Goal: Task Accomplishment & Management: Use online tool/utility

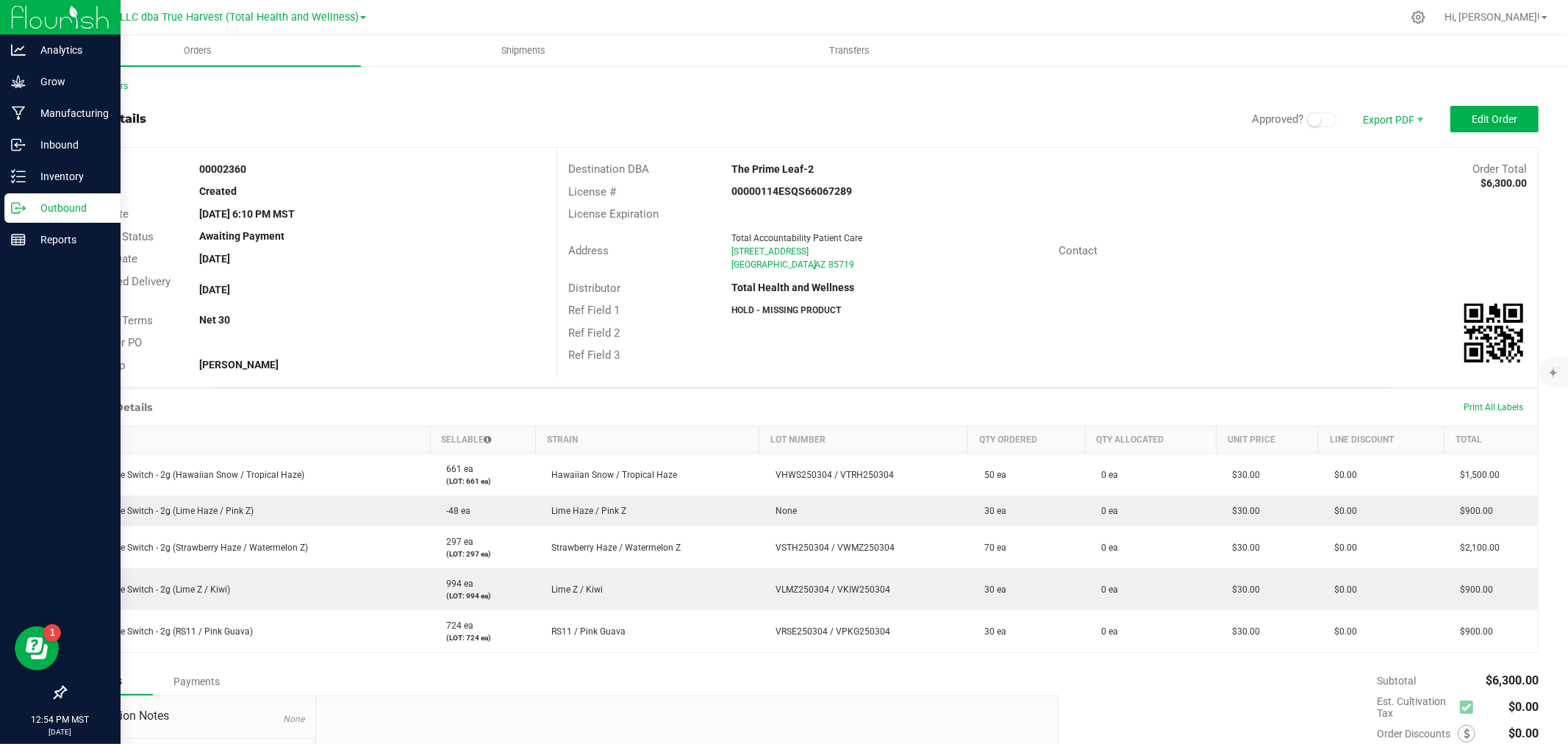
click at [40, 214] on p "Outbound" at bounding box center [69, 208] width 88 height 18
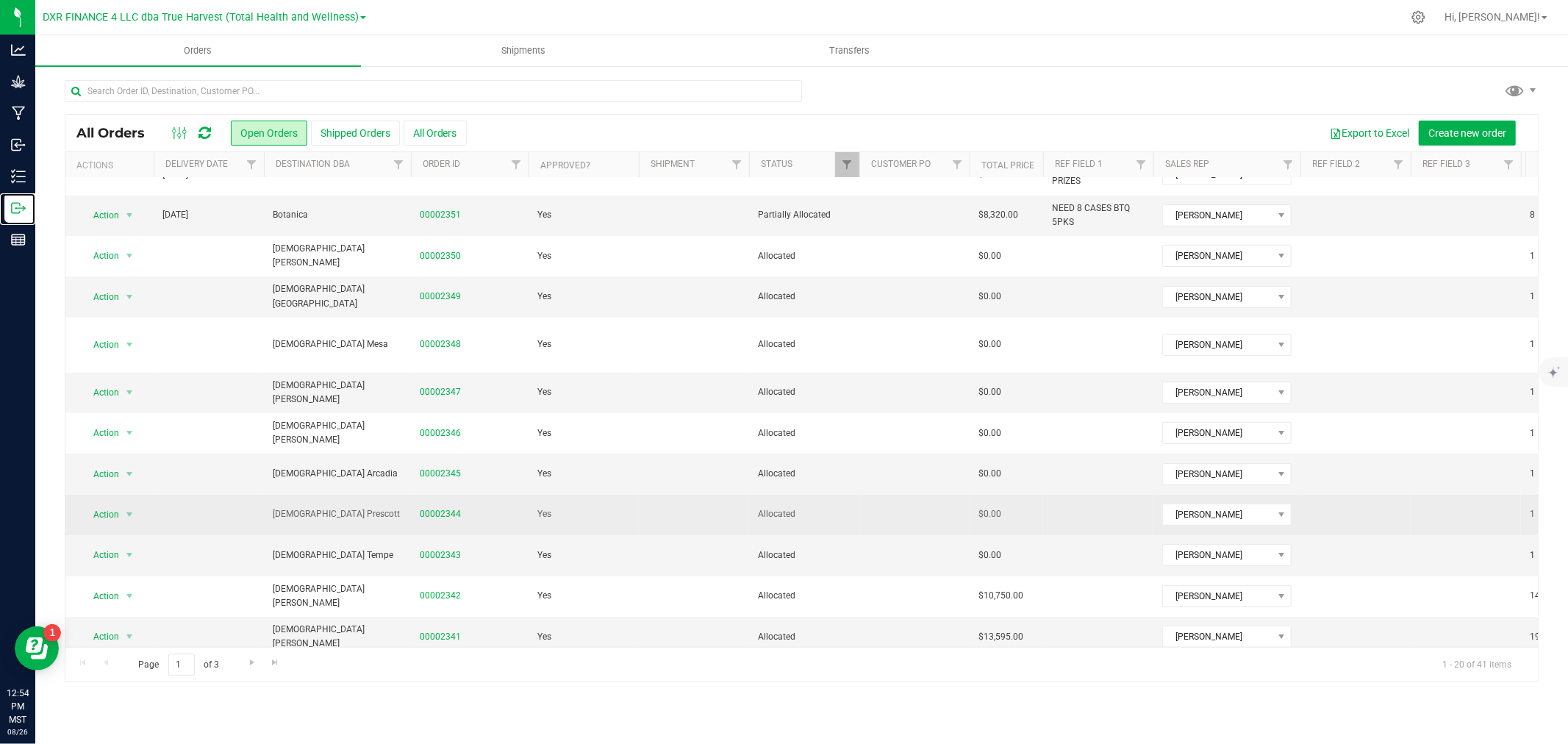
scroll to position [358, 0]
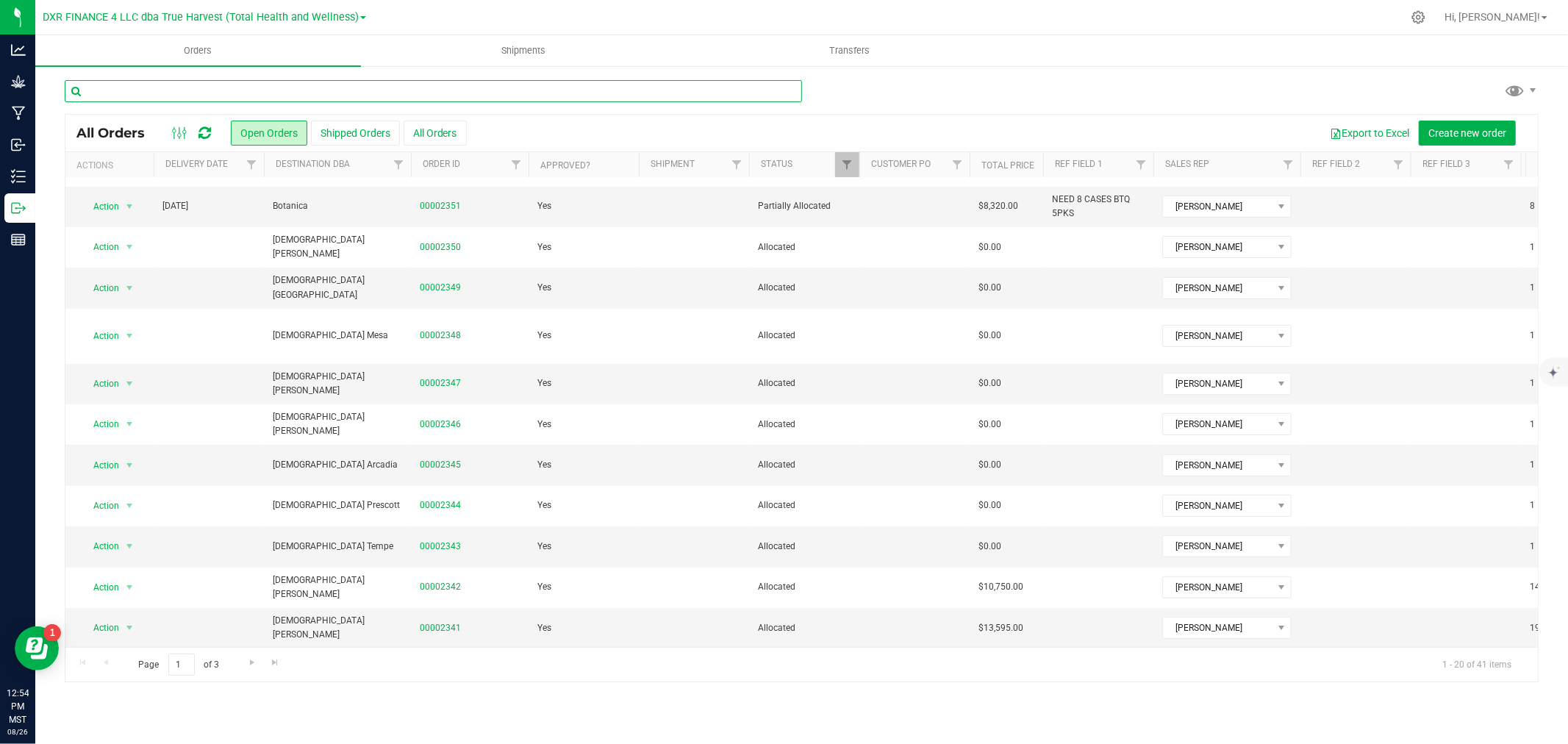
click at [206, 92] on input "text" at bounding box center [433, 90] width 737 height 22
type input "2329"
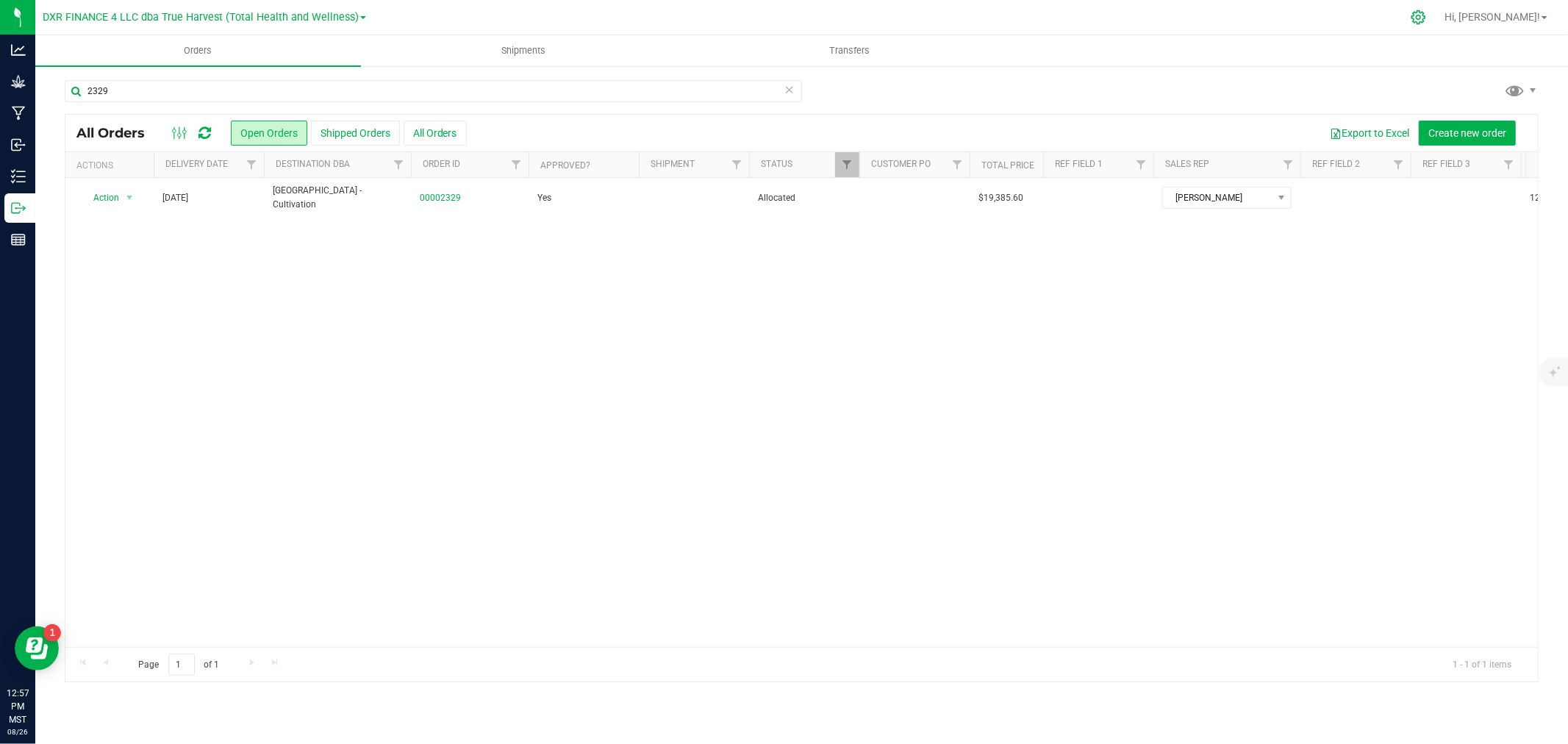
click at [1426, 20] on icon at bounding box center [1419, 18] width 16 height 16
click at [1429, 18] on div at bounding box center [1418, 18] width 20 height 16
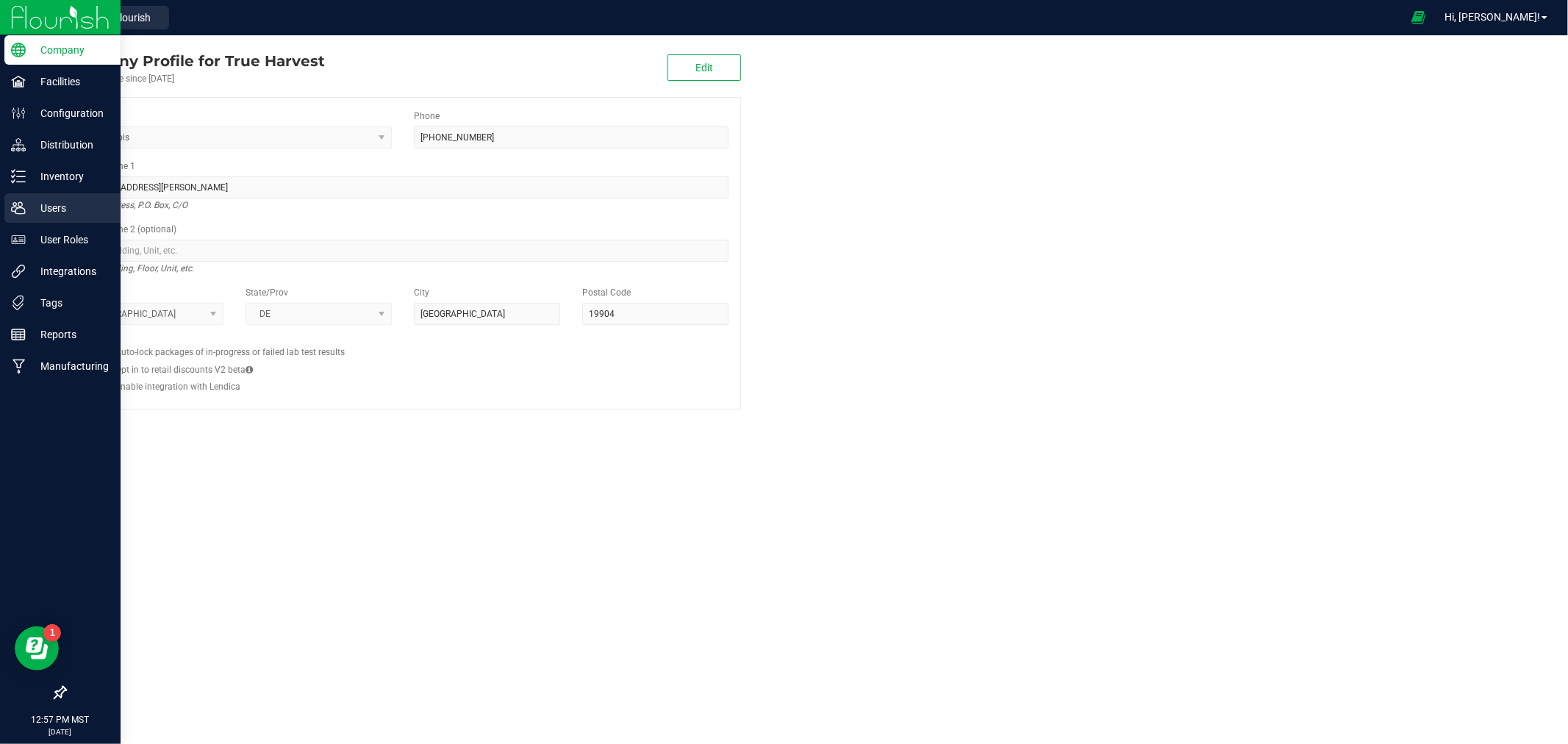
click at [38, 210] on p "Users" at bounding box center [69, 208] width 88 height 18
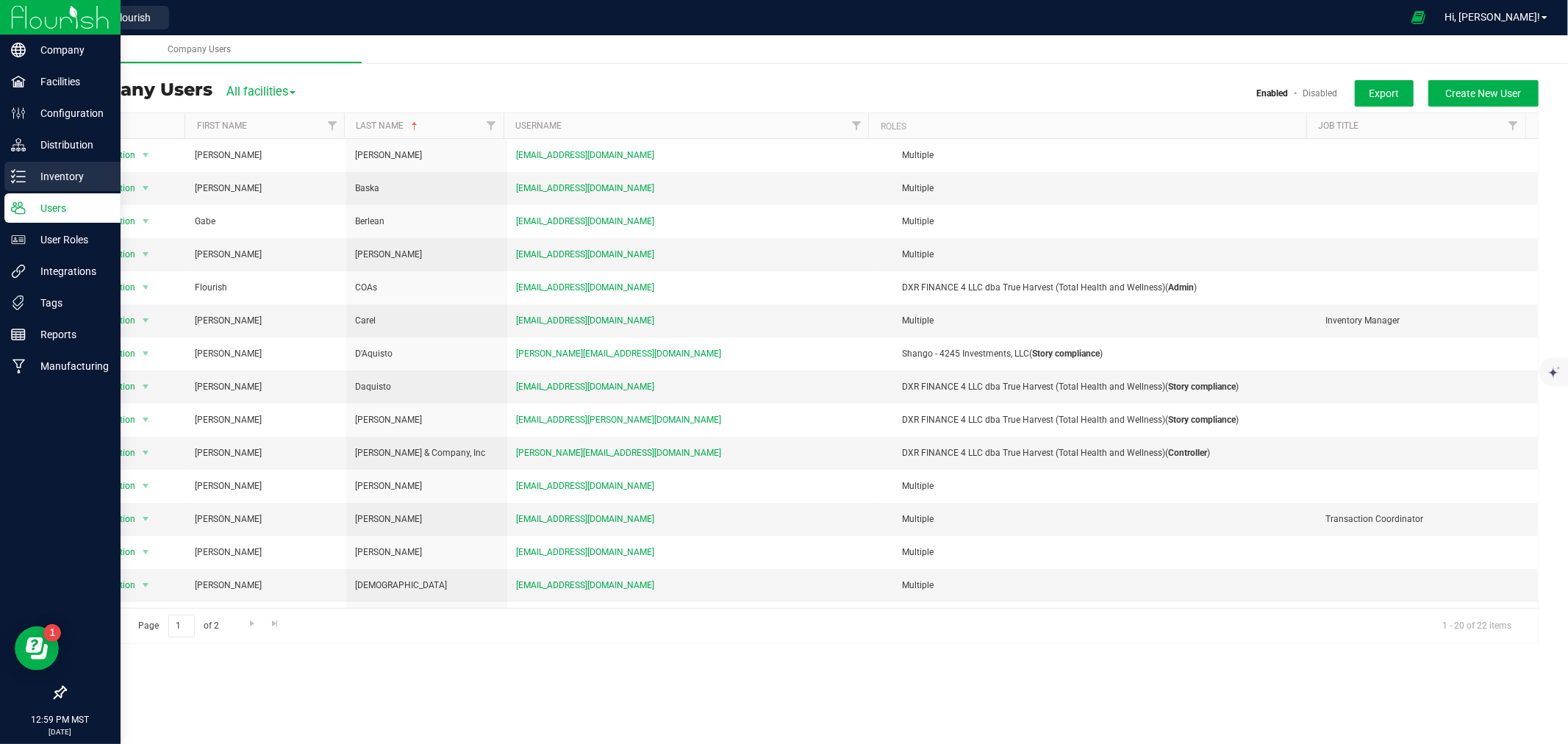
click at [25, 181] on div "Inventory" at bounding box center [62, 176] width 116 height 29
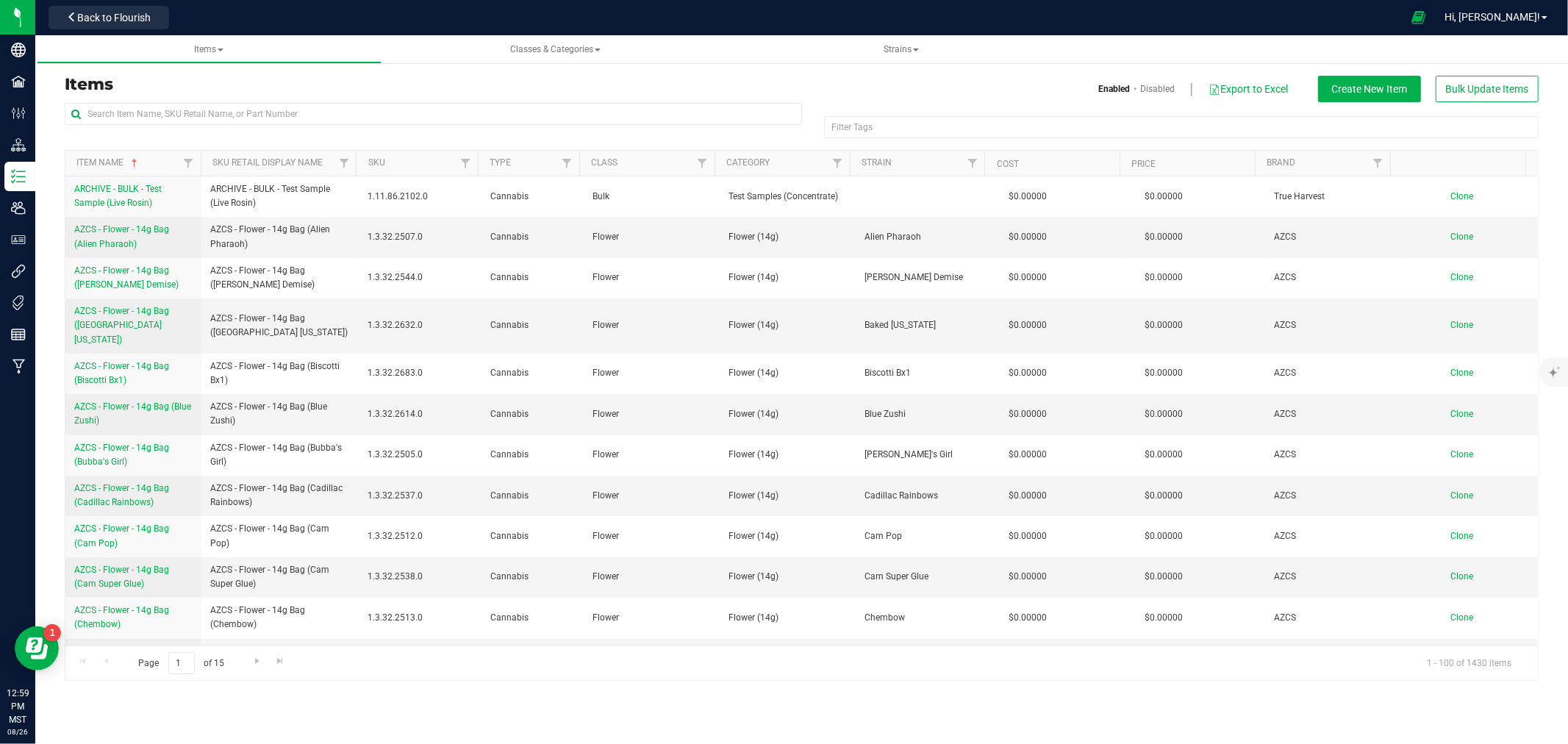
click at [700, 97] on div "Items Enabled Disabled Export to Excel Create New Item Bulk Update Items" at bounding box center [801, 89] width 1496 height 26
click at [696, 112] on input "text" at bounding box center [433, 113] width 737 height 22
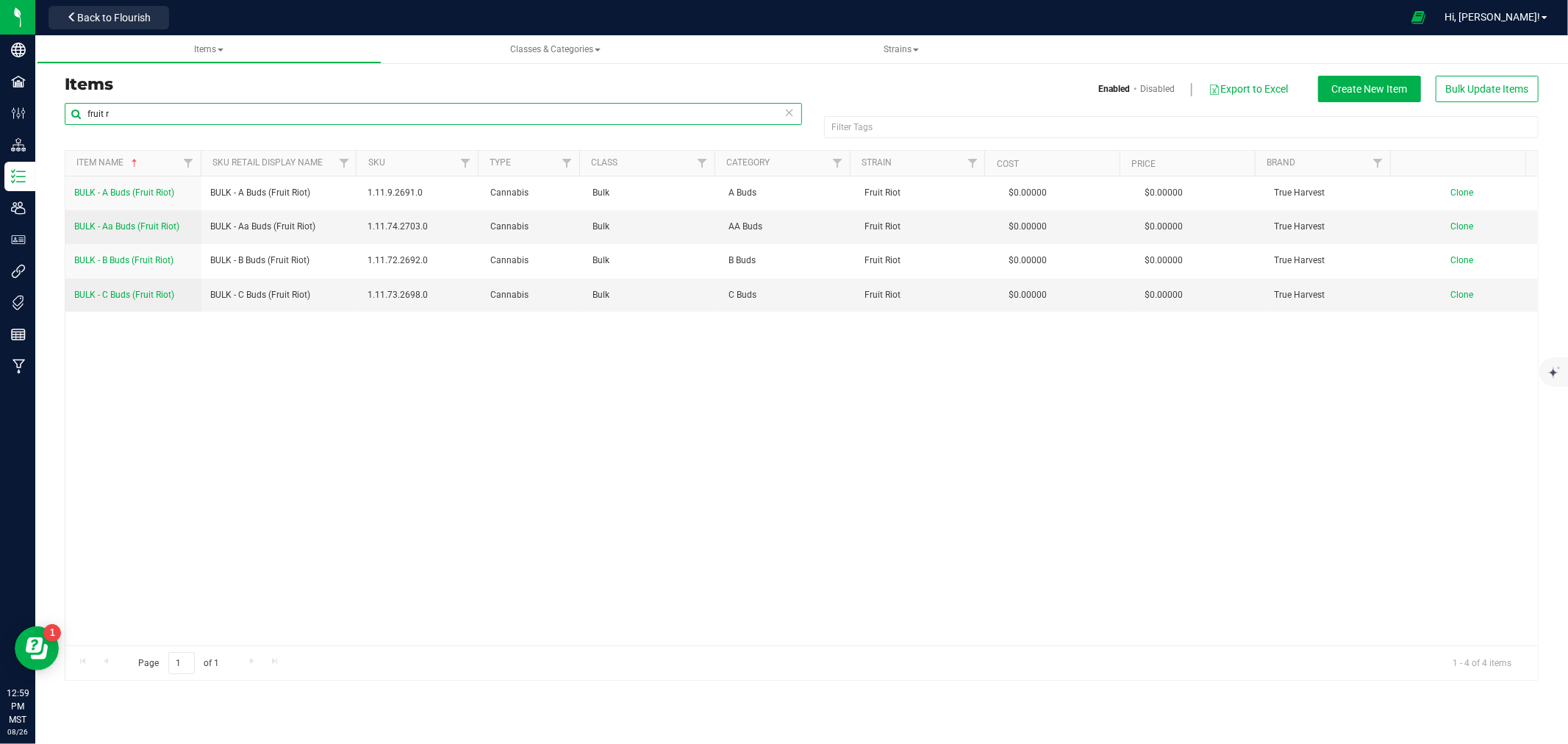
click at [187, 113] on input "fruit r" at bounding box center [433, 113] width 737 height 22
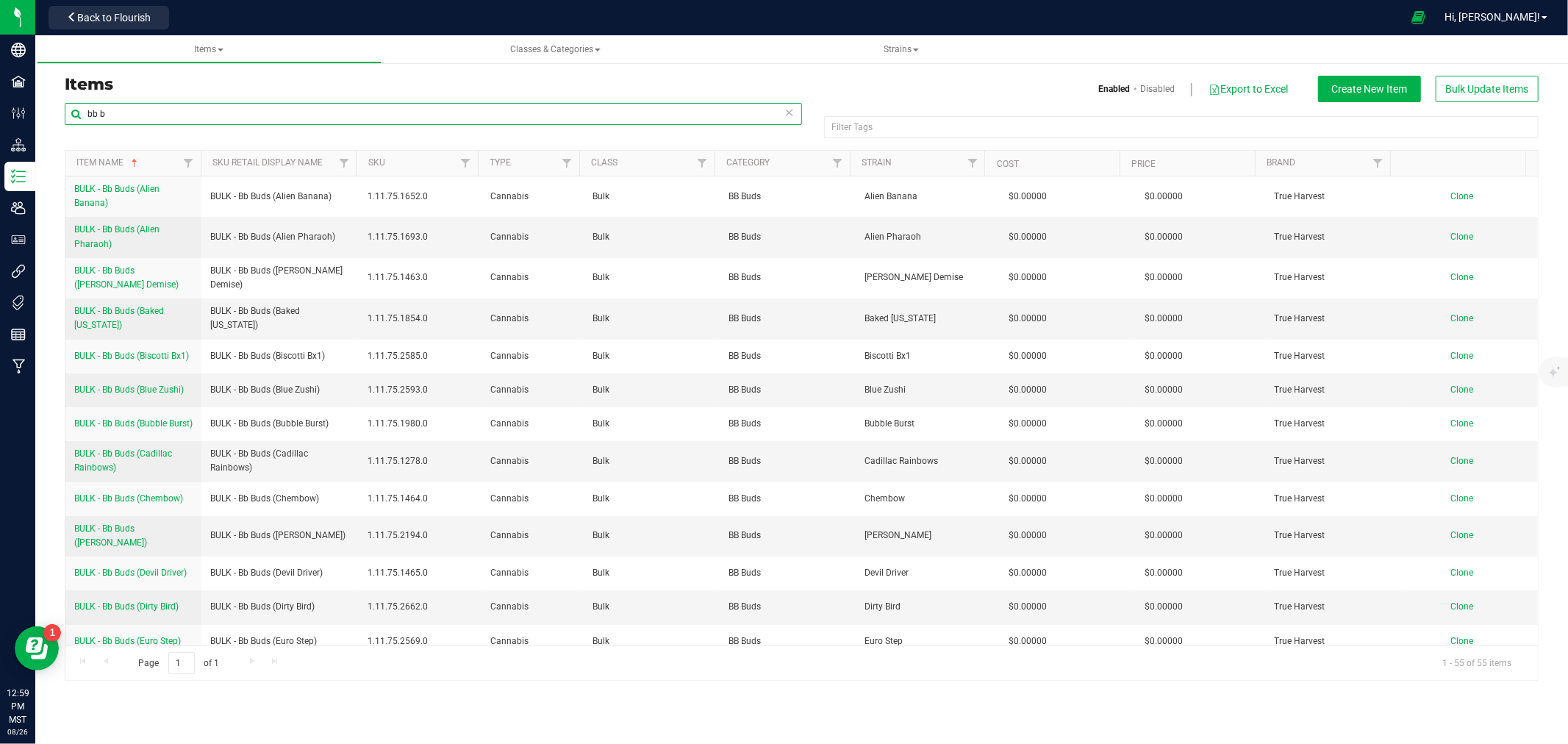
click at [234, 111] on input "bb b" at bounding box center [433, 113] width 737 height 22
drag, startPoint x: 234, startPoint y: 111, endPoint x: 241, endPoint y: 115, distance: 8.1
click at [241, 115] on input "bb b" at bounding box center [433, 113] width 737 height 22
type input "fruit r"
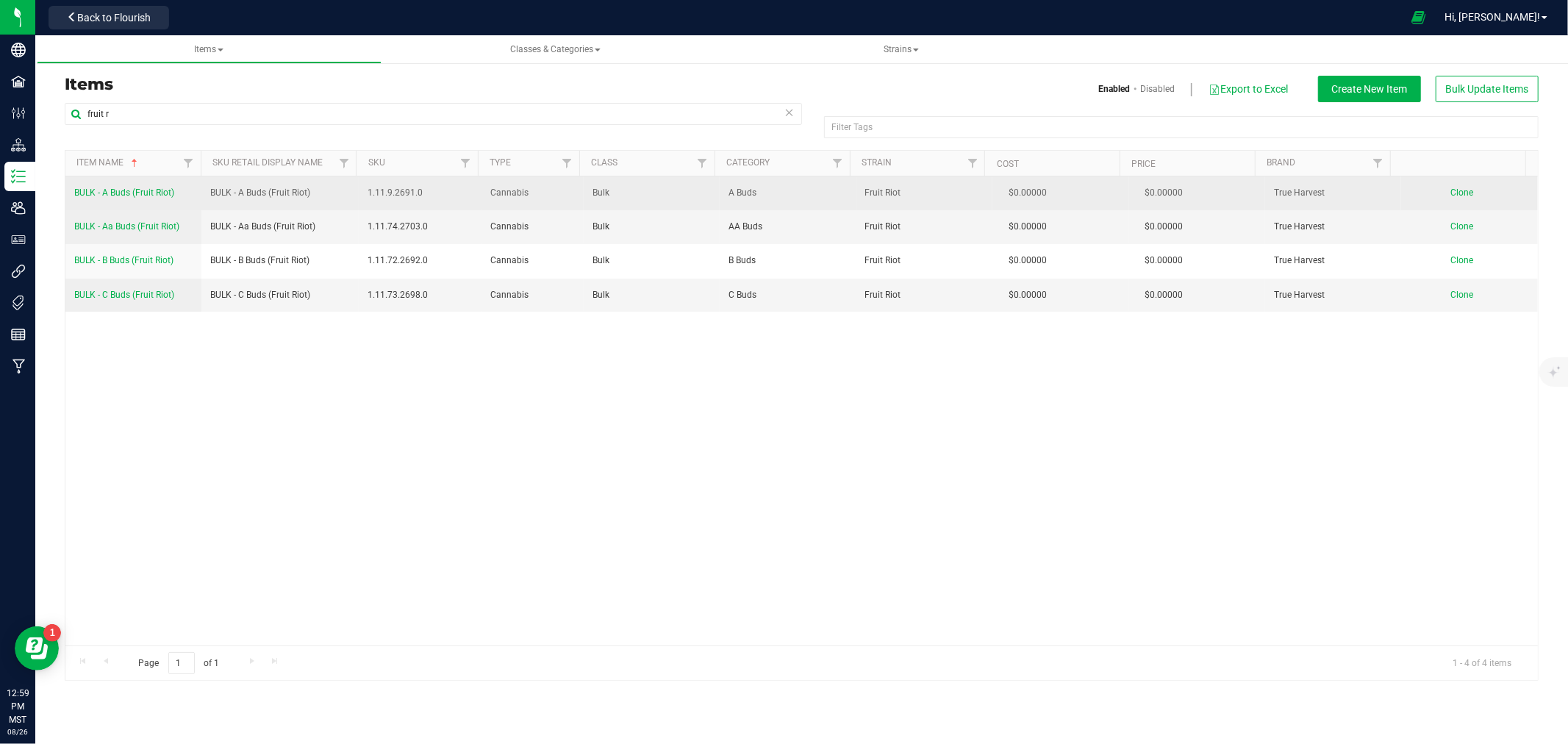
click at [107, 195] on span "BULK - A Buds (Fruit Riot)" at bounding box center [125, 192] width 100 height 11
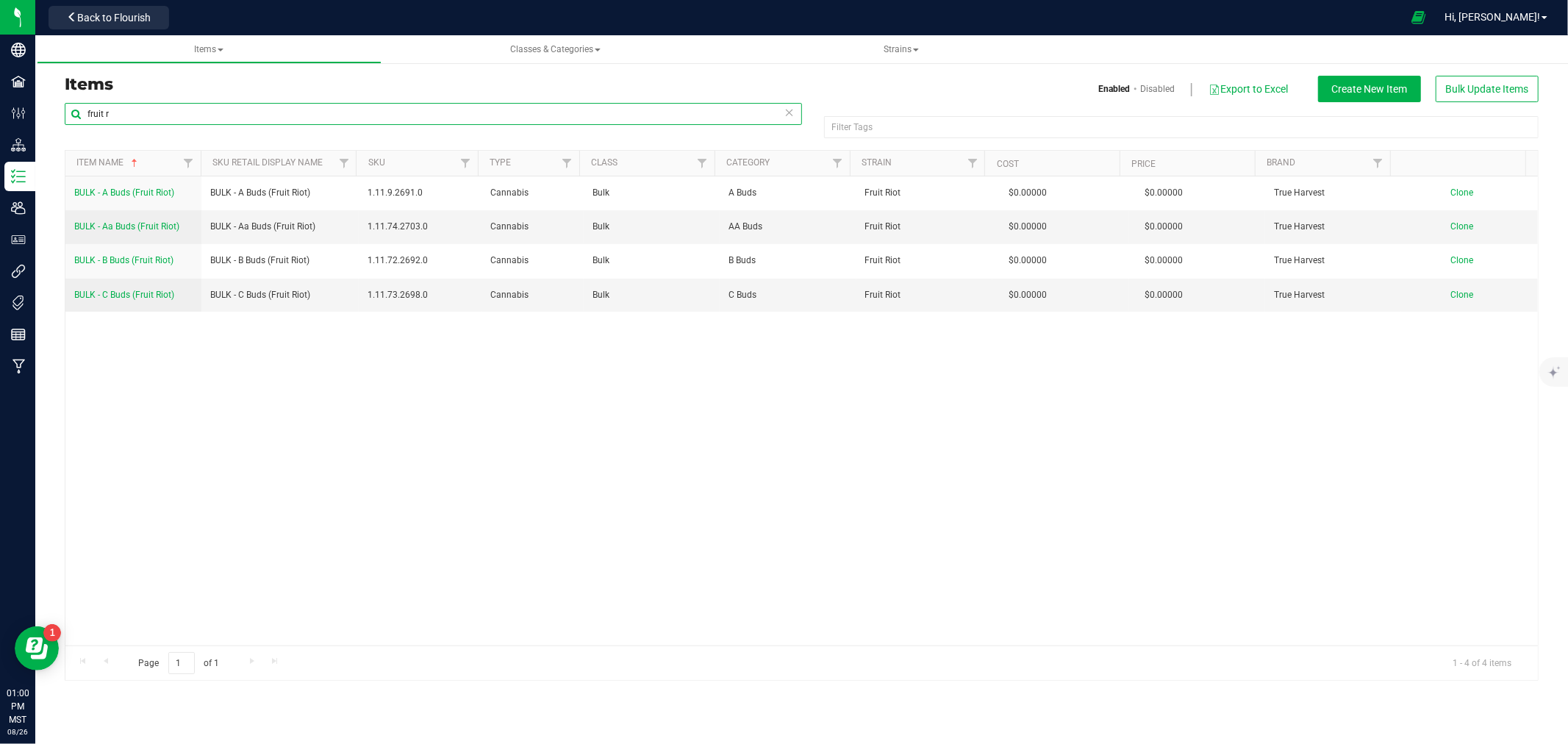
click at [97, 112] on input "fruit r" at bounding box center [433, 113] width 737 height 22
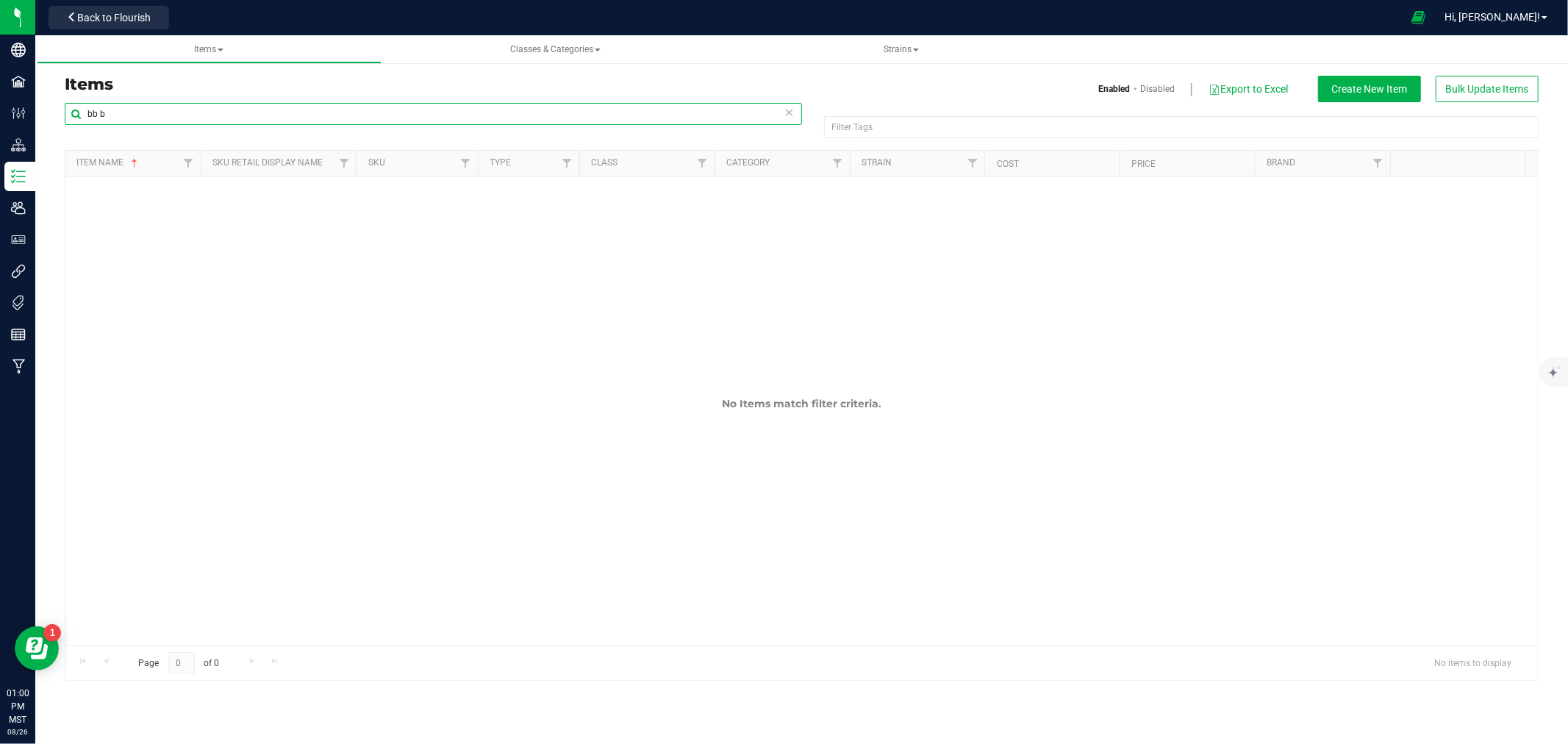
type input "bb b"
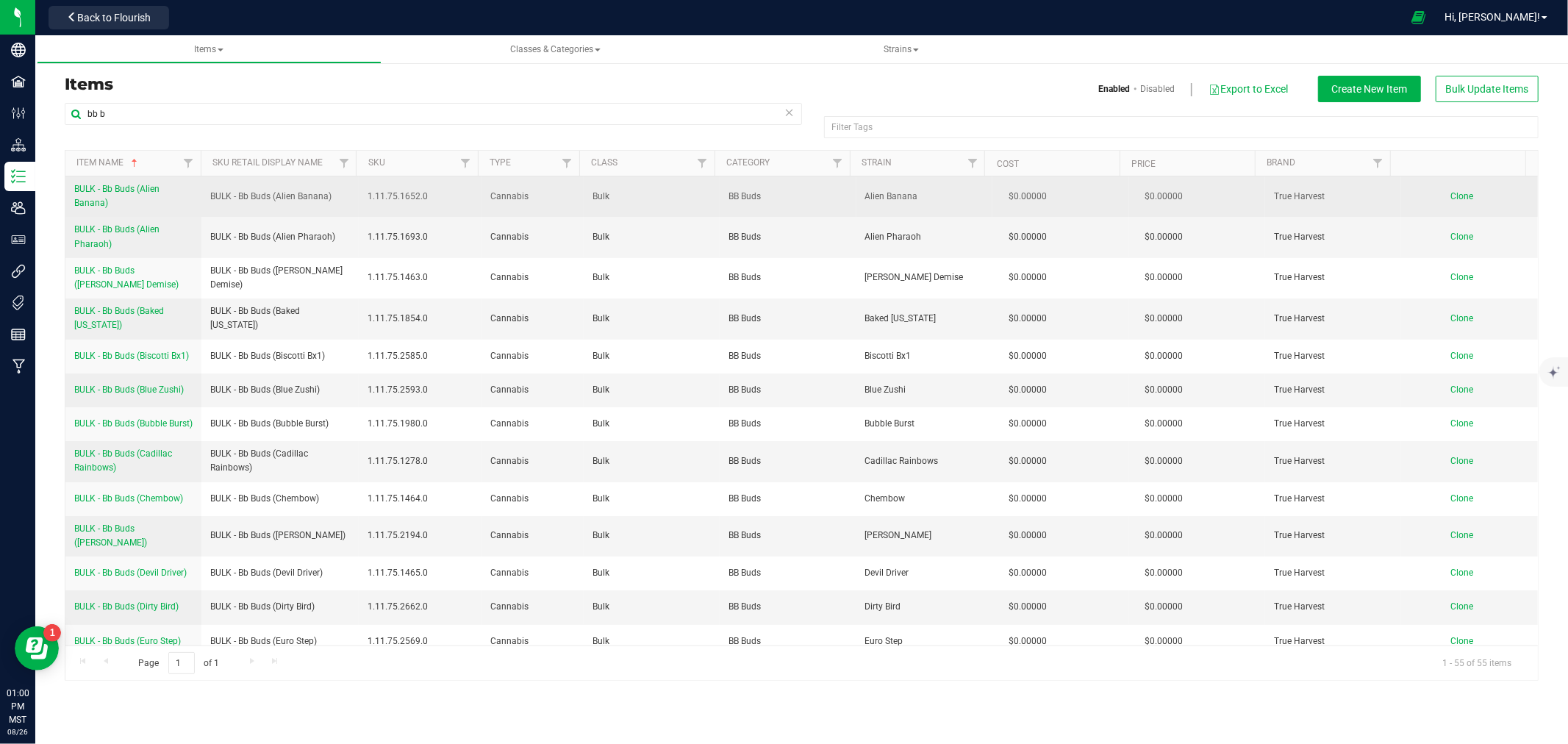
drag, startPoint x: 68, startPoint y: 188, endPoint x: 122, endPoint y: 206, distance: 56.9
click at [122, 206] on td "BULK - Bb Buds (Alien Banana)" at bounding box center [133, 197] width 136 height 40
copy span "BULK - Bb Buds (Alien Banana)"
click at [1451, 199] on span "Clone" at bounding box center [1463, 197] width 23 height 11
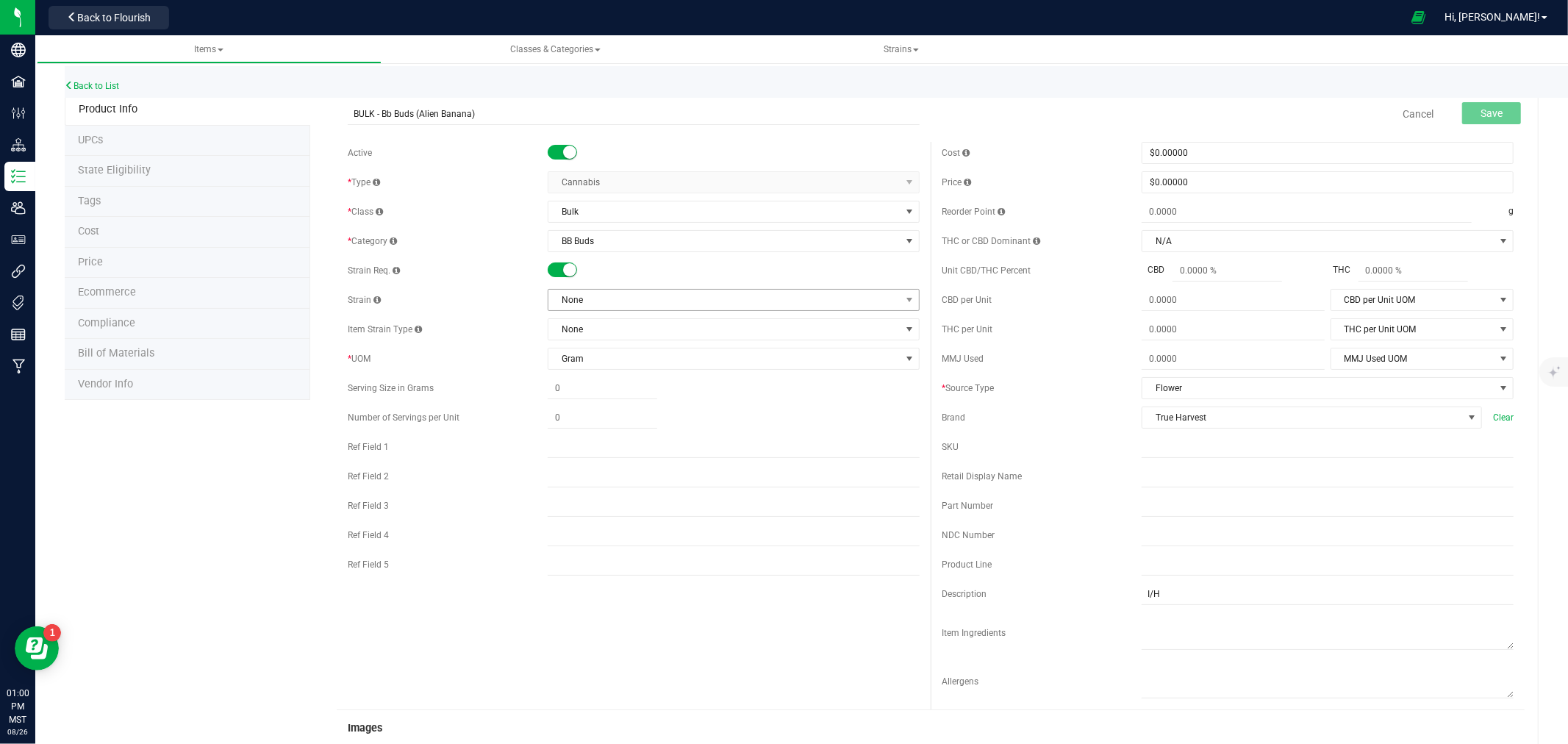
type input "BULK - Bb Buds (Alien Banana)"
click at [577, 304] on span "None" at bounding box center [724, 300] width 352 height 20
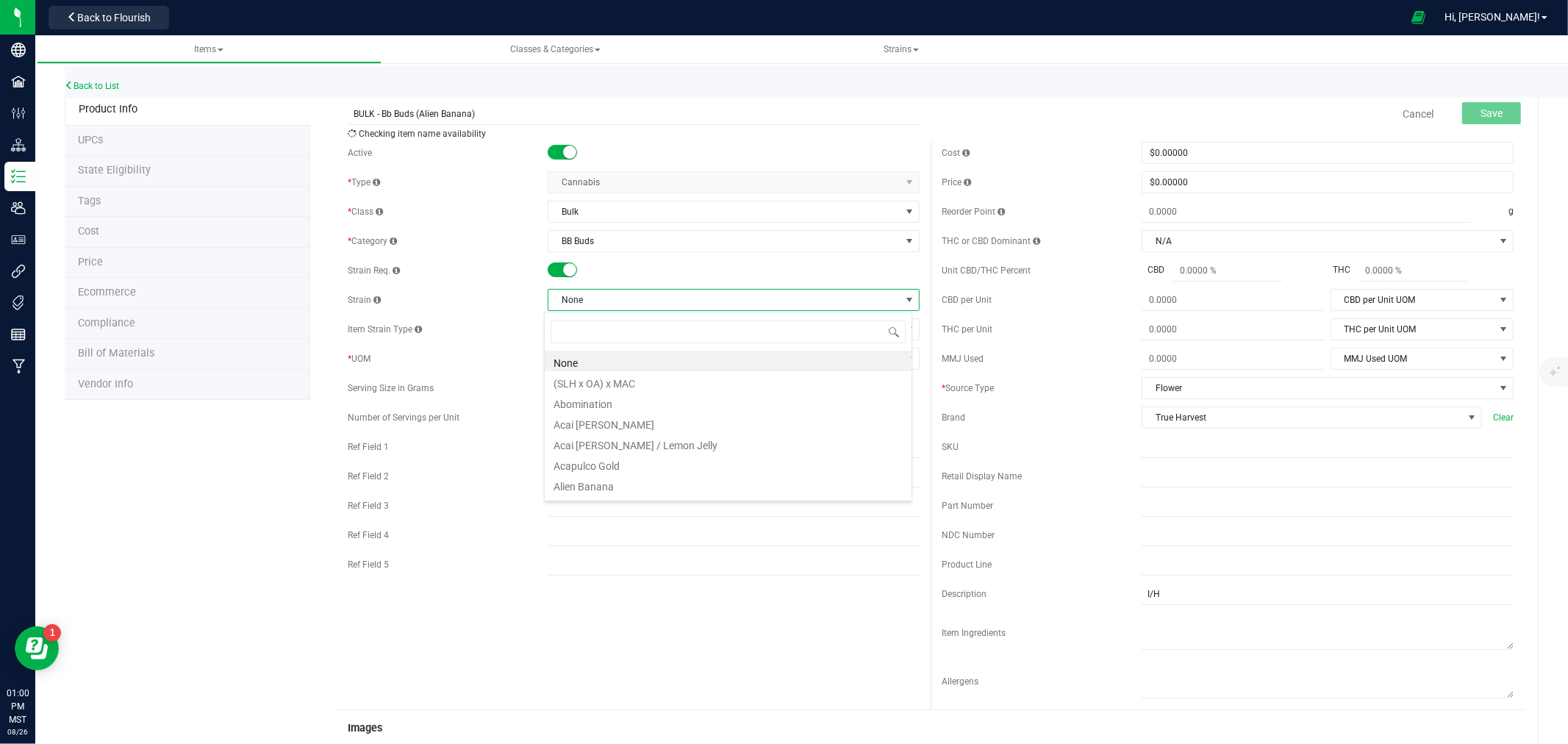
scroll to position [22, 368]
type input "t ri"
click at [563, 363] on li "Fruit Riot" at bounding box center [728, 360] width 367 height 20
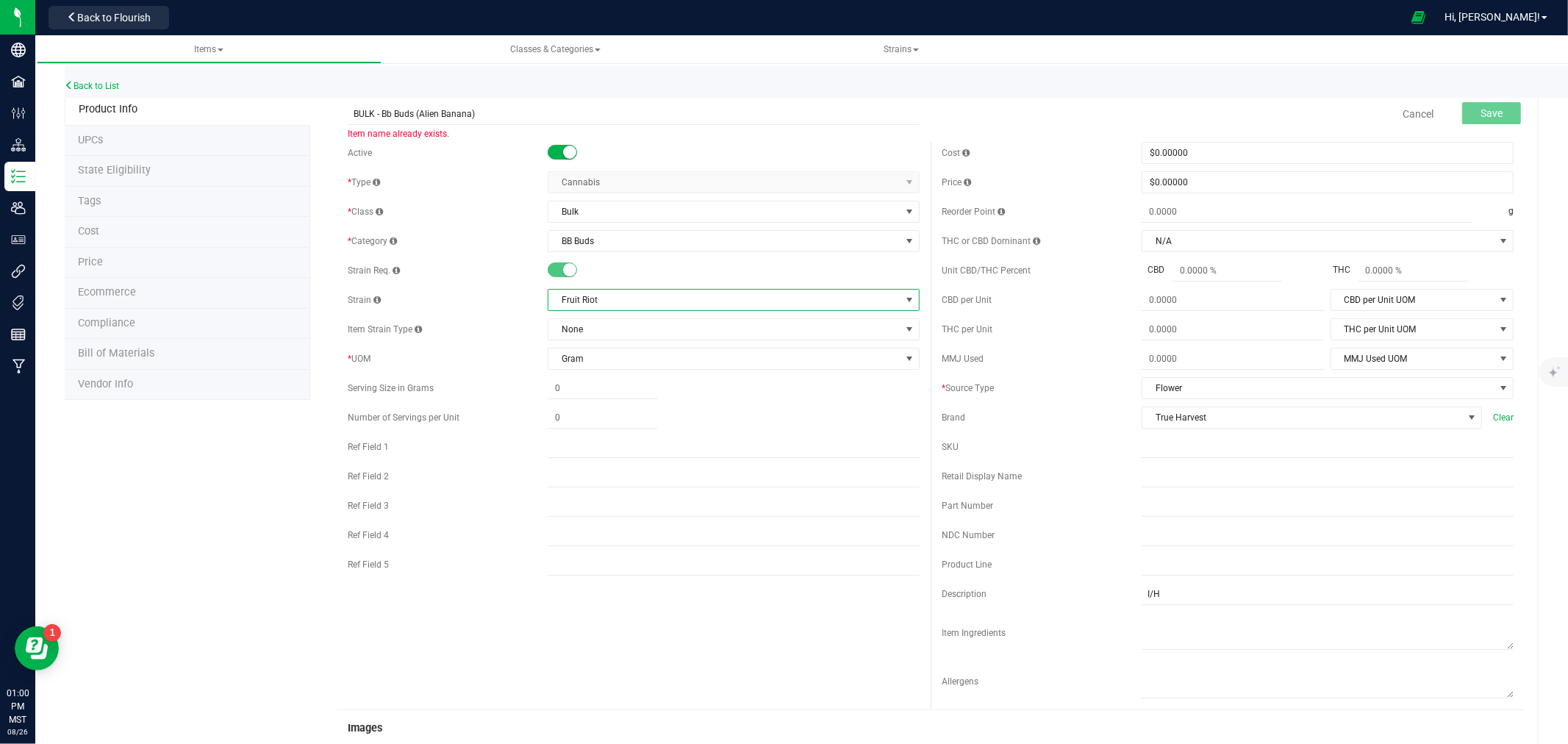
click at [577, 298] on span "Fruit Riot" at bounding box center [724, 300] width 352 height 20
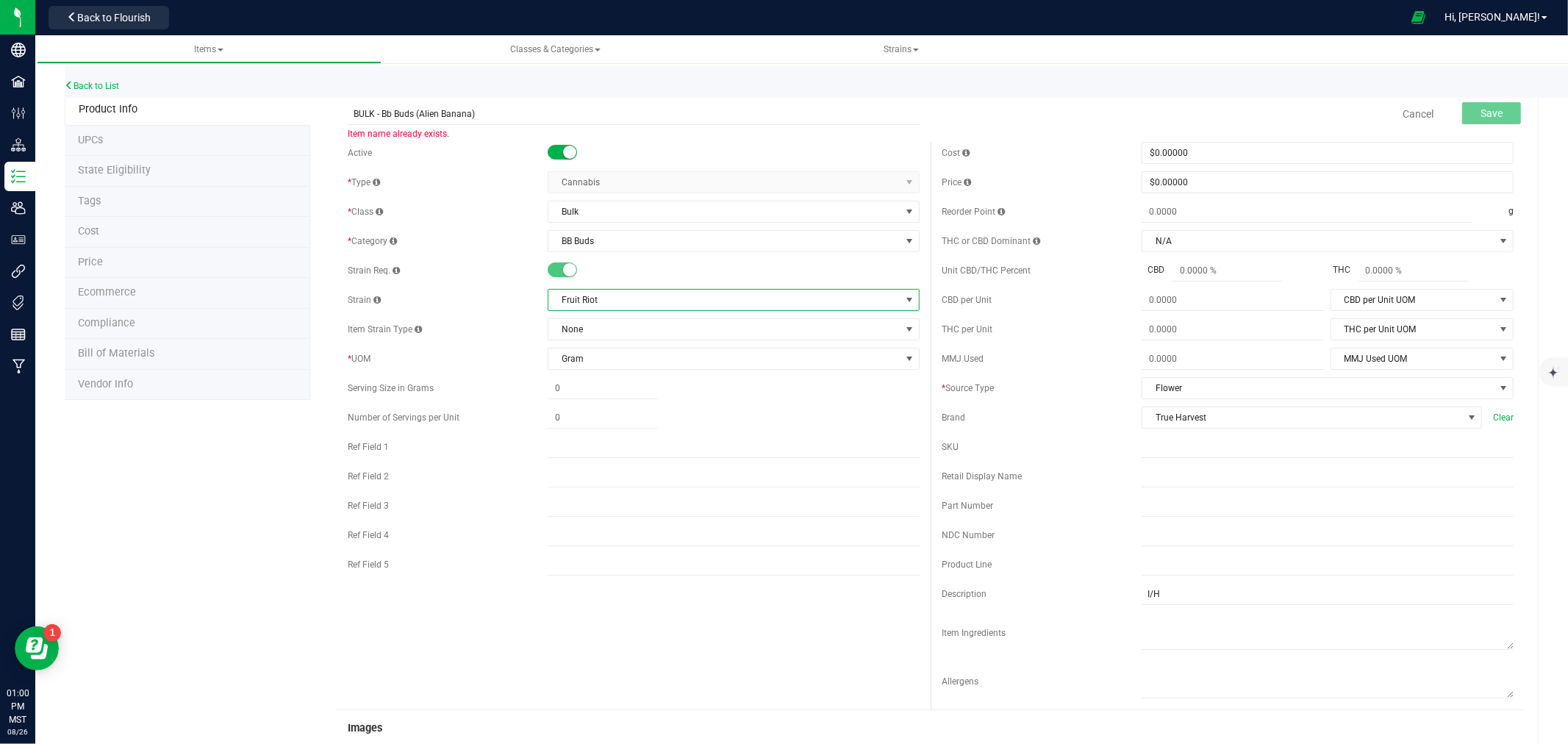
click at [577, 298] on span "Fruit Riot" at bounding box center [724, 300] width 352 height 20
click at [424, 112] on input "BULK - Bb Buds (Alien Banana)" at bounding box center [633, 113] width 572 height 22
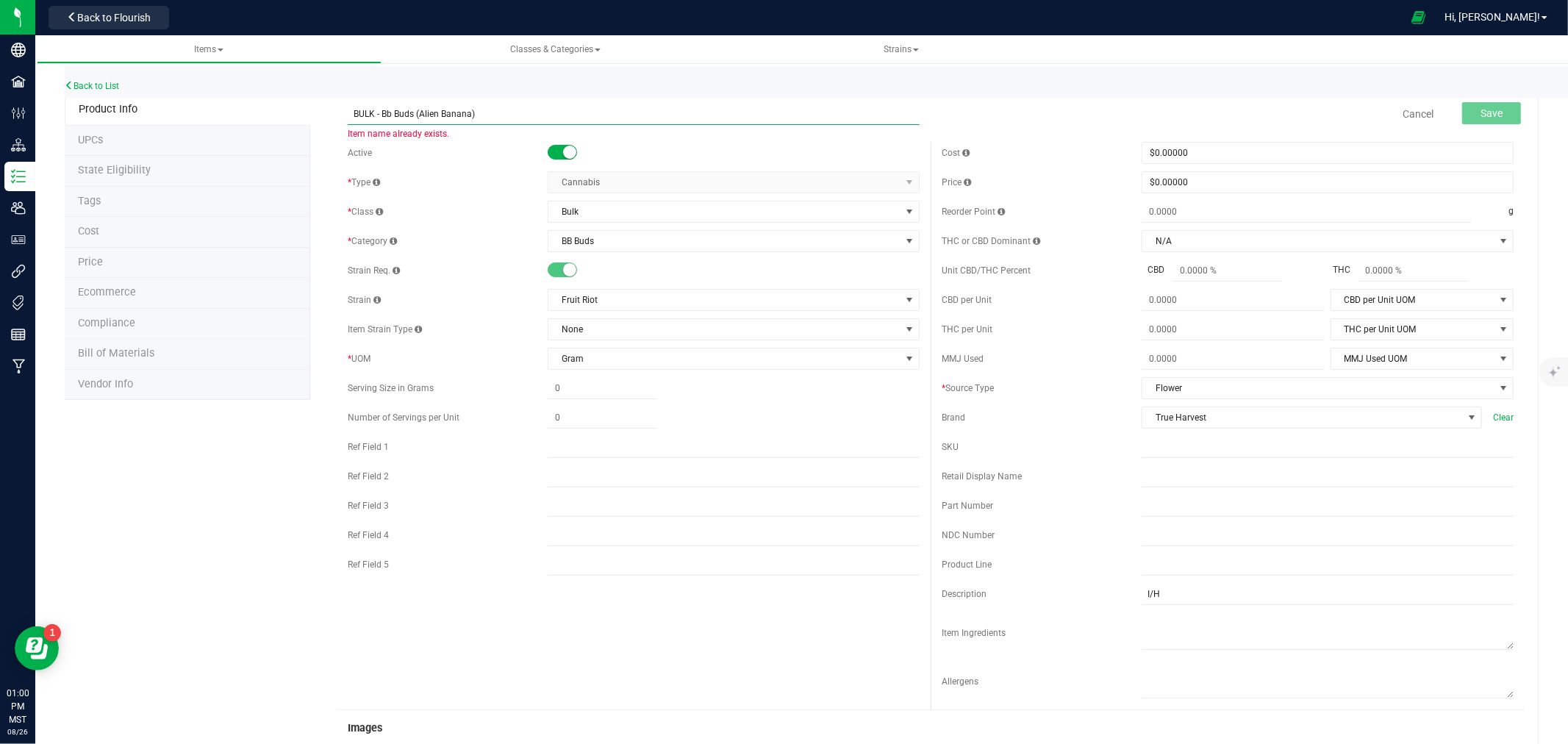
drag, startPoint x: 424, startPoint y: 112, endPoint x: 443, endPoint y: 108, distance: 19.4
click at [443, 108] on input "BULK - Bb Buds (Alien Banana)" at bounding box center [633, 113] width 572 height 22
paste input "Fruit Riot"
type input "BULK - Bb Buds (Fruit Riot)"
click at [1142, 597] on input "I/H" at bounding box center [1327, 594] width 372 height 22
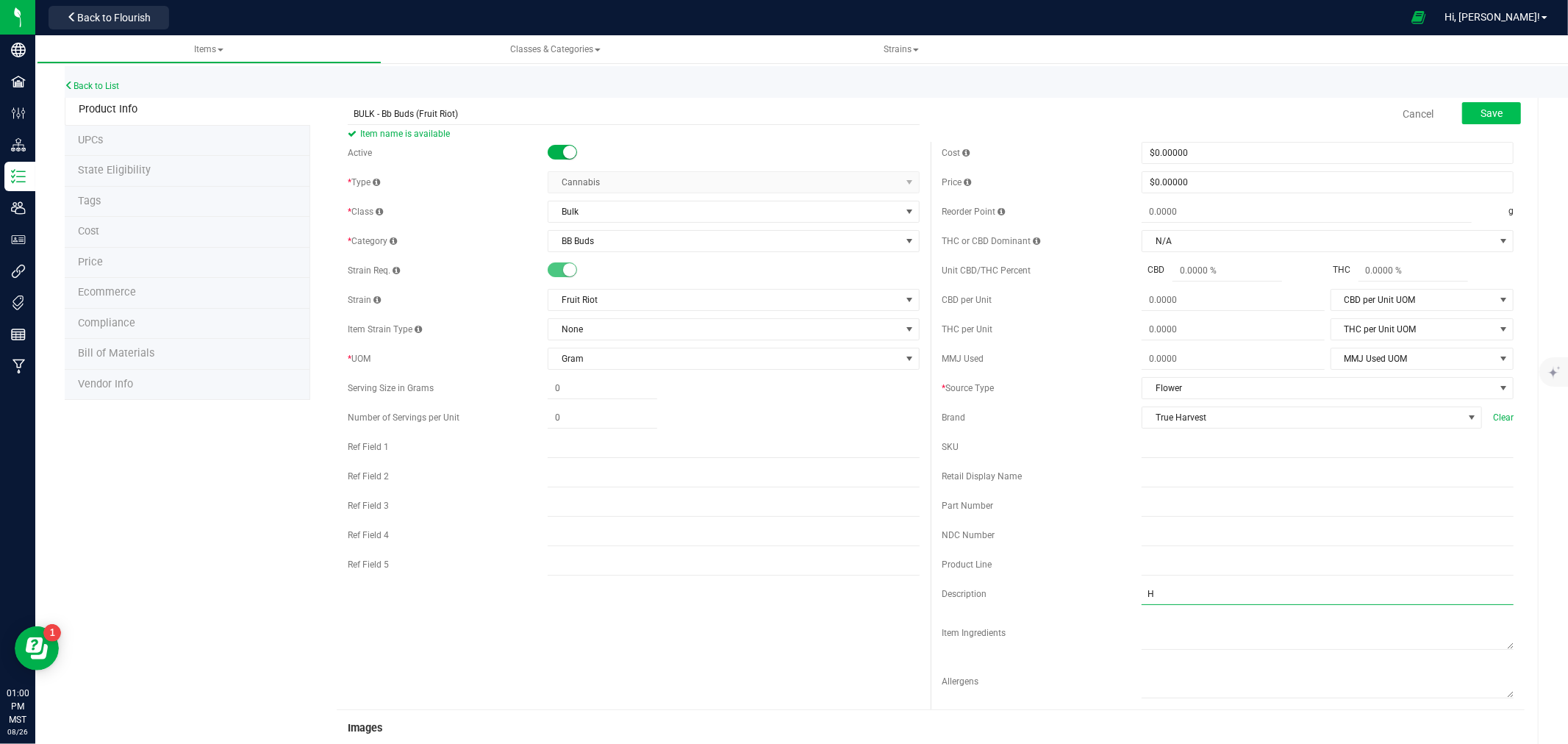
type input "H"
click at [1463, 108] on button "Save" at bounding box center [1491, 112] width 59 height 22
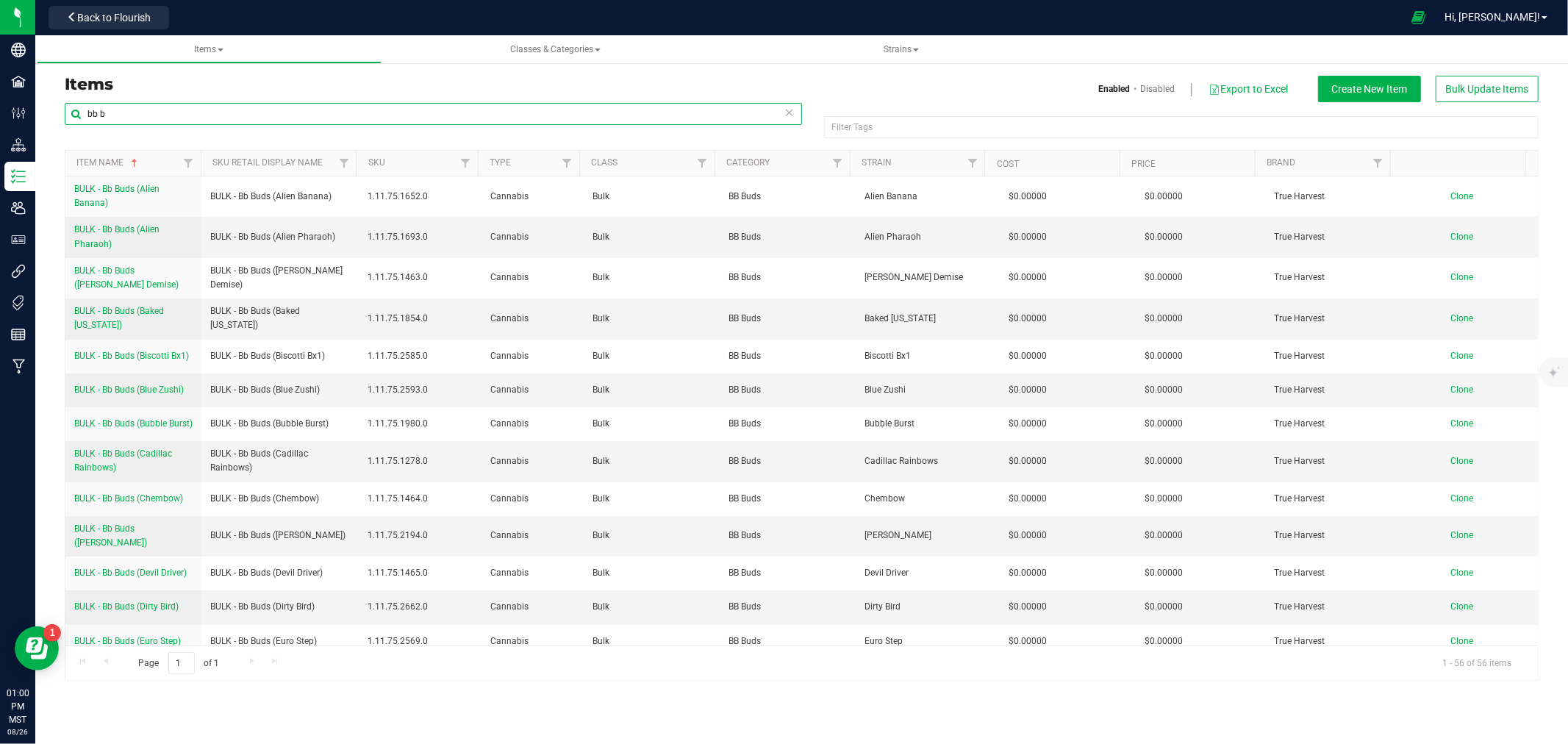
click at [126, 118] on input "bb b" at bounding box center [433, 113] width 737 height 22
type input "trim"
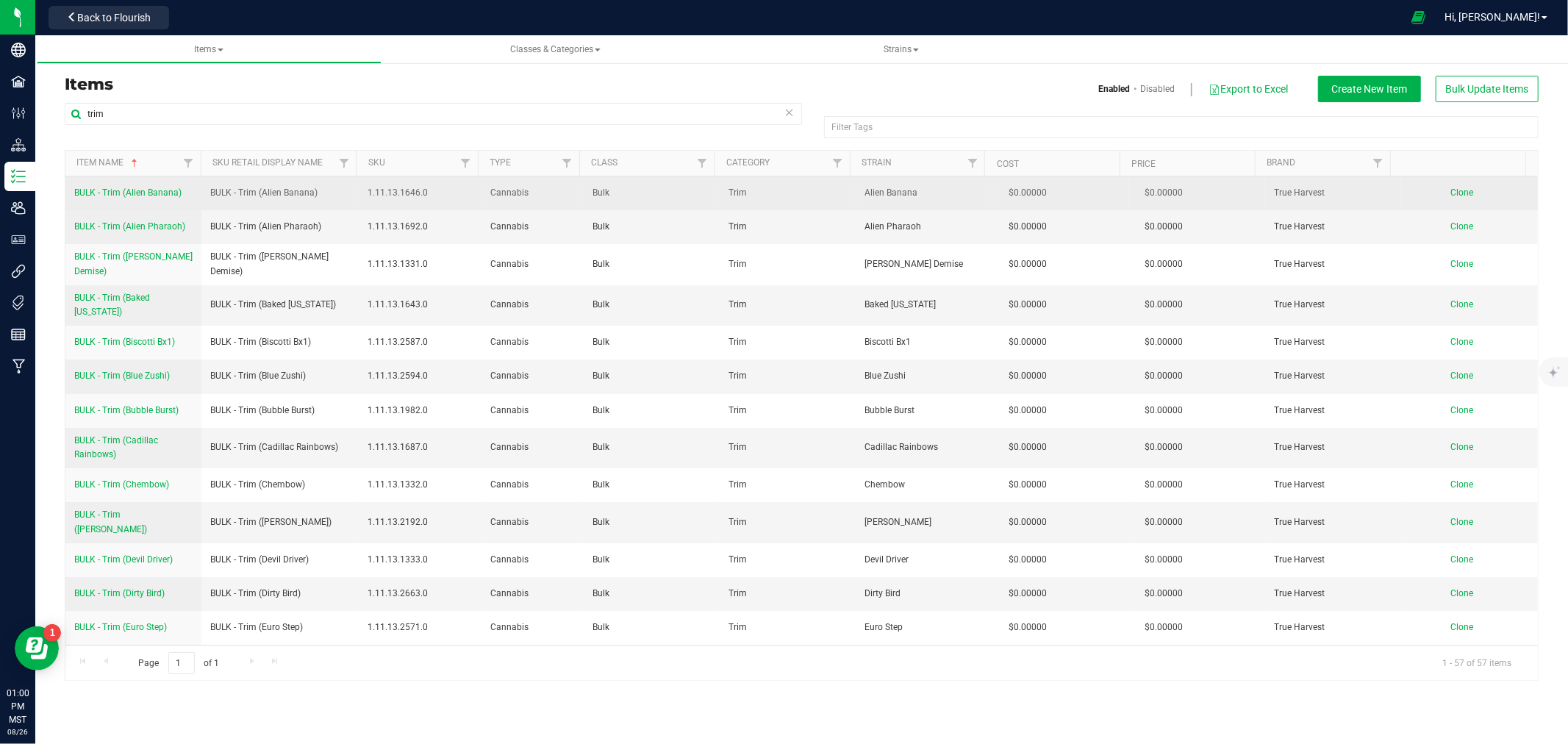
drag, startPoint x: 71, startPoint y: 192, endPoint x: 184, endPoint y: 200, distance: 113.3
click at [184, 200] on td "BULK - Trim (Alien Banana)" at bounding box center [133, 193] width 136 height 33
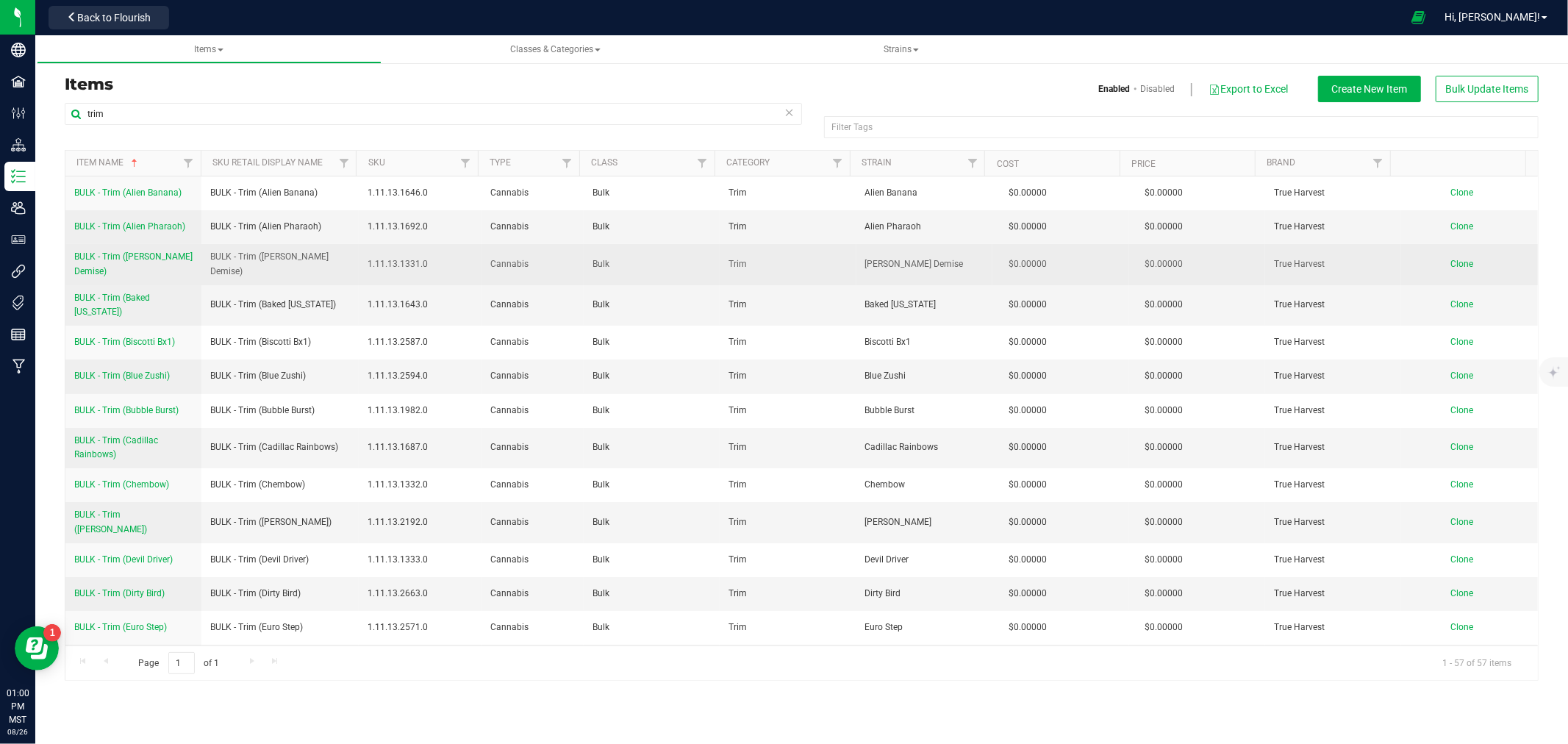
copy span "BULK - Trim (Alien Banana)"
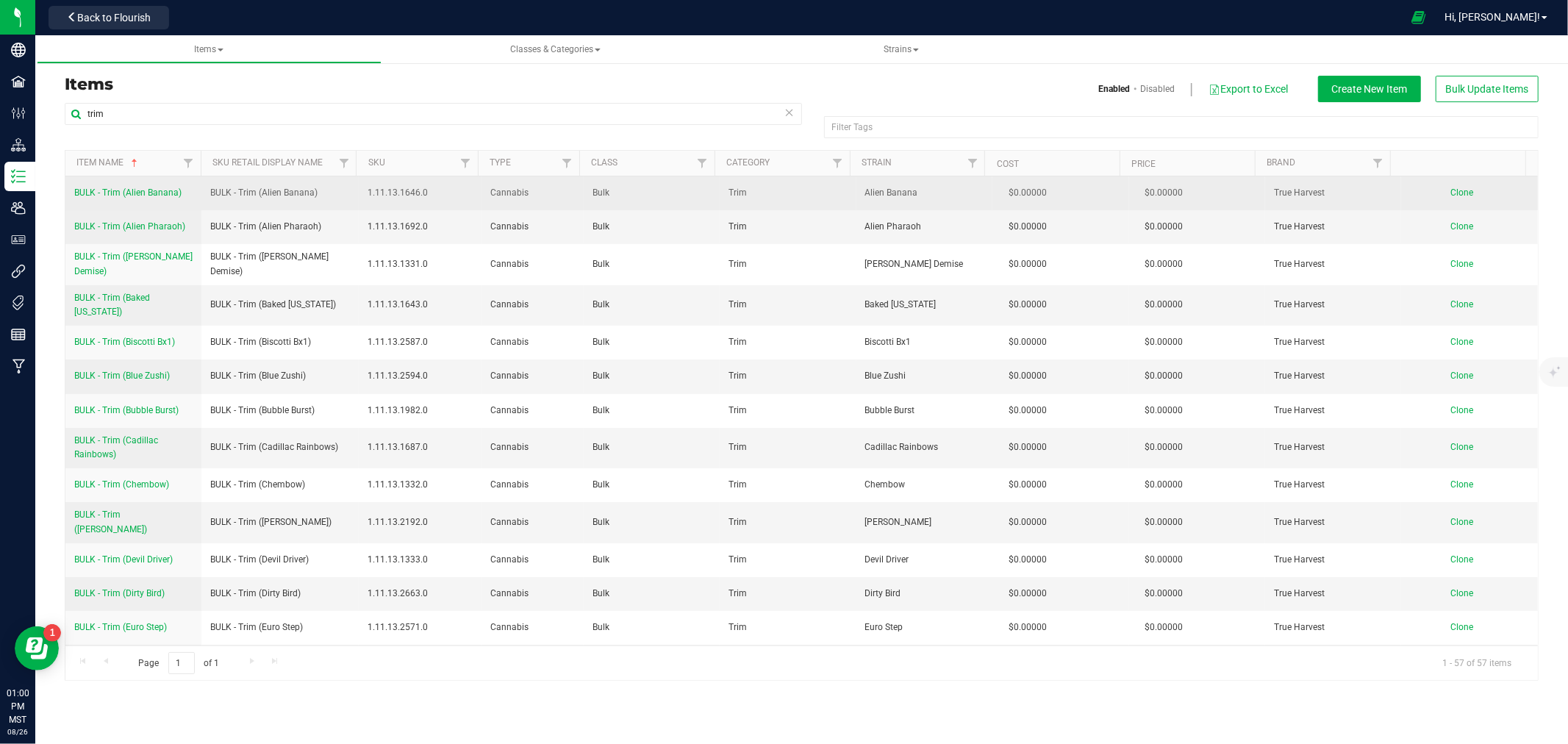
click at [1464, 193] on link "Clone" at bounding box center [1470, 192] width 38 height 11
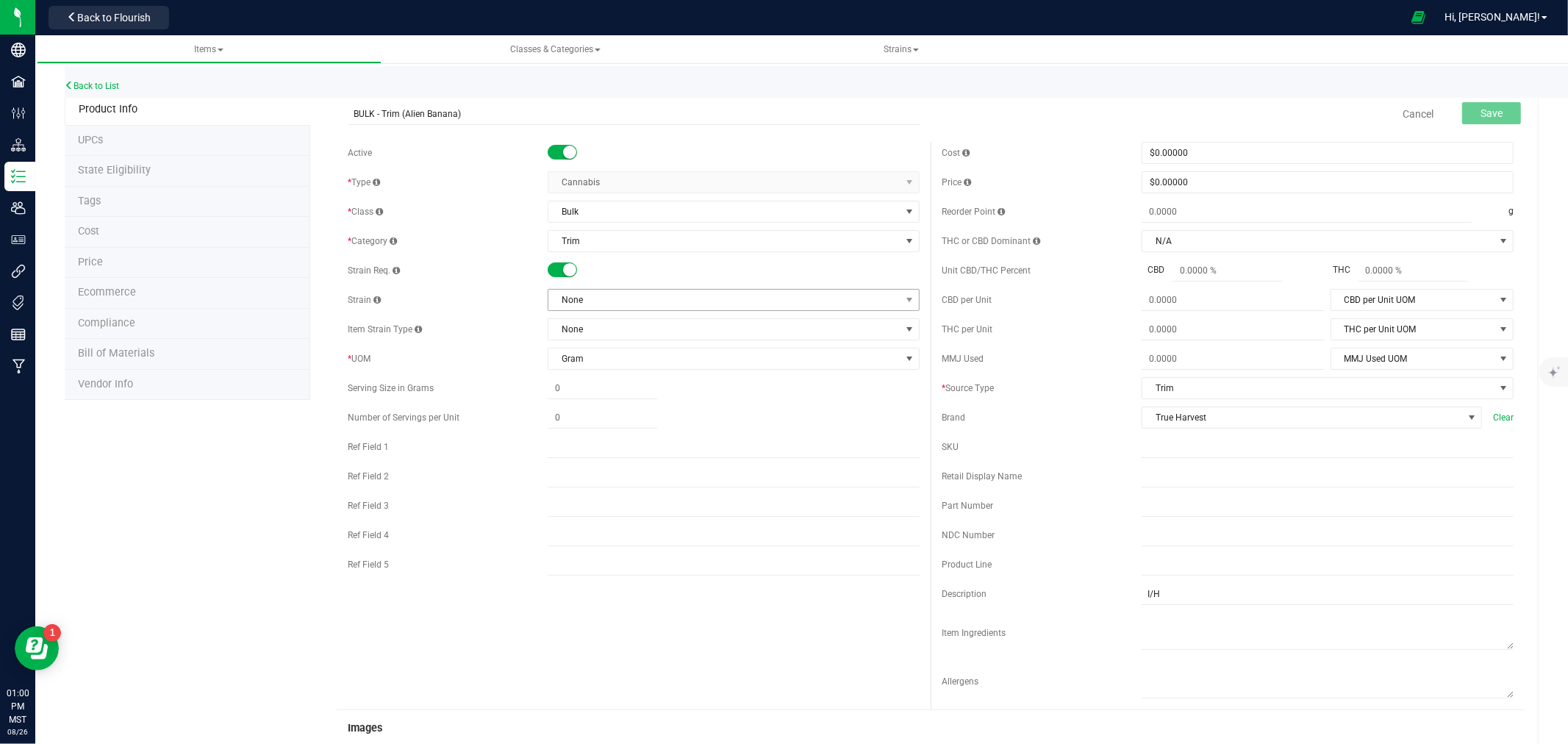
type input "BULK - Trim (Alien Banana)"
click at [638, 303] on span "None" at bounding box center [724, 300] width 352 height 20
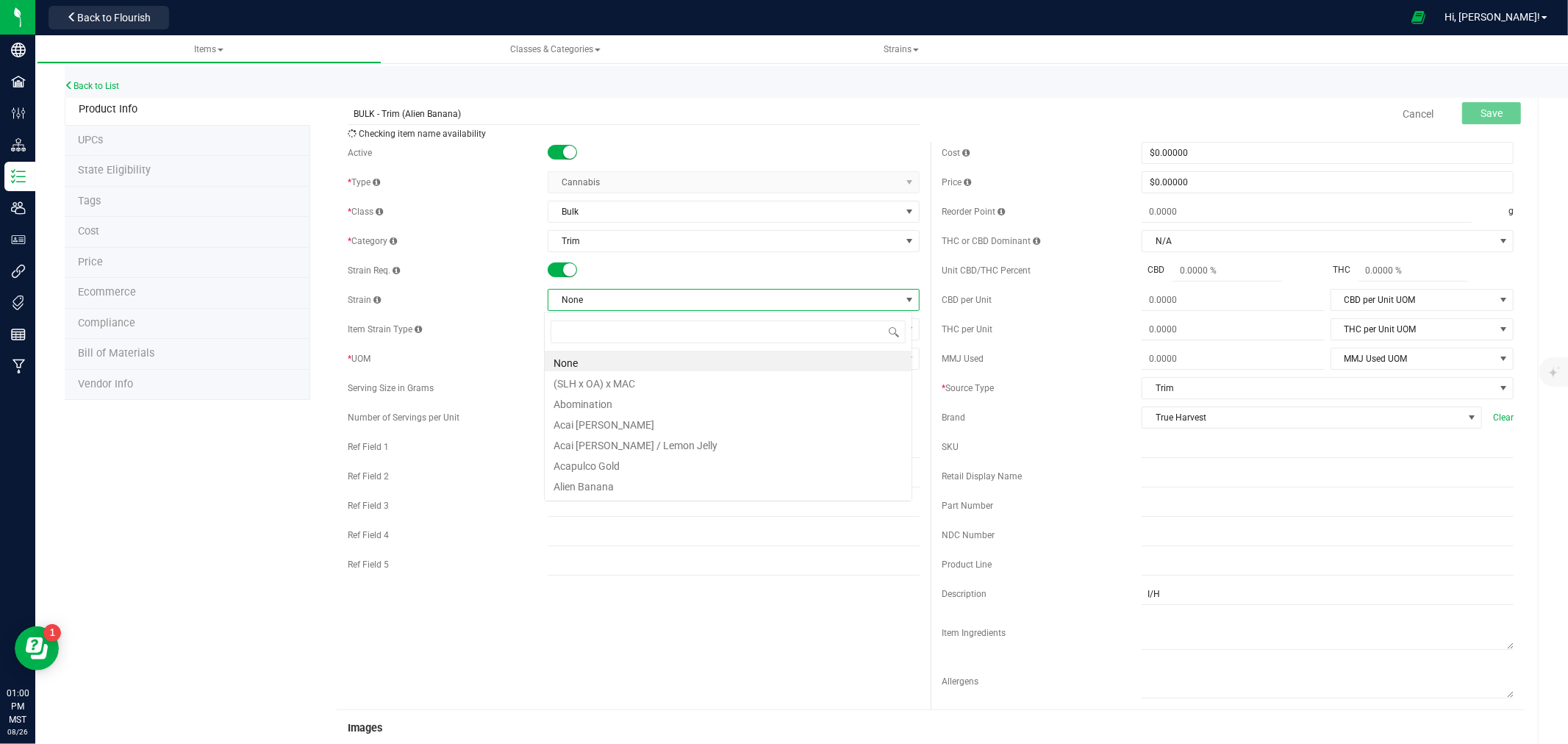
scroll to position [22, 368]
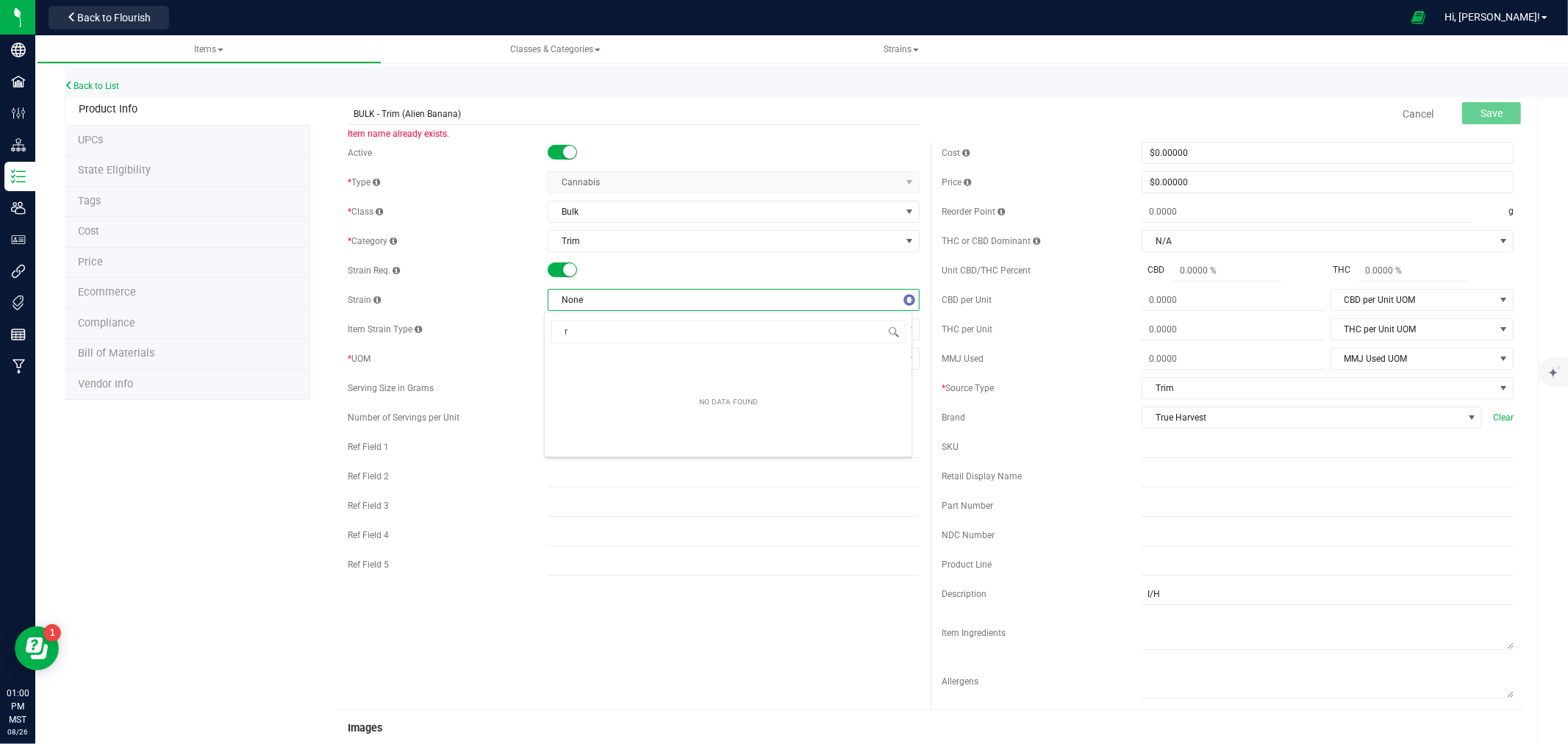
type input "r"
type input "t"
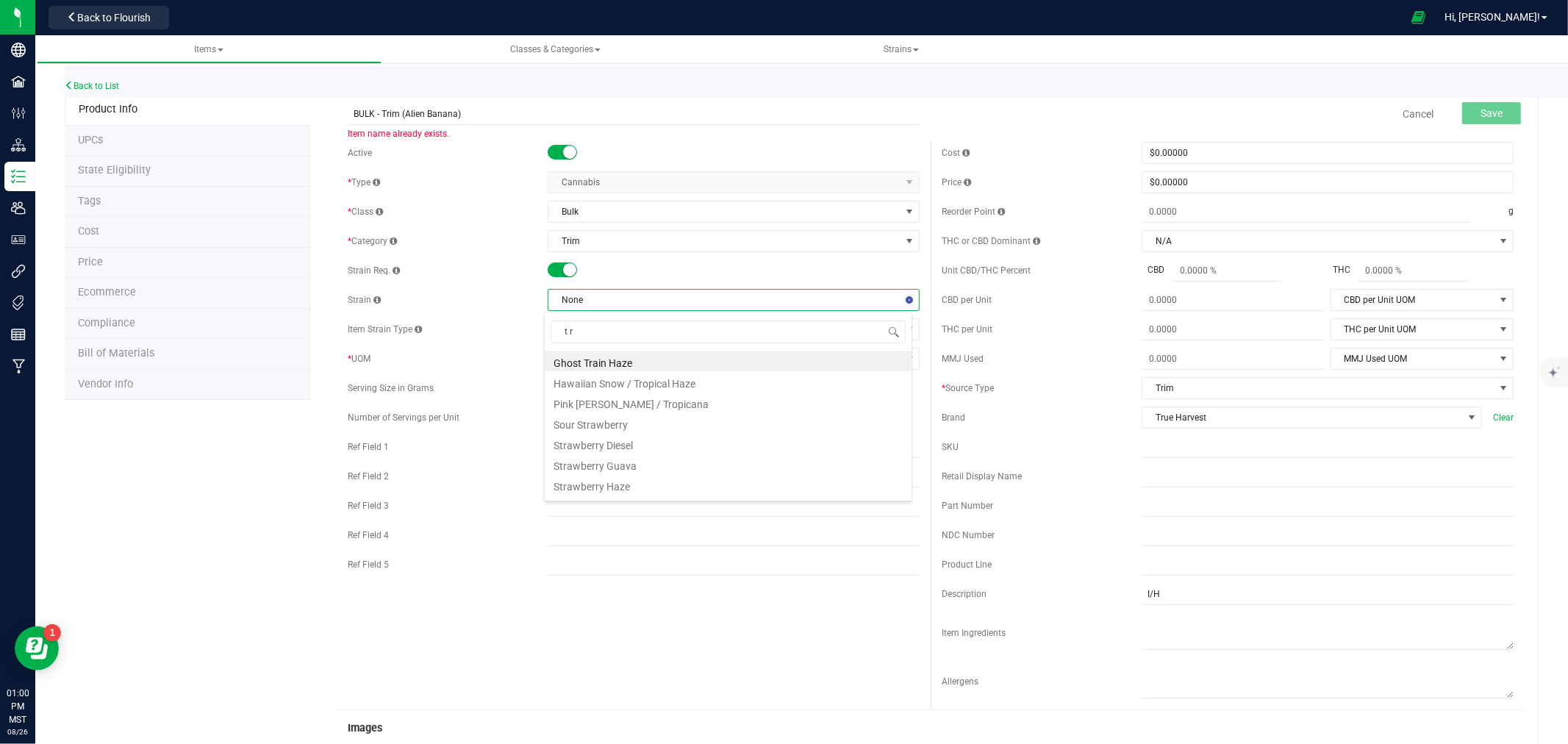
type input "t ri"
click at [604, 364] on li "Fruit Riot" at bounding box center [728, 360] width 367 height 20
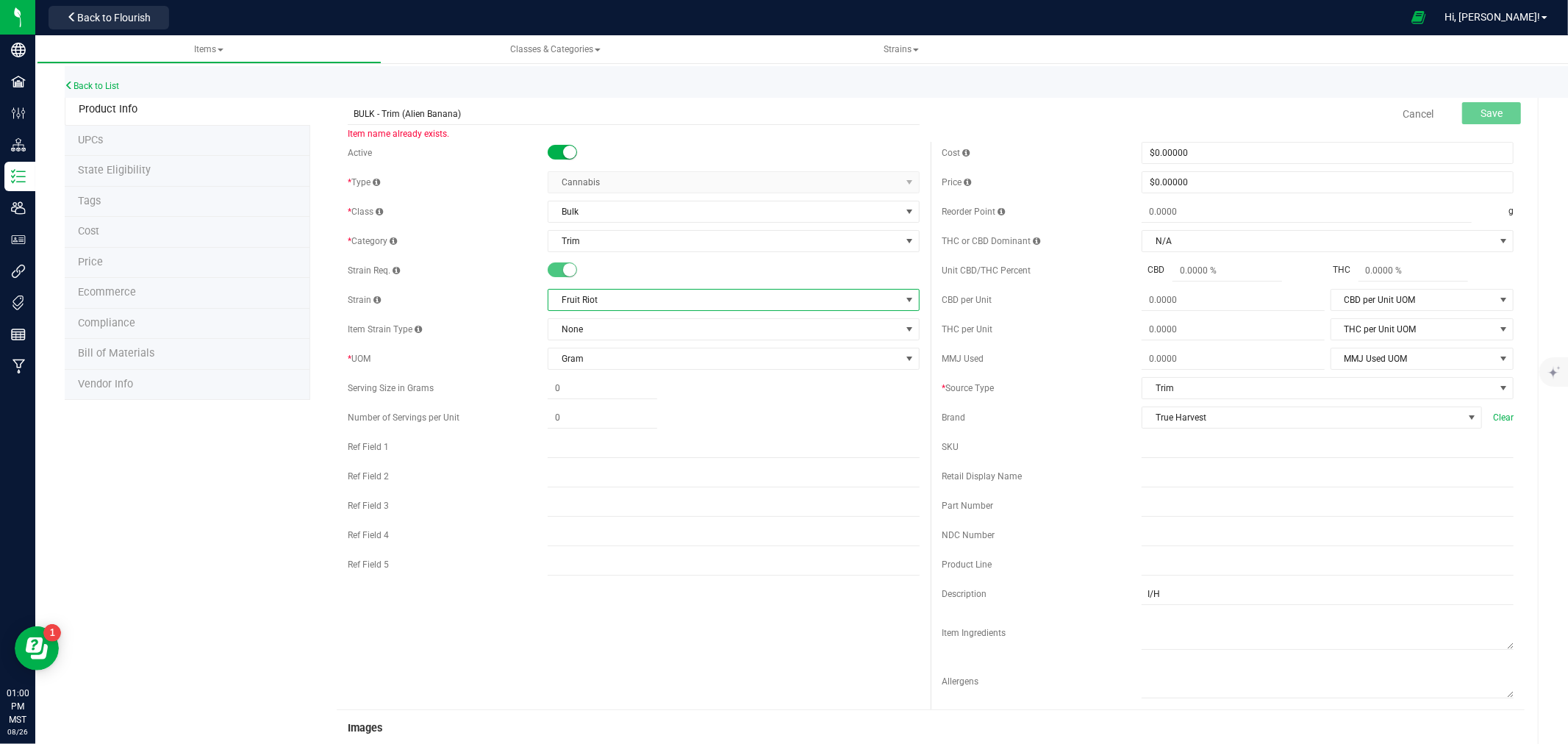
click at [589, 307] on span "Fruit Riot" at bounding box center [724, 300] width 352 height 20
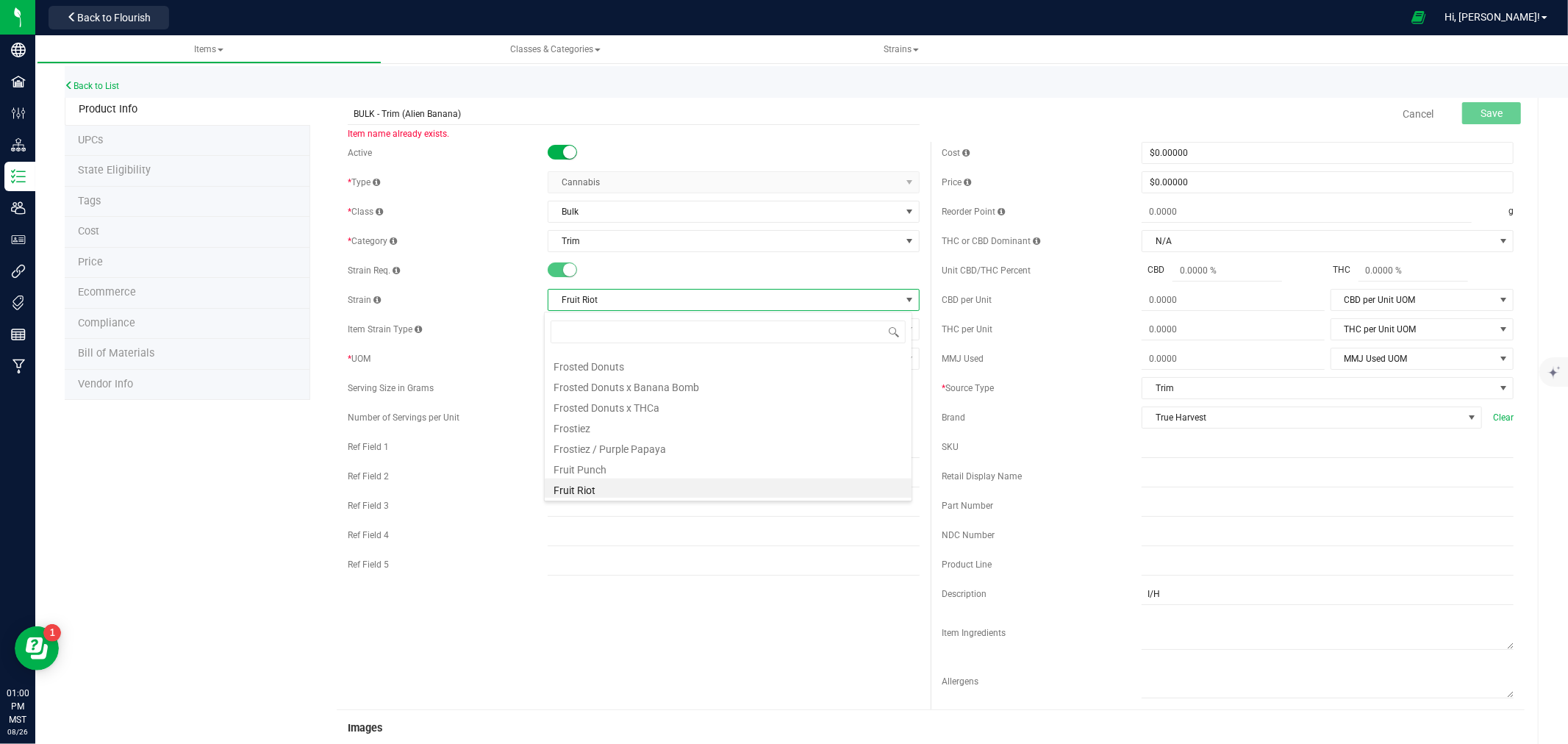
click at [589, 304] on span "Fruit Riot" at bounding box center [724, 300] width 352 height 20
click at [602, 304] on span "Fruit Riot" at bounding box center [724, 300] width 352 height 20
drag, startPoint x: 603, startPoint y: 302, endPoint x: 557, endPoint y: 300, distance: 46.0
click at [559, 300] on span "Fruit Riot" at bounding box center [724, 300] width 352 height 20
copy span "Fruit Riot"
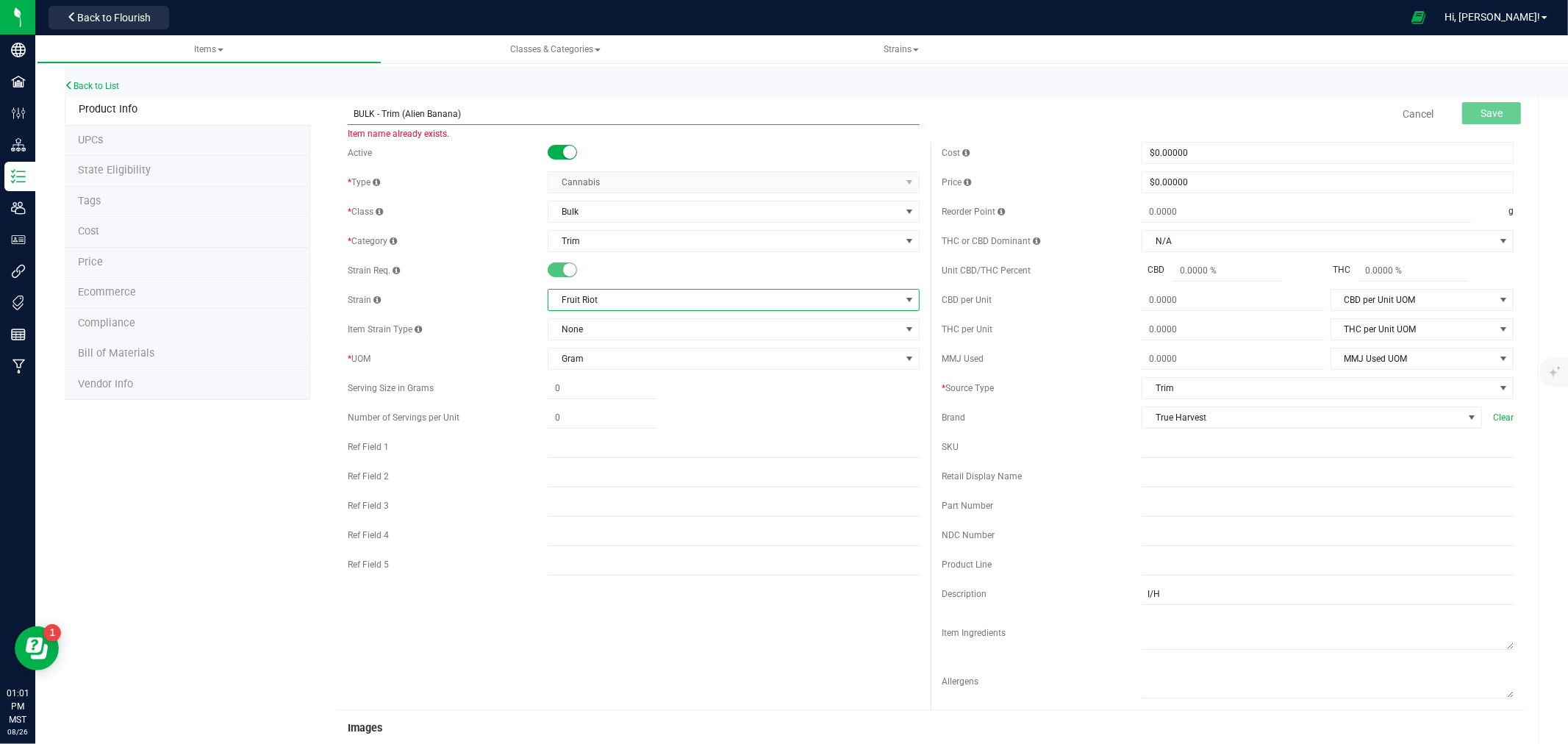
click at [408, 111] on input "BULK - Trim (Alien Banana)" at bounding box center [633, 113] width 572 height 22
drag, startPoint x: 408, startPoint y: 111, endPoint x: 437, endPoint y: 111, distance: 29.0
click at [437, 111] on input "BULK - Trim (Alien Banana)" at bounding box center [633, 113] width 572 height 22
paste input "Fruit Riot"
type input "BULK - Trim (Fruit Riot)"
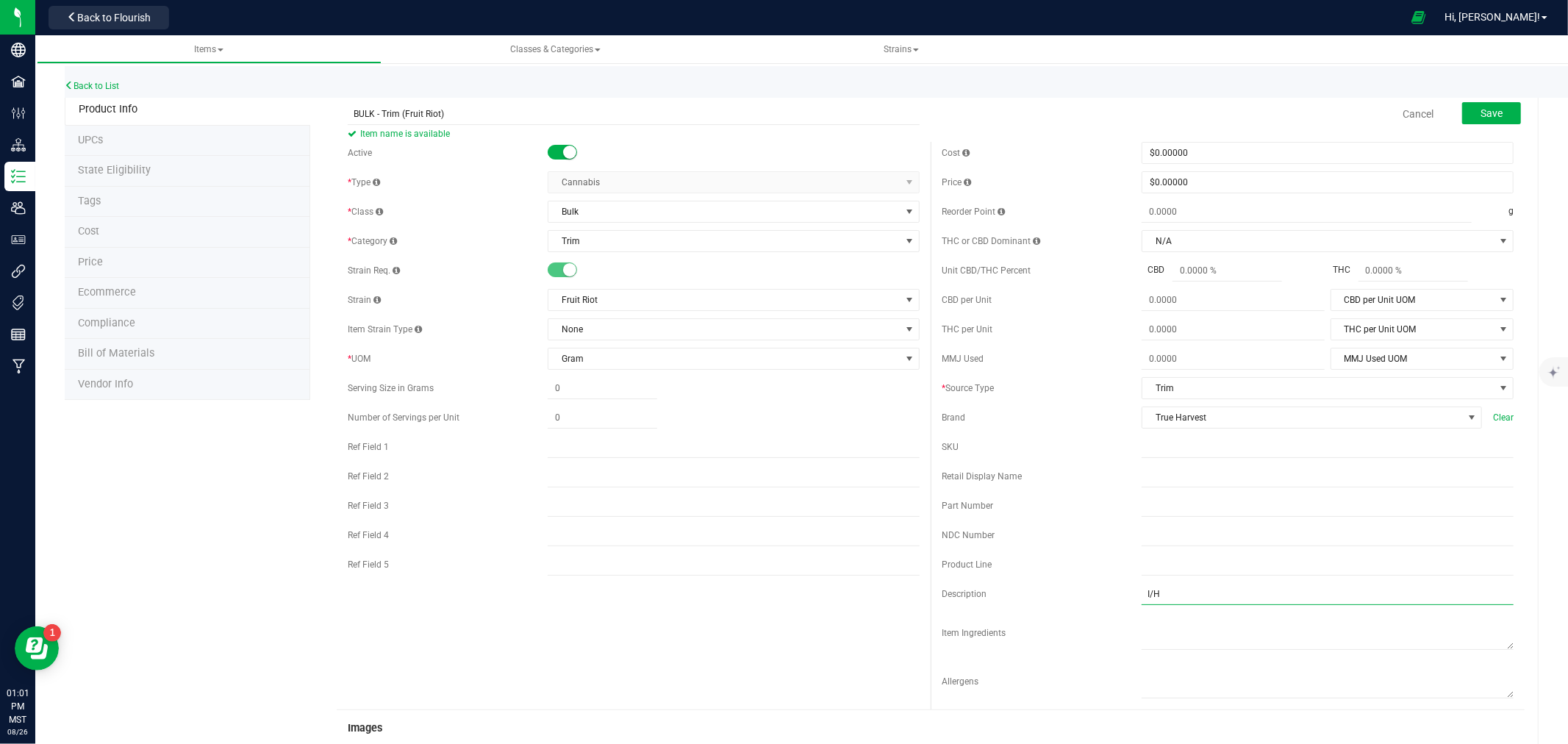
click at [1142, 592] on input "I/H" at bounding box center [1327, 594] width 372 height 22
type input "H"
click at [1483, 105] on button "Save" at bounding box center [1491, 112] width 59 height 22
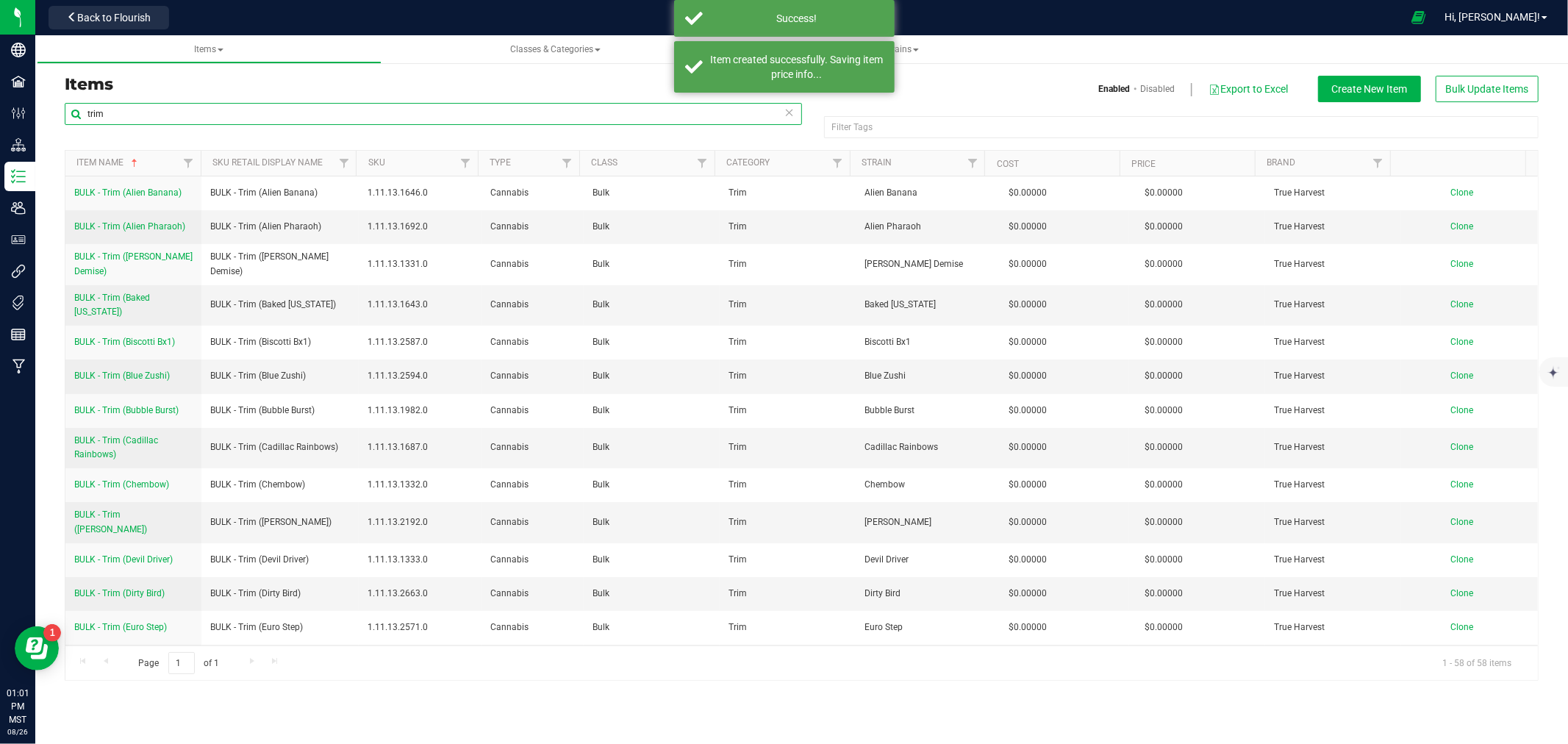
click at [236, 106] on input "trim" at bounding box center [433, 113] width 737 height 22
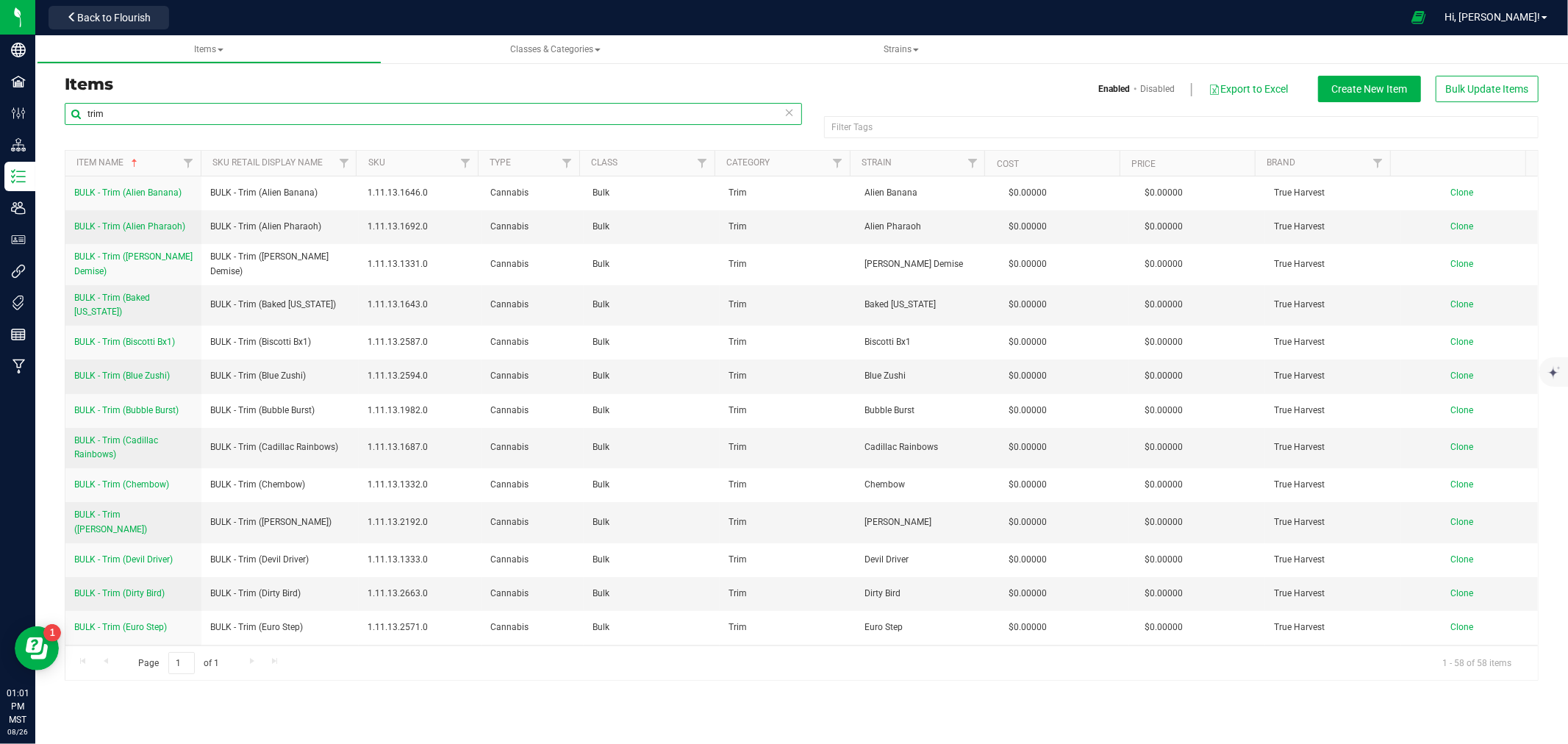
click at [236, 106] on input "trim" at bounding box center [433, 113] width 737 height 22
type input "ial ("
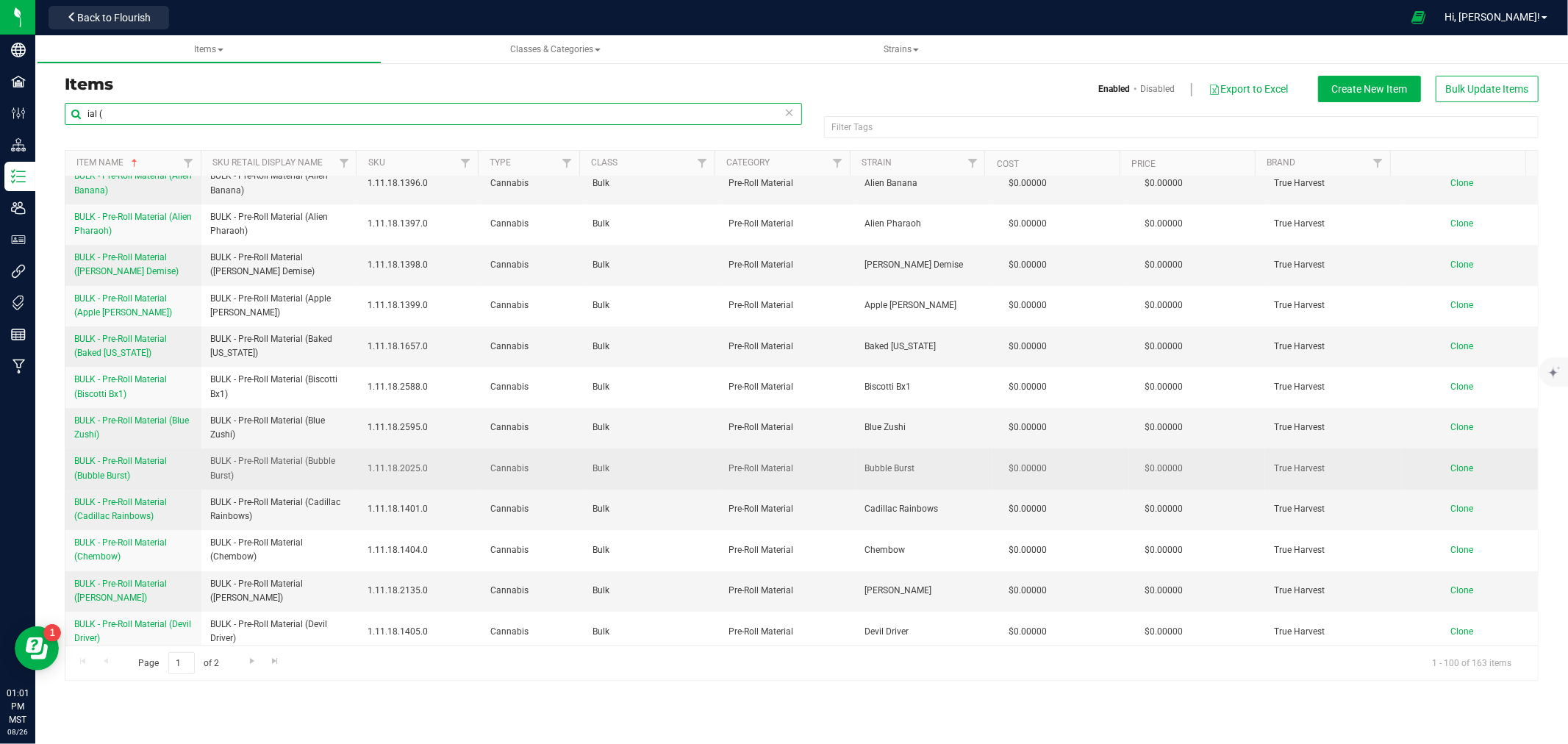
scroll to position [3858, 0]
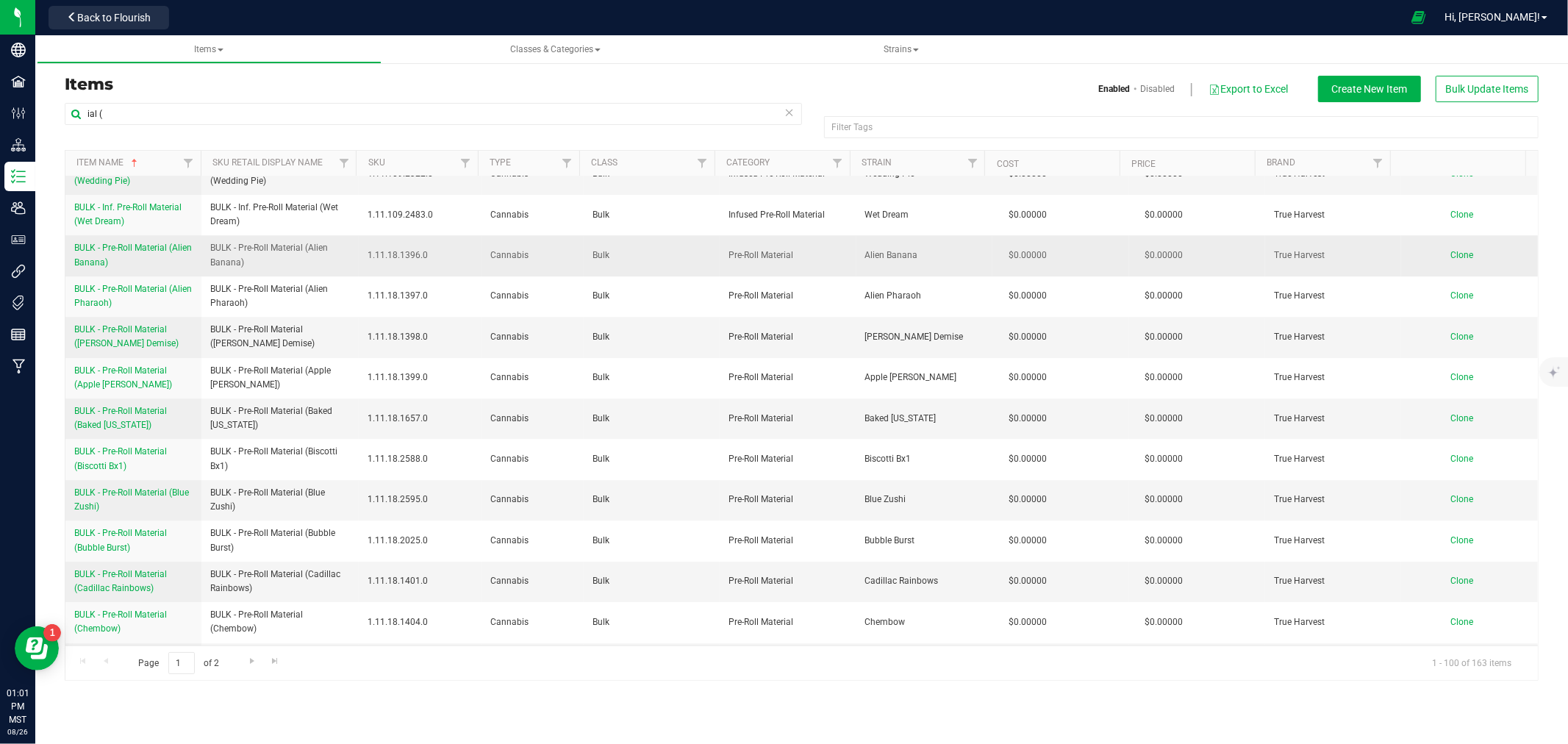
drag, startPoint x: 69, startPoint y: 208, endPoint x: 145, endPoint y: 228, distance: 78.6
click at [145, 235] on td "BULK - Pre-Roll Material (Alien Banana)" at bounding box center [133, 256] width 136 height 40
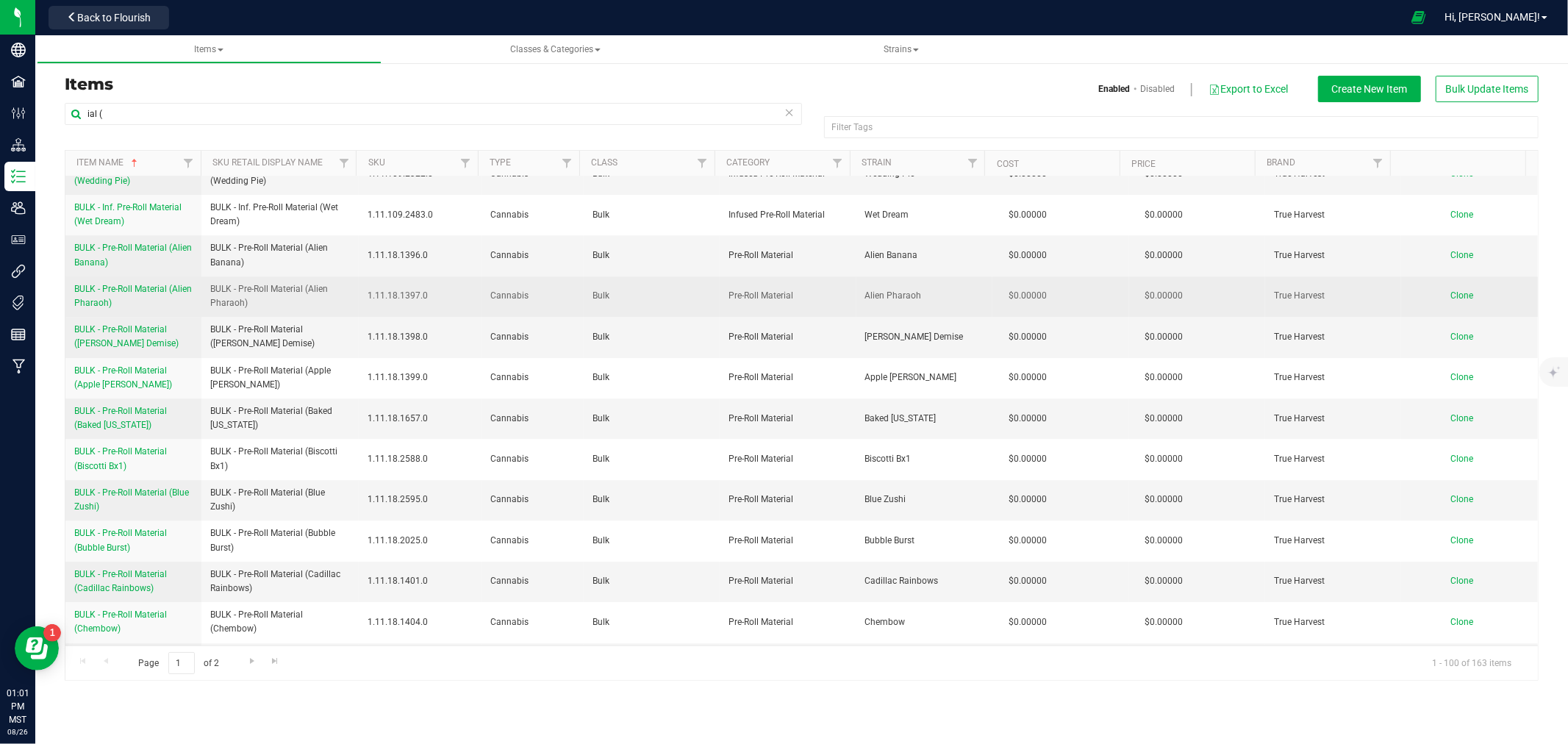
copy span "BULK - Pre-Roll Material (Alien Banana)"
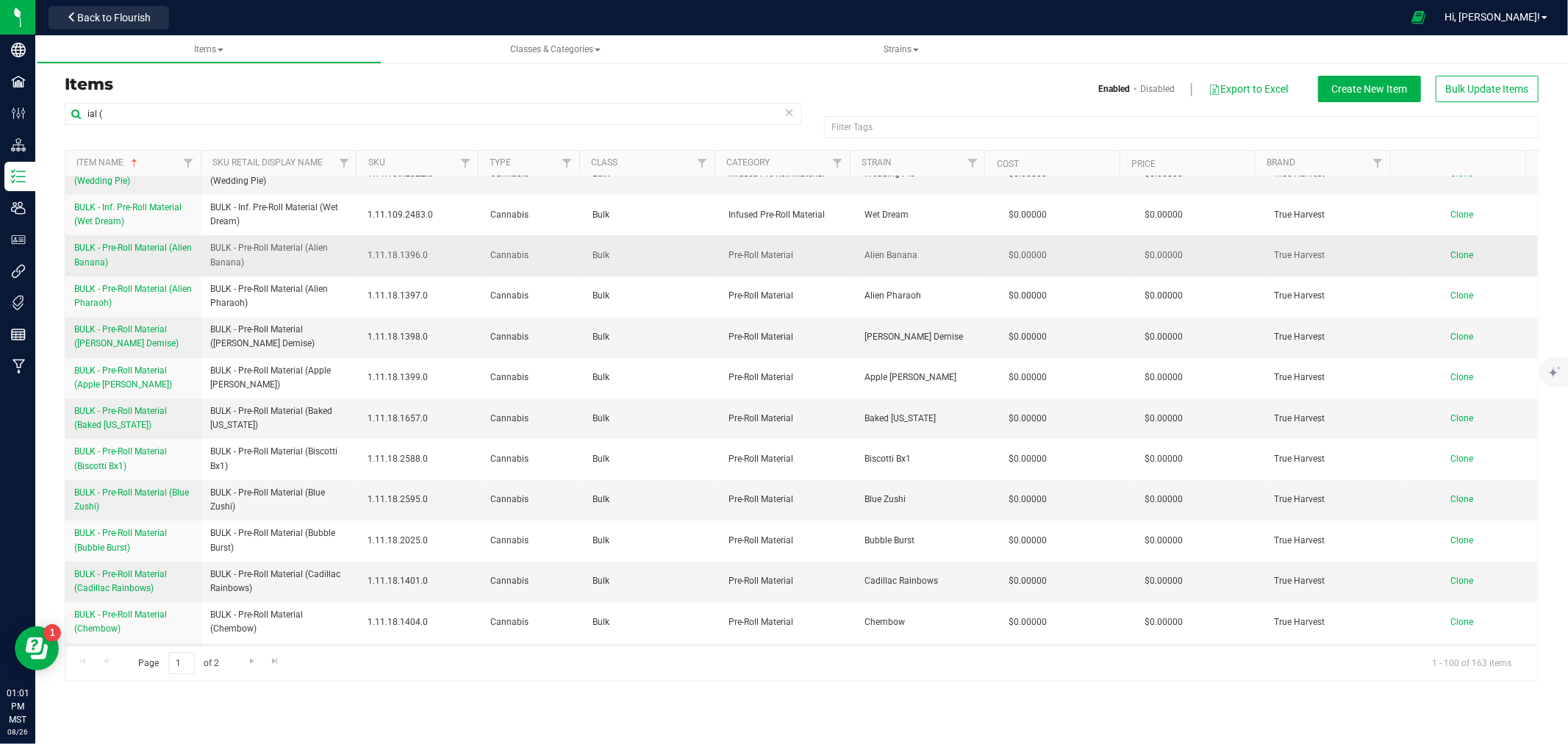
click at [1451, 250] on span "Clone" at bounding box center [1463, 256] width 23 height 11
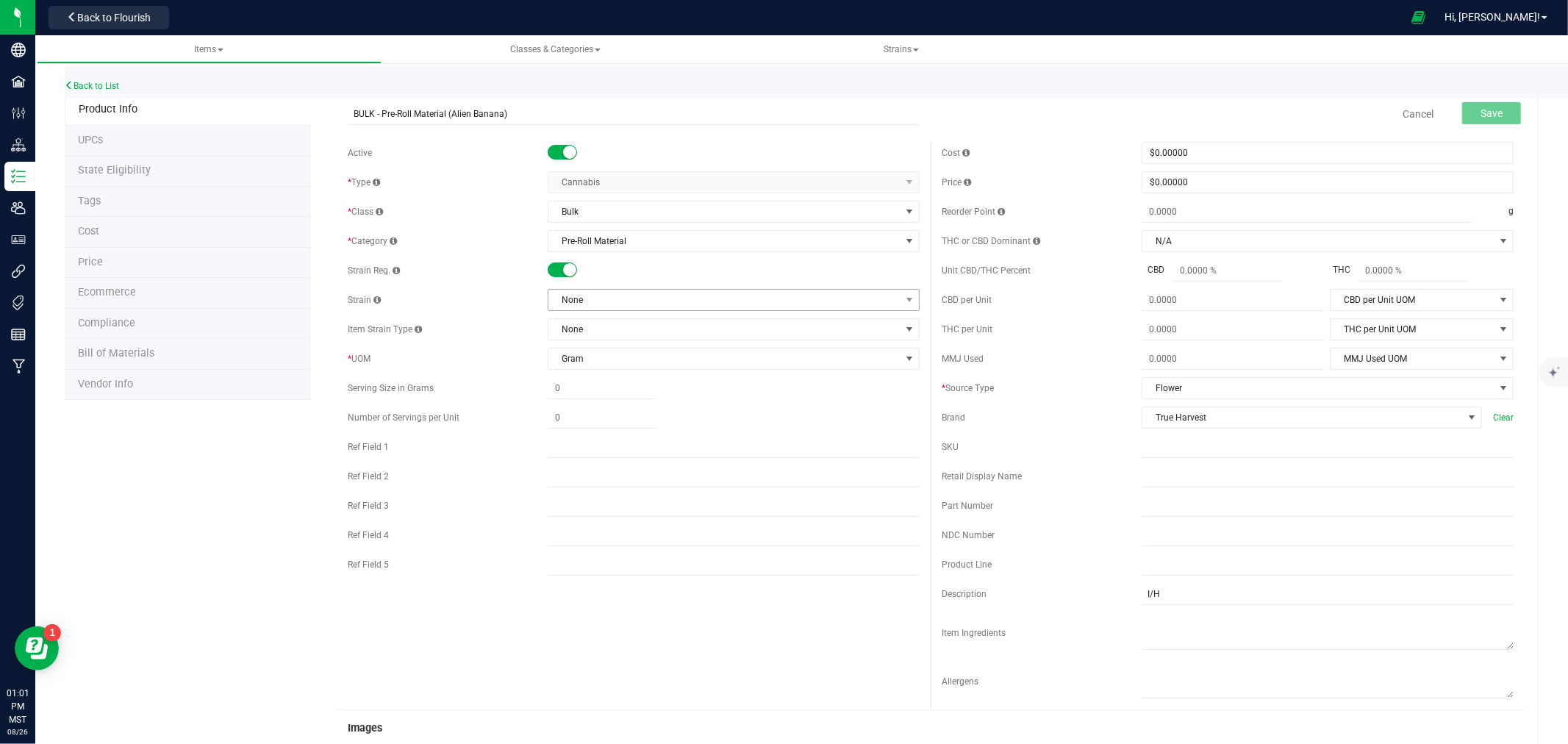
type input "BULK - Pre-Roll Material (Alien Banana)"
click at [598, 300] on span "None" at bounding box center [724, 300] width 352 height 20
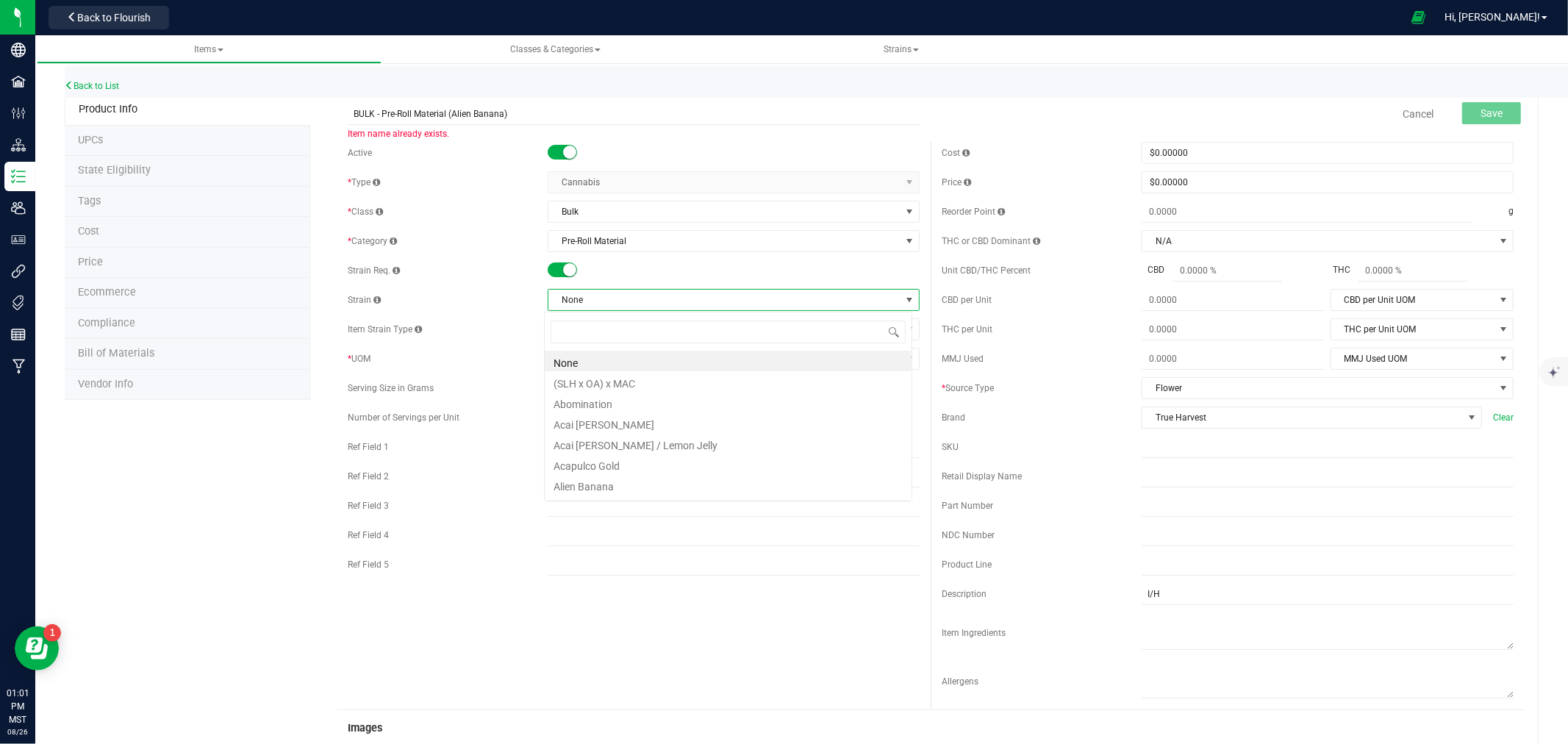
scroll to position [22, 368]
type input "t ri"
click at [597, 358] on li "Fruit Riot" at bounding box center [728, 360] width 367 height 20
click at [598, 297] on span "Fruit Riot" at bounding box center [724, 300] width 352 height 20
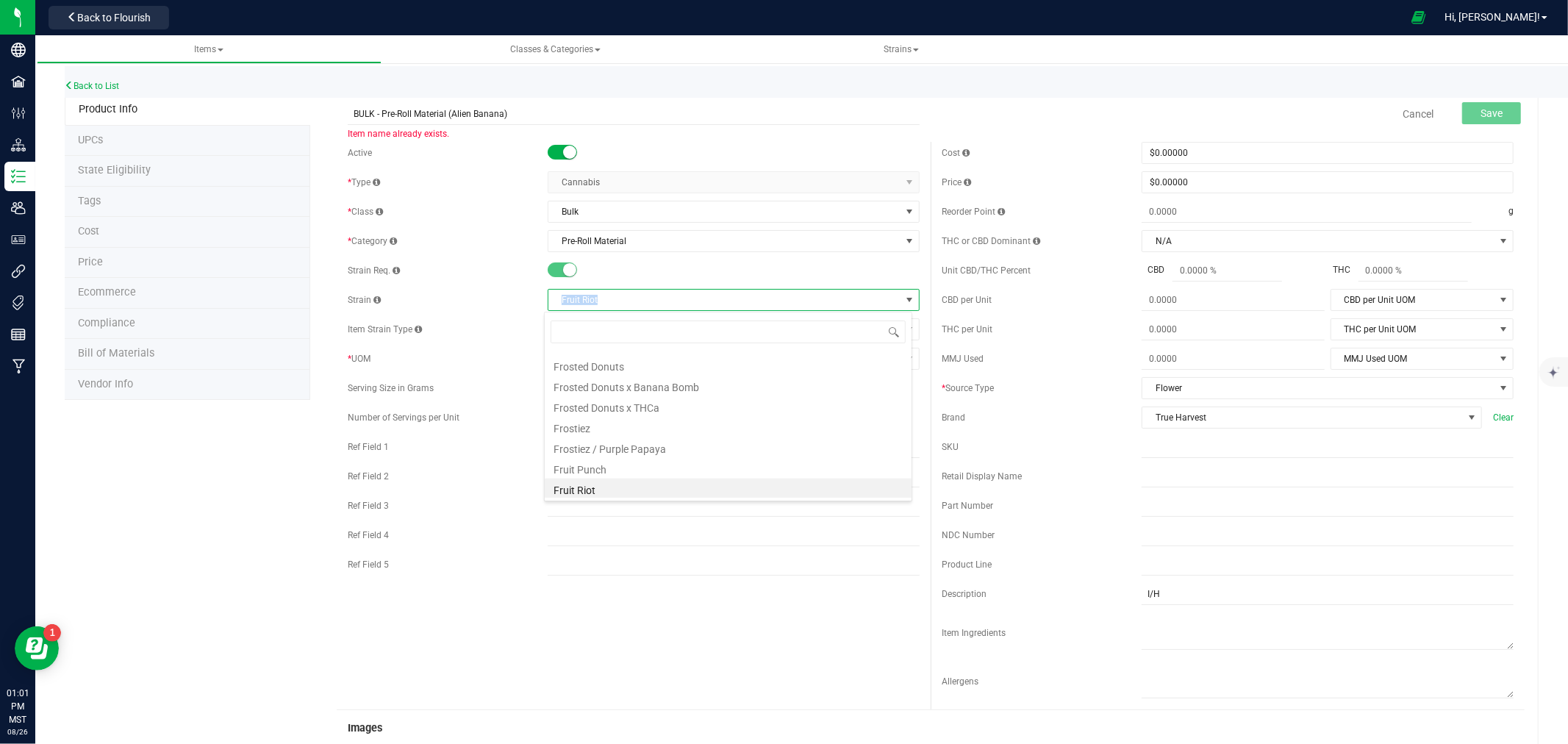
drag, startPoint x: 606, startPoint y: 300, endPoint x: 547, endPoint y: 300, distance: 59.0
click at [550, 302] on span "Fruit Riot" at bounding box center [724, 300] width 352 height 20
copy span "Fruit Riot"
click at [454, 111] on input "BULK - Pre-Roll Material (Alien Banana)" at bounding box center [633, 113] width 572 height 22
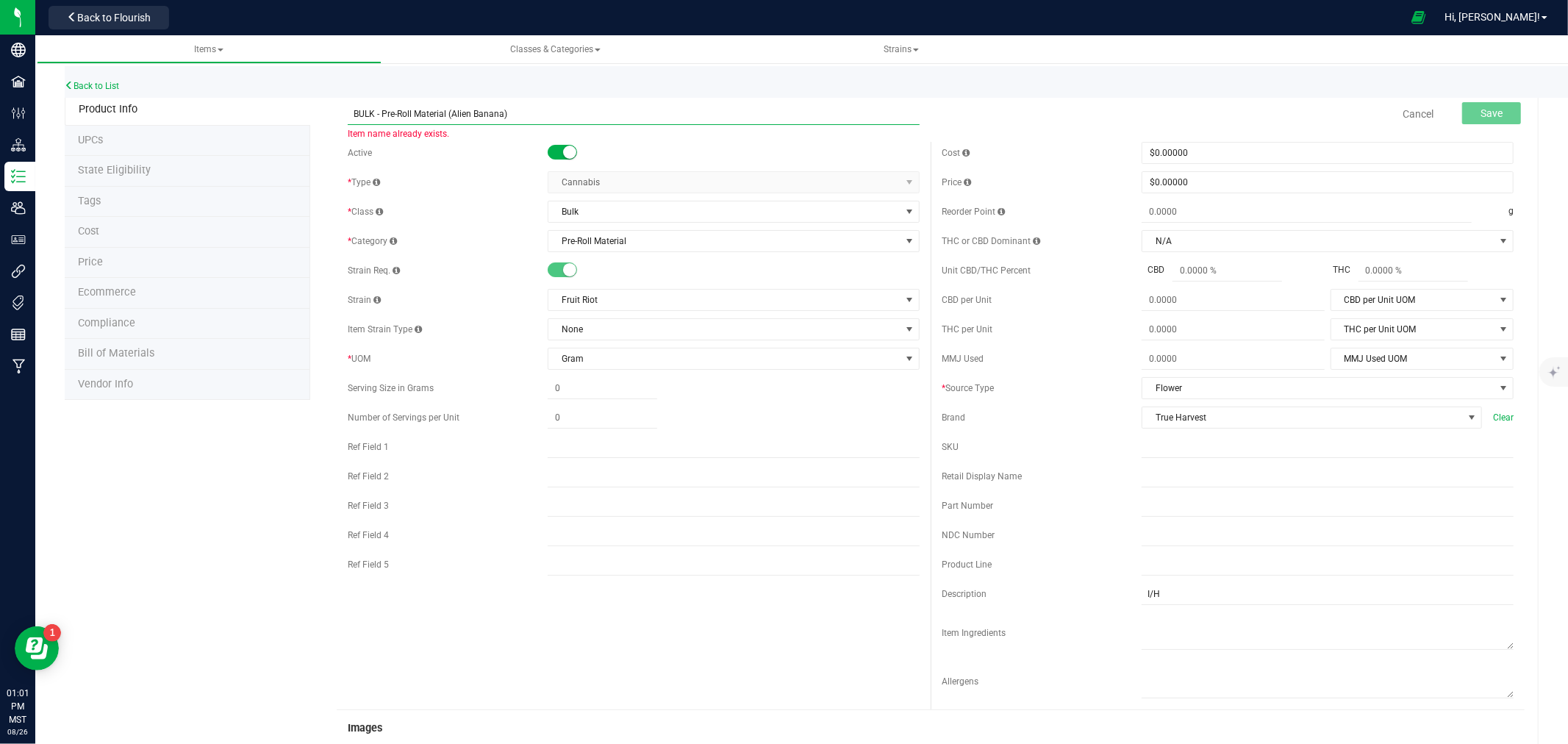
drag, startPoint x: 454, startPoint y: 111, endPoint x: 475, endPoint y: 111, distance: 21.0
click at [475, 111] on input "BULK - Pre-Roll Material (Alien Banana)" at bounding box center [633, 113] width 572 height 22
paste input "Fruit Riot"
type input "BULK - Pre-Roll Material (Fruit Riot)"
click at [1142, 592] on input "I/H" at bounding box center [1327, 594] width 372 height 22
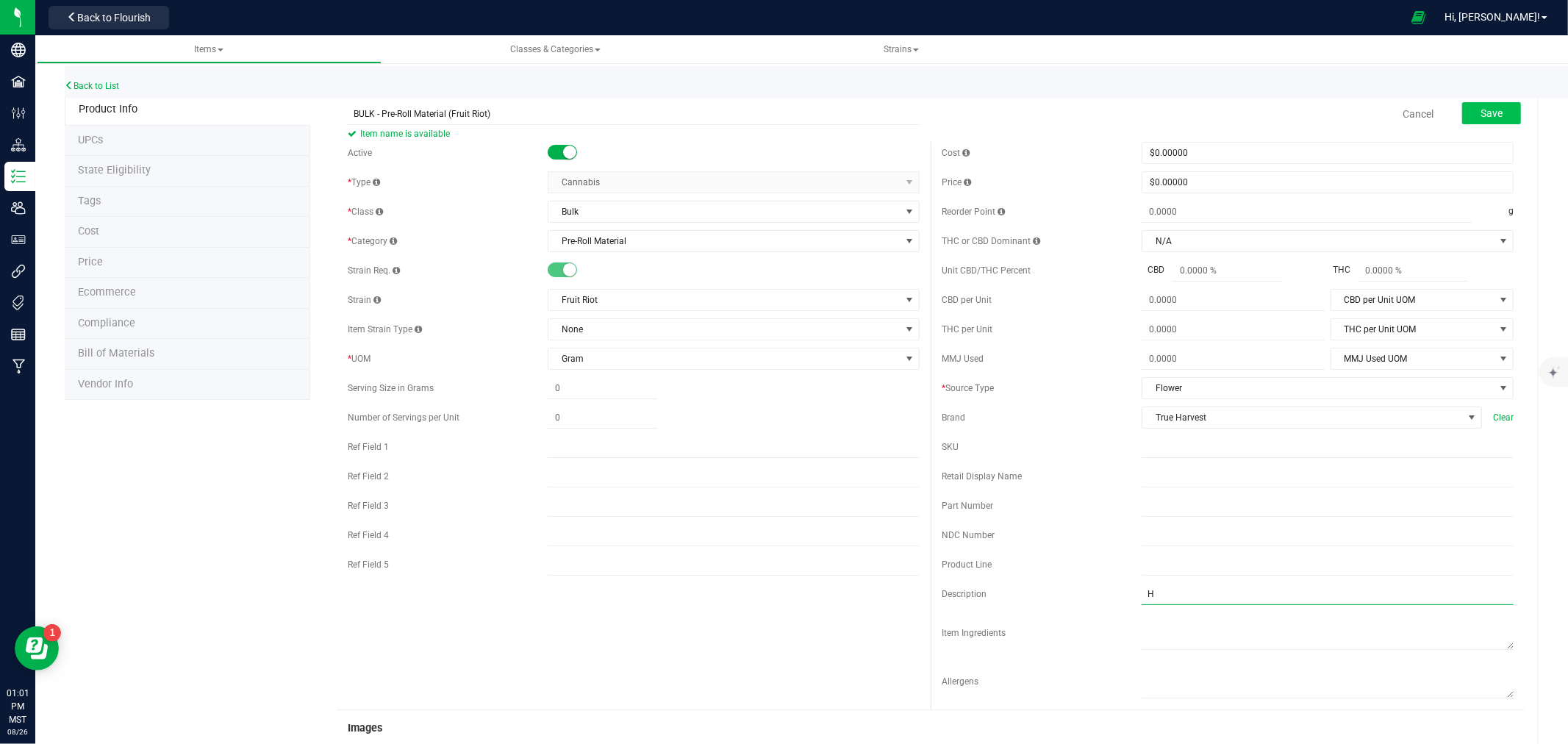
type input "H"
click at [1480, 107] on span "Save" at bounding box center [1491, 112] width 22 height 11
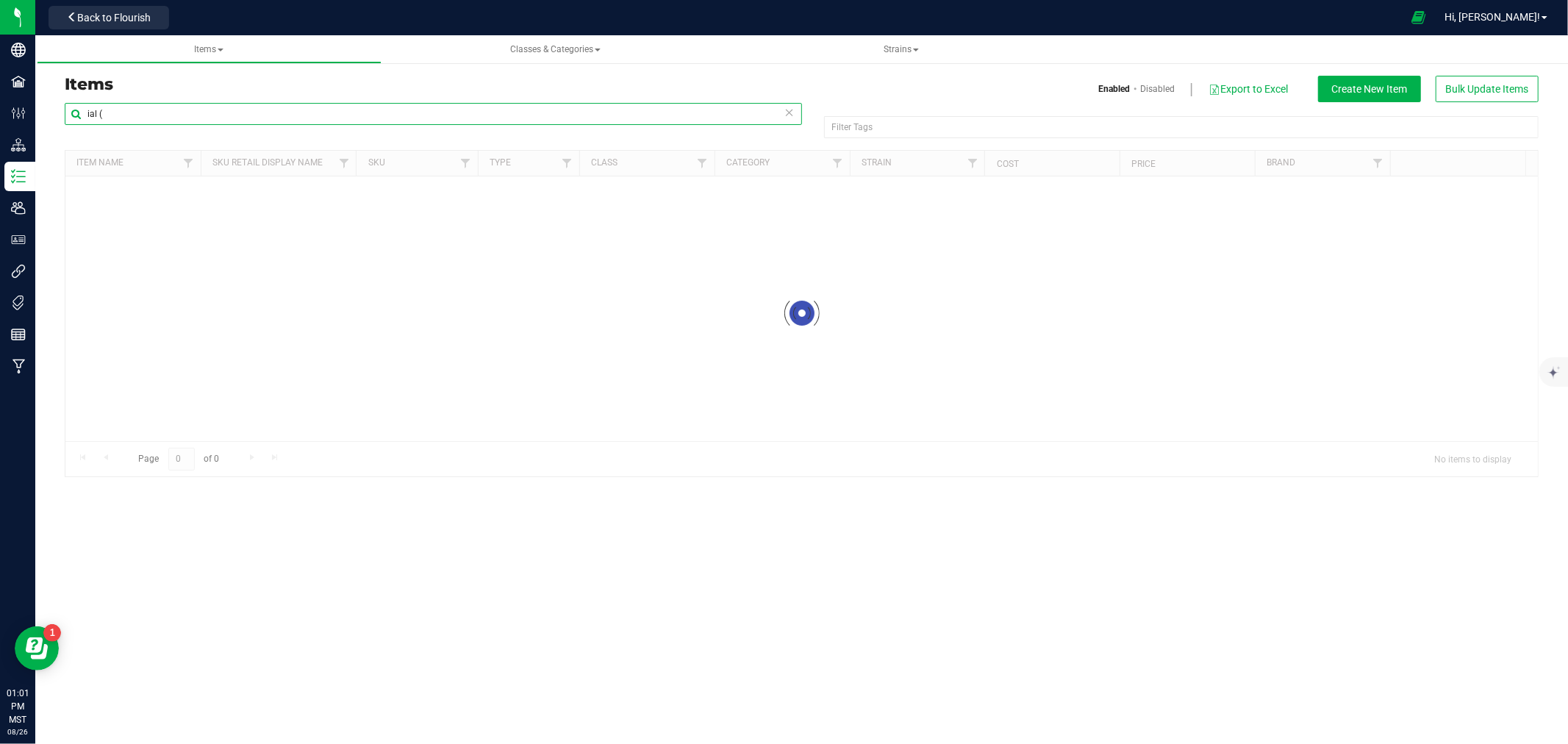
click at [129, 119] on input "ial (" at bounding box center [433, 113] width 737 height 22
click at [128, 119] on input "ial (" at bounding box center [433, 113] width 737 height 22
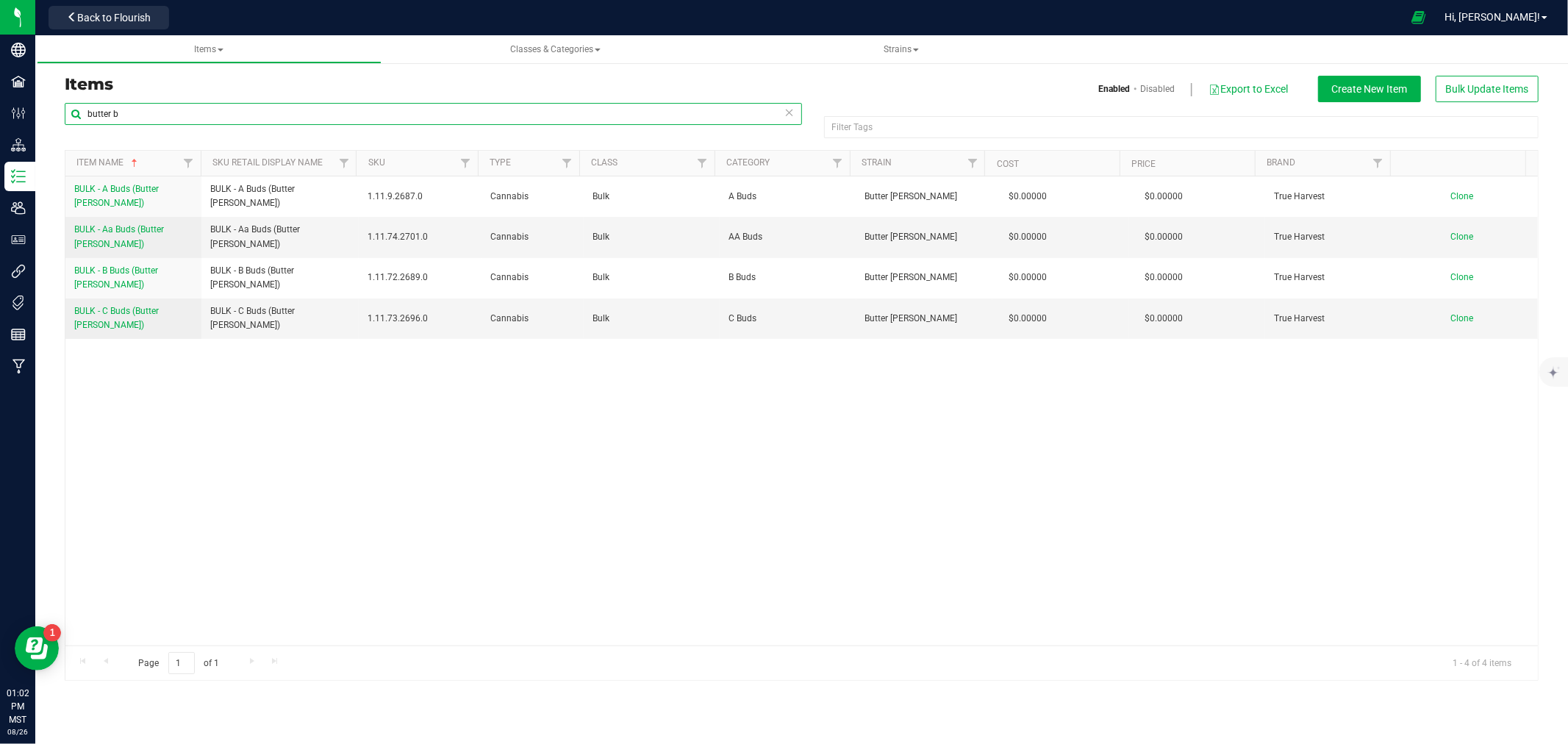
click at [112, 116] on input "butter b" at bounding box center [433, 113] width 737 height 22
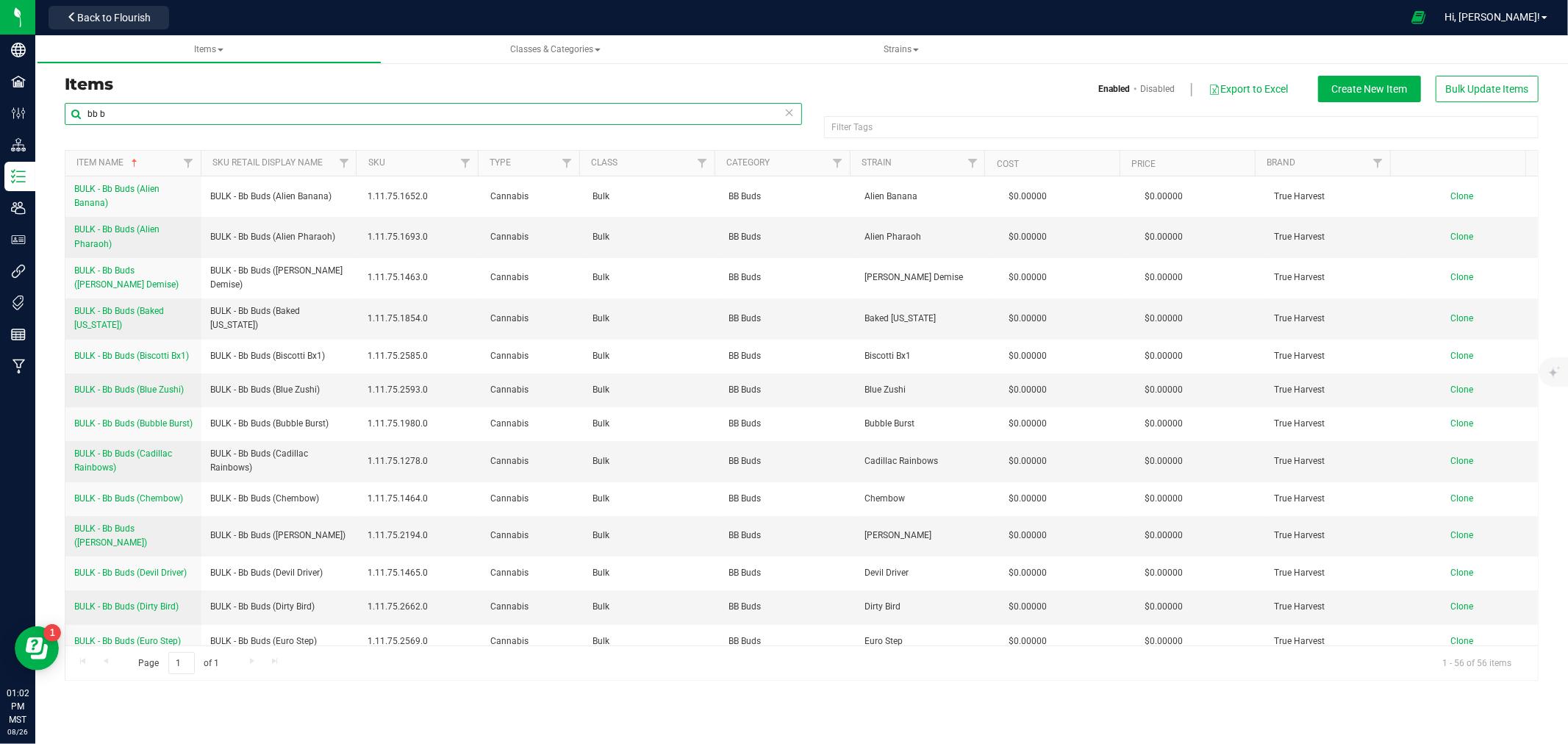
drag, startPoint x: 126, startPoint y: 121, endPoint x: 56, endPoint y: 101, distance: 72.8
click at [60, 109] on div "bb b Filter Tags Filter Tags Item Name Sku Retail Display Name SKU Type Class C…" at bounding box center [801, 391] width 1496 height 579
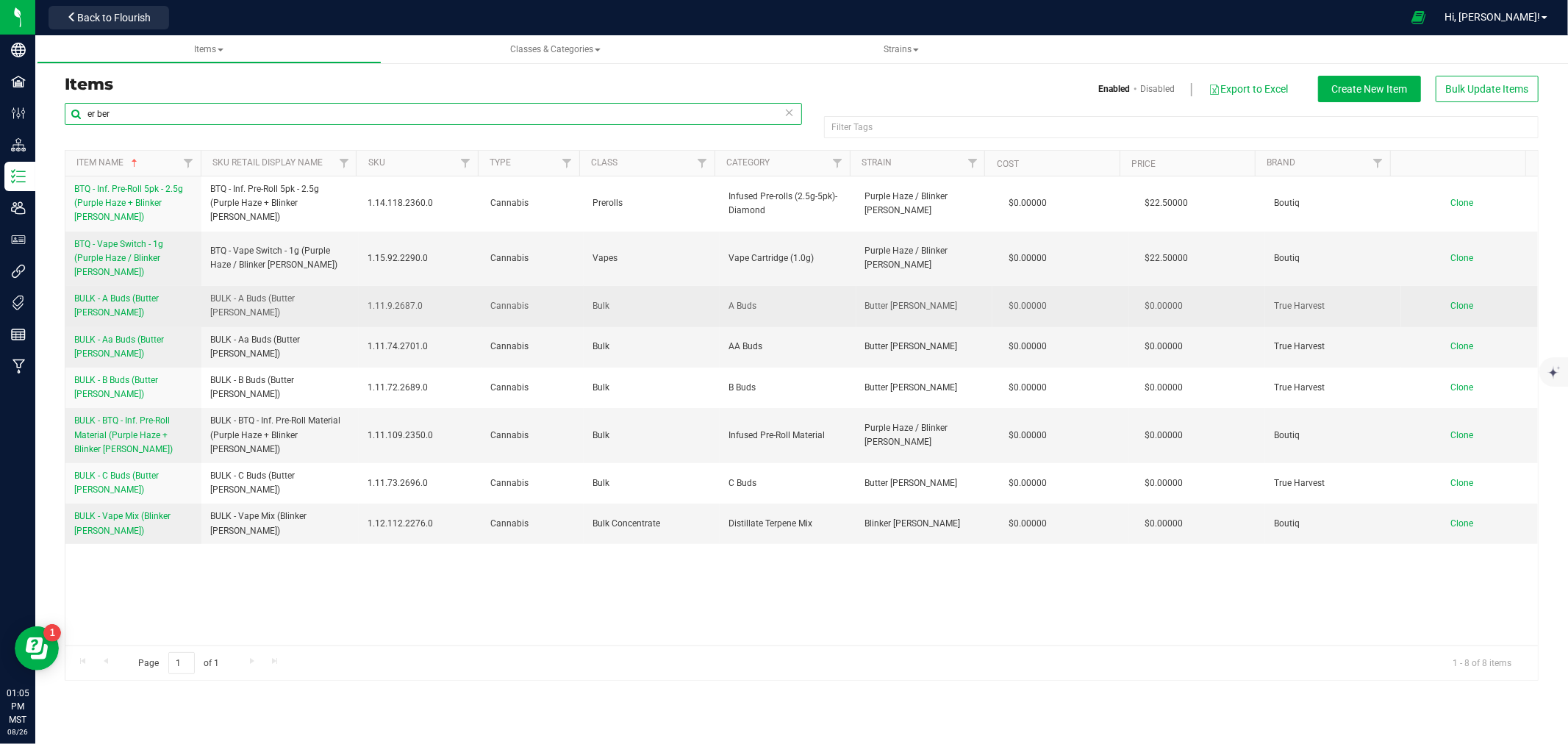
type input "er ber"
click at [128, 293] on span "BULK - A Buds (Butter Berry)" at bounding box center [117, 306] width 84 height 25
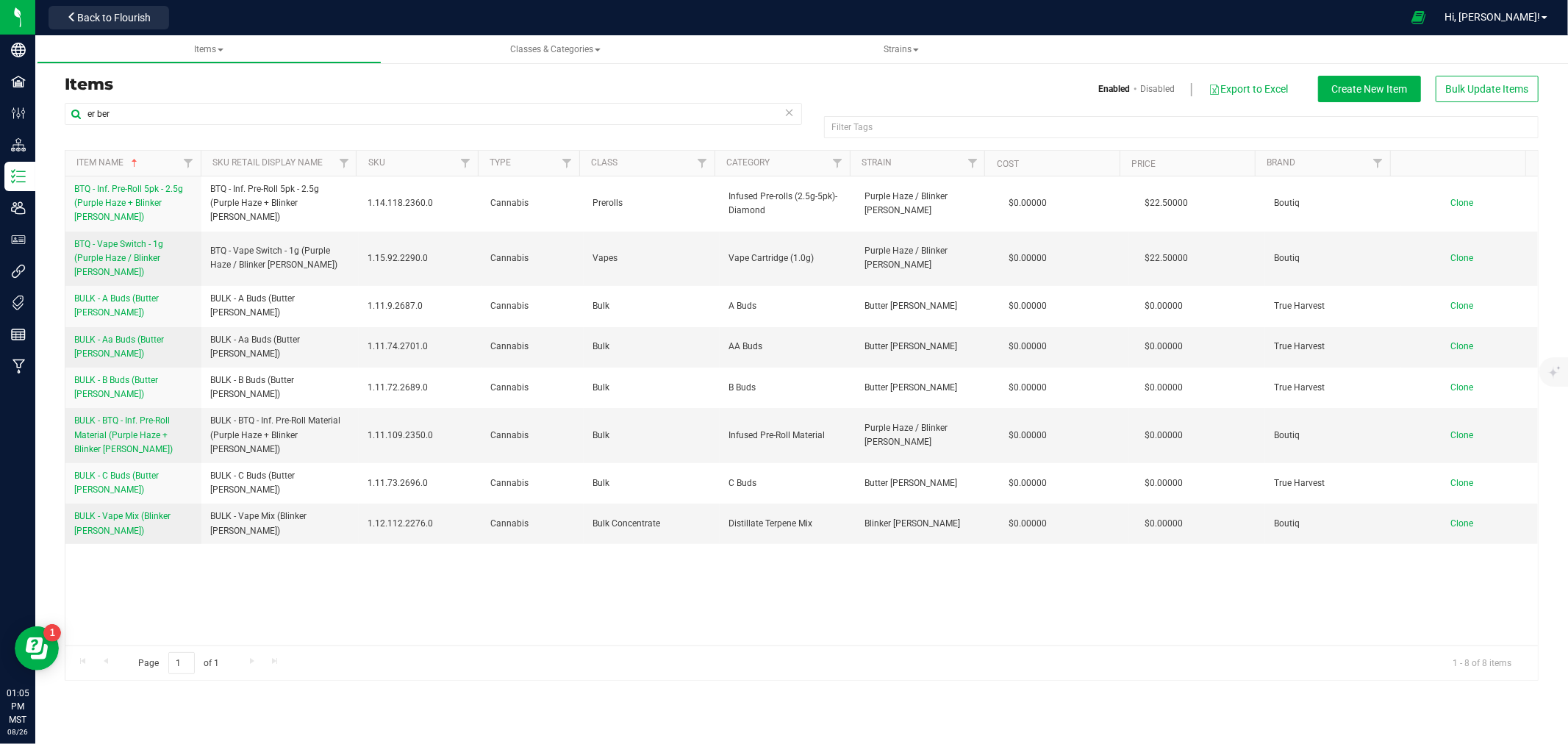
click at [112, 125] on div "er ber" at bounding box center [433, 119] width 737 height 33
click at [106, 121] on input "er ber" at bounding box center [433, 113] width 737 height 22
click at [105, 120] on input "er ber" at bounding box center [433, 113] width 737 height 22
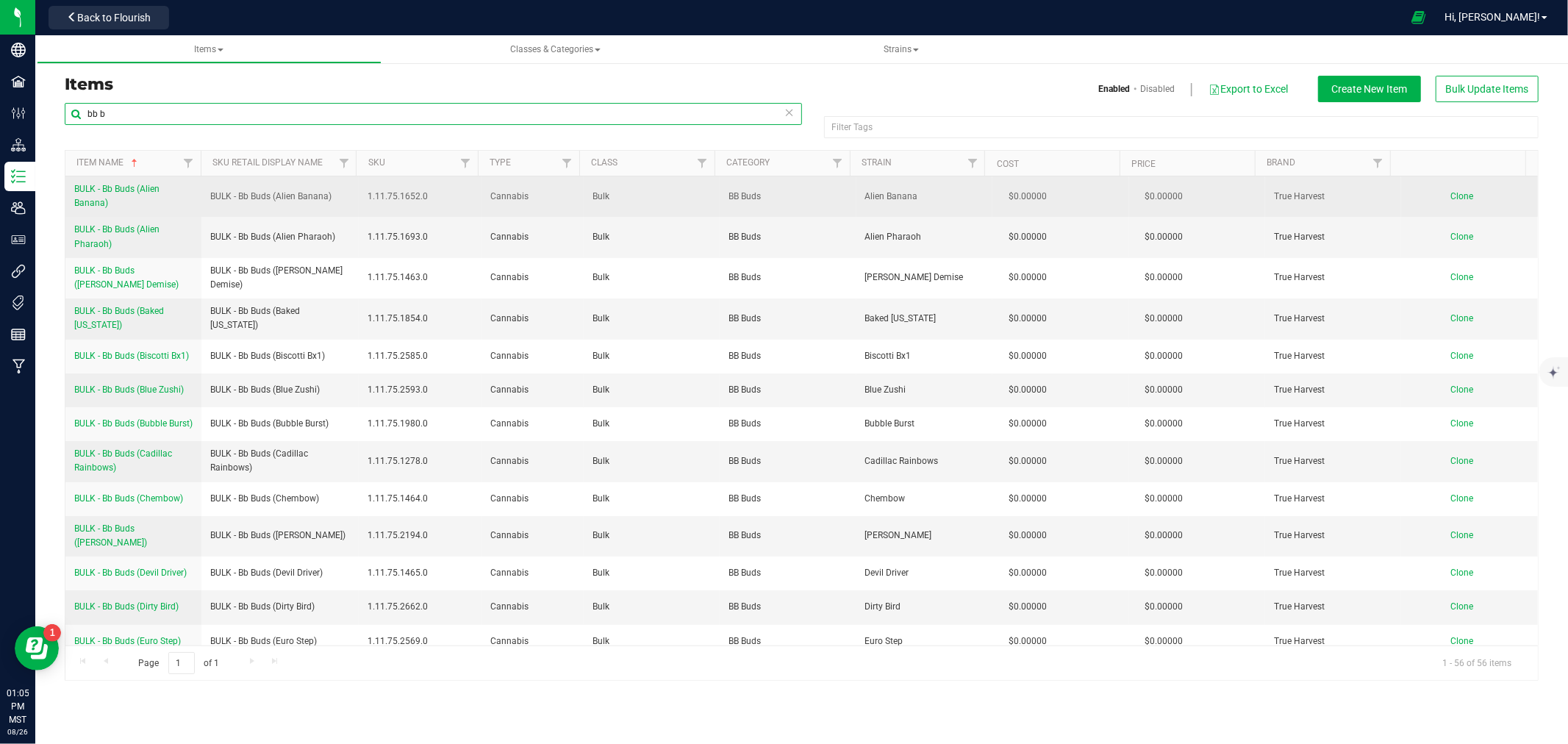
type input "bb b"
drag, startPoint x: 72, startPoint y: 185, endPoint x: 109, endPoint y: 203, distance: 41.1
click at [109, 203] on td "BULK - Bb Buds (Alien Banana)" at bounding box center [133, 197] width 136 height 40
copy span "BULK - Bb Buds (Alien Banana)"
click at [1456, 190] on td "Clone" at bounding box center [1470, 197] width 137 height 40
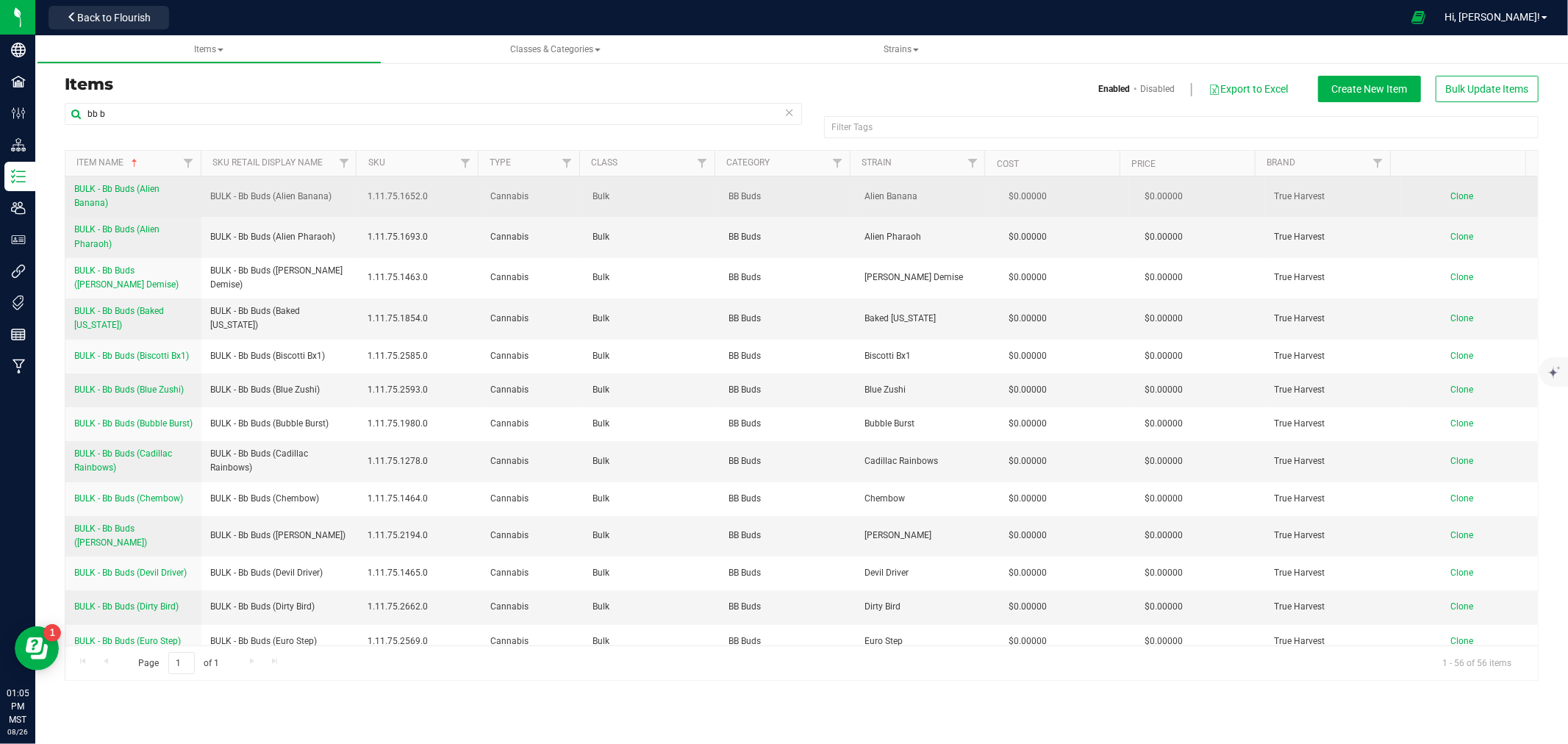
click at [1456, 197] on span "Clone" at bounding box center [1463, 197] width 23 height 11
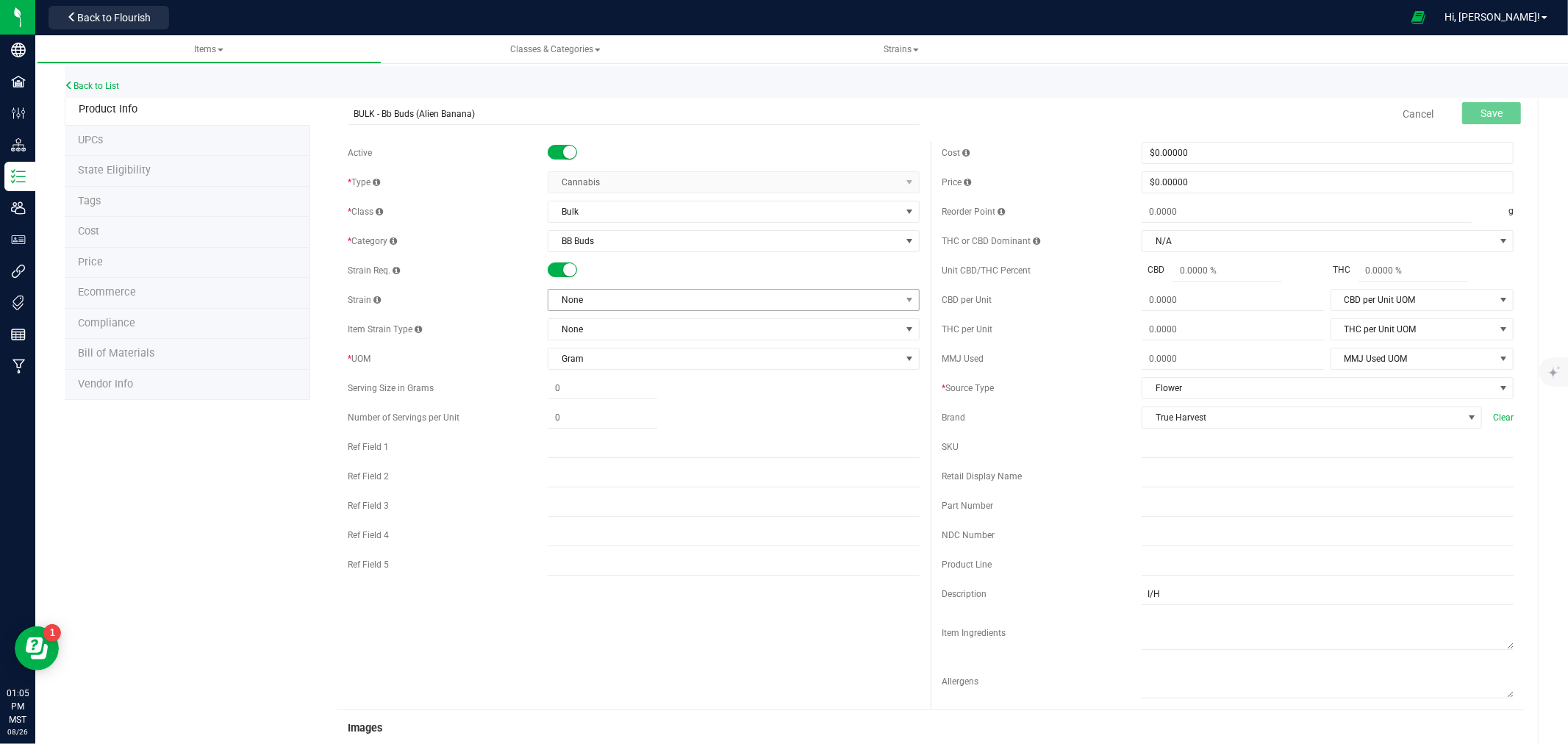
type input "BULK - Bb Buds (Alien Banana)"
click at [611, 304] on span "None" at bounding box center [724, 300] width 352 height 20
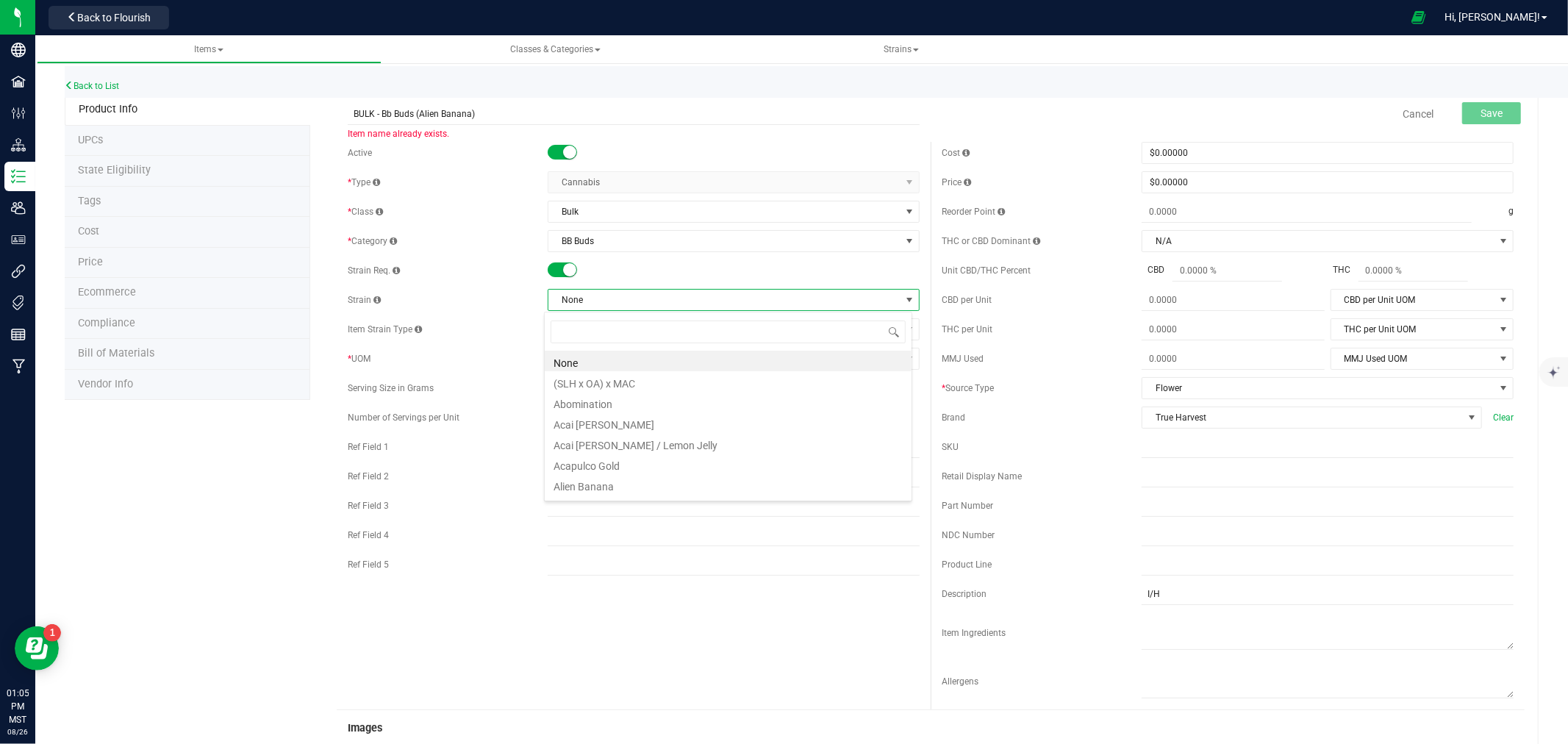
scroll to position [22, 368]
type input "butter ber"
click at [582, 370] on li "Butter Berry" at bounding box center [728, 360] width 367 height 20
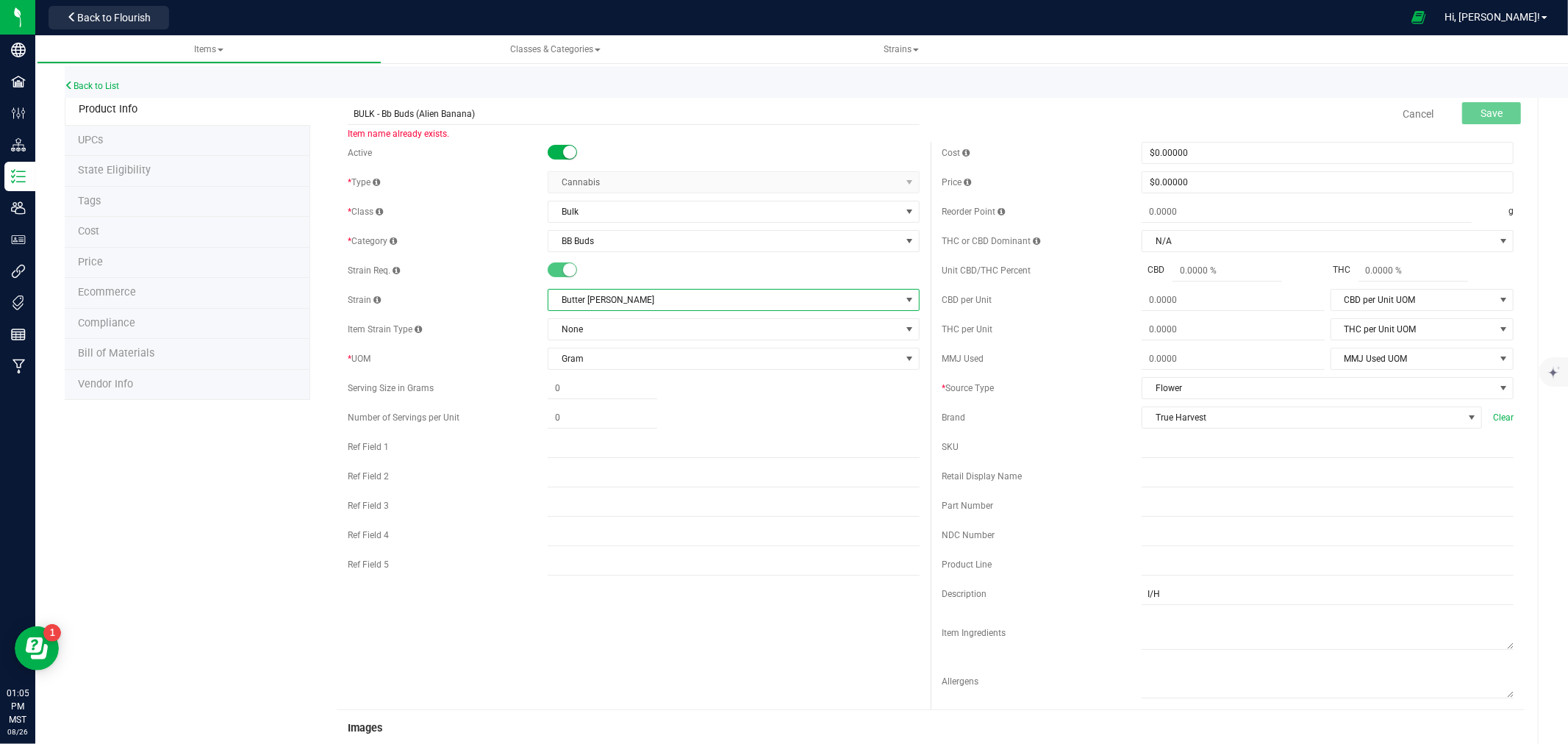
click at [567, 305] on span "Butter Berry" at bounding box center [724, 300] width 352 height 20
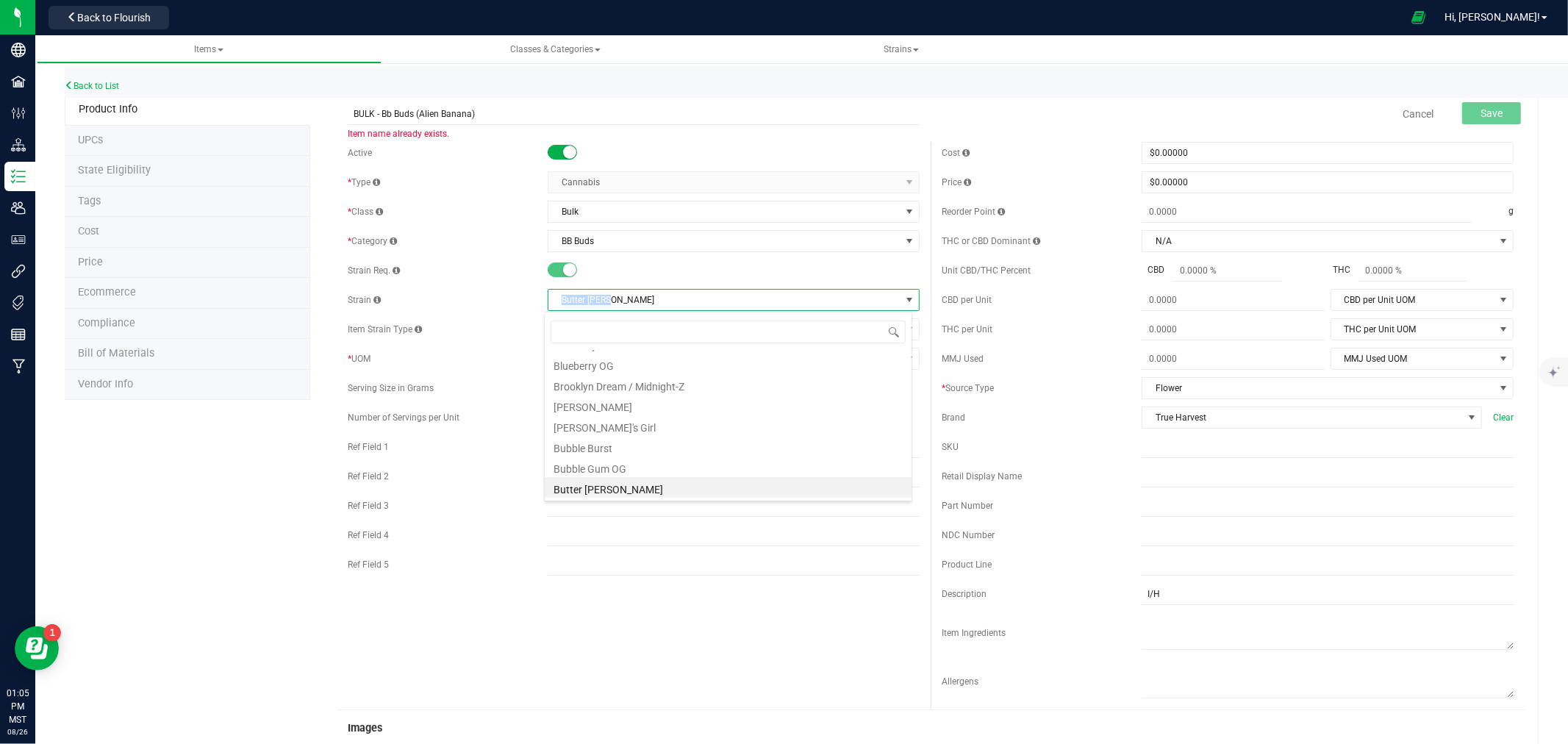
drag, startPoint x: 556, startPoint y: 300, endPoint x: 611, endPoint y: 295, distance: 55.2
click at [611, 295] on span "Butter Berry" at bounding box center [724, 300] width 352 height 20
copy span "Butter Berry"
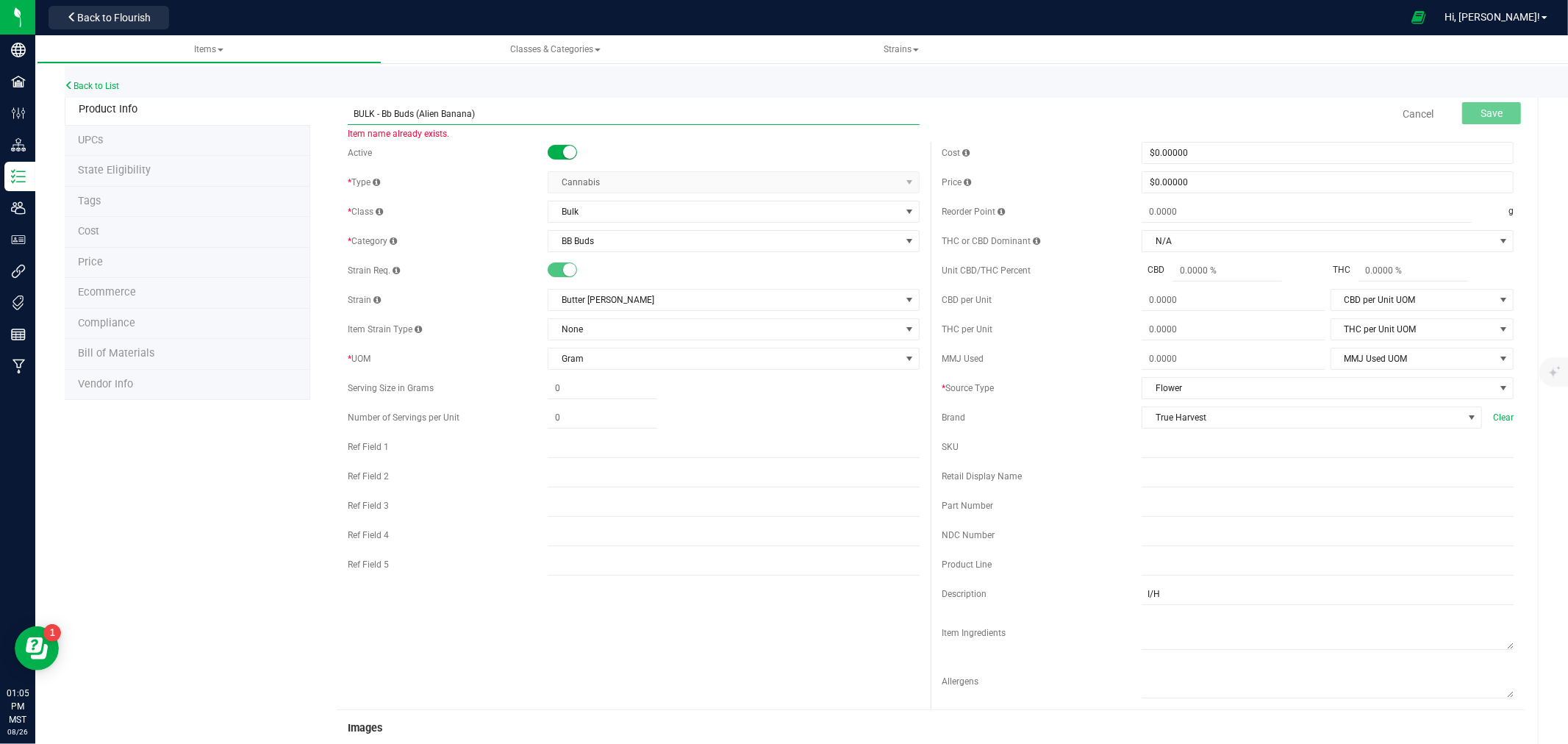
click at [423, 106] on input "BULK - Bb Buds (Alien Banana)" at bounding box center [633, 113] width 572 height 22
drag, startPoint x: 423, startPoint y: 106, endPoint x: 442, endPoint y: 106, distance: 19.0
click at [442, 106] on input "BULK - Bb Buds (Alien Banana)" at bounding box center [633, 113] width 572 height 22
paste input "Butter Berry"
type input "BULK - Bb Buds (Butter Berry)"
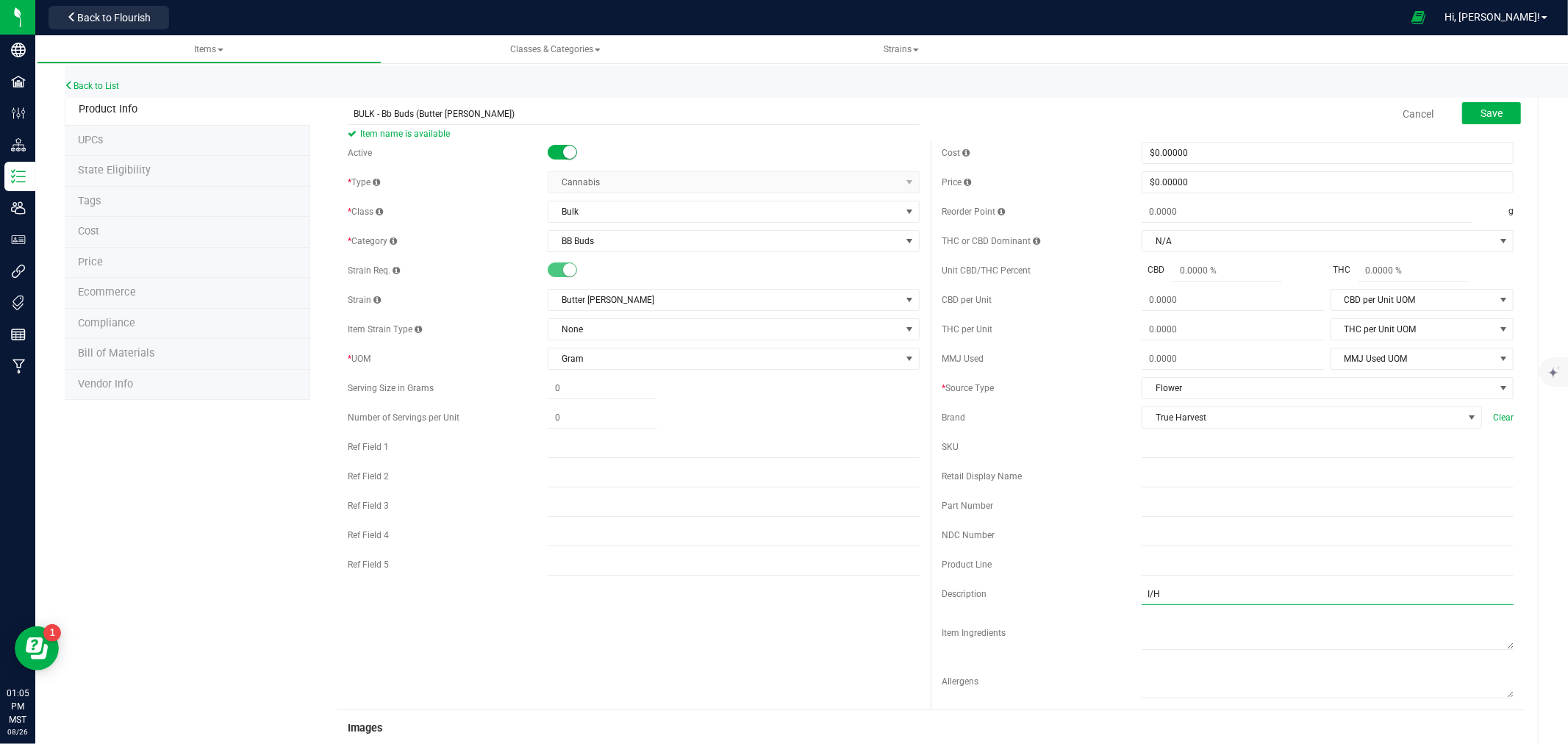
click at [1142, 596] on input "I/H" at bounding box center [1327, 594] width 372 height 22
type input "I"
click at [1208, 597] on input "H" at bounding box center [1327, 594] width 372 height 22
type input "H"
click at [1493, 108] on button "Save" at bounding box center [1491, 112] width 59 height 22
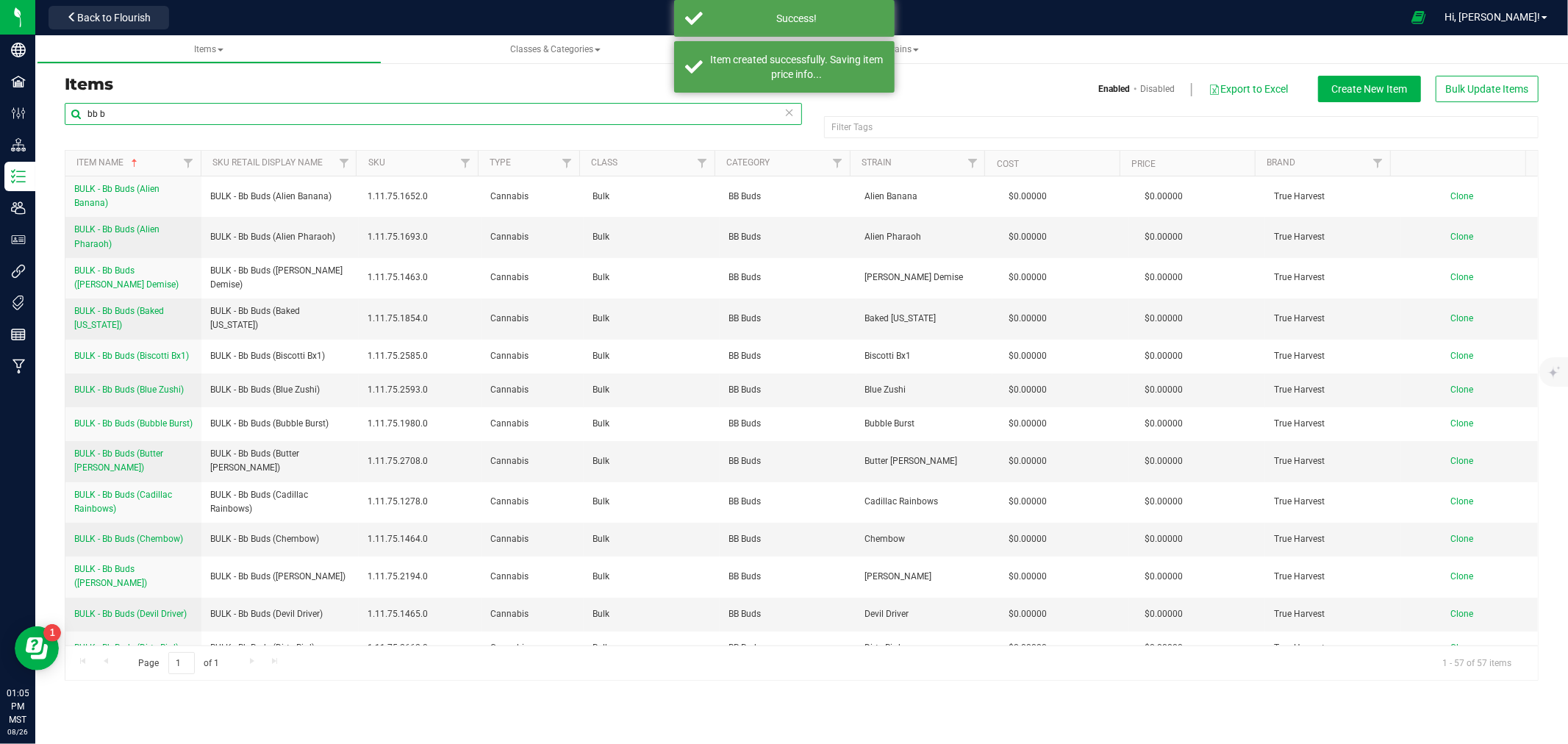
click at [190, 118] on input "bb b" at bounding box center [433, 113] width 737 height 22
click at [190, 115] on input "bb b" at bounding box center [433, 113] width 737 height 22
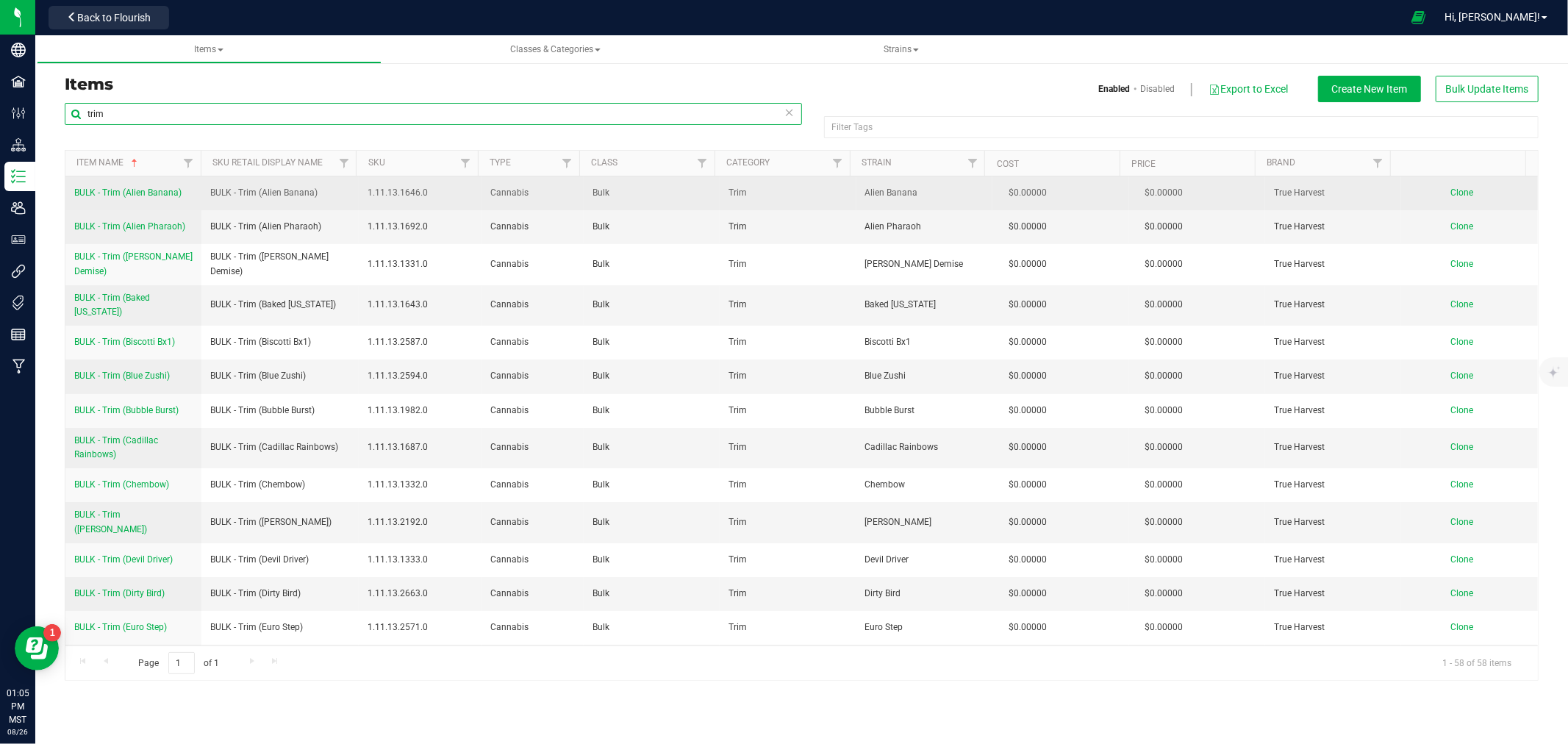
type input "trim"
drag, startPoint x: 69, startPoint y: 196, endPoint x: 173, endPoint y: 206, distance: 104.5
click at [173, 206] on td "BULK - Trim (Alien Banana)" at bounding box center [133, 193] width 136 height 33
copy span "BULK - Trim (Alien Banana)"
click at [1451, 191] on span "Clone" at bounding box center [1463, 192] width 23 height 11
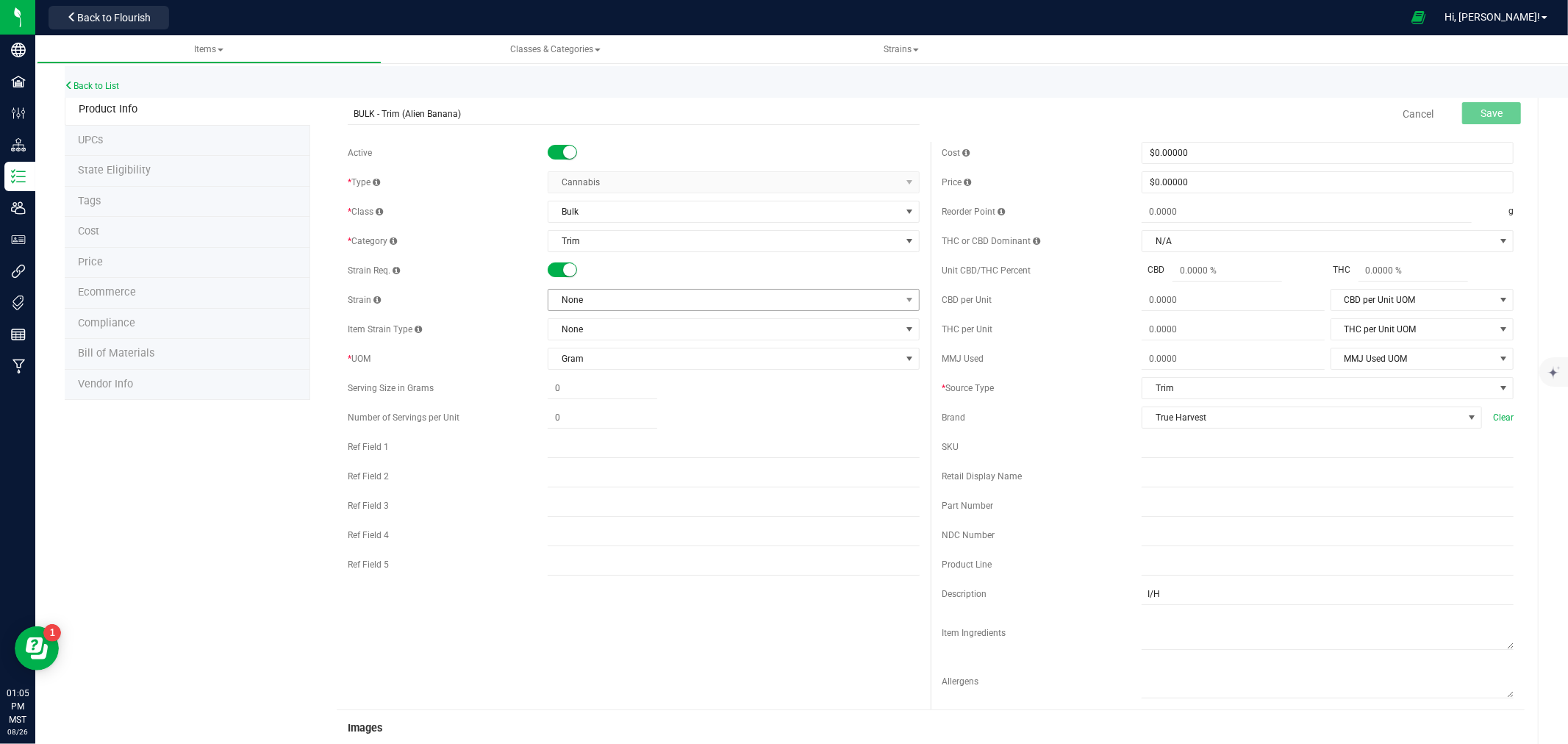
type input "BULK - Trim (Alien Banana)"
click at [575, 307] on span "None" at bounding box center [724, 300] width 352 height 20
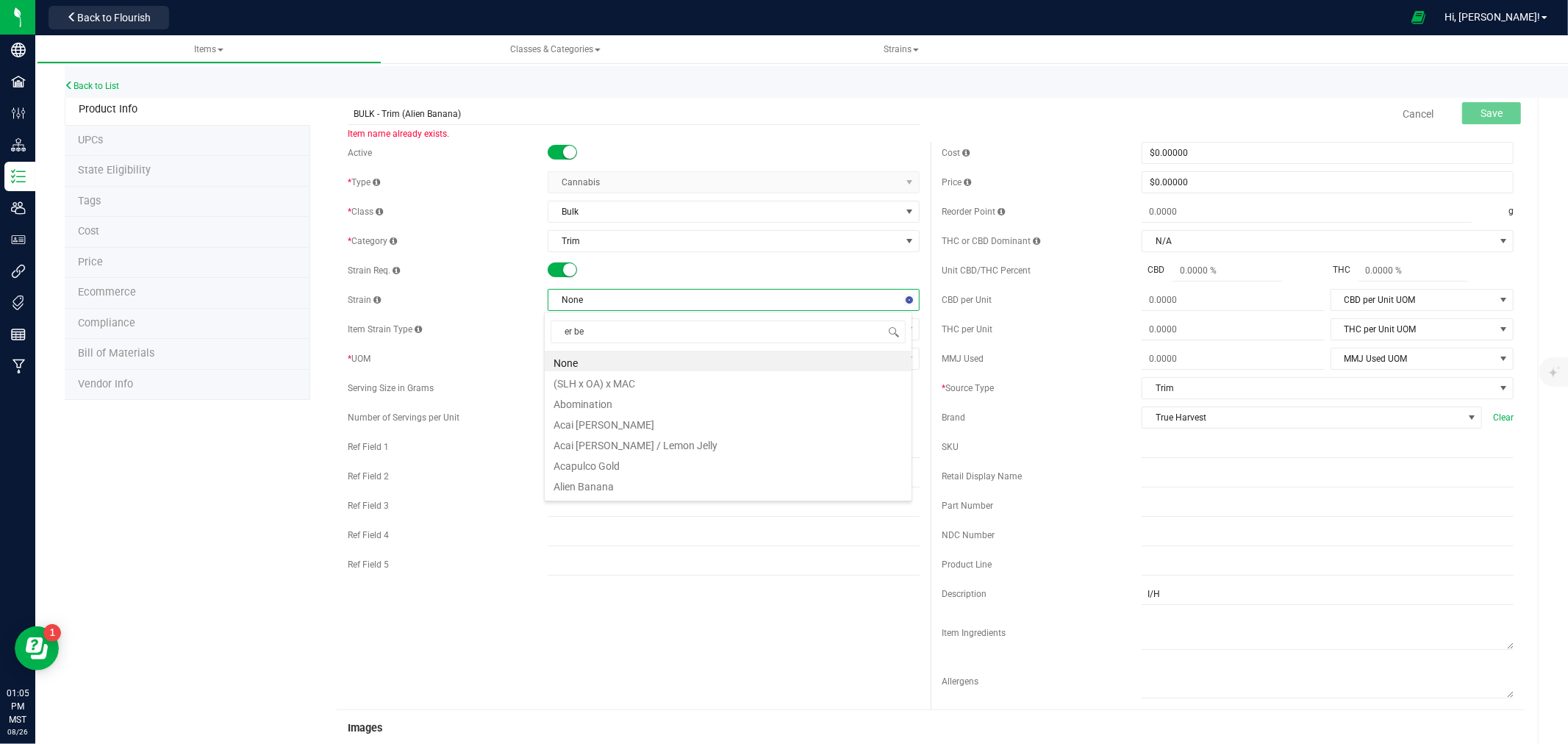
type input "er ber"
click at [571, 386] on li "Butter Berry" at bounding box center [728, 381] width 367 height 20
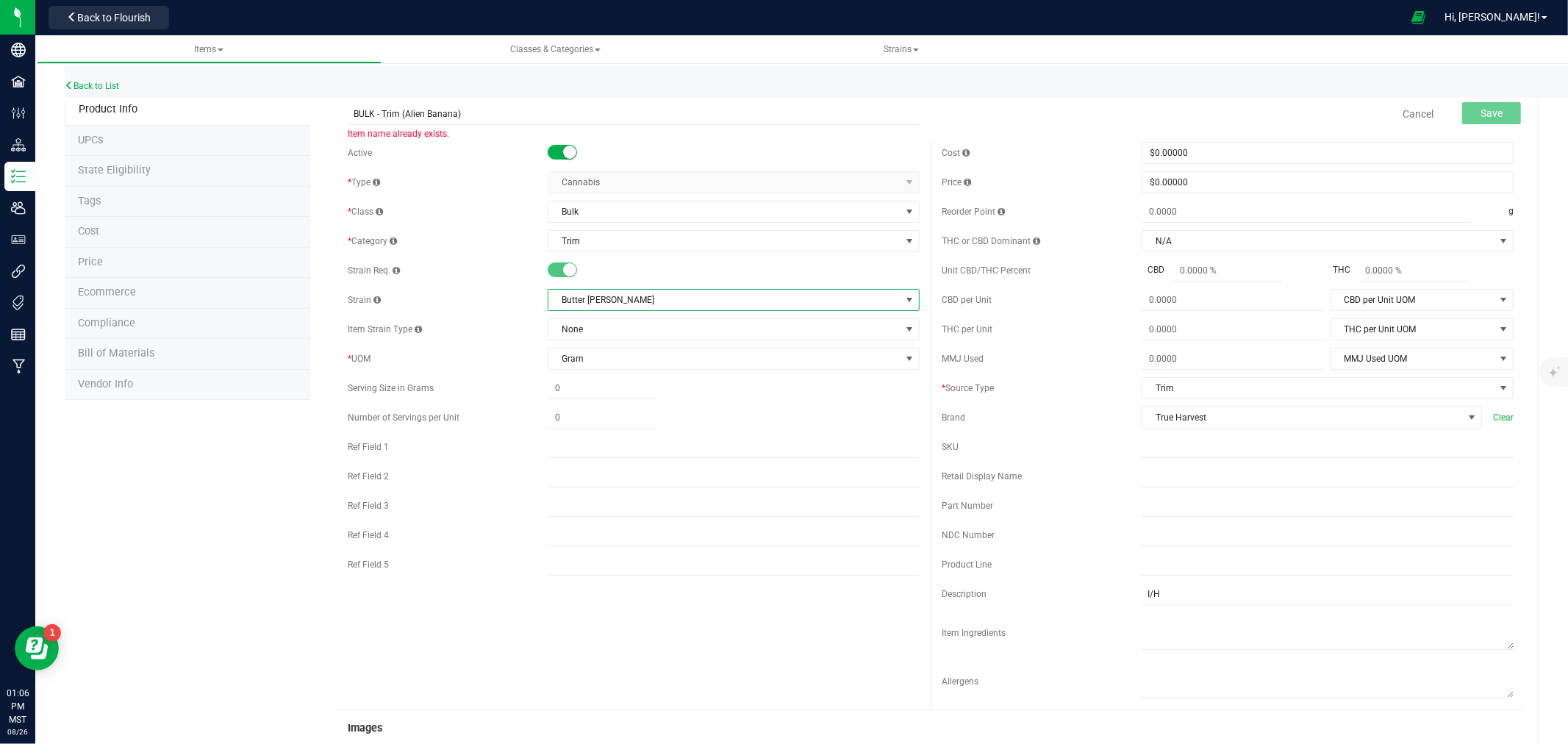
click at [563, 304] on span "Butter Berry" at bounding box center [724, 300] width 352 height 20
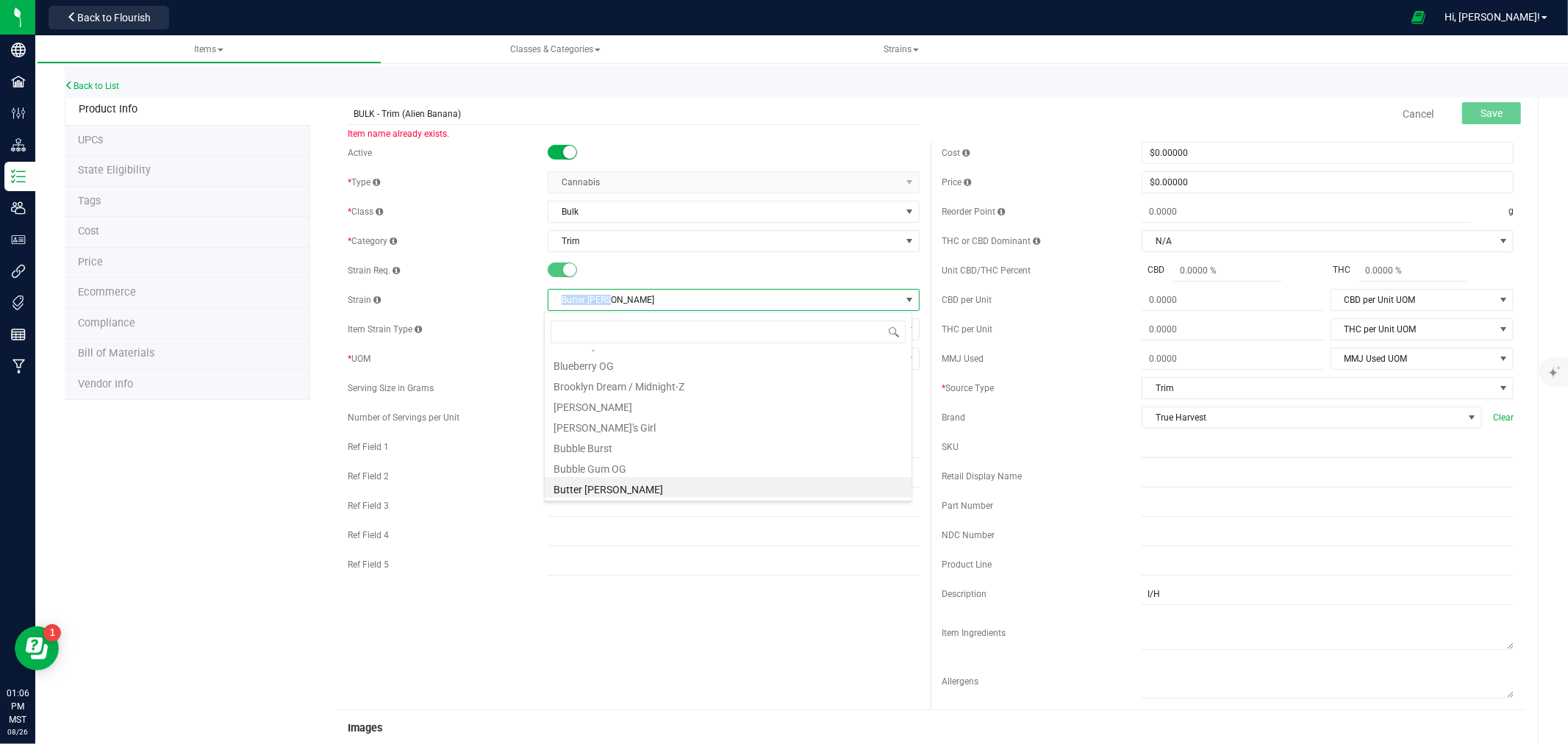
drag, startPoint x: 555, startPoint y: 300, endPoint x: 623, endPoint y: 297, distance: 68.1
click at [623, 297] on span "Butter Berry" at bounding box center [724, 300] width 352 height 20
copy span "Butter Berry"
click at [409, 115] on input "BULK - Trim (Alien Banana)" at bounding box center [633, 113] width 572 height 22
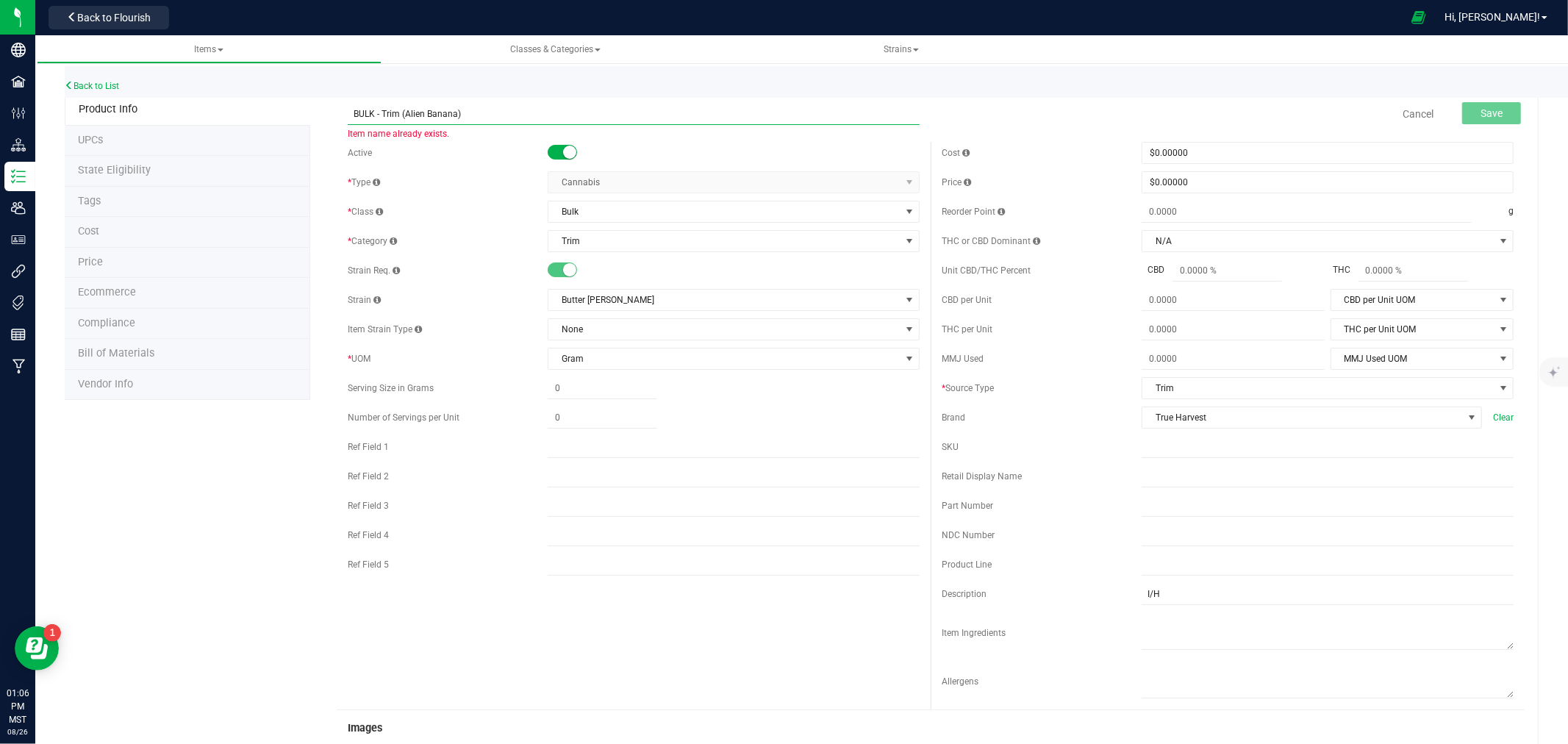
drag, startPoint x: 409, startPoint y: 115, endPoint x: 435, endPoint y: 115, distance: 26.0
click at [435, 115] on input "BULK - Trim (Alien Banana)" at bounding box center [633, 113] width 572 height 22
paste input "Butter Berry"
type input "BULK - Trim (Butter Berry)"
click at [1146, 597] on input "I/H" at bounding box center [1327, 594] width 372 height 22
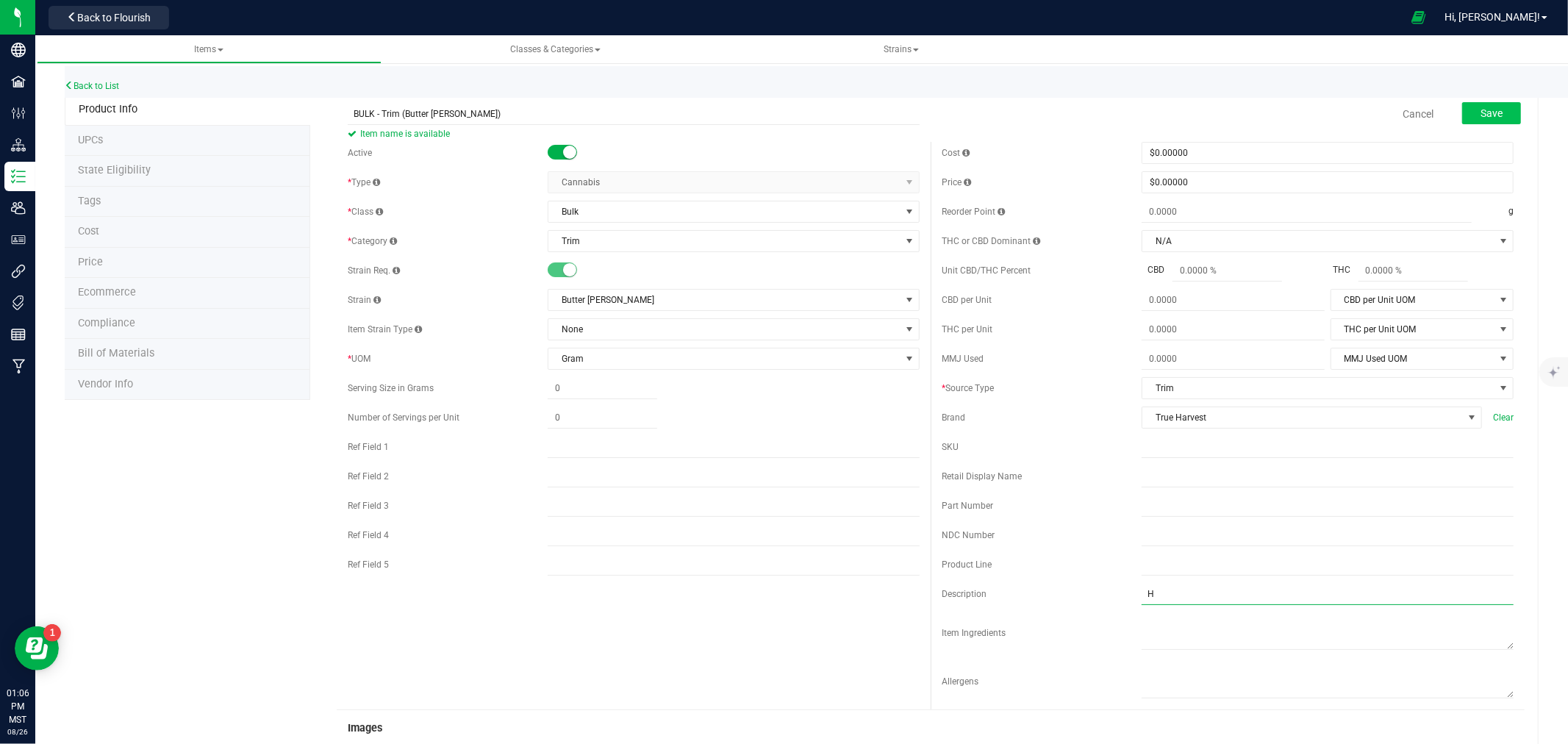
type input "H"
click at [1480, 109] on span "Save" at bounding box center [1491, 112] width 22 height 11
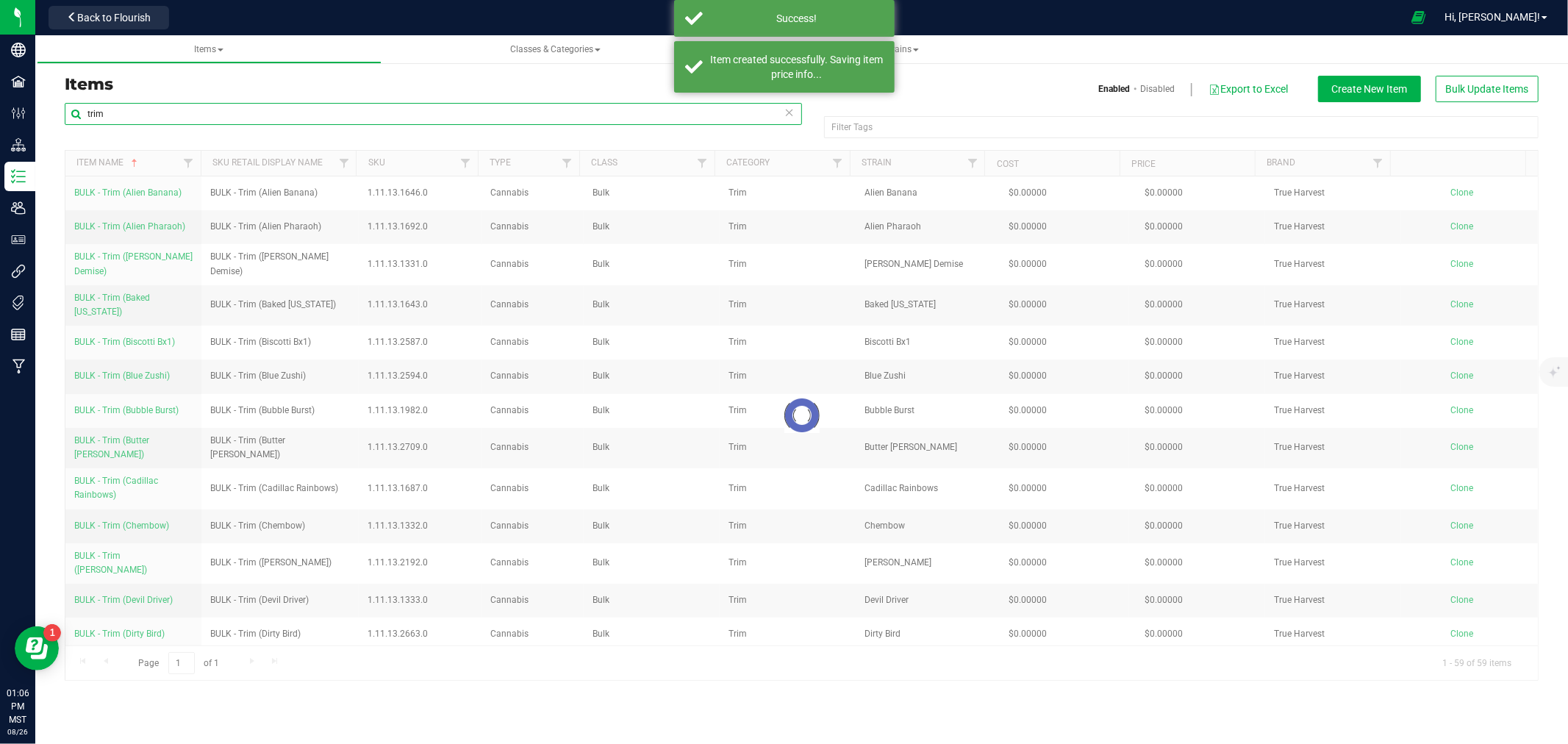
click at [313, 115] on input "trim" at bounding box center [433, 113] width 737 height 22
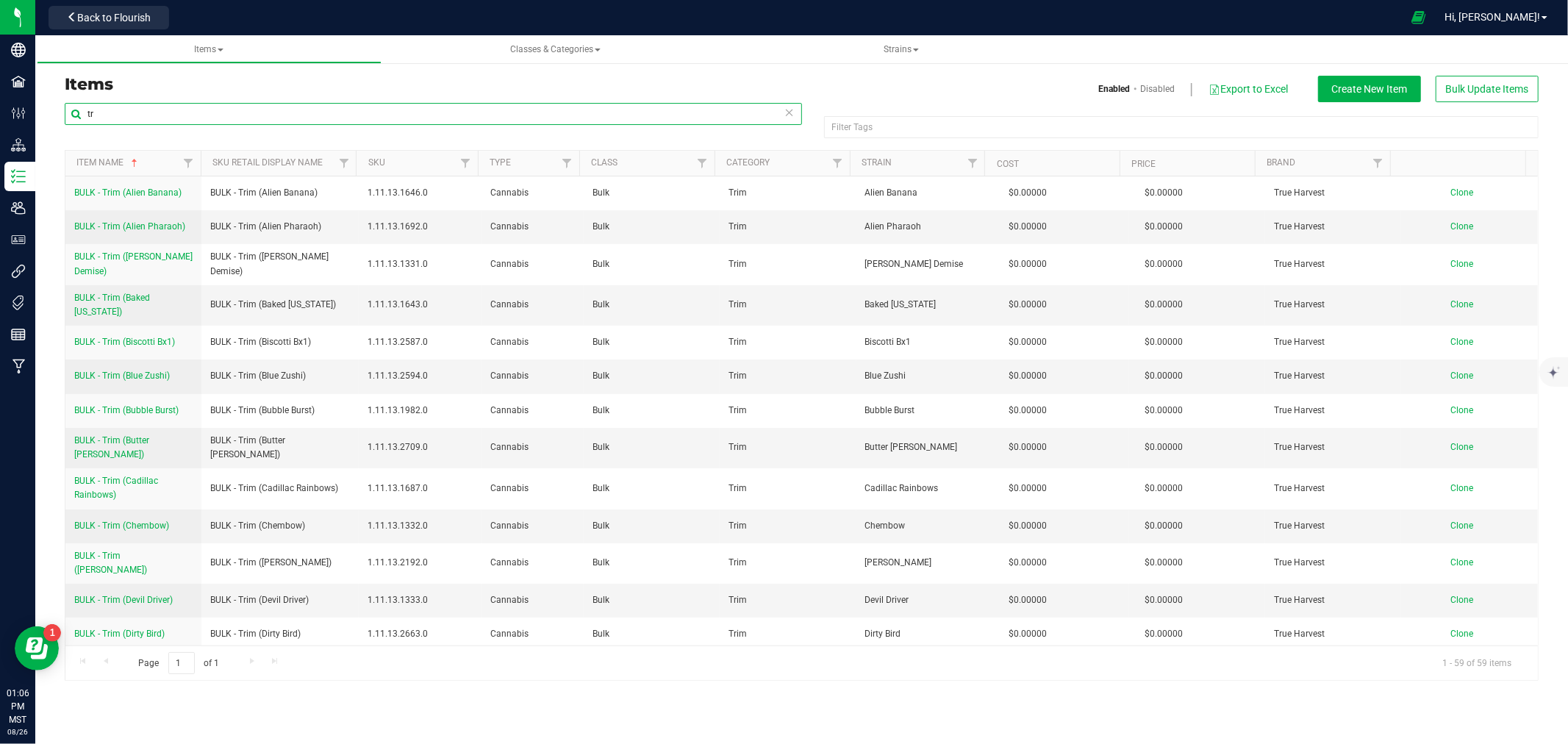
type input "t"
type input "ial ("
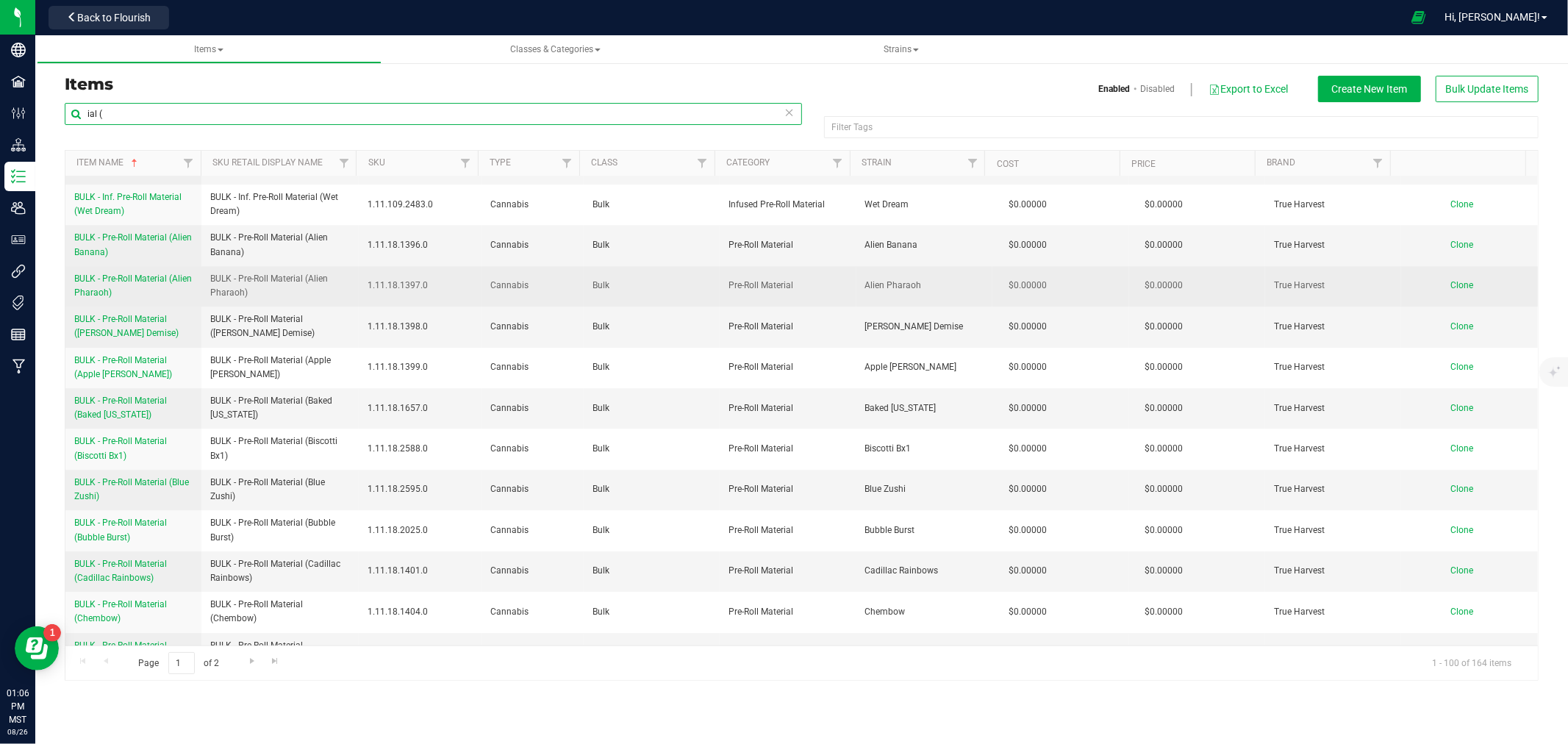
scroll to position [3839, 0]
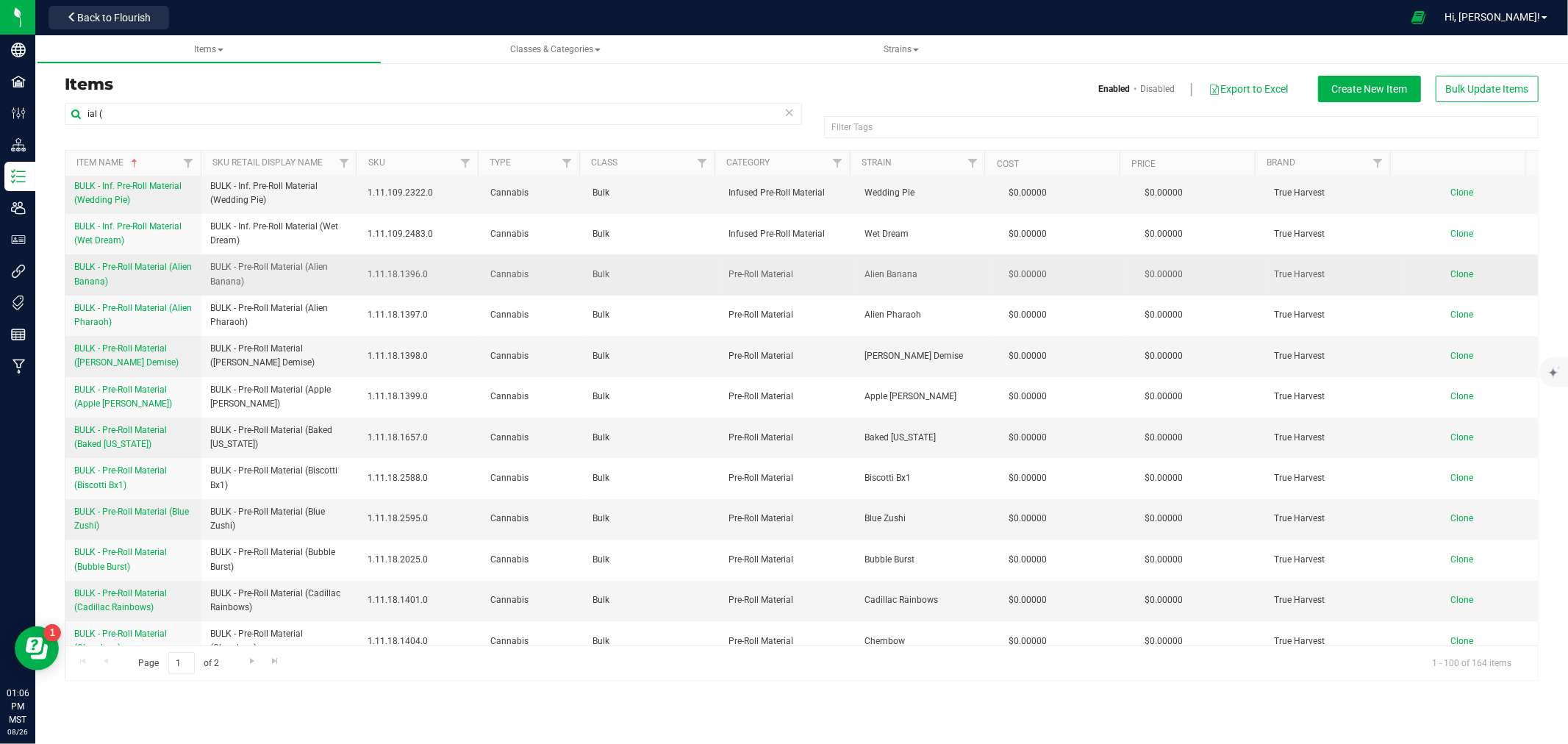
drag, startPoint x: 71, startPoint y: 228, endPoint x: 148, endPoint y: 246, distance: 79.1
click at [148, 255] on td "BULK - Pre-Roll Material (Alien Banana)" at bounding box center [133, 275] width 136 height 40
copy span "BULK - Pre-Roll Material (Alien Banana)"
click at [1451, 269] on span "Clone" at bounding box center [1463, 274] width 23 height 11
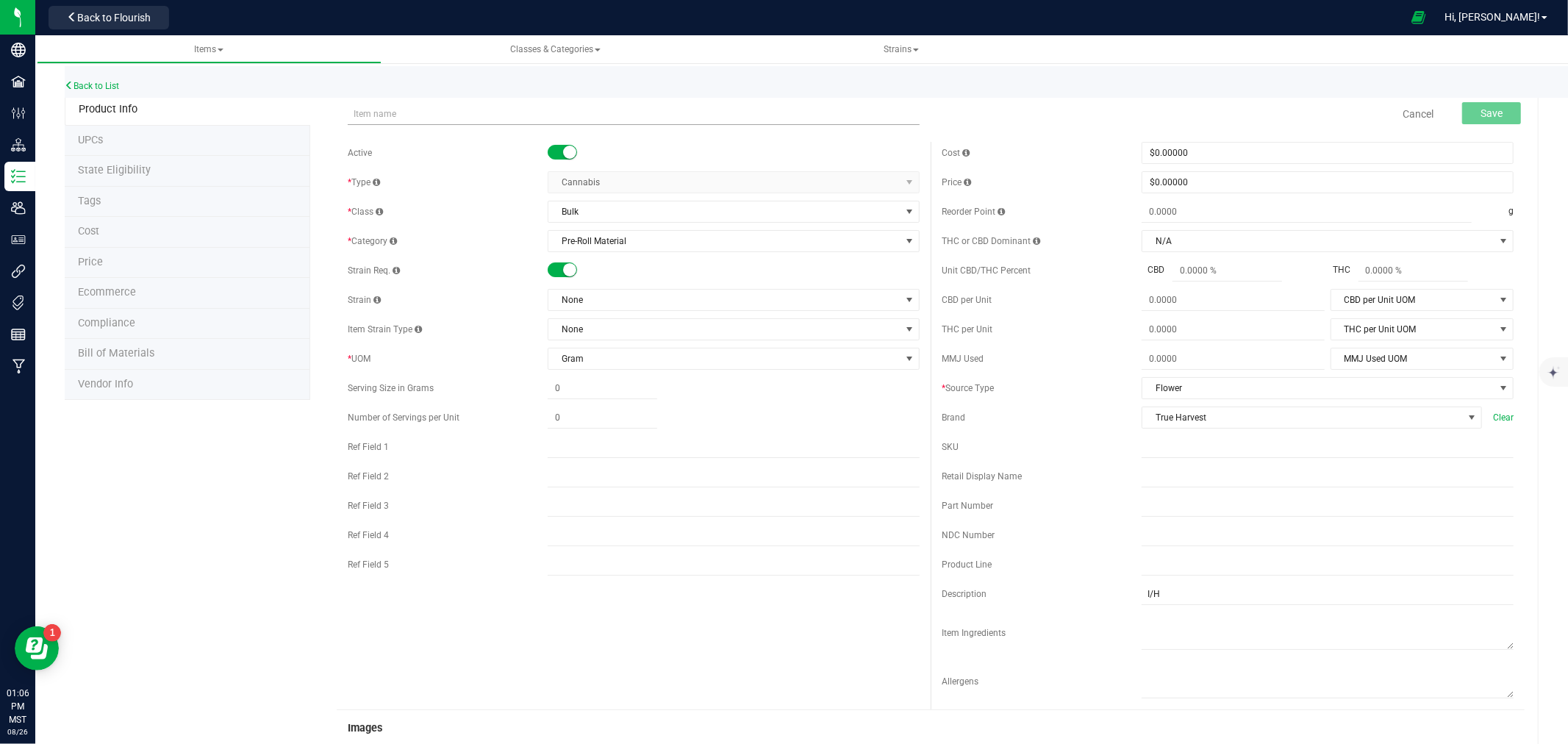
click at [431, 111] on input "text" at bounding box center [633, 113] width 572 height 22
type input "BULK - Pre-Roll Material (Alien Banana)"
click at [582, 299] on span "None" at bounding box center [724, 300] width 352 height 20
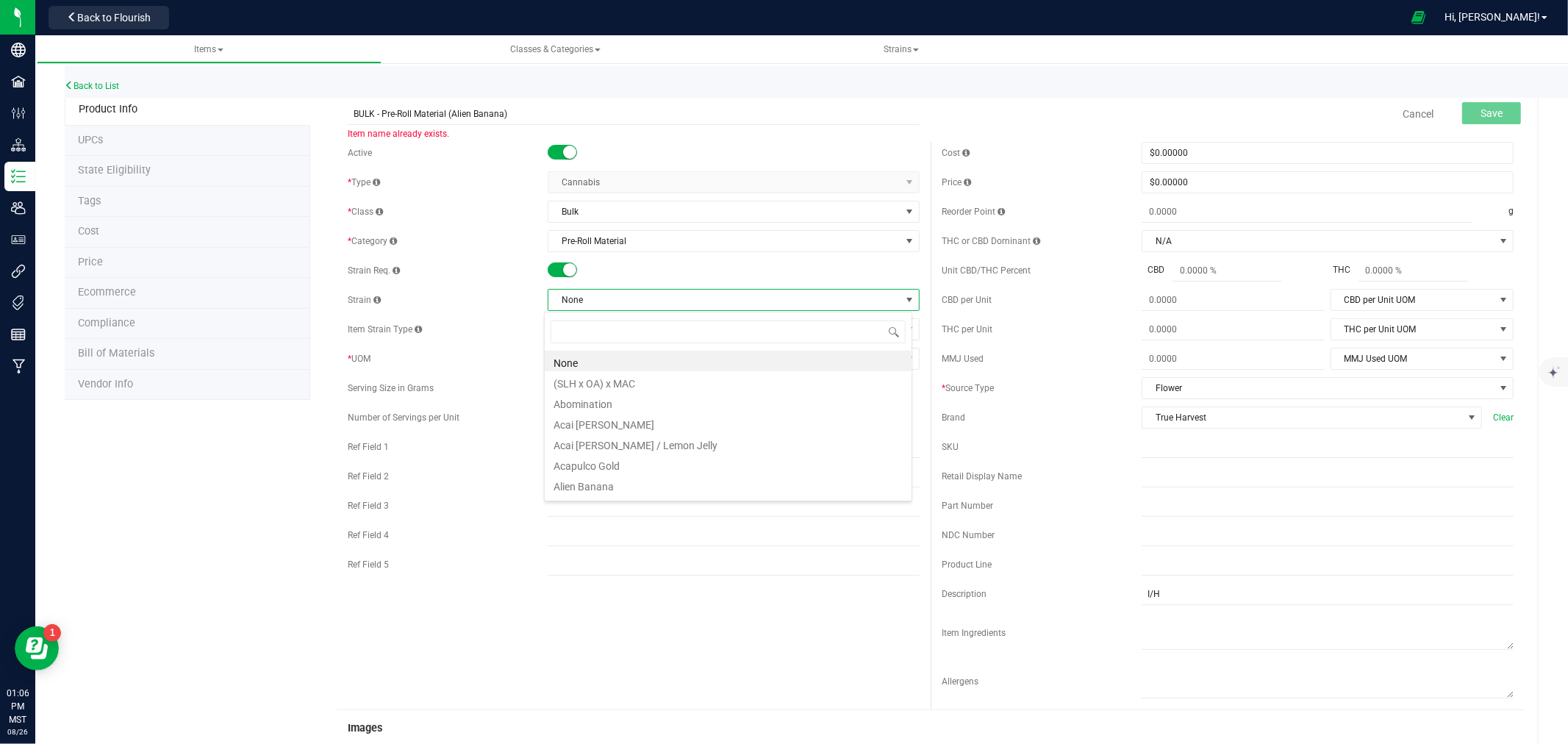
scroll to position [22, 368]
type input "utter b"
click at [588, 364] on li "Butter Berry" at bounding box center [728, 360] width 367 height 20
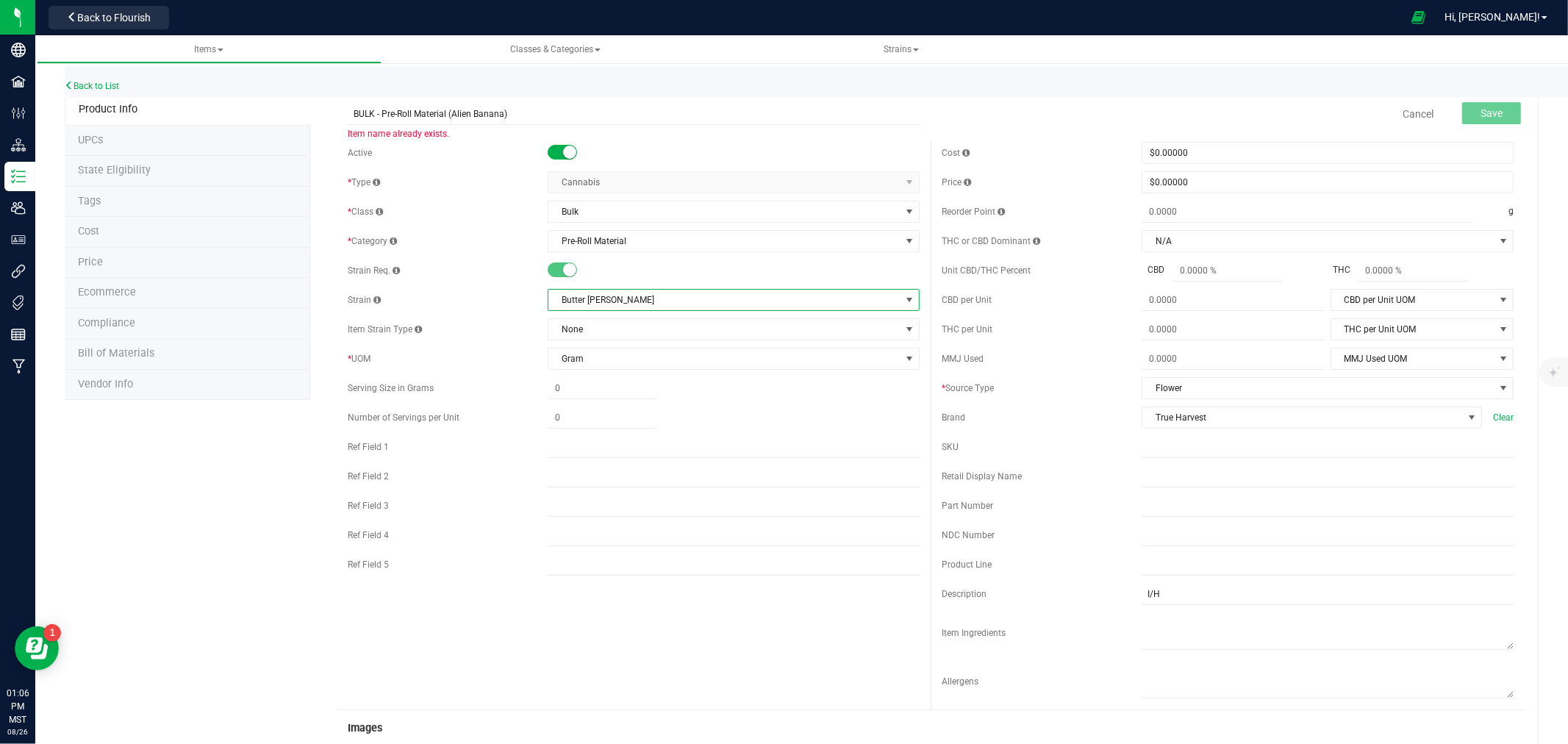
click at [560, 296] on span "Butter Berry" at bounding box center [724, 300] width 352 height 20
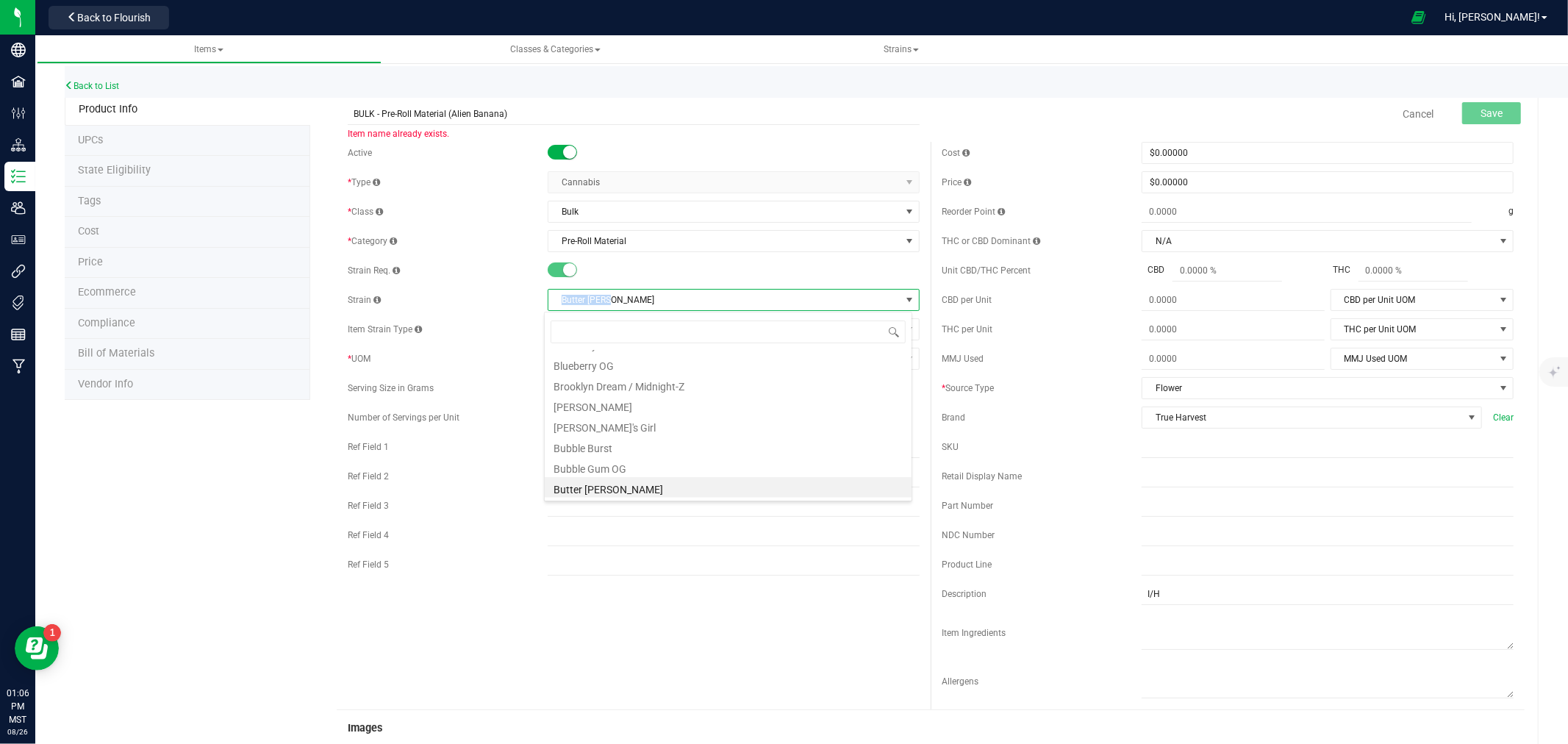
drag, startPoint x: 554, startPoint y: 295, endPoint x: 615, endPoint y: 300, distance: 61.2
click at [613, 298] on span "Butter Berry" at bounding box center [724, 300] width 352 height 20
click at [457, 115] on input "BULK - Pre-Roll Material (Alien Banana)" at bounding box center [633, 113] width 572 height 22
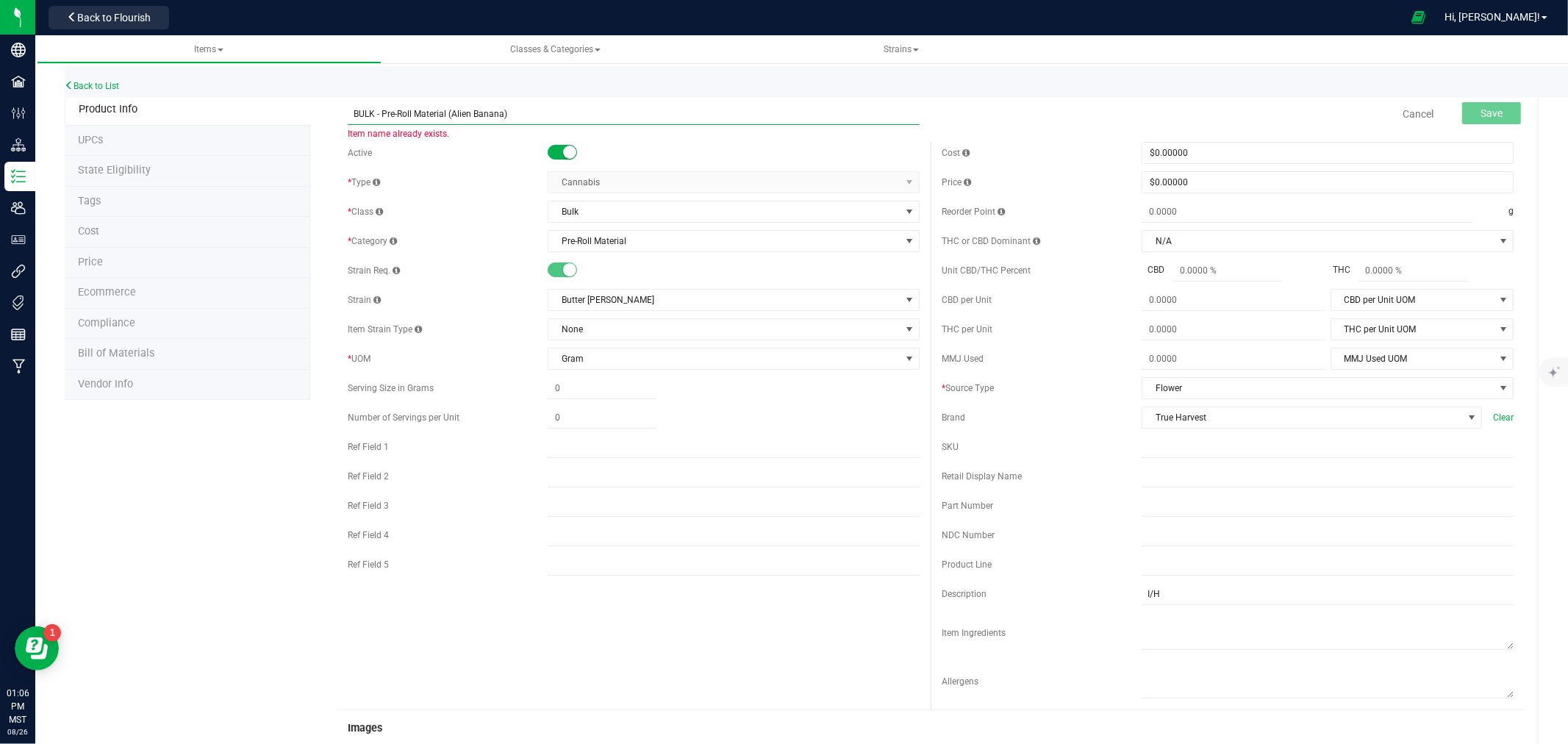
drag, startPoint x: 457, startPoint y: 115, endPoint x: 479, endPoint y: 115, distance: 22.0
click at [479, 115] on input "BULK - Pre-Roll Material (Alien Banana)" at bounding box center [633, 113] width 572 height 22
paste input "Butter Berry"
type input "BULK - Pre-Roll Material (Butter Berry)"
click at [1142, 596] on input "I/H" at bounding box center [1327, 594] width 372 height 22
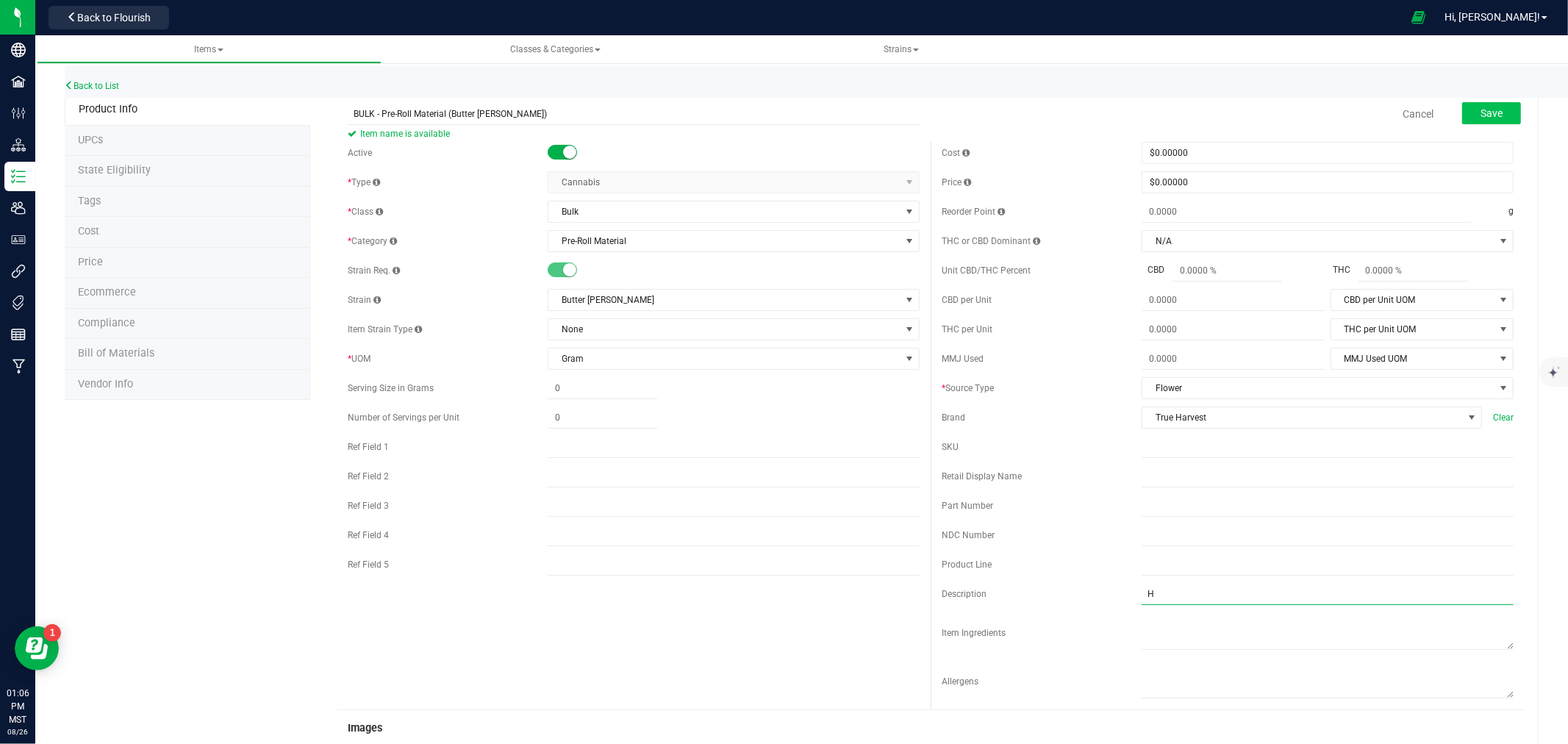
type input "H"
click at [1480, 114] on span "Save" at bounding box center [1491, 112] width 22 height 11
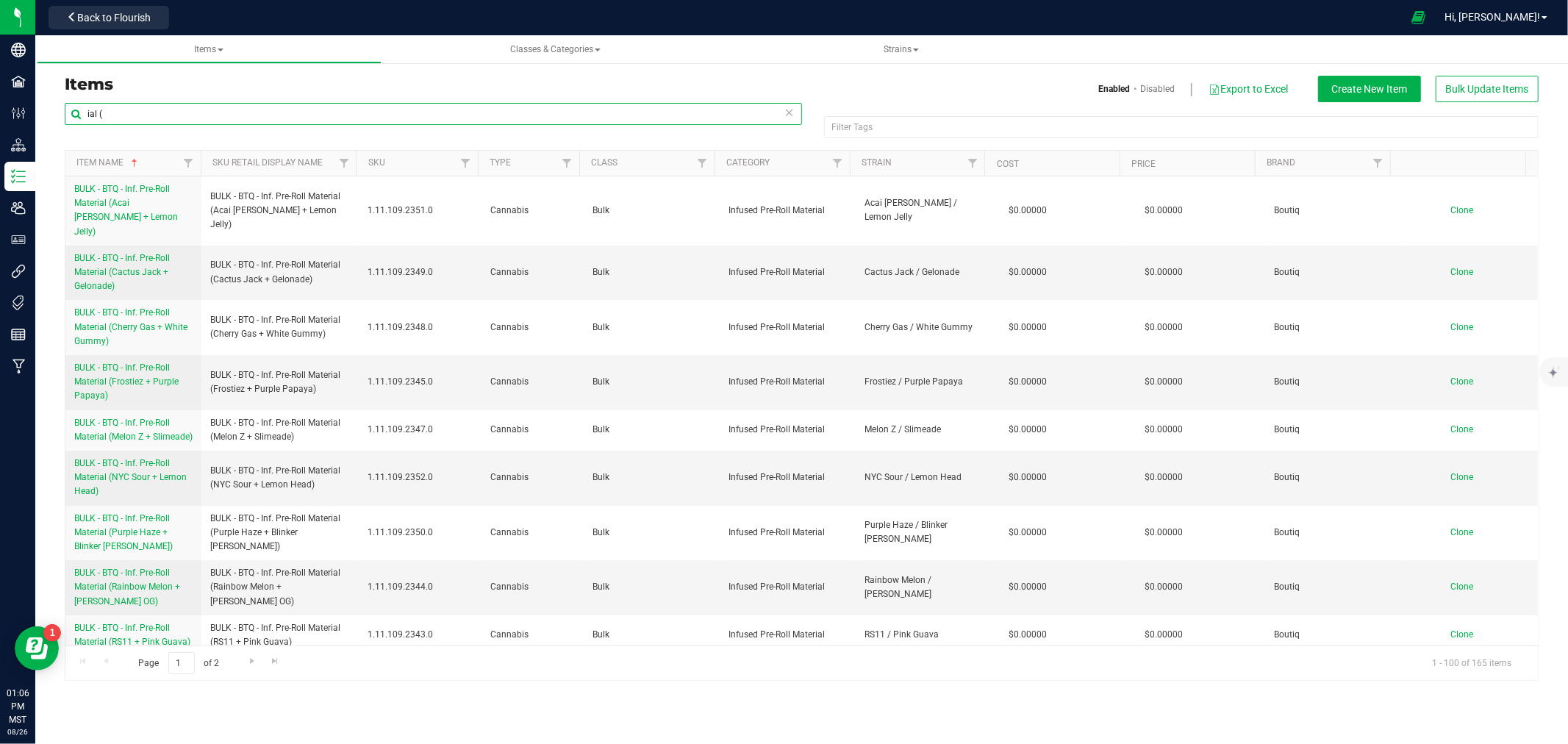
click at [165, 115] on input "ial (" at bounding box center [433, 113] width 737 height 22
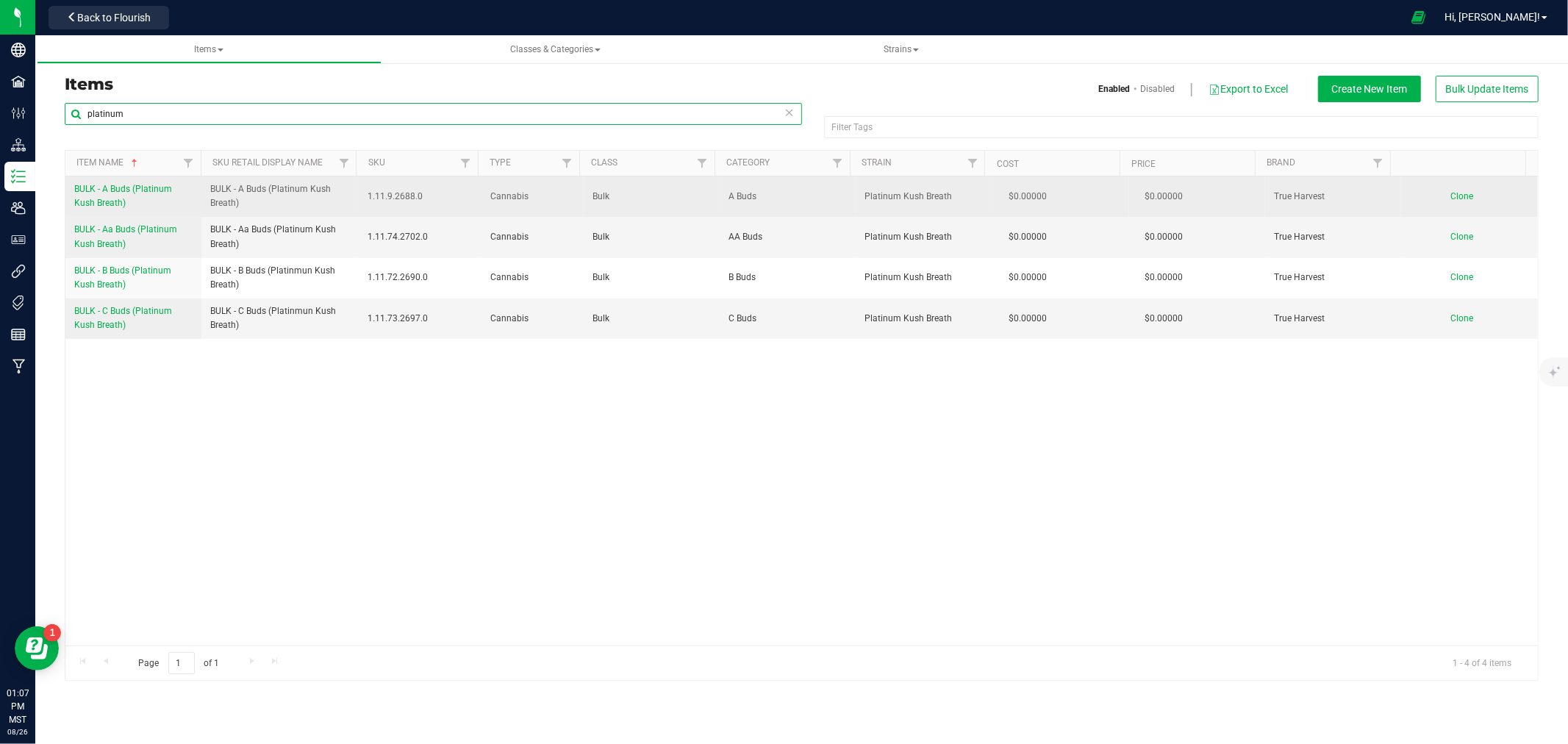
type input "platinum"
click at [156, 190] on span "BULK - A Buds (Platinum Kush Breath)" at bounding box center [123, 196] width 98 height 25
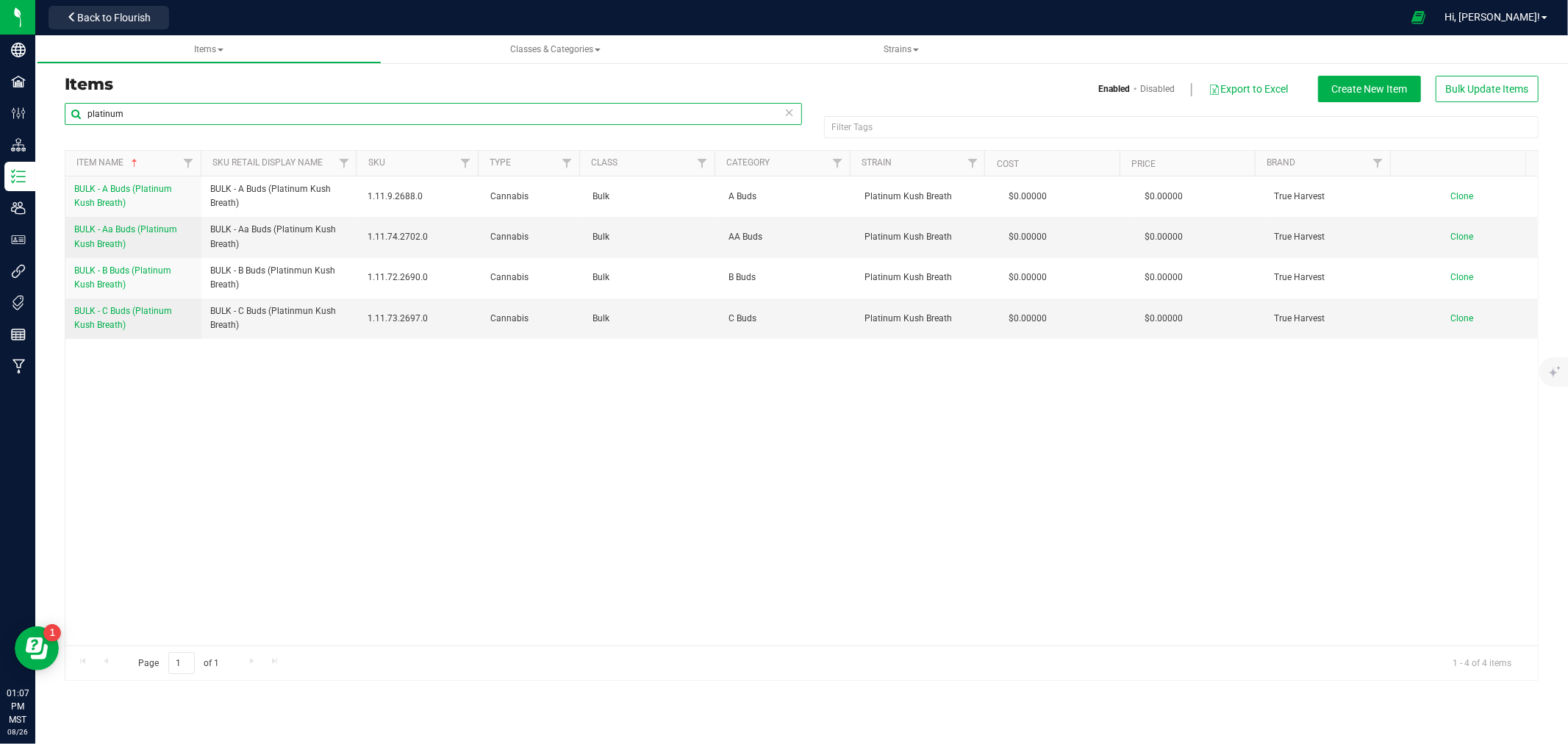
click at [89, 118] on input "platinum" at bounding box center [433, 113] width 737 height 22
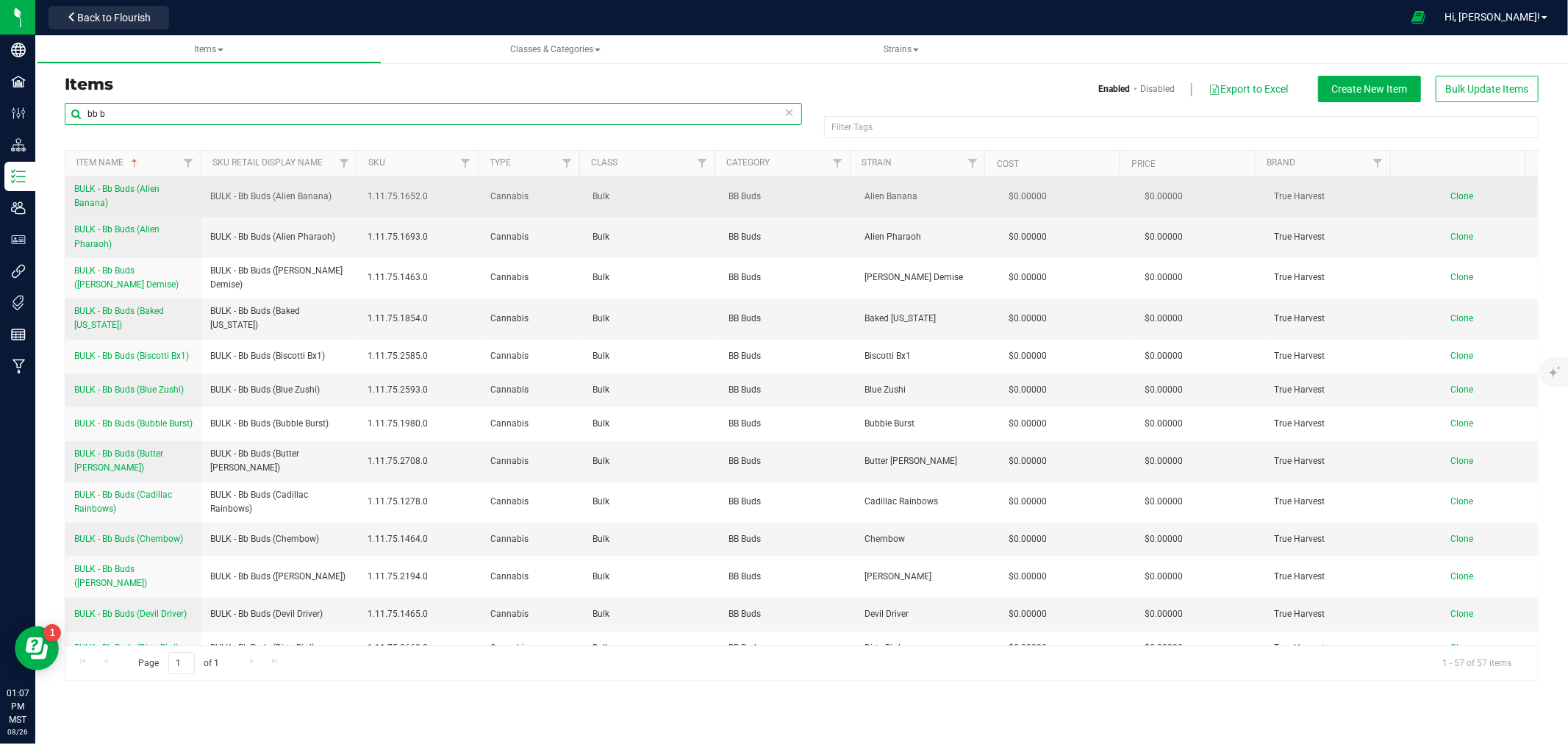
type input "bb b"
drag, startPoint x: 70, startPoint y: 187, endPoint x: 119, endPoint y: 200, distance: 50.7
click at [119, 200] on td "BULK - Bb Buds (Alien Banana)" at bounding box center [133, 197] width 136 height 40
click at [1451, 194] on span "Clone" at bounding box center [1463, 197] width 23 height 11
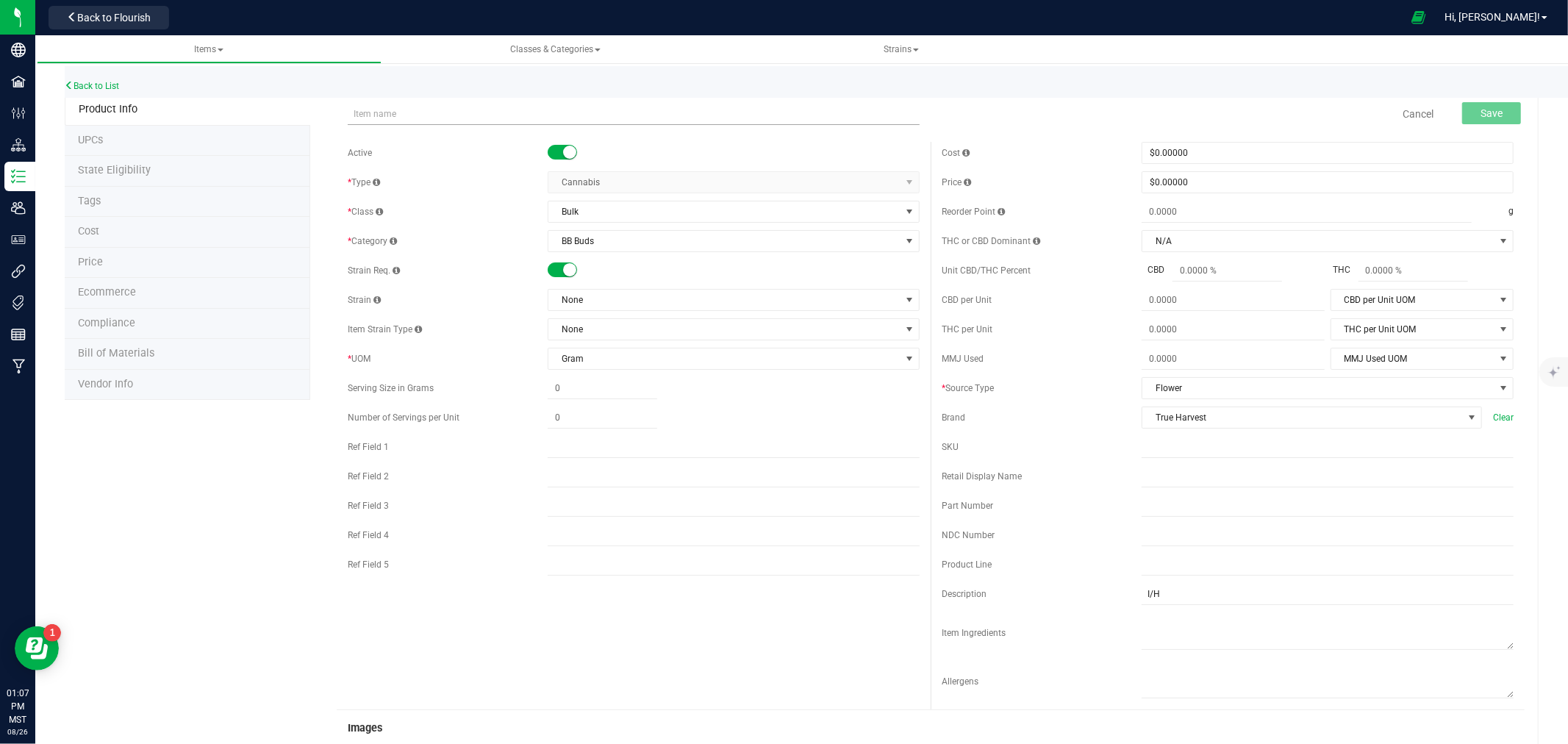
click at [426, 114] on input "text" at bounding box center [633, 113] width 572 height 22
type input "BULK - Bb Buds (Alien Banana)"
click at [568, 303] on span "None" at bounding box center [724, 300] width 352 height 20
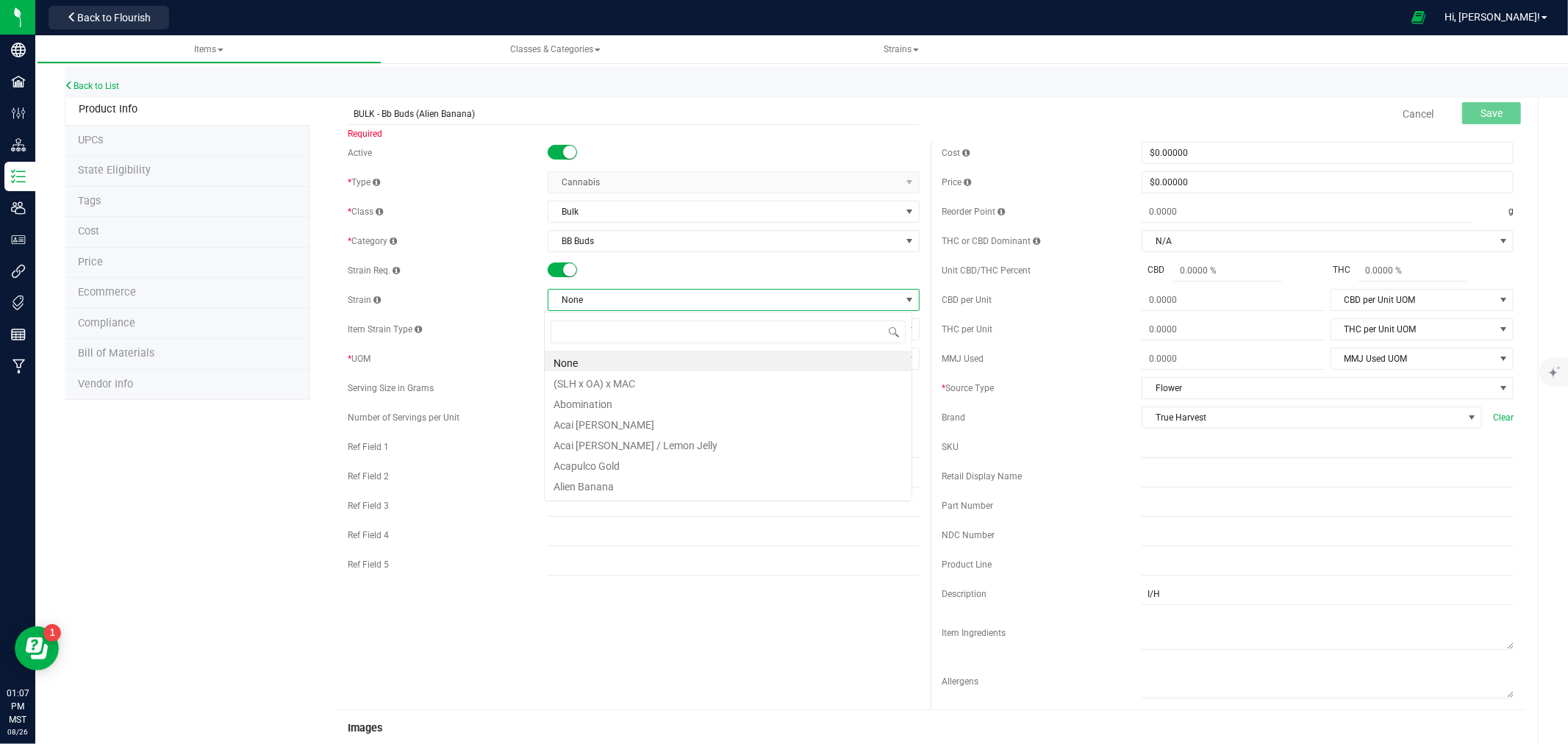
scroll to position [22, 368]
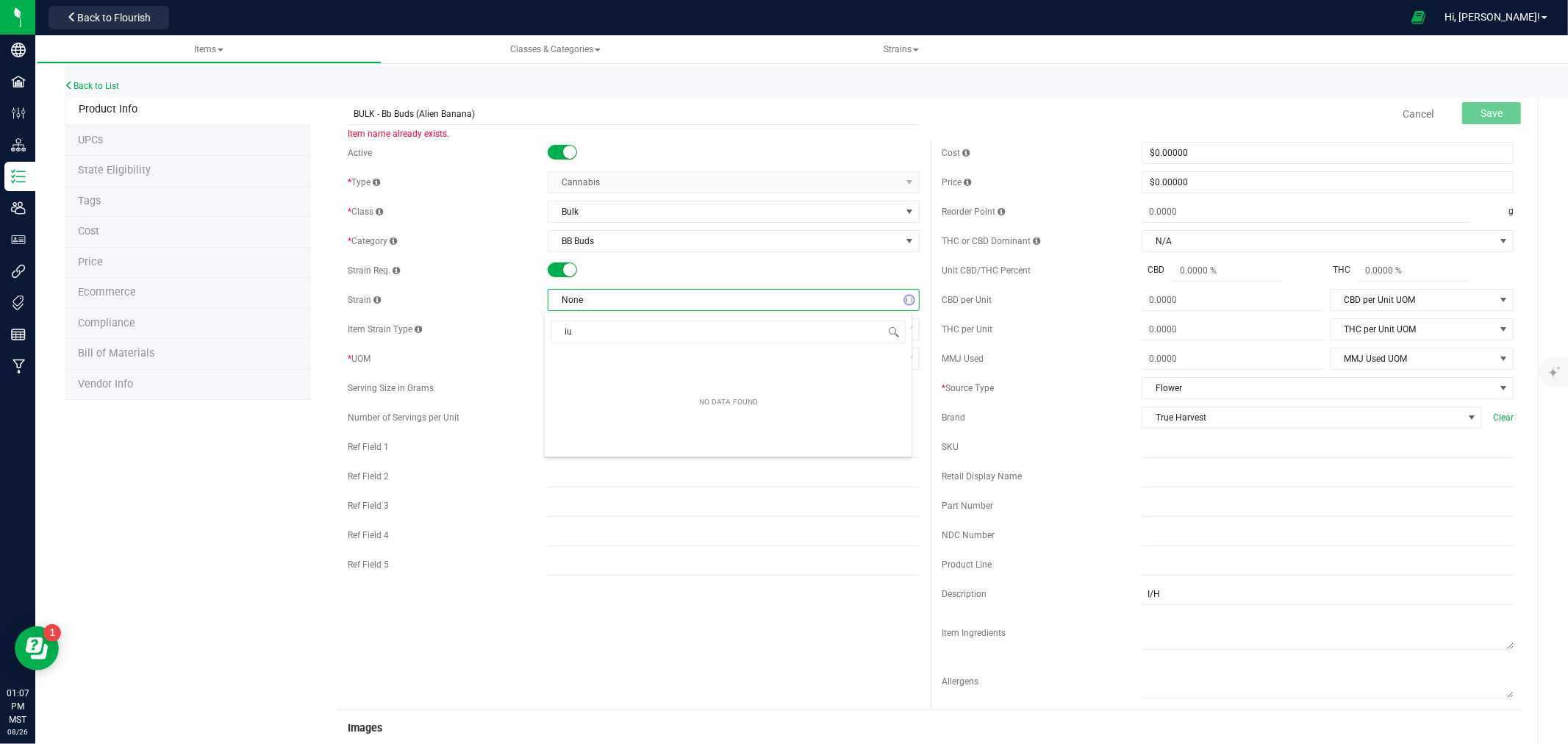
type input "i"
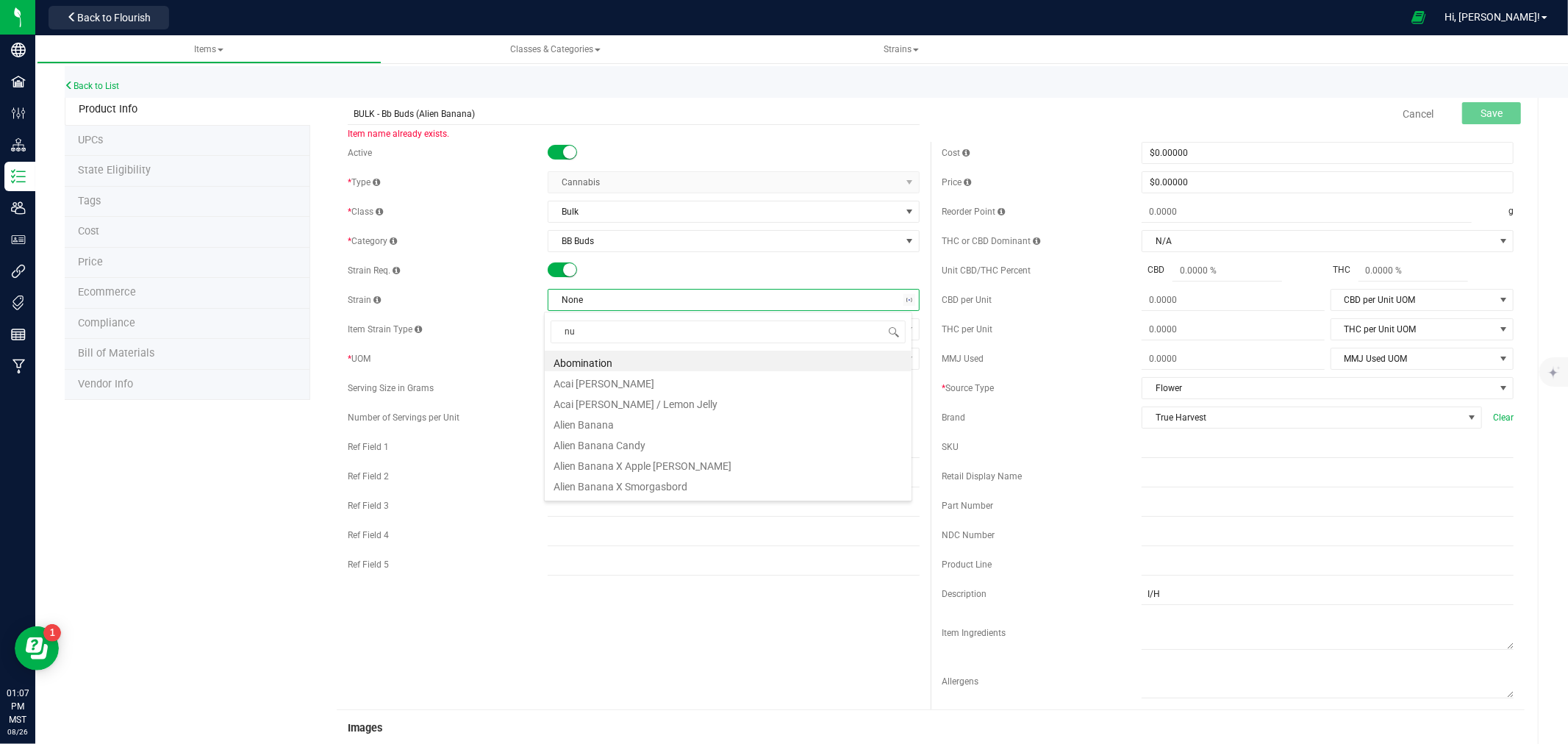
type input "num"
click at [569, 375] on div "num Platinum Kush Breath" at bounding box center [727, 343] width 368 height 63
click at [567, 373] on div "num Platinum Kush Breath" at bounding box center [727, 343] width 368 height 63
click at [567, 371] on li "Platinum Kush Breath" at bounding box center [728, 360] width 367 height 20
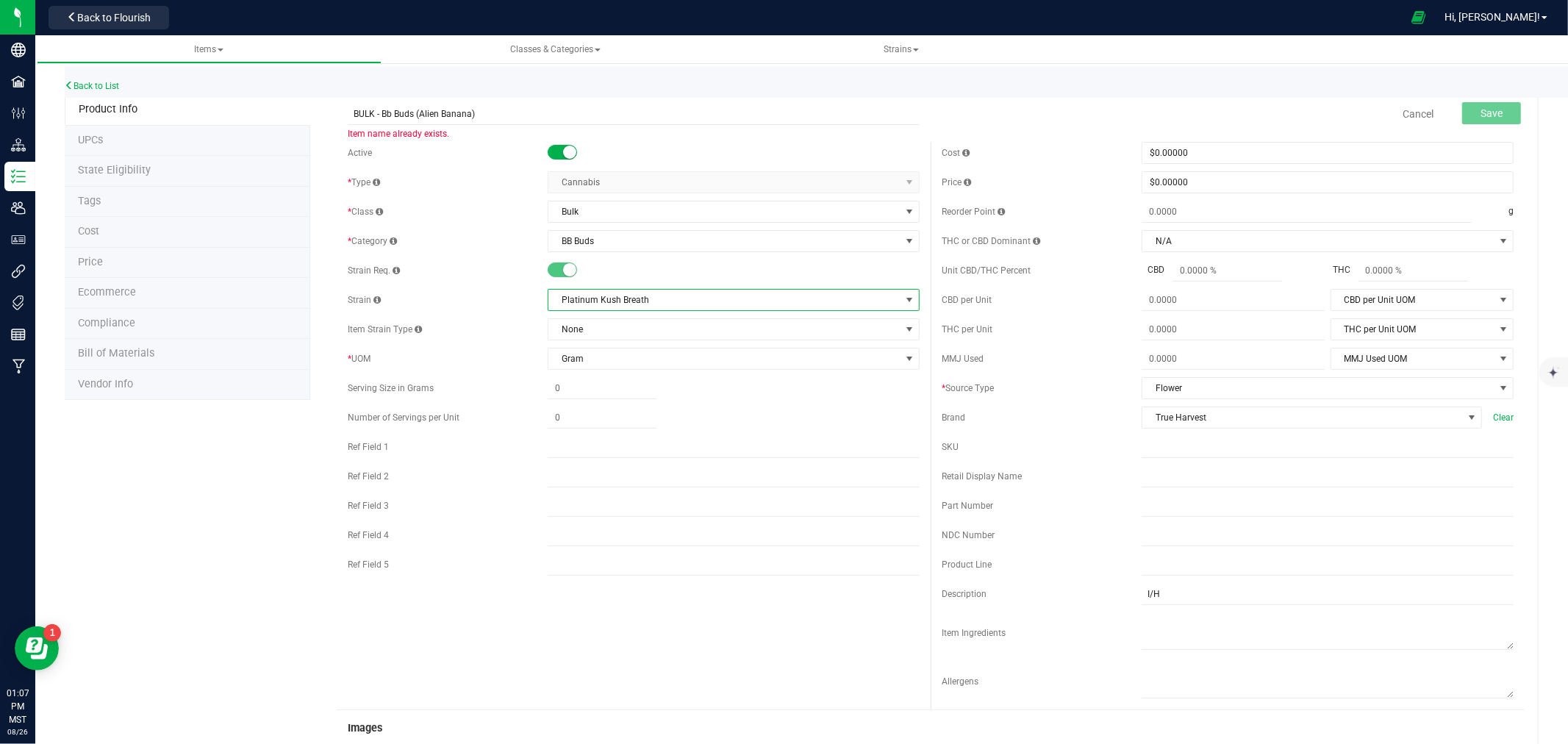
click at [569, 295] on span "Platinum Kush Breath" at bounding box center [724, 300] width 352 height 20
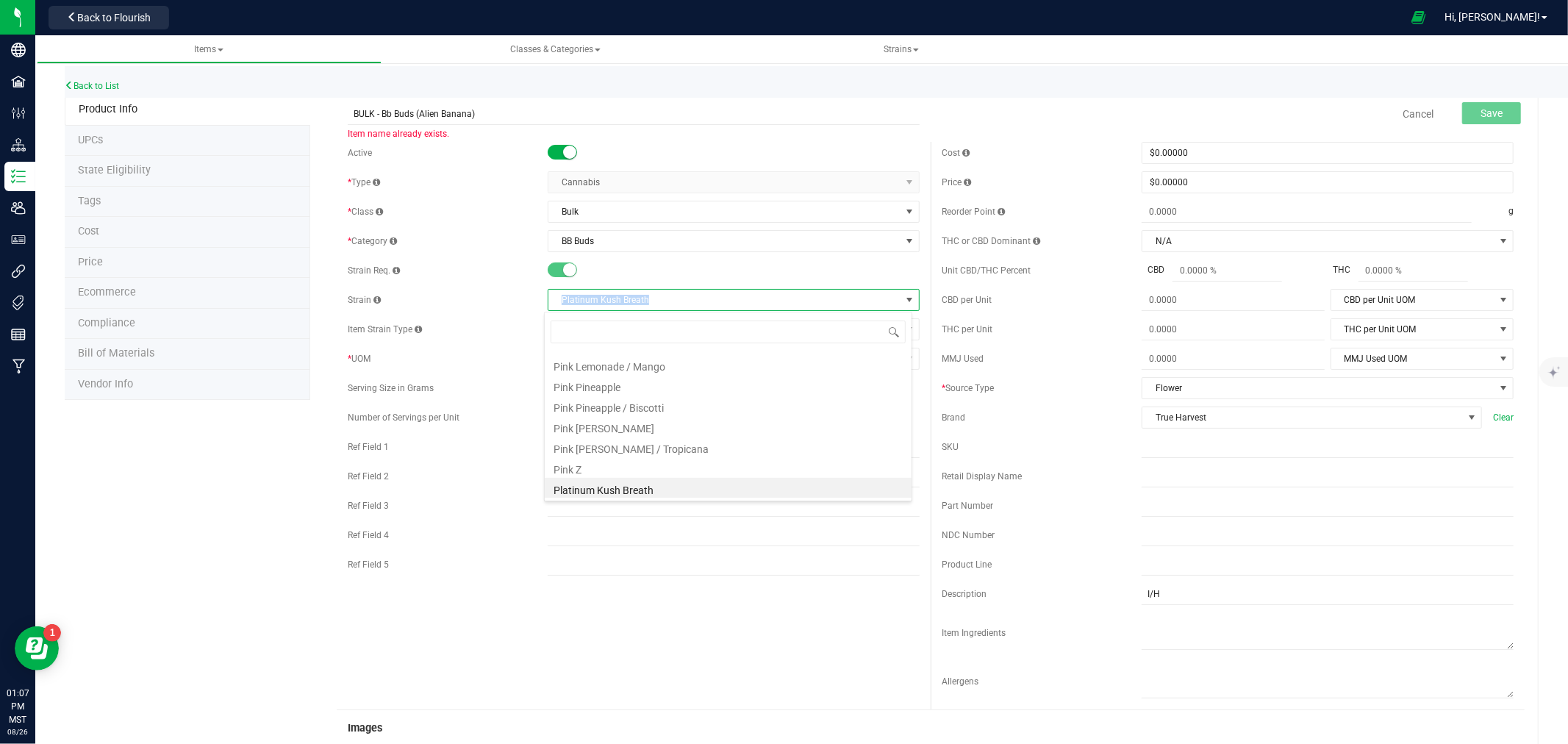
drag, startPoint x: 555, startPoint y: 298, endPoint x: 663, endPoint y: 296, distance: 108.0
click at [663, 296] on span "Platinum Kush Breath" at bounding box center [724, 300] width 352 height 20
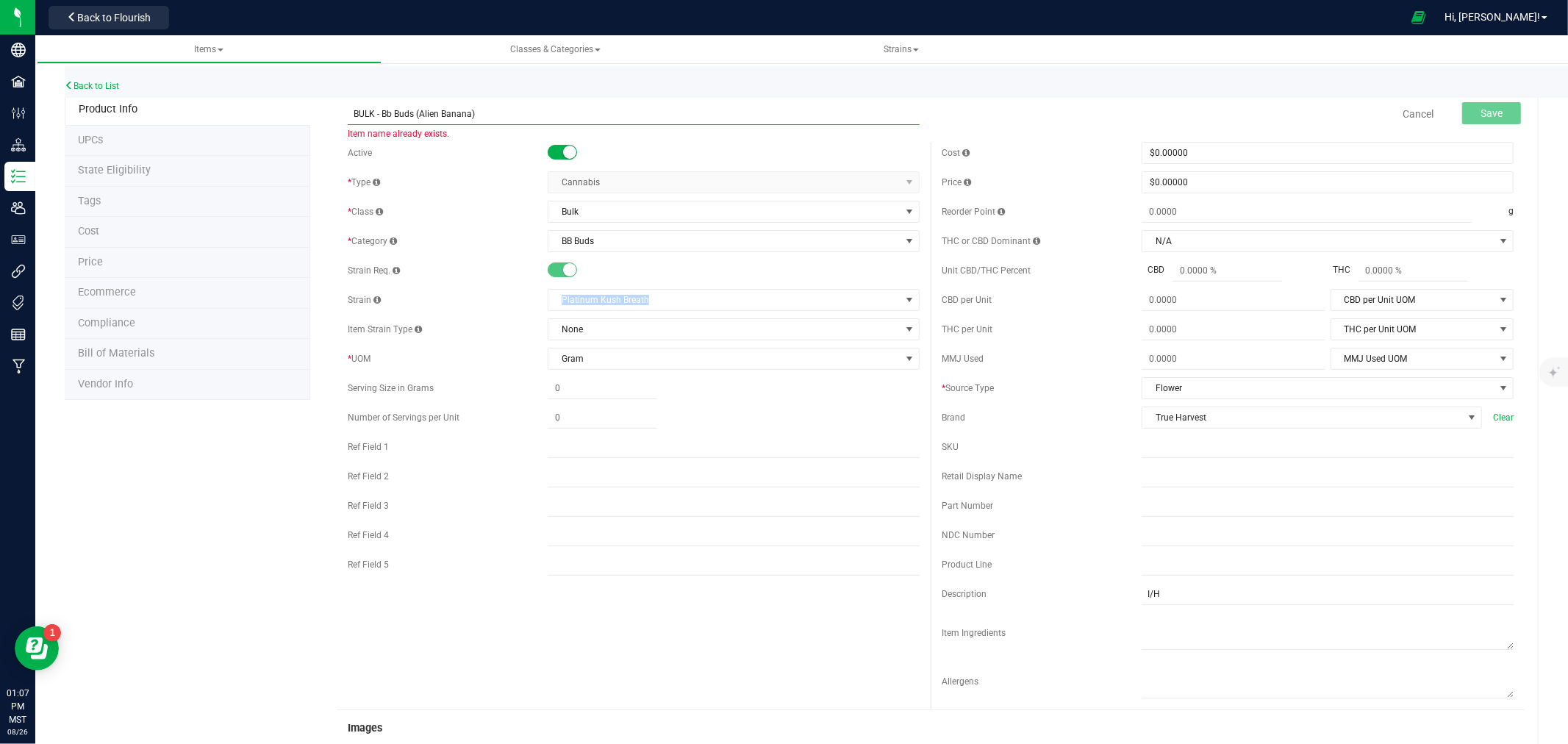
click at [426, 116] on input "BULK - Bb Buds (Alien Banana)" at bounding box center [633, 113] width 572 height 22
drag, startPoint x: 426, startPoint y: 116, endPoint x: 444, endPoint y: 116, distance: 18.0
click at [444, 116] on input "BULK - Bb Buds (Alien Banana)" at bounding box center [633, 113] width 572 height 22
paste input "Platinum Kush Breath"
type input "BULK - Bb Buds (Platinum Kush Breath)"
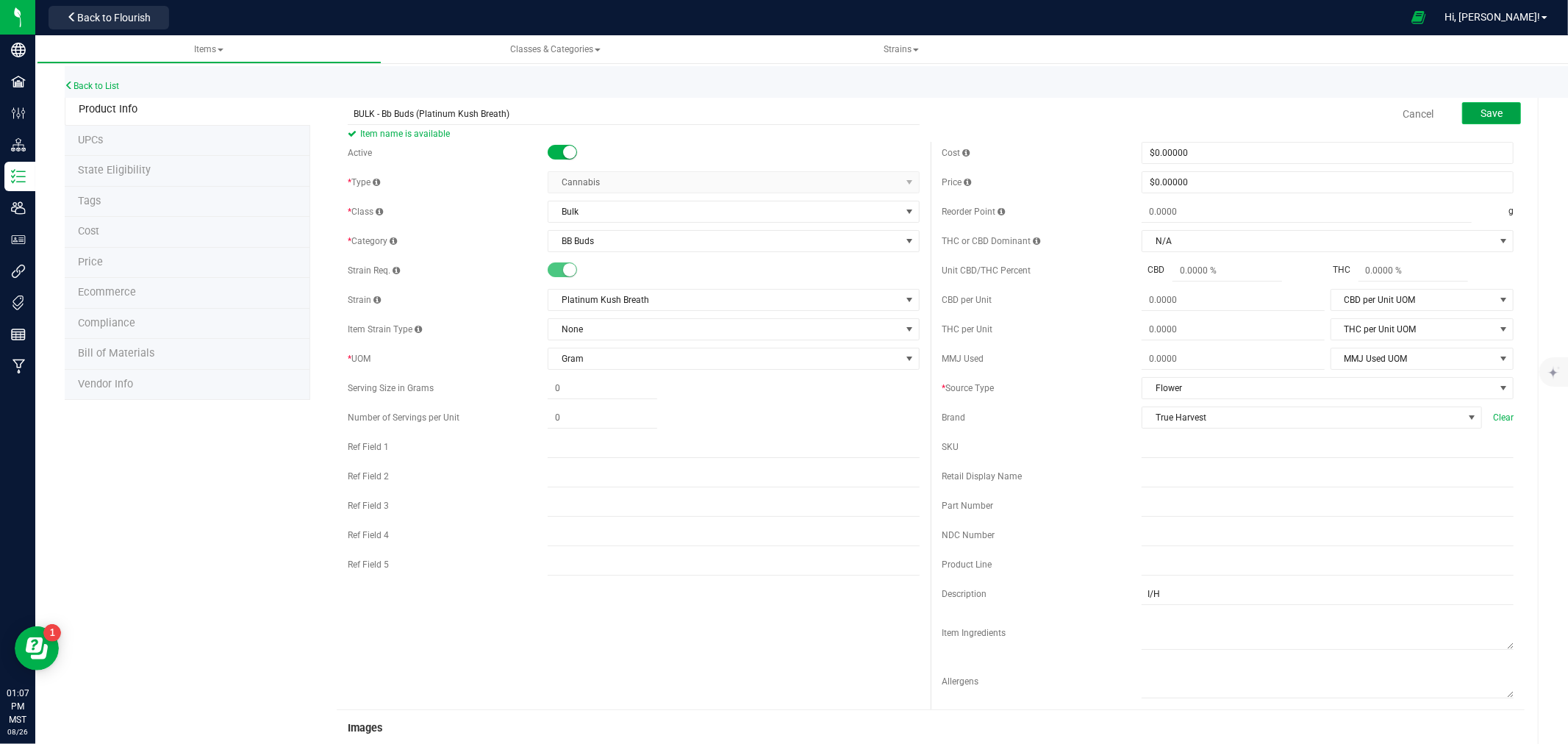
click at [1486, 114] on span "Save" at bounding box center [1491, 112] width 22 height 11
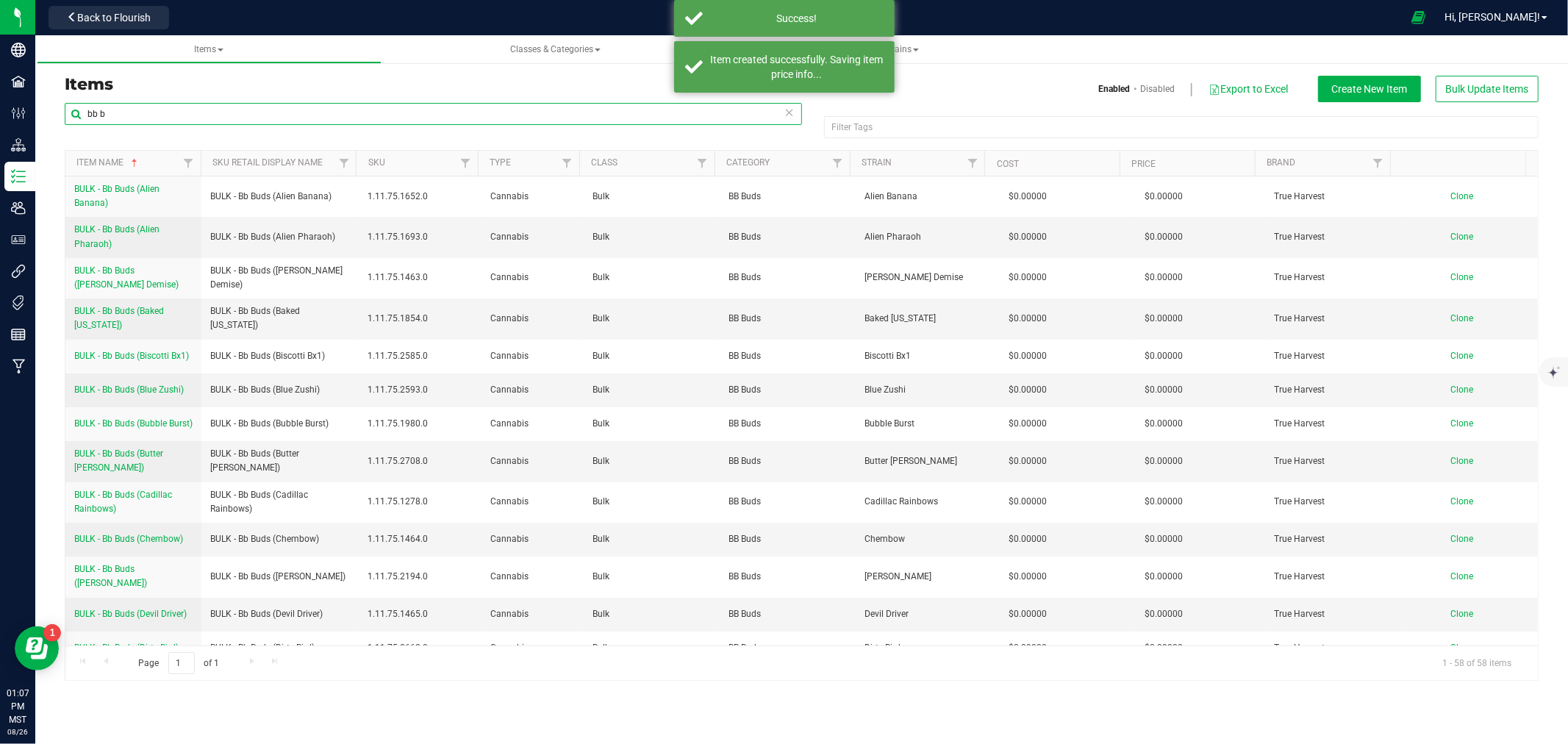
click at [122, 106] on input "bb b" at bounding box center [433, 113] width 737 height 22
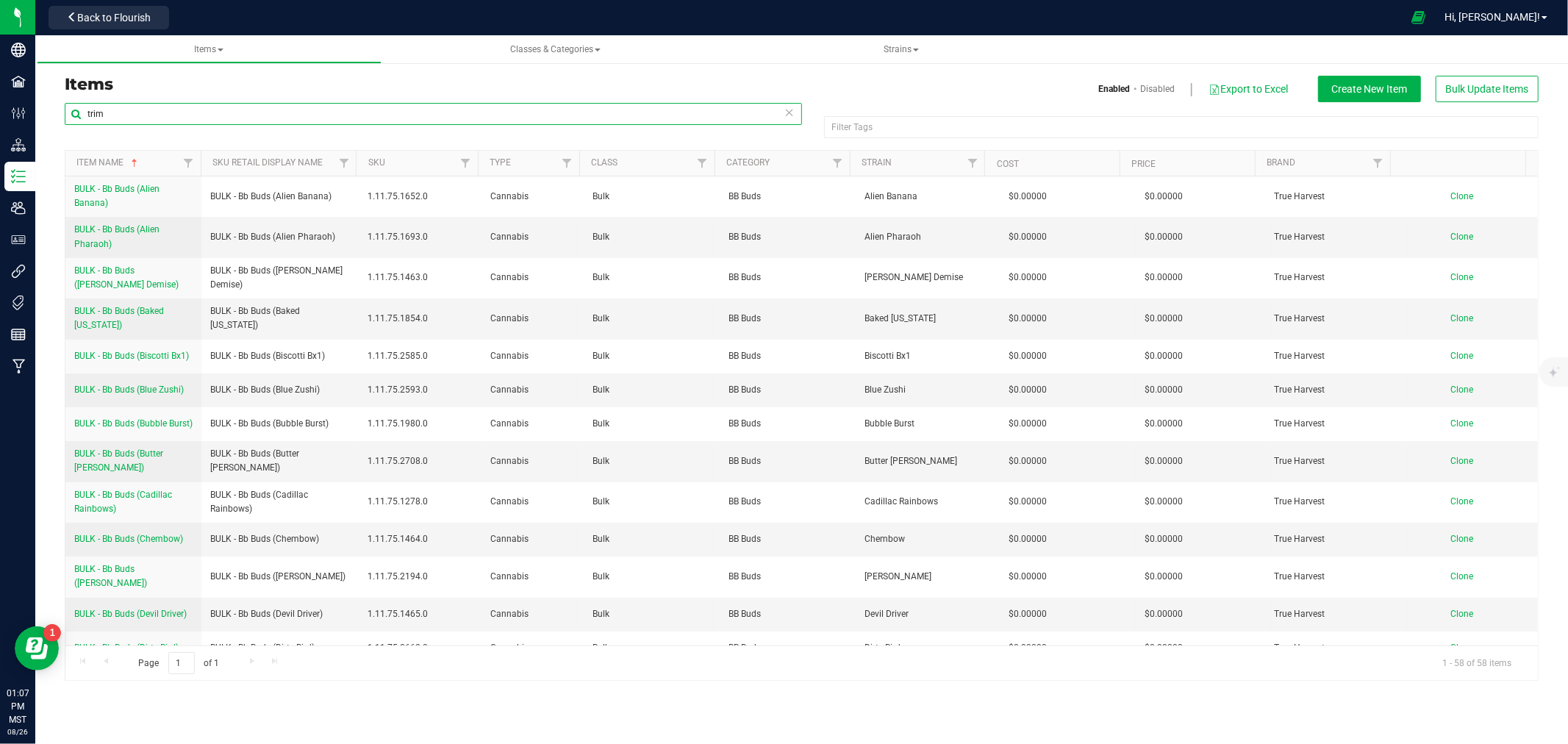
type input "trim"
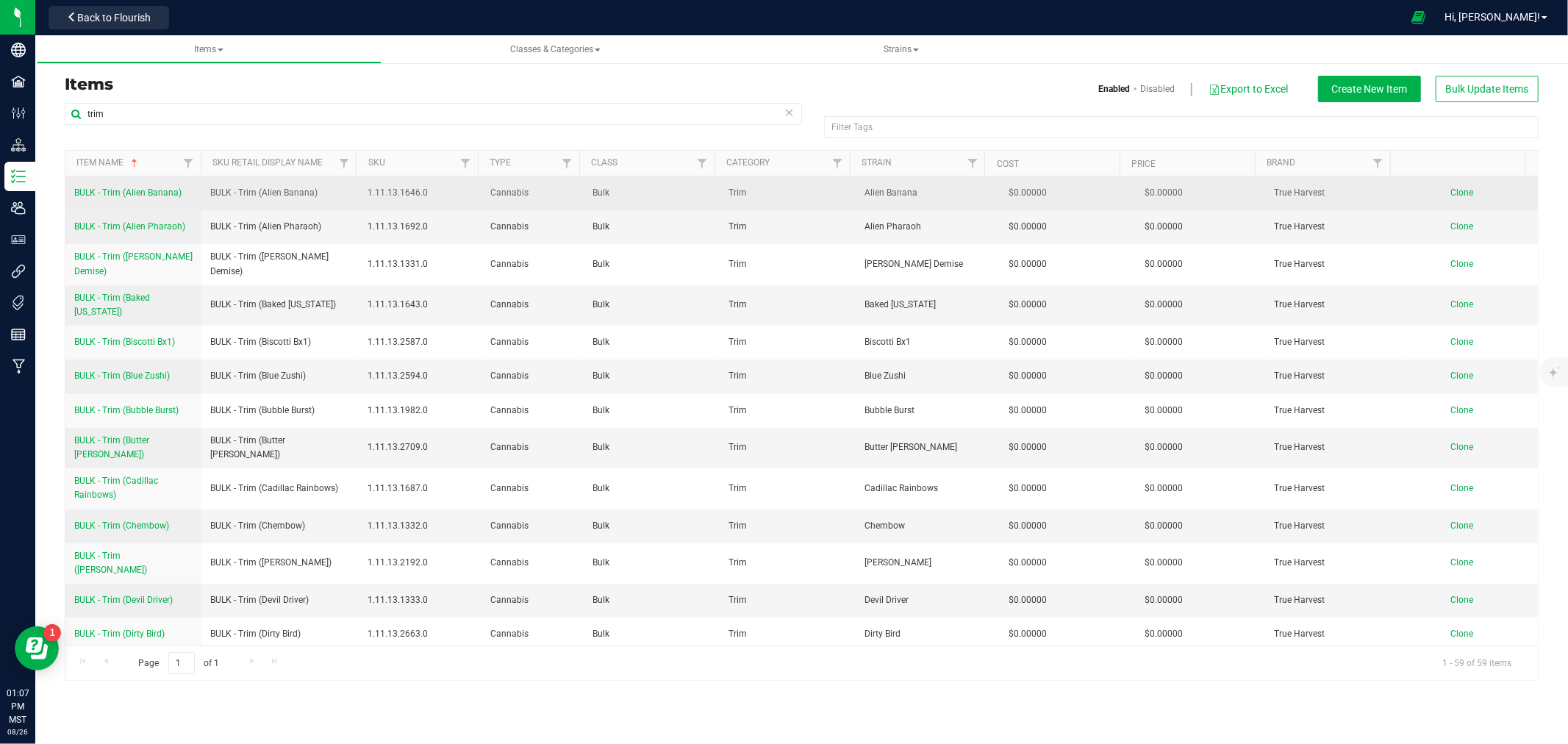
drag, startPoint x: 69, startPoint y: 191, endPoint x: 187, endPoint y: 199, distance: 118.3
click at [187, 199] on td "BULK - Trim (Alien Banana)" at bounding box center [133, 193] width 136 height 33
click at [1451, 189] on span "Clone" at bounding box center [1463, 192] width 23 height 11
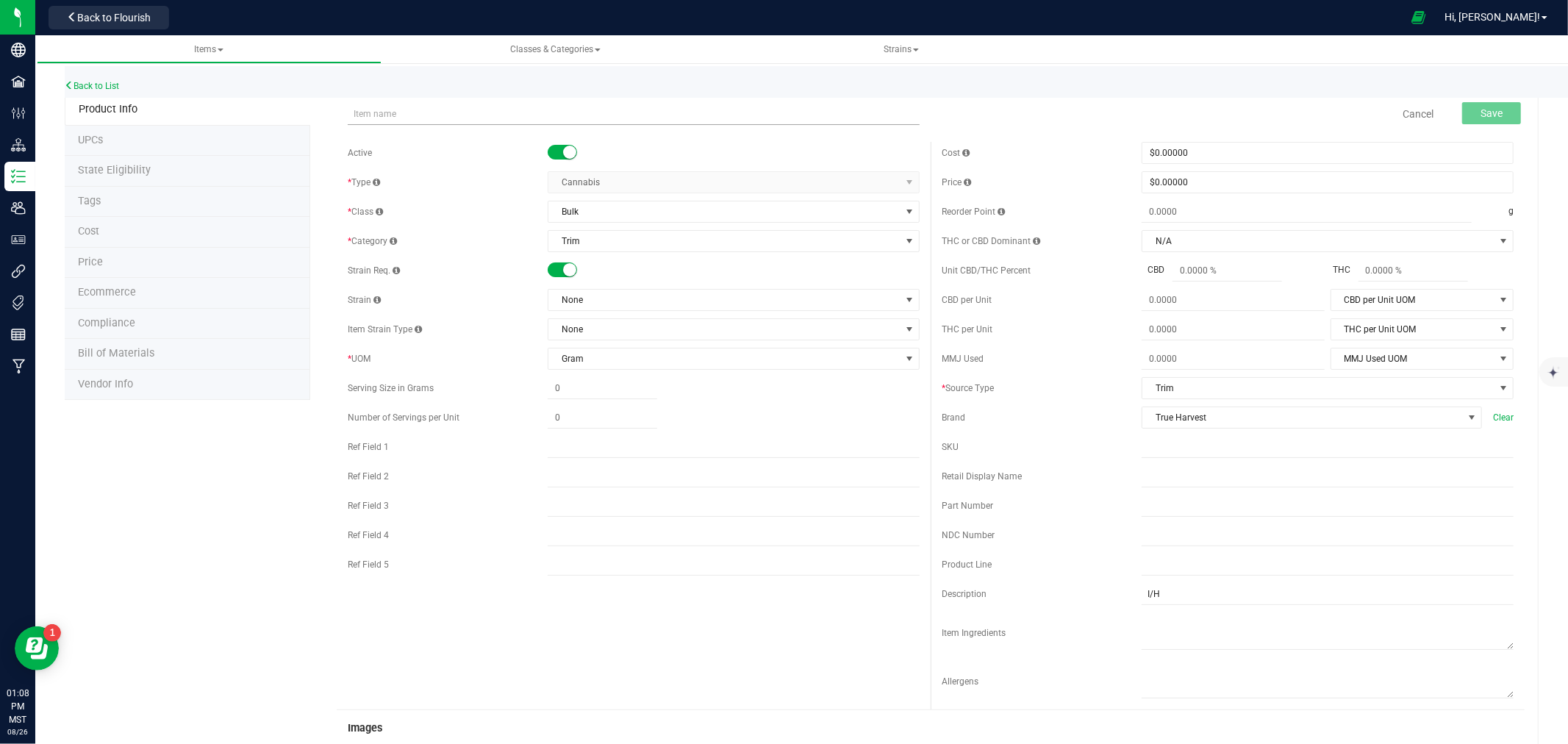
click at [358, 119] on input "text" at bounding box center [633, 113] width 572 height 22
type input "BULK - Trim (Alien Banana)"
click at [618, 296] on span "None" at bounding box center [724, 300] width 352 height 20
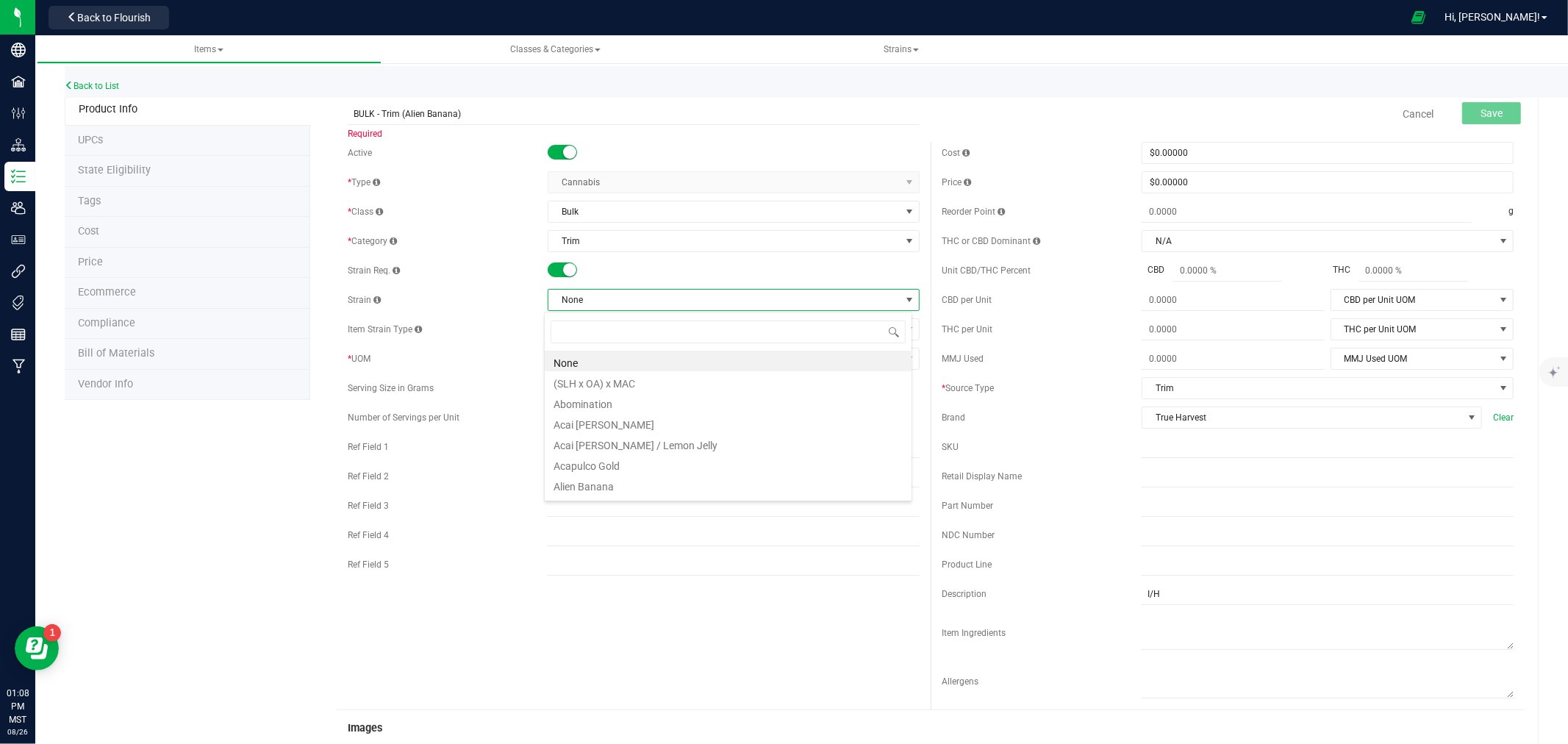
scroll to position [22, 368]
type input "m"
type input "num"
click at [628, 356] on li "Platinum Kush Breath" at bounding box center [728, 360] width 367 height 20
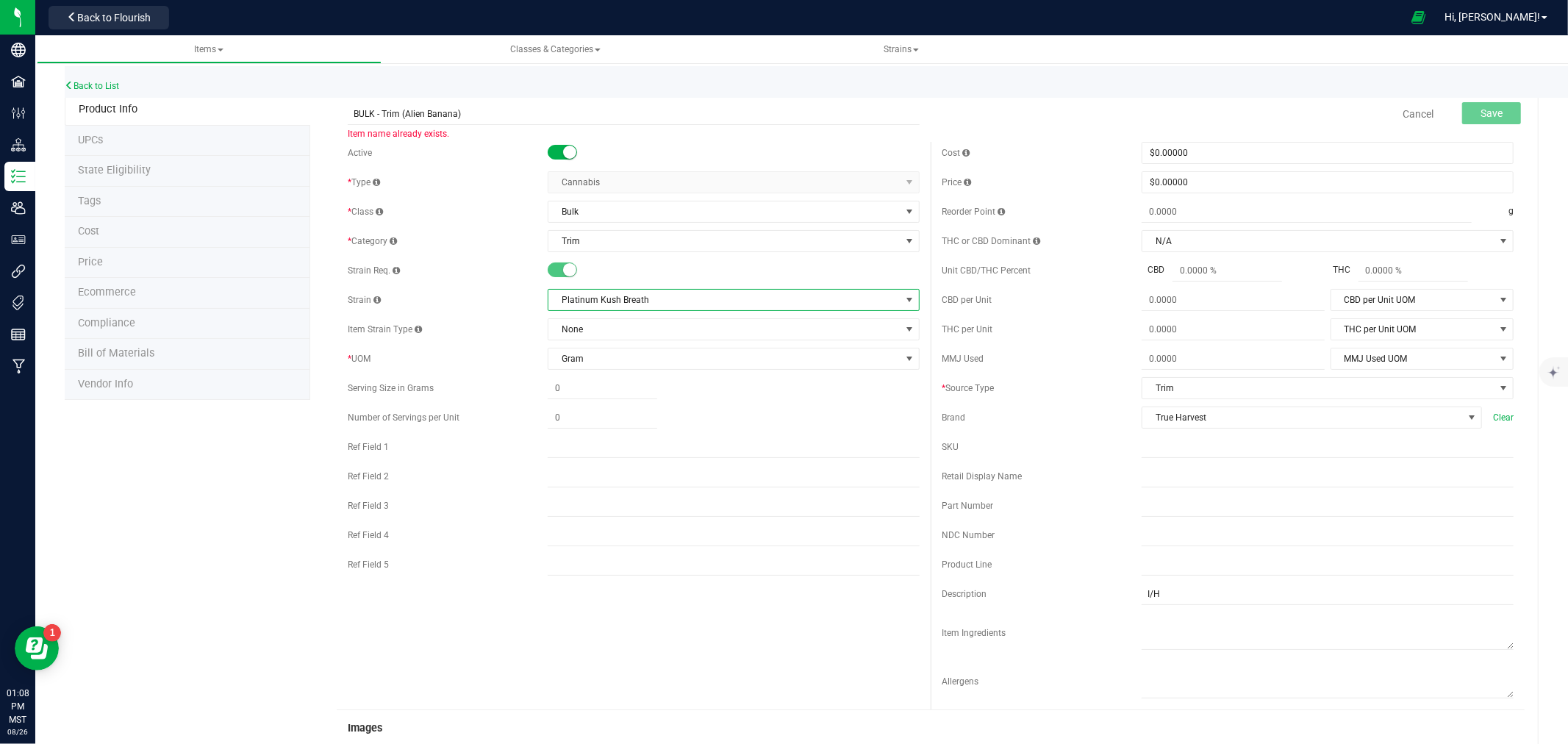
click at [574, 302] on span "Platinum Kush Breath" at bounding box center [724, 300] width 352 height 20
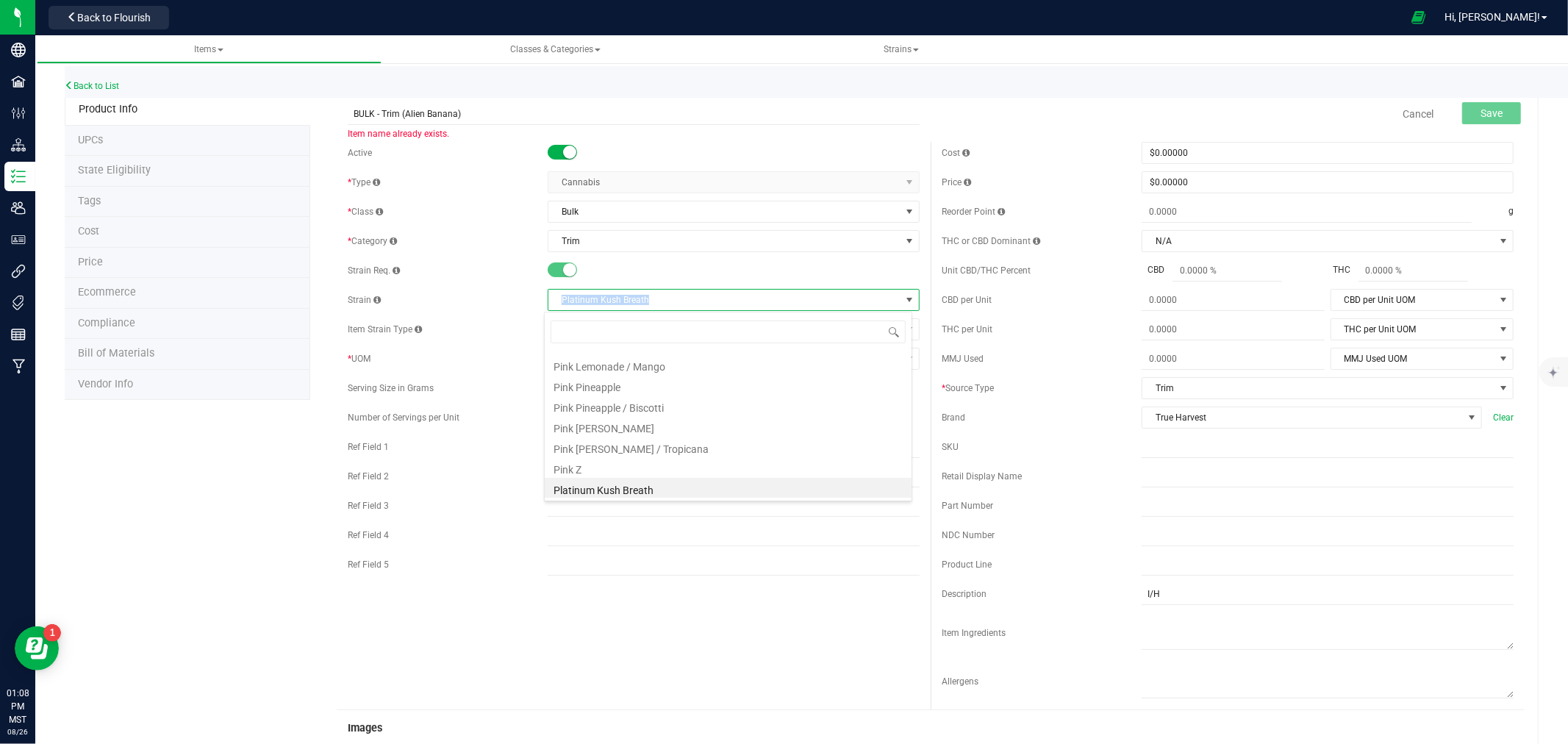
drag, startPoint x: 555, startPoint y: 297, endPoint x: 653, endPoint y: 297, distance: 98.0
click at [653, 297] on span "Platinum Kush Breath" at bounding box center [724, 300] width 352 height 20
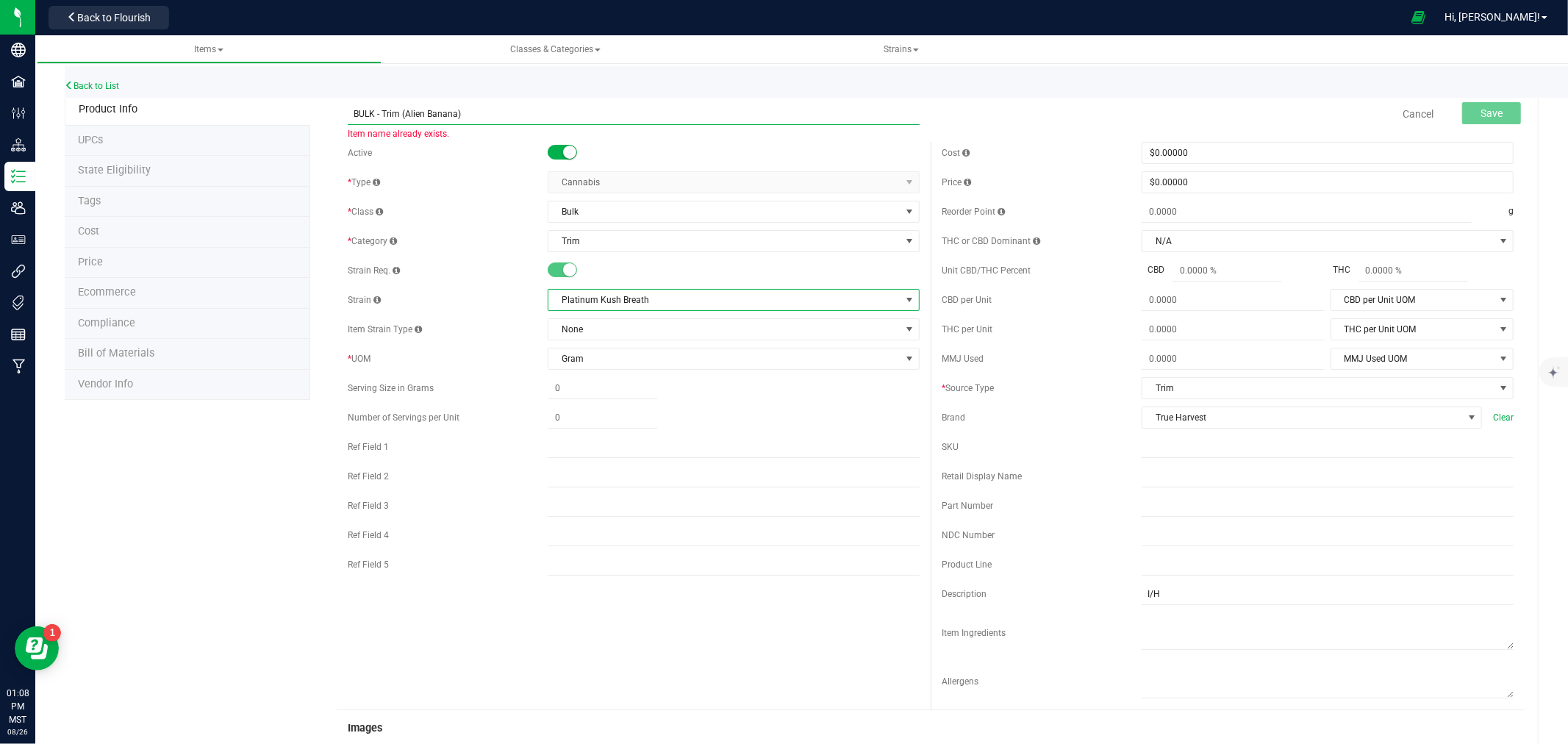
click at [410, 113] on input "BULK - Trim (Alien Banana)" at bounding box center [633, 113] width 572 height 22
drag, startPoint x: 410, startPoint y: 113, endPoint x: 438, endPoint y: 112, distance: 28.0
click at [438, 112] on input "BULK - Trim (Alien Banana)" at bounding box center [633, 113] width 572 height 22
paste input "Platinum Kush Breath"
type input "BULK - Trim (Platinum Kush Breath)"
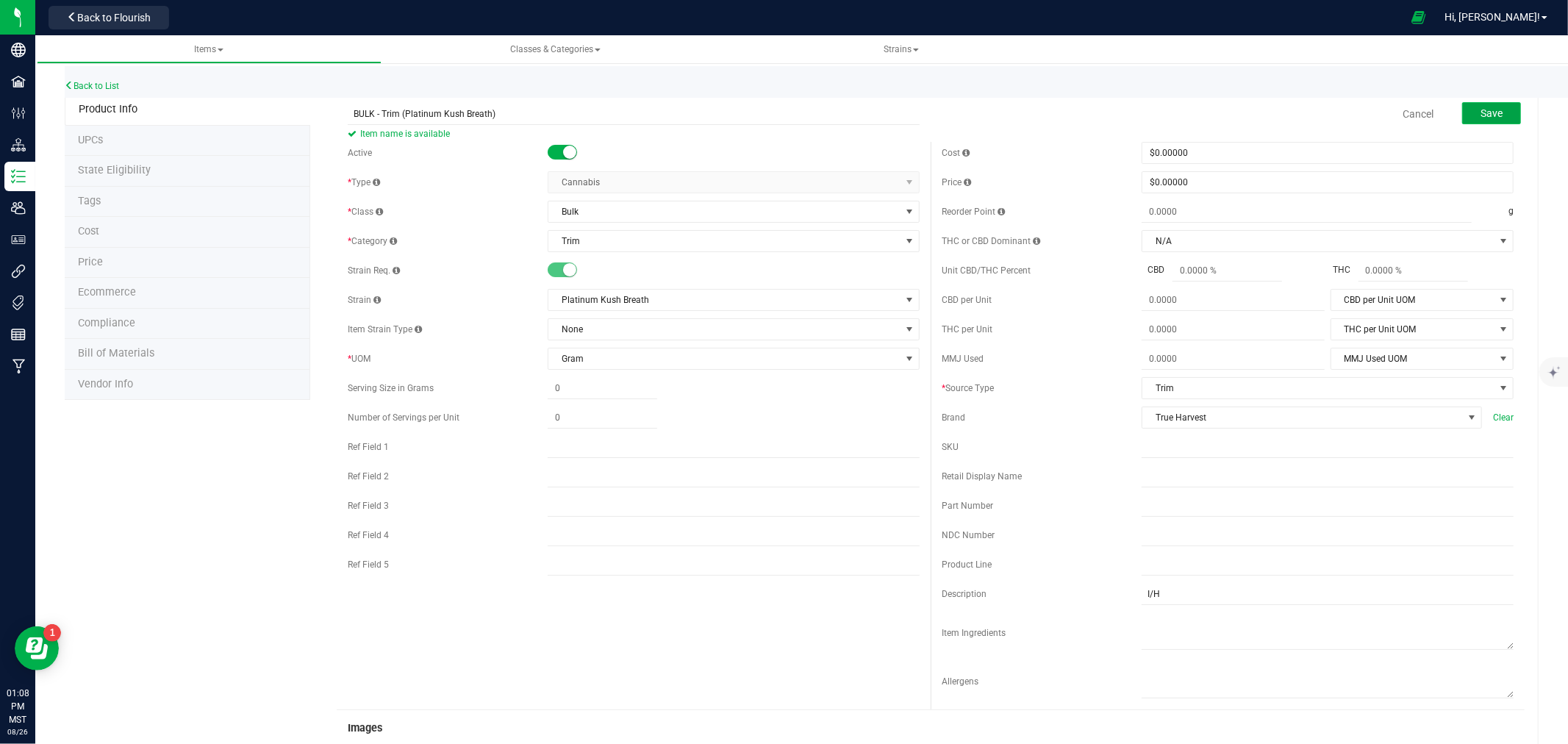
click at [1494, 109] on button "Save" at bounding box center [1491, 112] width 59 height 22
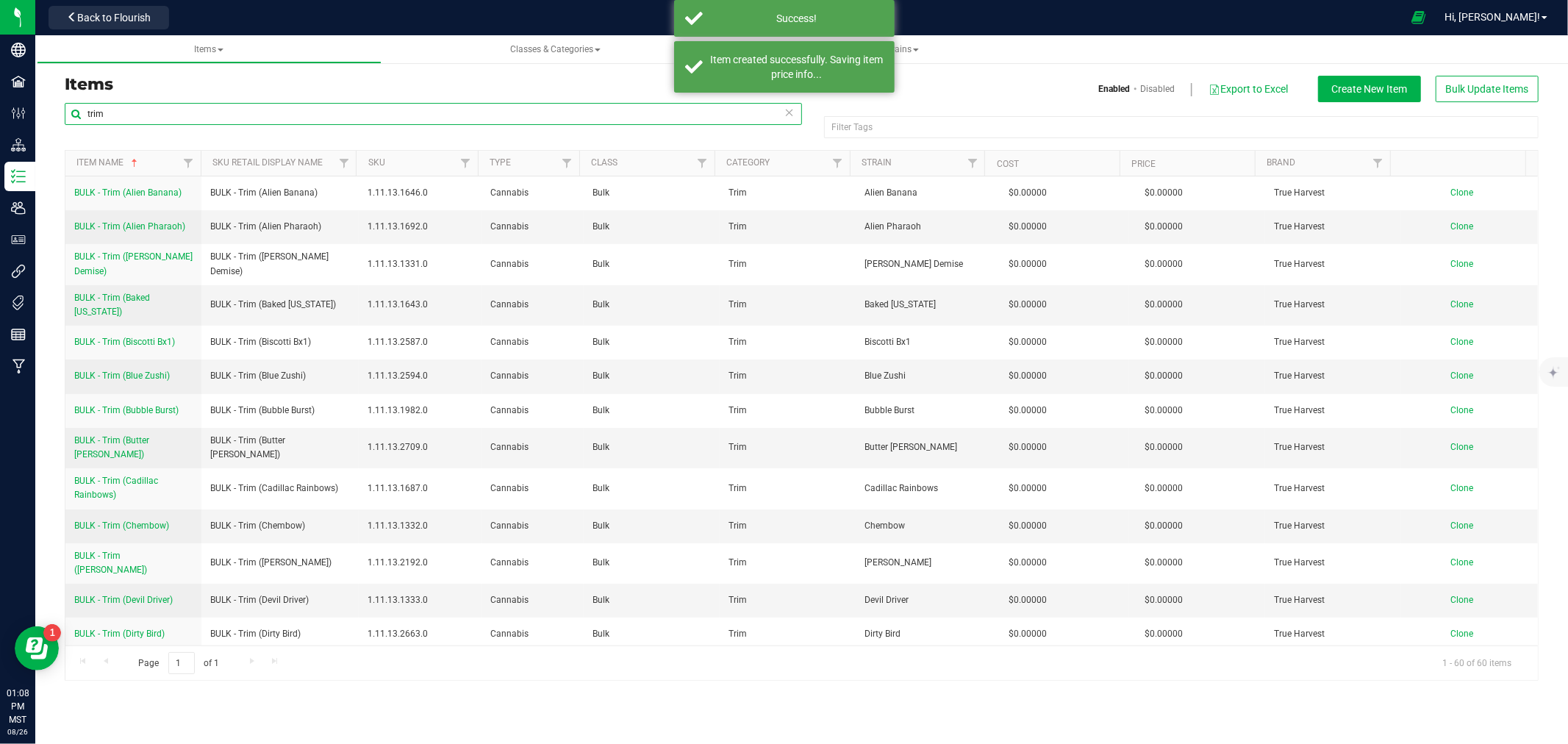
click at [165, 108] on input "trim" at bounding box center [433, 113] width 737 height 22
click at [164, 108] on input "trim" at bounding box center [433, 113] width 737 height 22
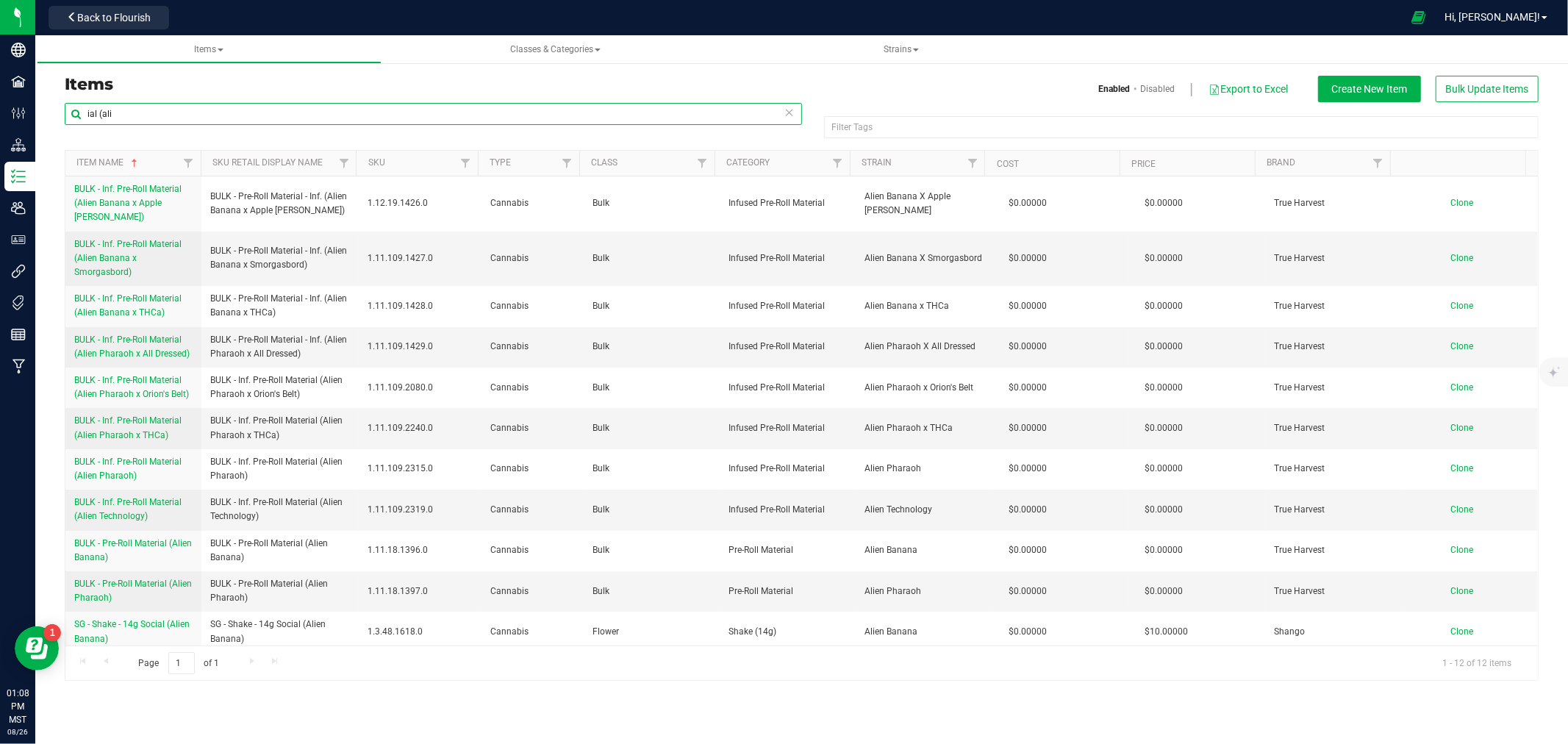
scroll to position [33, 0]
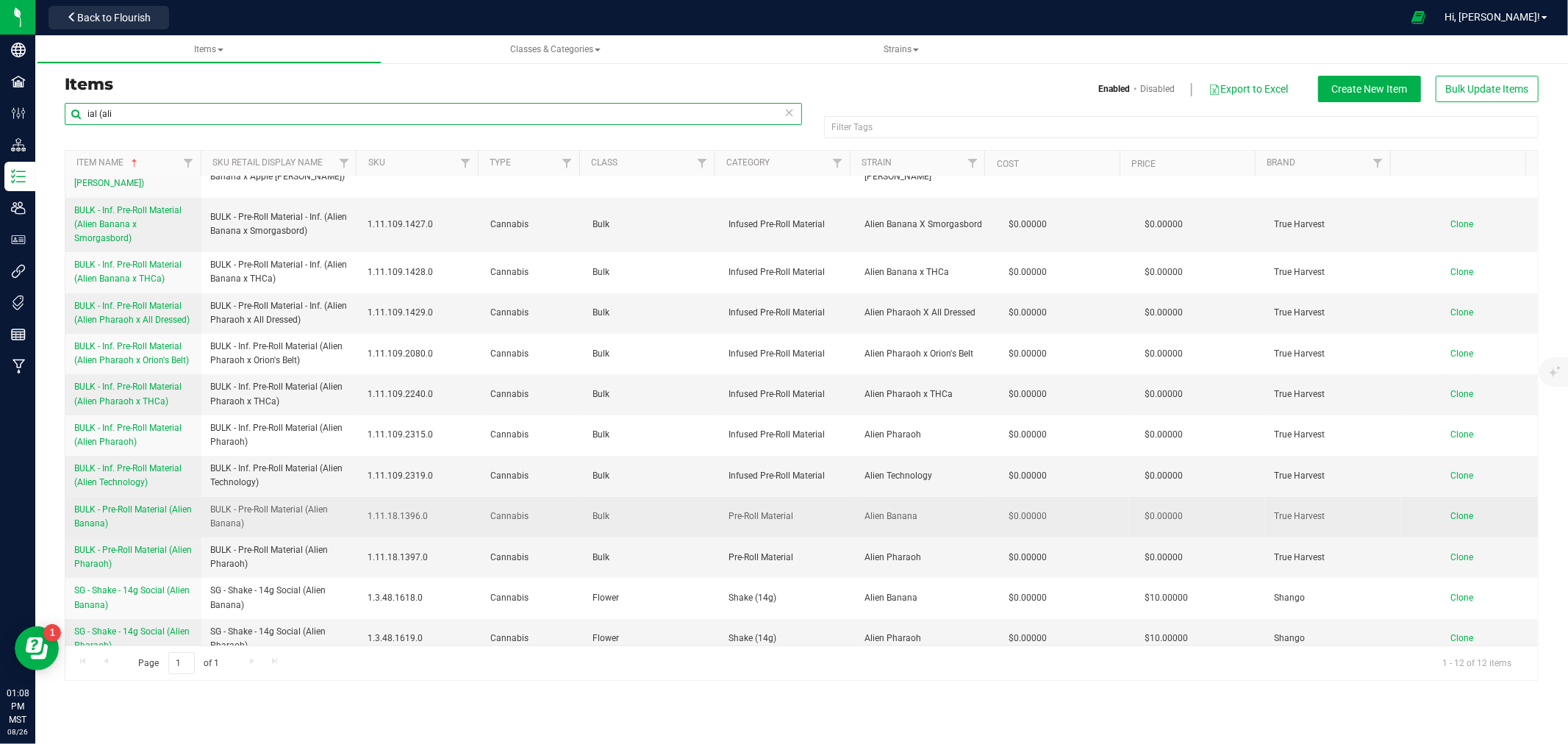
type input "ial (ali"
drag, startPoint x: 69, startPoint y: 493, endPoint x: 155, endPoint y: 516, distance: 89.0
click at [155, 516] on td "BULK - Pre-Roll Material (Alien Banana)" at bounding box center [133, 517] width 136 height 40
click at [1451, 511] on span "Clone" at bounding box center [1463, 516] width 23 height 11
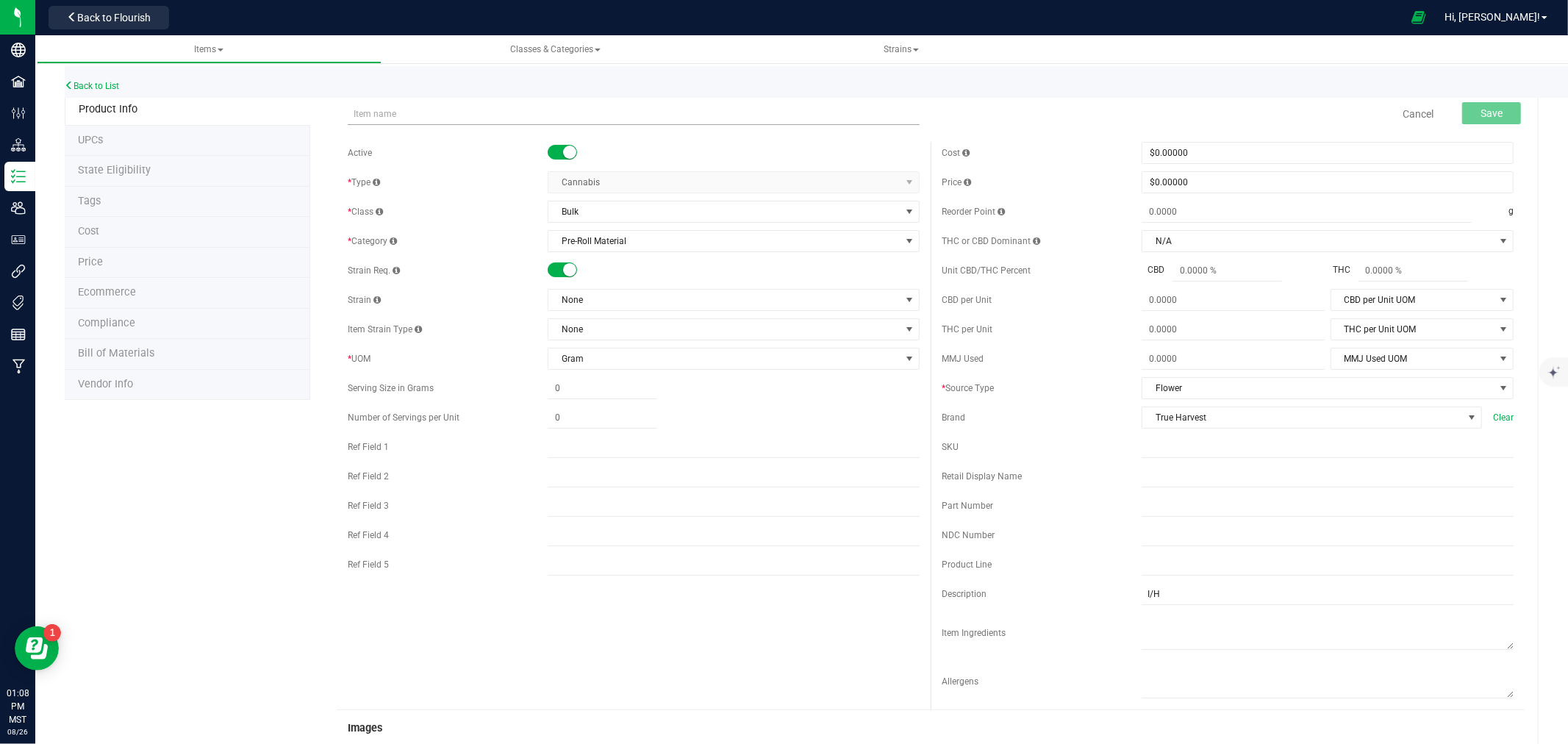
click at [463, 111] on input "text" at bounding box center [633, 113] width 572 height 22
type input "BULK - Pre-Roll Material (Alien Banana)"
click at [589, 302] on span "None" at bounding box center [724, 300] width 352 height 20
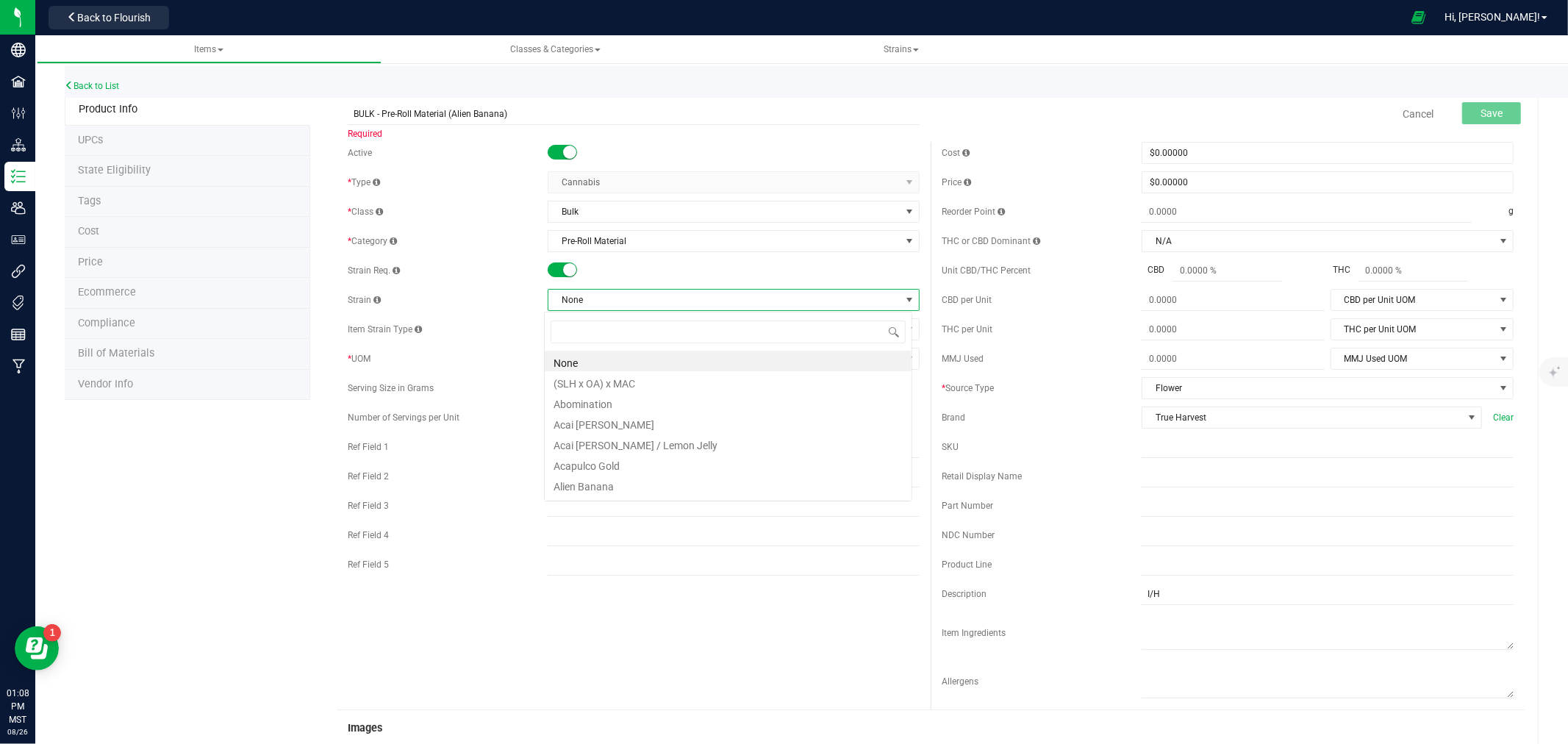
scroll to position [22, 368]
type input "num"
click at [587, 362] on li "Platinum Kush Breath" at bounding box center [728, 360] width 367 height 20
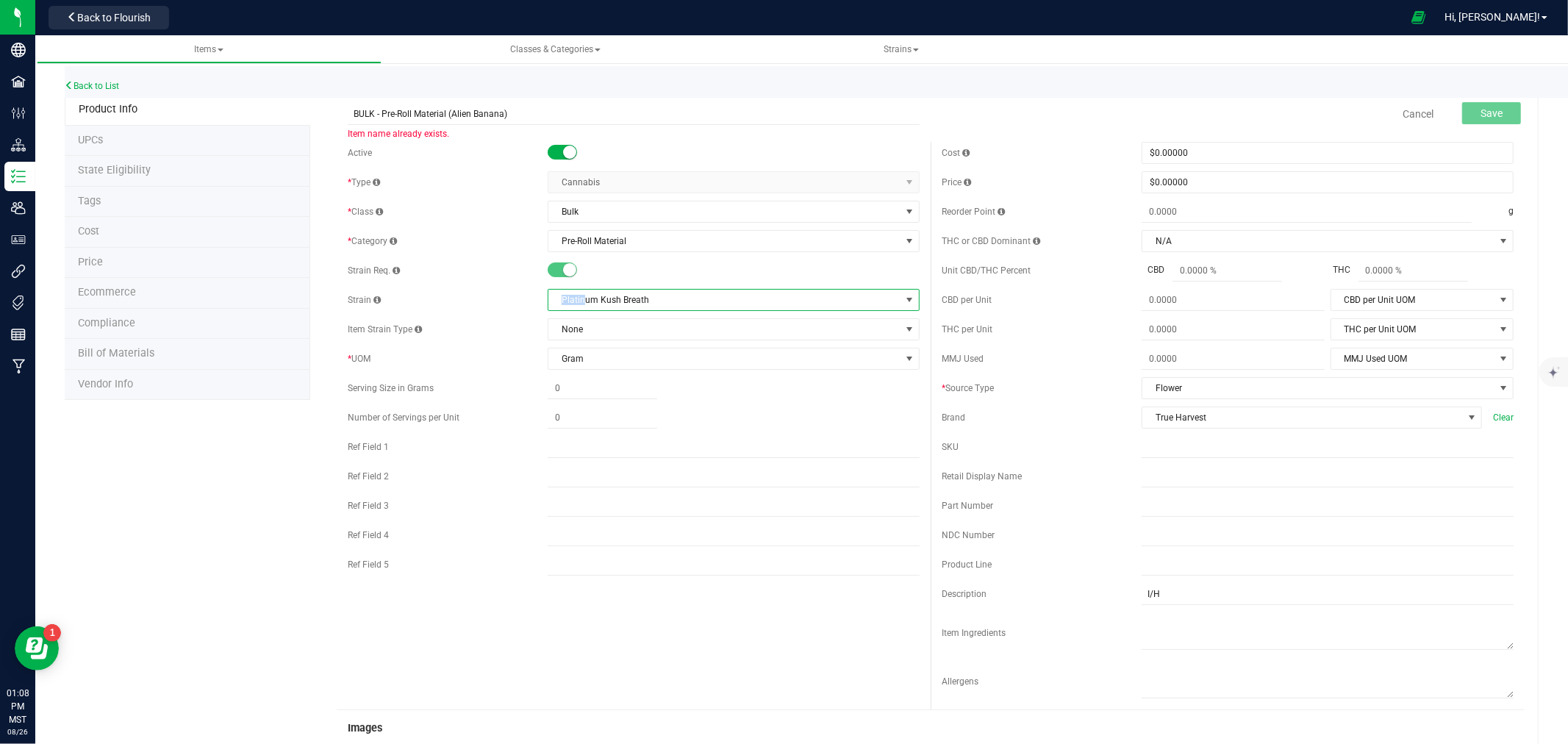
drag, startPoint x: 552, startPoint y: 302, endPoint x: 582, endPoint y: 303, distance: 30.0
click at [582, 303] on span "Platinum Kush Breath" at bounding box center [724, 300] width 352 height 20
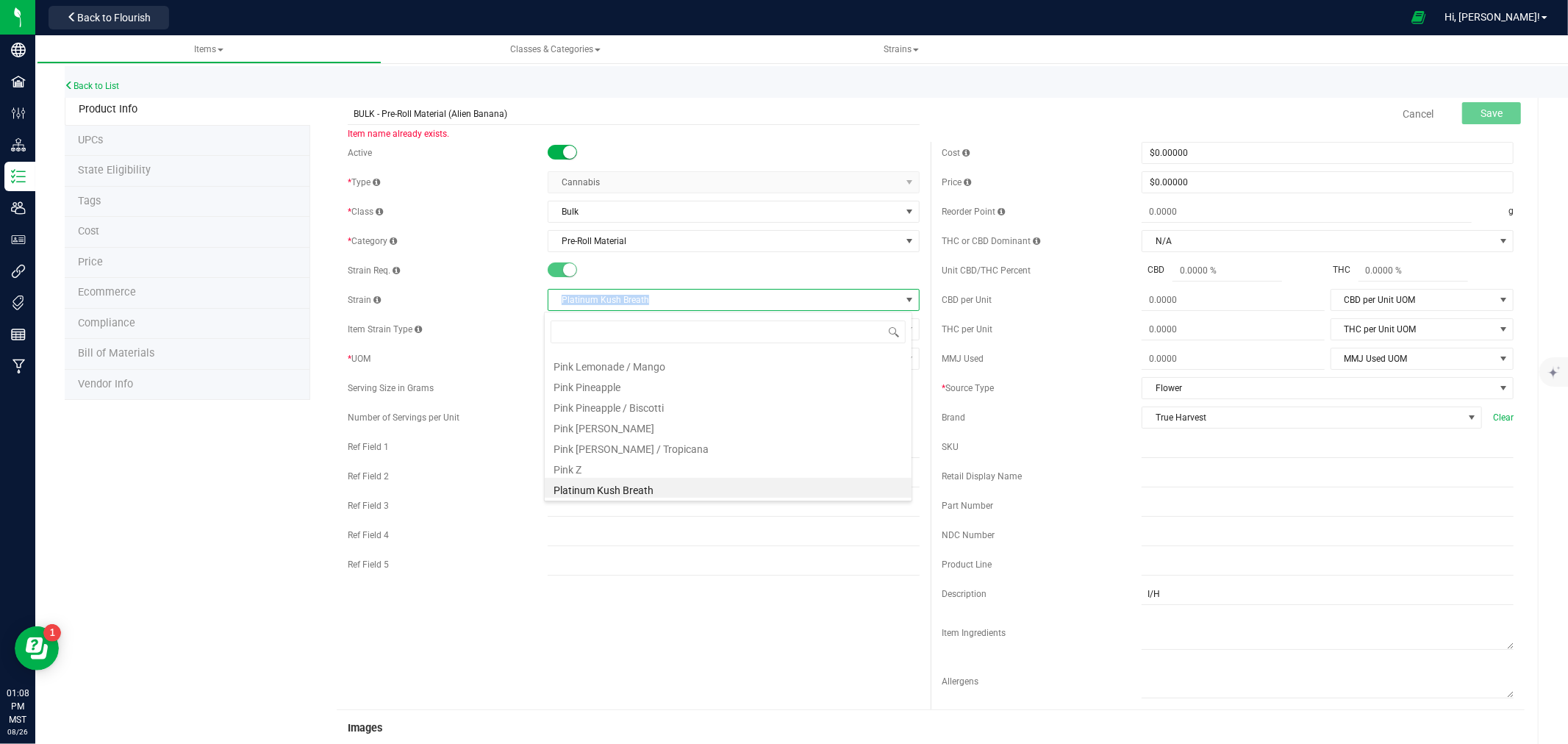
drag, startPoint x: 553, startPoint y: 300, endPoint x: 662, endPoint y: 300, distance: 109.0
click at [659, 300] on span "Platinum Kush Breath" at bounding box center [724, 300] width 352 height 20
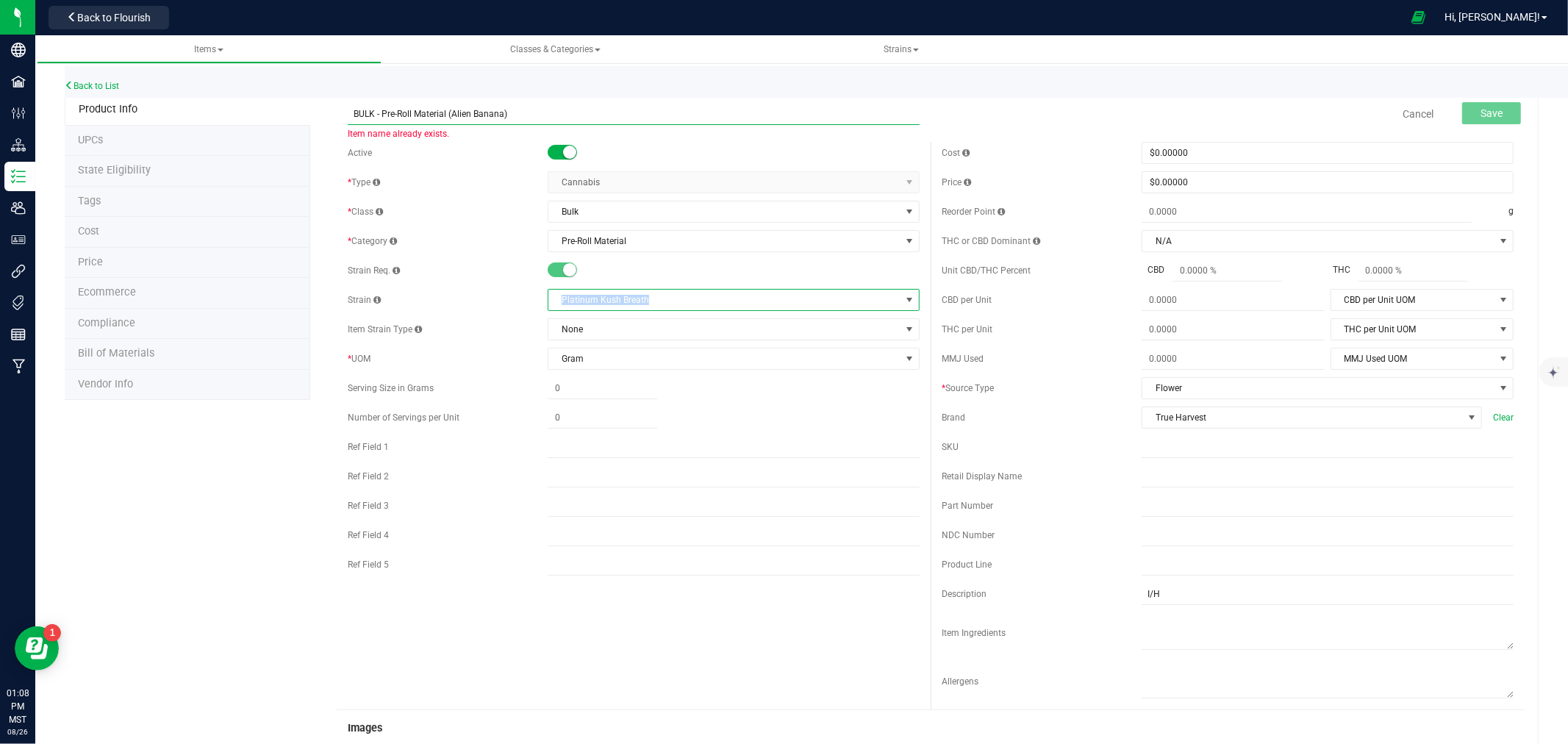
click at [462, 119] on input "BULK - Pre-Roll Material (Alien Banana)" at bounding box center [633, 113] width 572 height 22
drag, startPoint x: 462, startPoint y: 119, endPoint x: 480, endPoint y: 119, distance: 18.0
click at [480, 119] on input "BULK - Pre-Roll Material (Alien Banana)" at bounding box center [633, 113] width 572 height 22
paste input "Platinum Kush Breath"
type input "BULK - Pre-Roll Material (Platinum Kush Breath)"
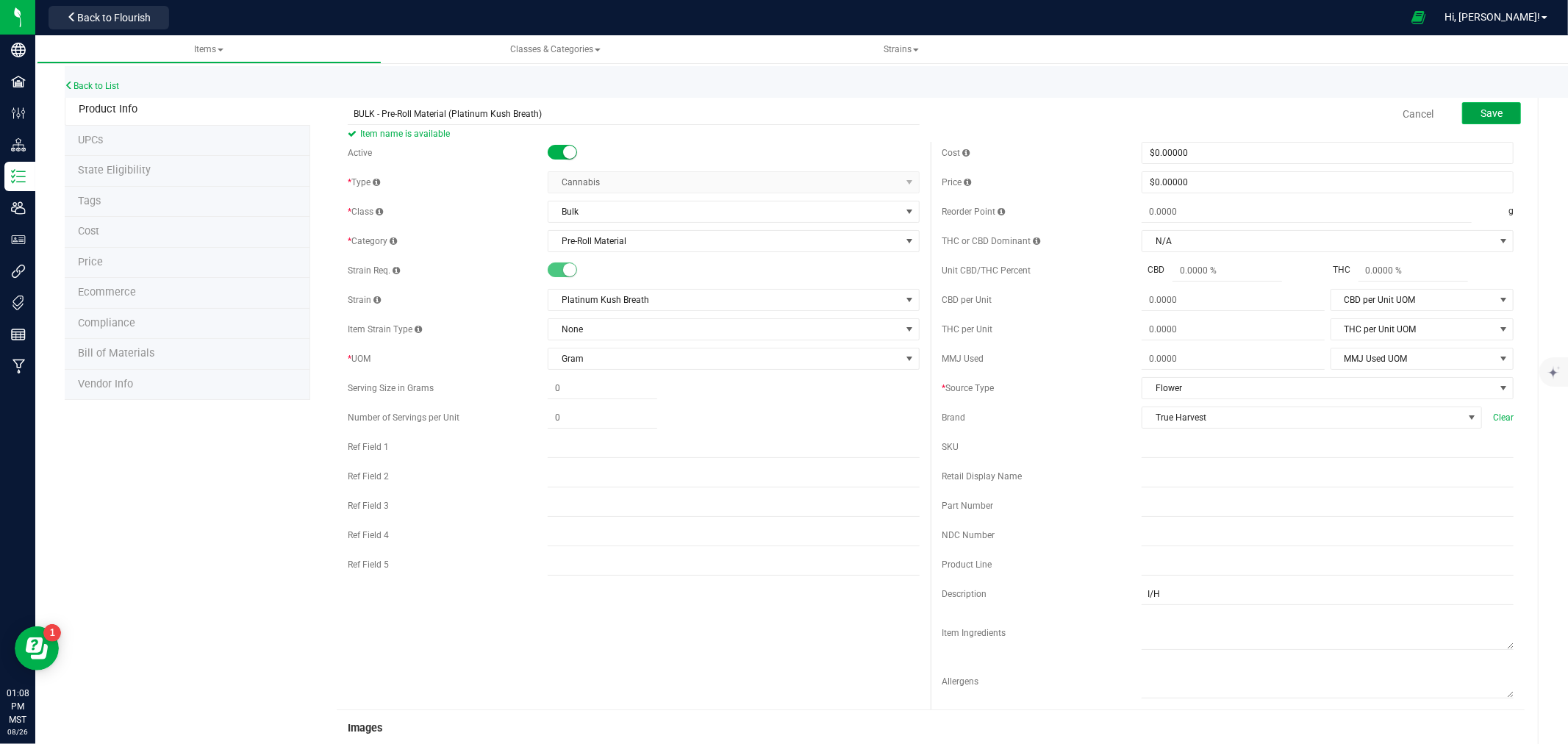
click at [1485, 107] on span "Save" at bounding box center [1491, 112] width 22 height 11
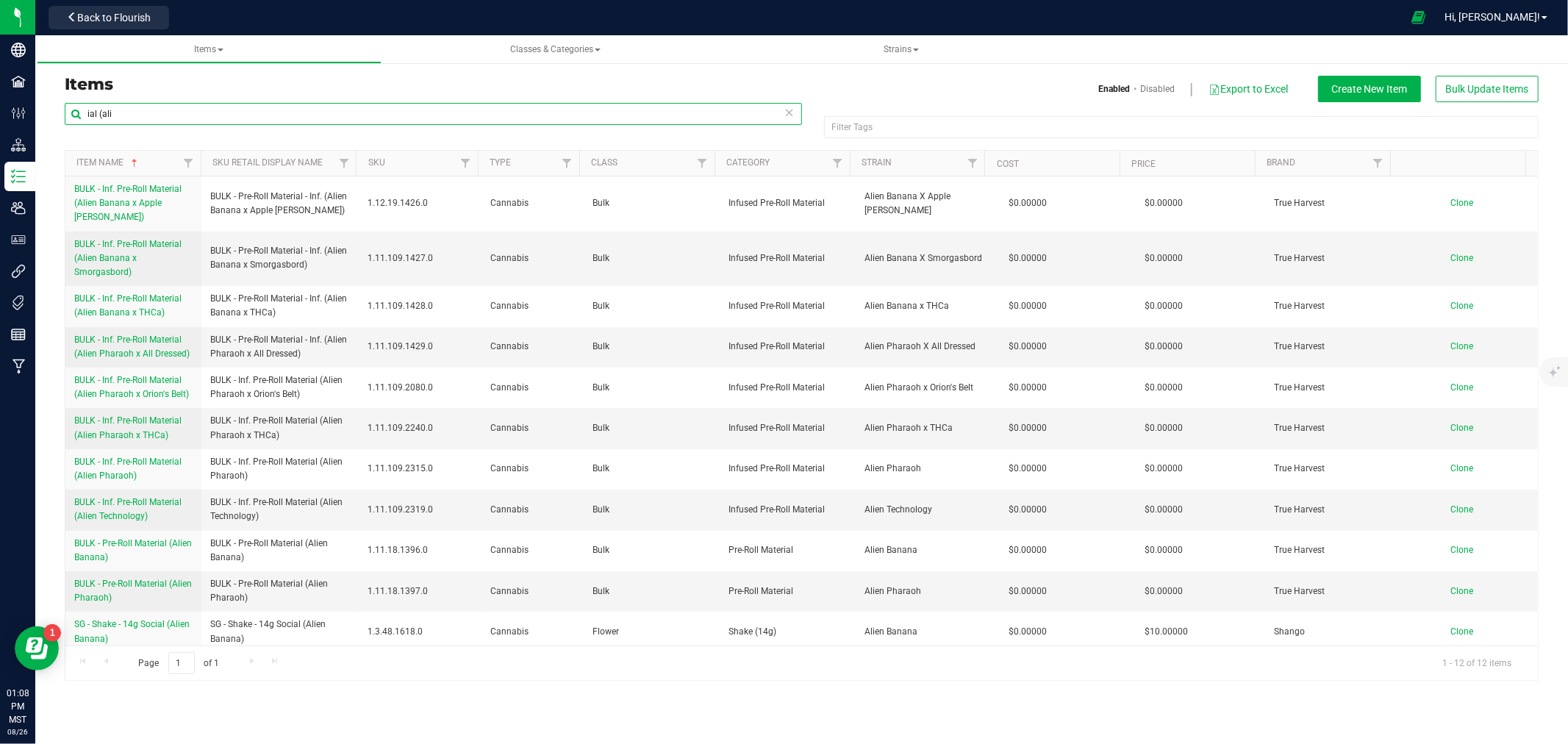
click at [180, 106] on input "ial (ali" at bounding box center [433, 113] width 737 height 22
click at [182, 106] on input "ial (ali" at bounding box center [433, 113] width 737 height 22
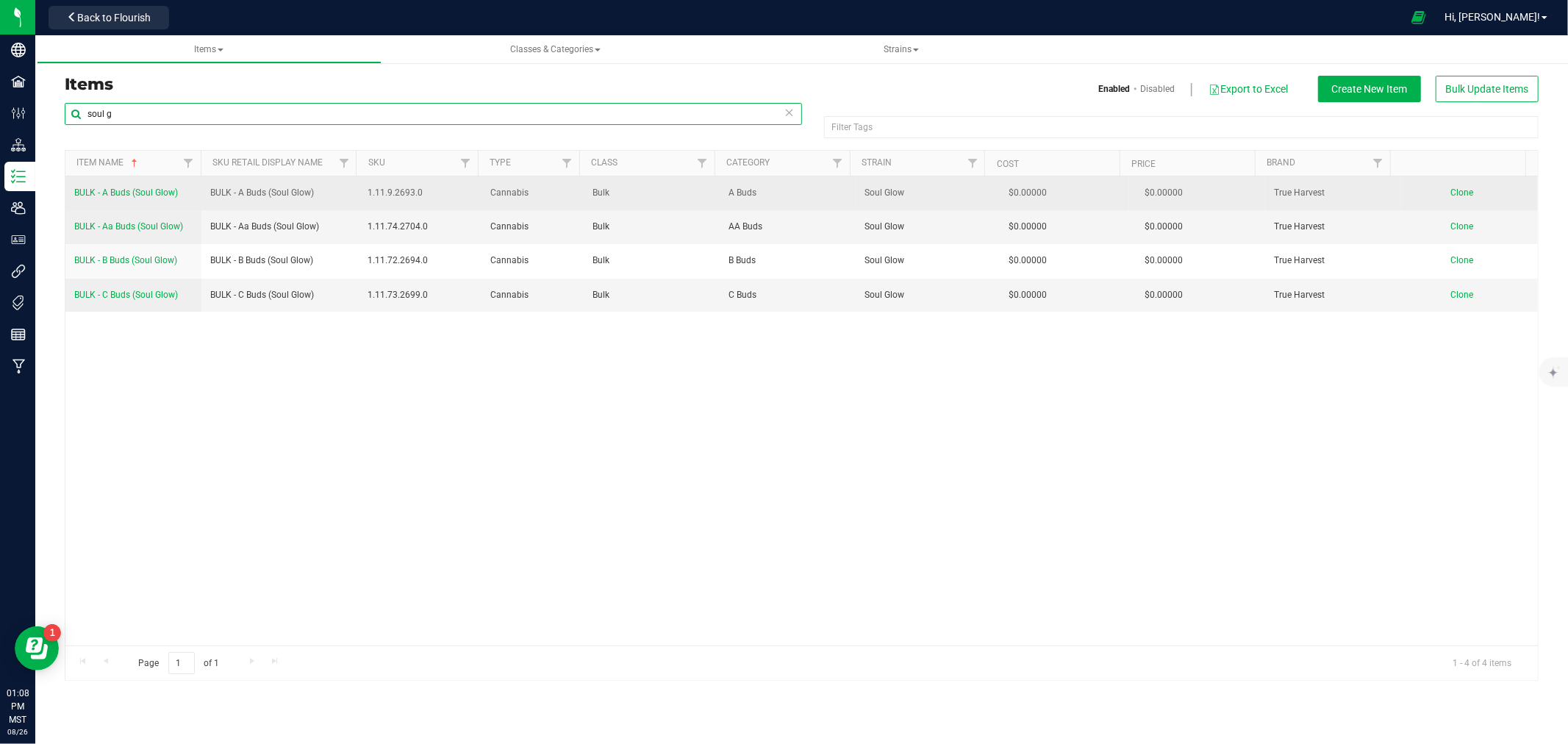
type input "soul g"
click at [127, 200] on td "BULK - A Buds (Soul Glow)" at bounding box center [133, 193] width 136 height 33
click at [125, 196] on span "BULK - A Buds (Soul Glow)" at bounding box center [126, 192] width 104 height 11
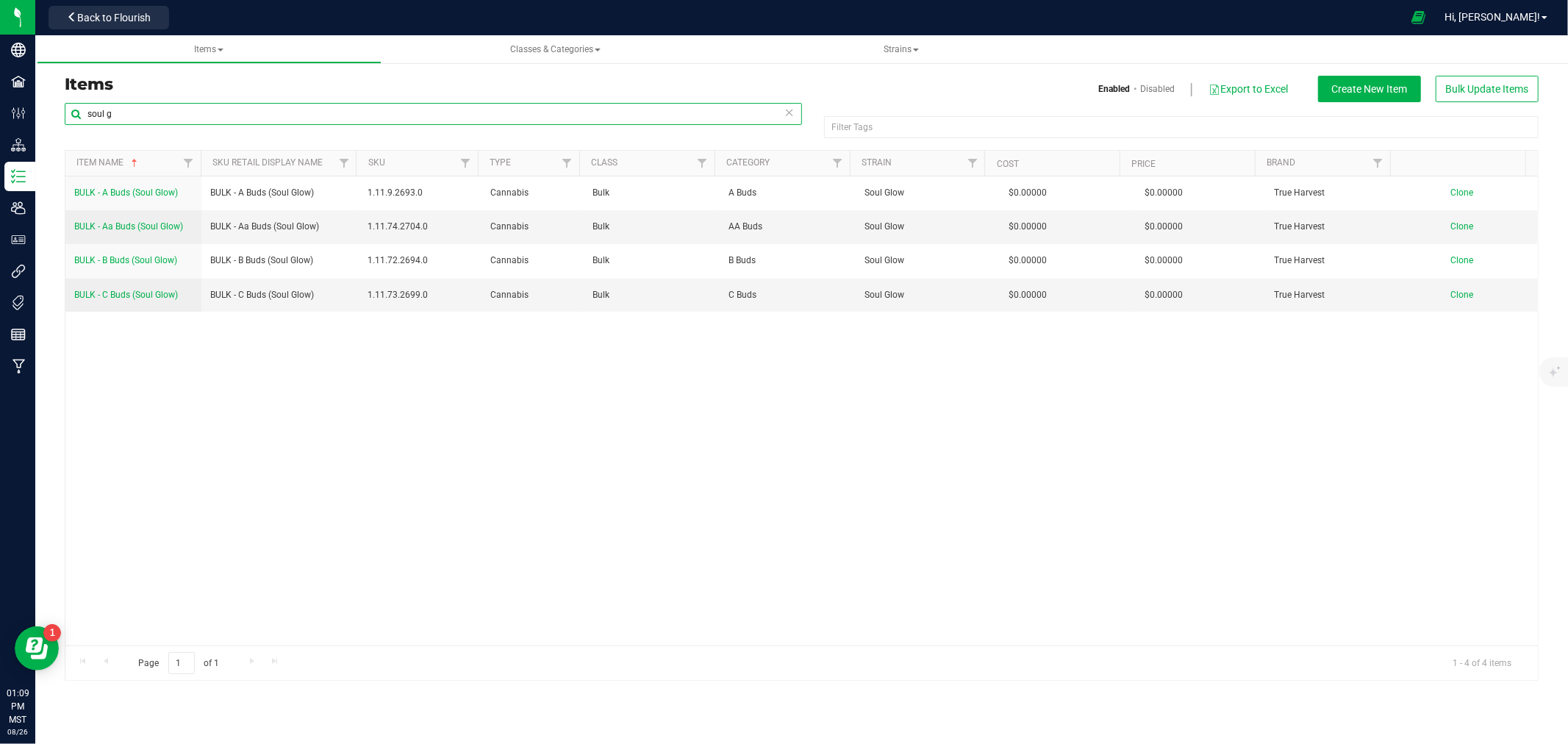
click at [100, 115] on input "soul g" at bounding box center [433, 113] width 737 height 22
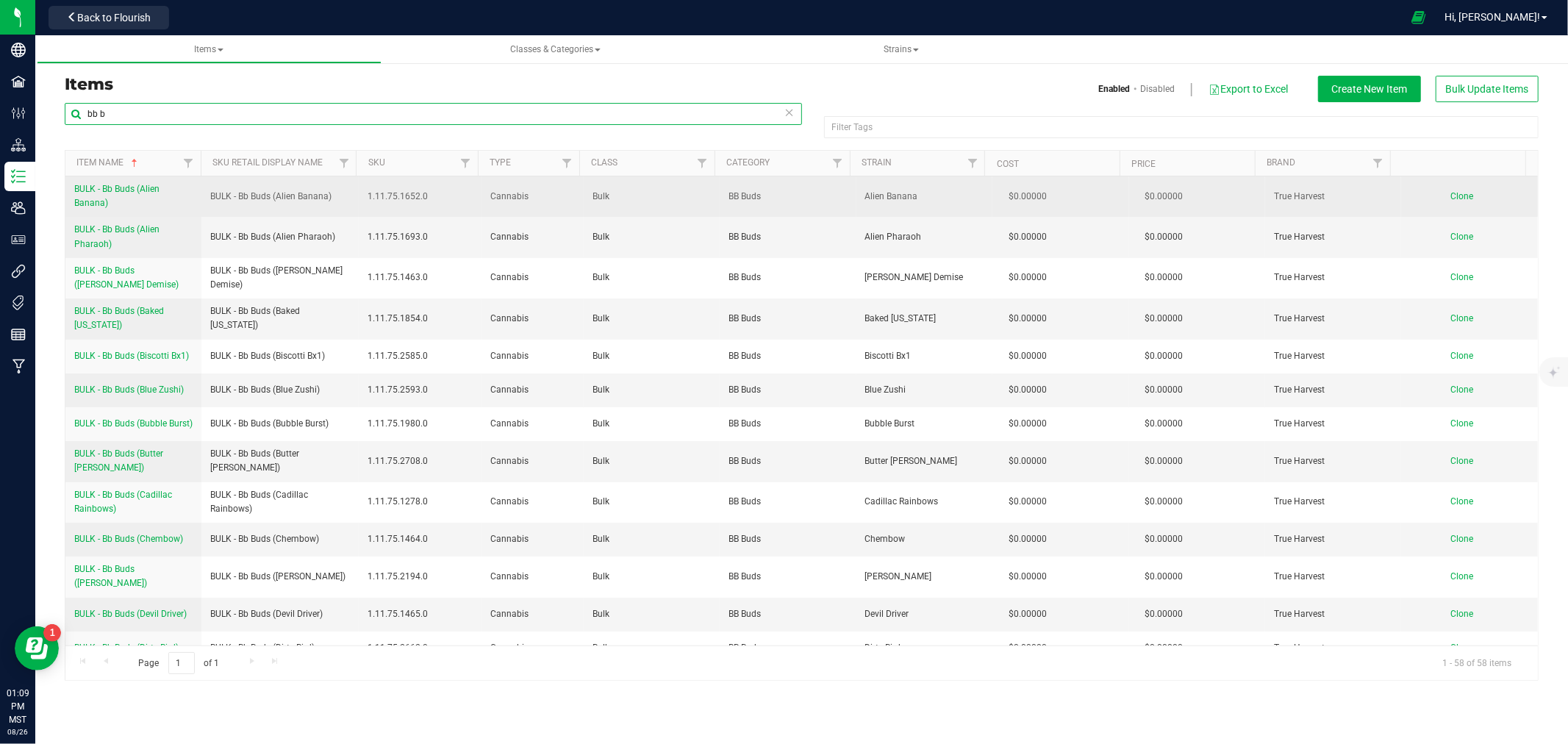
type input "bb b"
drag, startPoint x: 69, startPoint y: 190, endPoint x: 112, endPoint y: 204, distance: 45.2
click at [112, 204] on td "BULK - Bb Buds (Alien Banana)" at bounding box center [133, 197] width 136 height 40
click at [1451, 192] on span "Clone" at bounding box center [1463, 197] width 23 height 11
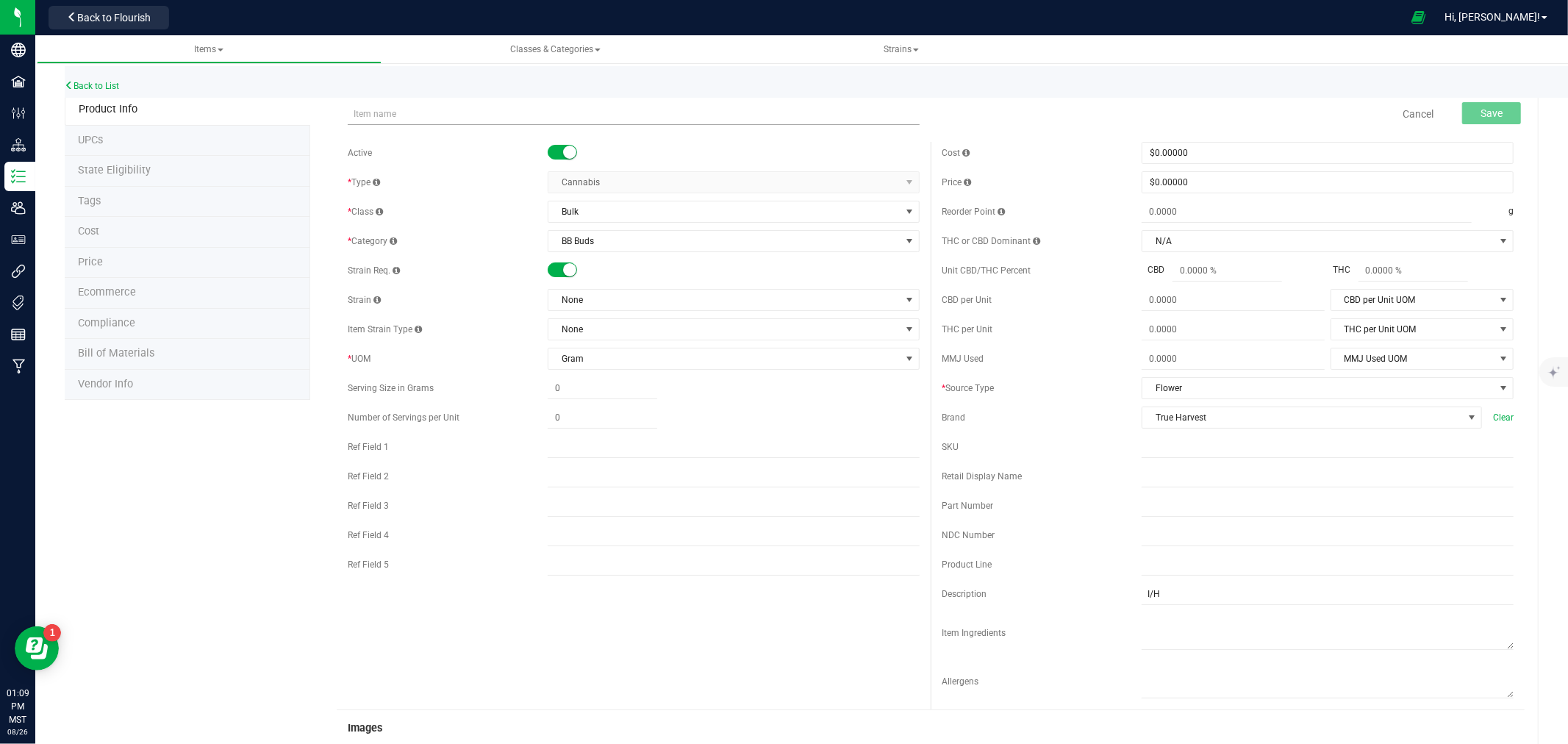
click at [546, 111] on input "text" at bounding box center [633, 113] width 572 height 22
type input "Platinum Kush Breath"
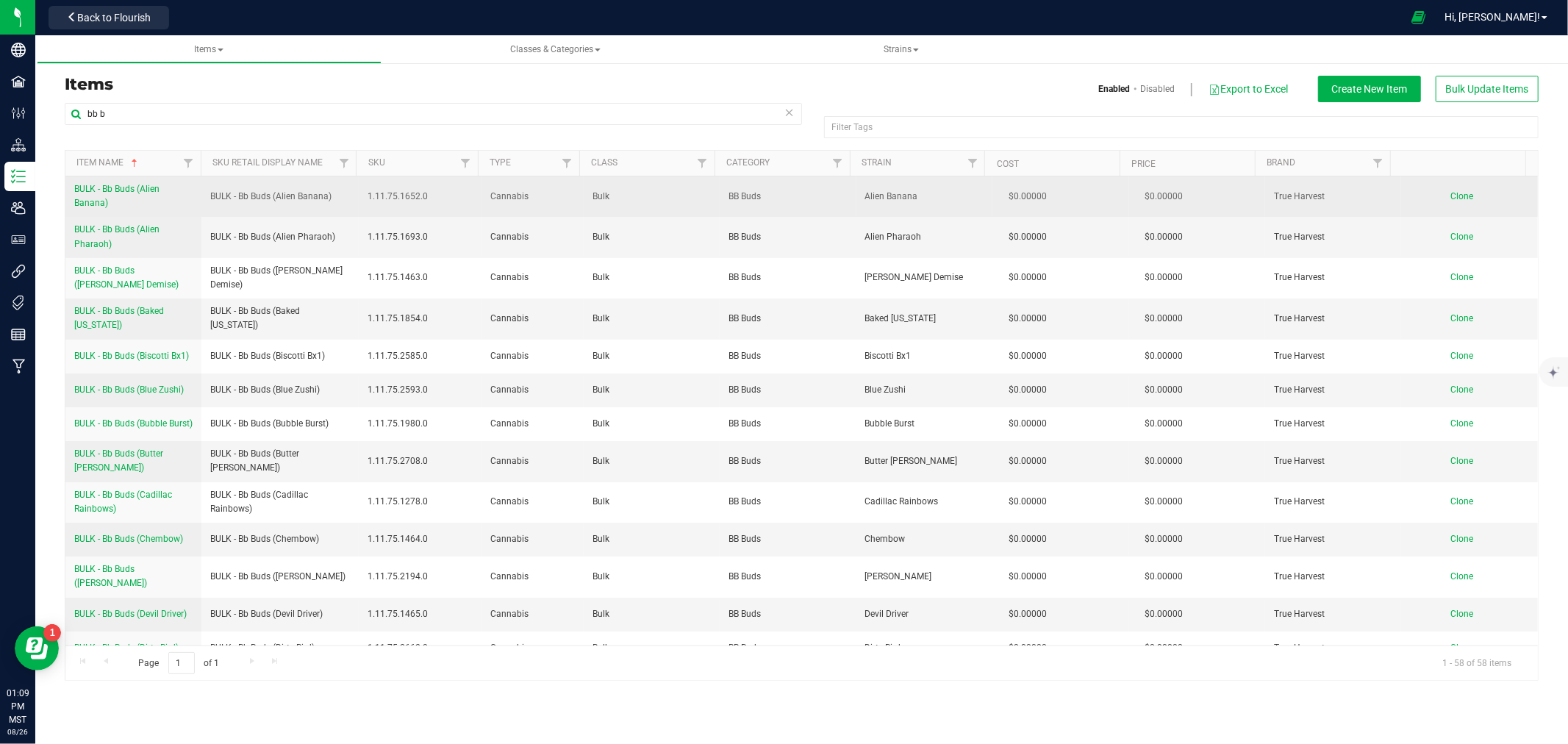
drag, startPoint x: 71, startPoint y: 185, endPoint x: 136, endPoint y: 206, distance: 68.3
click at [136, 206] on td "BULK - Bb Buds (Alien Banana)" at bounding box center [133, 197] width 136 height 40
click at [1453, 196] on span "Clone" at bounding box center [1463, 197] width 23 height 11
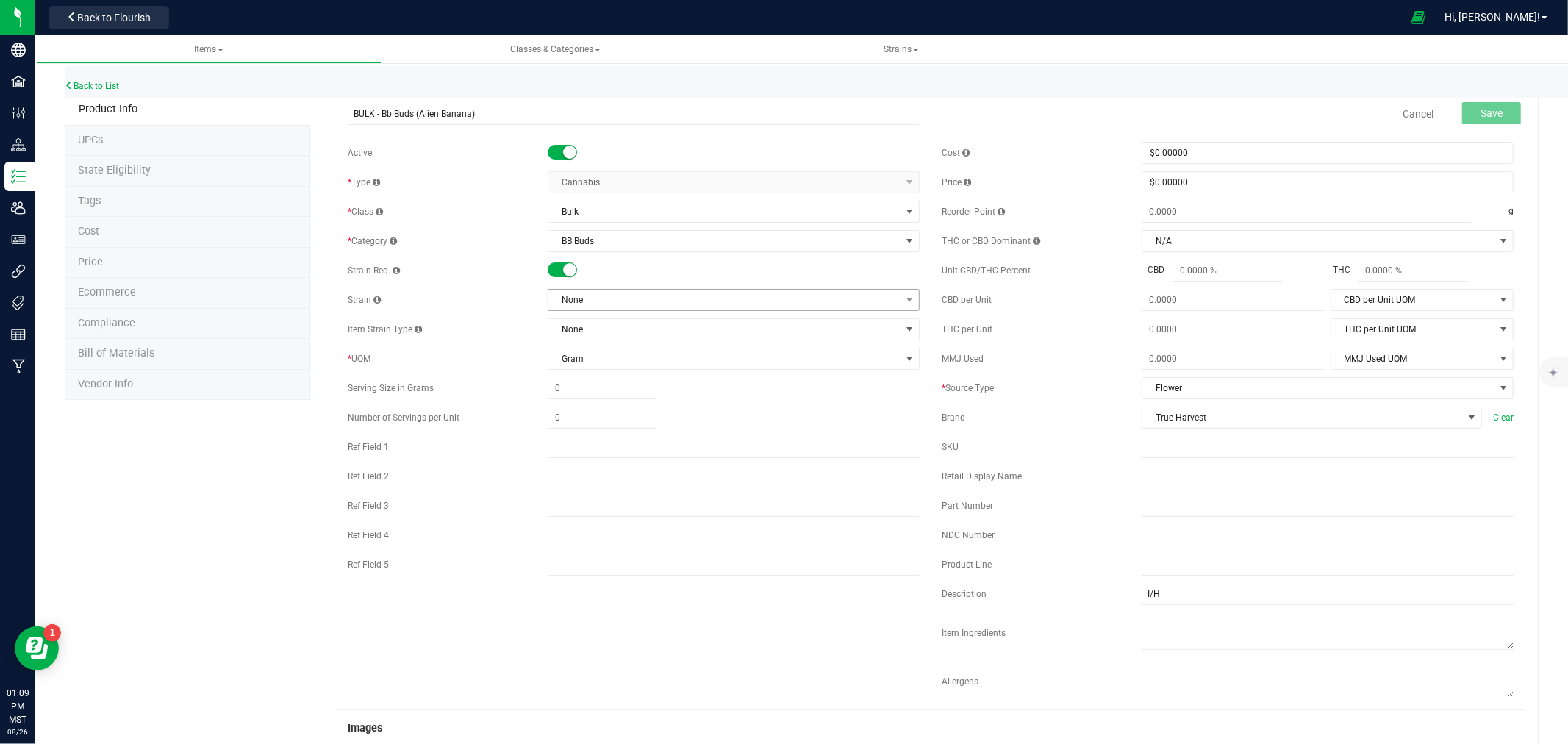
type input "BULK - Bb Buds (Alien Banana)"
click at [587, 299] on span "None" at bounding box center [724, 300] width 352 height 20
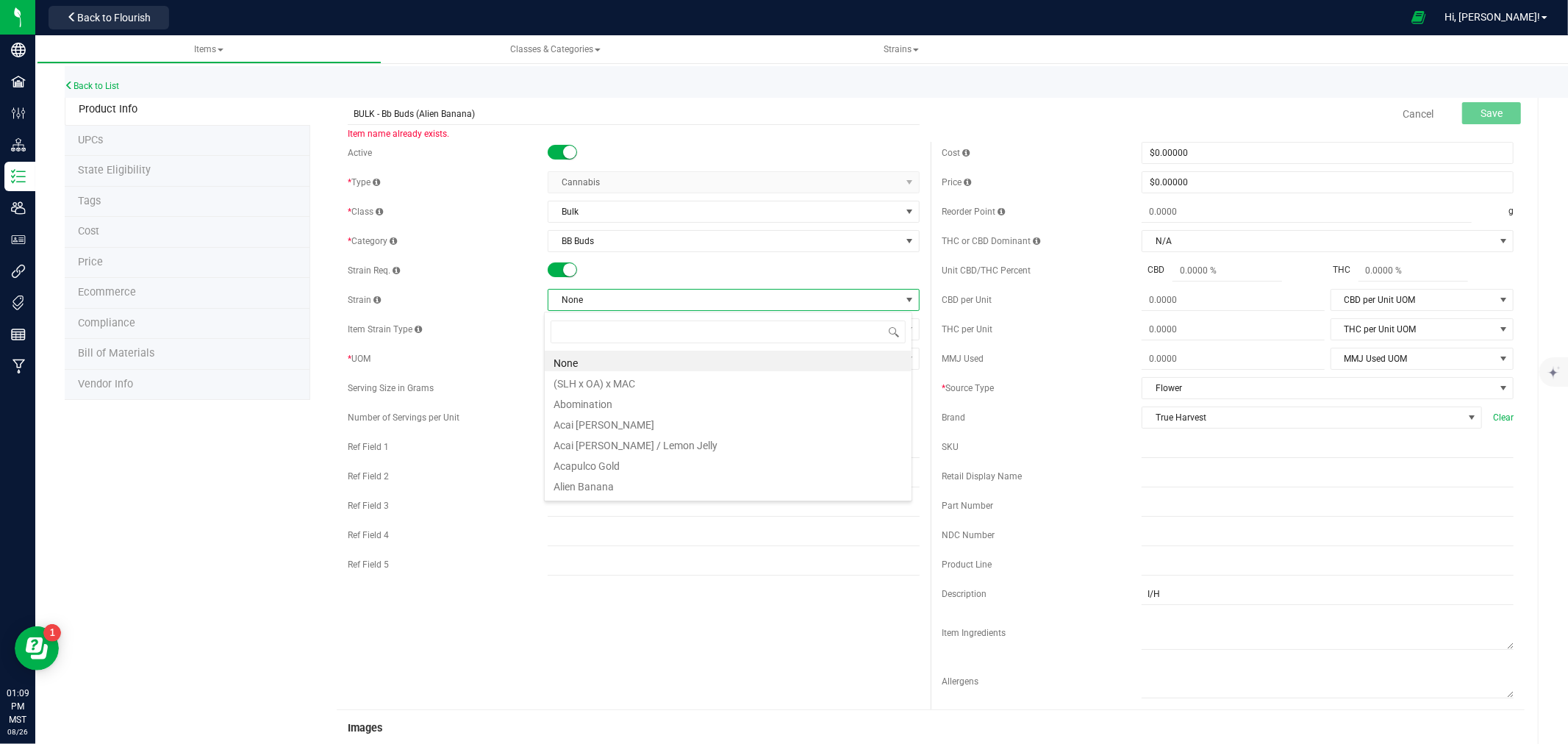
scroll to position [22, 368]
type input "soul"
click at [611, 365] on li "Soul Glow" at bounding box center [728, 360] width 367 height 20
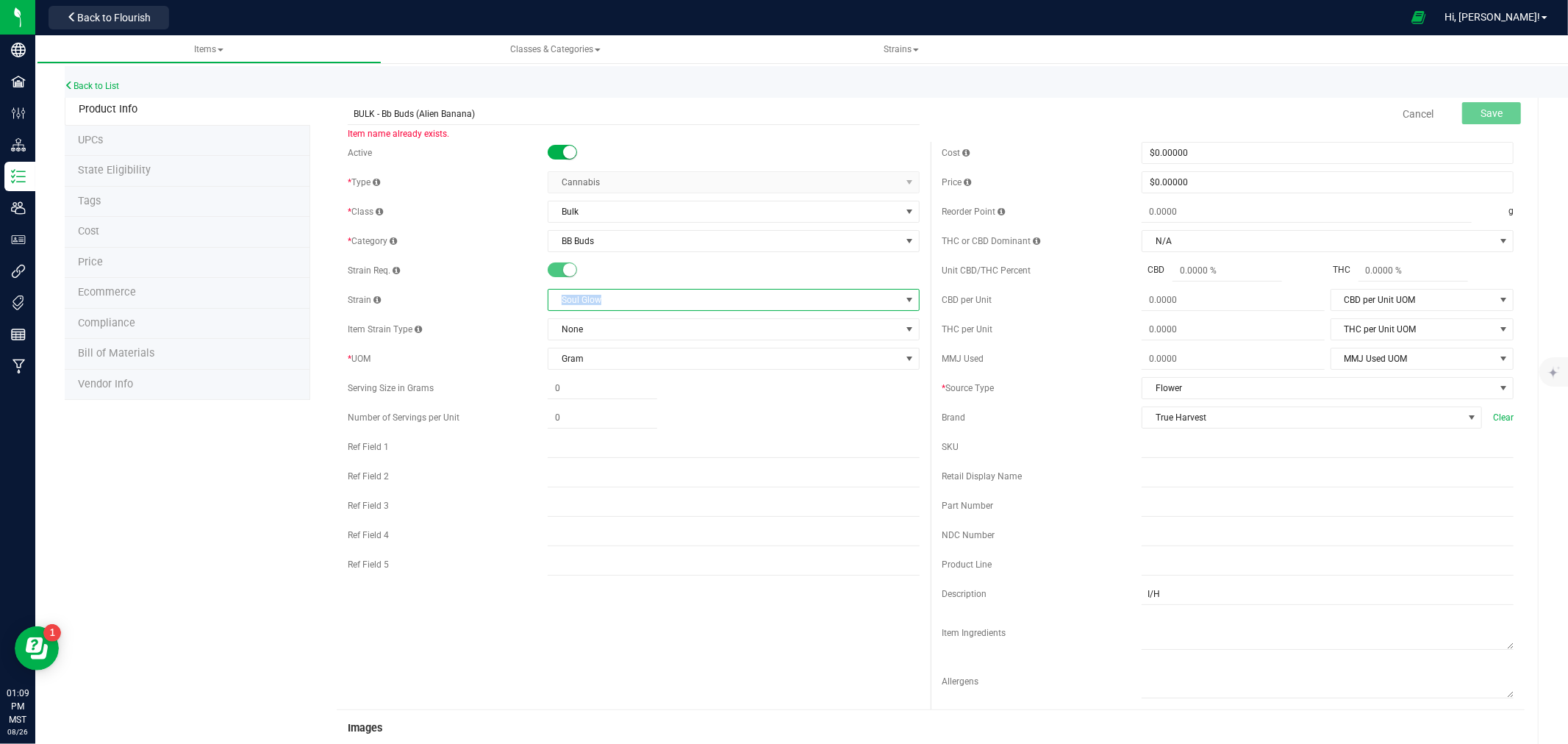
drag, startPoint x: 546, startPoint y: 298, endPoint x: 618, endPoint y: 302, distance: 72.1
click at [615, 302] on span "Soul Glow" at bounding box center [724, 300] width 352 height 20
drag, startPoint x: 553, startPoint y: 299, endPoint x: 608, endPoint y: 298, distance: 55.0
click at [608, 298] on span "Soul Glow" at bounding box center [724, 300] width 352 height 20
click at [427, 112] on input "BULK - Bb Buds (Alien Banana)" at bounding box center [633, 113] width 572 height 22
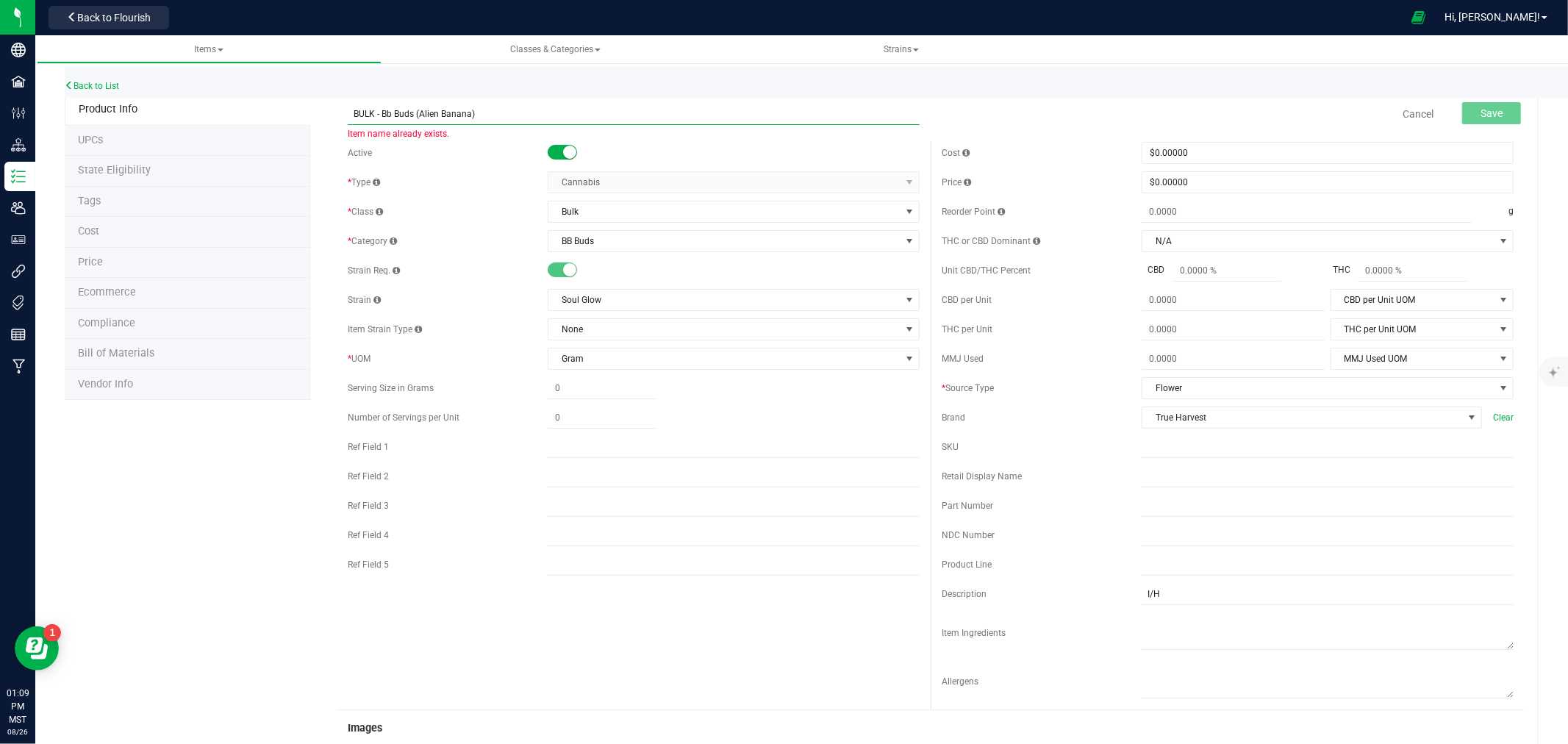
click at [429, 111] on input "BULK - Bb Buds (Alien Banana)" at bounding box center [633, 113] width 572 height 22
click at [429, 112] on input "BULK - Bb Buds ( BAlienanana)" at bounding box center [633, 113] width 572 height 22
paste input "Soul Glow"
type input "BULK - Bb Buds (Soul Glow)"
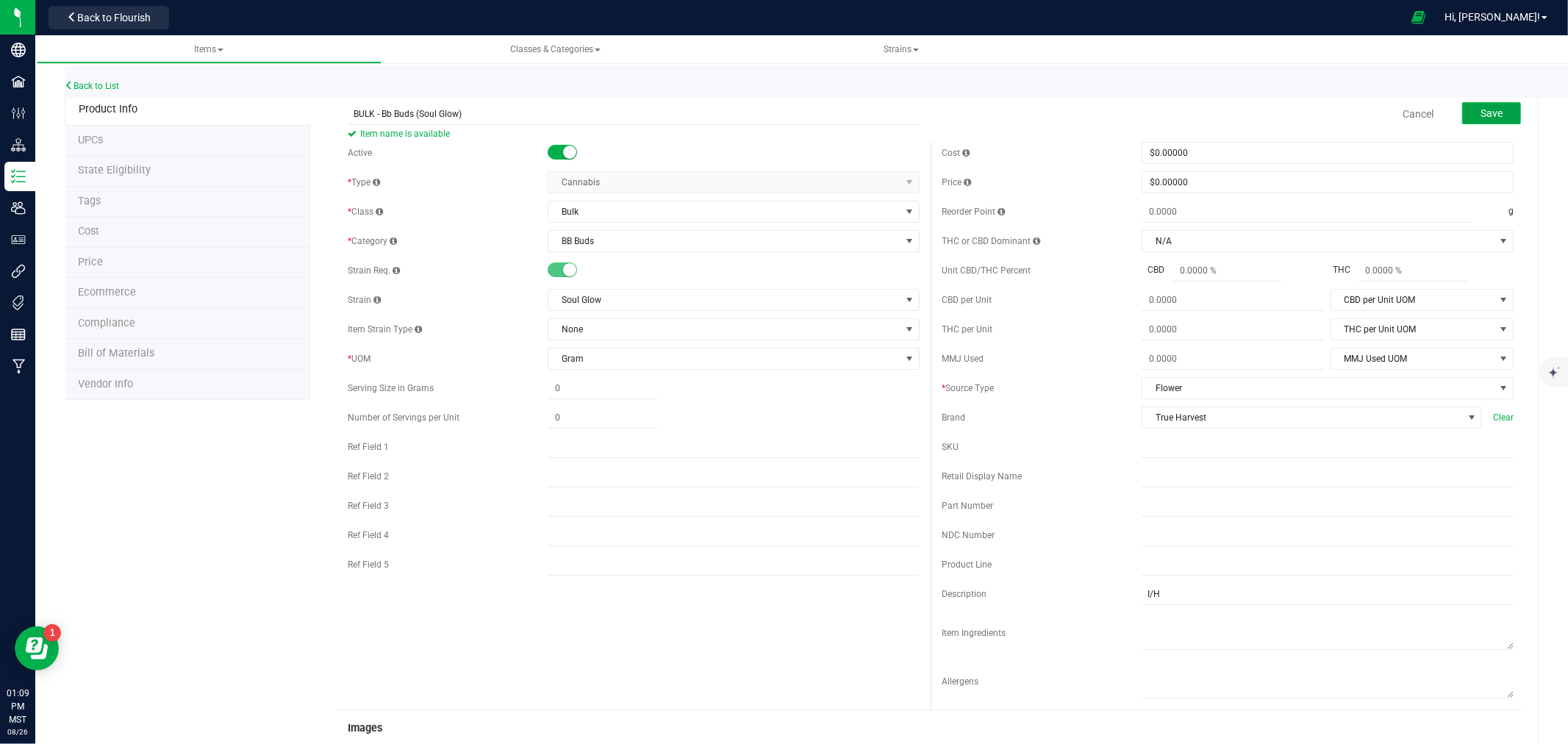
click at [1481, 116] on span "Save" at bounding box center [1491, 112] width 22 height 11
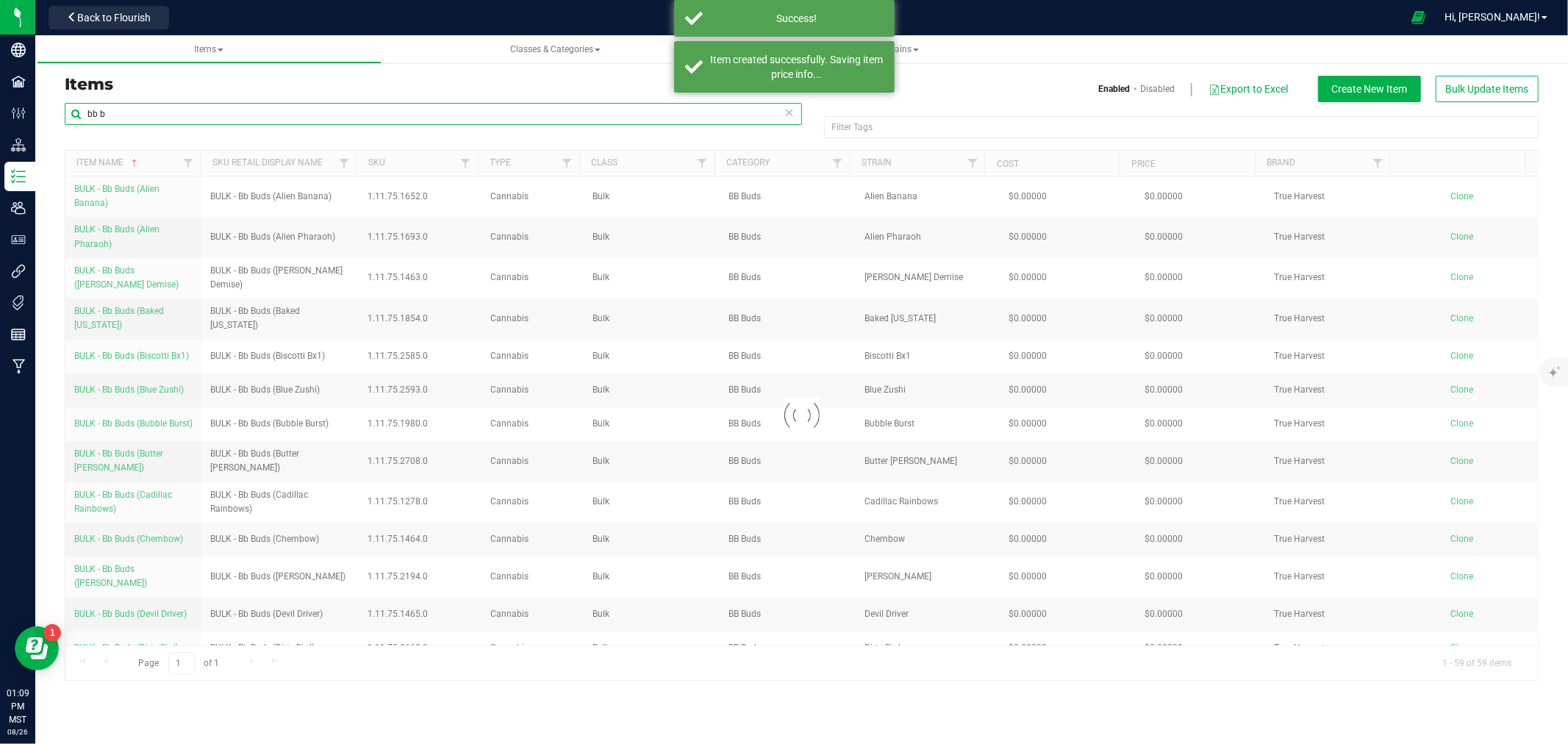
click at [358, 114] on input "bb b" at bounding box center [433, 113] width 737 height 22
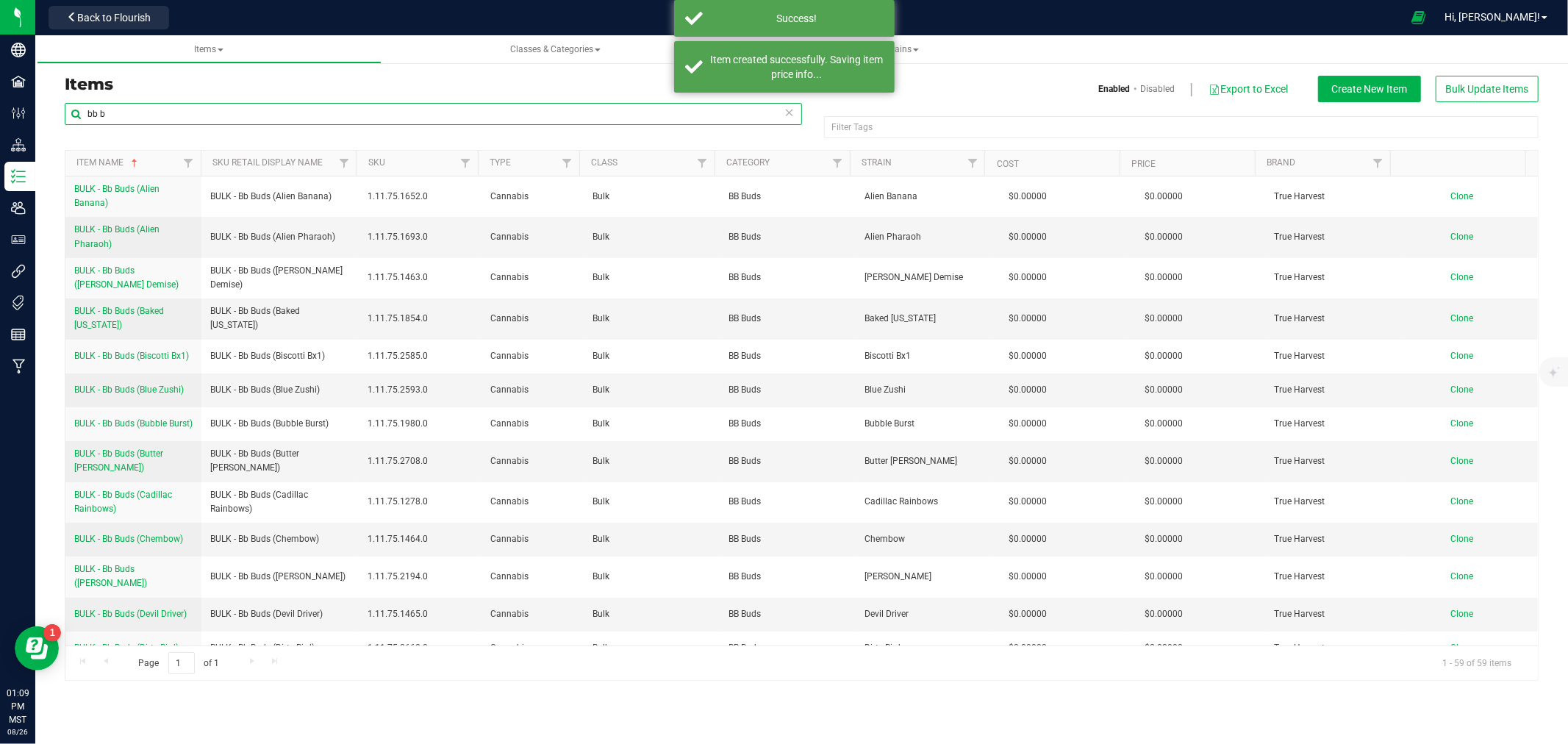
click at [358, 114] on input "bb b" at bounding box center [433, 113] width 737 height 22
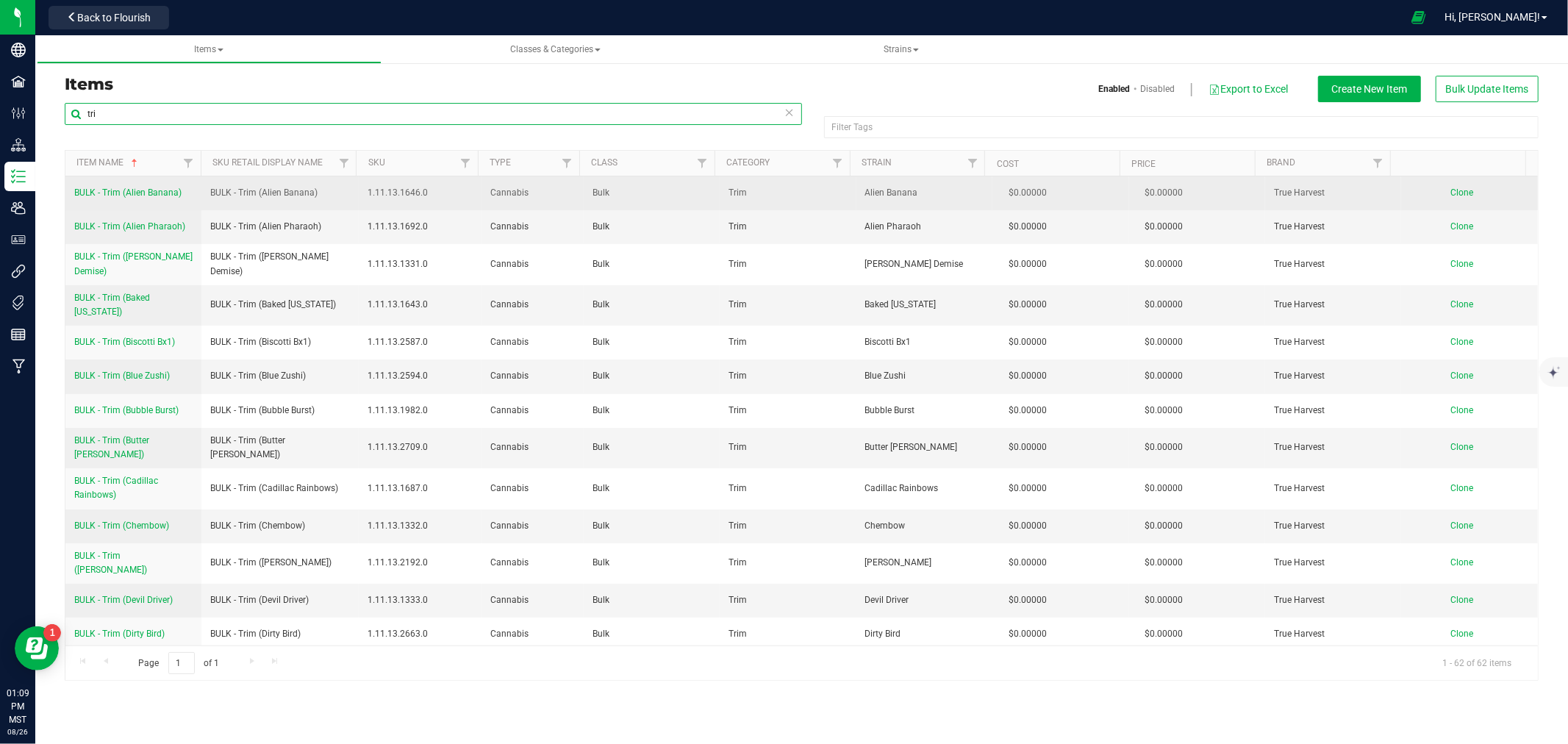
type input "tri"
drag, startPoint x: 70, startPoint y: 188, endPoint x: 186, endPoint y: 196, distance: 116.3
click at [186, 196] on td "BULK - Trim (Alien Banana)" at bounding box center [133, 193] width 136 height 33
click at [1453, 197] on span "Clone" at bounding box center [1463, 192] width 23 height 11
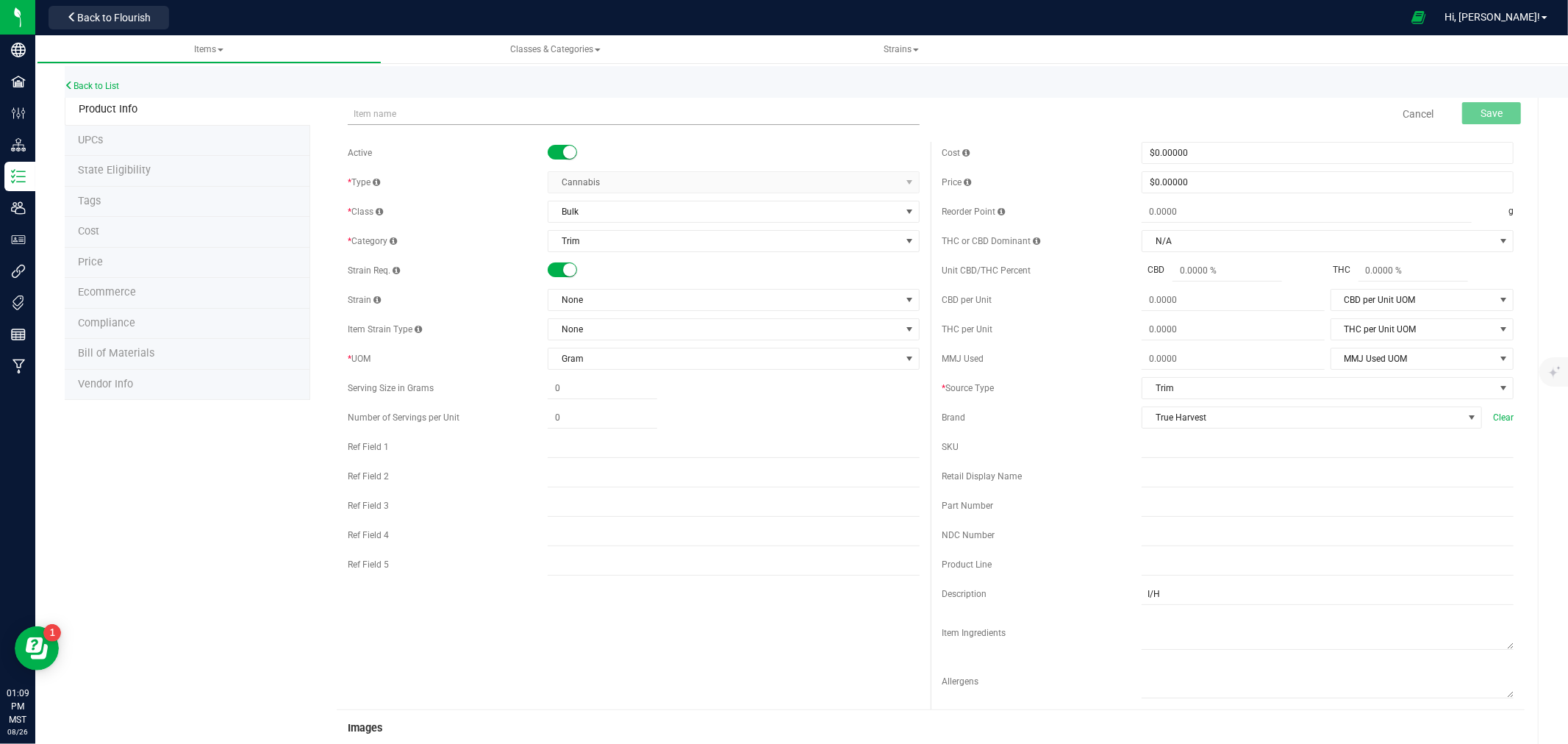
click at [534, 112] on input "text" at bounding box center [633, 113] width 572 height 22
type input "BULK - Trim (Alien Banana)"
click at [592, 304] on span "None" at bounding box center [724, 300] width 352 height 20
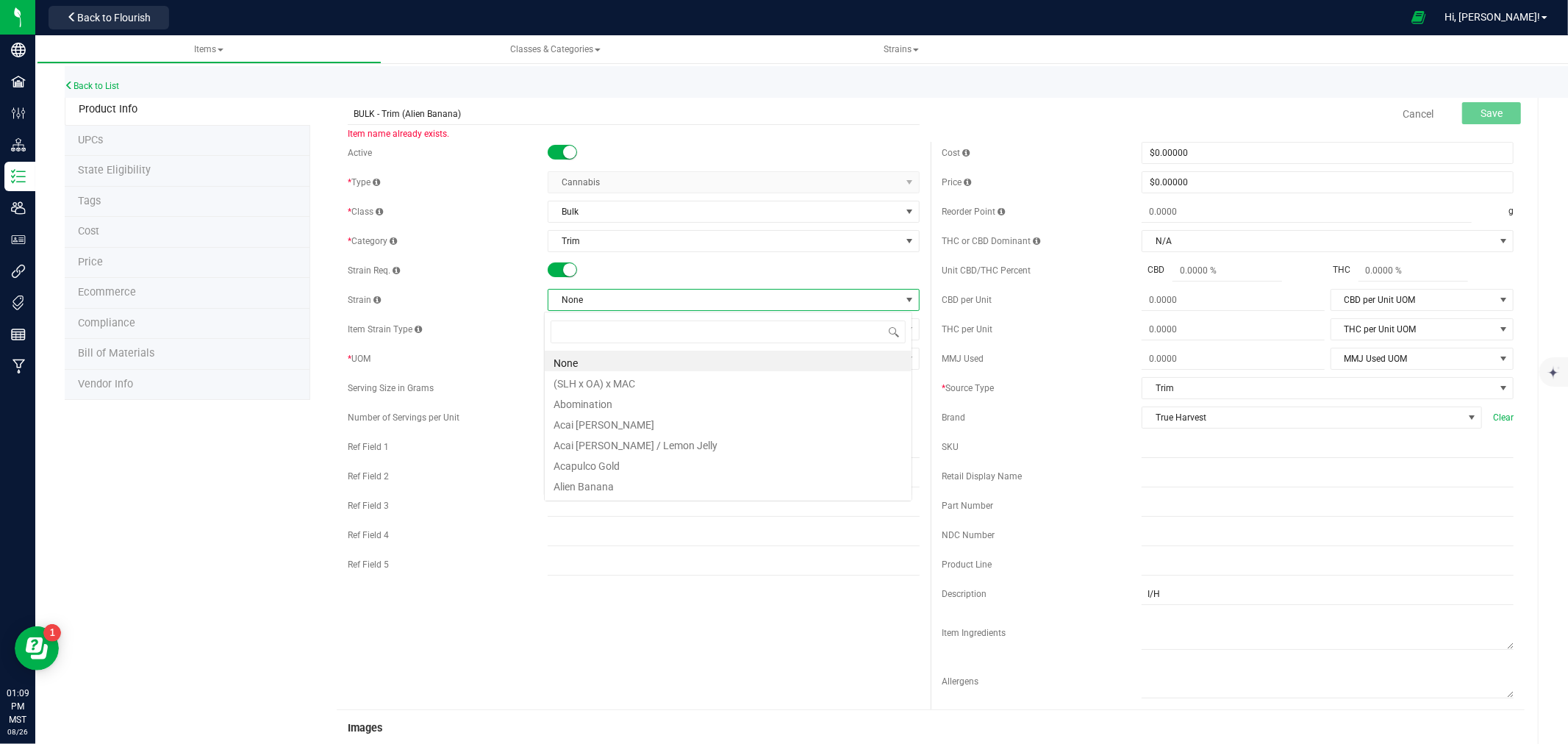
scroll to position [22, 368]
type input "soul"
click at [598, 362] on li "Soul Glow" at bounding box center [728, 360] width 367 height 20
click at [561, 304] on span "Soul Glow" at bounding box center [724, 300] width 352 height 20
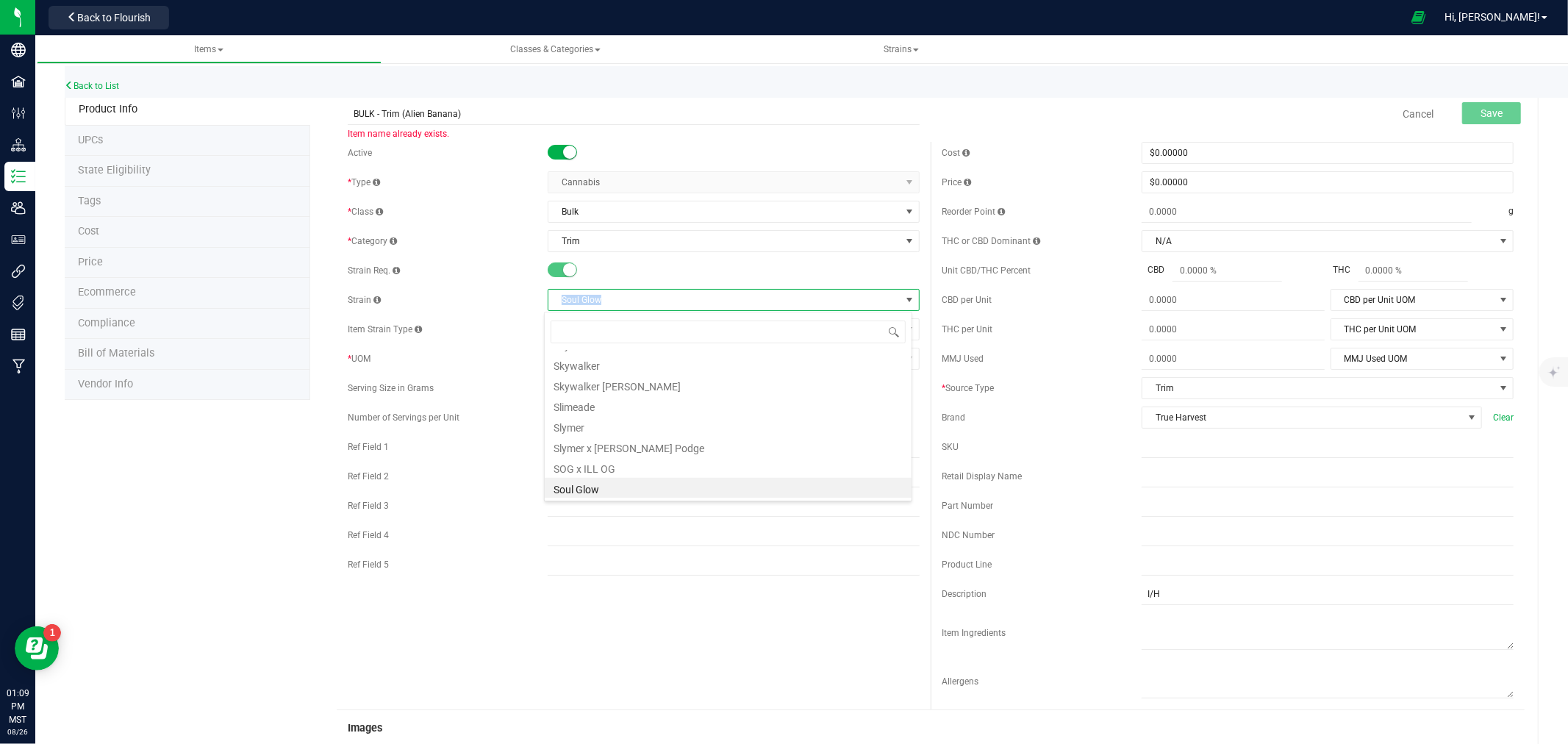
drag, startPoint x: 556, startPoint y: 300, endPoint x: 615, endPoint y: 300, distance: 59.0
click at [615, 300] on span "Soul Glow" at bounding box center [724, 300] width 352 height 20
click at [415, 118] on input "BULK - Trim (Alien Banana)" at bounding box center [633, 113] width 572 height 22
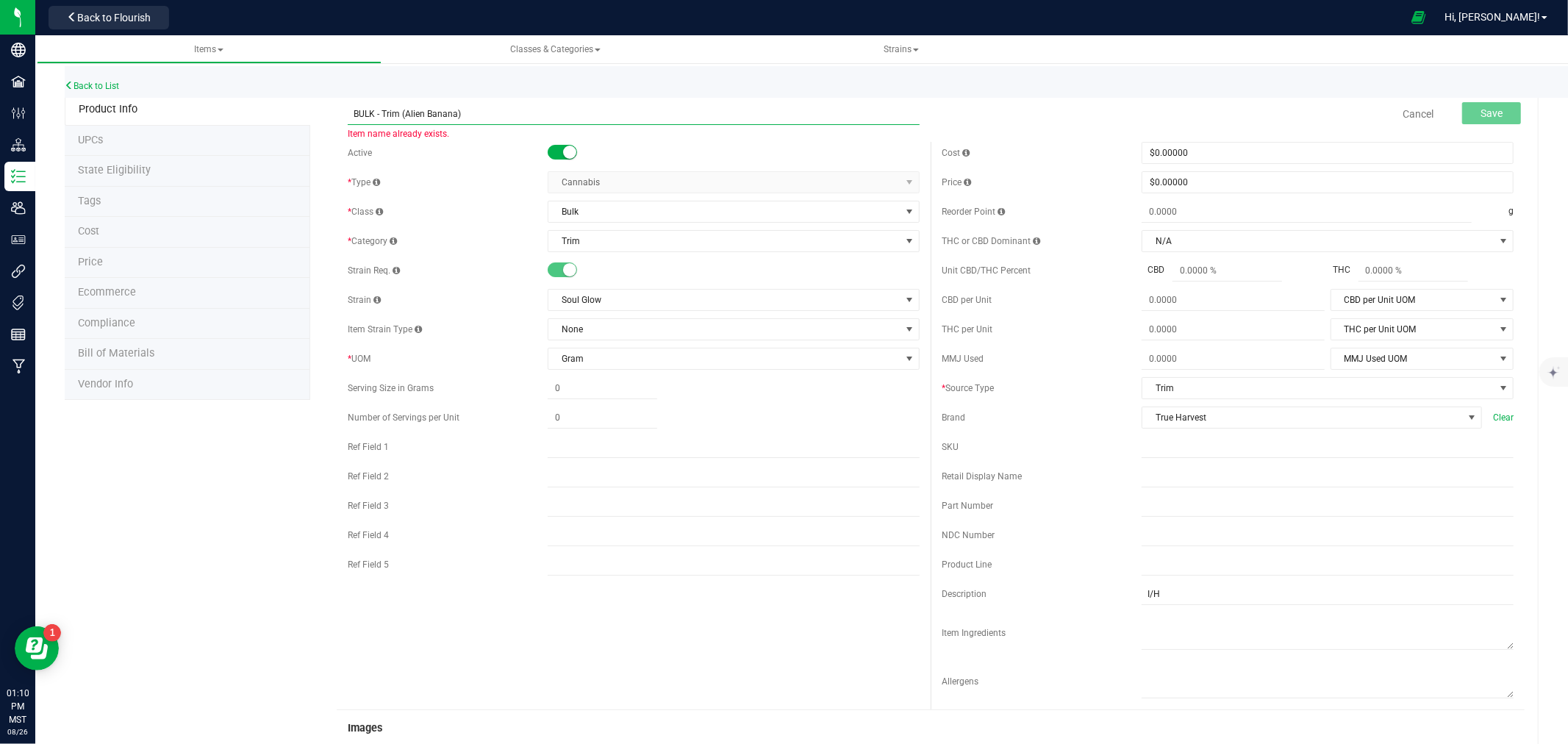
drag, startPoint x: 415, startPoint y: 118, endPoint x: 436, endPoint y: 115, distance: 21.2
click at [436, 115] on input "BULK - Trim (Alien Banana)" at bounding box center [633, 113] width 572 height 22
paste input "Soul Glow"
type input "BULK - Trim (Soul Glow)"
click at [1480, 111] on span "Save" at bounding box center [1491, 112] width 22 height 11
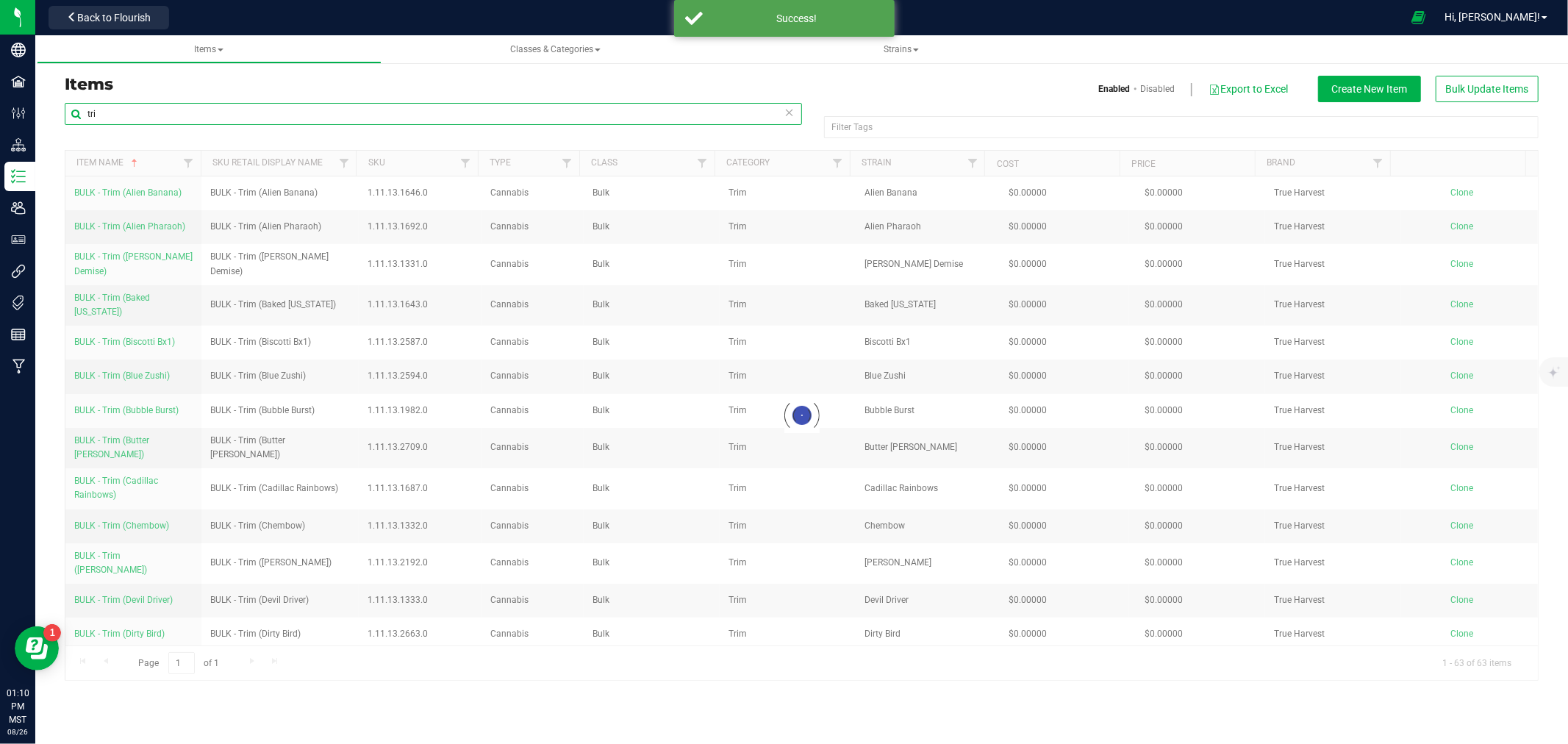
click at [173, 115] on input "tri" at bounding box center [433, 113] width 737 height 22
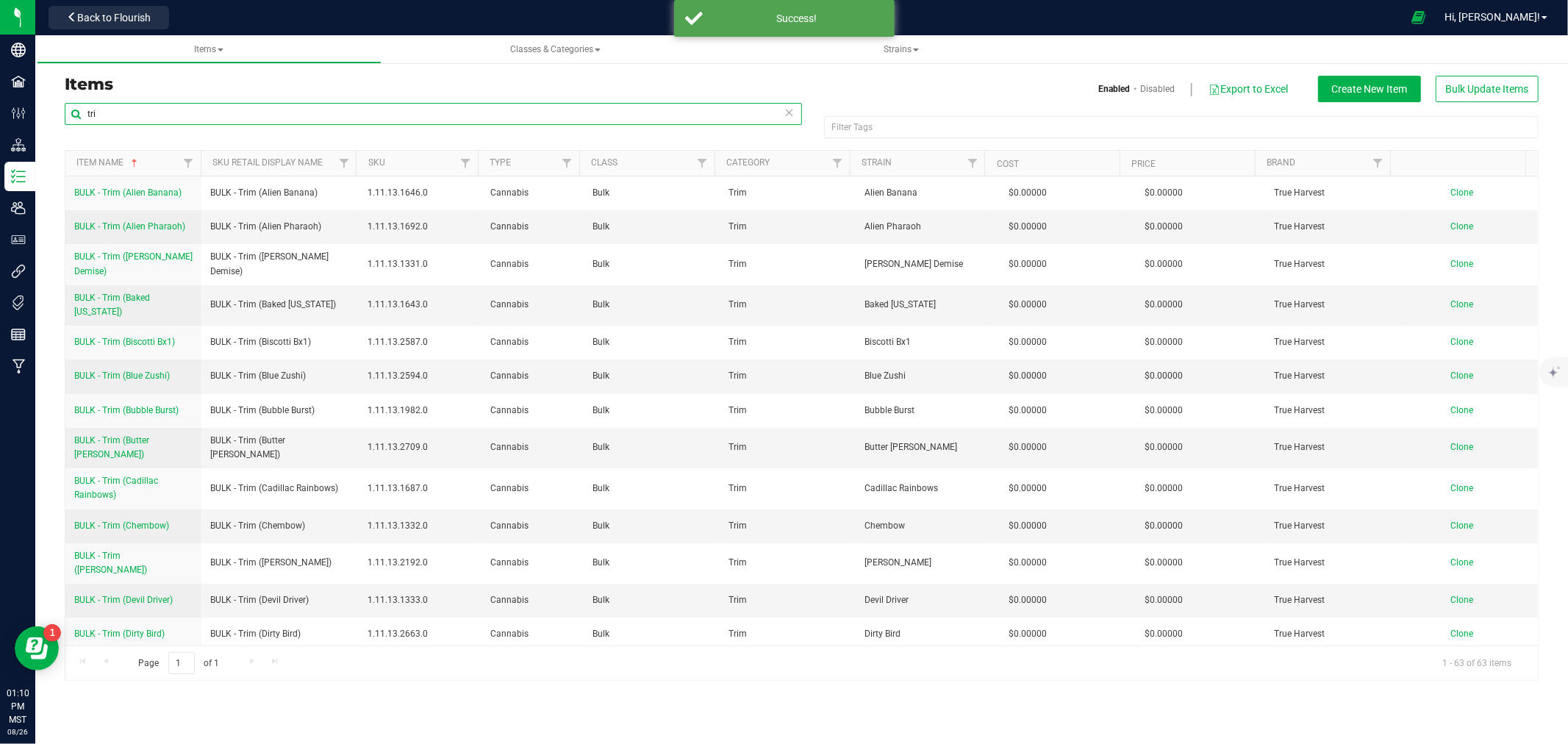
click at [174, 115] on input "tri" at bounding box center [433, 113] width 737 height 22
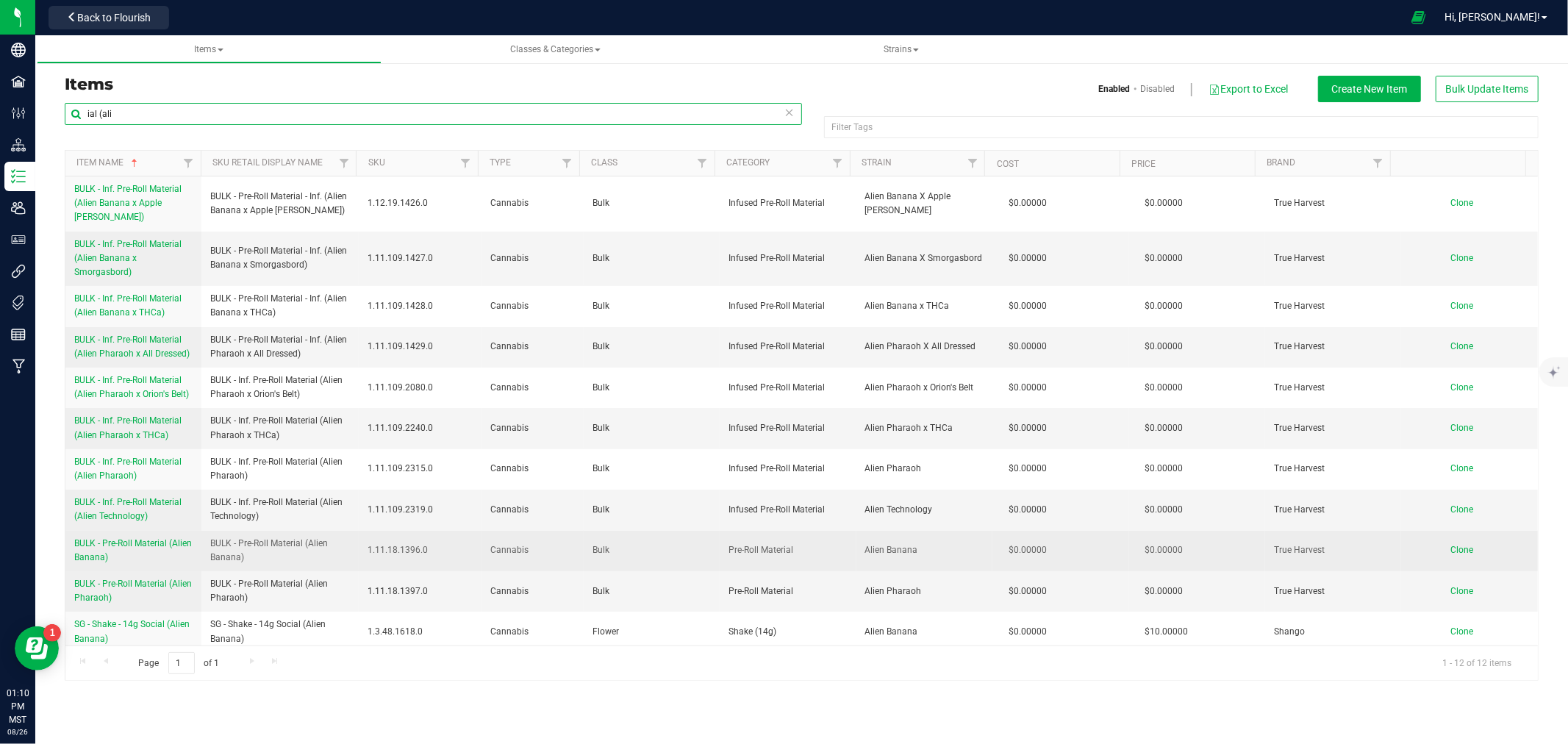
type input "ial (ali"
drag, startPoint x: 69, startPoint y: 526, endPoint x: 149, endPoint y: 542, distance: 81.6
click at [149, 542] on td "BULK - Pre-Roll Material (Alien Banana)" at bounding box center [133, 551] width 136 height 40
click at [1451, 545] on span "Clone" at bounding box center [1463, 550] width 23 height 11
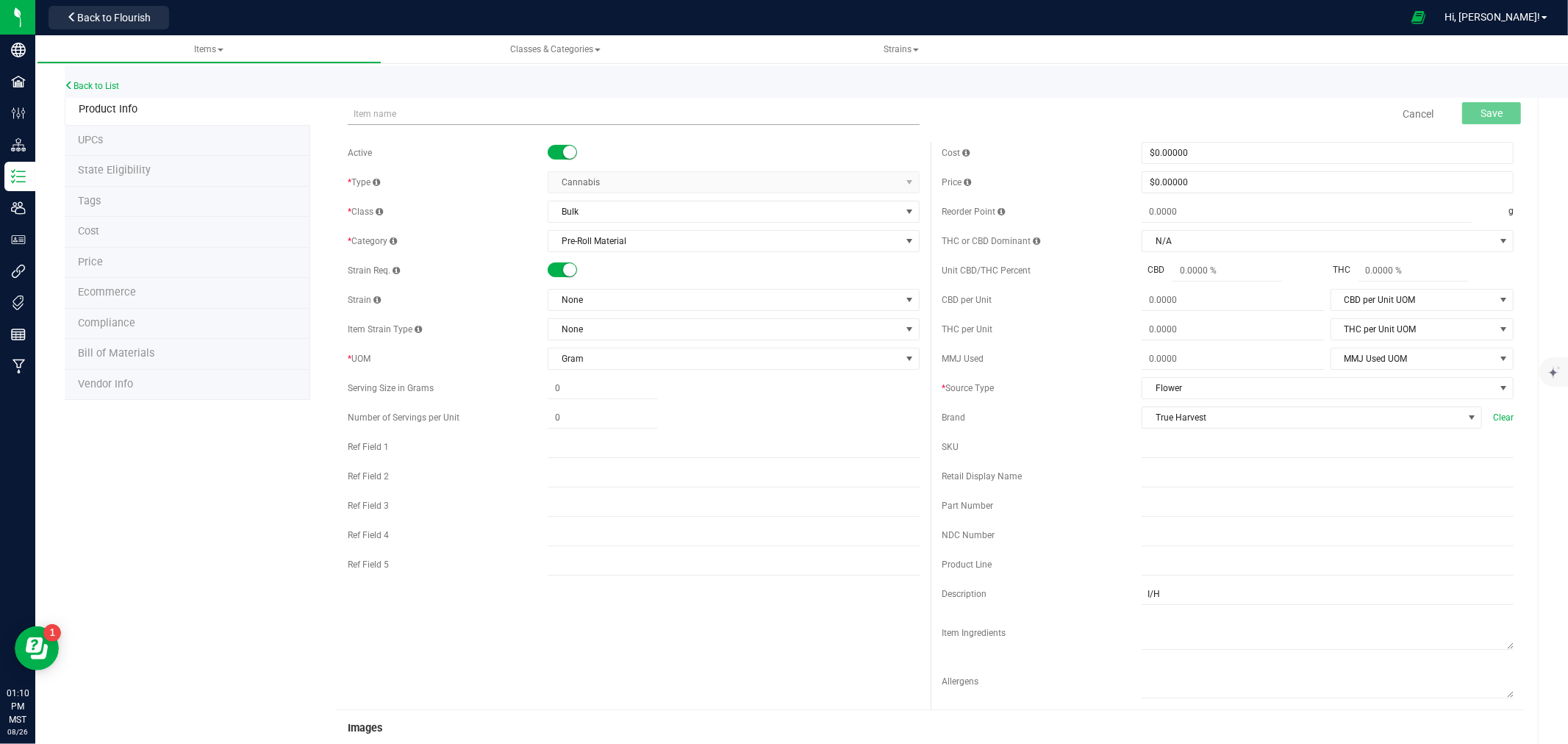
click at [367, 112] on input "text" at bounding box center [633, 113] width 572 height 22
type input "BULK - Pre-Roll Material (Alien Banana)"
click at [590, 296] on span "None" at bounding box center [724, 300] width 352 height 20
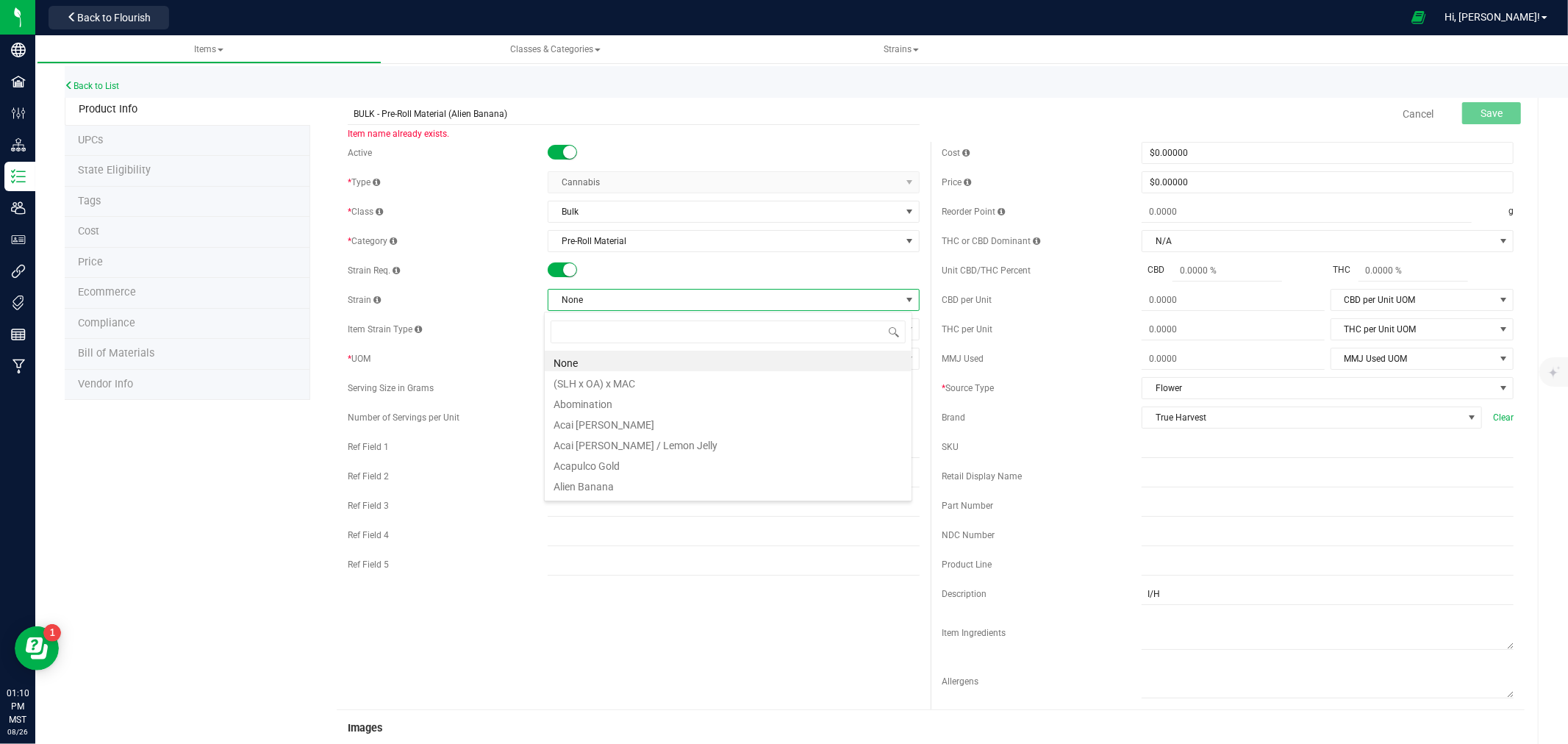
scroll to position [22, 368]
type input "soul"
click at [589, 358] on li "Soul Glow" at bounding box center [728, 360] width 367 height 20
click at [555, 301] on span "Soul Glow" at bounding box center [724, 300] width 352 height 20
drag, startPoint x: 555, startPoint y: 300, endPoint x: 611, endPoint y: 305, distance: 56.2
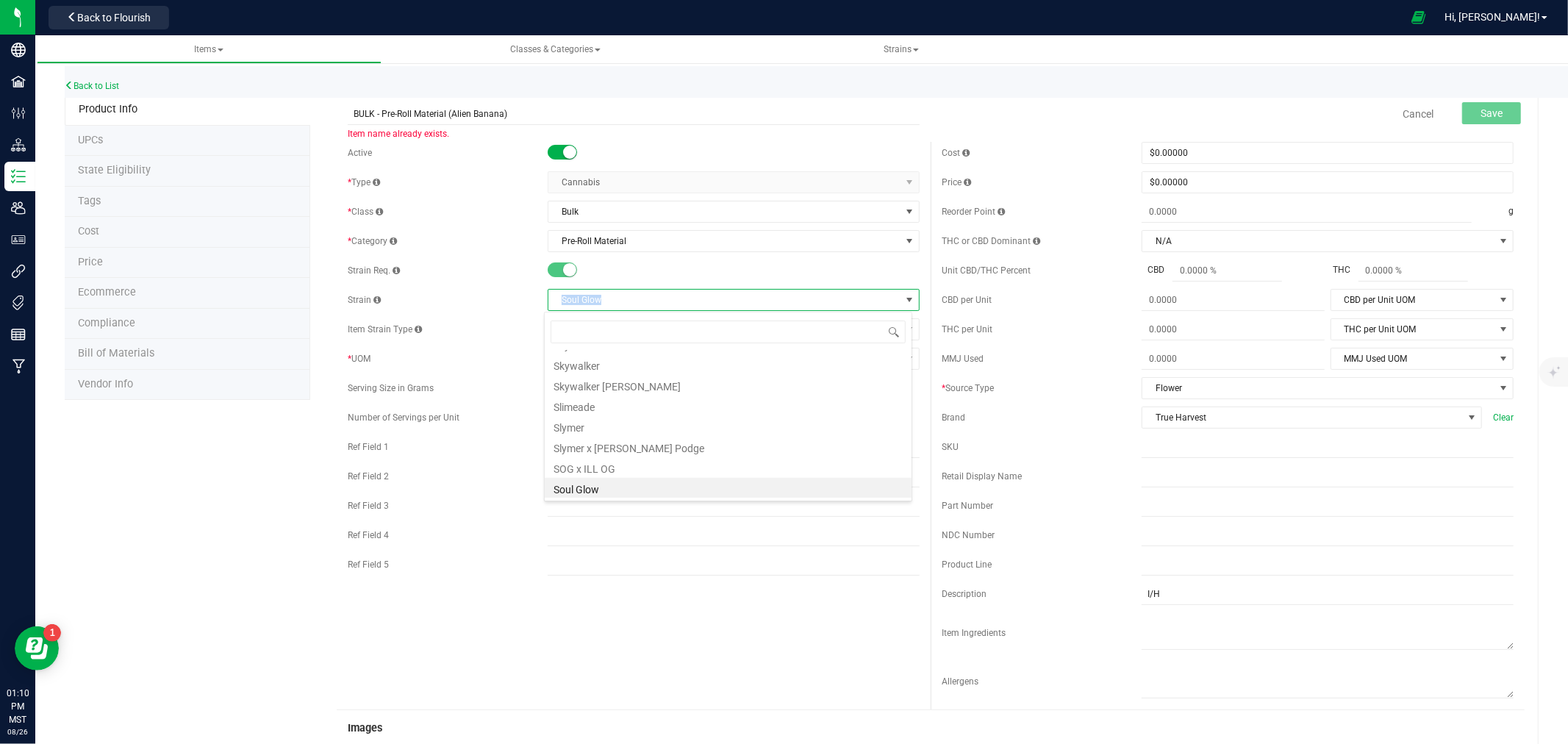
click at [611, 305] on span "Soul Glow" at bounding box center [724, 300] width 352 height 20
click at [463, 112] on input "BULK - Pre-Roll Material (Alien Banana)" at bounding box center [633, 113] width 572 height 22
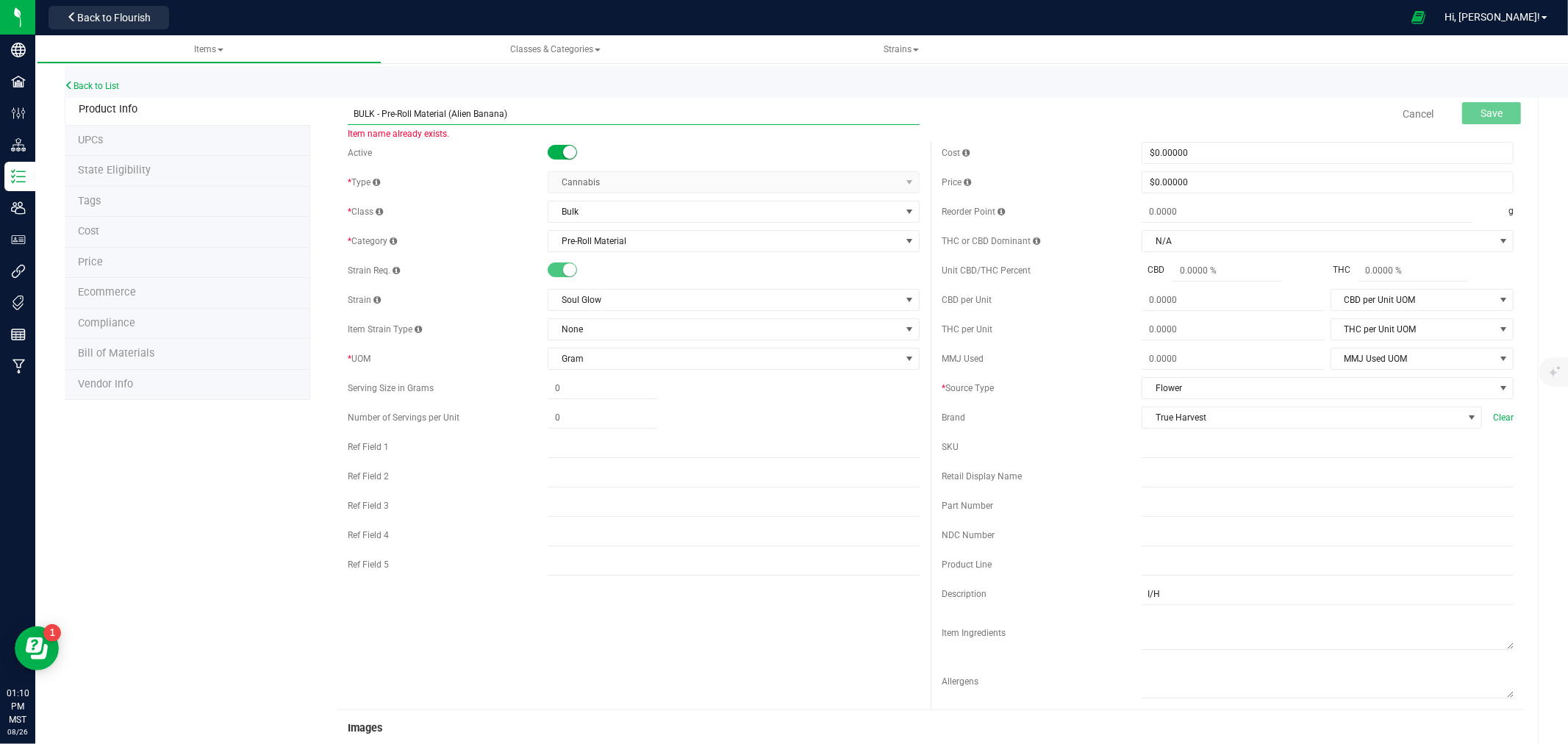
drag, startPoint x: 463, startPoint y: 112, endPoint x: 481, endPoint y: 112, distance: 18.0
click at [481, 112] on input "BULK - Pre-Roll Material (Alien Banana)" at bounding box center [633, 113] width 572 height 22
paste input "Soul Glow"
type input "BULK - Pre-Roll Material (Soul Glow)"
click at [1486, 107] on span "Save" at bounding box center [1491, 112] width 22 height 11
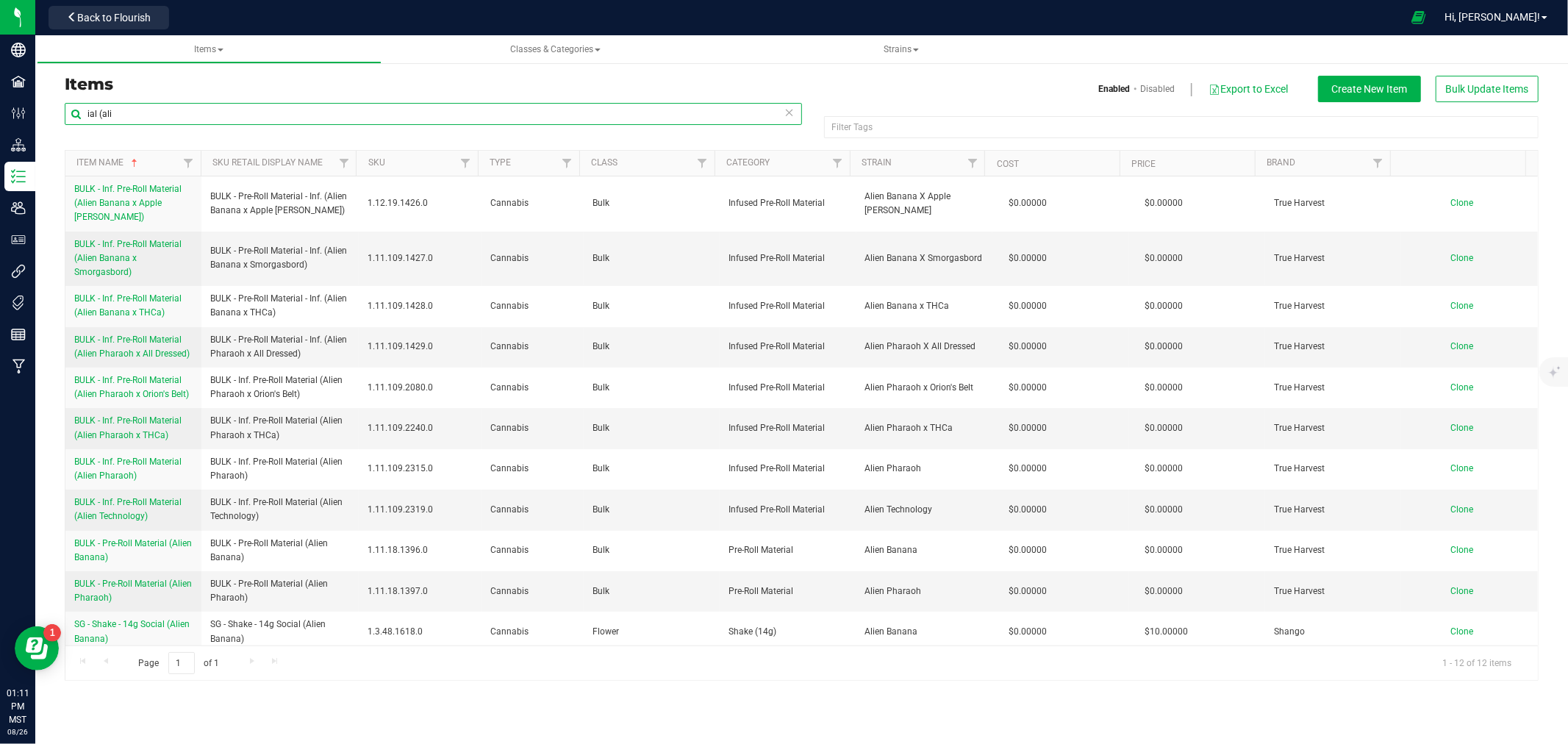
click at [131, 112] on input "ial (ali" at bounding box center [433, 113] width 737 height 22
click at [131, 111] on input "ial (ali" at bounding box center [433, 113] width 737 height 22
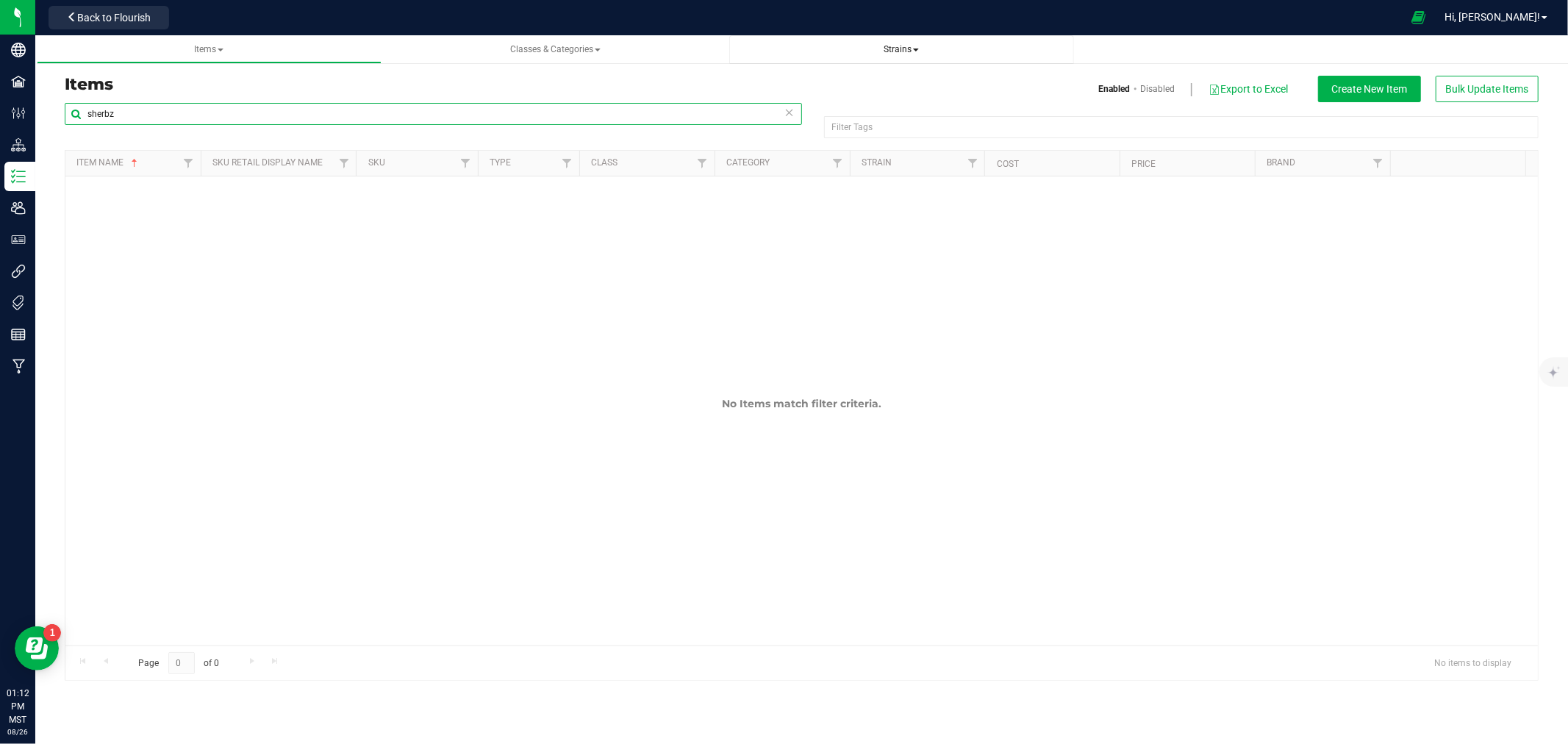
type input "sherbz"
click at [901, 53] on span "Strains" at bounding box center [901, 49] width 35 height 11
click at [777, 87] on span "All strains" at bounding box center [773, 89] width 45 height 11
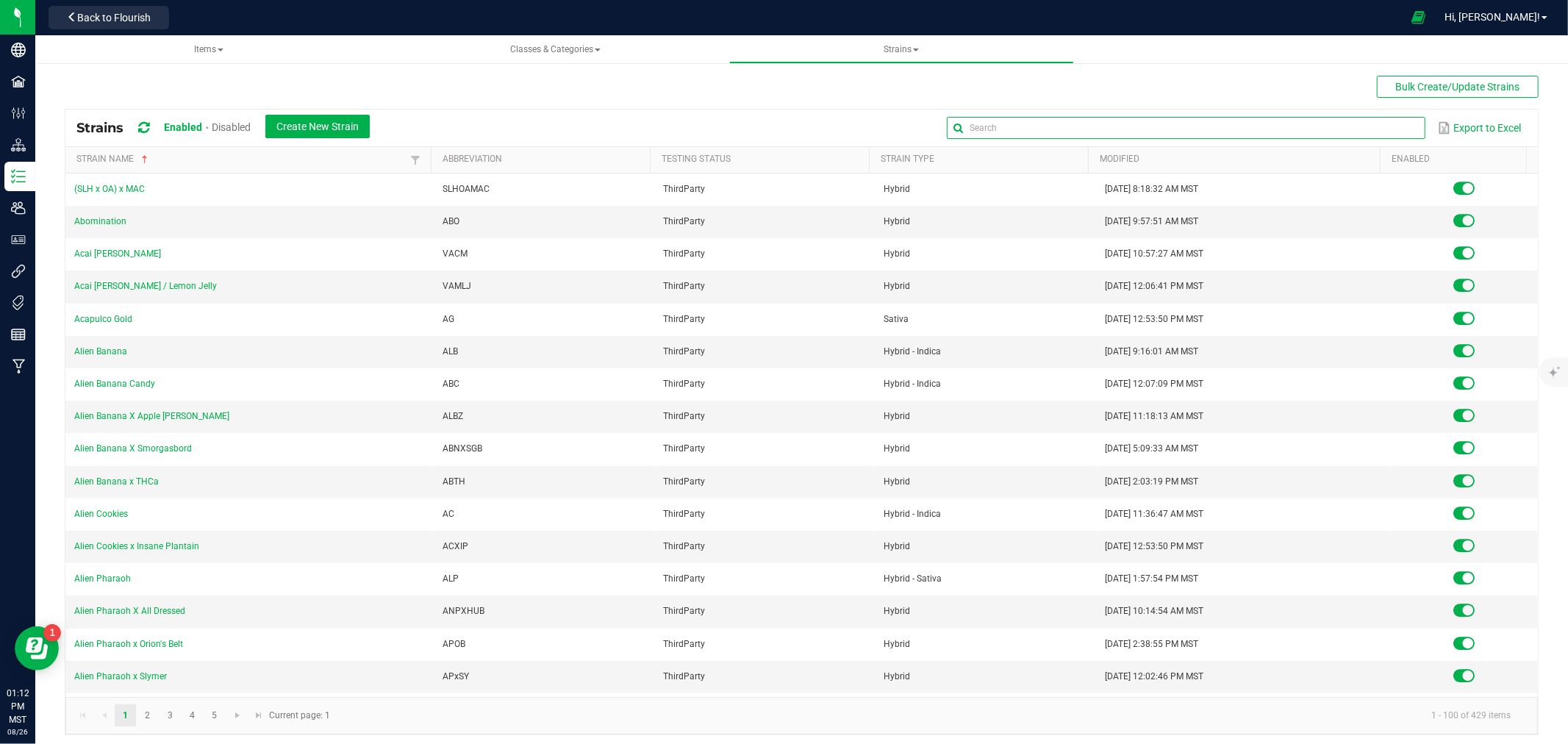
click at [1377, 126] on input "text" at bounding box center [1186, 127] width 478 height 22
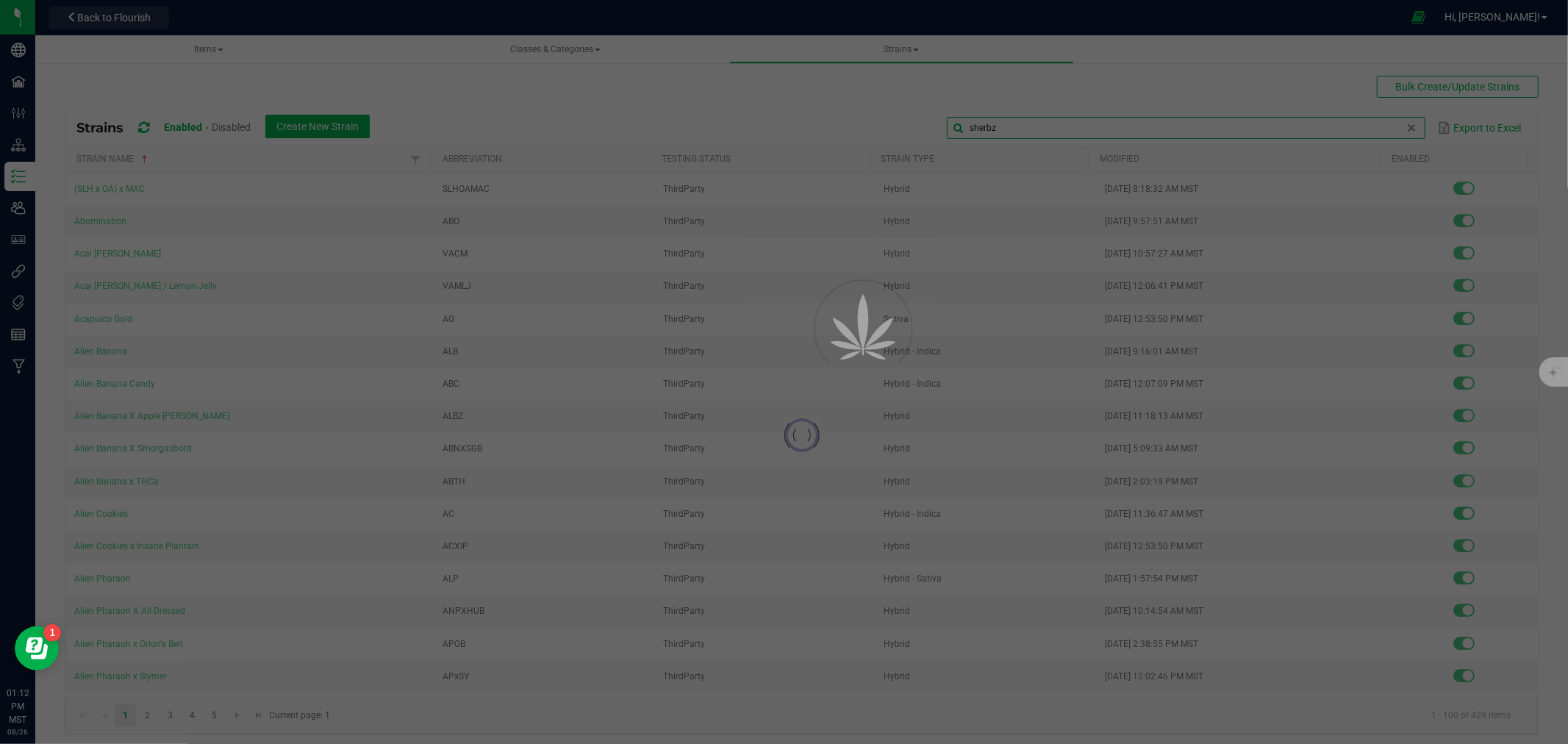
type input "sherbz"
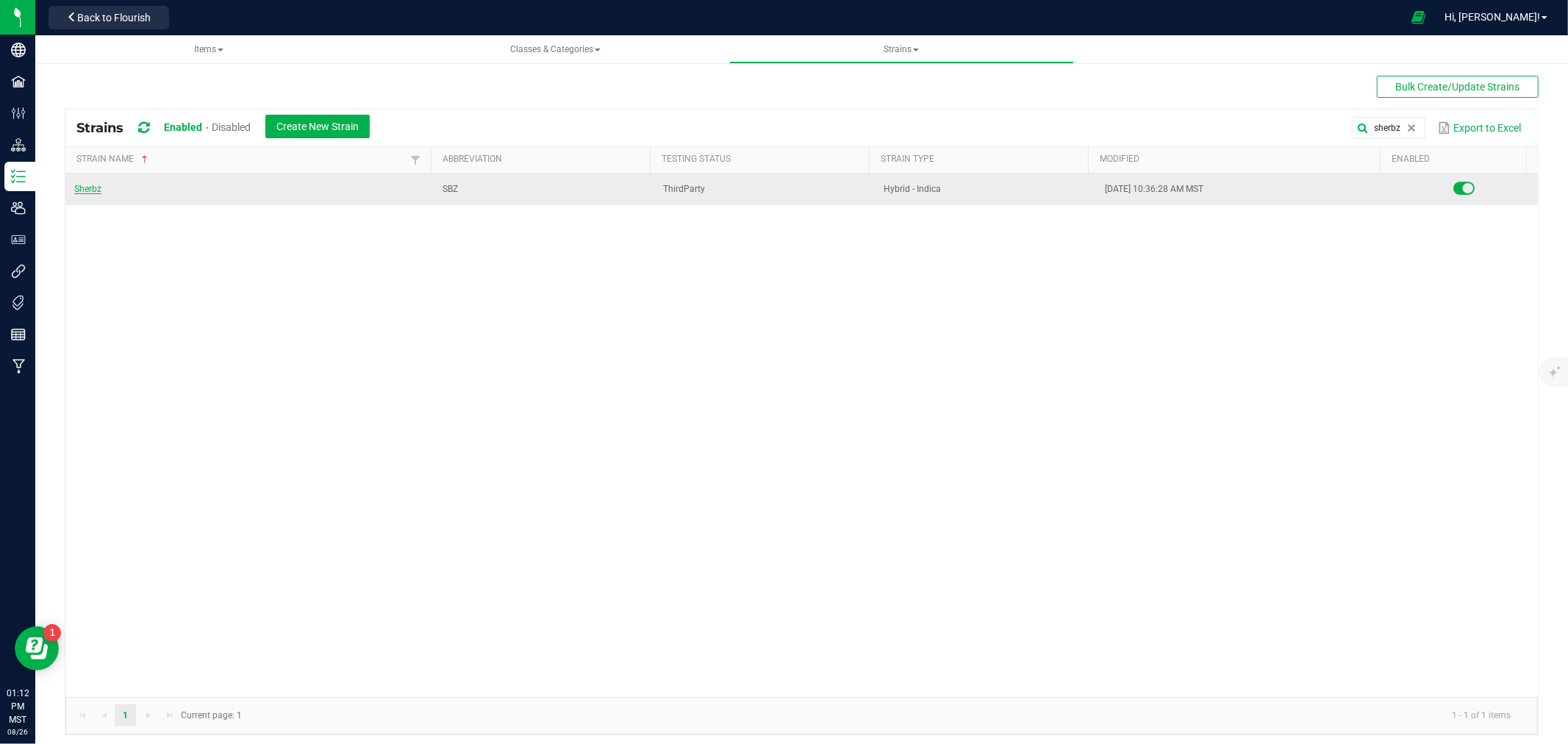
click at [88, 191] on link "Sherbz" at bounding box center [88, 189] width 27 height 11
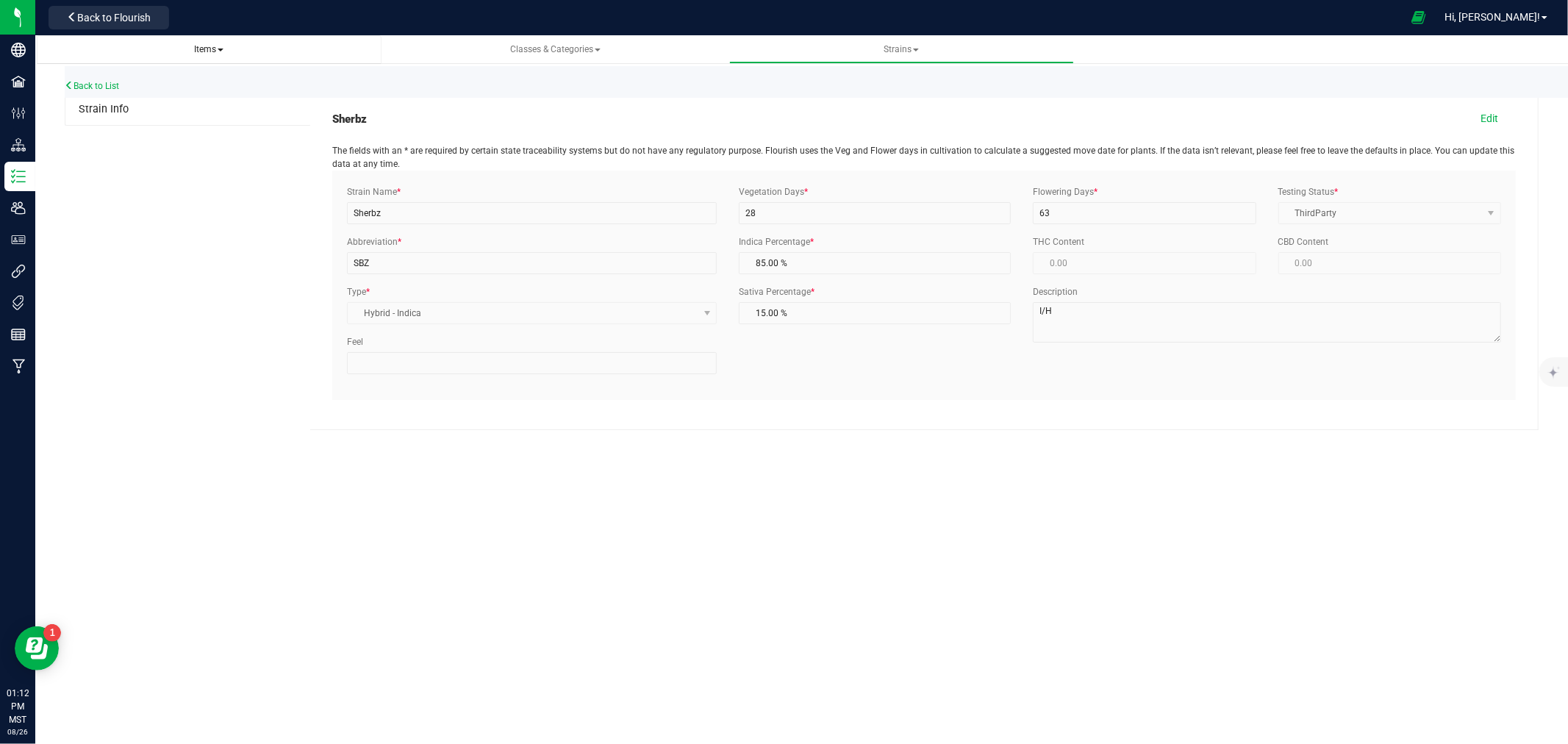
click at [162, 47] on span "Items" at bounding box center [209, 49] width 322 height 12
click at [205, 47] on span "Items" at bounding box center [208, 49] width 29 height 11
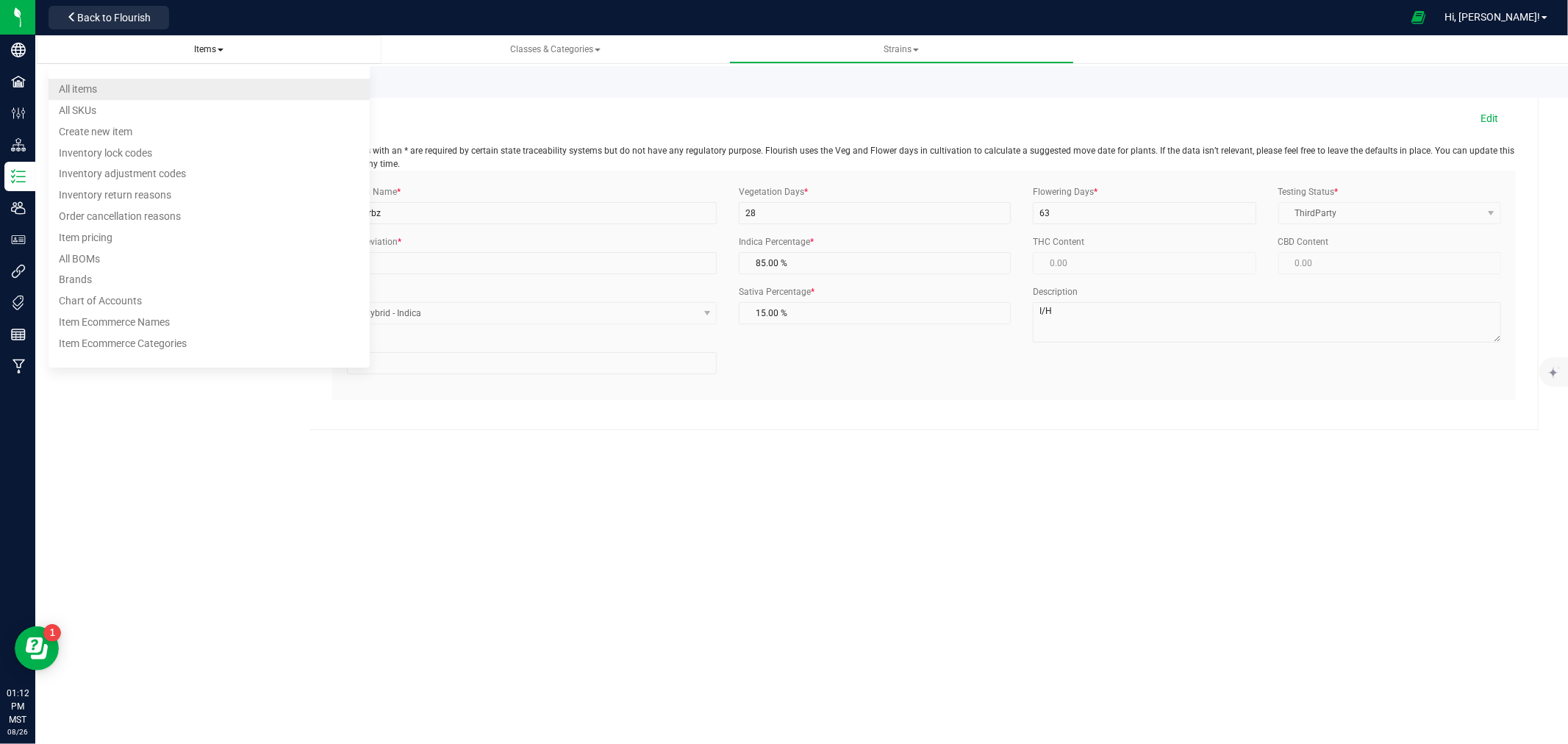
click at [81, 94] on span "All items" at bounding box center [78, 89] width 39 height 11
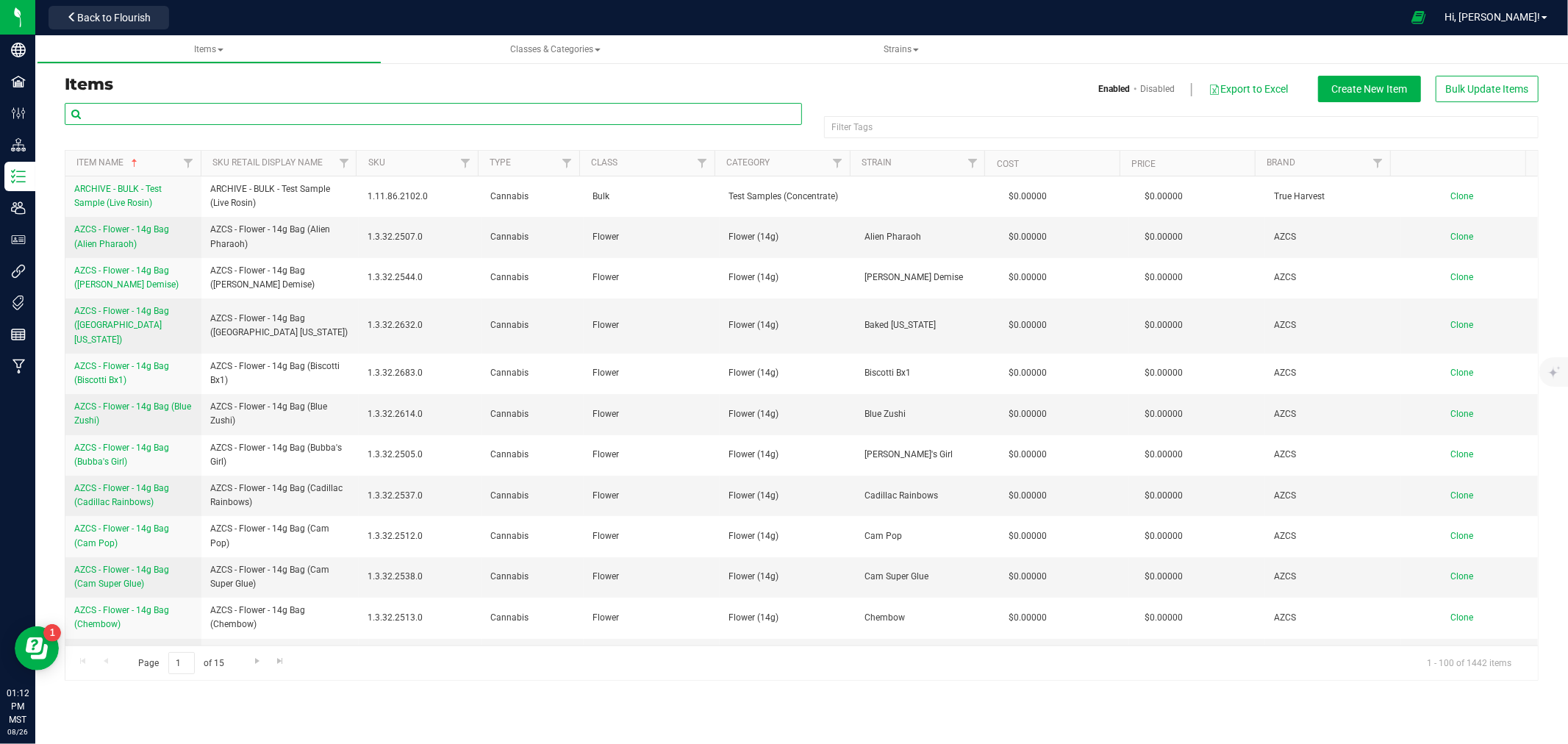
click at [124, 112] on input "text" at bounding box center [433, 113] width 737 height 22
type input "q"
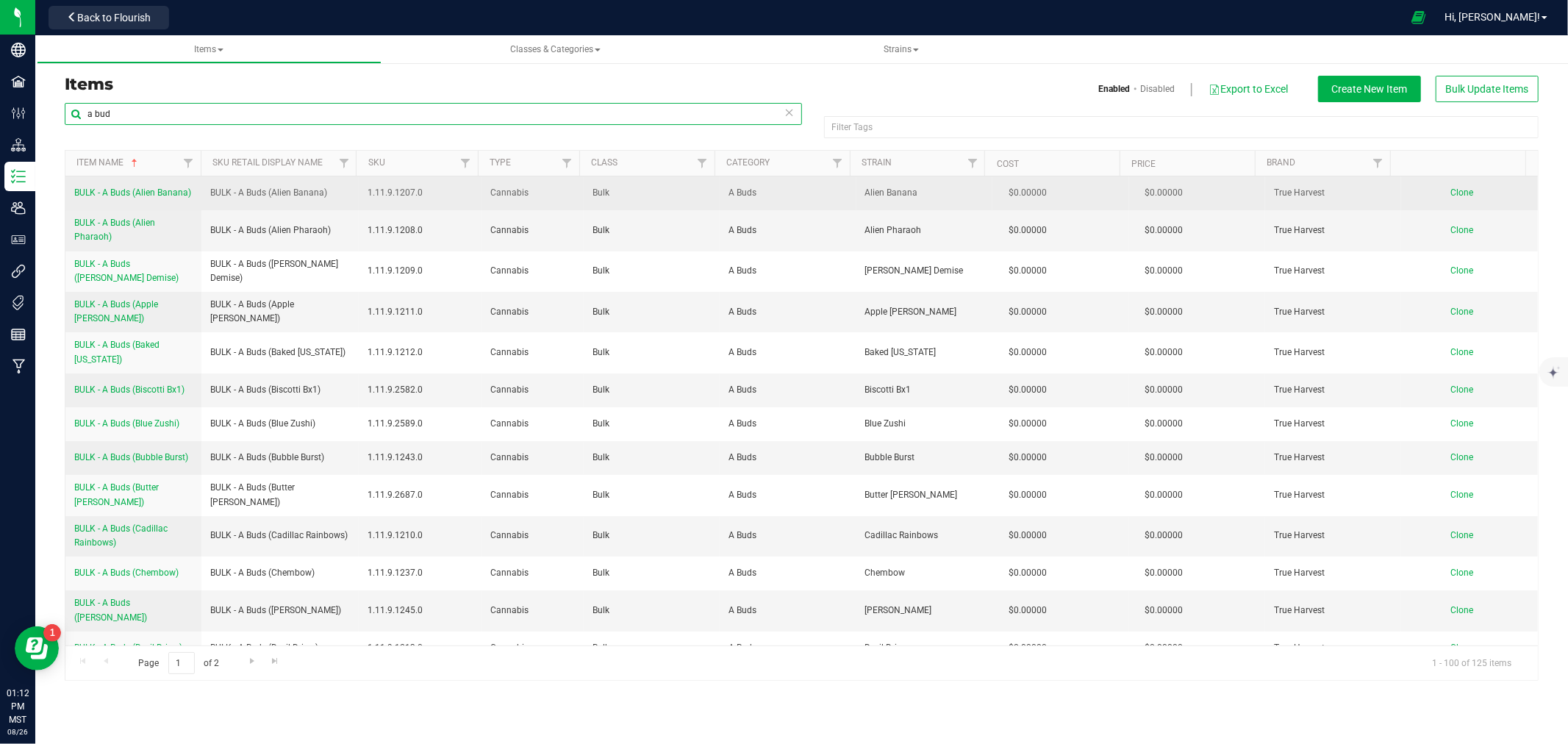
type input "a bud"
drag, startPoint x: 69, startPoint y: 199, endPoint x: 216, endPoint y: 205, distance: 147.1
click at [222, 206] on tr "BULK - A Buds (Alien Banana) BULK - A Buds (Alien Banana) 1.11.9.1207.0 Cannabi…" at bounding box center [801, 193] width 1472 height 33
copy span "BULK - A Buds (Alien Banana)"
click at [1451, 192] on span "Clone" at bounding box center [1463, 192] width 23 height 11
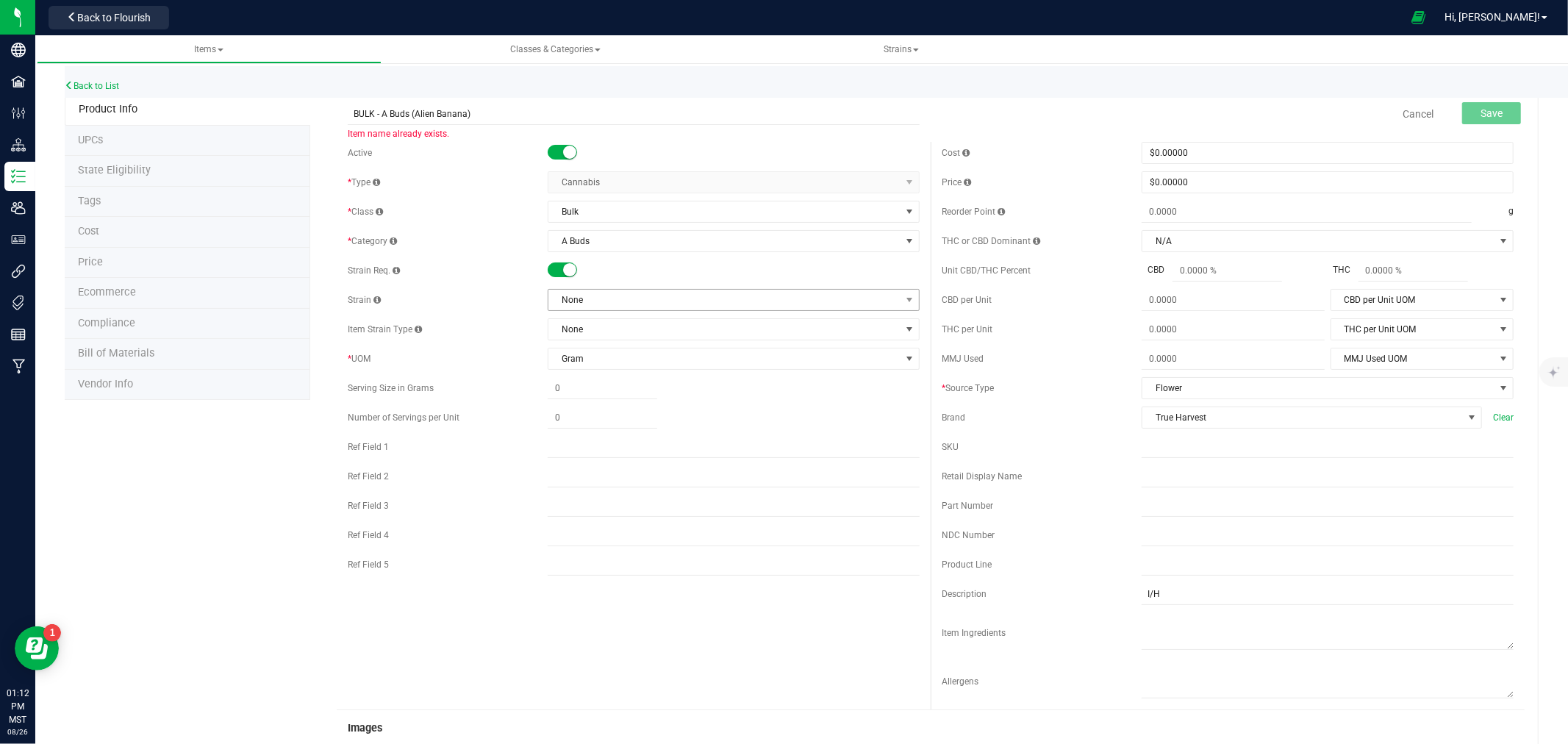
type input "BULK - A Buds (Alien Banana)"
click at [571, 306] on span "None" at bounding box center [724, 300] width 352 height 20
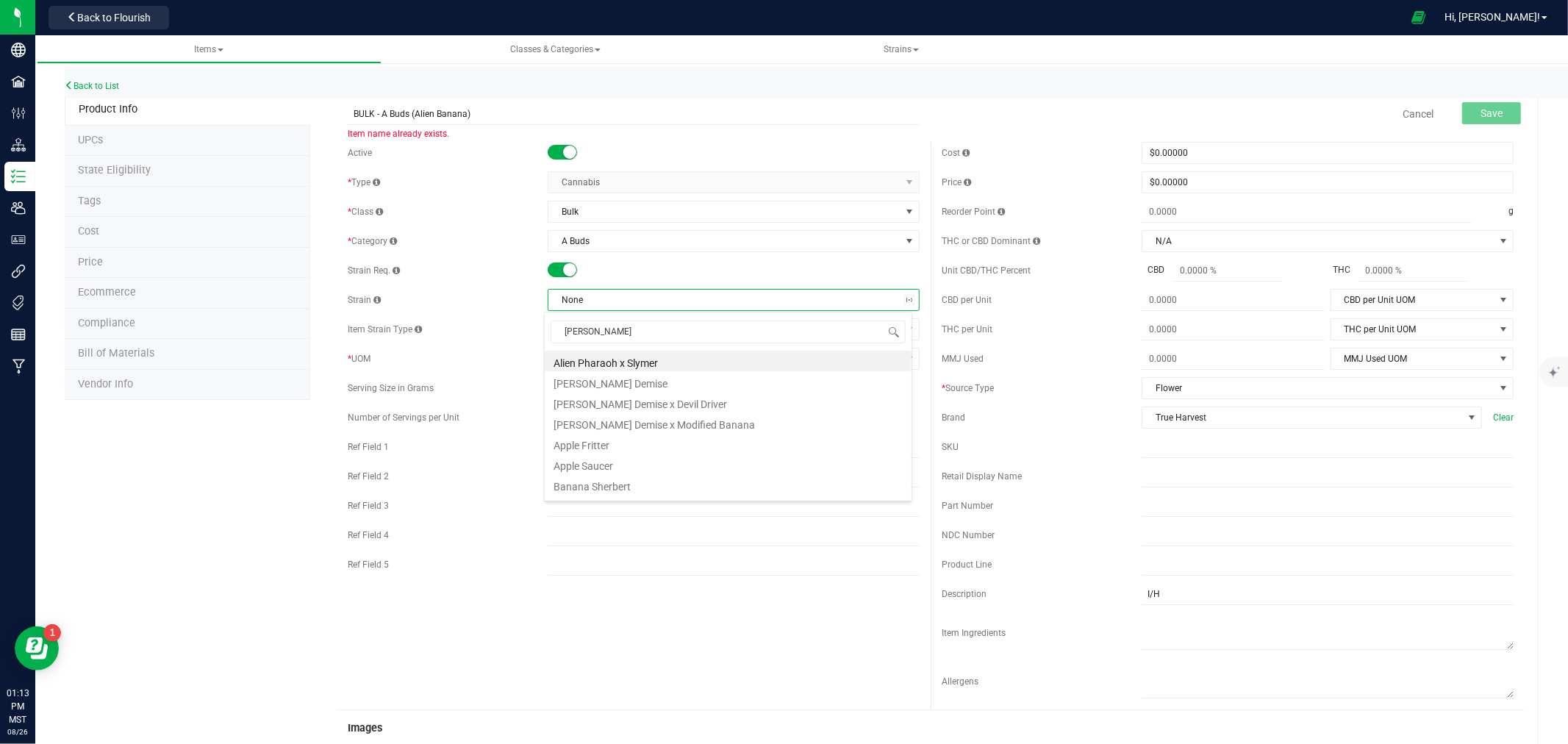
type input "erbz"
click at [579, 362] on li "Sherbz" at bounding box center [728, 360] width 367 height 20
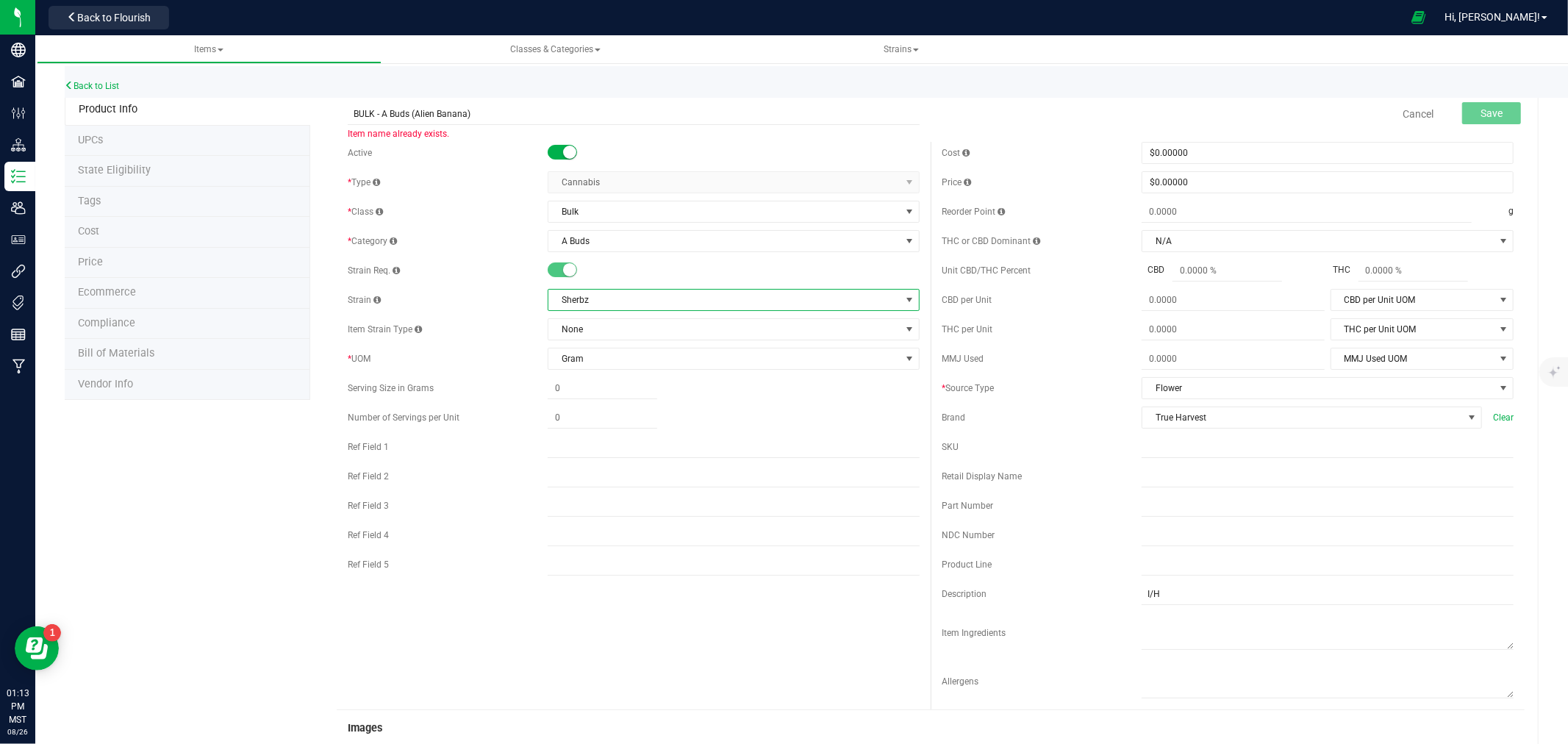
click at [559, 304] on span "Sherbz" at bounding box center [724, 300] width 352 height 20
drag, startPoint x: 553, startPoint y: 300, endPoint x: 601, endPoint y: 298, distance: 48.0
click at [601, 298] on span "Sherbz" at bounding box center [724, 300] width 352 height 20
copy span "Sherbz"
click at [423, 104] on input "BULK - A Buds (Alien Banana)" at bounding box center [633, 113] width 572 height 22
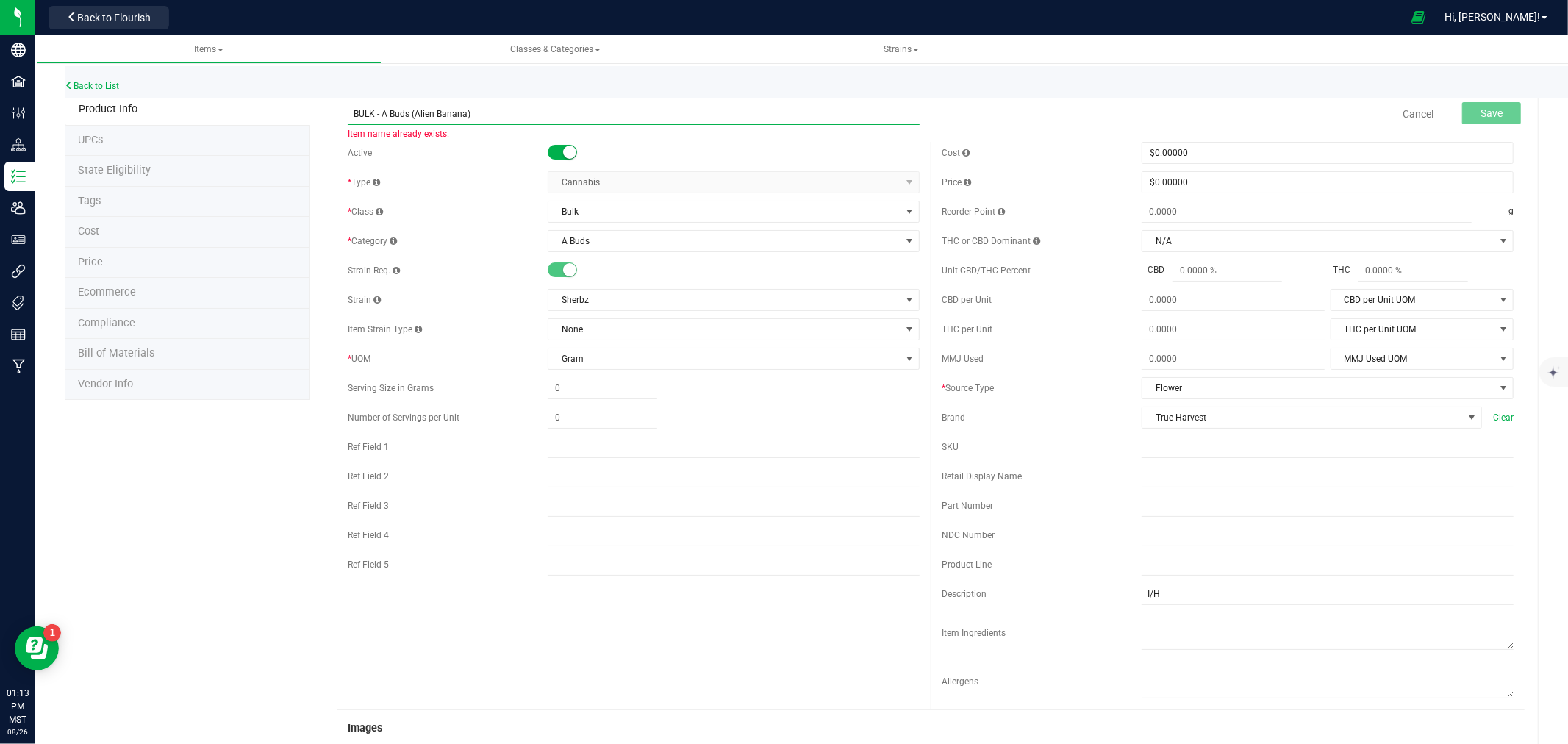
drag, startPoint x: 423, startPoint y: 104, endPoint x: 438, endPoint y: 107, distance: 15.3
click at [438, 107] on input "BULK - A Buds (Alien Banana)" at bounding box center [633, 113] width 572 height 22
paste input "Sherbz"
type input "BULK - A Buds (Sherbz)"
click at [1480, 108] on span "Save" at bounding box center [1491, 112] width 22 height 11
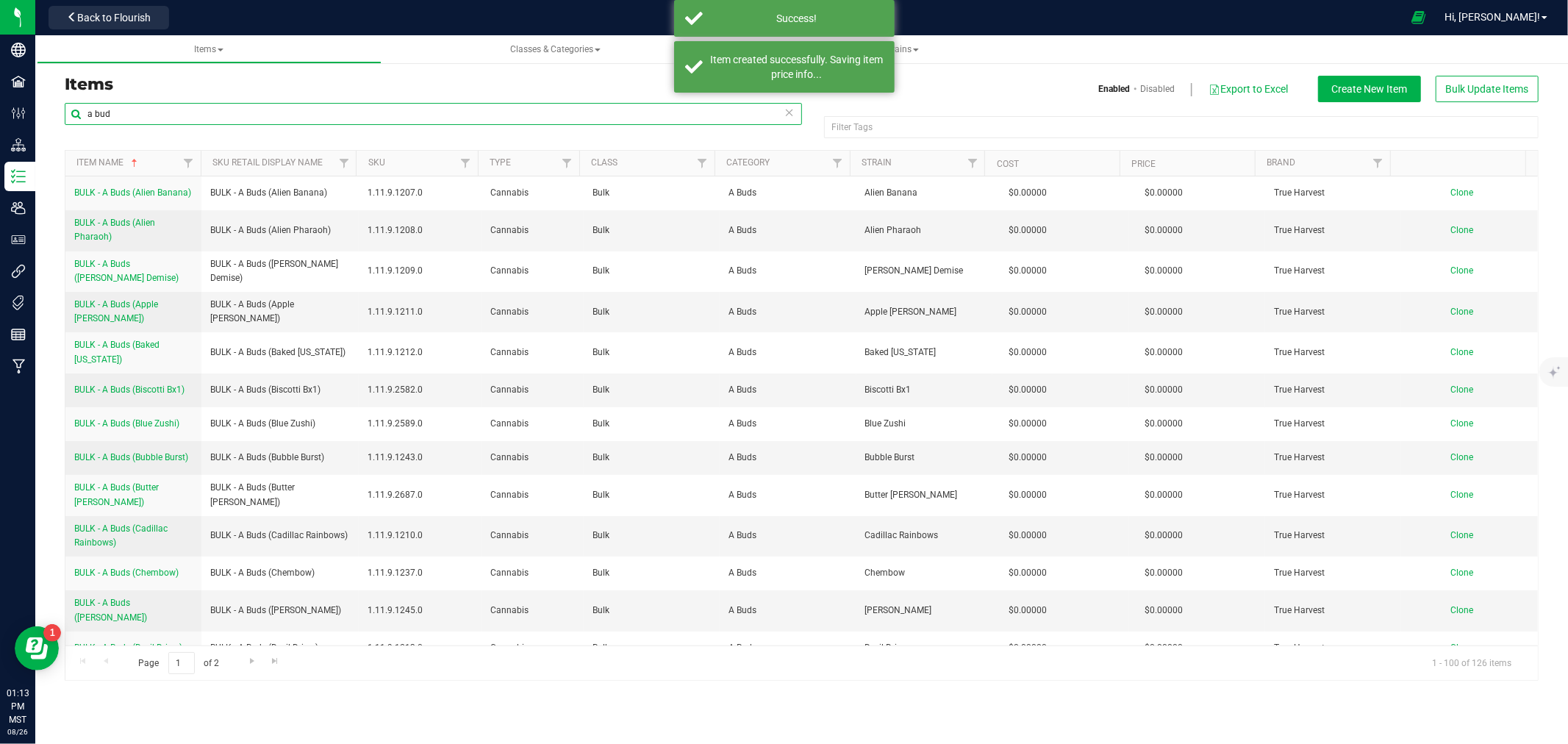
click at [89, 111] on input "a bud" at bounding box center [433, 113] width 737 height 22
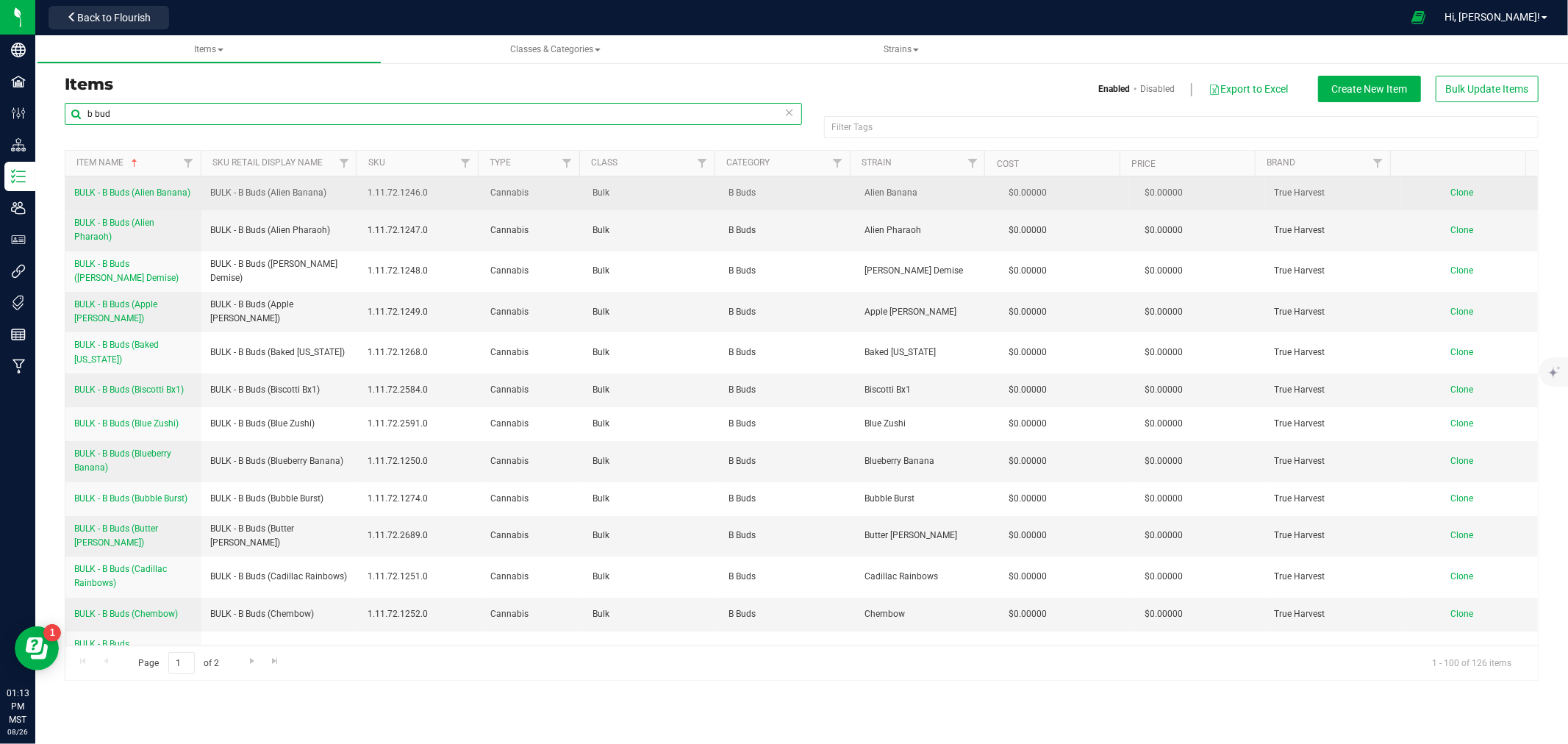
type input "b bud"
drag, startPoint x: 72, startPoint y: 188, endPoint x: 199, endPoint y: 194, distance: 127.1
click at [199, 194] on td "BULK - B Buds (Alien Banana)" at bounding box center [133, 193] width 136 height 33
copy span "BULK - B Buds (Alien Banana)"
click at [1458, 189] on span "Clone" at bounding box center [1463, 192] width 23 height 11
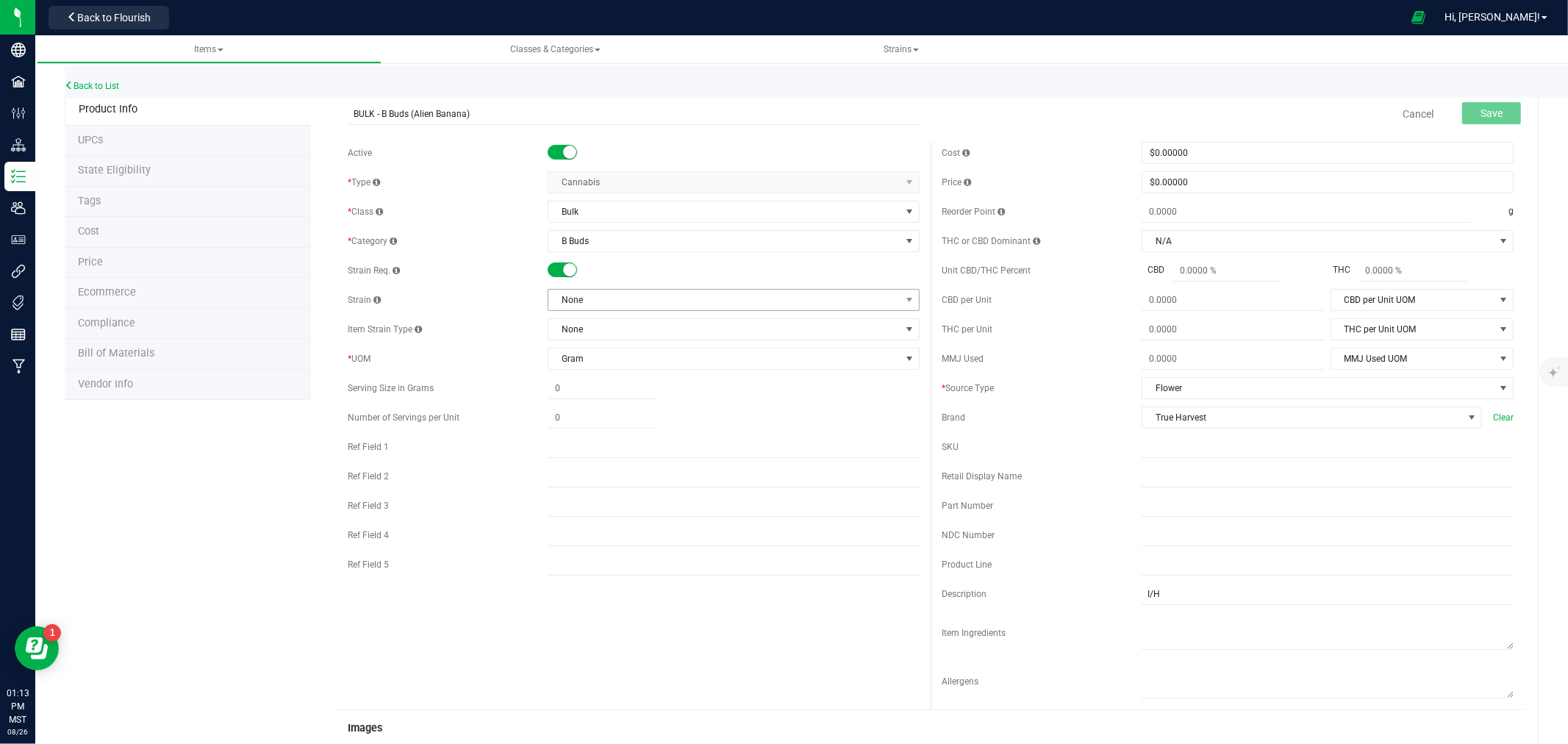
type input "BULK - B Buds (Alien Banana)"
click at [561, 302] on span "None" at bounding box center [724, 300] width 352 height 20
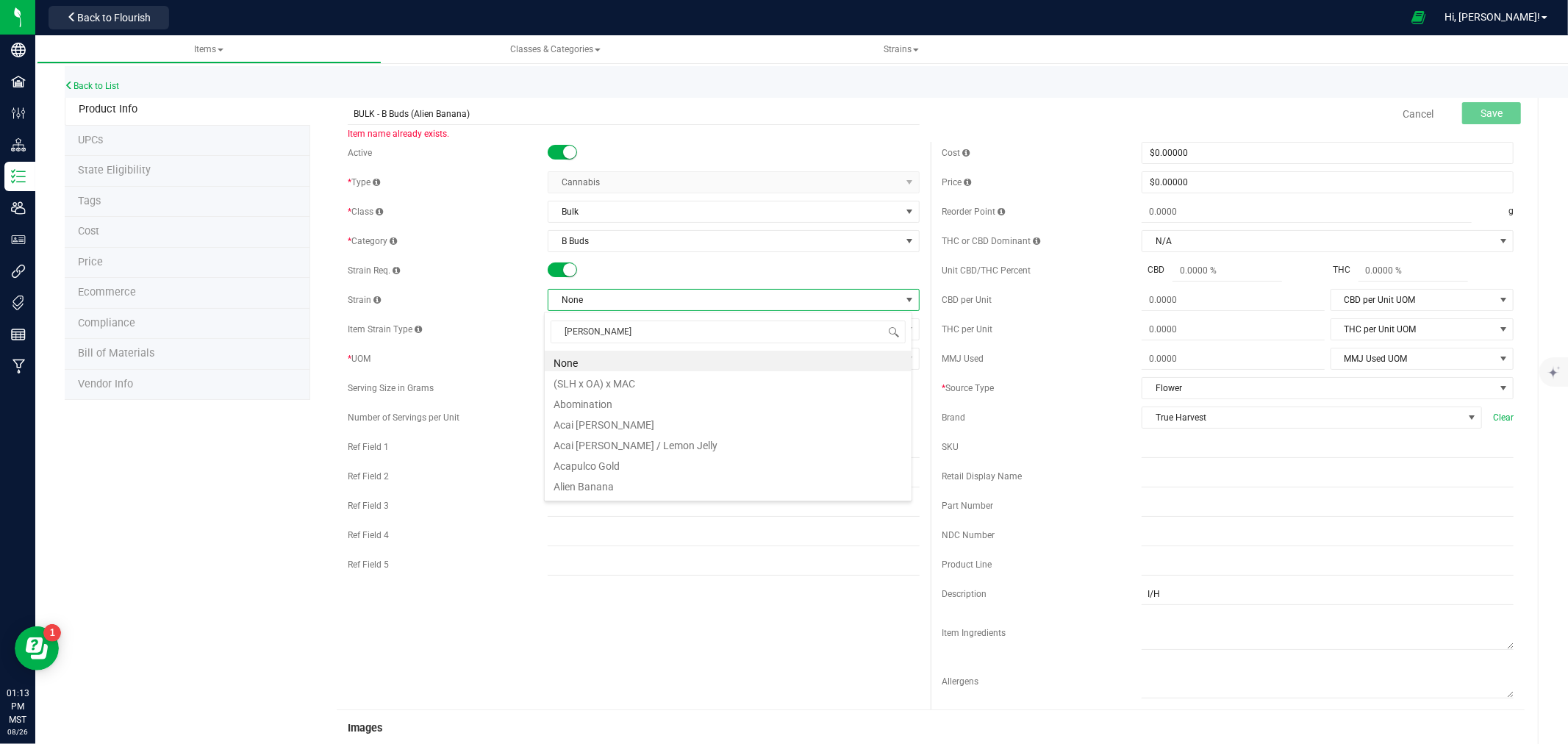
type input "erbz"
click at [575, 358] on li "Sherbz" at bounding box center [728, 360] width 367 height 20
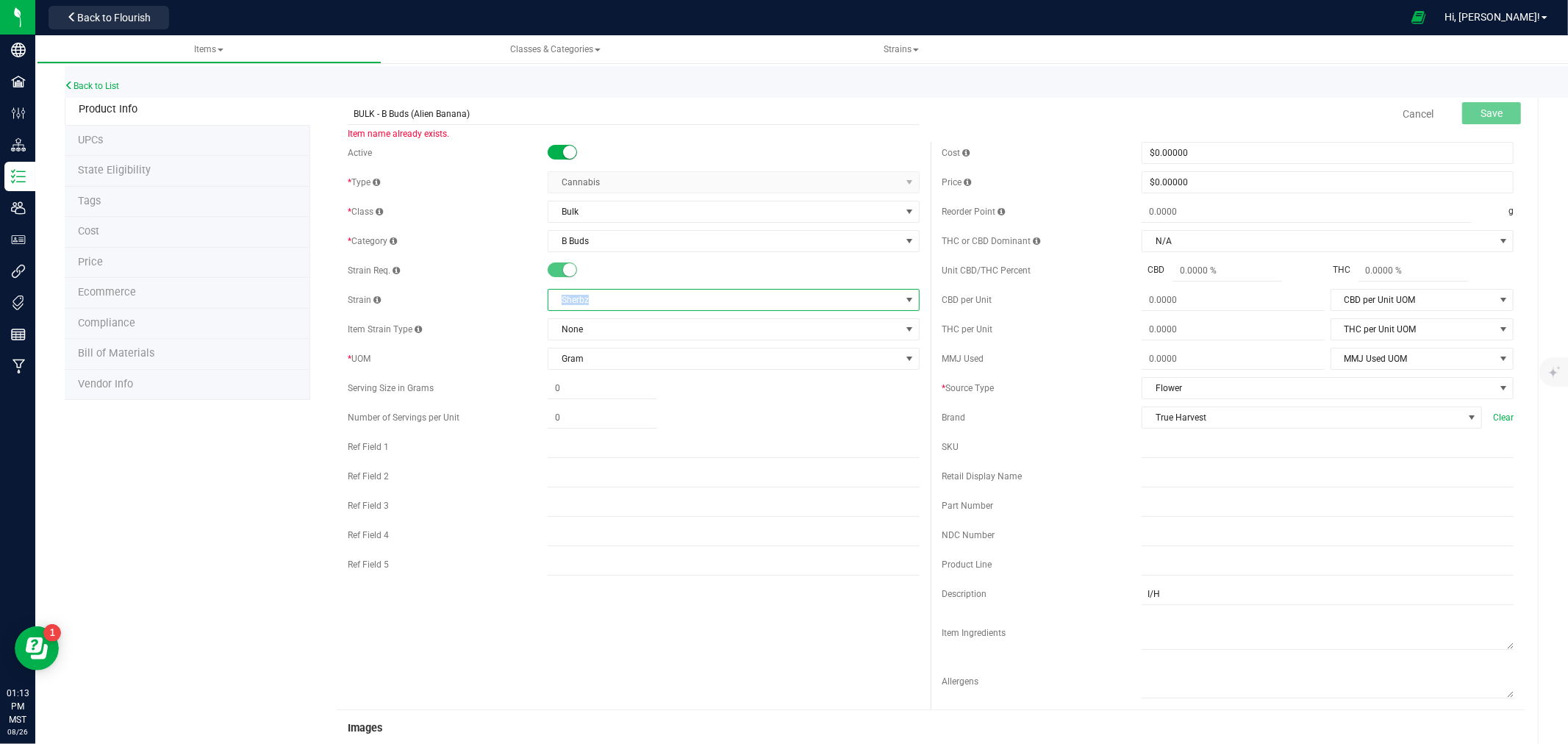
drag, startPoint x: 555, startPoint y: 304, endPoint x: 594, endPoint y: 303, distance: 39.0
click at [594, 303] on span "Sherbz" at bounding box center [724, 300] width 352 height 20
drag, startPoint x: 552, startPoint y: 296, endPoint x: 599, endPoint y: 300, distance: 47.2
click at [599, 300] on span "Sherbz" at bounding box center [724, 300] width 352 height 20
copy span "Sherbz"
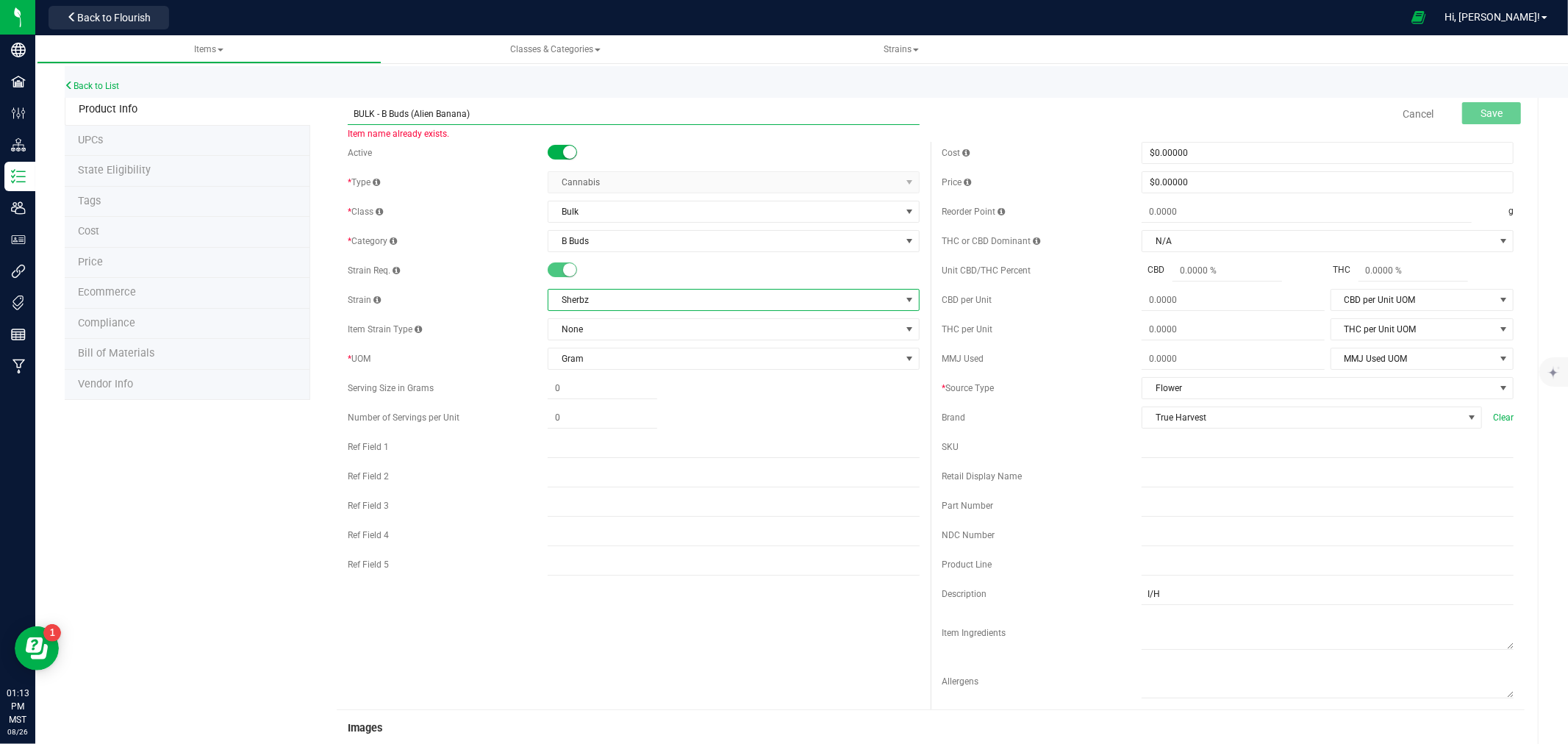
click at [366, 118] on input "BULK - B Buds (Alien Banana)" at bounding box center [633, 113] width 572 height 22
click at [414, 114] on input "BULK - B Buds (Alien Banana)" at bounding box center [633, 113] width 572 height 22
drag, startPoint x: 414, startPoint y: 114, endPoint x: 445, endPoint y: 114, distance: 31.0
click at [445, 114] on input "BULK - B Buds (Alien Banana)" at bounding box center [633, 113] width 572 height 22
paste input "Sherbz"
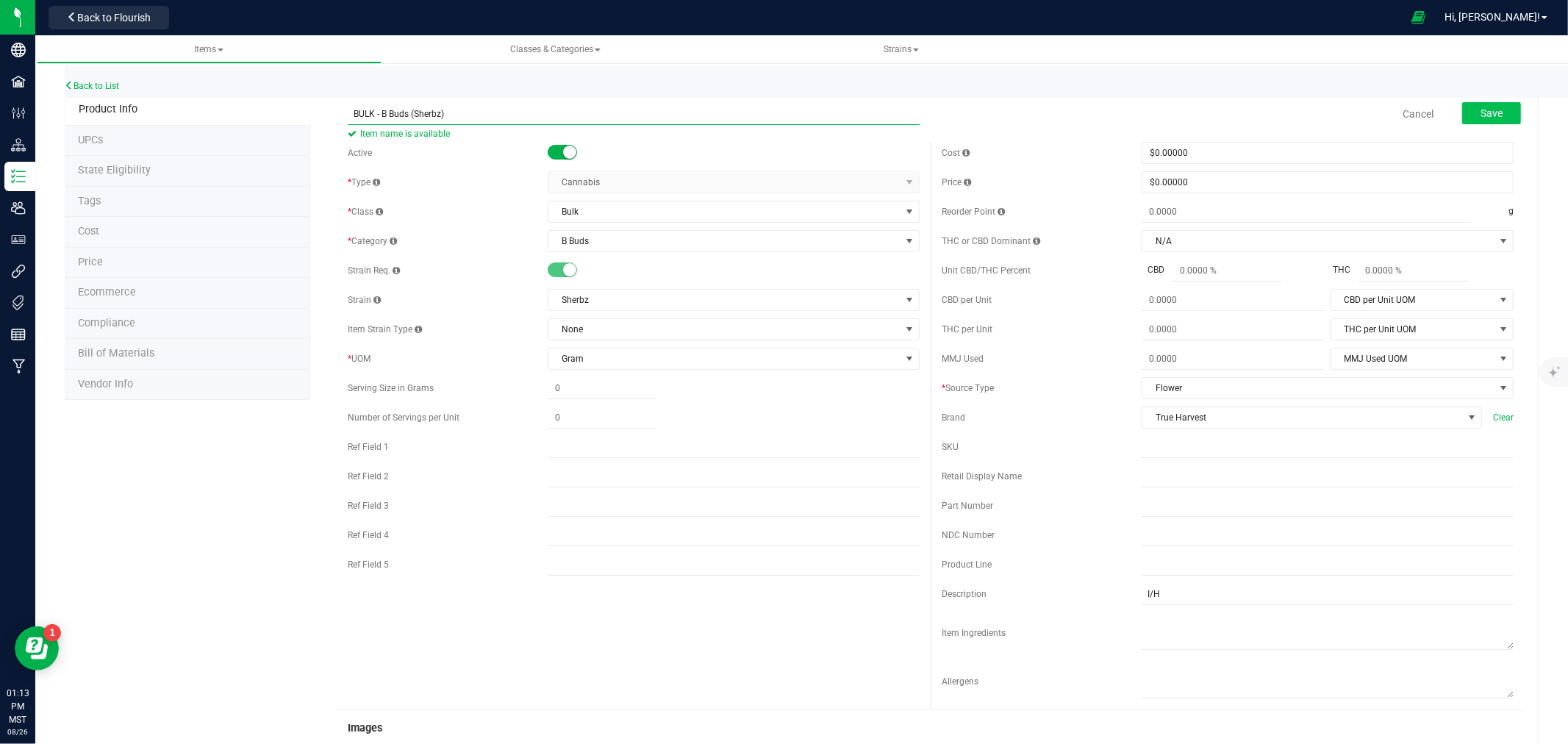
type input "BULK - B Buds (Sherbz)"
click at [1480, 111] on span "Save" at bounding box center [1491, 112] width 22 height 11
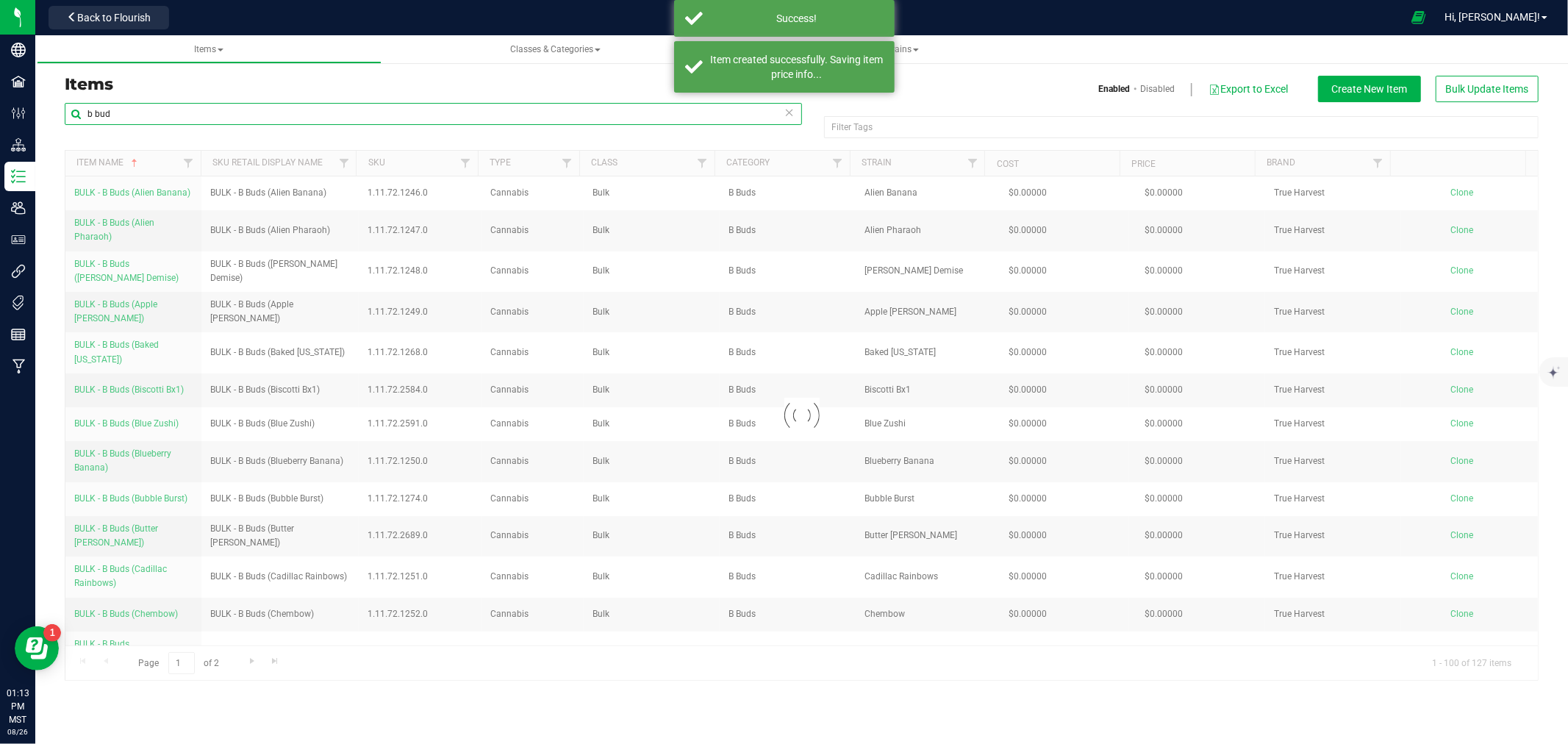
click at [85, 112] on input "b bud" at bounding box center [433, 113] width 737 height 22
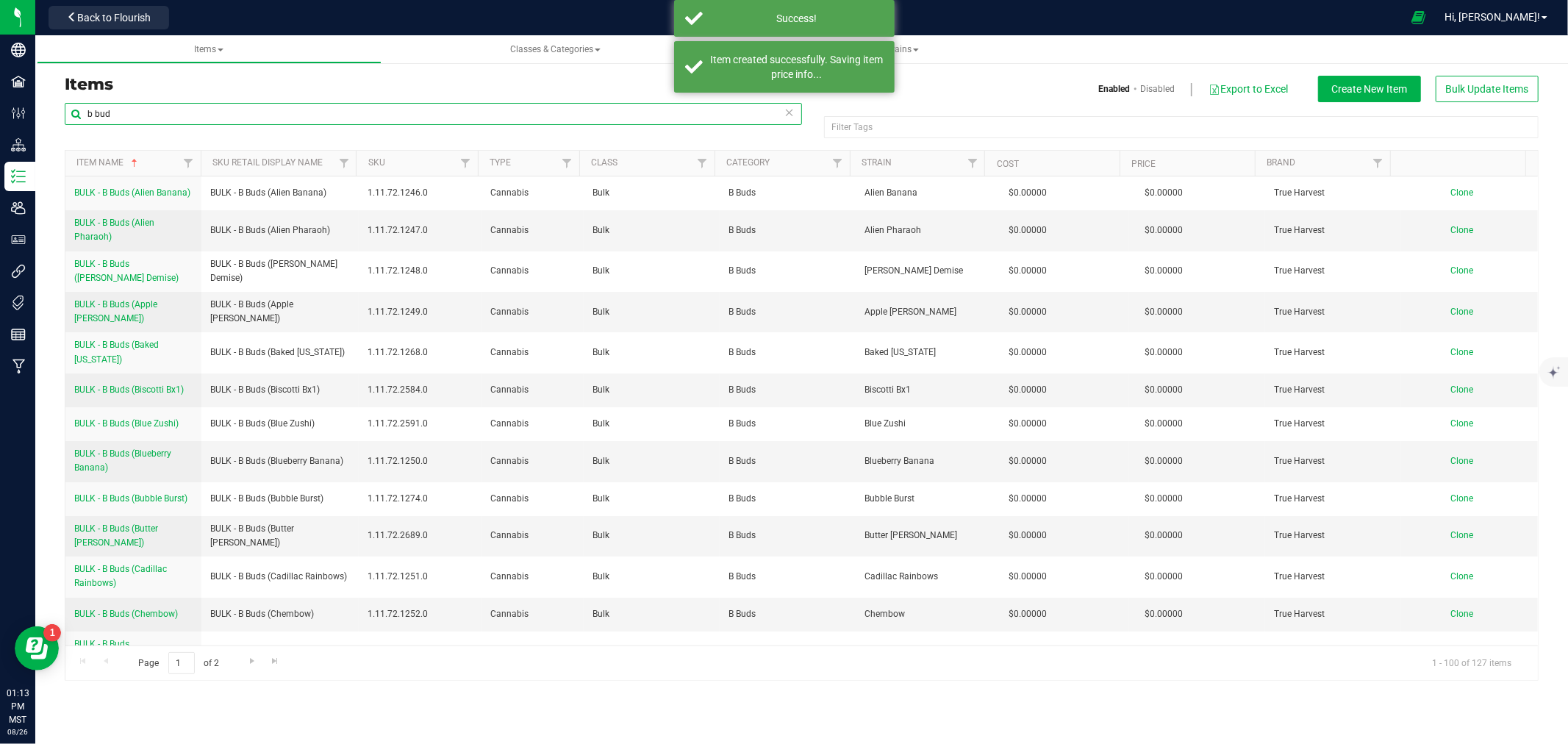
click at [85, 112] on input "b bud" at bounding box center [433, 113] width 737 height 22
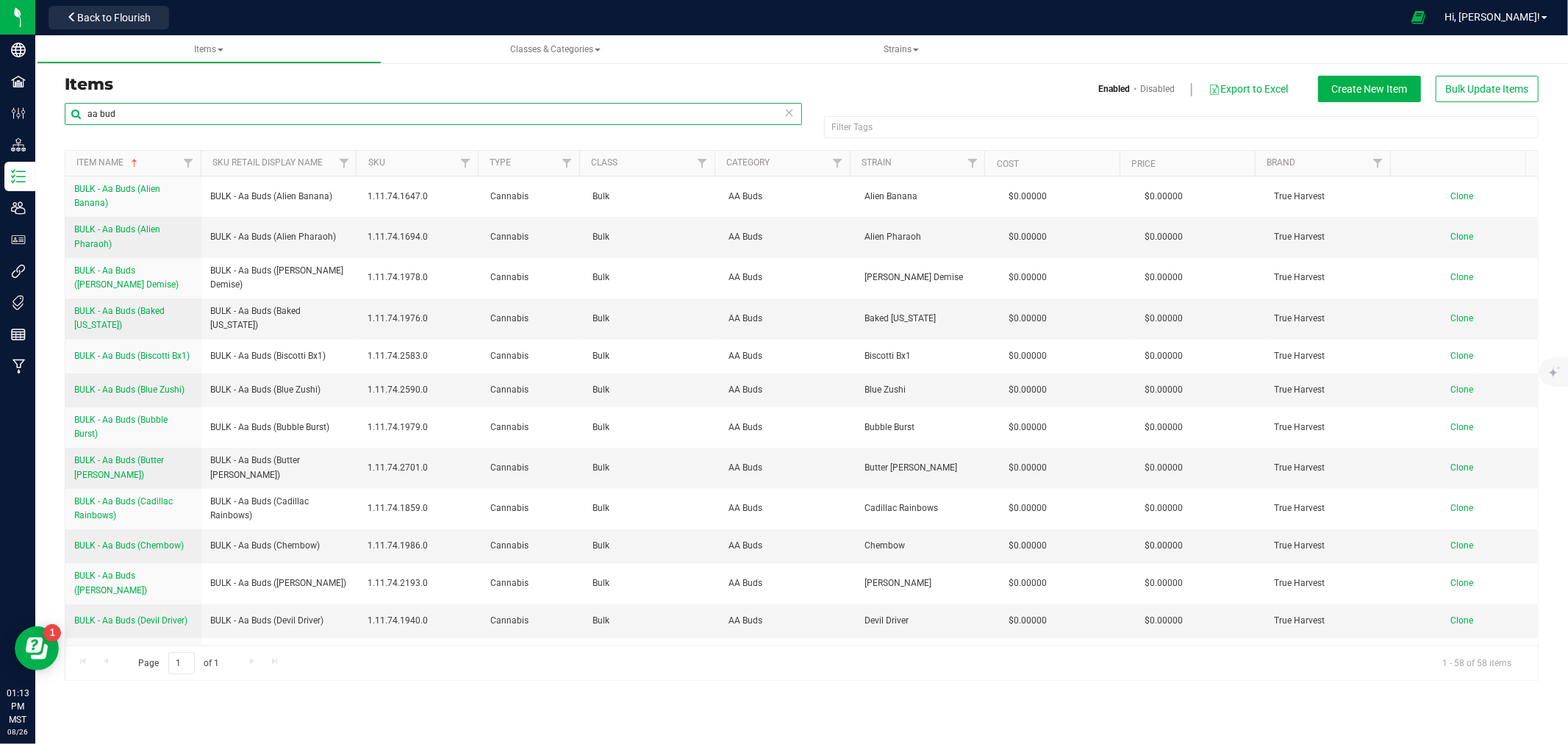
type input "aa bud"
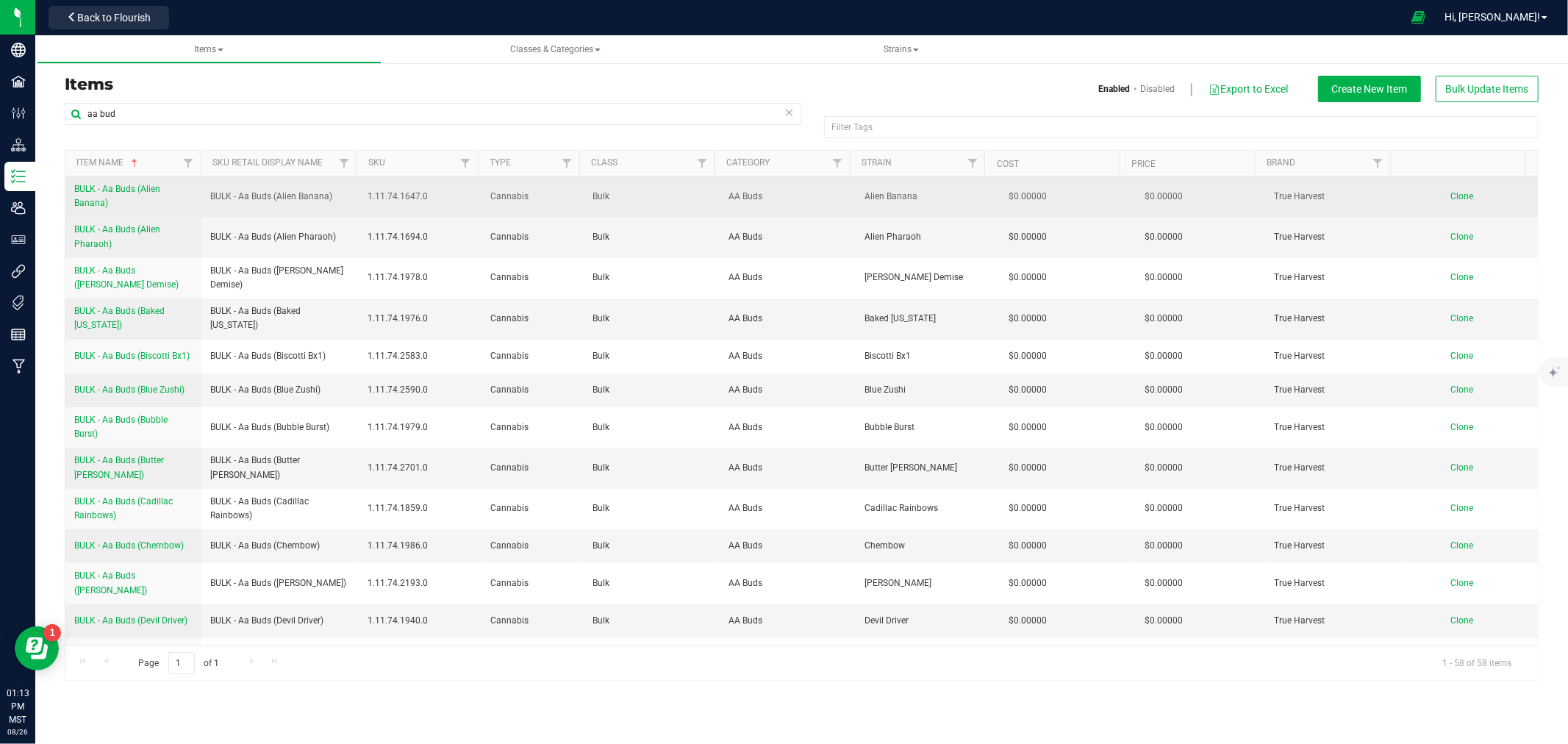
drag, startPoint x: 74, startPoint y: 193, endPoint x: 111, endPoint y: 206, distance: 39.2
click at [111, 206] on td "BULK - Aa Buds (Alien Banana)" at bounding box center [133, 197] width 136 height 40
copy span "BULK - Aa Buds (Alien Banana)"
click at [1451, 196] on span "Clone" at bounding box center [1463, 197] width 23 height 11
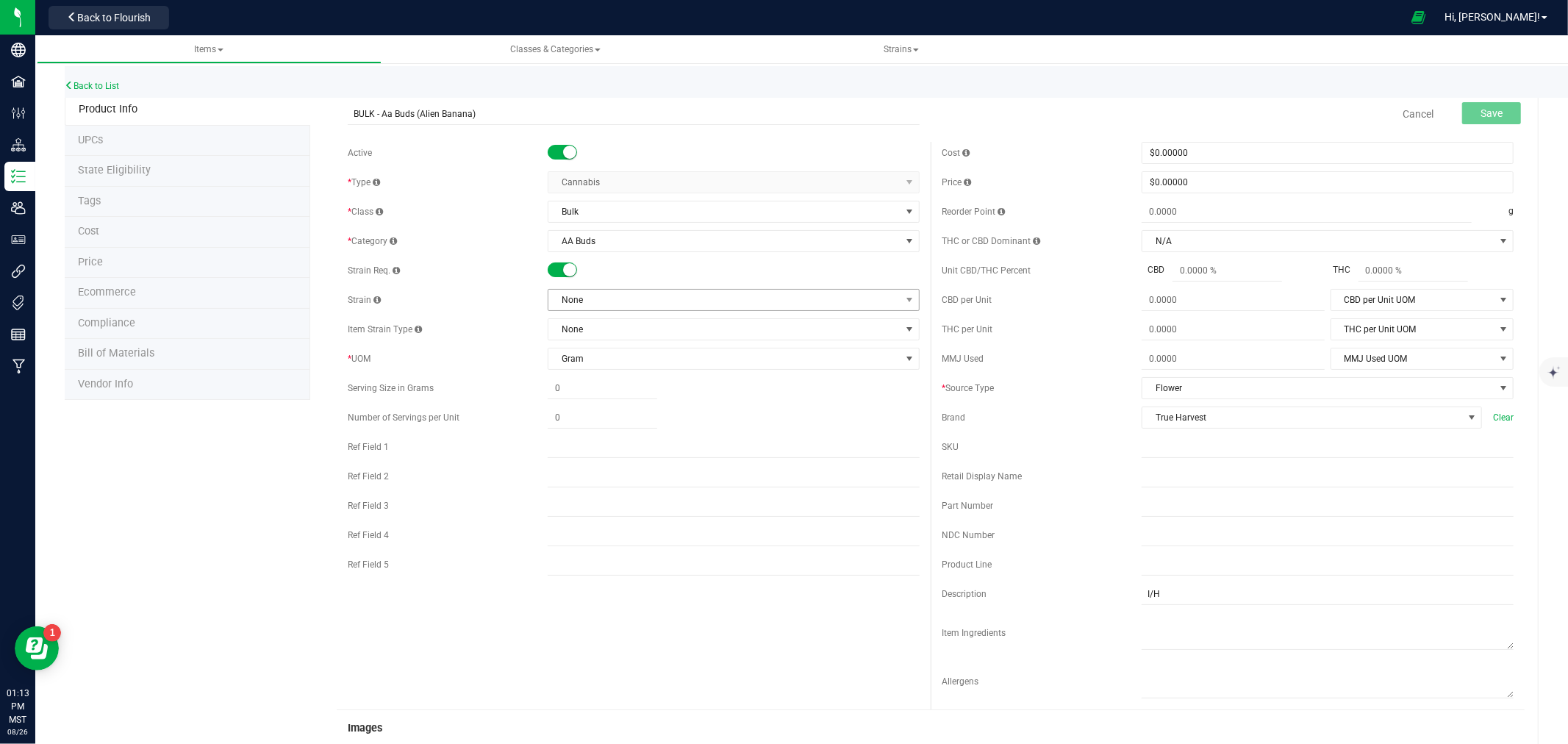
type input "BULK - Aa Buds (Alien Banana)"
click at [574, 297] on span "None" at bounding box center [724, 300] width 352 height 20
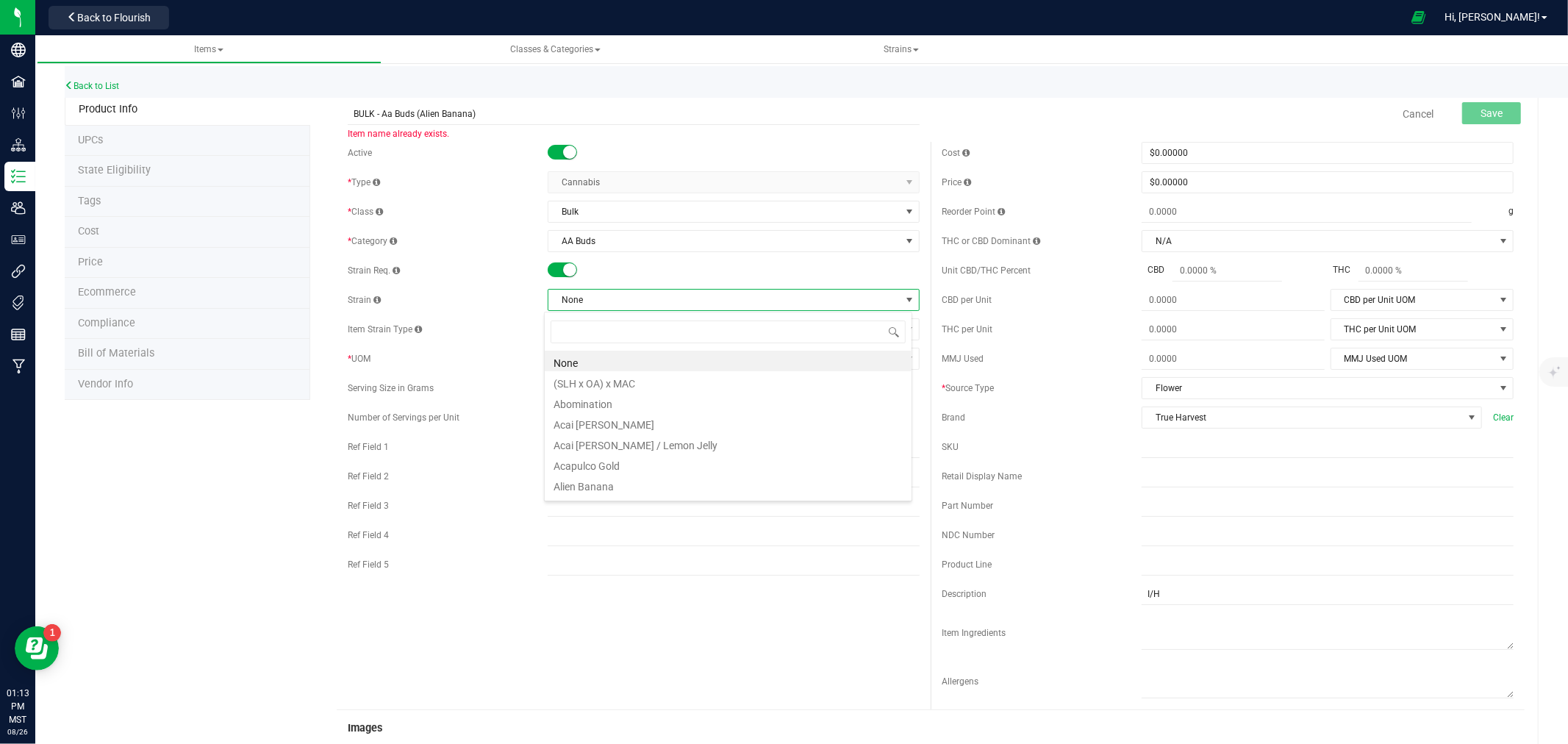
scroll to position [22, 368]
type input "erbz"
drag, startPoint x: 570, startPoint y: 356, endPoint x: 566, endPoint y: 343, distance: 13.6
click at [570, 354] on li "Sherbz" at bounding box center [728, 360] width 367 height 20
click at [556, 304] on span "Sherbz" at bounding box center [724, 300] width 352 height 20
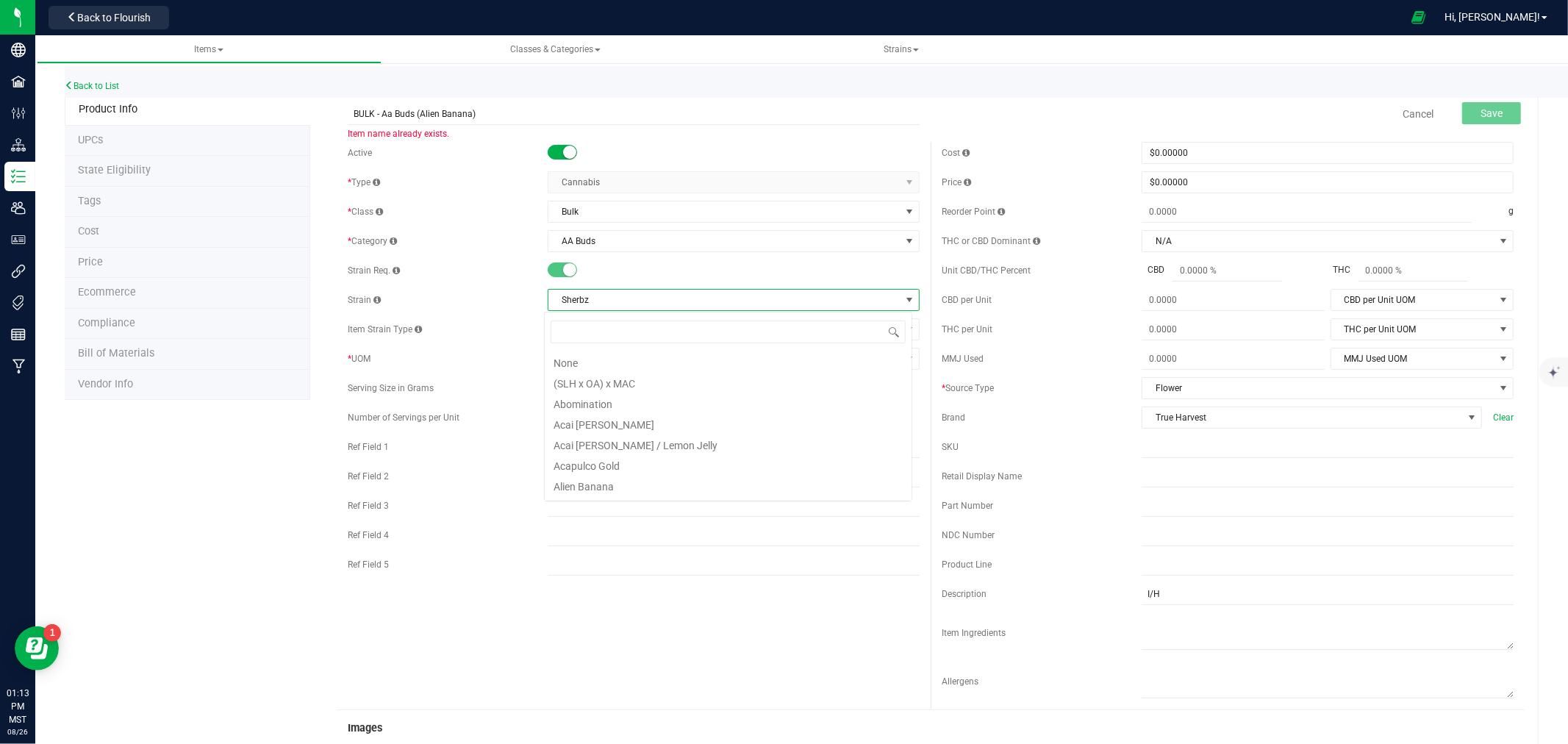
scroll to position [6995, 0]
drag, startPoint x: 555, startPoint y: 297, endPoint x: 598, endPoint y: 301, distance: 43.2
click at [598, 301] on span "Sherbz" at bounding box center [724, 300] width 352 height 20
copy span "Sherbz"
click at [430, 106] on input "BULK - Aa Buds (Alien Banana)" at bounding box center [633, 113] width 572 height 22
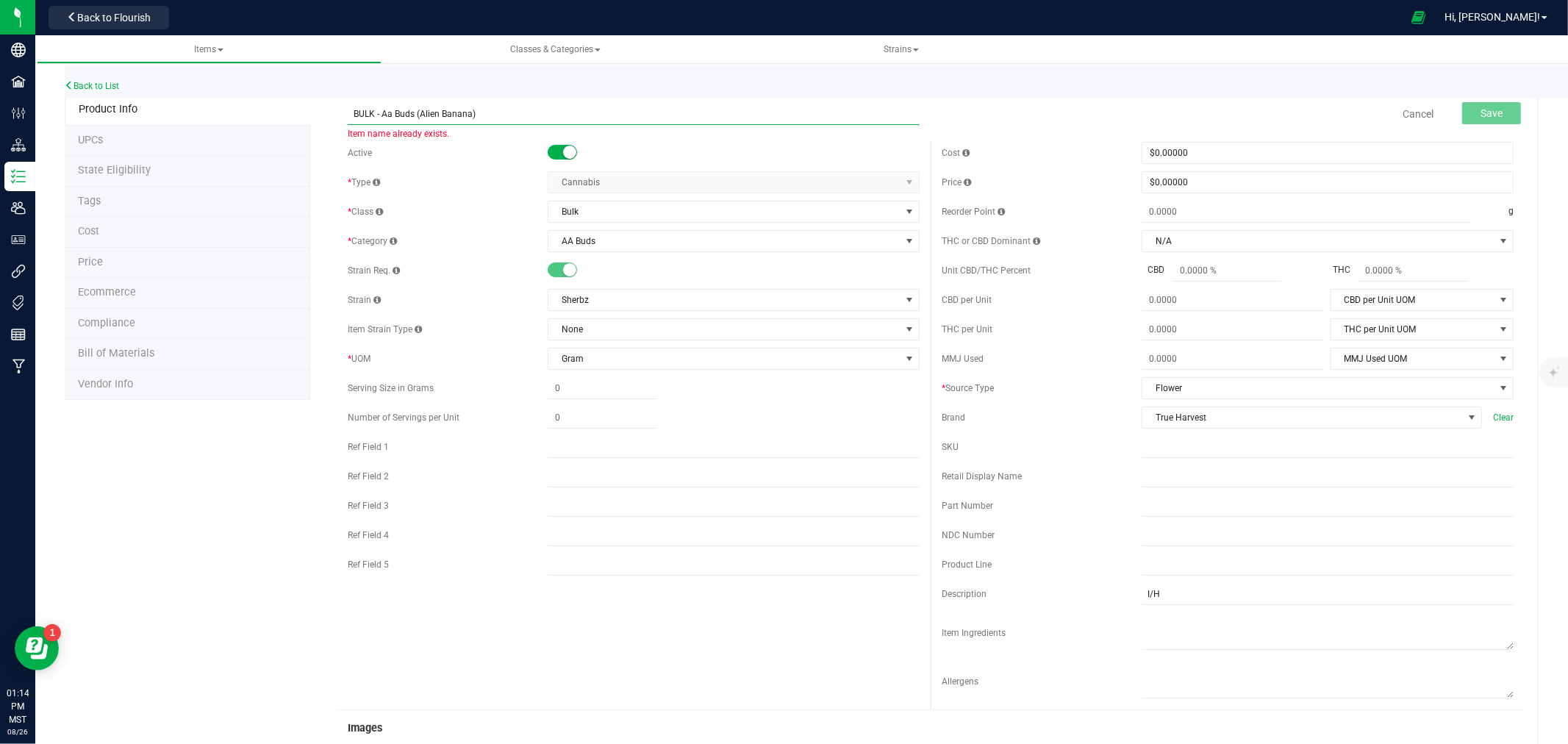
drag, startPoint x: 430, startPoint y: 106, endPoint x: 445, endPoint y: 107, distance: 15.0
click at [445, 107] on input "BULK - Aa Buds (Alien Banana)" at bounding box center [633, 113] width 572 height 22
paste input "Sherbz"
type input "BULK - Aa Buds (Sherbz)"
click at [1484, 107] on span "Save" at bounding box center [1491, 112] width 22 height 11
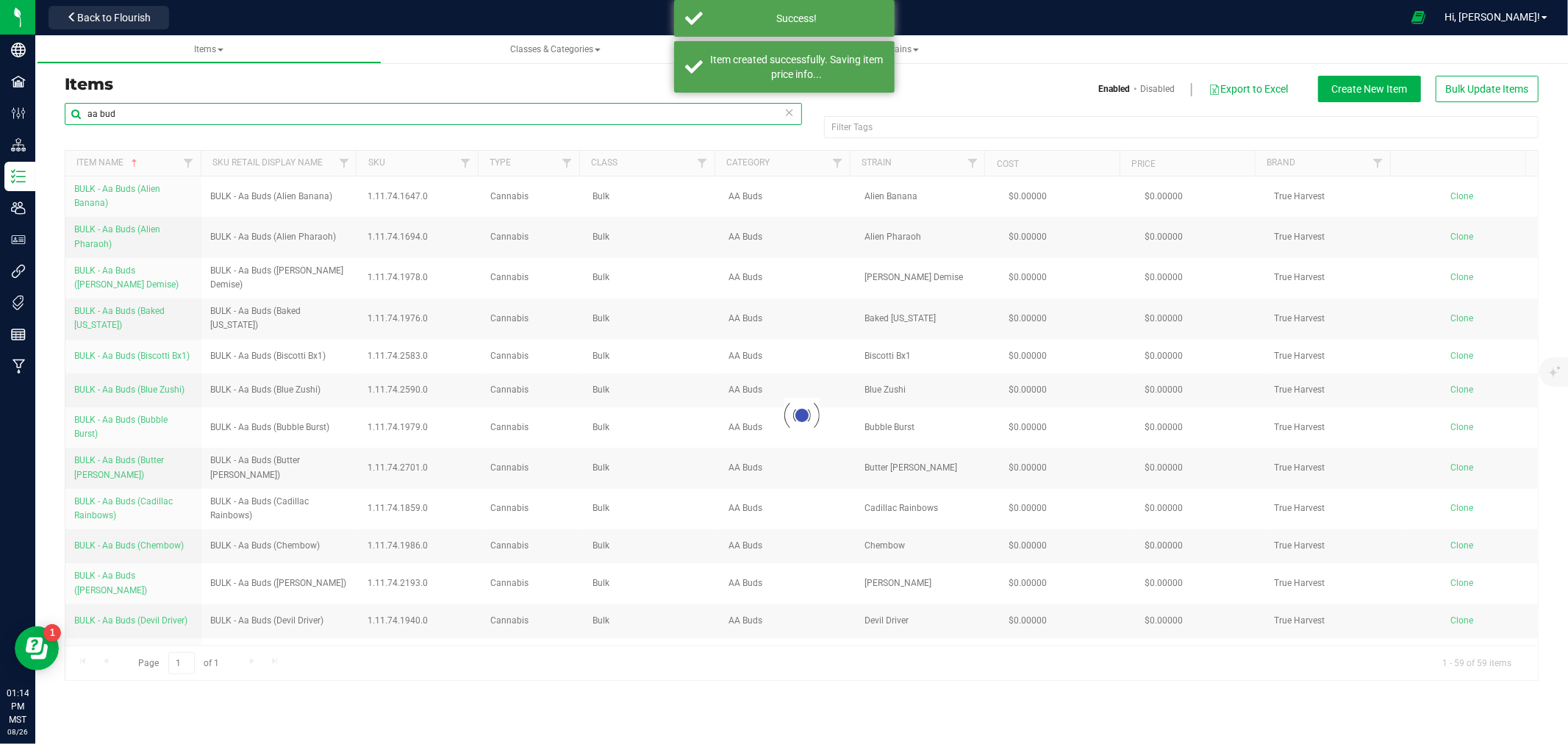
click at [88, 118] on input "aa bud" at bounding box center [433, 113] width 737 height 22
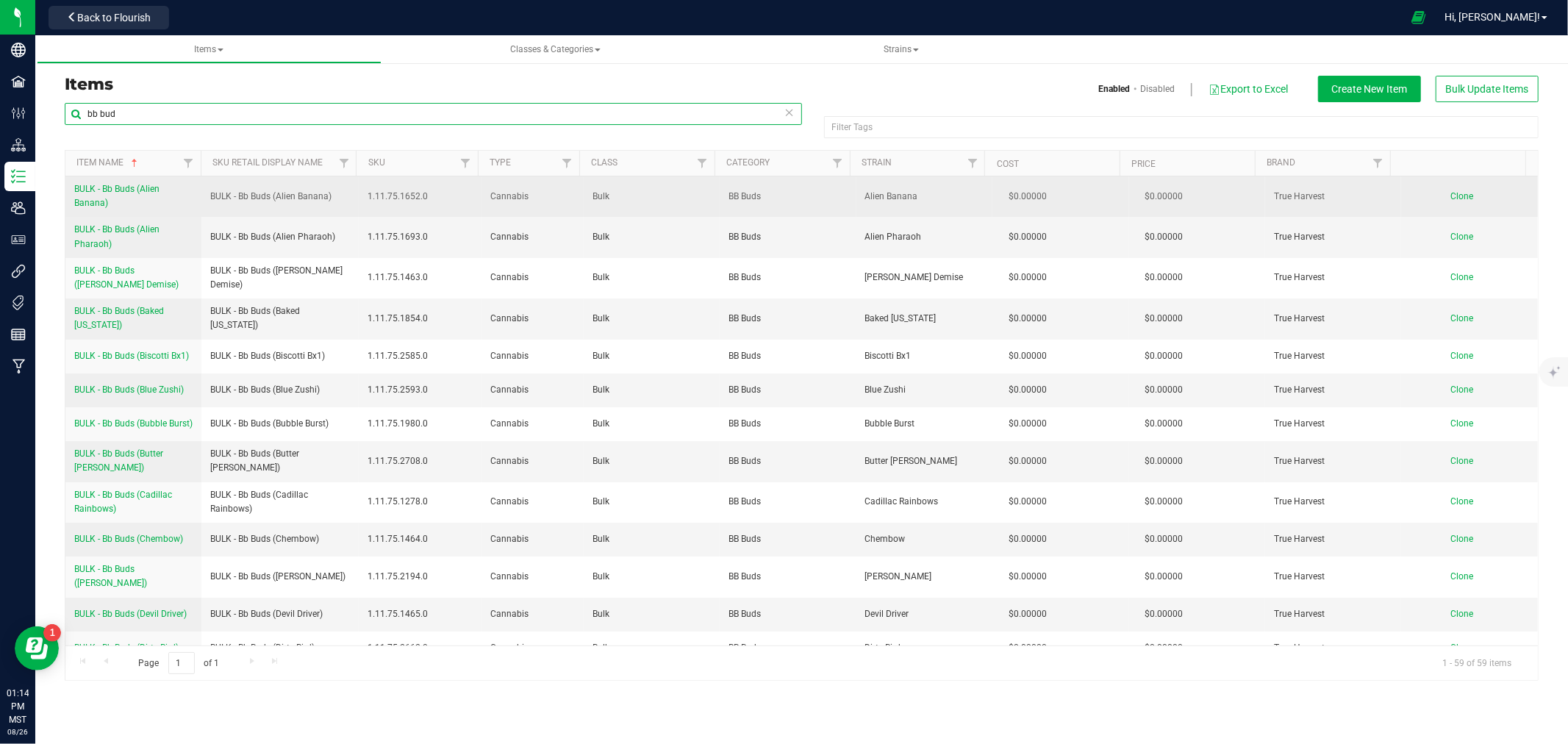
type input "bb bud"
drag, startPoint x: 70, startPoint y: 187, endPoint x: 111, endPoint y: 205, distance: 44.8
click at [111, 205] on td "BULK - Bb Buds (Alien Banana)" at bounding box center [133, 197] width 136 height 40
copy span "BULK - Bb Buds (Alien Banana)"
click at [1442, 202] on td "Clone" at bounding box center [1470, 197] width 137 height 40
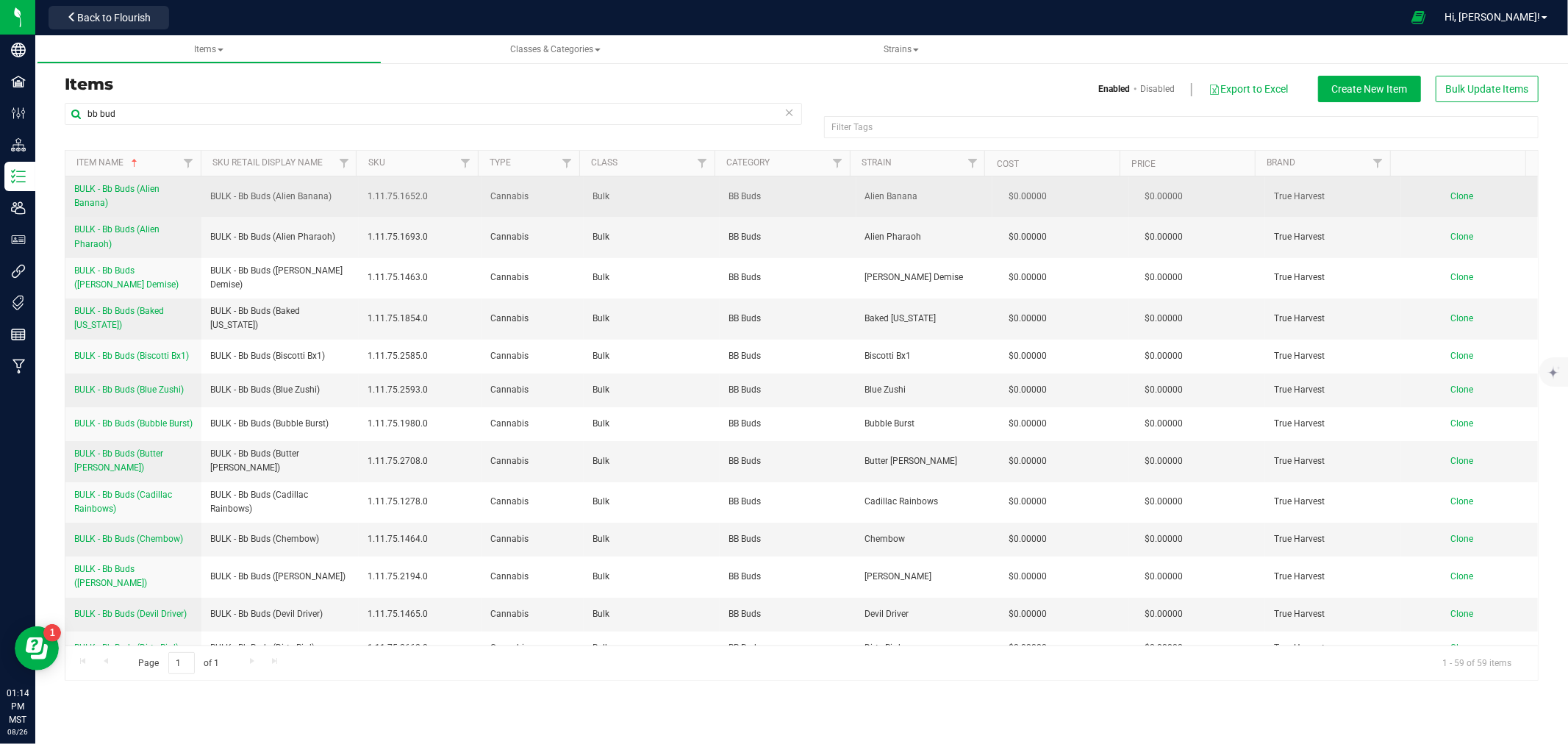
click at [1451, 199] on span "Clone" at bounding box center [1463, 197] width 23 height 11
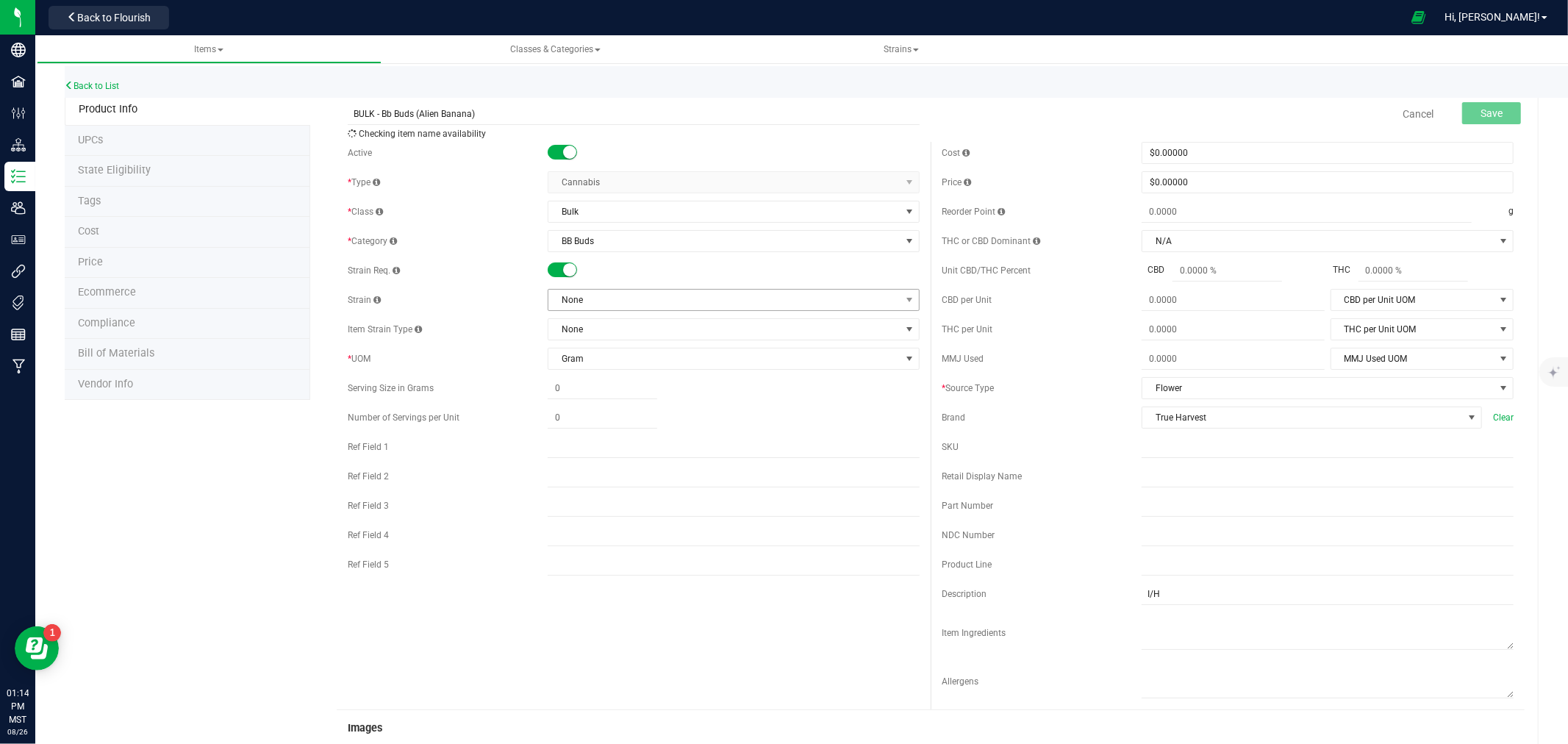
type input "BULK - Bb Buds (Alien Banana)"
click at [582, 298] on span "None" at bounding box center [724, 300] width 352 height 20
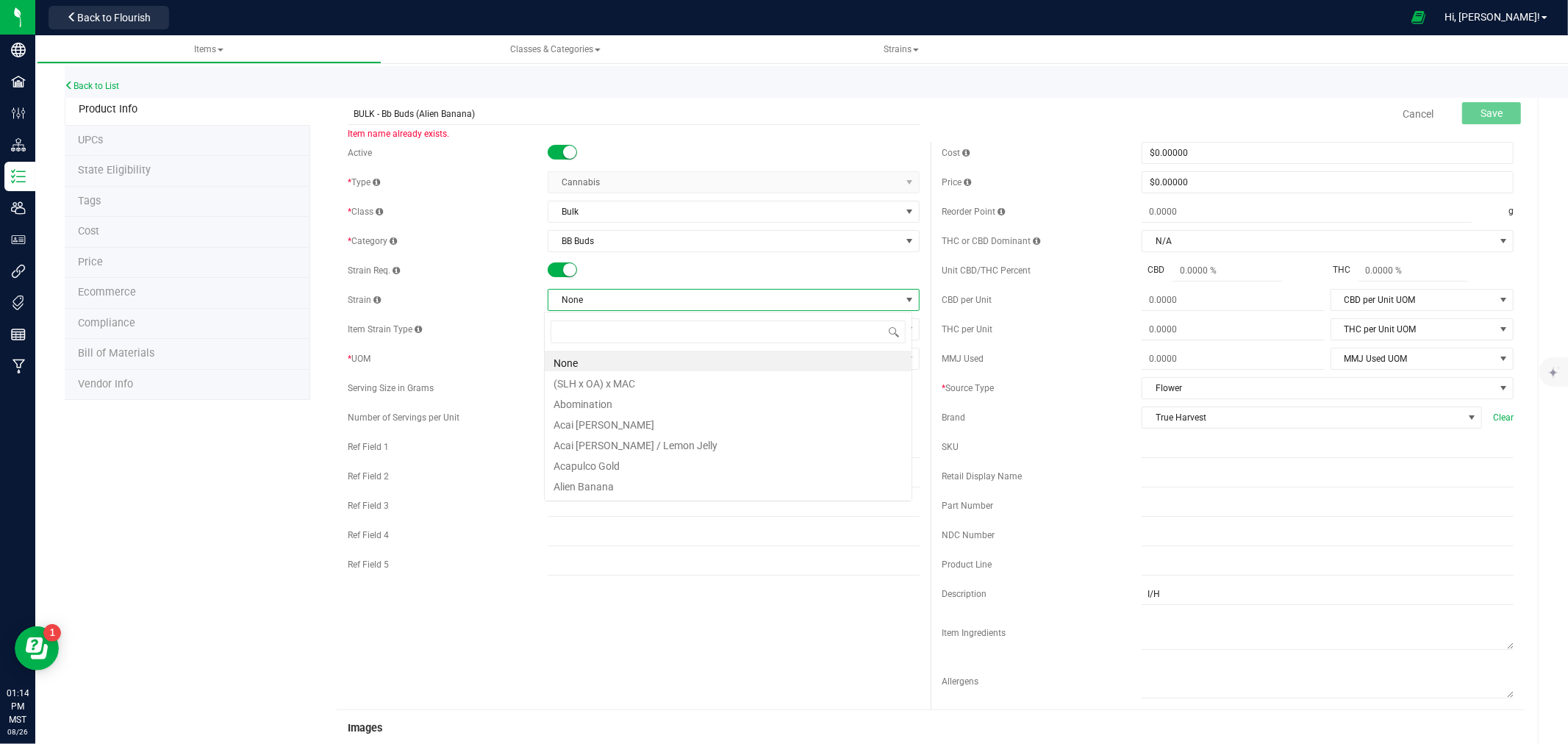
click at [581, 298] on span "None" at bounding box center [724, 300] width 352 height 20
type input "erbz"
click at [597, 362] on li "Sherbz" at bounding box center [728, 360] width 367 height 20
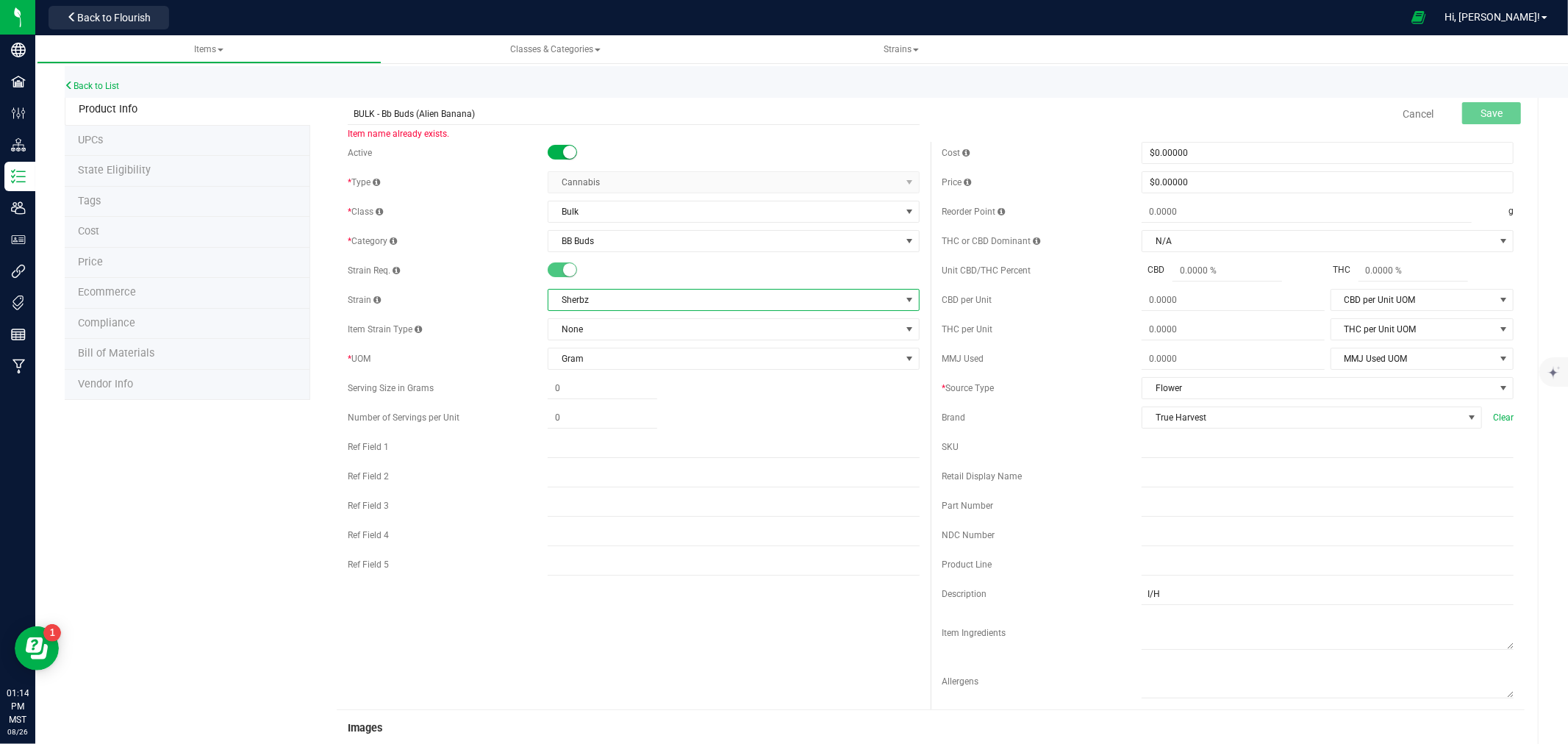
click at [560, 301] on span "Sherbz" at bounding box center [724, 300] width 352 height 20
drag, startPoint x: 553, startPoint y: 300, endPoint x: 596, endPoint y: 299, distance: 43.0
click at [596, 299] on span "Sherbz" at bounding box center [724, 300] width 352 height 20
copy span "Sherbz"
click at [422, 114] on input "BULK - Bb Buds (Alien Banana)" at bounding box center [633, 113] width 572 height 22
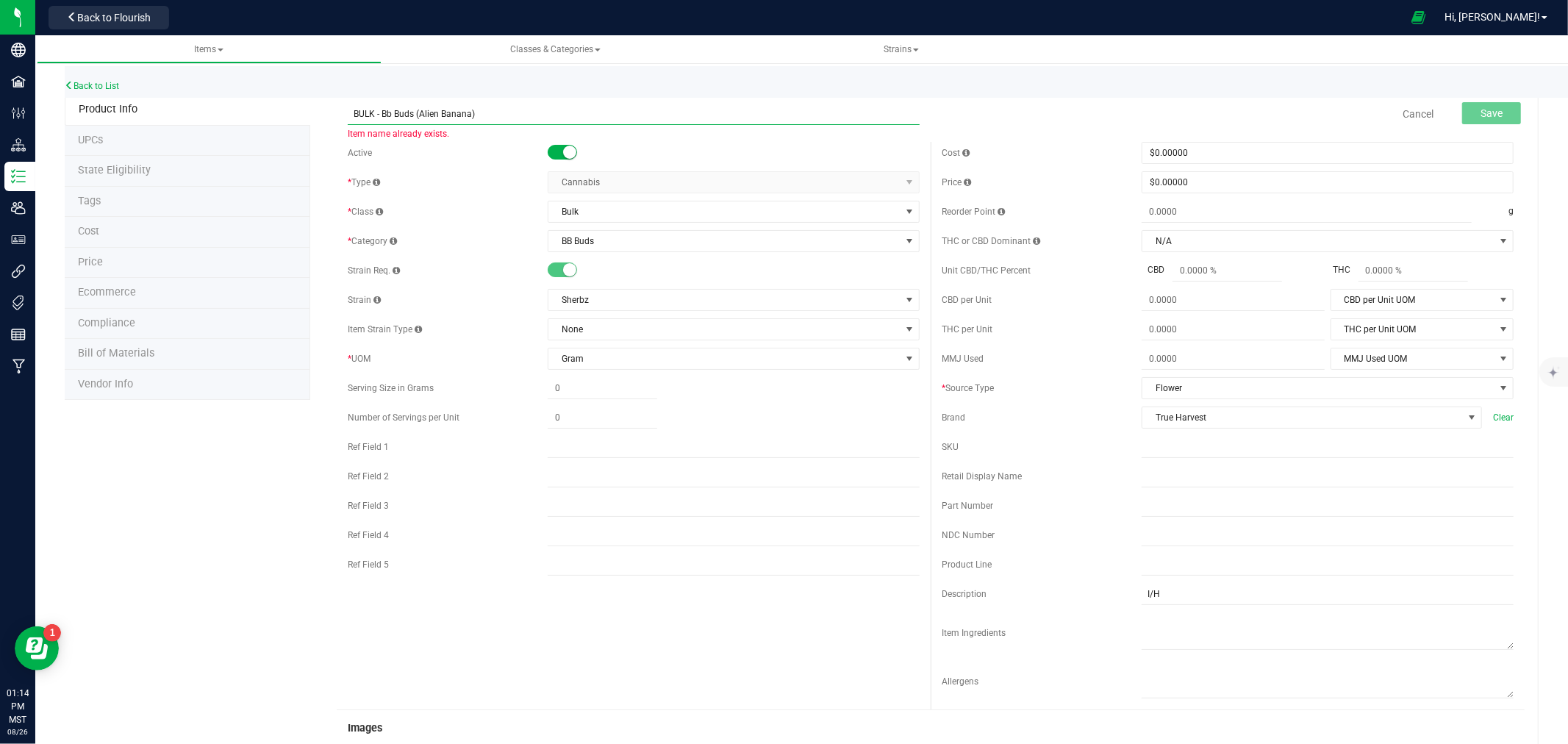
drag, startPoint x: 422, startPoint y: 114, endPoint x: 444, endPoint y: 113, distance: 22.0
click at [444, 113] on input "BULK - Bb Buds (Alien Banana)" at bounding box center [633, 113] width 572 height 22
paste input "Sherbz"
type input "BULK - Bb Buds (Sherbz)"
click at [1462, 111] on button "Save" at bounding box center [1491, 112] width 59 height 22
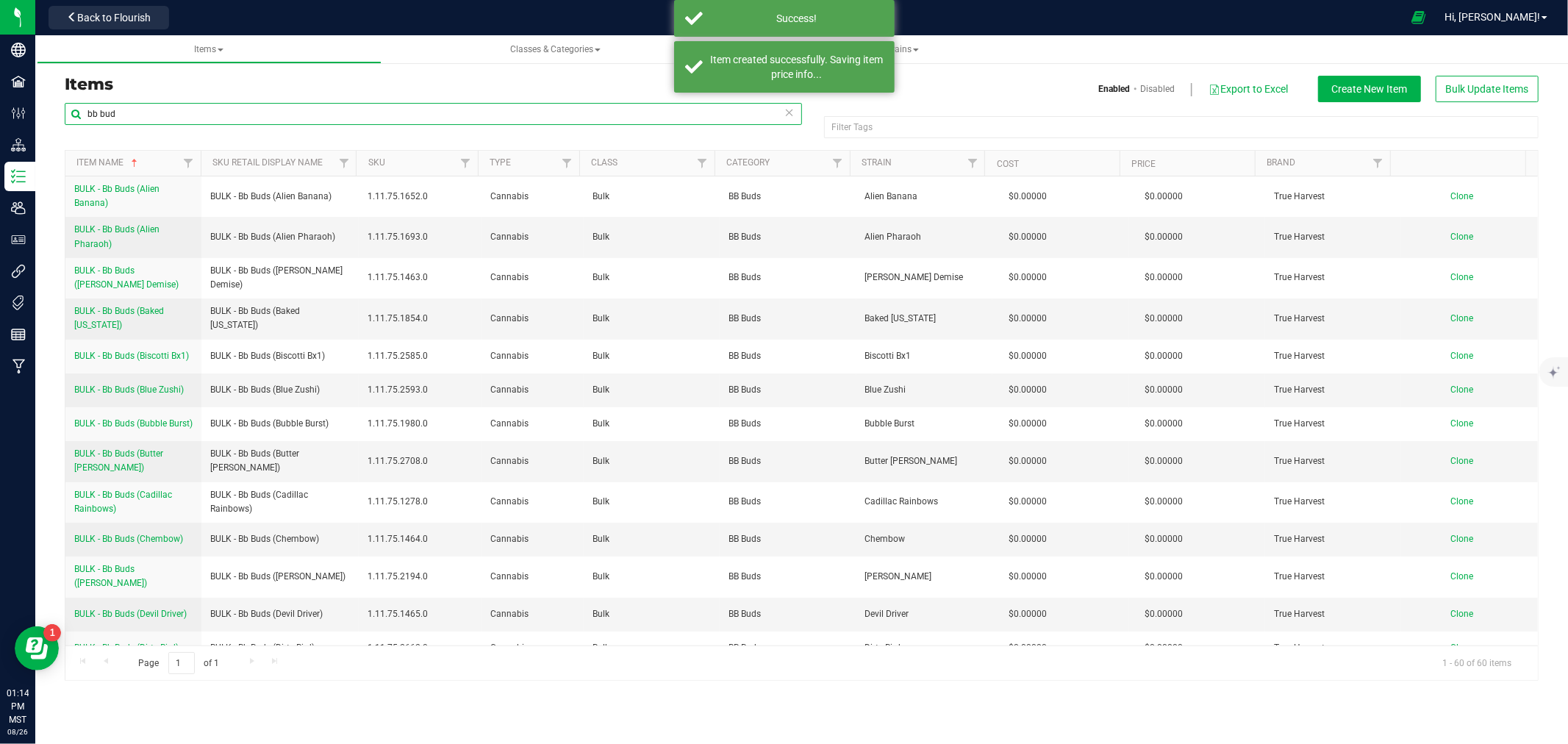
click at [91, 112] on input "bb bud" at bounding box center [433, 113] width 737 height 22
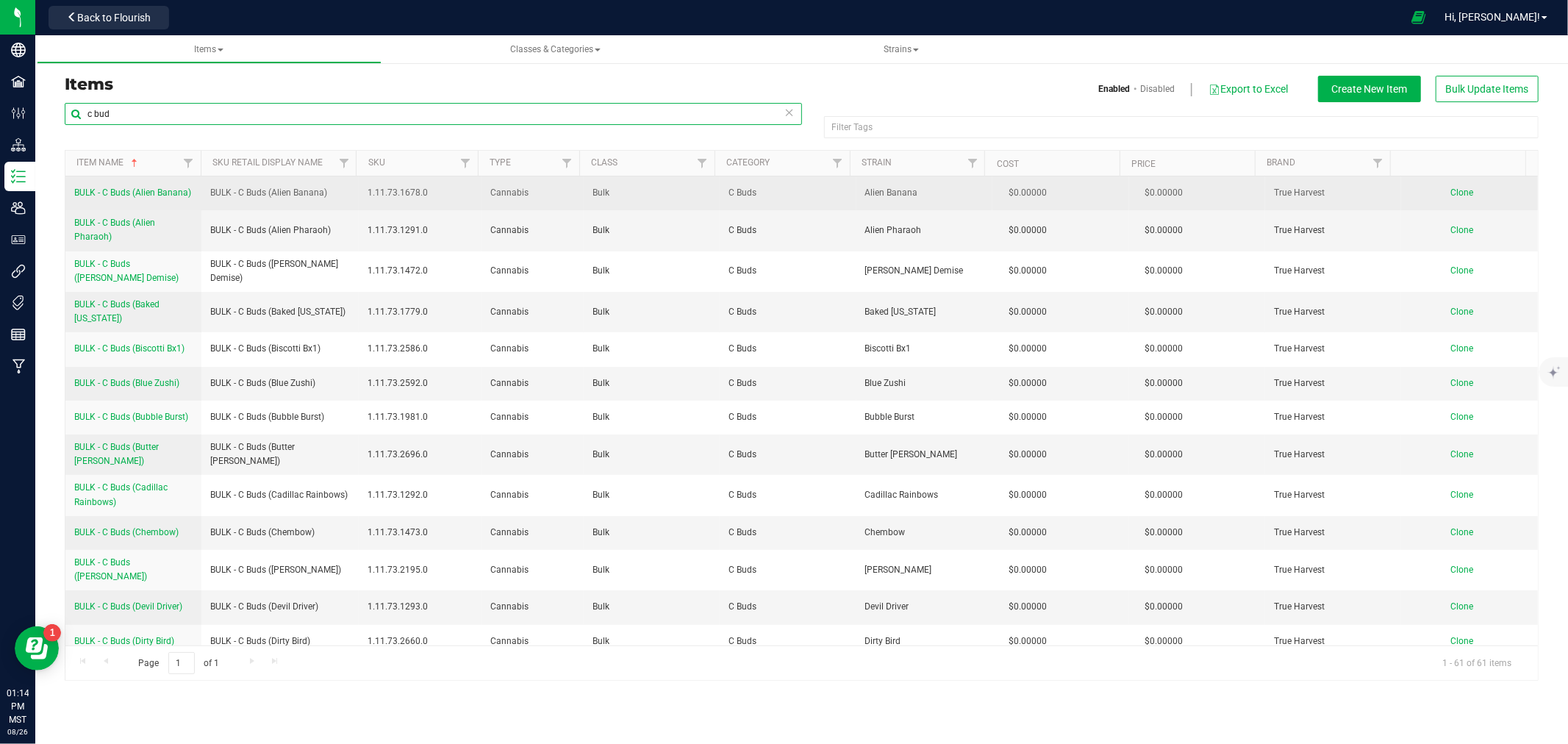
type input "c bud"
drag, startPoint x: 67, startPoint y: 190, endPoint x: 199, endPoint y: 191, distance: 132.0
click at [199, 191] on td "BULK - C Buds (Alien Banana)" at bounding box center [133, 193] width 136 height 33
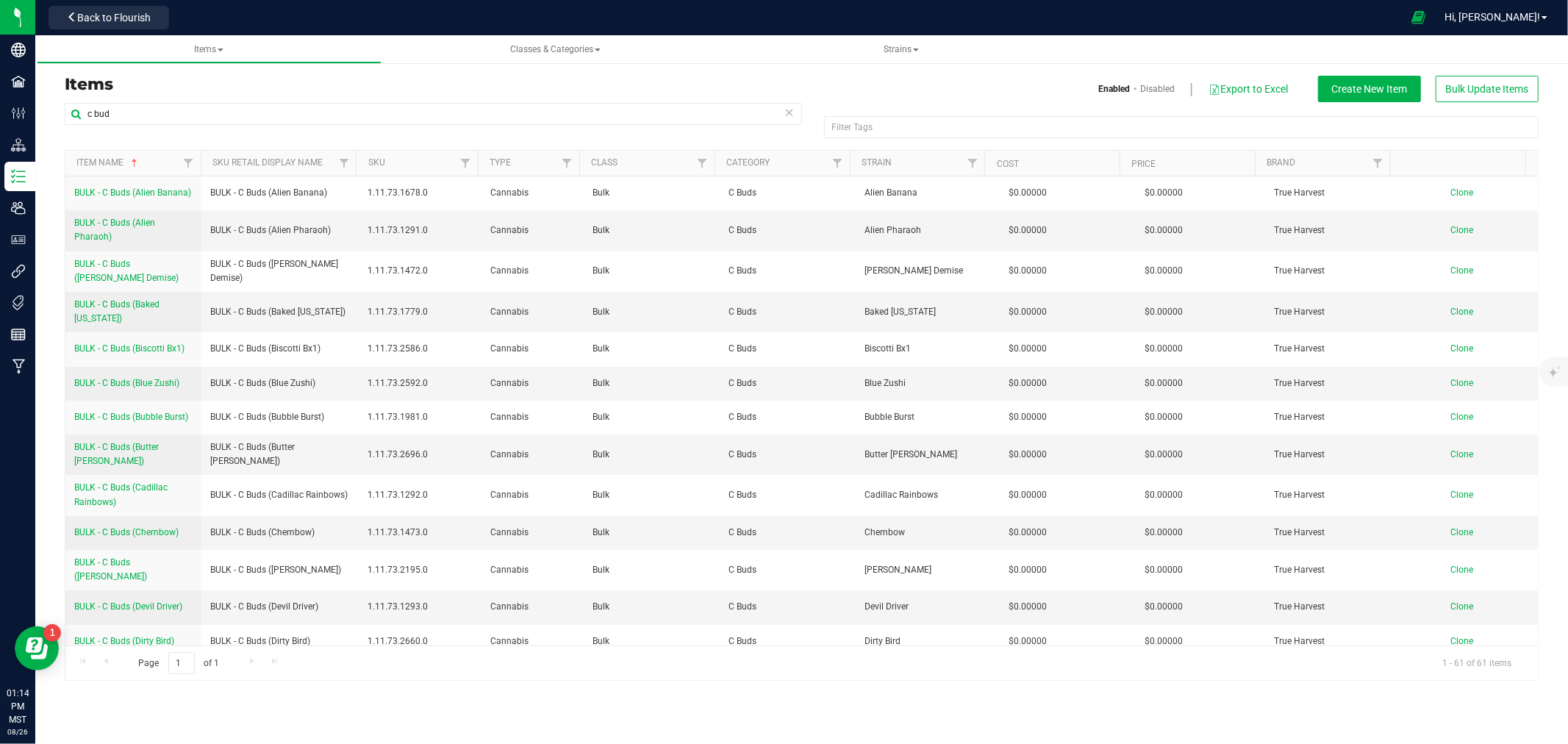
copy span "BULK - C Buds (Alien Banana)"
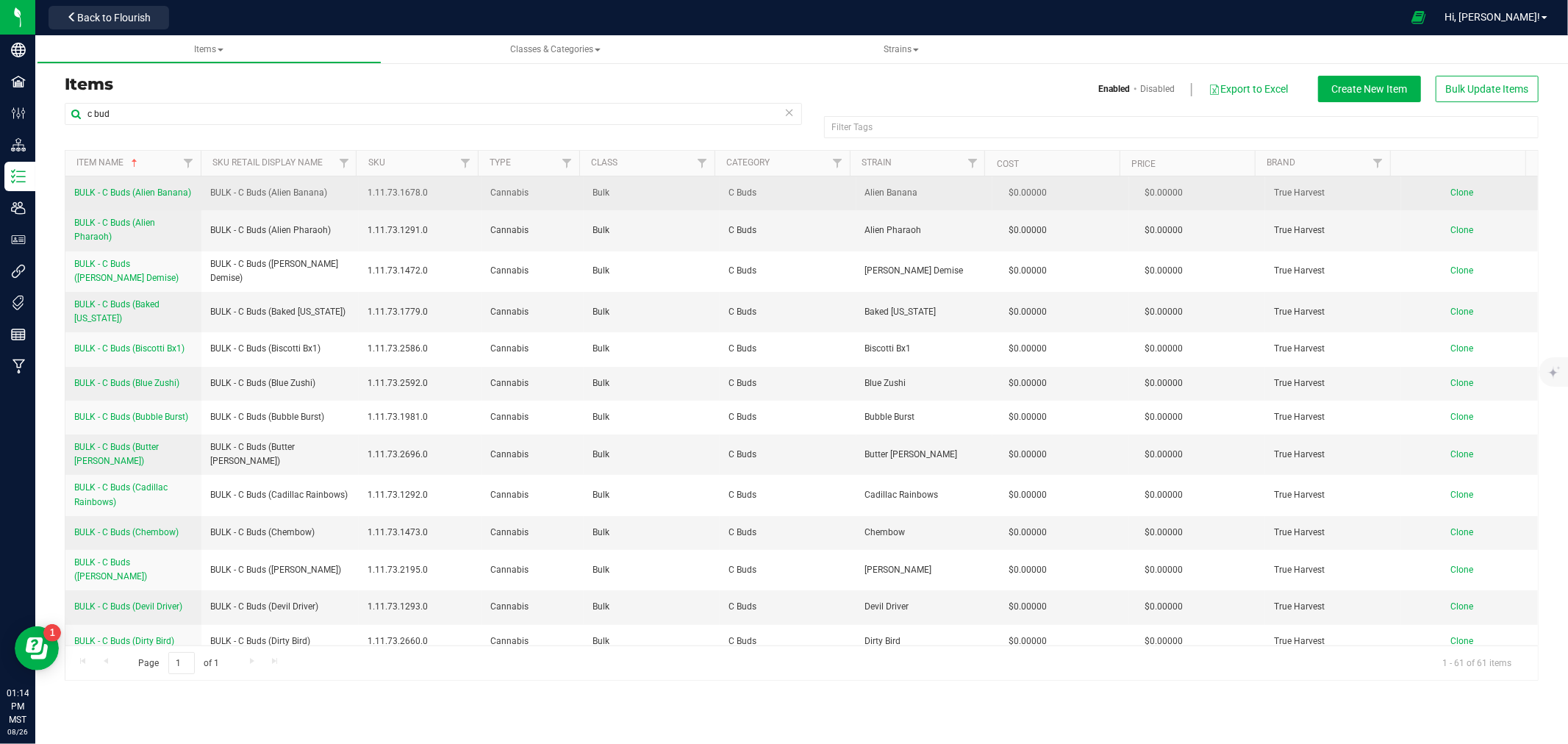
click at [1435, 197] on td "Clone" at bounding box center [1470, 193] width 137 height 33
click at [1451, 194] on span "Clone" at bounding box center [1463, 192] width 23 height 11
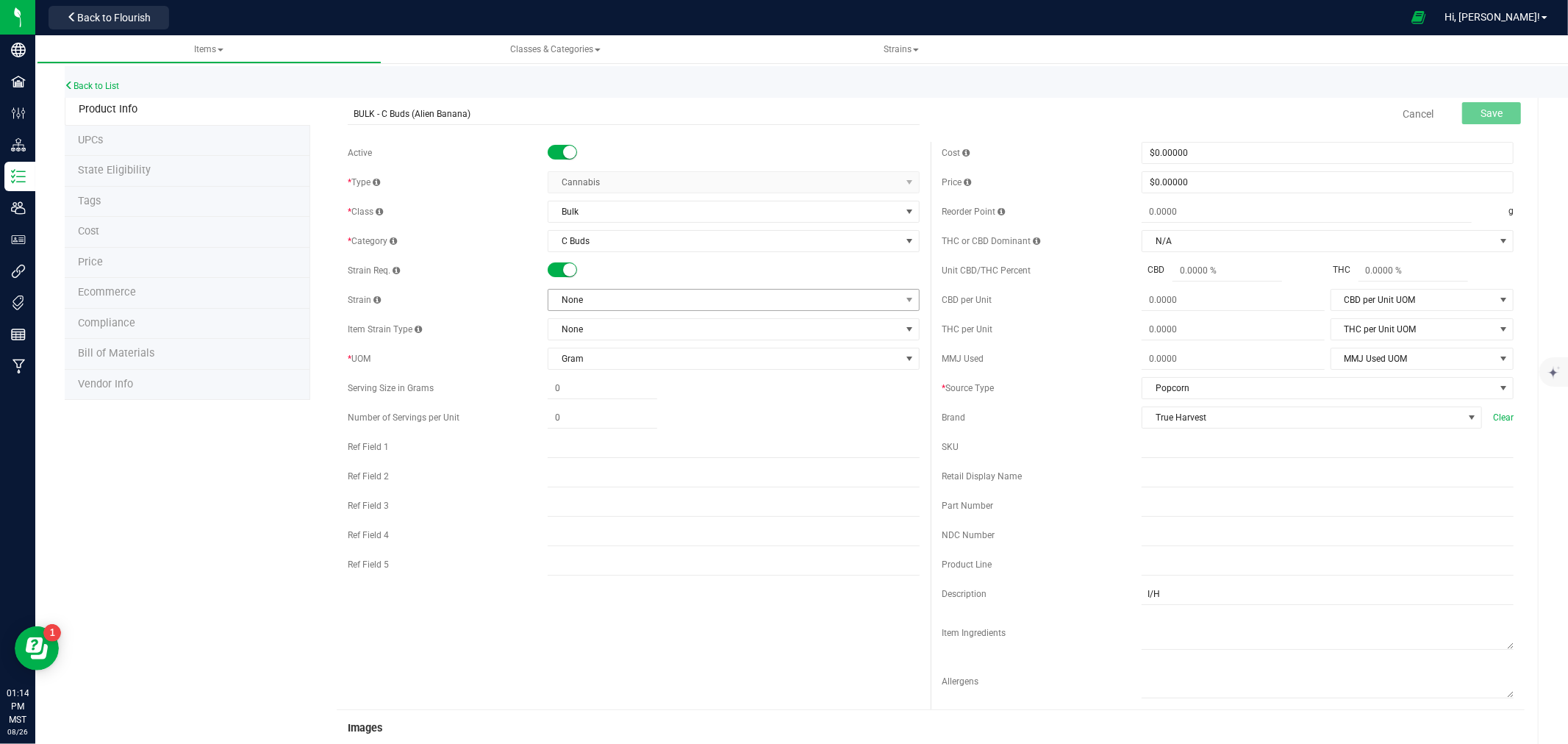
type input "BULK - C Buds (Alien Banana)"
click at [589, 299] on span "None" at bounding box center [724, 300] width 352 height 20
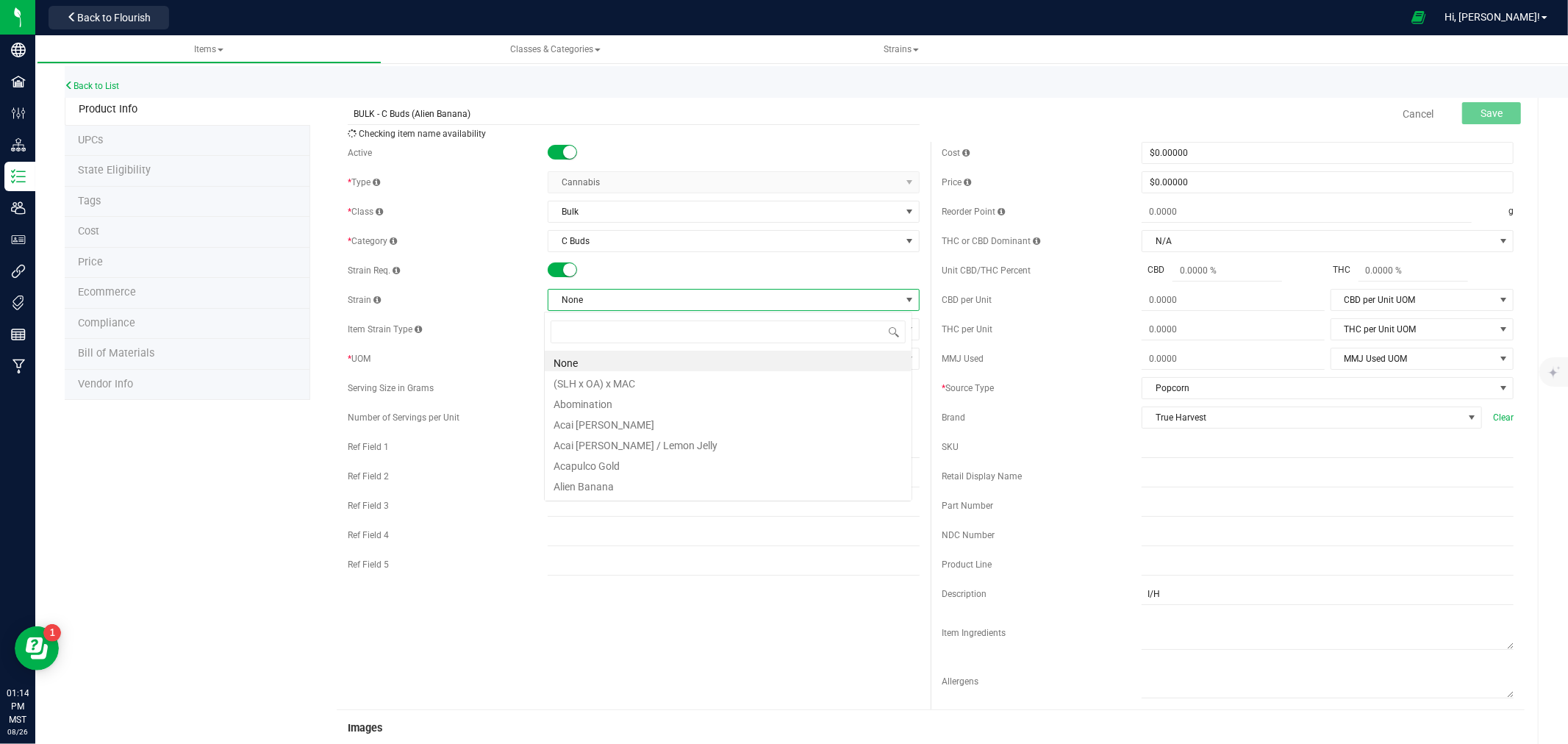
scroll to position [22, 368]
click at [589, 299] on span "None" at bounding box center [724, 300] width 352 height 20
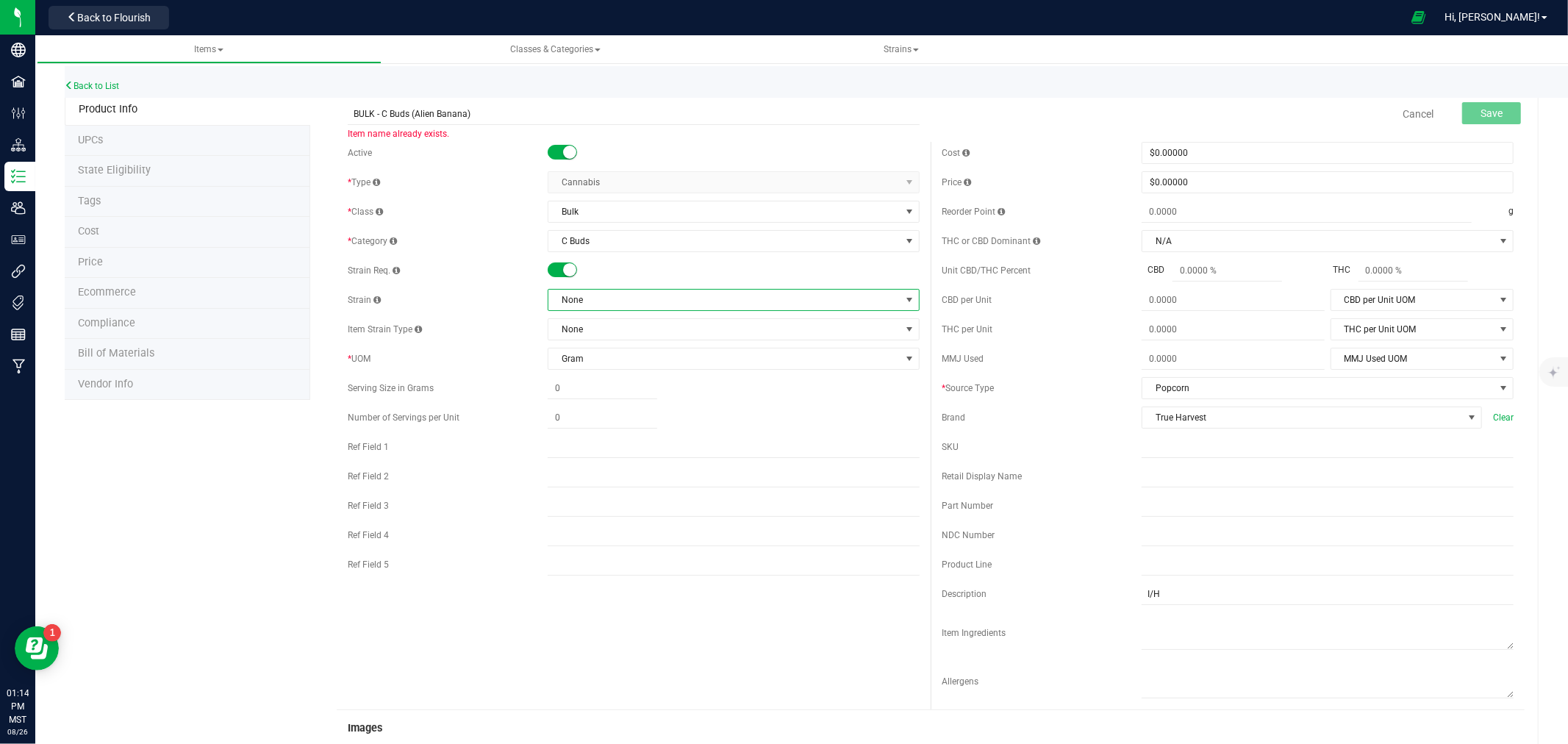
click at [590, 300] on span "None" at bounding box center [724, 300] width 352 height 20
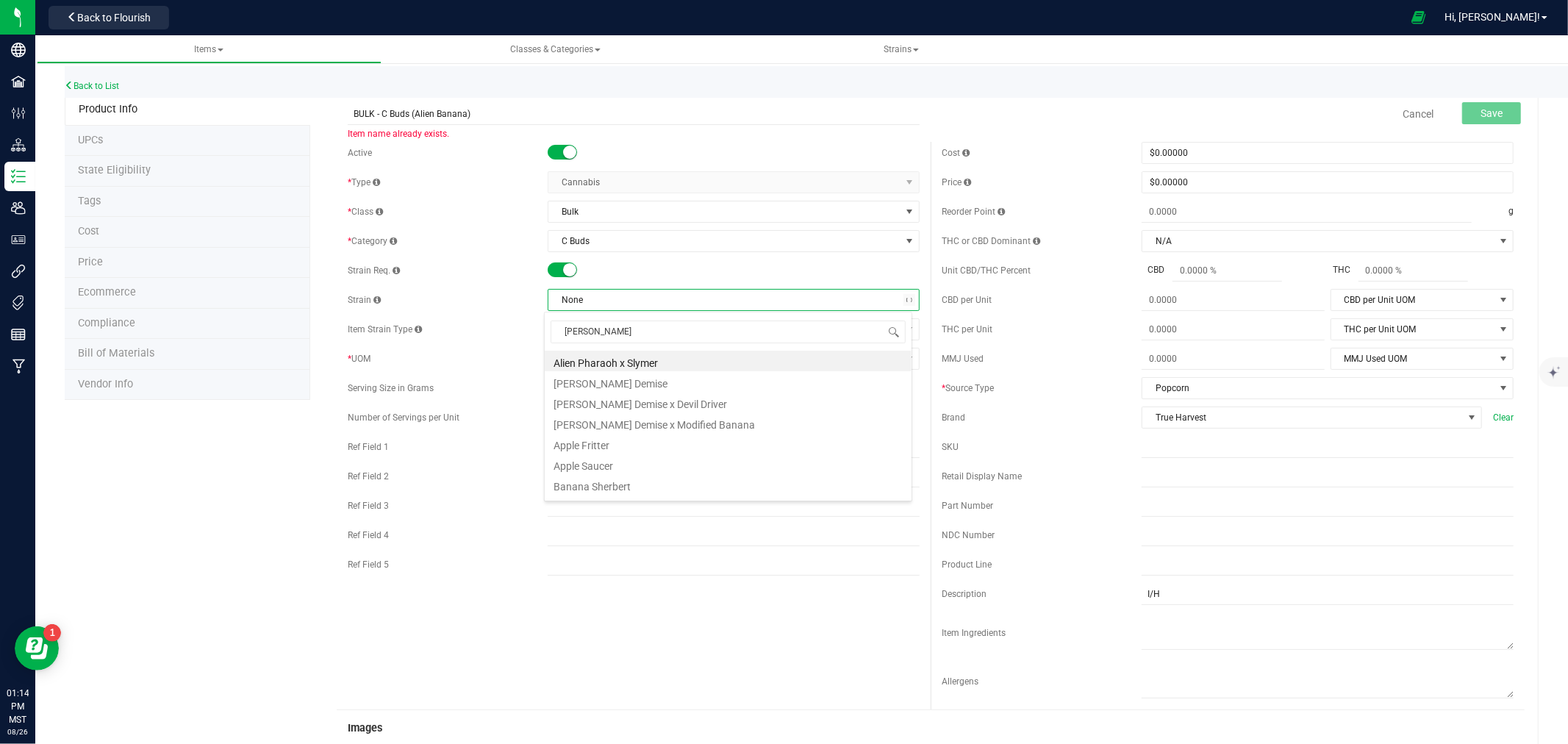
type input "erbz"
click at [592, 360] on li "Sherbz" at bounding box center [728, 360] width 367 height 20
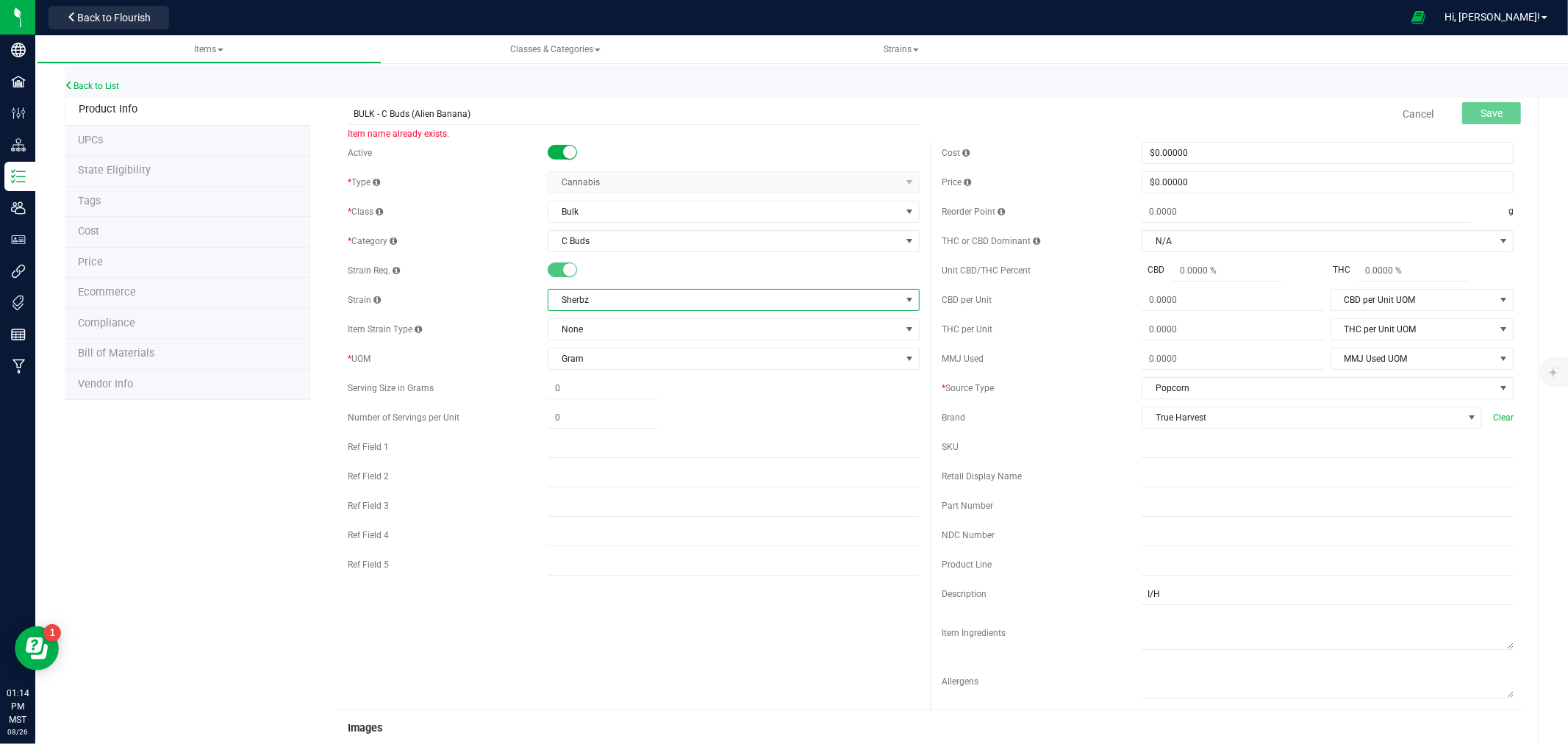
click at [578, 295] on span "Sherbz" at bounding box center [724, 300] width 352 height 20
drag, startPoint x: 547, startPoint y: 300, endPoint x: 594, endPoint y: 301, distance: 47.0
click at [594, 301] on span "Sherbz" at bounding box center [724, 300] width 352 height 20
copy span "Sherbz"
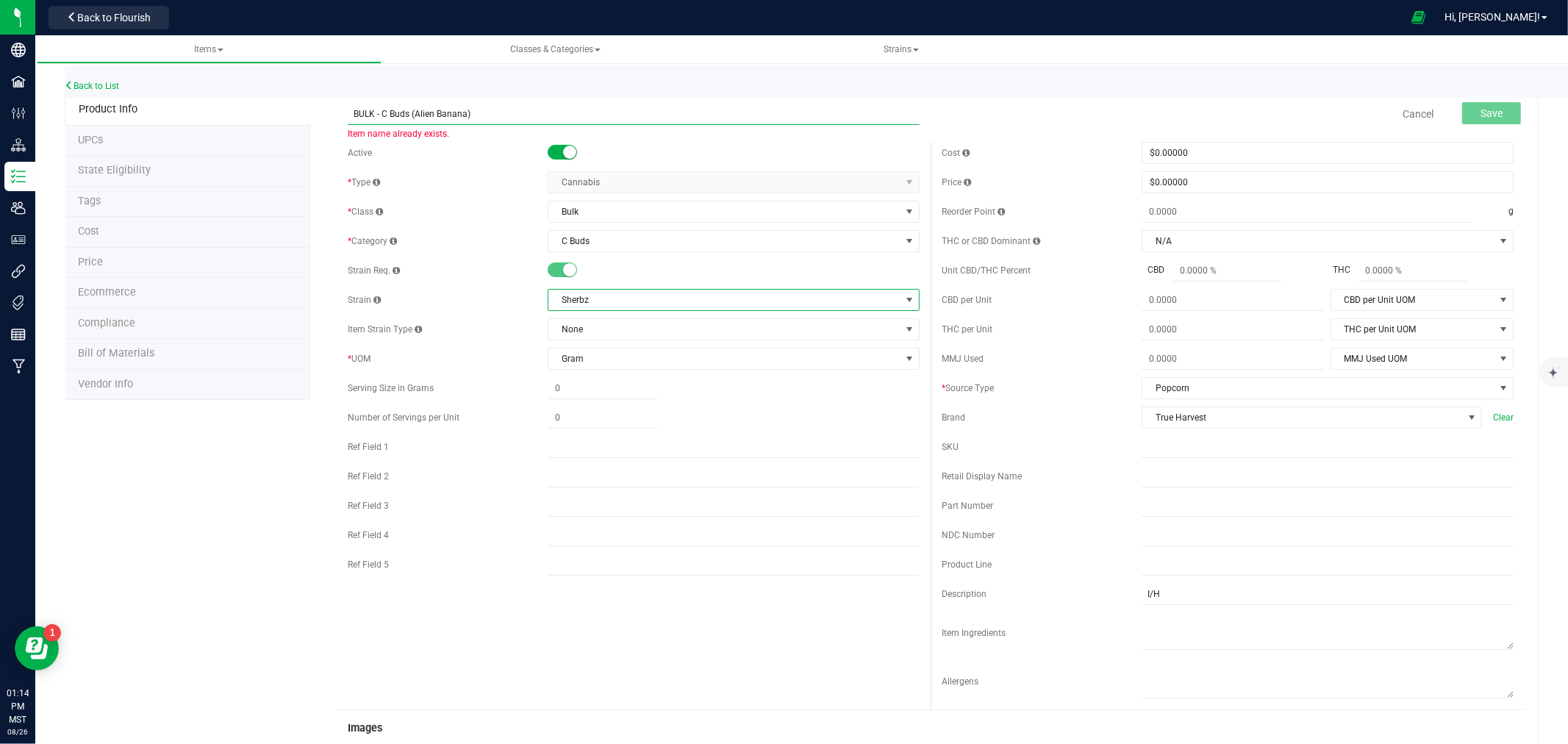
click at [423, 106] on input "BULK - C Buds (Alien Banana)" at bounding box center [633, 113] width 572 height 22
drag, startPoint x: 423, startPoint y: 106, endPoint x: 446, endPoint y: 105, distance: 23.0
click at [446, 105] on input "BULK - C Buds (Alien Banana)" at bounding box center [633, 113] width 572 height 22
paste input "Sherbz"
type input "BULK - C Buds (Sherbz)"
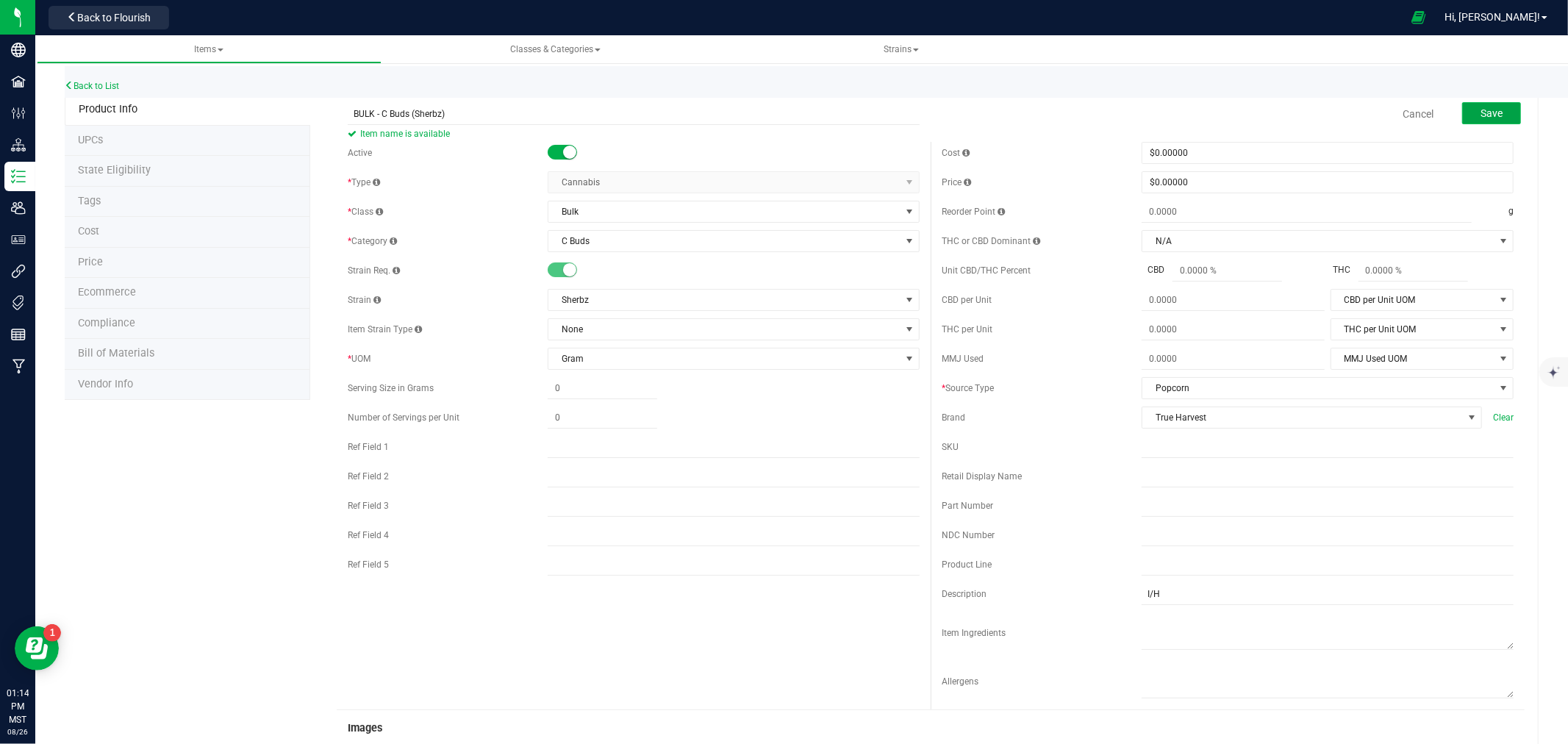
click at [1488, 114] on span "Save" at bounding box center [1491, 112] width 22 height 11
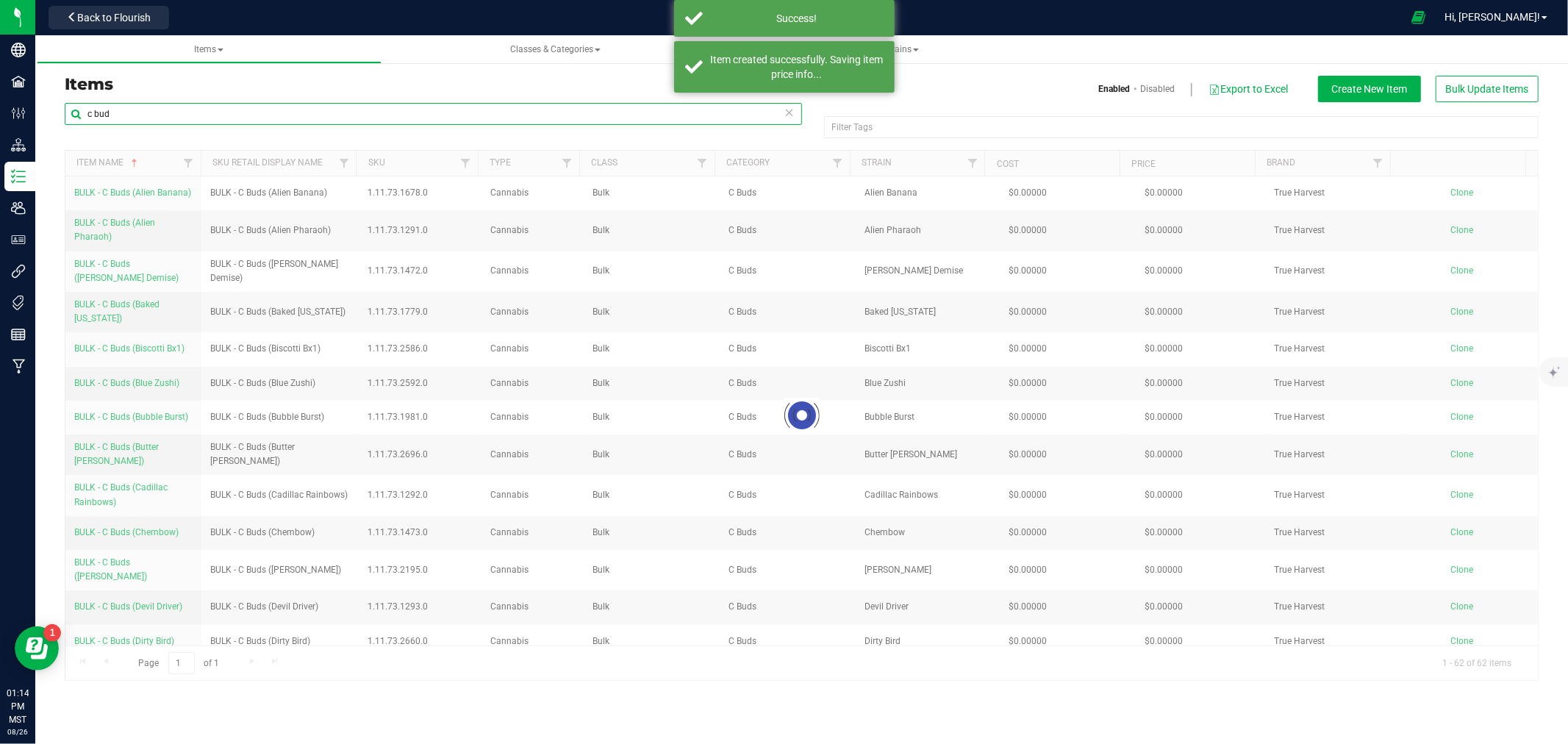
click at [97, 116] on input "c bud" at bounding box center [433, 113] width 737 height 22
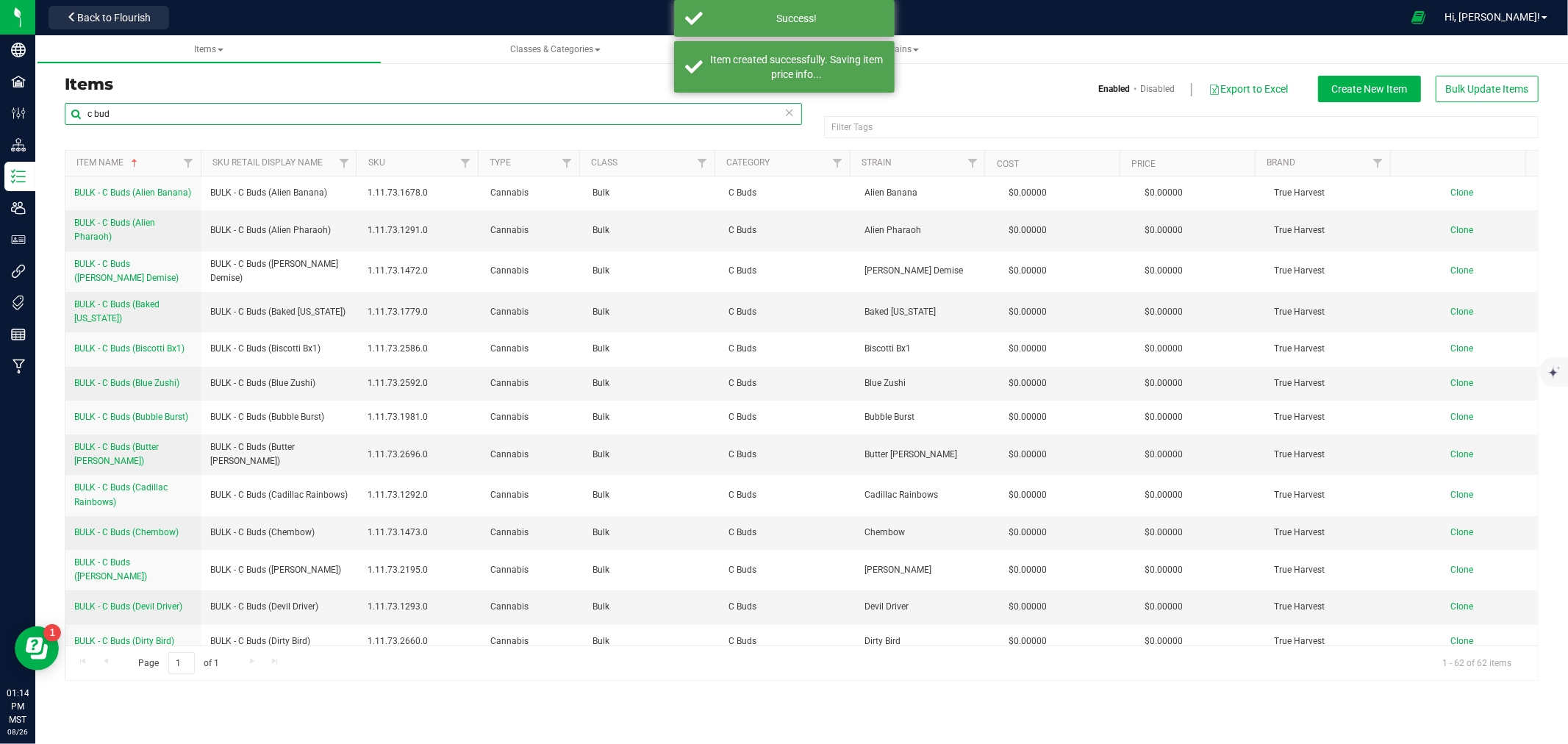
click at [97, 116] on input "c bud" at bounding box center [433, 113] width 737 height 22
click at [97, 115] on input "c bud" at bounding box center [433, 113] width 737 height 22
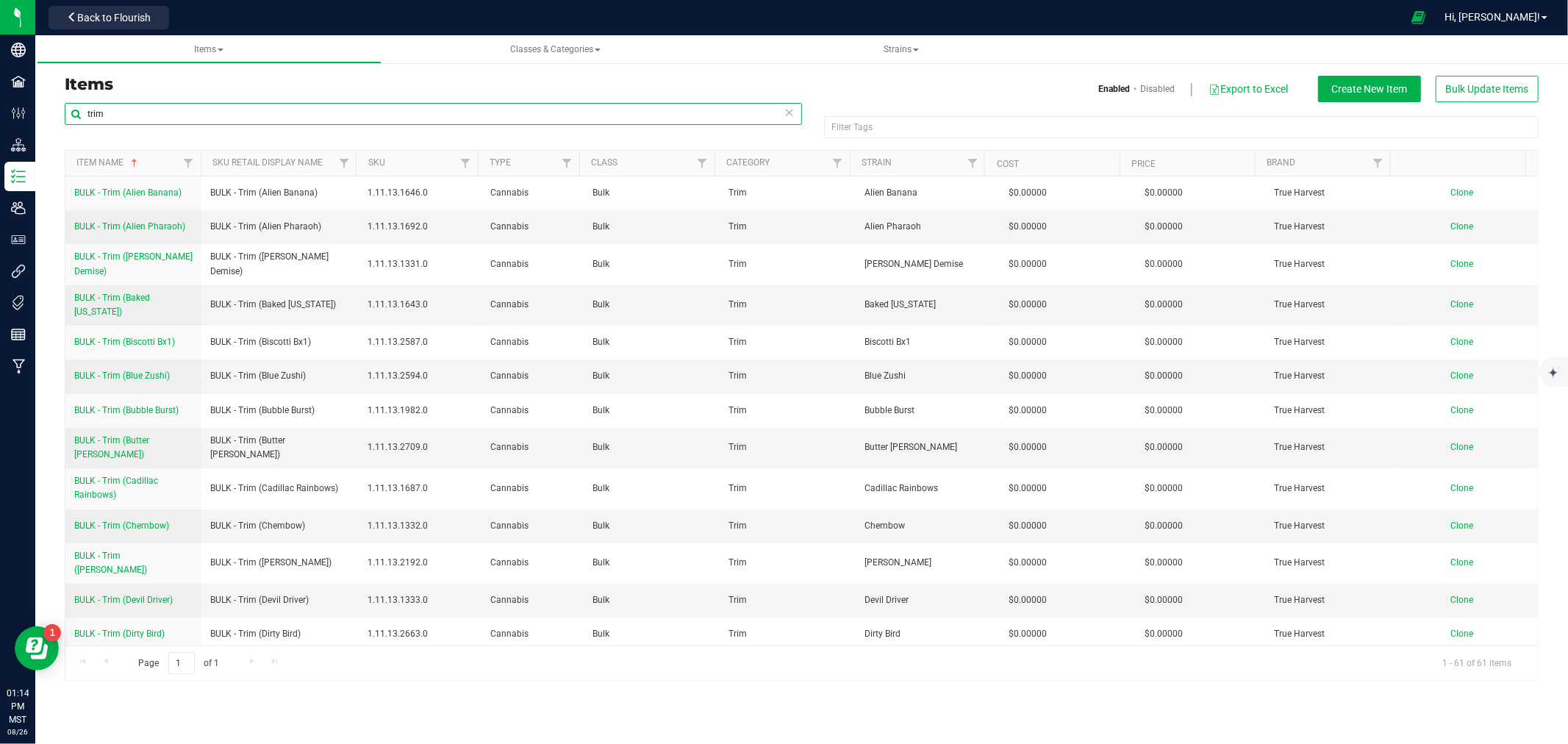
type input "trim"
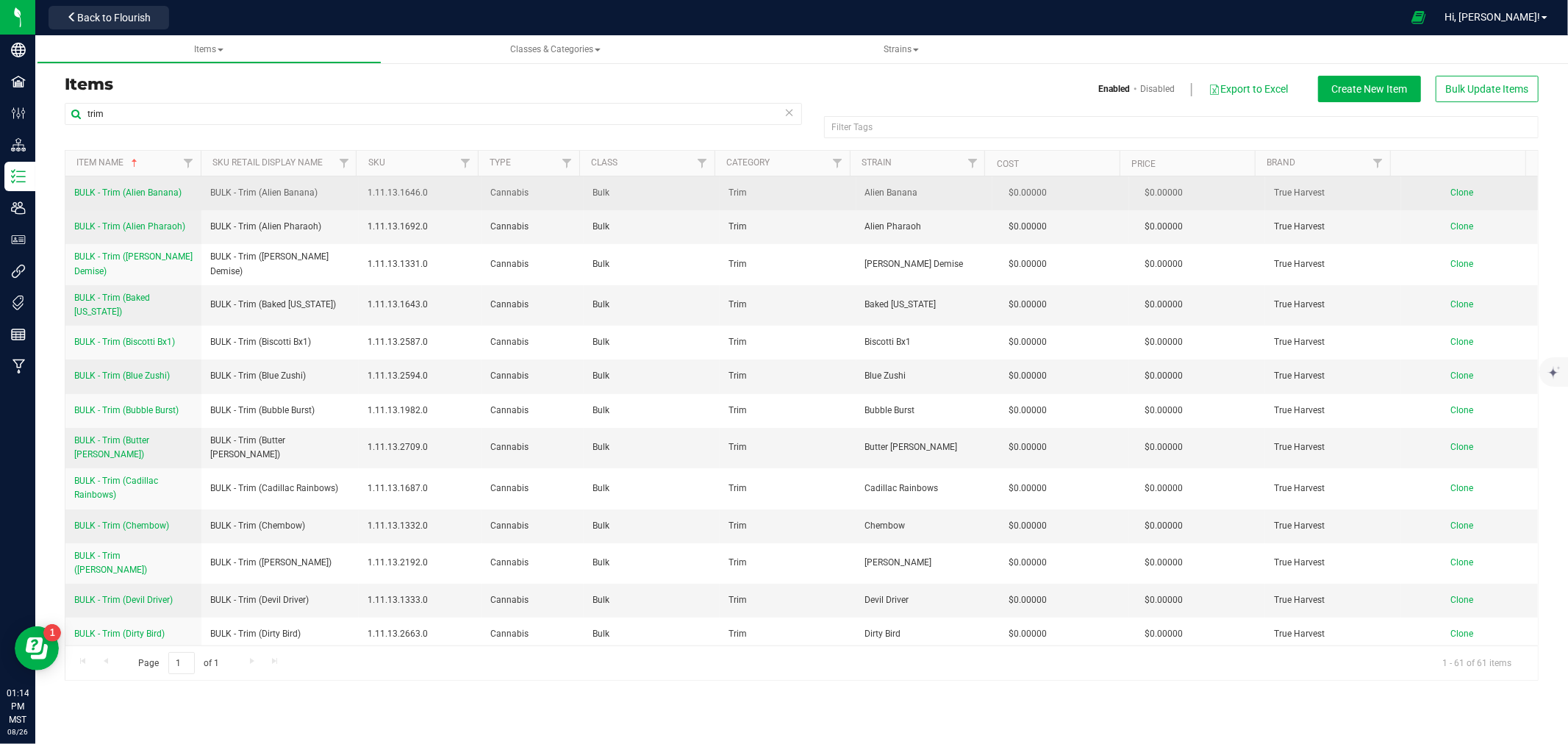
drag, startPoint x: 75, startPoint y: 187, endPoint x: 178, endPoint y: 200, distance: 103.8
click at [178, 200] on td "BULK - Trim (Alien Banana)" at bounding box center [133, 193] width 136 height 33
click at [1453, 192] on span "Clone" at bounding box center [1463, 192] width 23 height 11
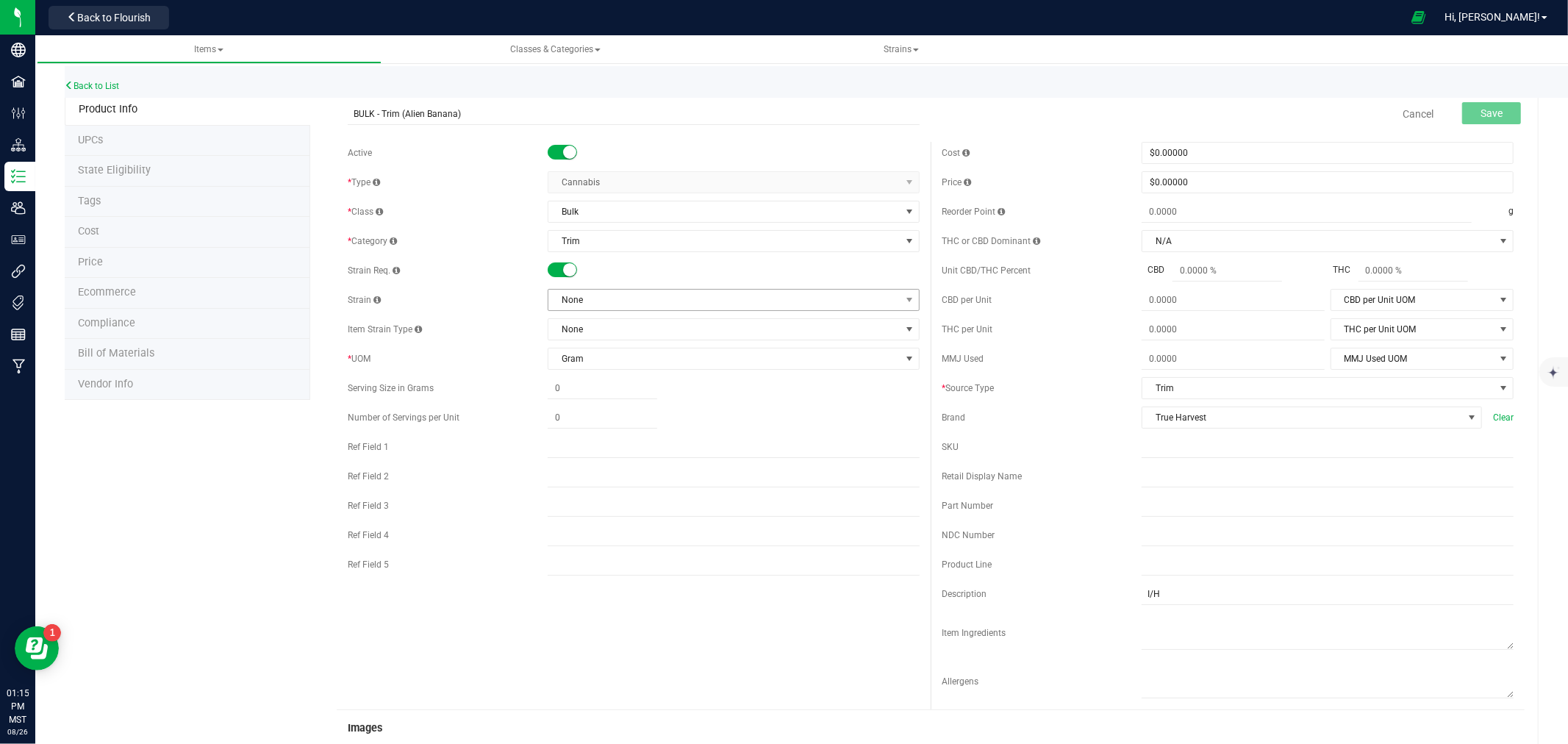
type input "BULK - Trim (Alien Banana)"
click at [613, 298] on span "None" at bounding box center [724, 300] width 352 height 20
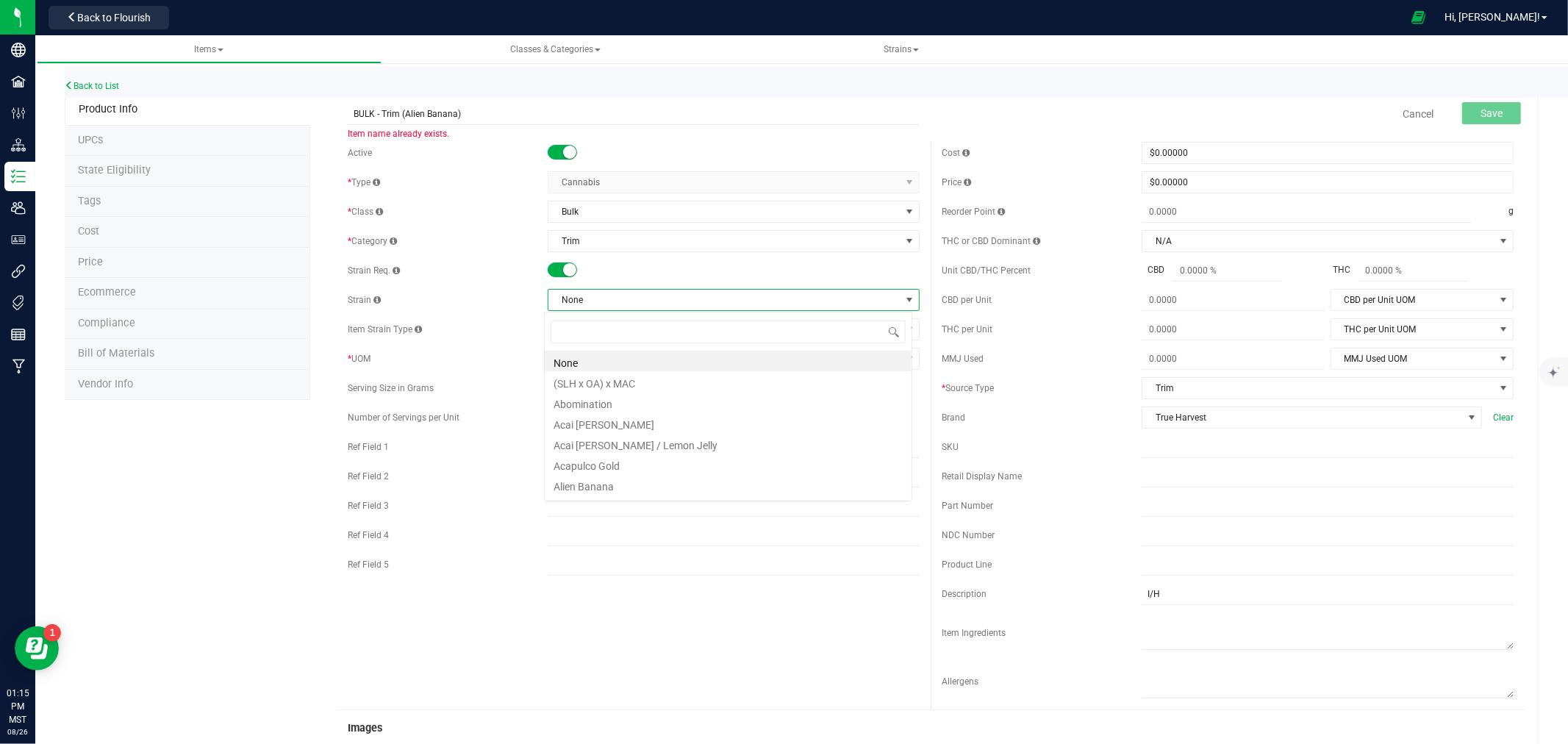
scroll to position [22, 368]
type input "erbz"
drag, startPoint x: 584, startPoint y: 358, endPoint x: 577, endPoint y: 343, distance: 16.6
click at [584, 358] on li "Sherbz" at bounding box center [728, 360] width 367 height 20
click at [561, 293] on span "Sherbz" at bounding box center [724, 300] width 352 height 20
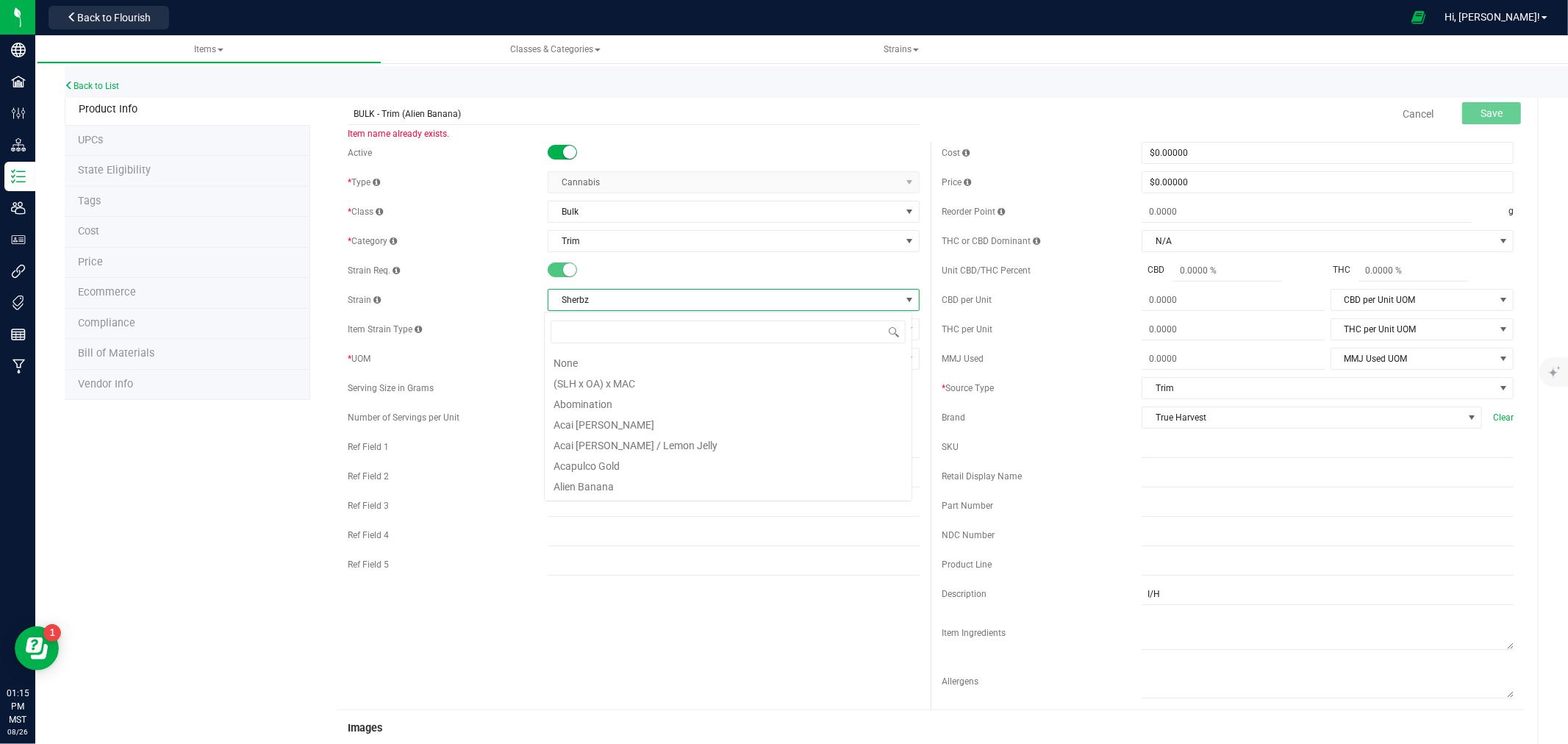
scroll to position [6995, 0]
drag, startPoint x: 557, startPoint y: 297, endPoint x: 594, endPoint y: 303, distance: 37.5
click at [594, 303] on span "Sherbz" at bounding box center [724, 300] width 352 height 20
click at [415, 115] on input "BULK - Trim (Alien Banana)" at bounding box center [633, 113] width 572 height 22
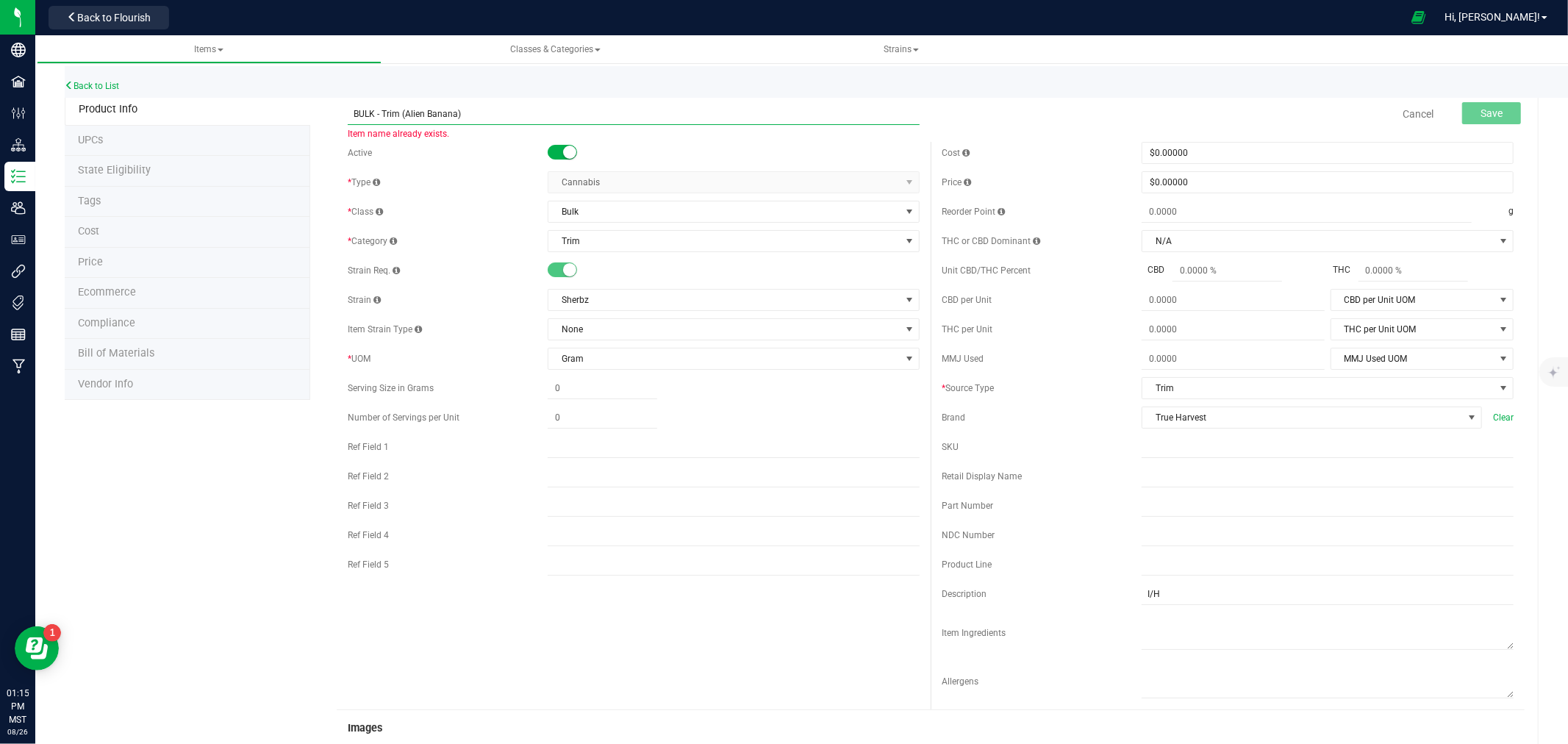
click at [416, 115] on input "BULK - Trim (Alien Banana)" at bounding box center [633, 113] width 572 height 22
click at [412, 112] on input "BULK - Trim (Alien Banana)" at bounding box center [633, 113] width 572 height 22
drag, startPoint x: 412, startPoint y: 112, endPoint x: 435, endPoint y: 114, distance: 23.1
click at [435, 114] on input "BULK - Trim (Alien Banana)" at bounding box center [633, 113] width 572 height 22
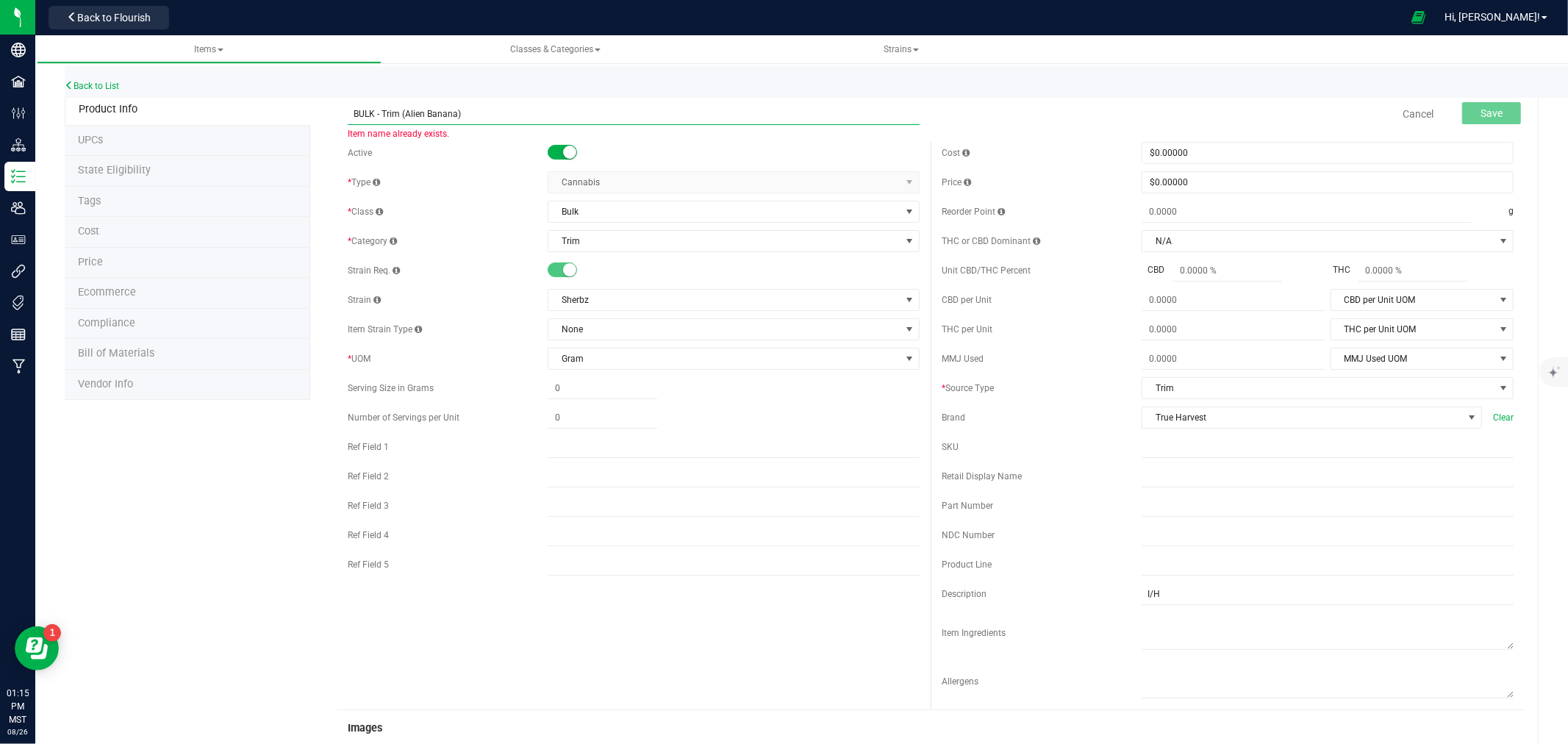
paste input "Sherbz"
type input "BULK - Trim (Sherbz)"
click at [1493, 113] on button "Save" at bounding box center [1491, 112] width 59 height 22
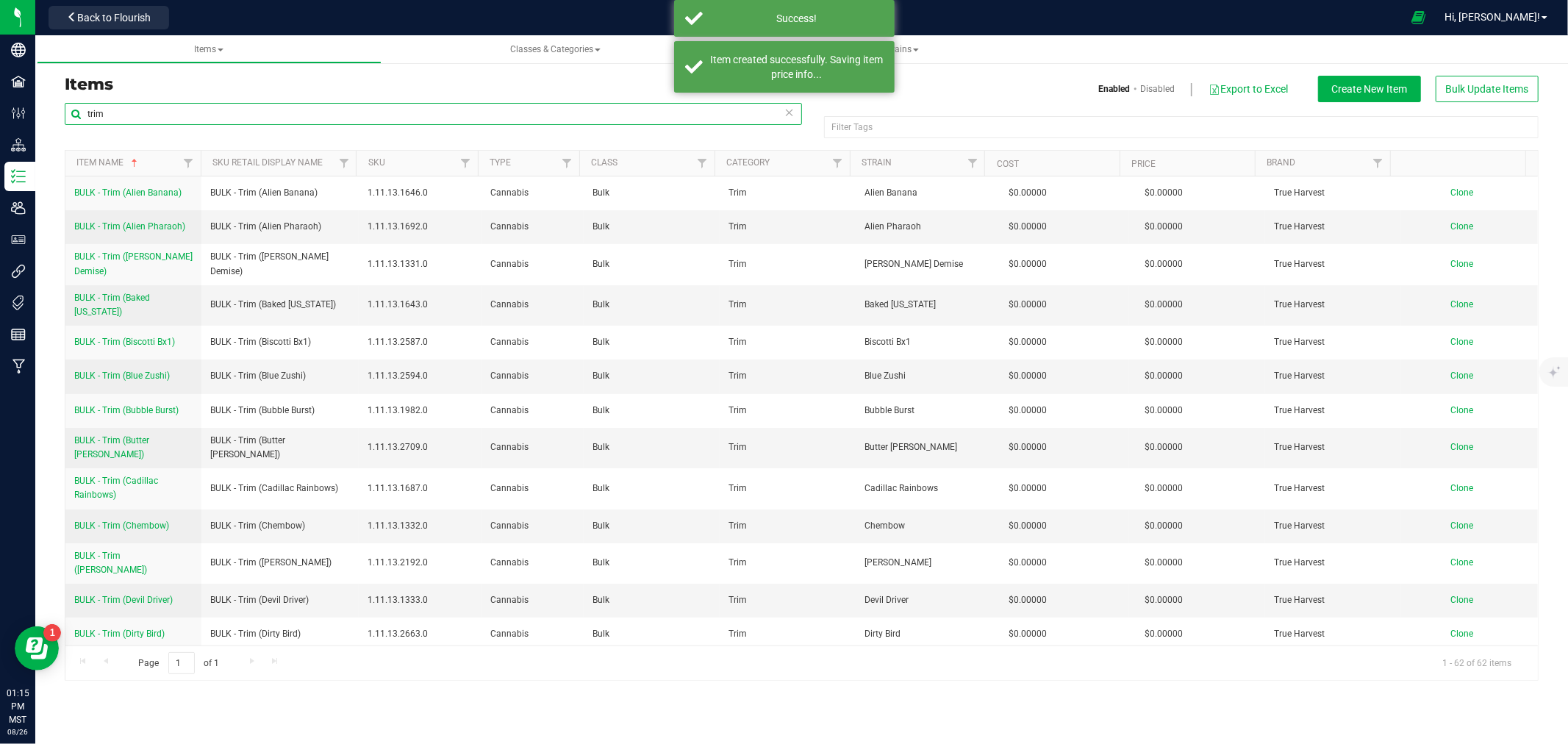
click at [106, 112] on input "trim" at bounding box center [433, 113] width 737 height 22
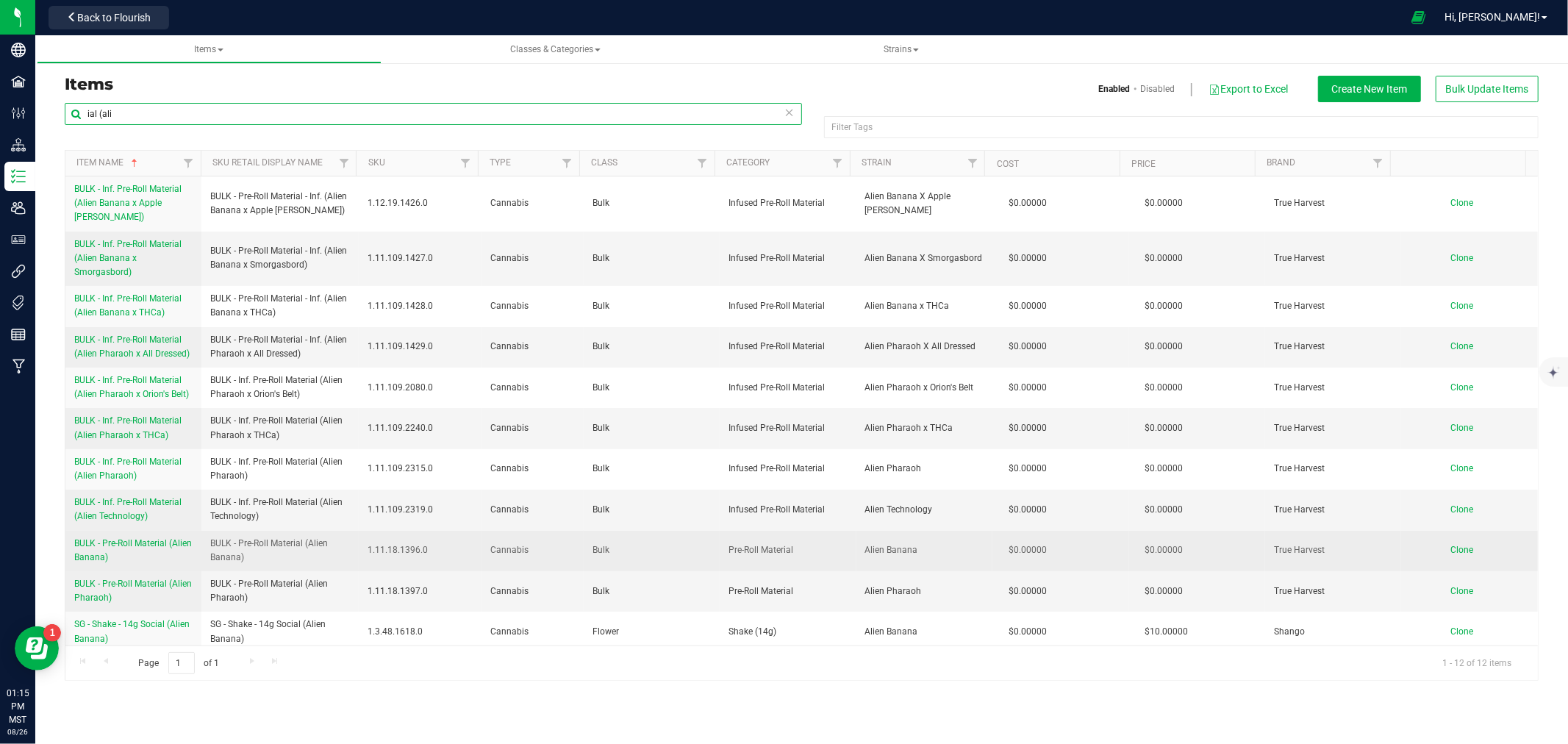
type input "ial (ali"
drag, startPoint x: 69, startPoint y: 531, endPoint x: 140, endPoint y: 545, distance: 72.4
click at [140, 545] on td "BULK - Pre-Roll Material (Alien Banana)" at bounding box center [133, 551] width 136 height 40
click at [1464, 545] on link "Clone" at bounding box center [1470, 550] width 38 height 11
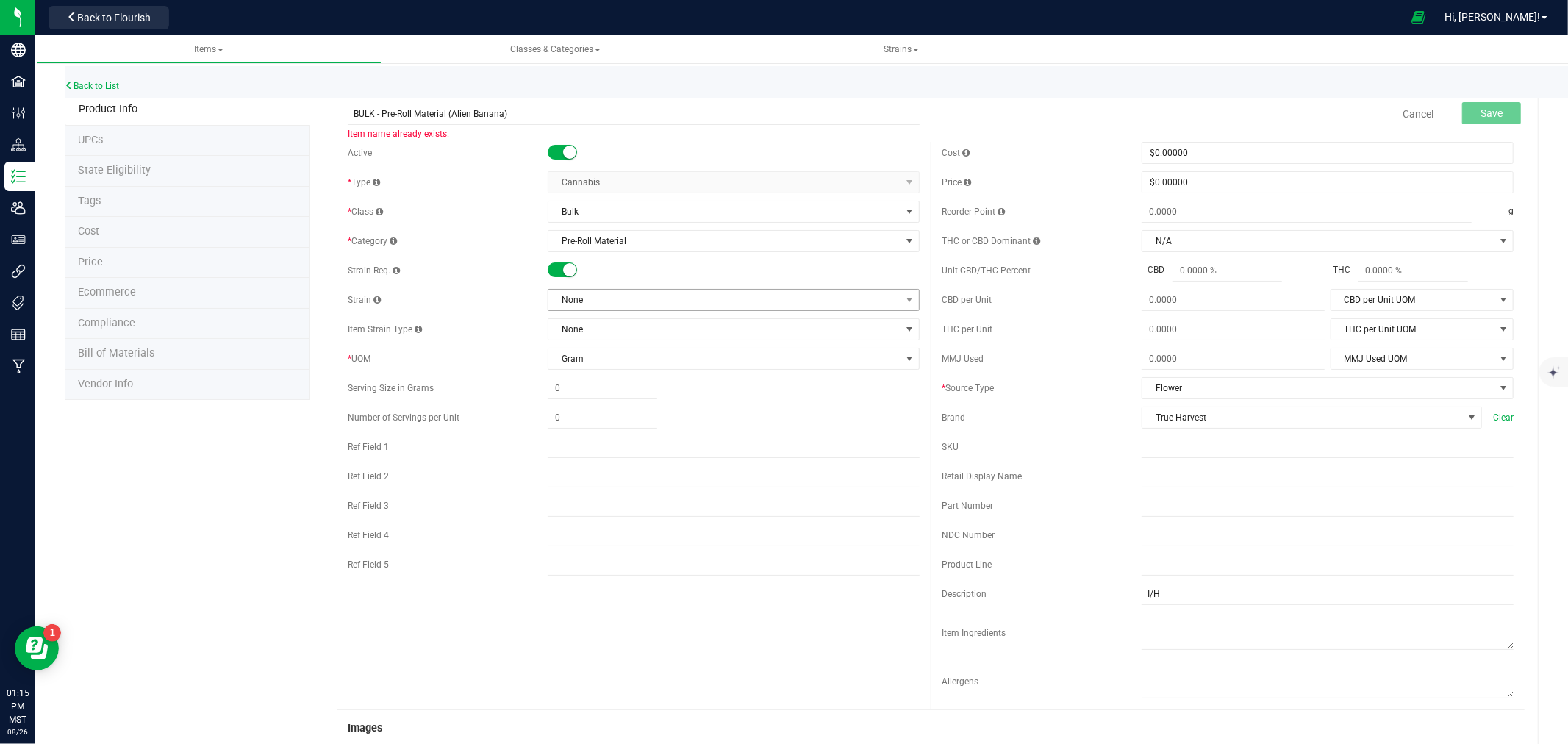
type input "BULK - Pre-Roll Material (Alien Banana)"
click at [611, 300] on span "None" at bounding box center [724, 300] width 352 height 20
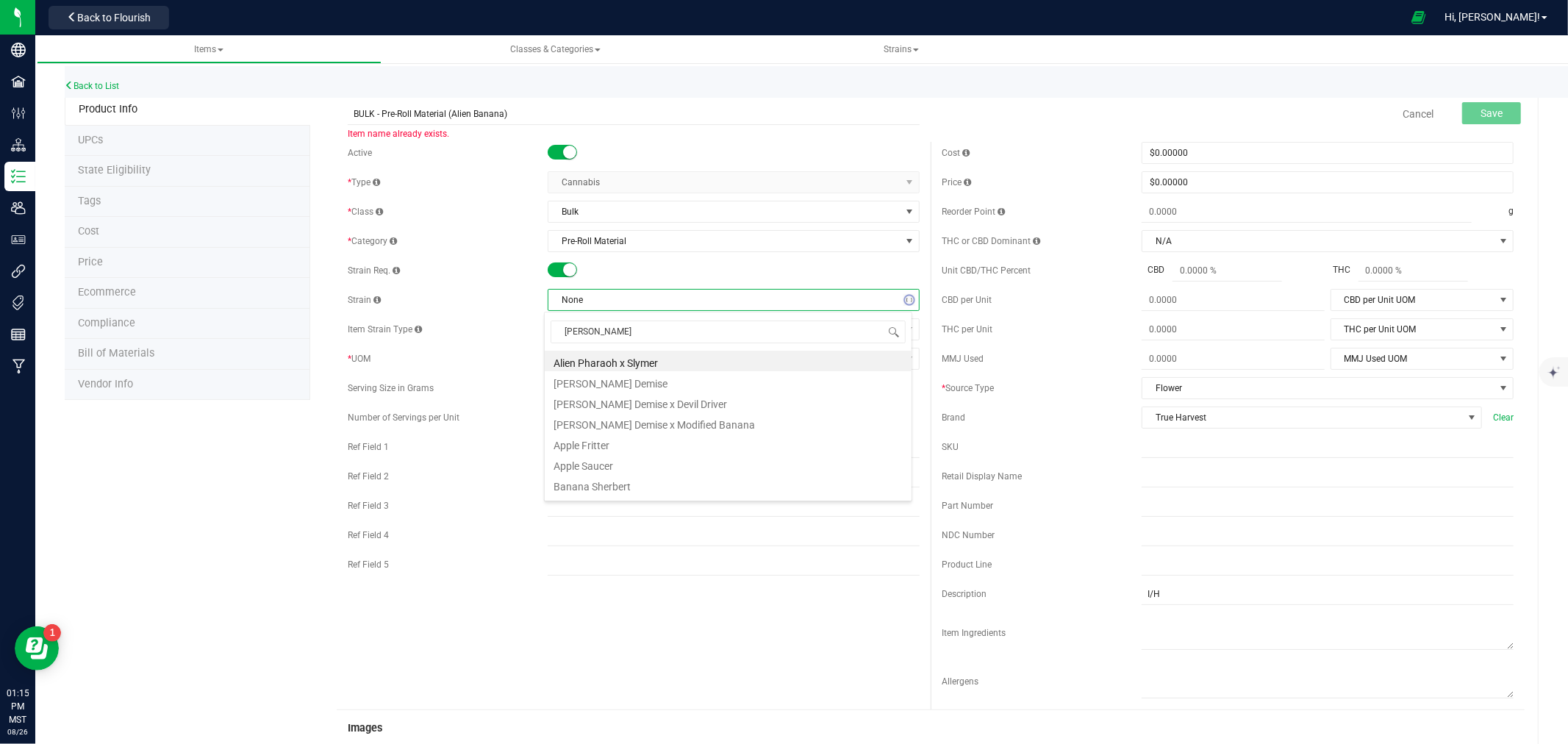
type input "erbz"
click at [615, 364] on li "Sherbz" at bounding box center [728, 360] width 367 height 20
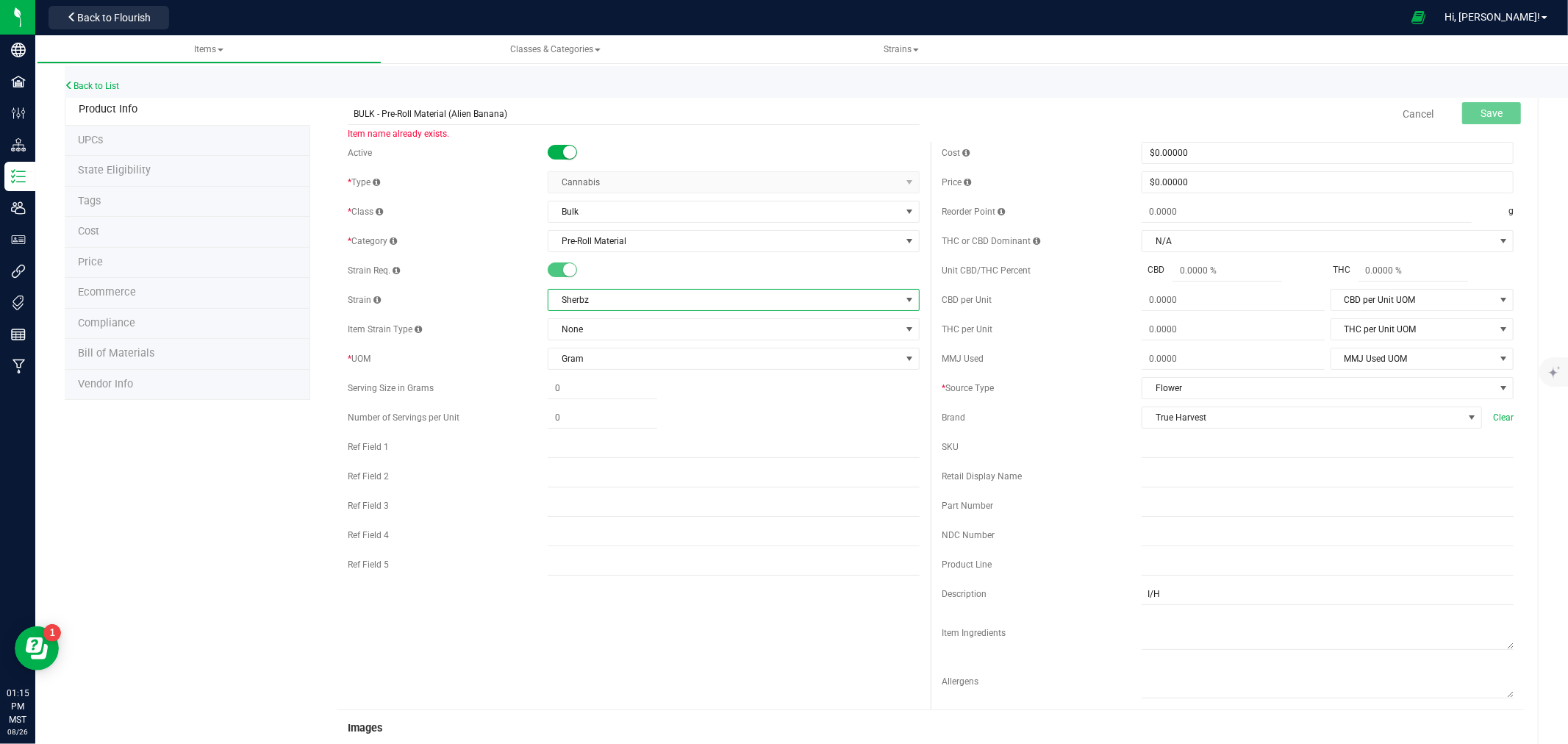
click at [583, 302] on span "Sherbz" at bounding box center [724, 300] width 352 height 20
click at [562, 297] on span "Sherbz" at bounding box center [724, 300] width 352 height 20
click at [556, 301] on span "Sherbz" at bounding box center [724, 300] width 352 height 20
drag, startPoint x: 553, startPoint y: 298, endPoint x: 626, endPoint y: 295, distance: 73.1
click at [626, 295] on span "Sherbz" at bounding box center [724, 300] width 352 height 20
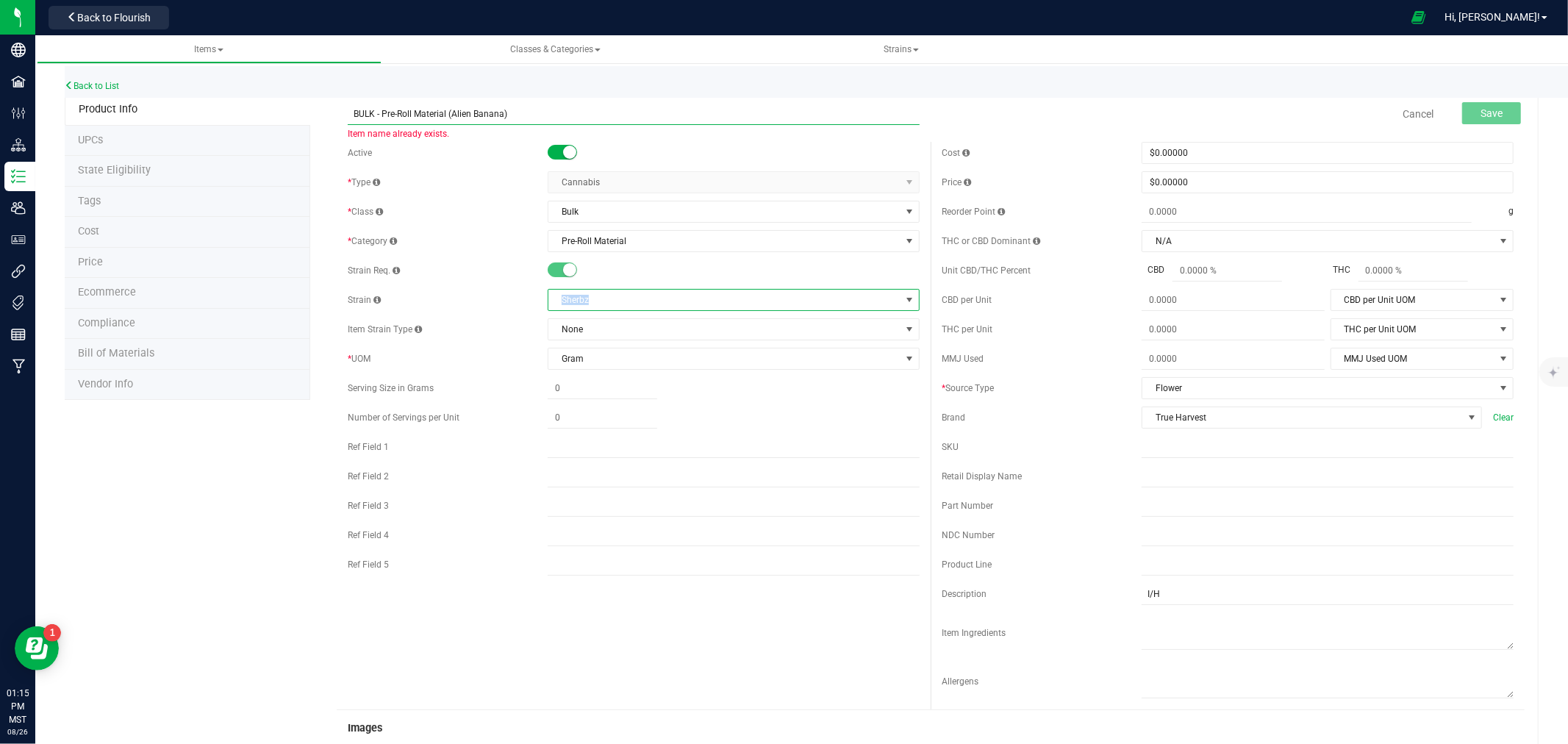
click at [454, 114] on input "BULK - Pre-Roll Material (Alien Banana)" at bounding box center [633, 113] width 572 height 22
drag, startPoint x: 454, startPoint y: 114, endPoint x: 480, endPoint y: 113, distance: 26.0
click at [480, 113] on input "BULK - Pre-Roll Material (Alien Banana)" at bounding box center [633, 113] width 572 height 22
paste input "Sherbz"
type input "BULK - Pre-Roll Material (Sherbz)"
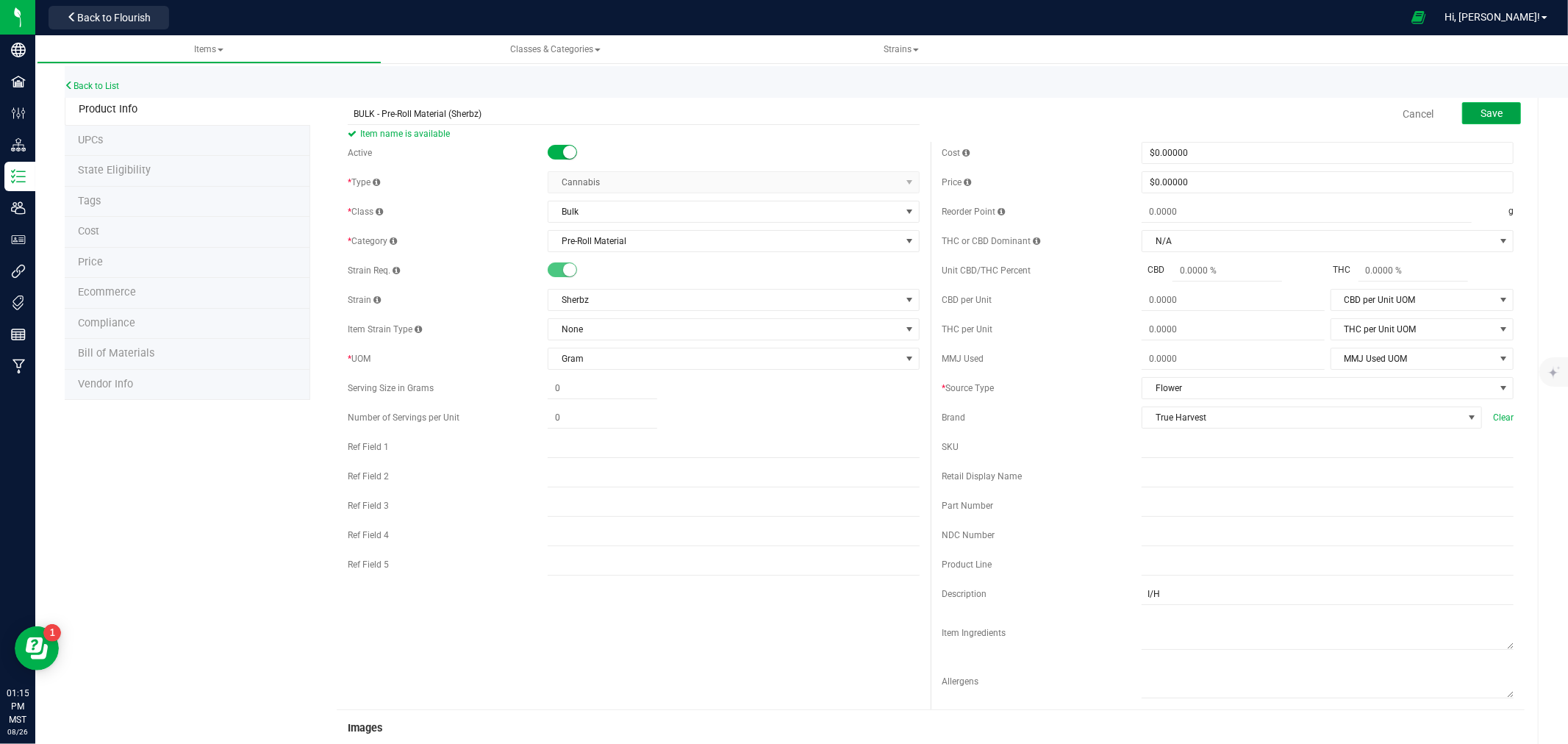
click at [1487, 109] on span "Save" at bounding box center [1491, 112] width 22 height 11
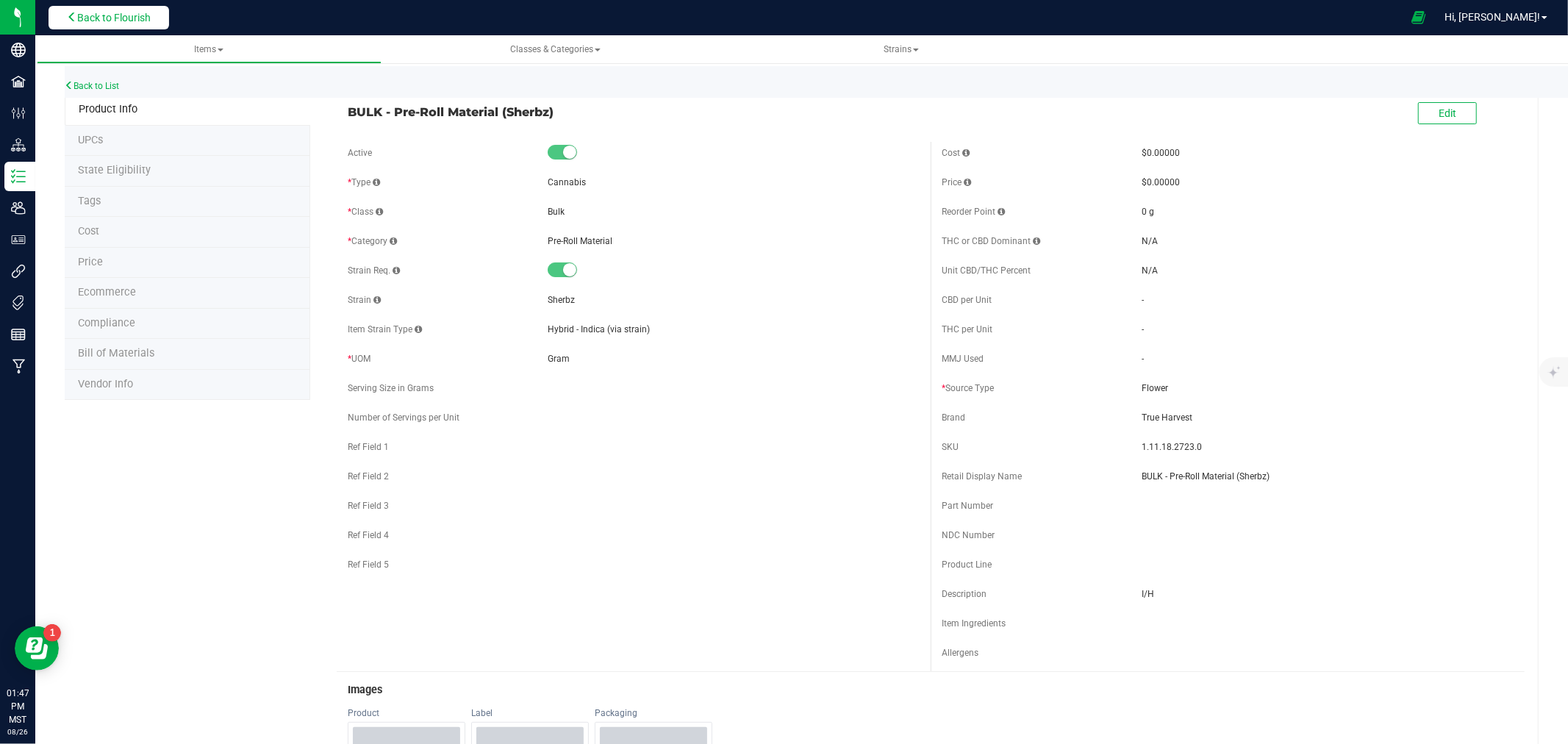
click at [129, 11] on span "Back to Flourish" at bounding box center [114, 17] width 74 height 11
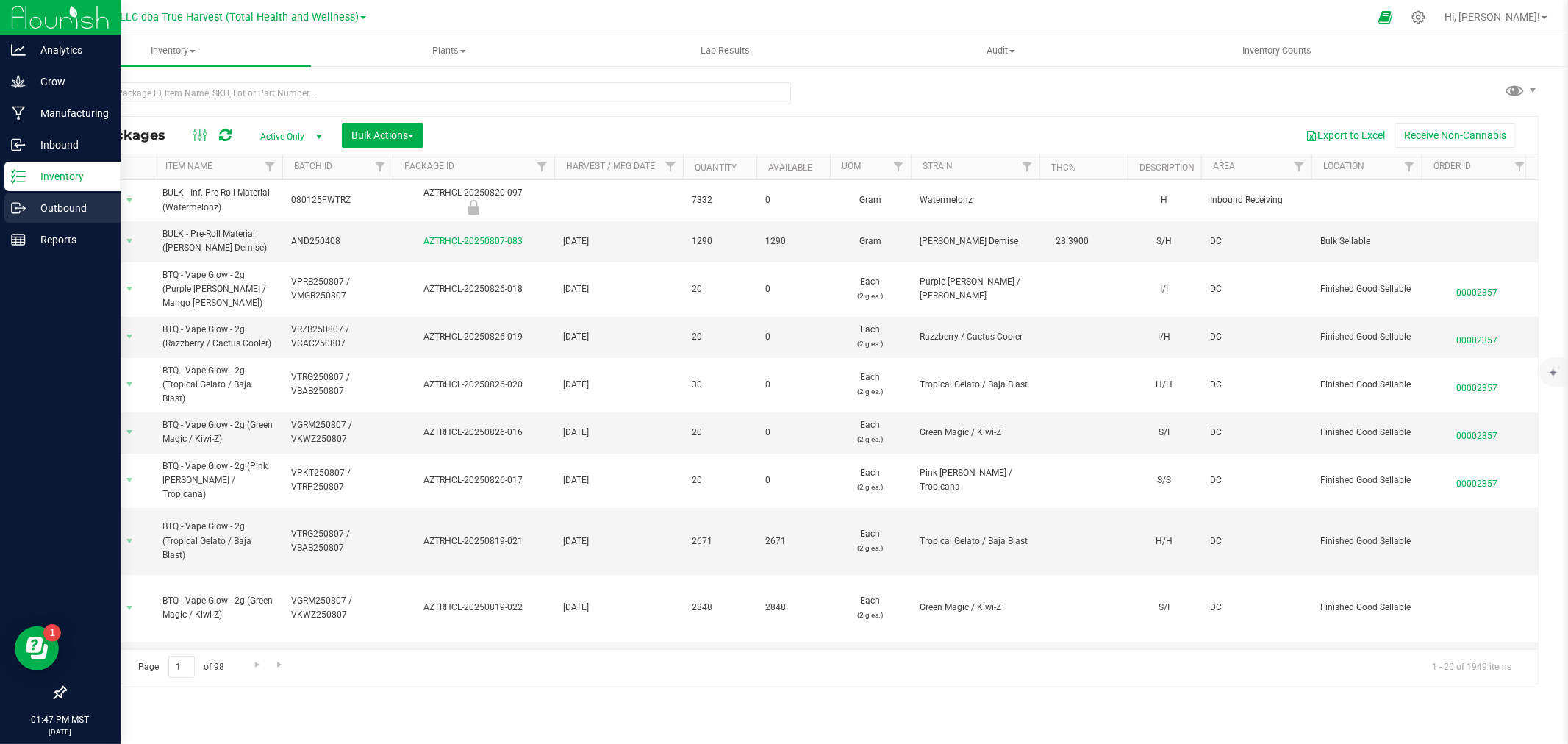
click at [25, 206] on p "Outbound" at bounding box center [69, 208] width 88 height 18
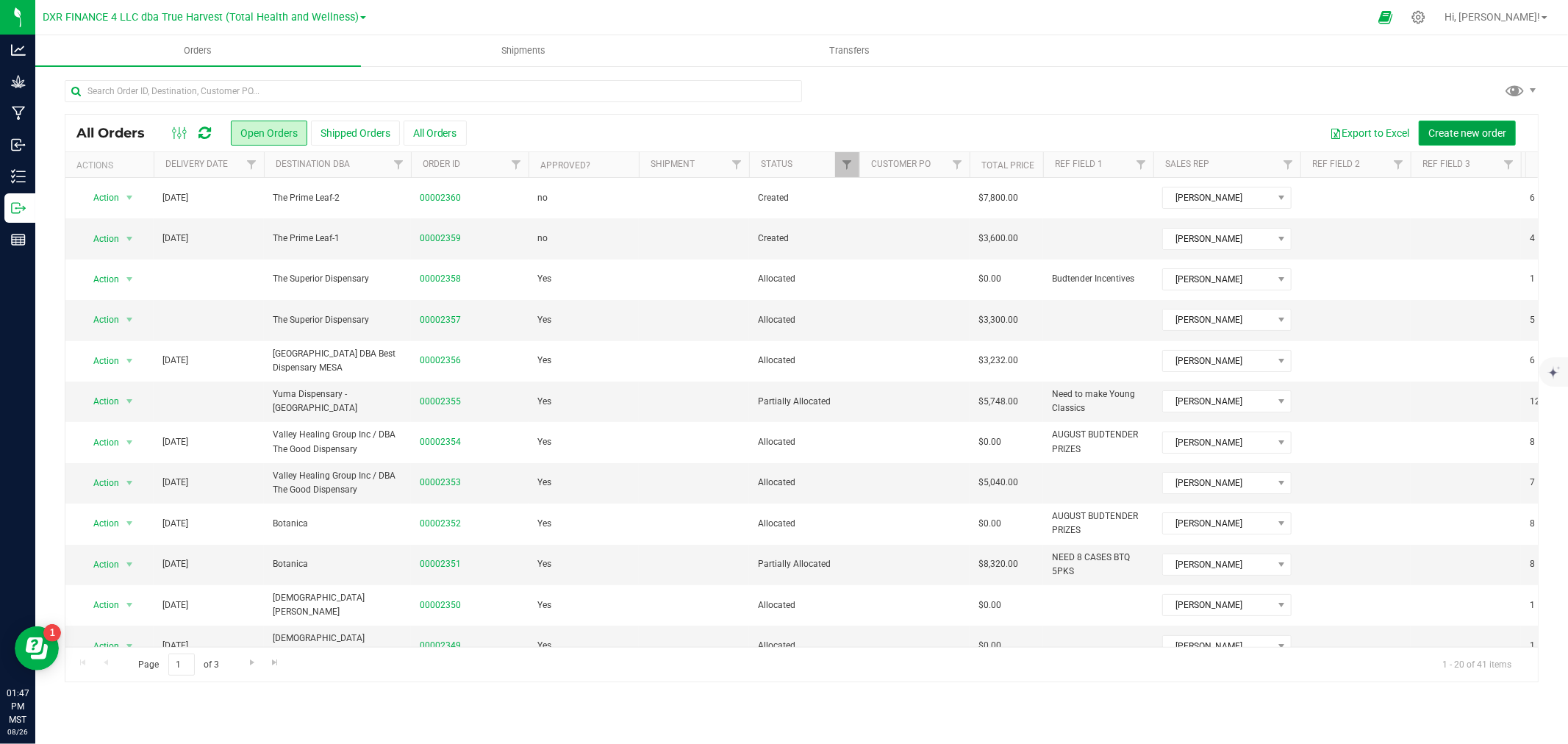
click at [1449, 140] on button "Create new order" at bounding box center [1467, 133] width 97 height 25
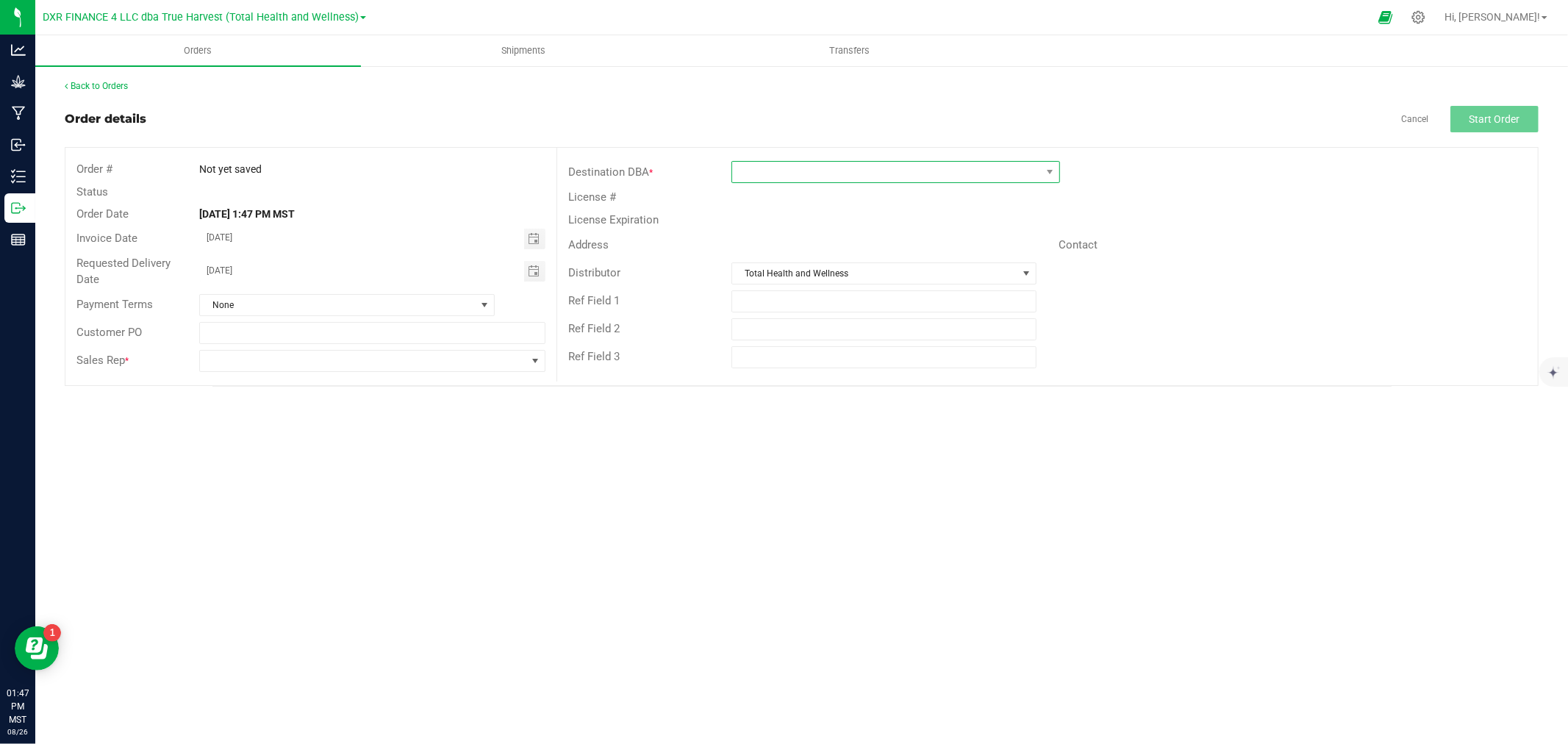
click at [994, 163] on span at bounding box center [885, 171] width 308 height 20
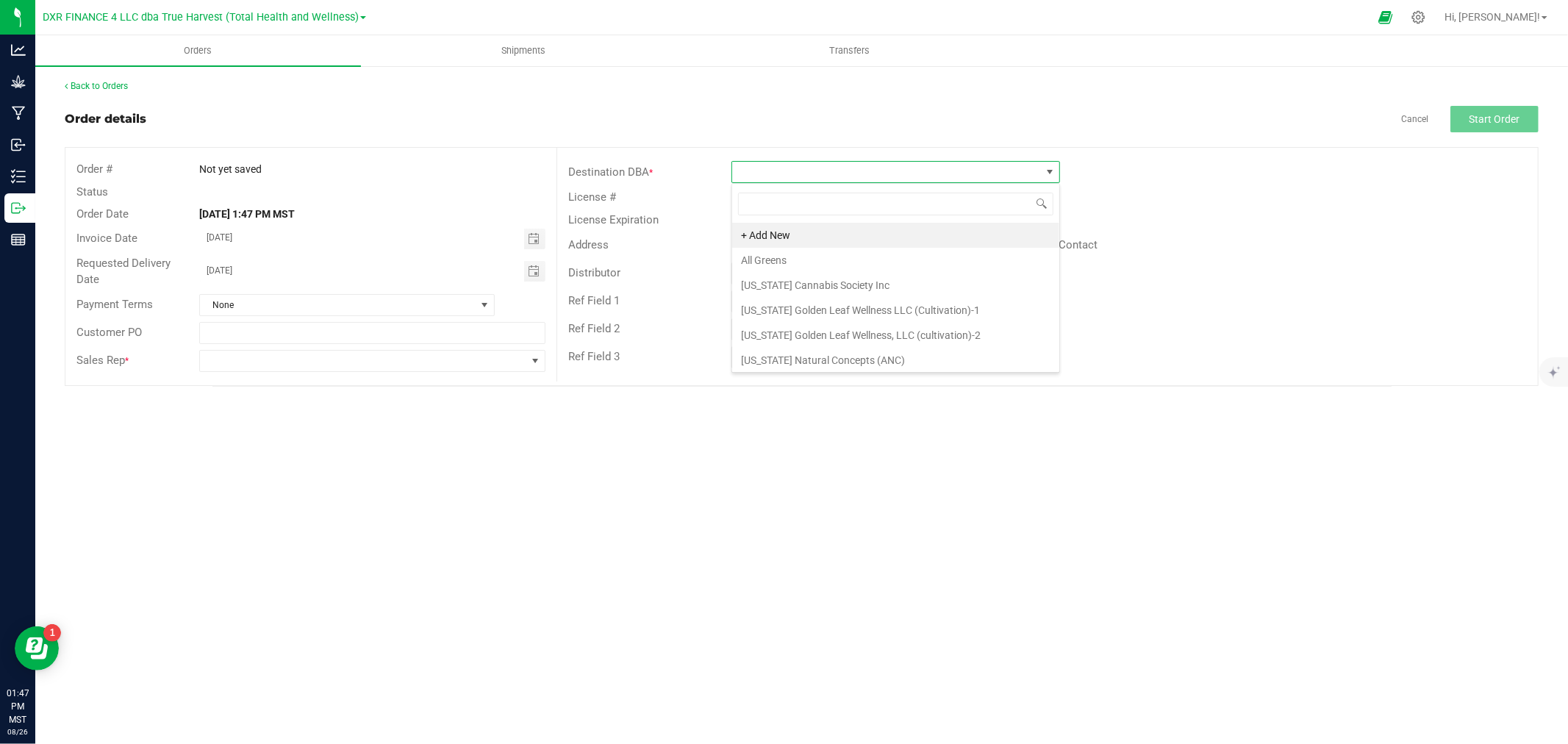
scroll to position [22, 329]
type input "timel"
click at [760, 235] on li "Timeless" at bounding box center [895, 235] width 327 height 25
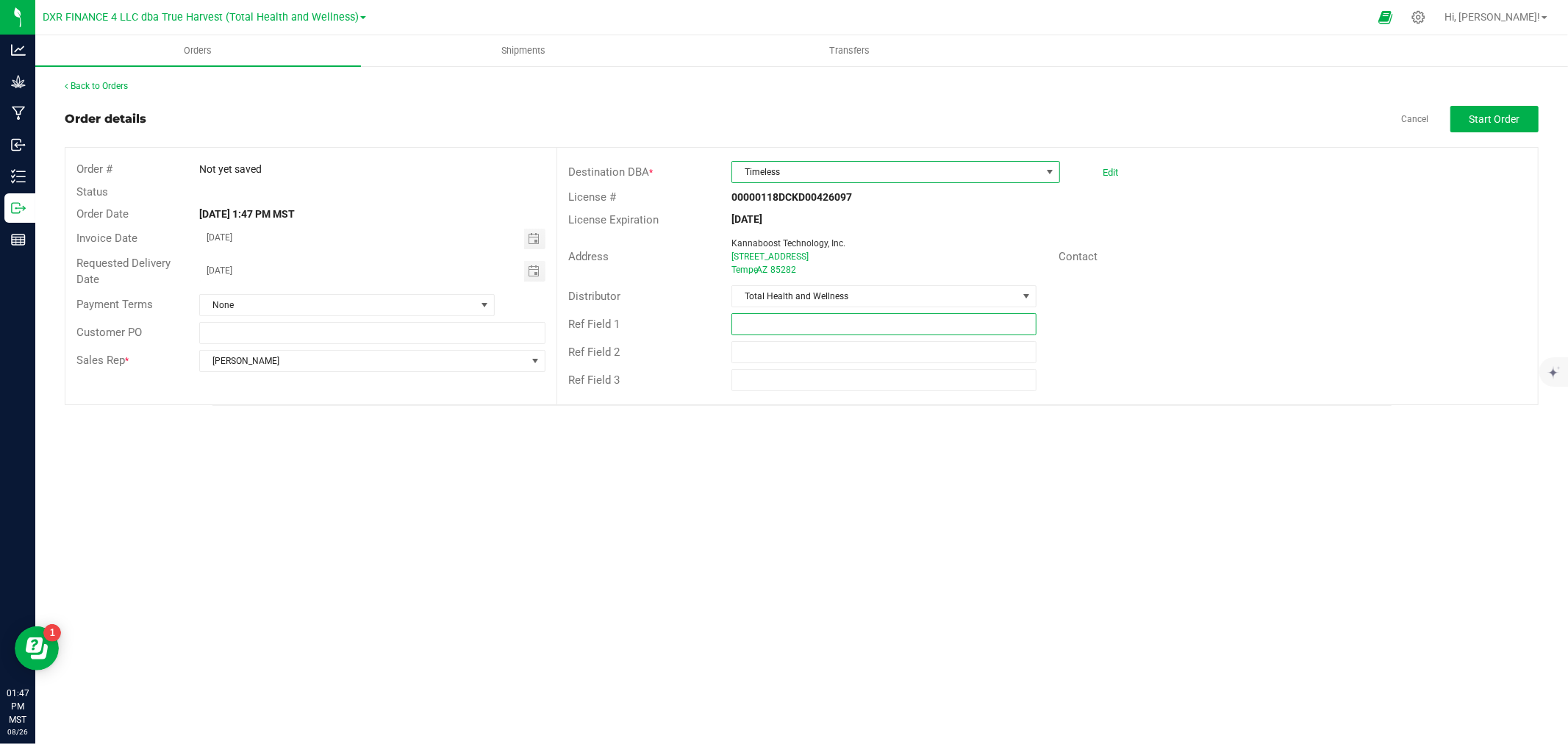
click at [762, 328] on input "text" at bounding box center [884, 323] width 305 height 22
type input "Rad Source Return"
click at [1487, 119] on span "Start Order" at bounding box center [1495, 119] width 51 height 11
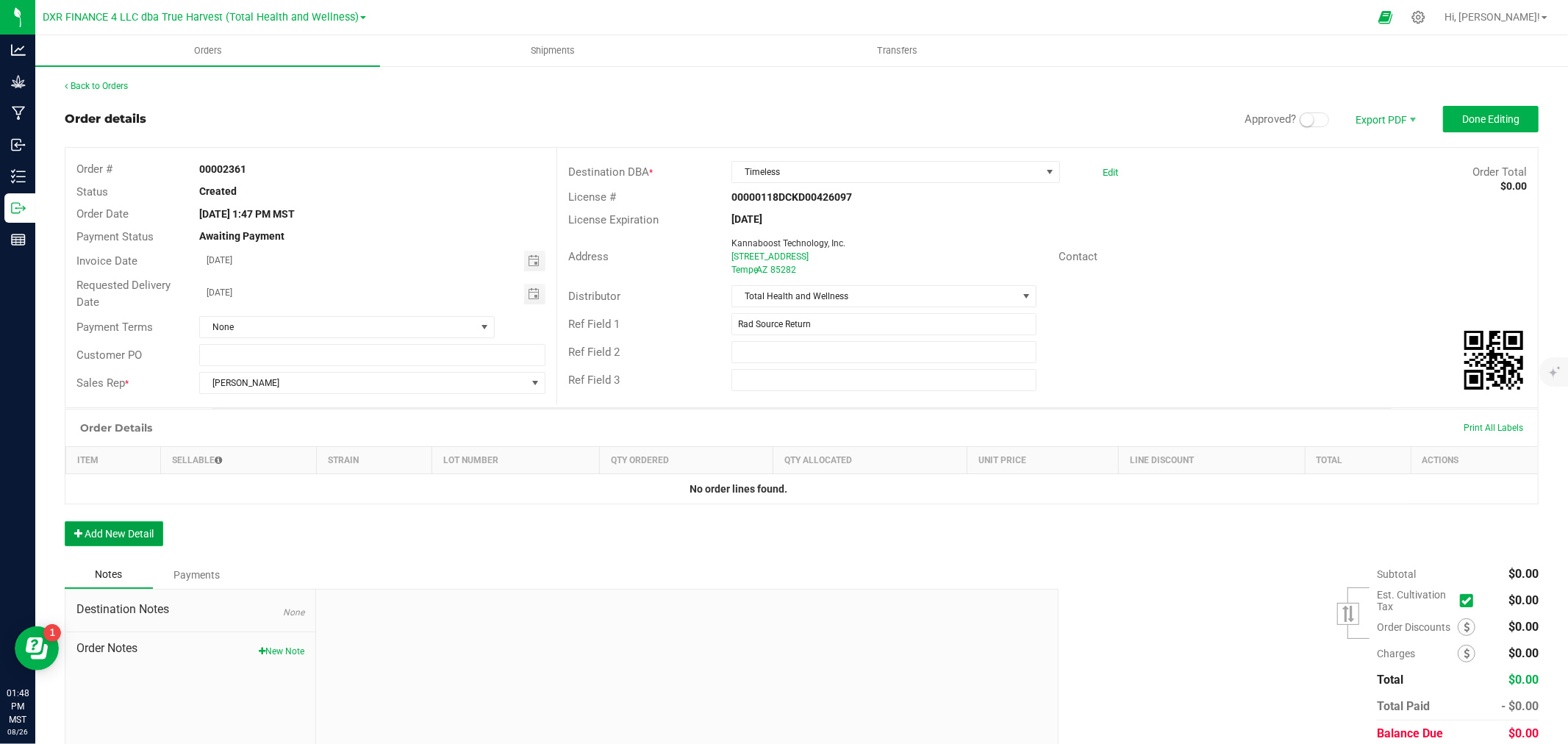
click at [148, 526] on button "Add New Detail" at bounding box center [114, 533] width 98 height 25
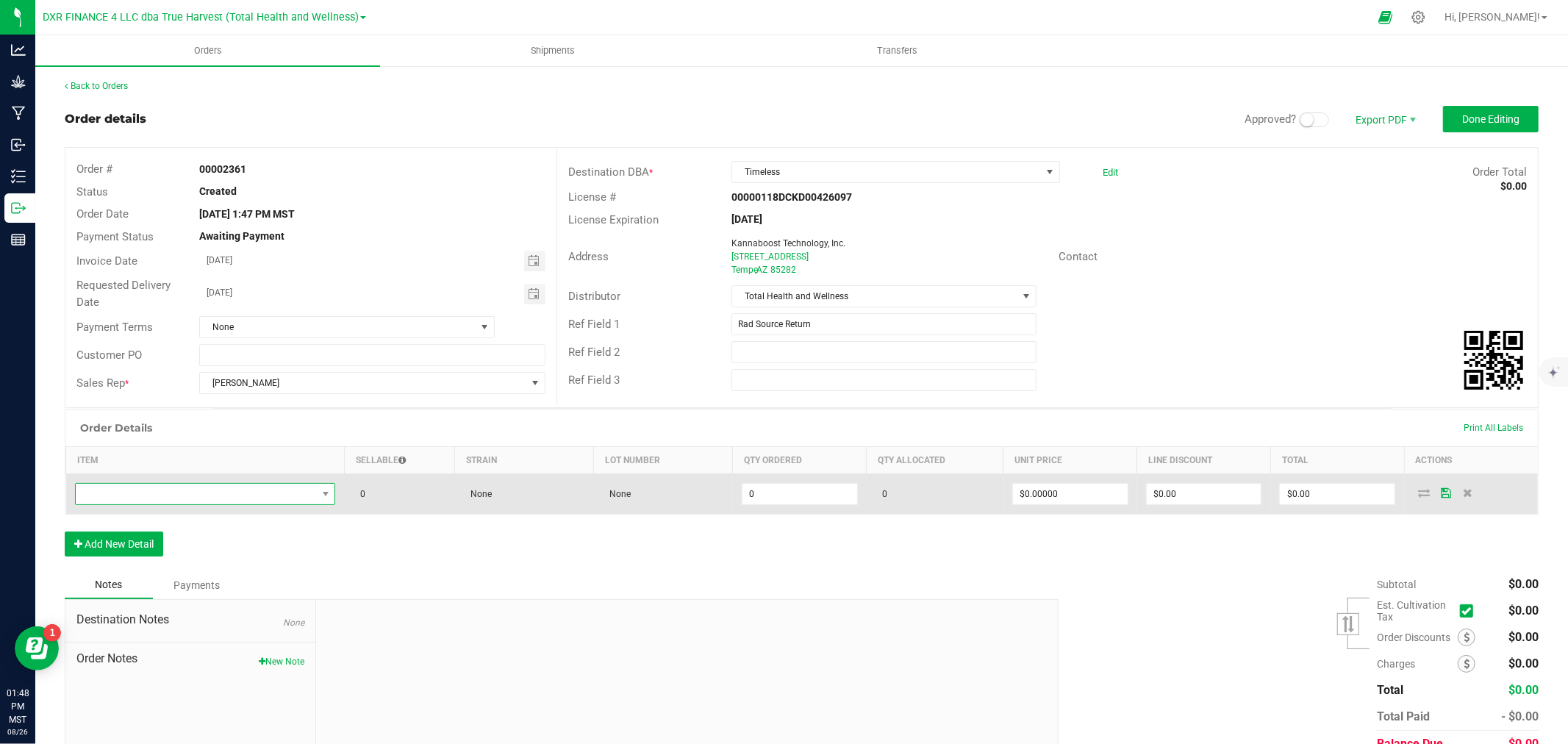
click at [147, 490] on span "NO DATA FOUND" at bounding box center [196, 494] width 241 height 20
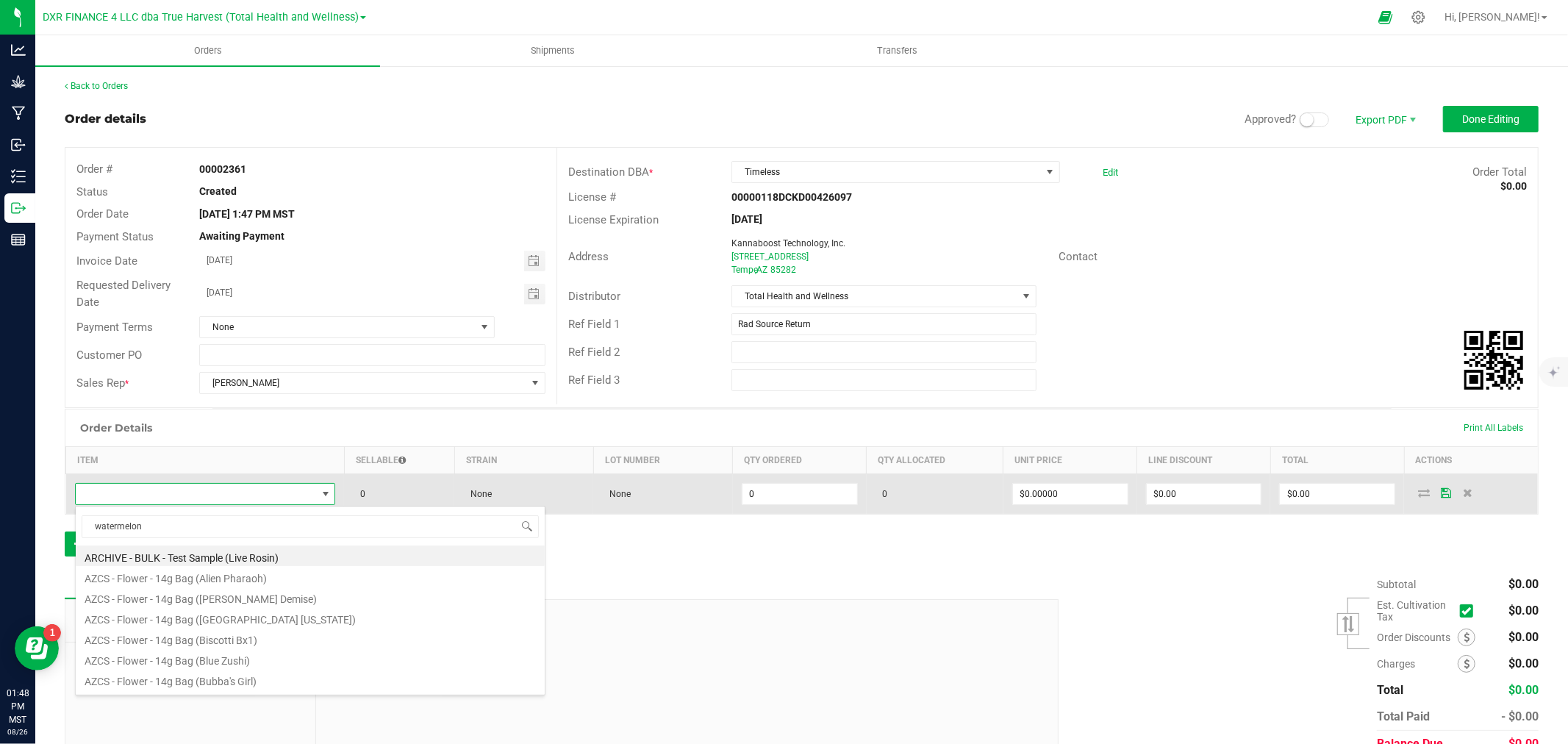
type input "watermelonz"
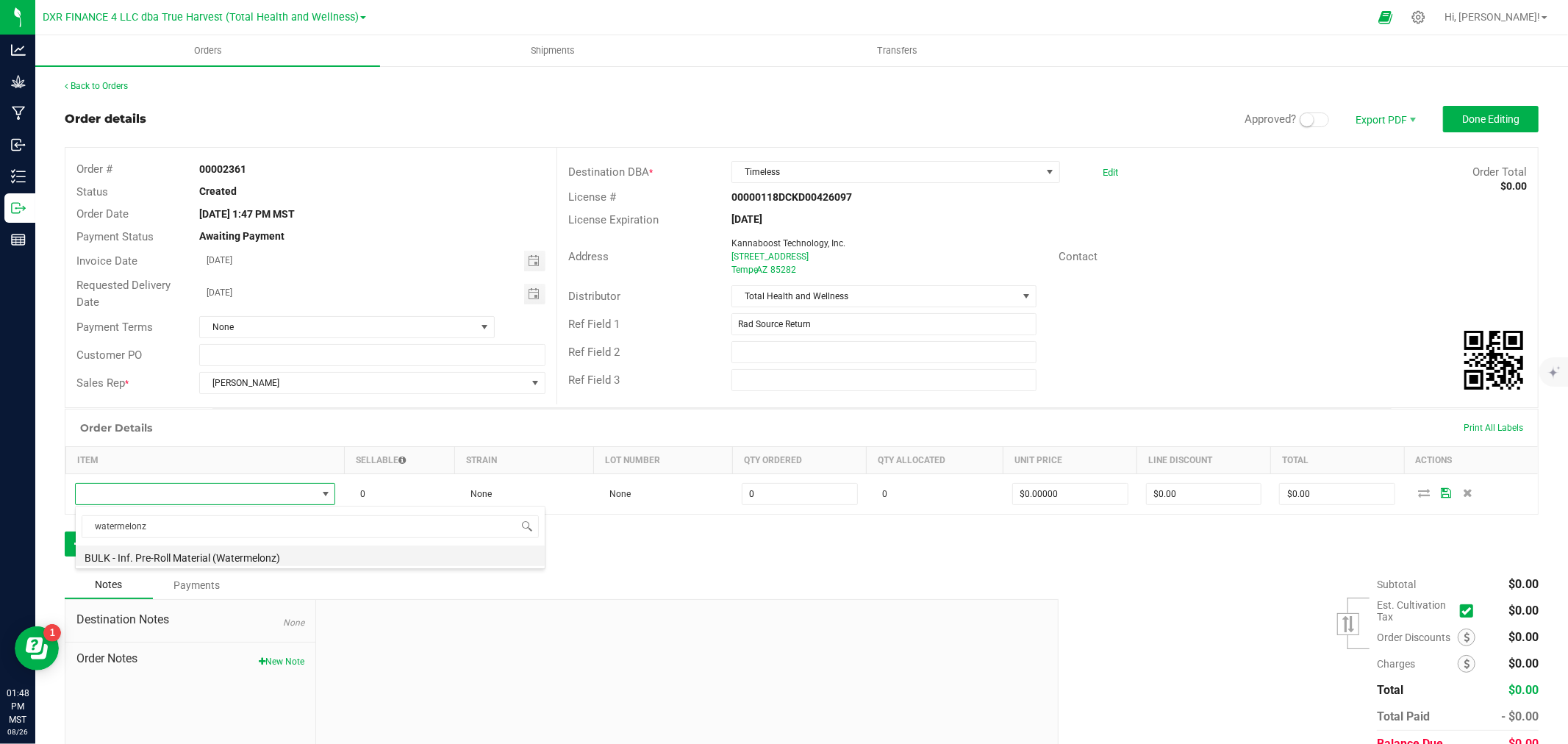
click at [324, 560] on li "BULK - Inf. Pre-Roll Material (Watermelonz)" at bounding box center [310, 555] width 469 height 20
type input "0.0000 g"
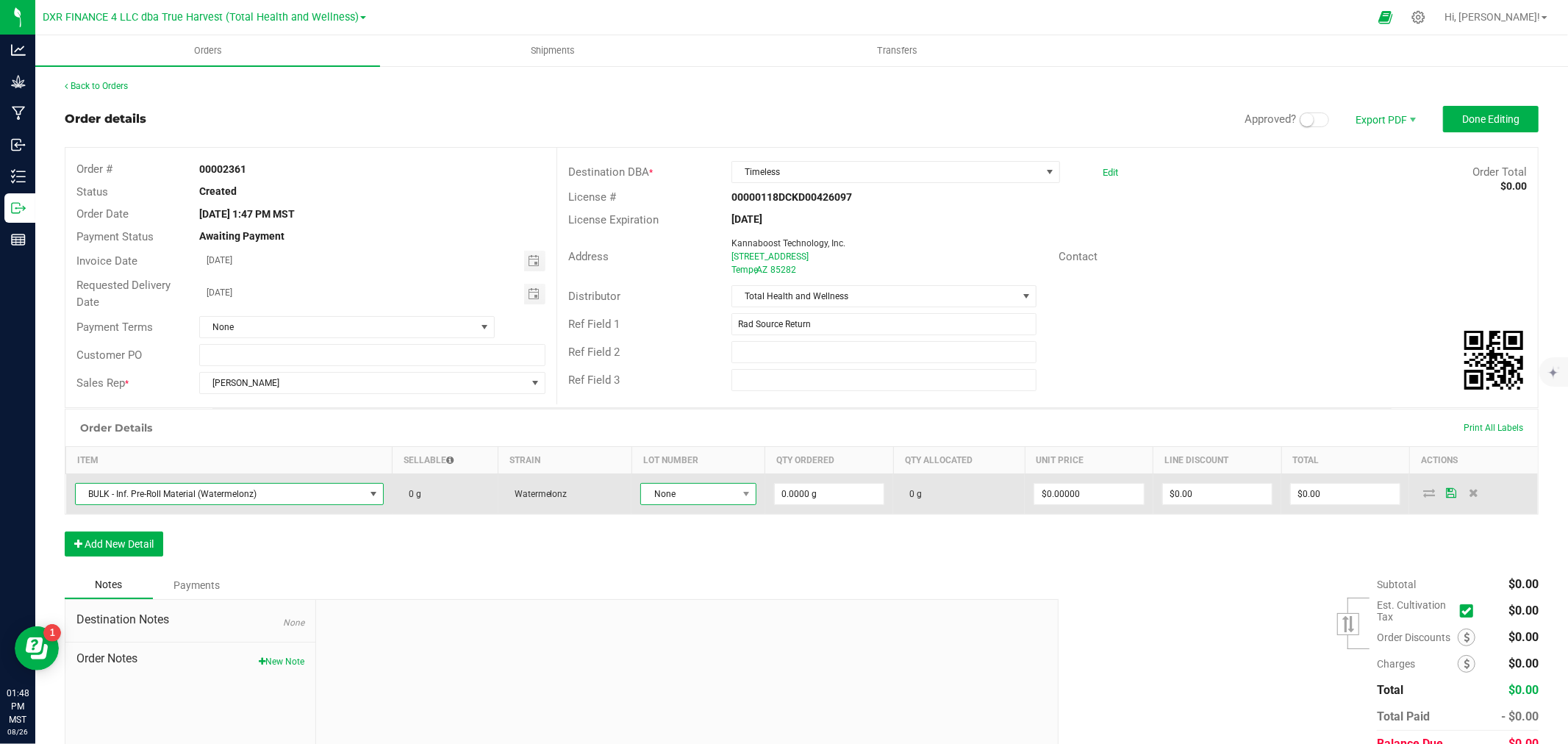
click at [737, 498] on span at bounding box center [746, 494] width 18 height 20
click at [727, 504] on span "None" at bounding box center [690, 494] width 97 height 20
click at [727, 497] on span "None" at bounding box center [690, 494] width 97 height 20
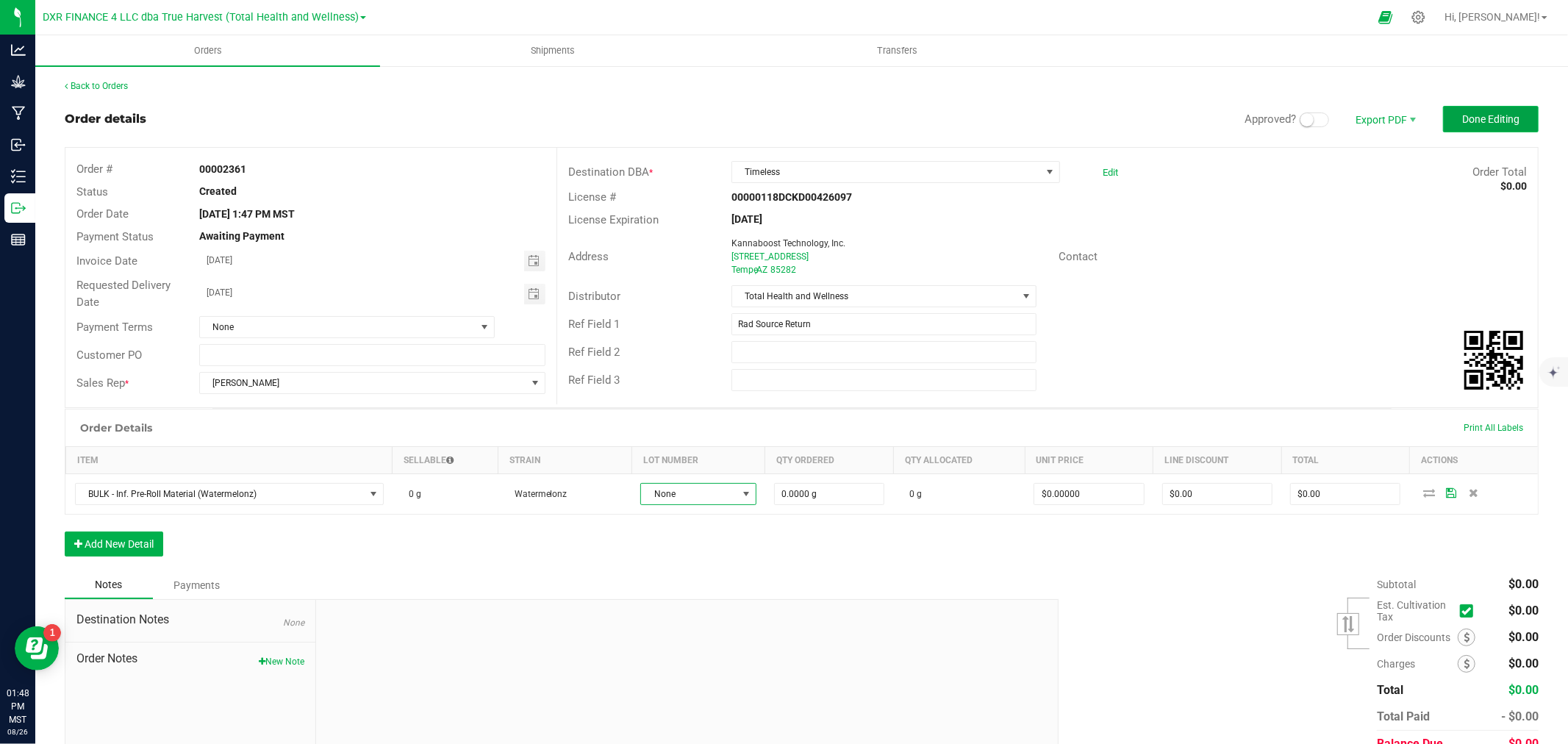
click at [1457, 111] on button "Done Editing" at bounding box center [1491, 119] width 96 height 26
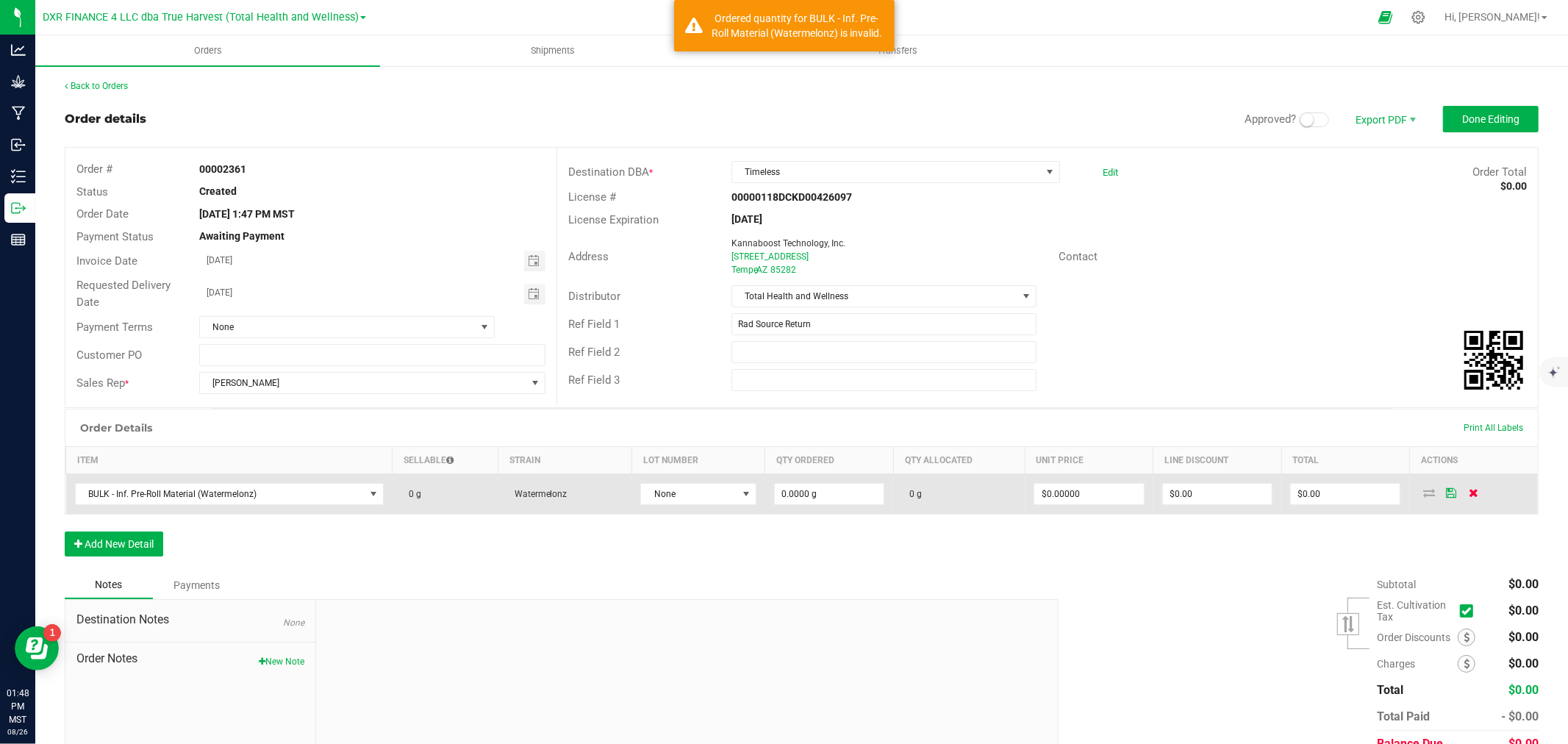
click at [1469, 495] on icon at bounding box center [1473, 493] width 10 height 9
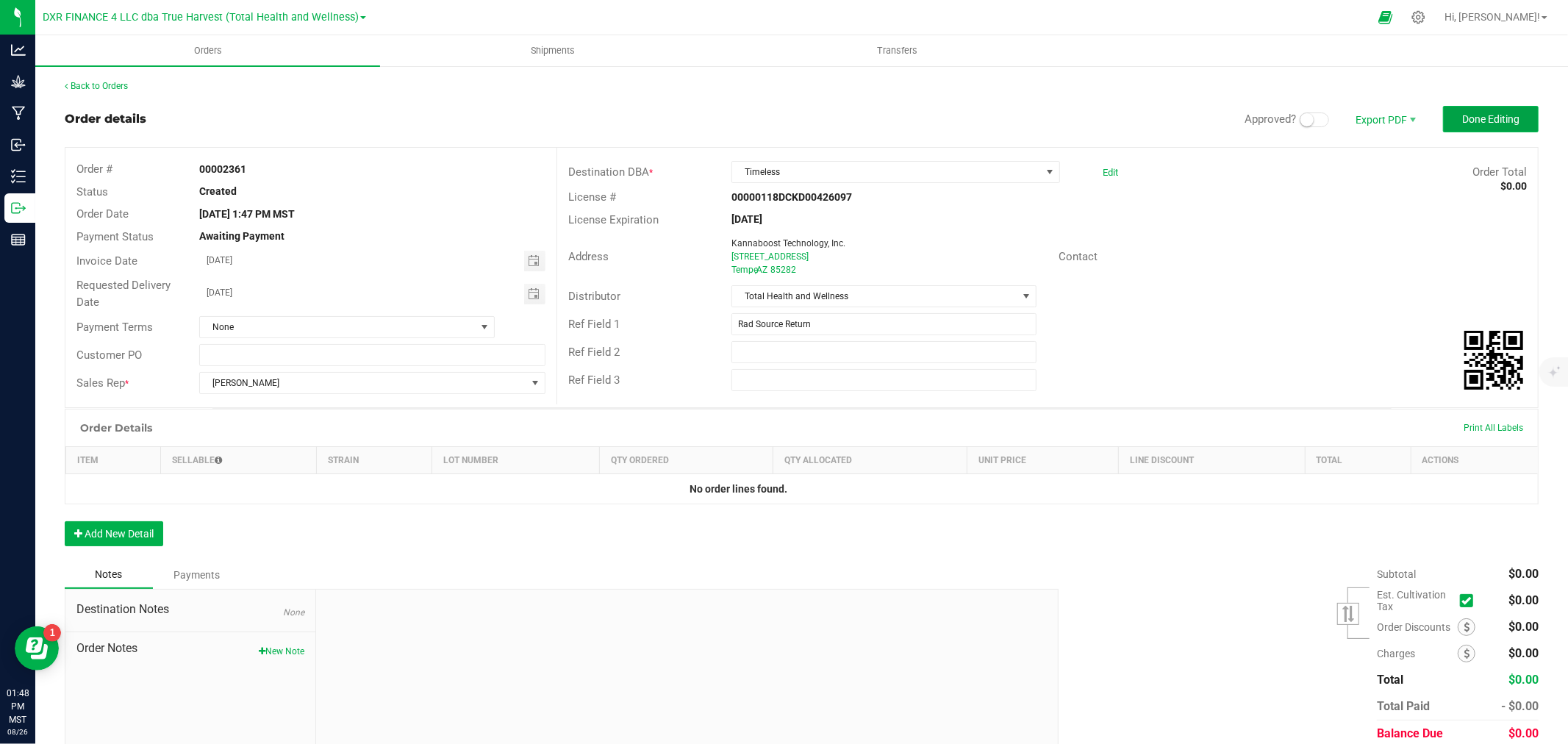
click at [1489, 125] on button "Done Editing" at bounding box center [1491, 119] width 96 height 26
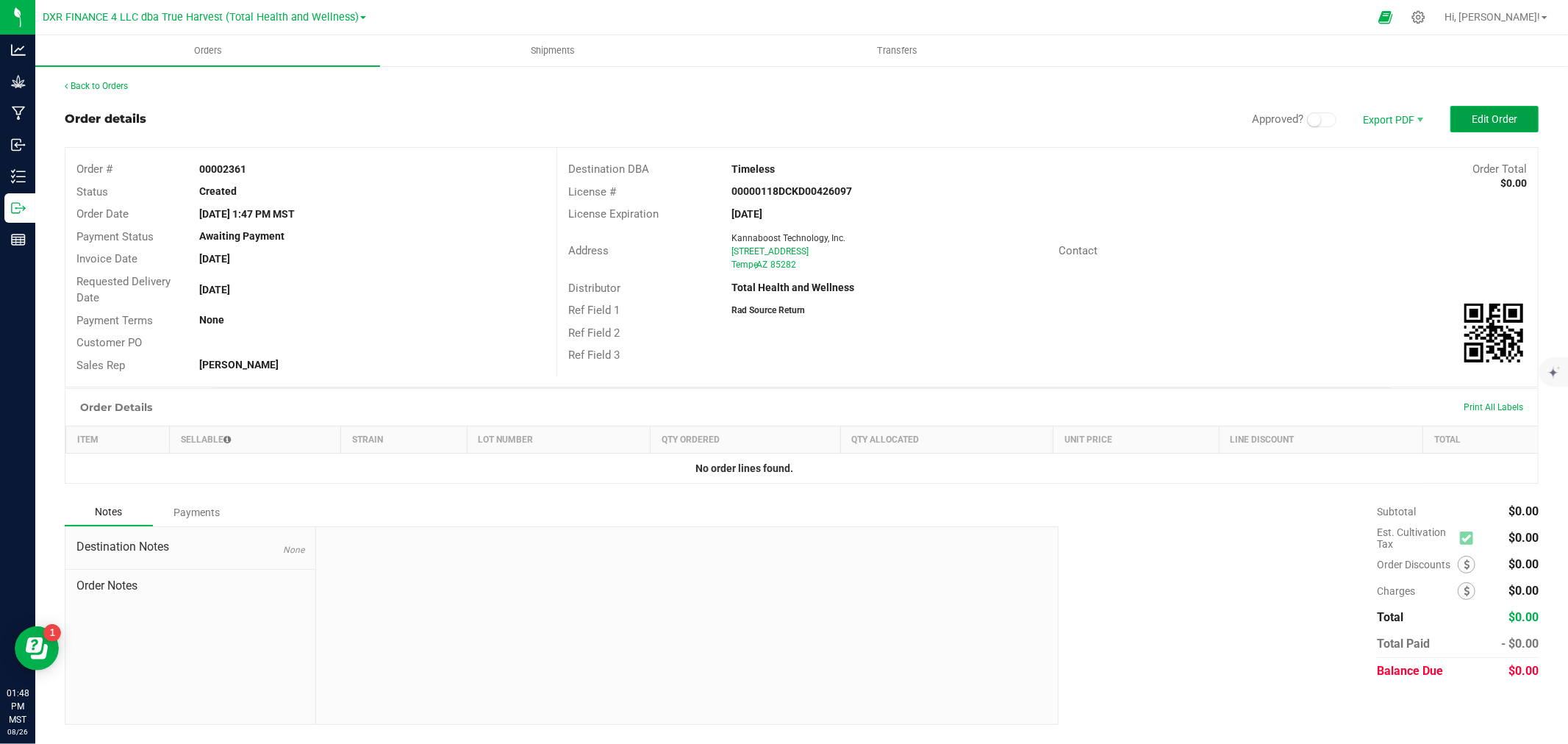
click at [1476, 119] on span "Edit Order" at bounding box center [1494, 119] width 46 height 11
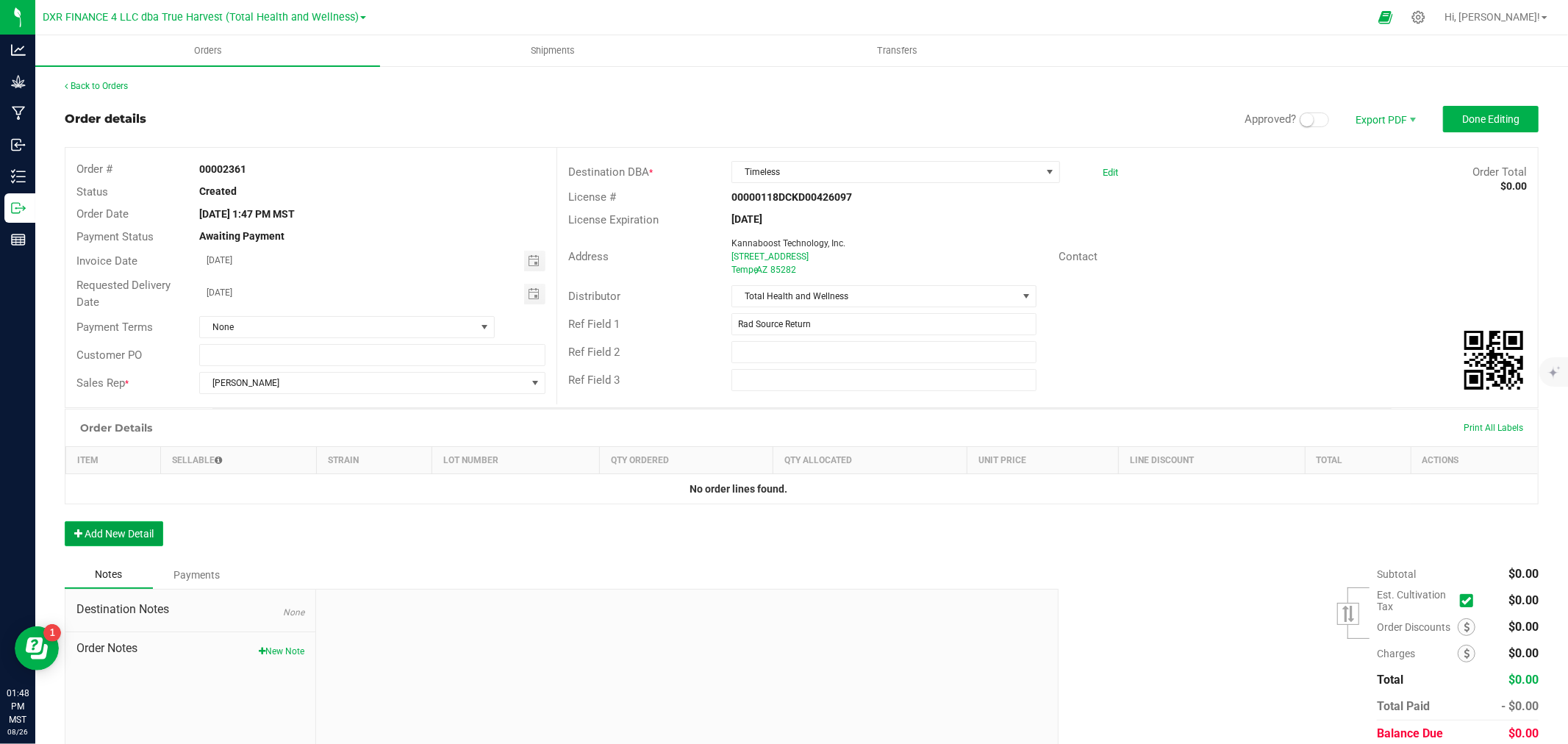
click at [130, 531] on button "Add New Detail" at bounding box center [114, 533] width 98 height 25
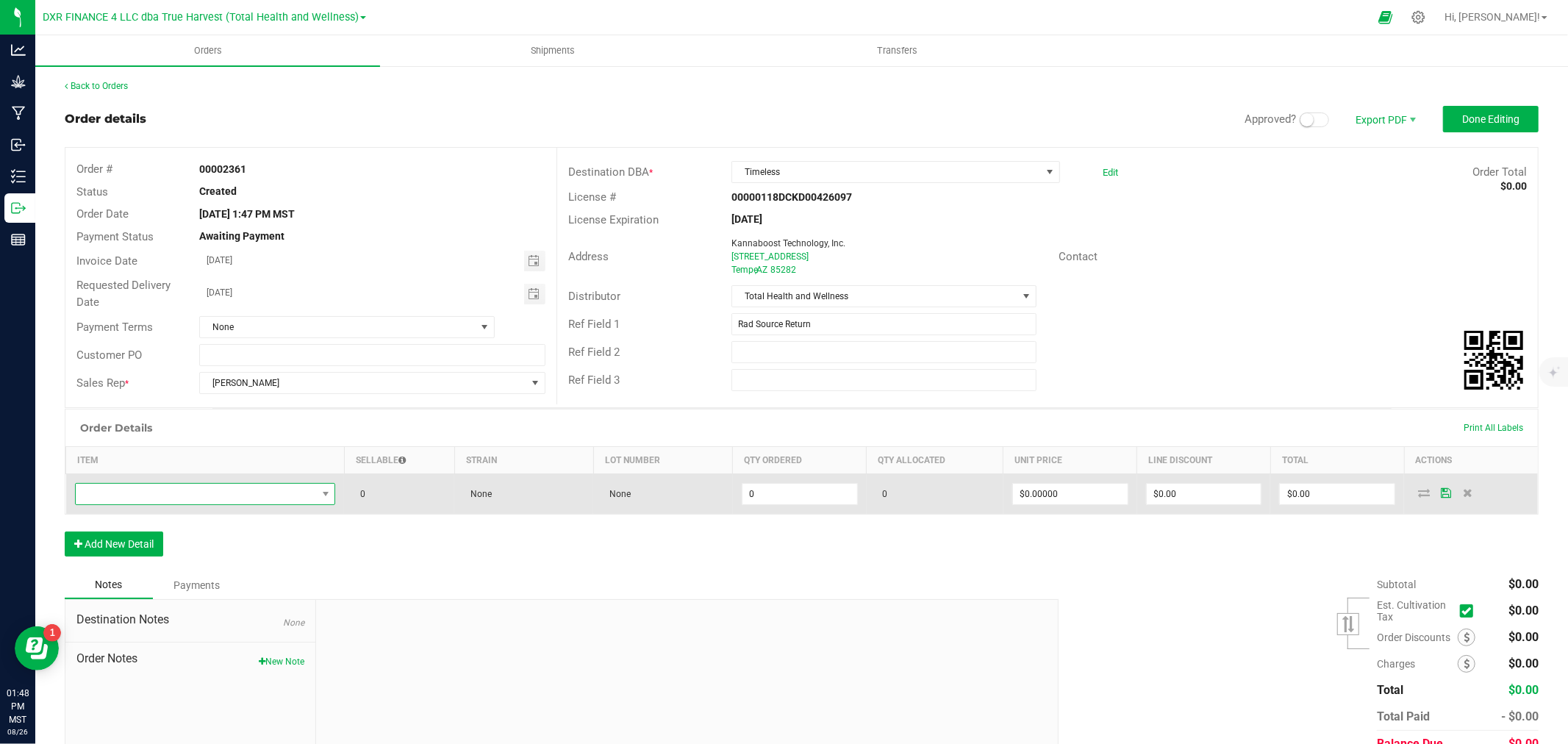
click at [160, 490] on span "NO DATA FOUND" at bounding box center [196, 494] width 241 height 20
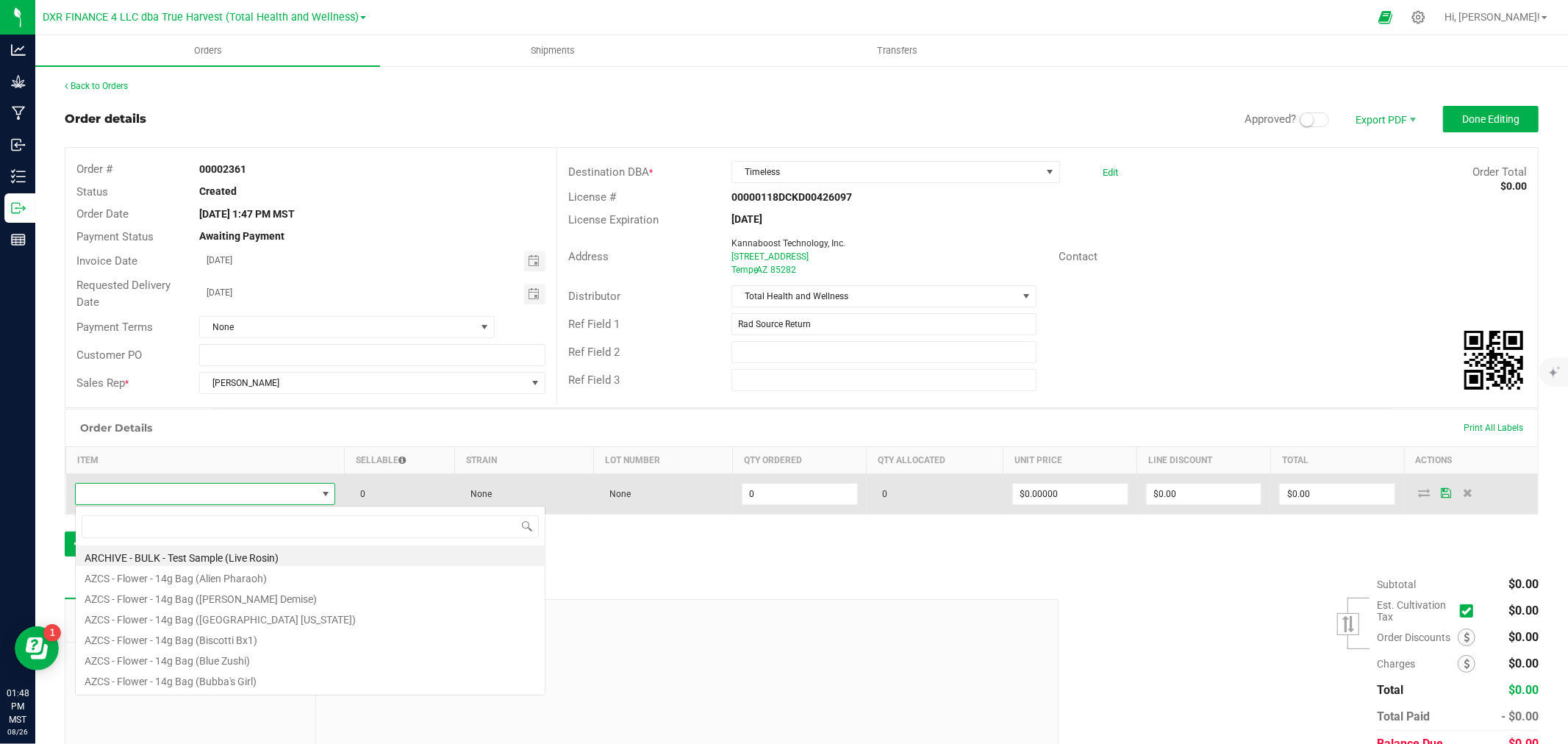
scroll to position [22, 255]
type input "watermelonz"
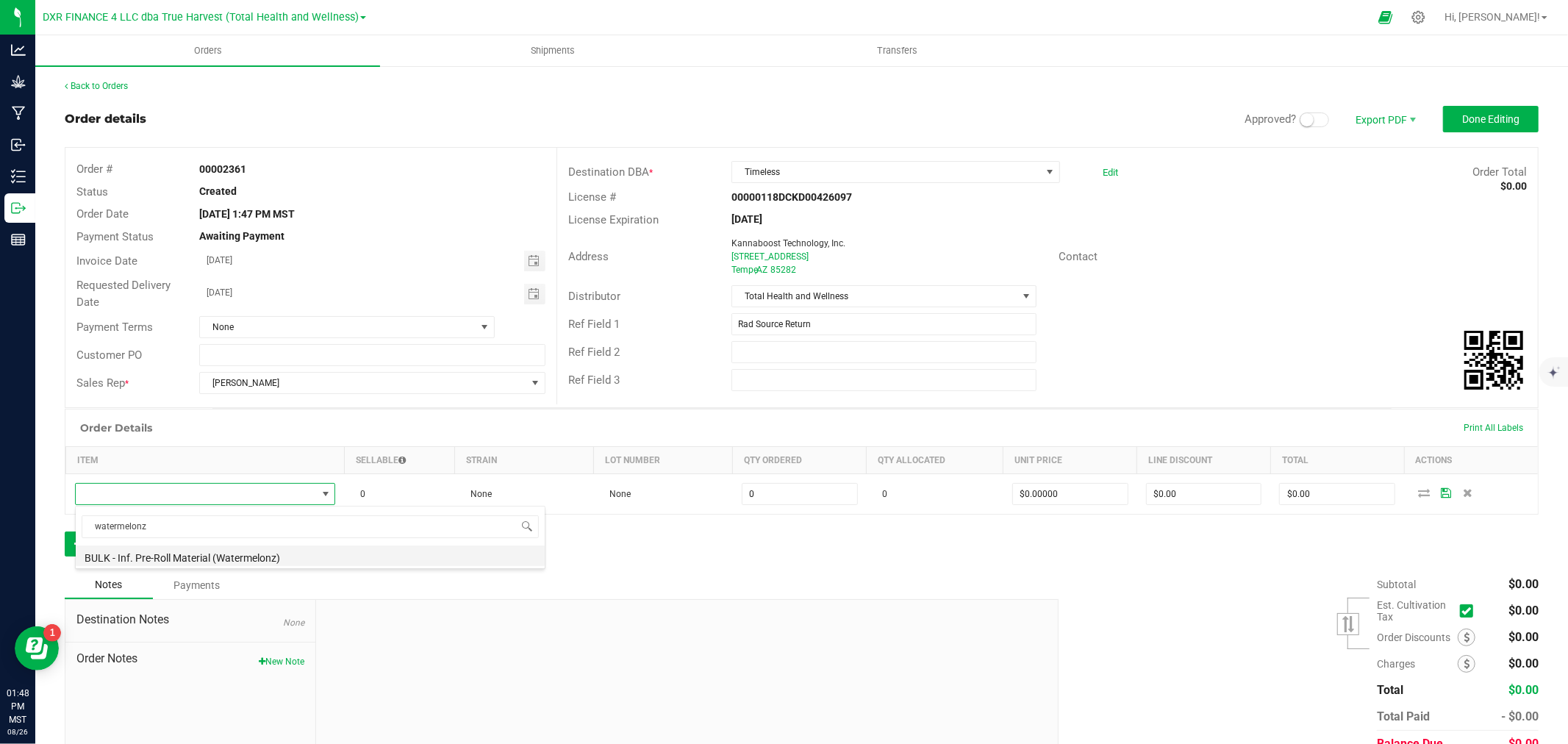
click at [200, 552] on li "BULK - Inf. Pre-Roll Material (Watermelonz)" at bounding box center [310, 555] width 469 height 20
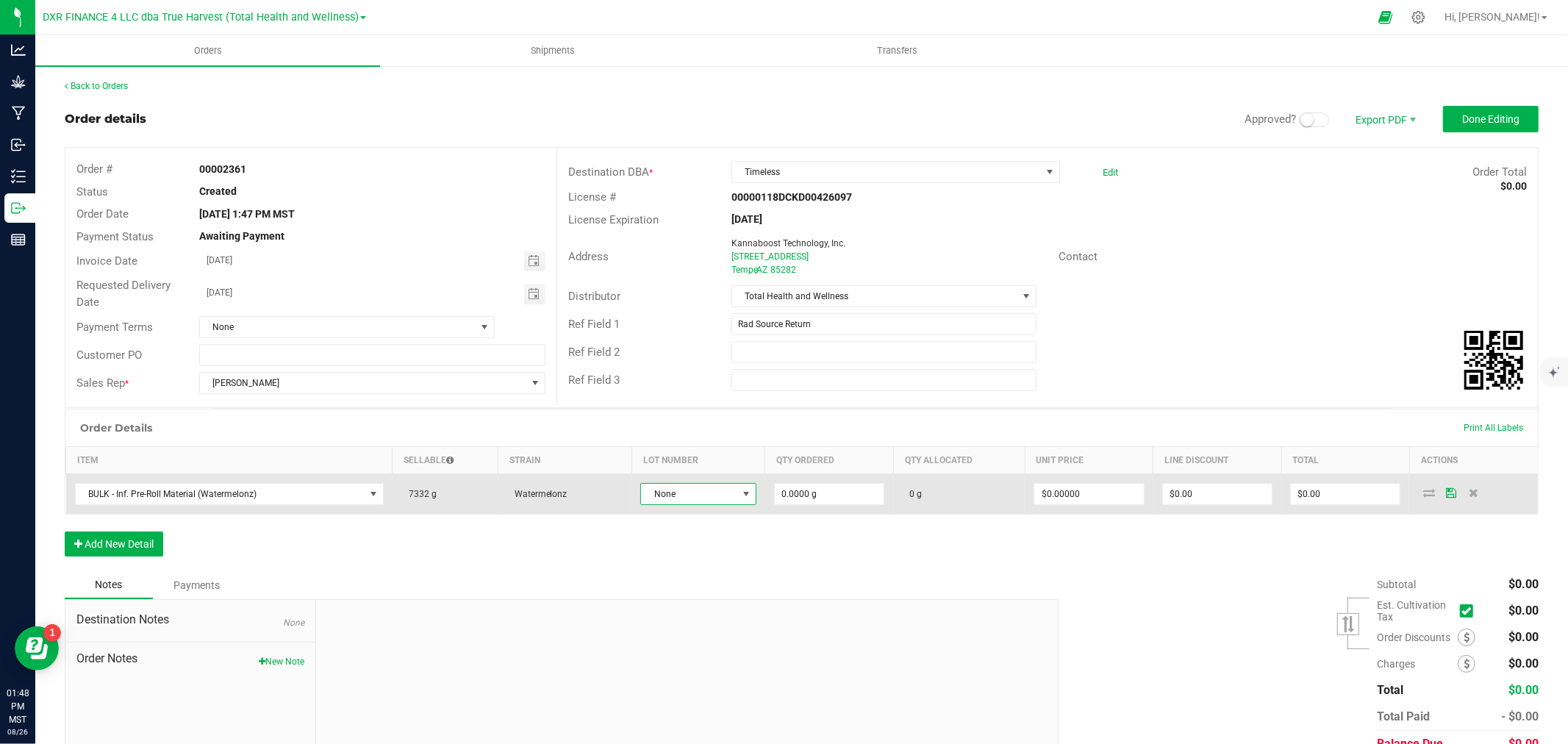
click at [698, 495] on span "None" at bounding box center [690, 494] width 97 height 20
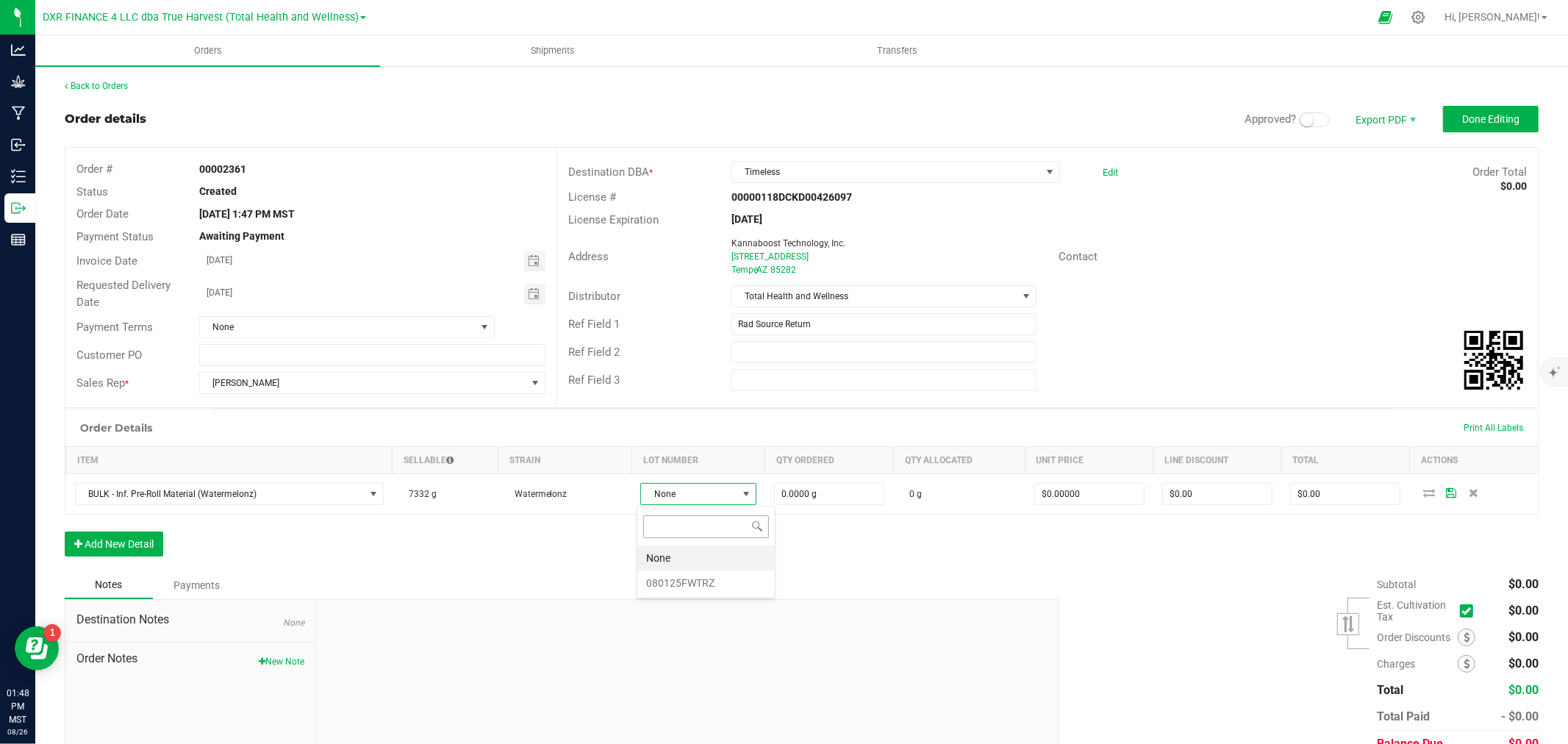
scroll to position [22, 115]
click at [699, 579] on li "080125FWTRZ" at bounding box center [706, 582] width 137 height 25
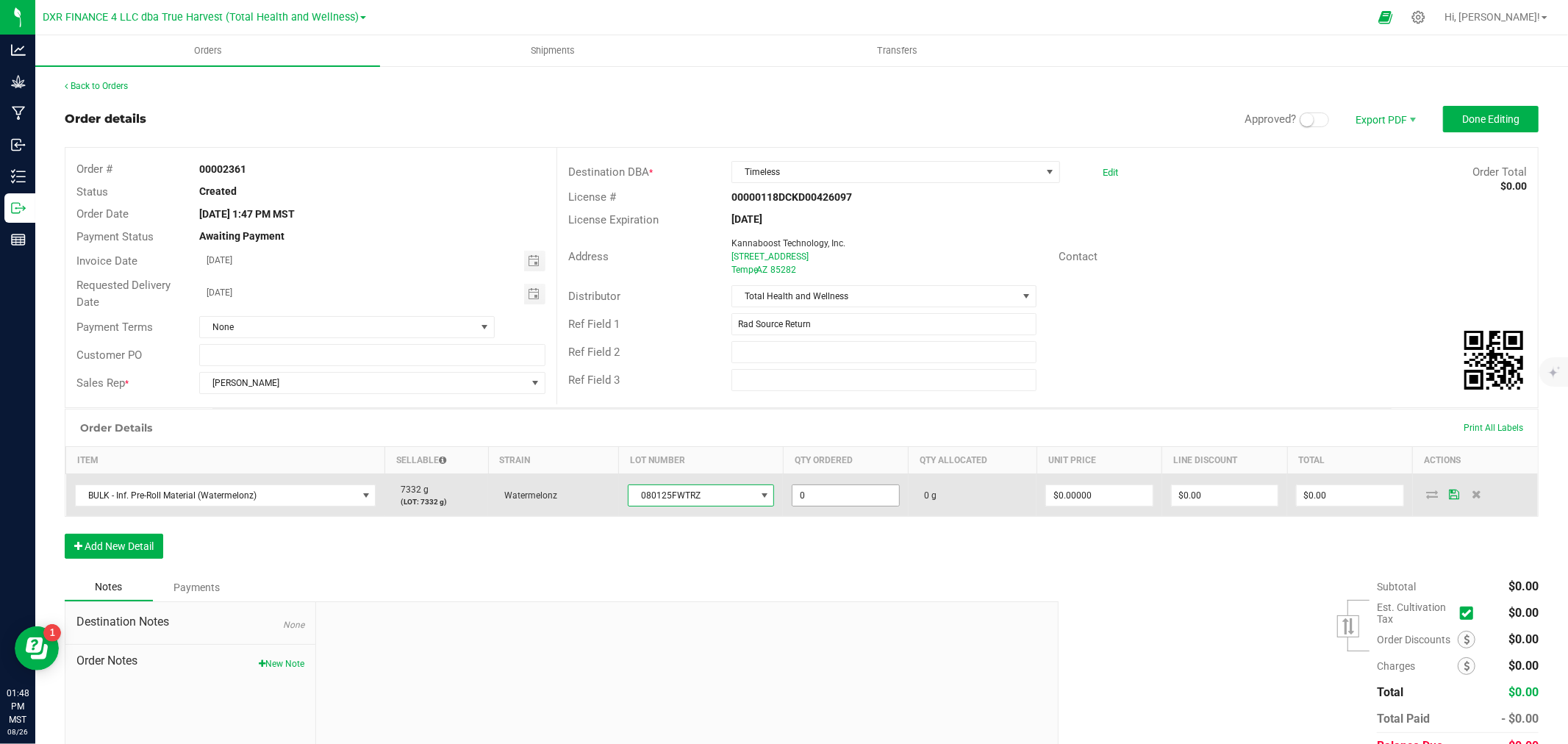
click at [820, 498] on input "0" at bounding box center [845, 495] width 106 height 20
type input "7332.0000 g"
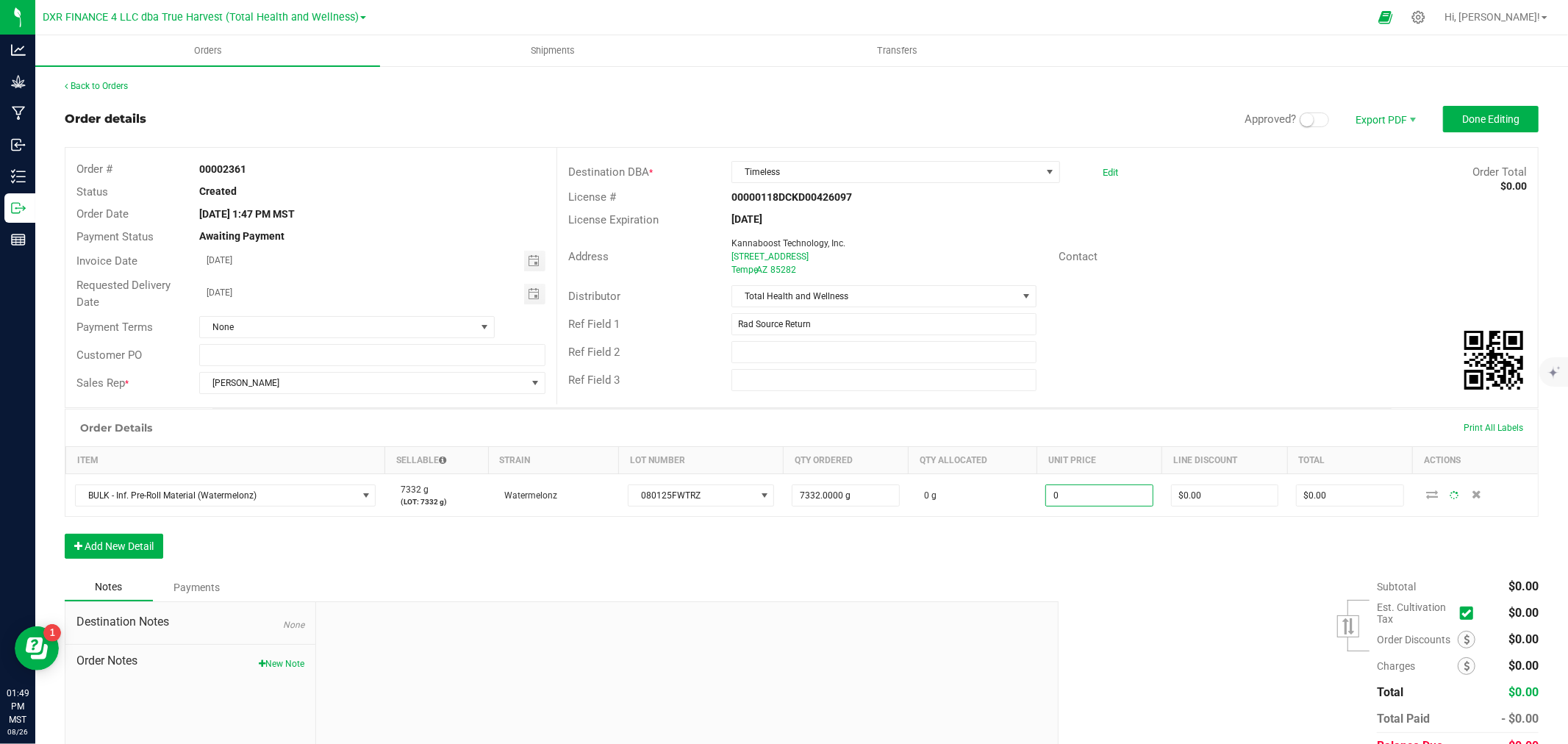
type input "$0.00000"
type input "0"
click at [1304, 119] on span at bounding box center [1314, 119] width 29 height 15
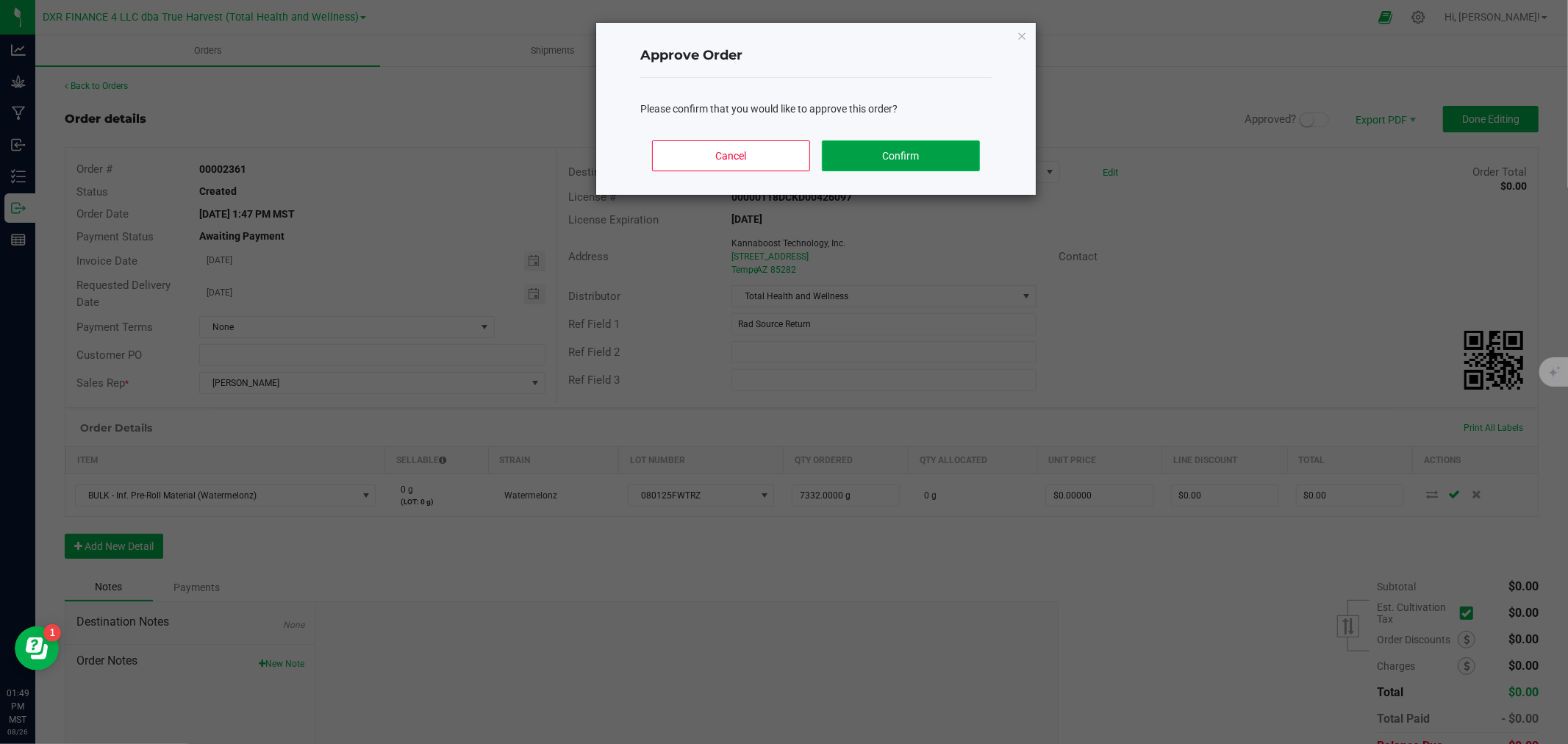
click at [930, 160] on button "Confirm" at bounding box center [901, 155] width 158 height 31
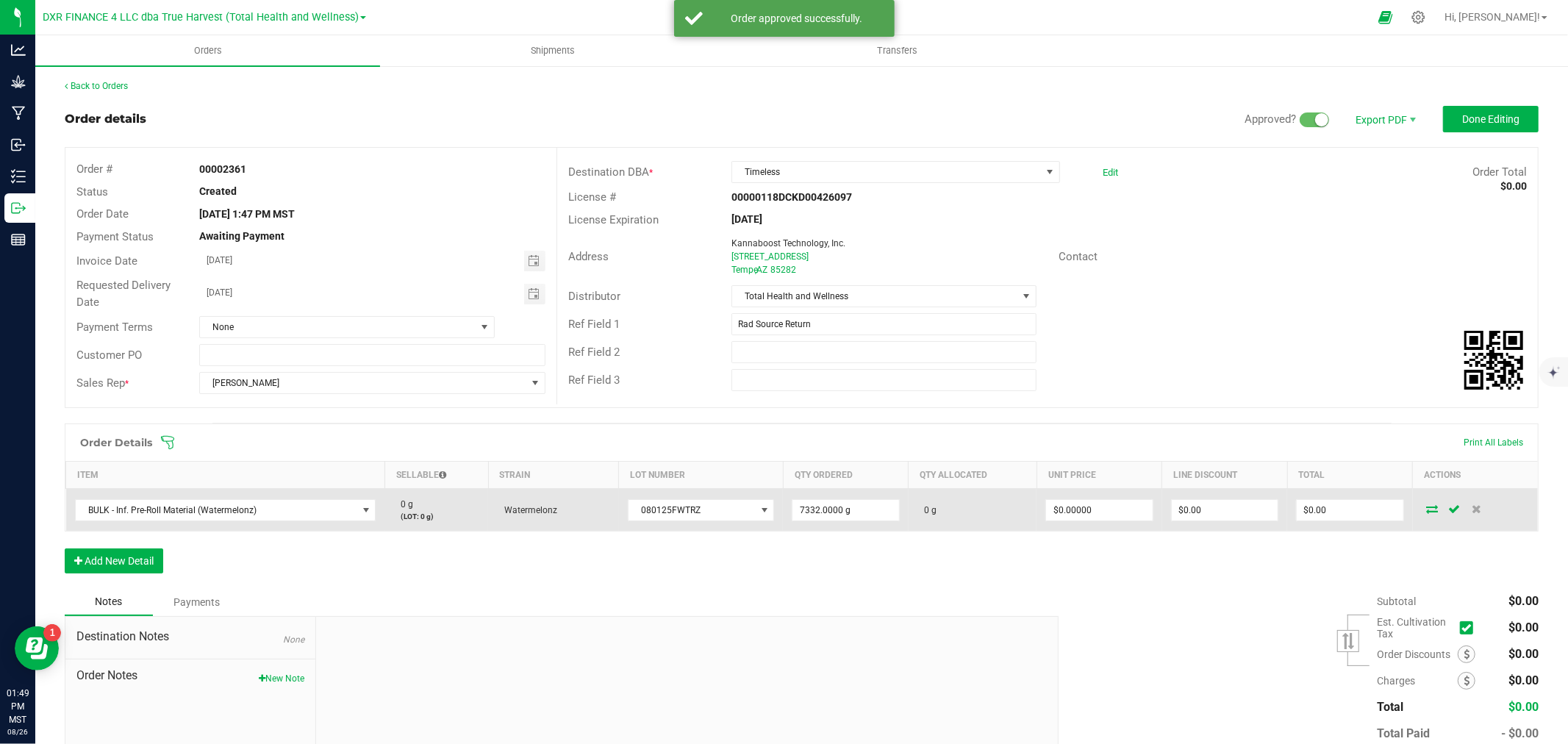
click at [1427, 509] on icon at bounding box center [1432, 509] width 11 height 9
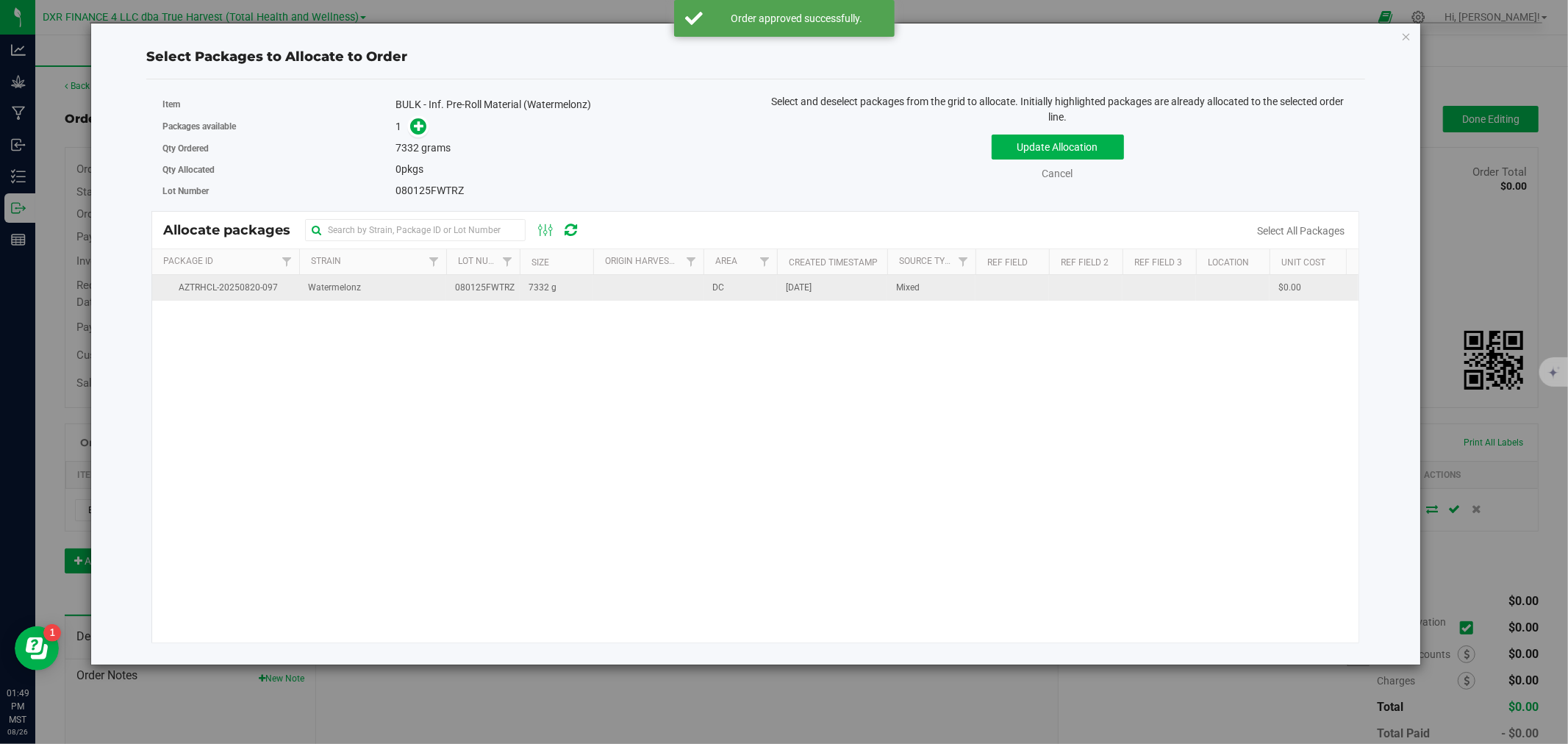
click at [533, 298] on td "7332 g" at bounding box center [557, 287] width 74 height 25
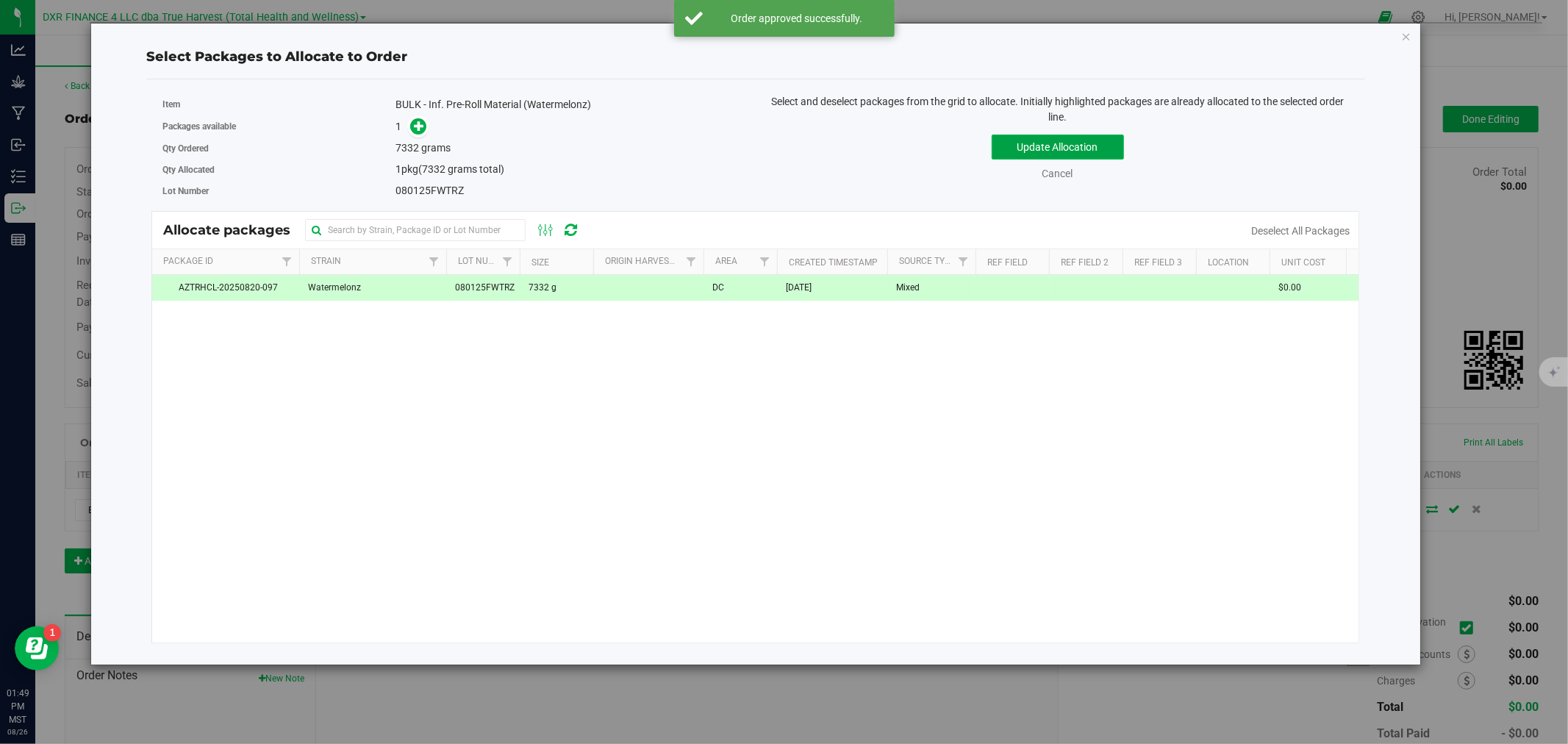
click at [1053, 153] on button "Update Allocation" at bounding box center [1058, 147] width 133 height 25
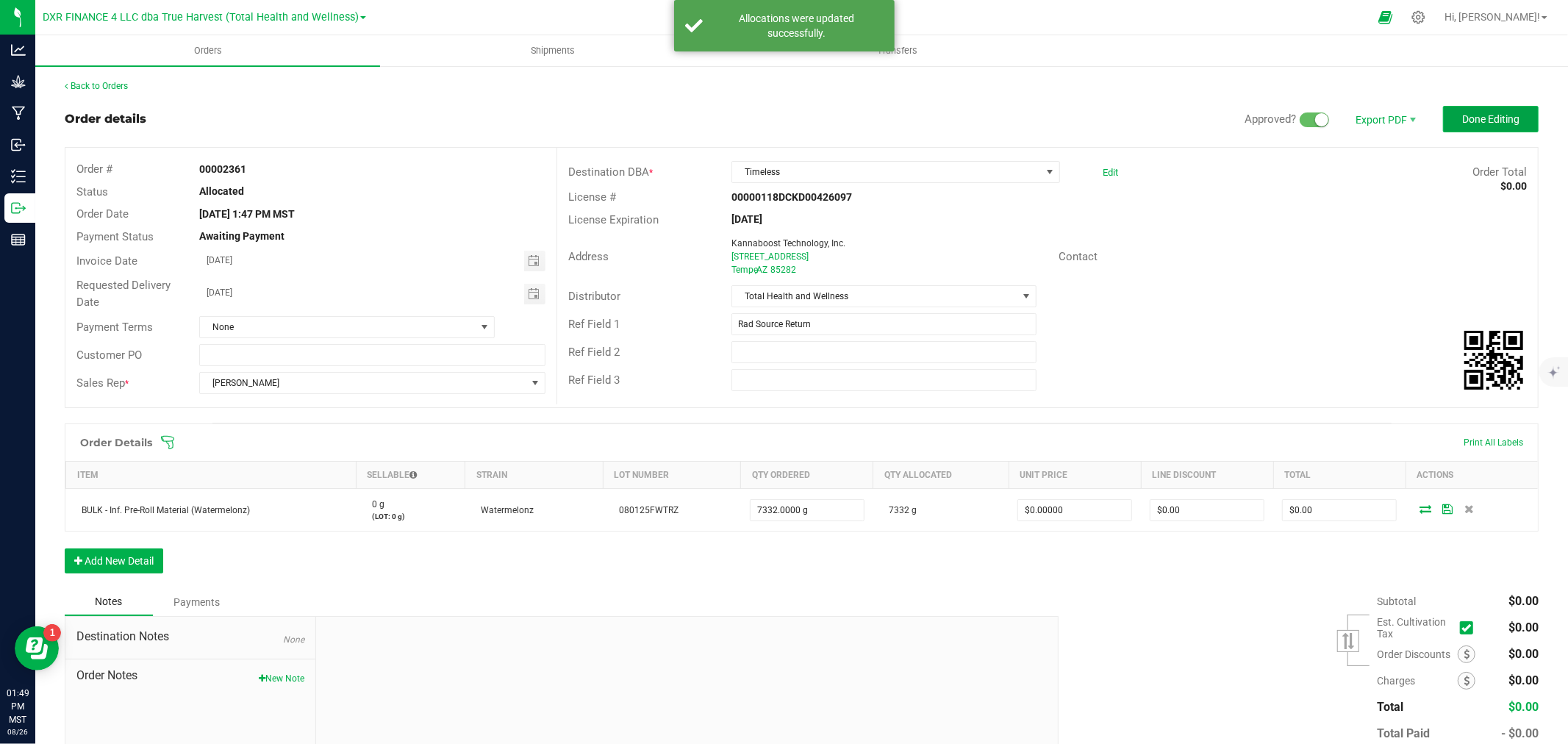
click at [1467, 119] on span "Done Editing" at bounding box center [1490, 119] width 57 height 11
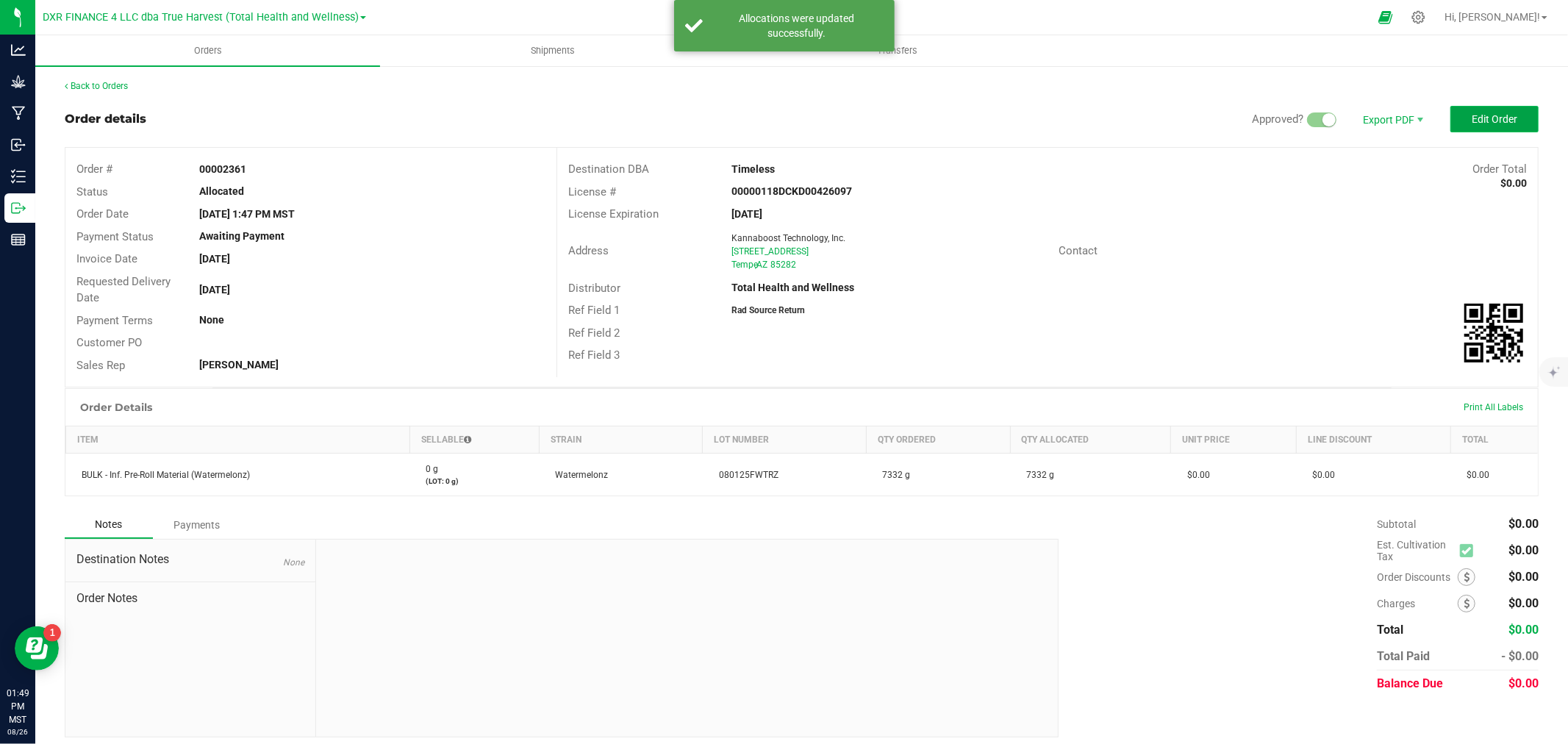
click at [1478, 115] on span "Edit Order" at bounding box center [1494, 119] width 46 height 11
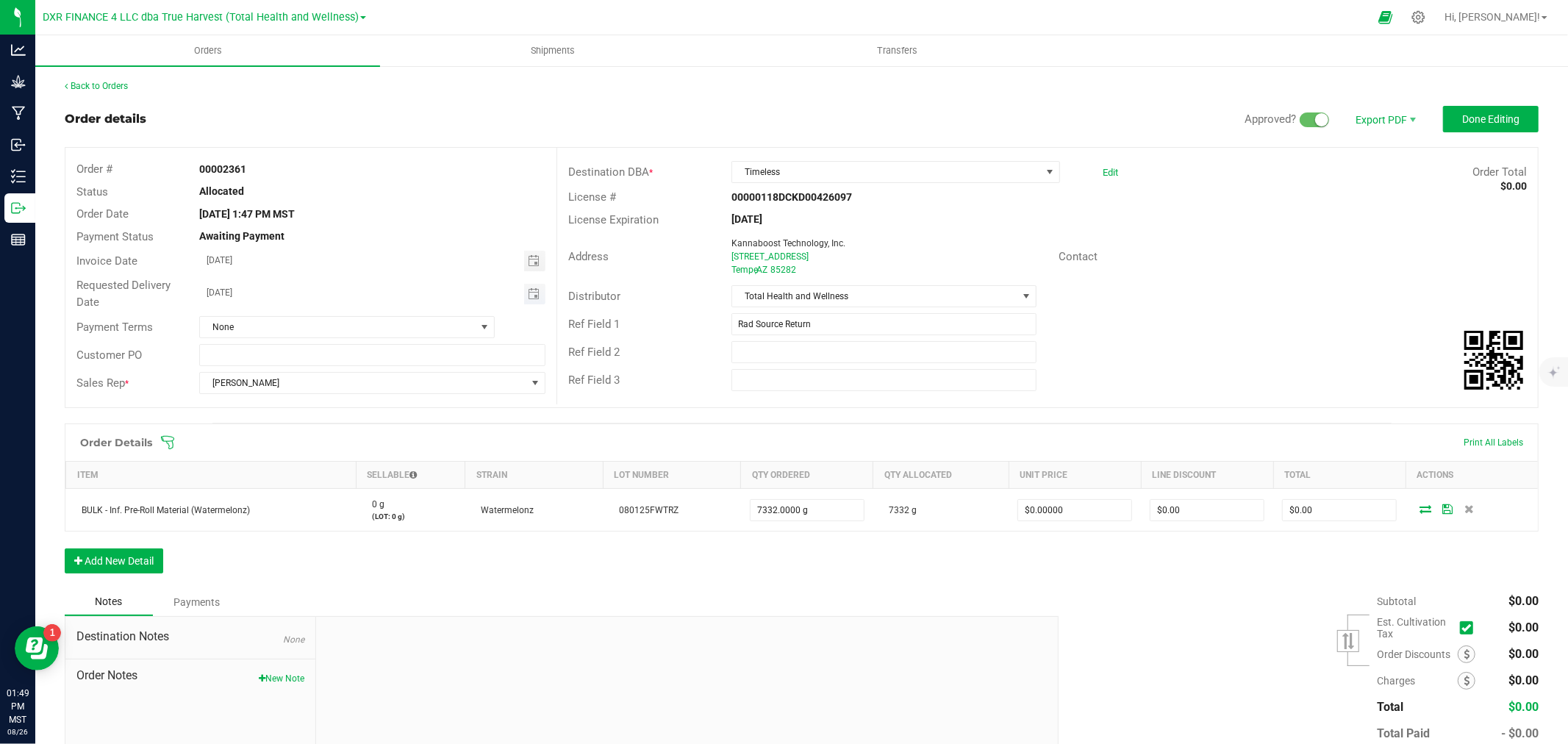
click at [531, 300] on span "Toggle calendar" at bounding box center [535, 293] width 21 height 20
click at [327, 460] on span "27" at bounding box center [329, 460] width 21 height 23
click at [1462, 123] on span "Done Editing" at bounding box center [1490, 119] width 57 height 11
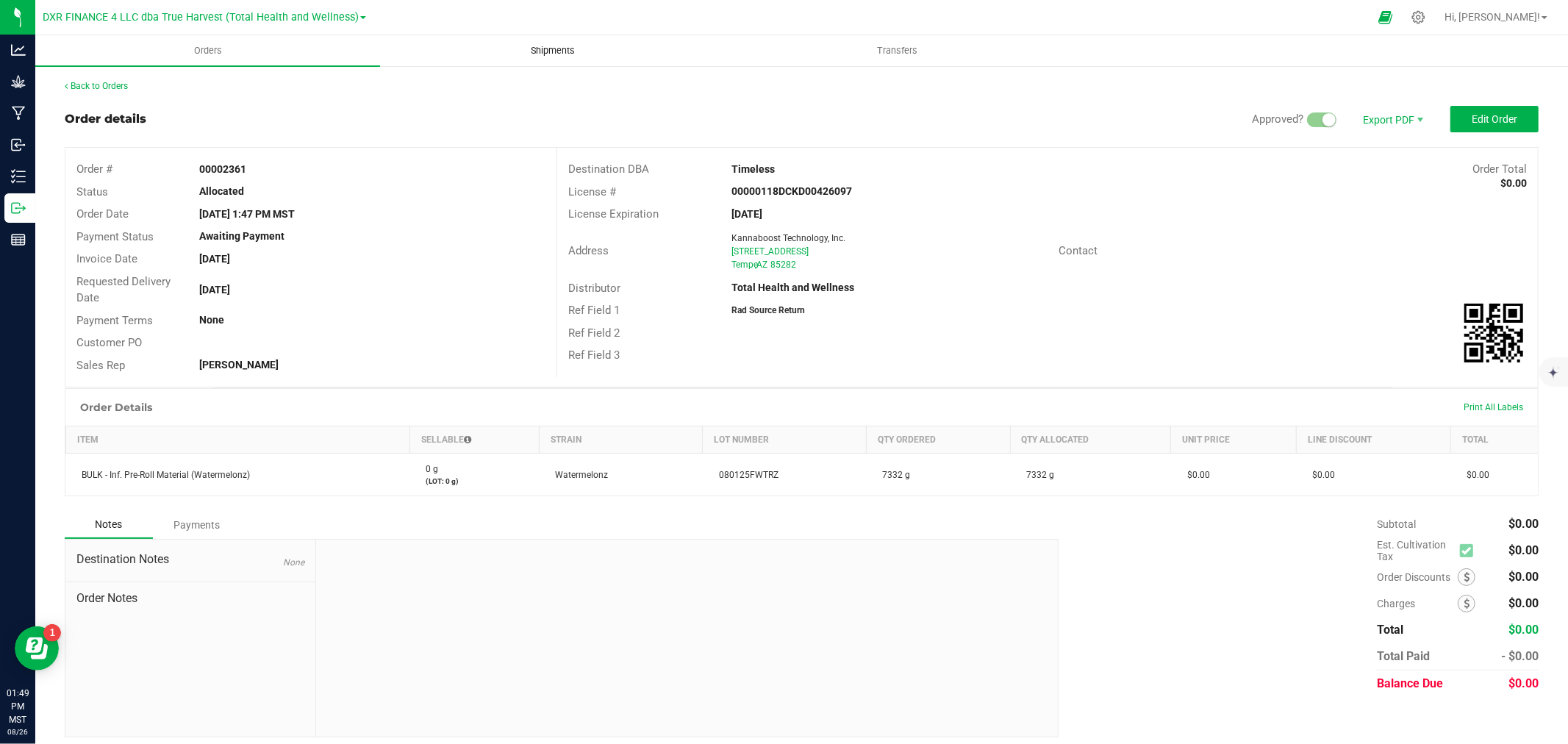
click at [579, 41] on uib-tab-heading "Shipments" at bounding box center [552, 50] width 343 height 29
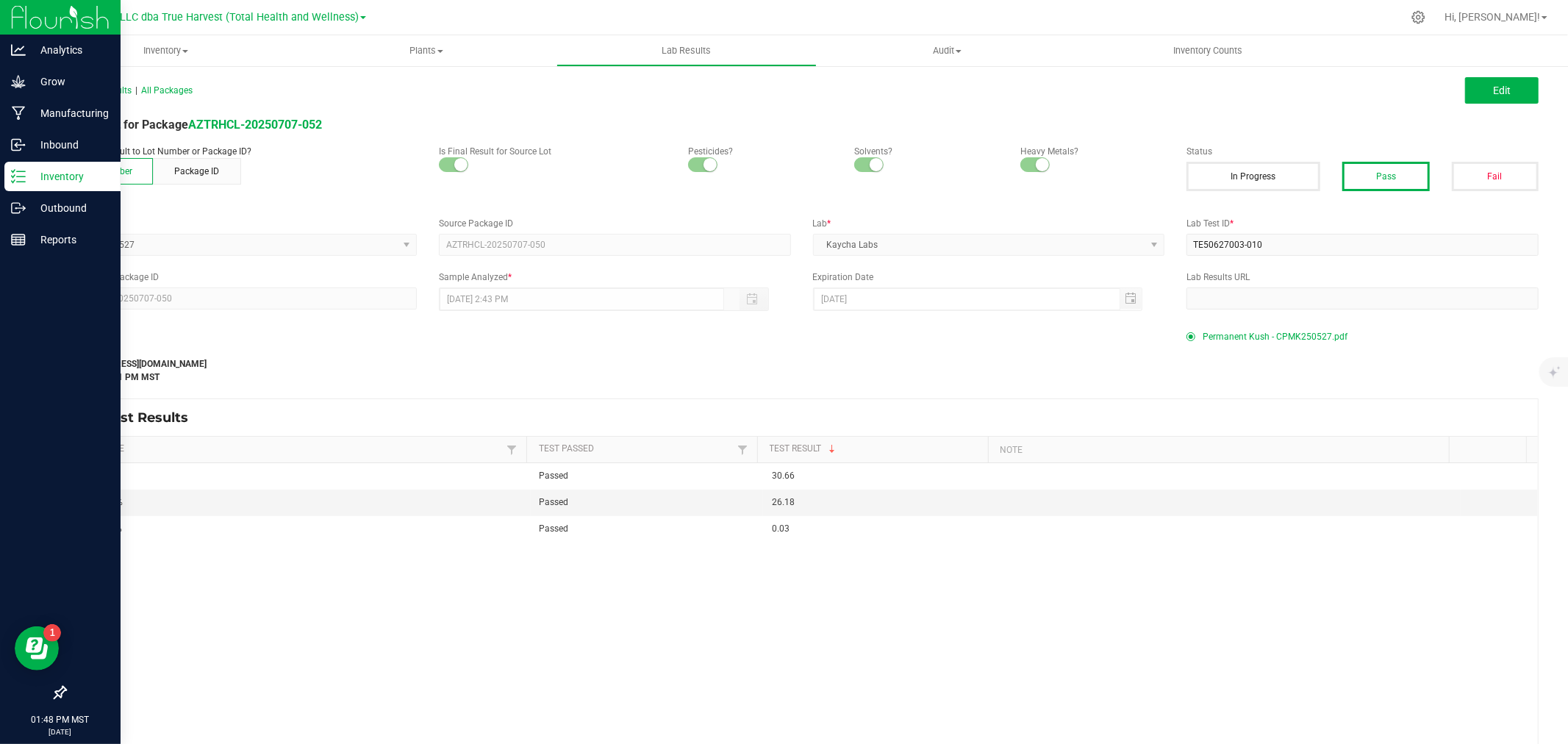
click at [59, 170] on p "Inventory" at bounding box center [69, 177] width 88 height 18
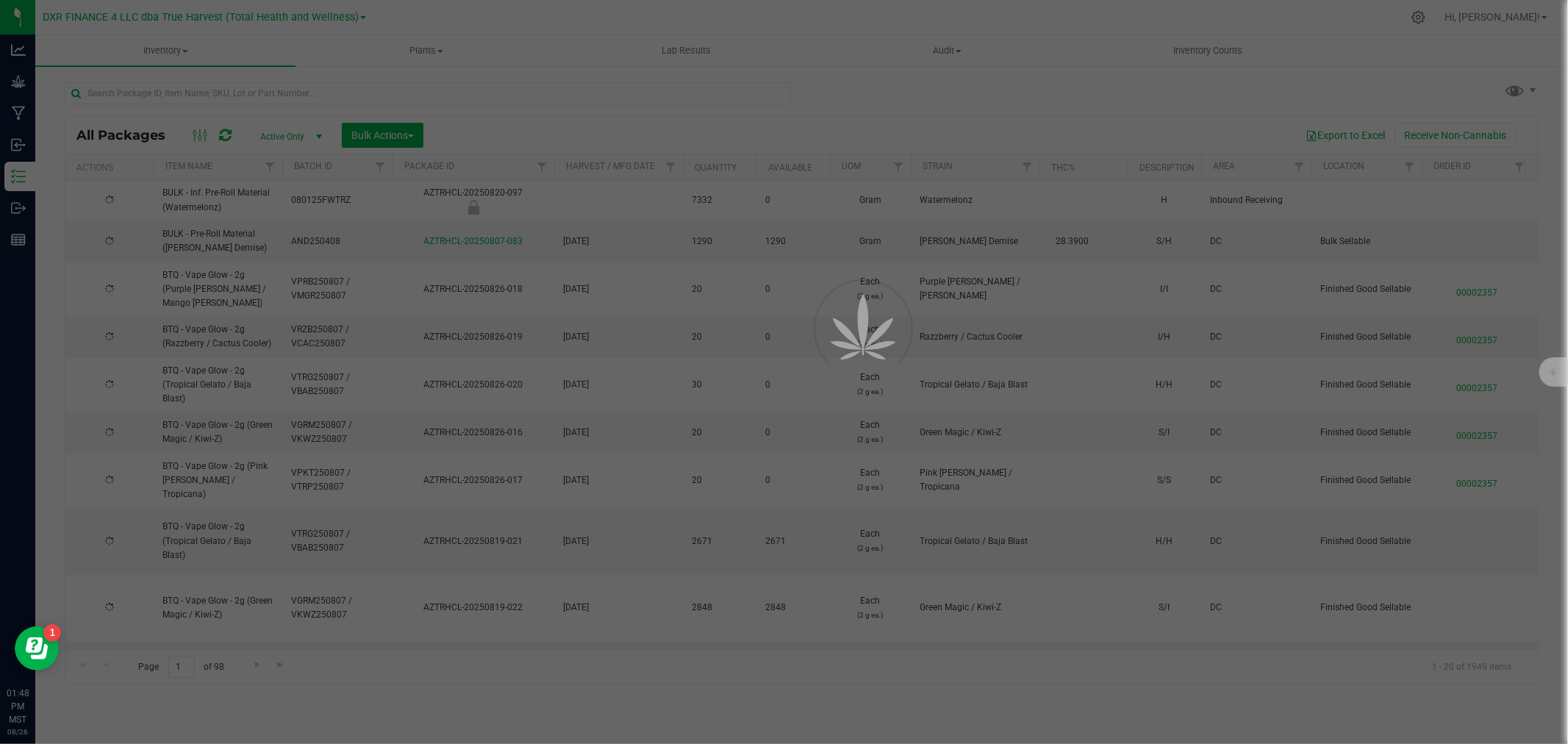
click at [244, 83] on div at bounding box center [784, 372] width 1568 height 744
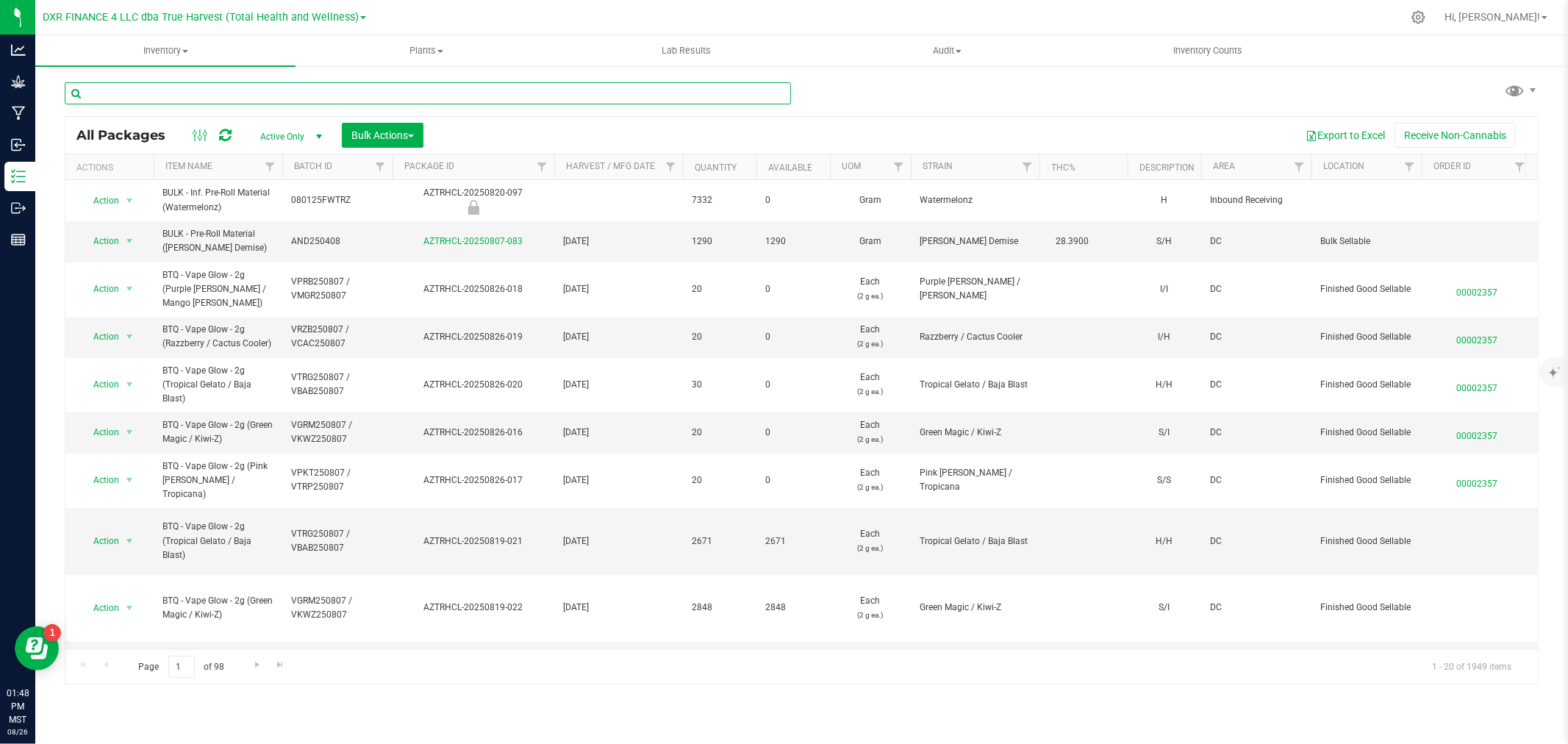
click at [250, 87] on input "text" at bounding box center [428, 93] width 726 height 22
type input "watermelonz"
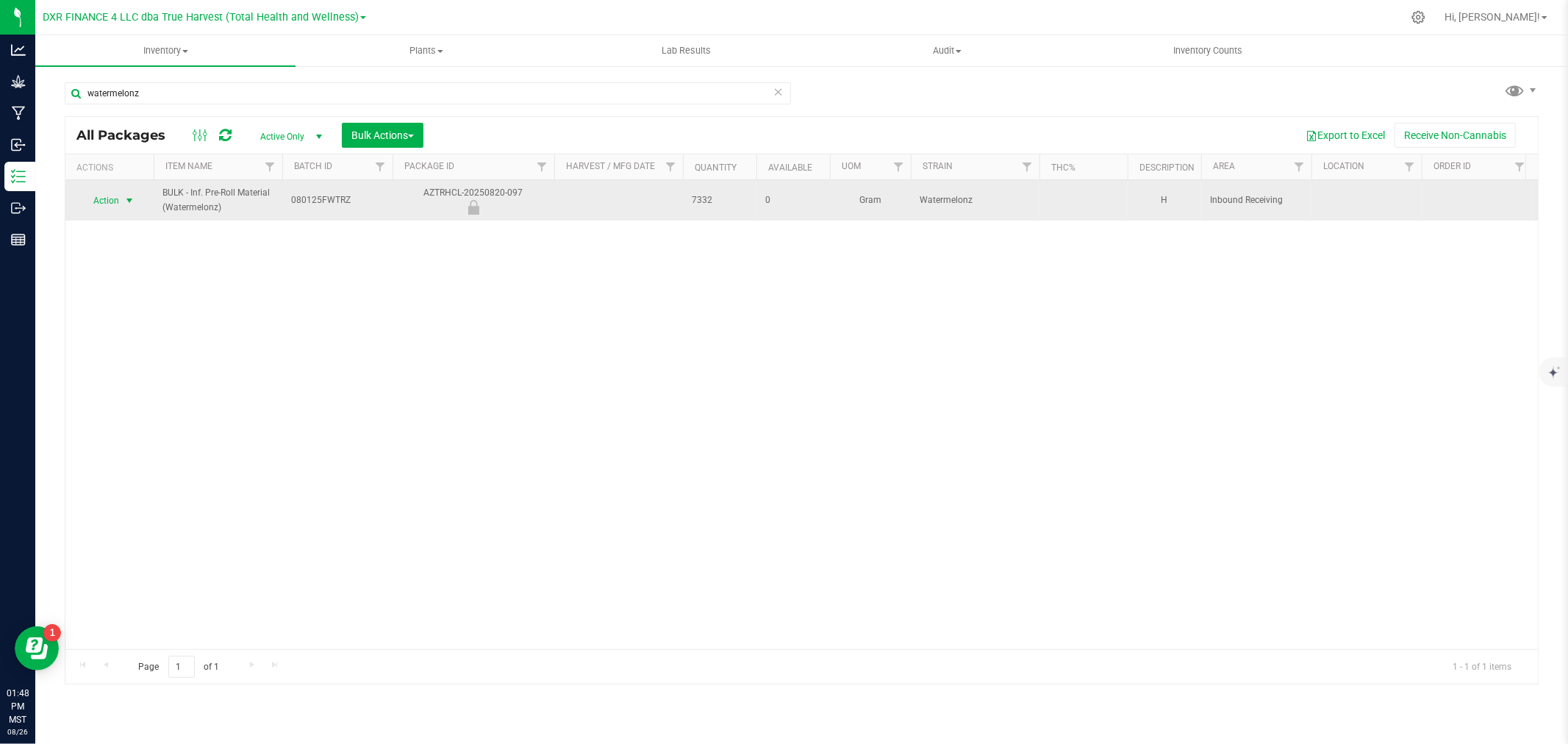
click at [134, 196] on span "select" at bounding box center [129, 200] width 11 height 11
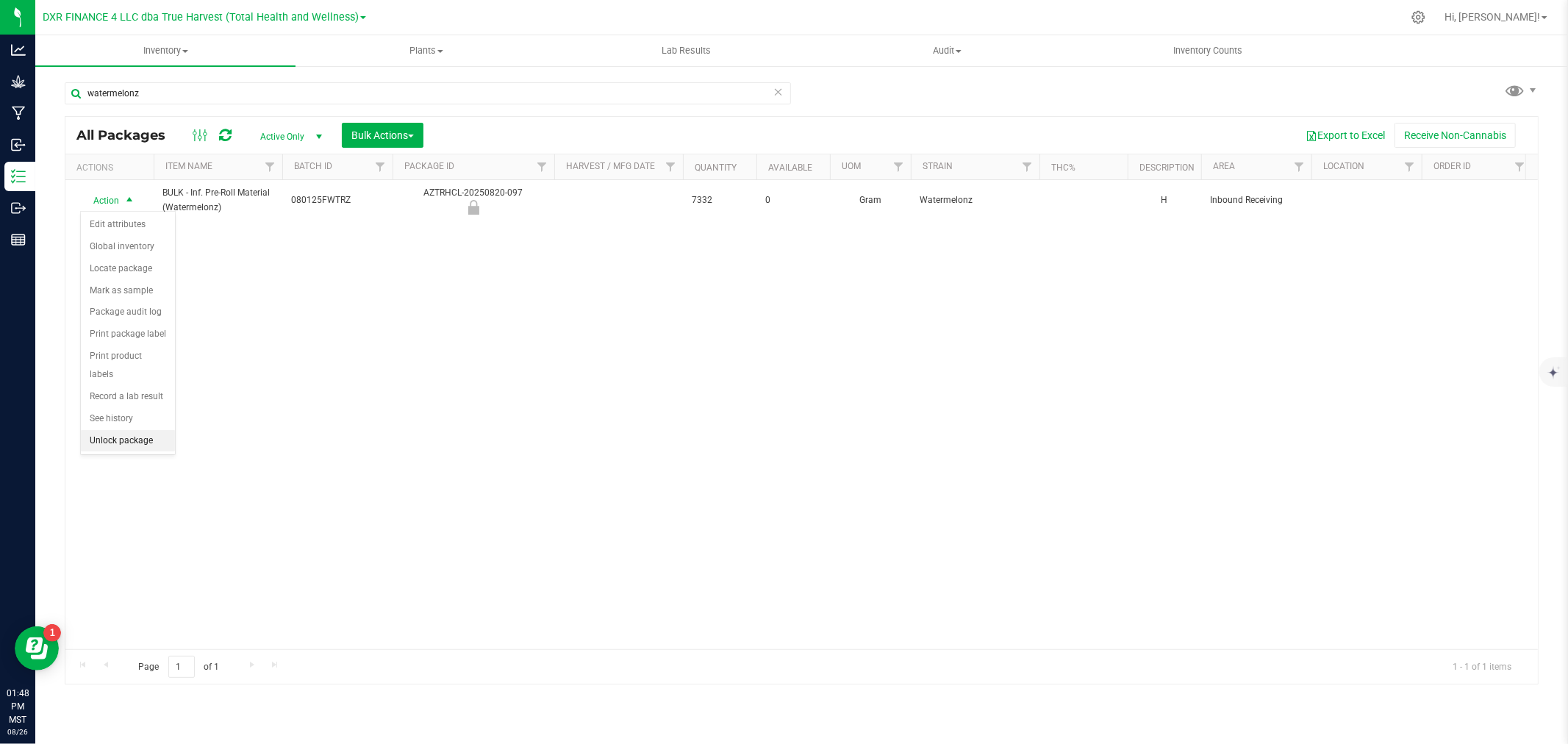
click at [108, 451] on li "Unlock package" at bounding box center [127, 441] width 94 height 22
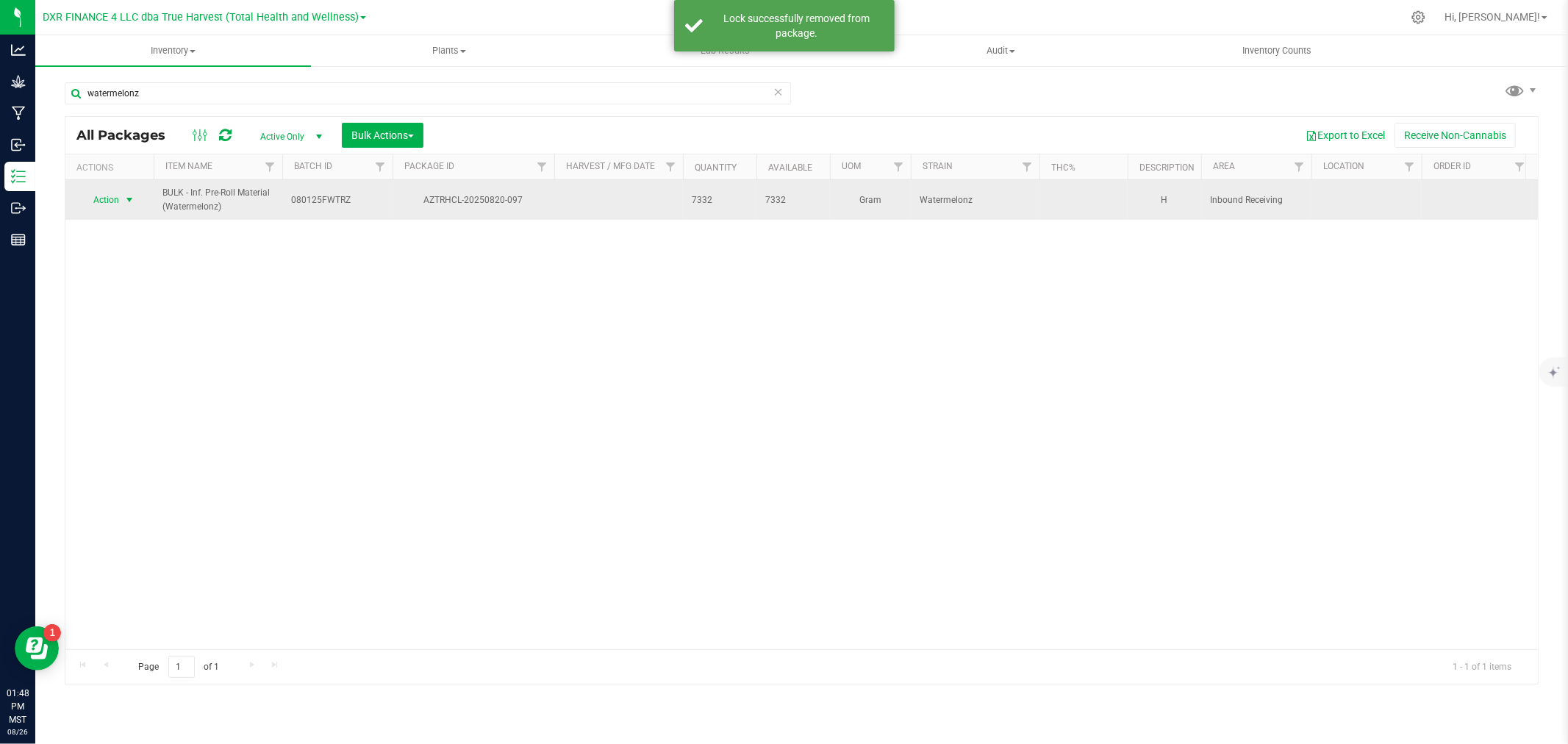
click at [119, 191] on span "Action" at bounding box center [99, 199] width 40 height 20
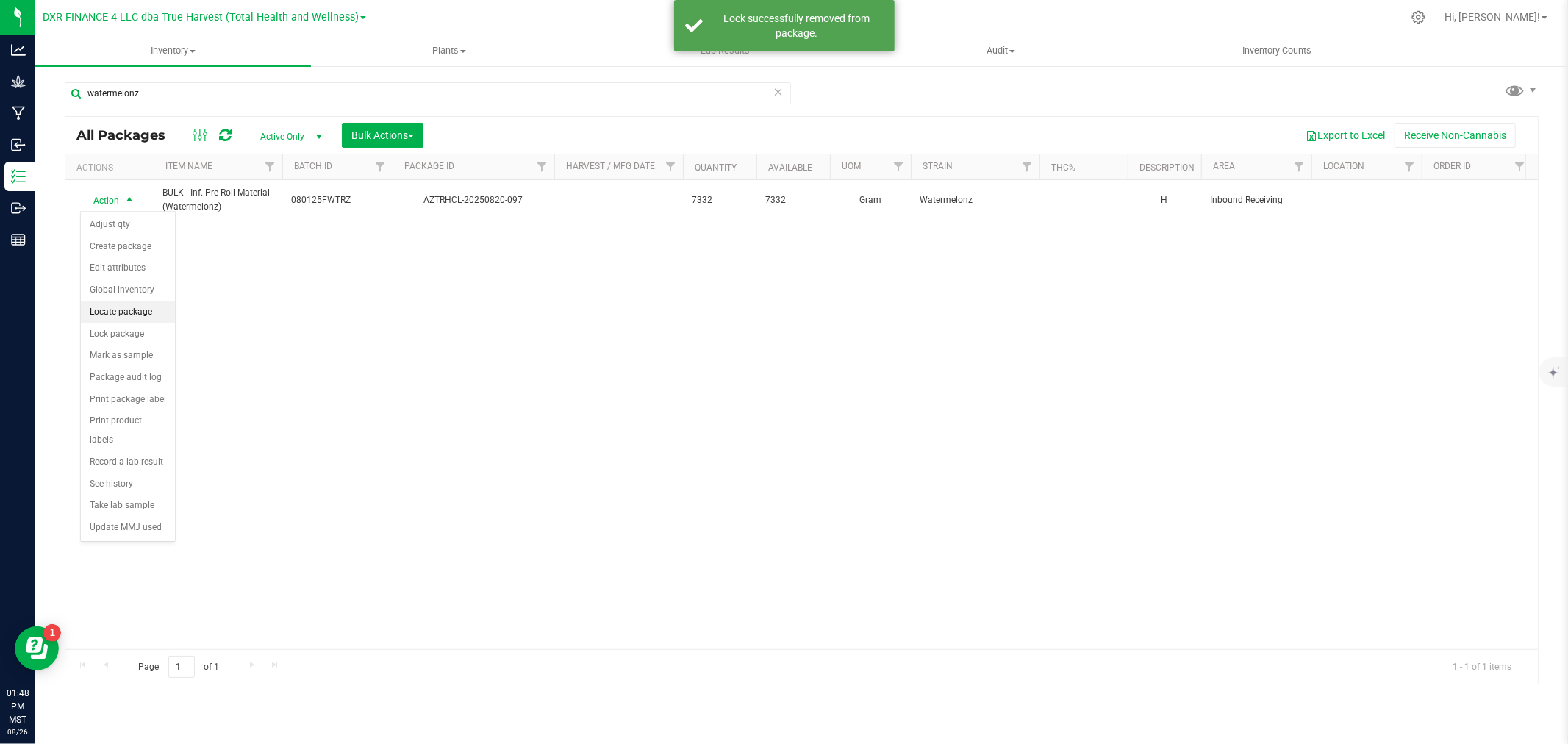
click at [123, 313] on li "Locate package" at bounding box center [127, 312] width 94 height 22
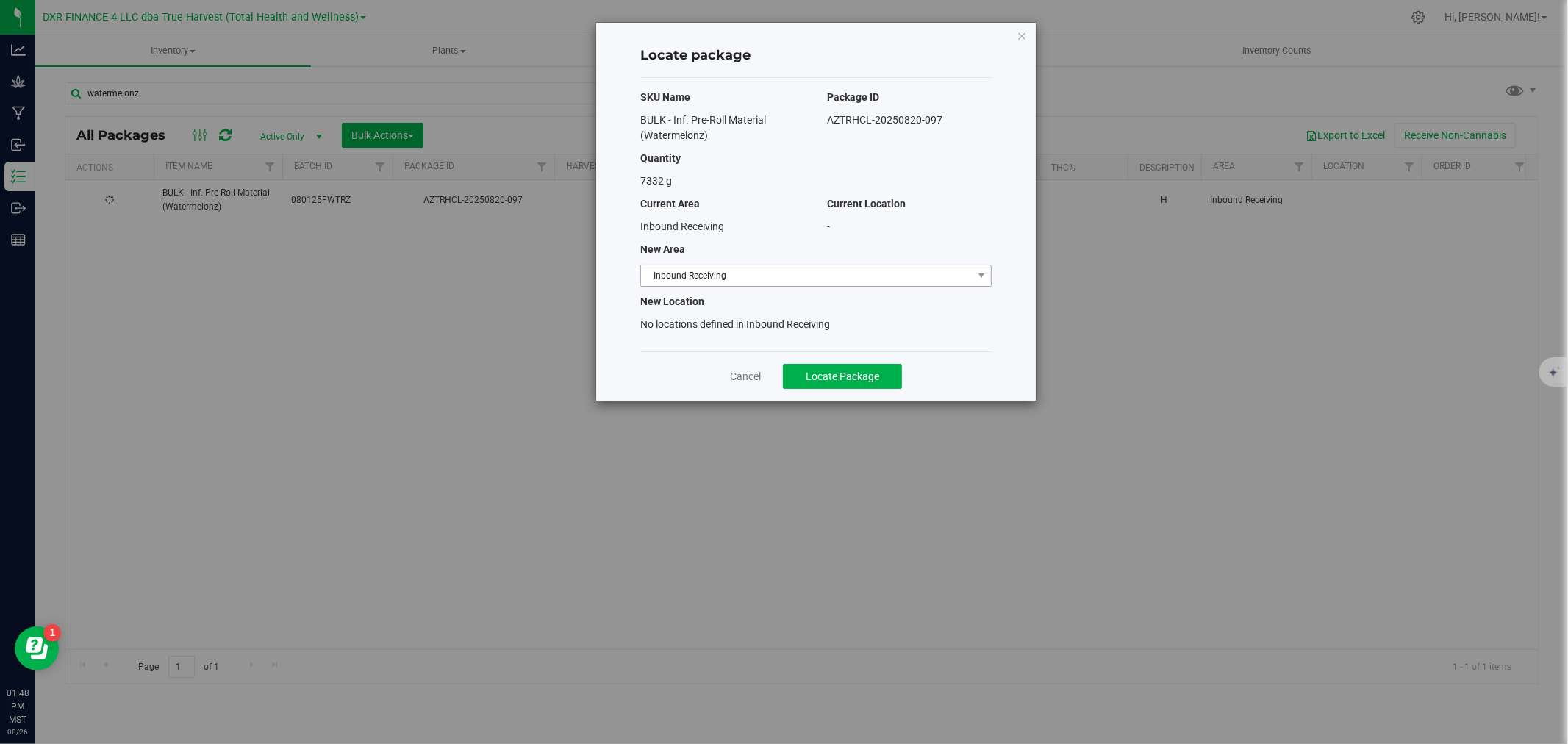
click at [738, 278] on span "Inbound Receiving" at bounding box center [806, 275] width 331 height 20
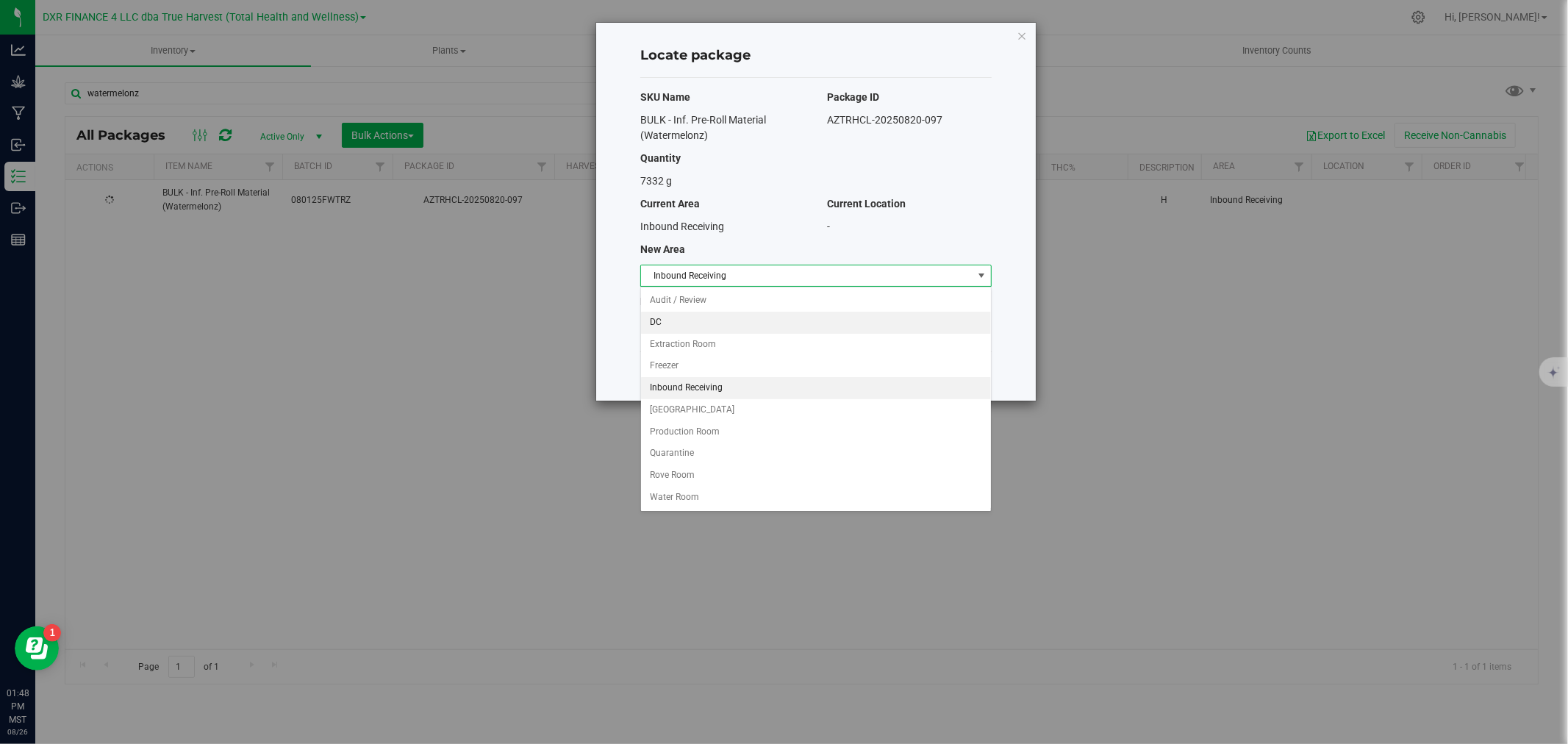
click at [670, 321] on li "DC" at bounding box center [816, 322] width 350 height 22
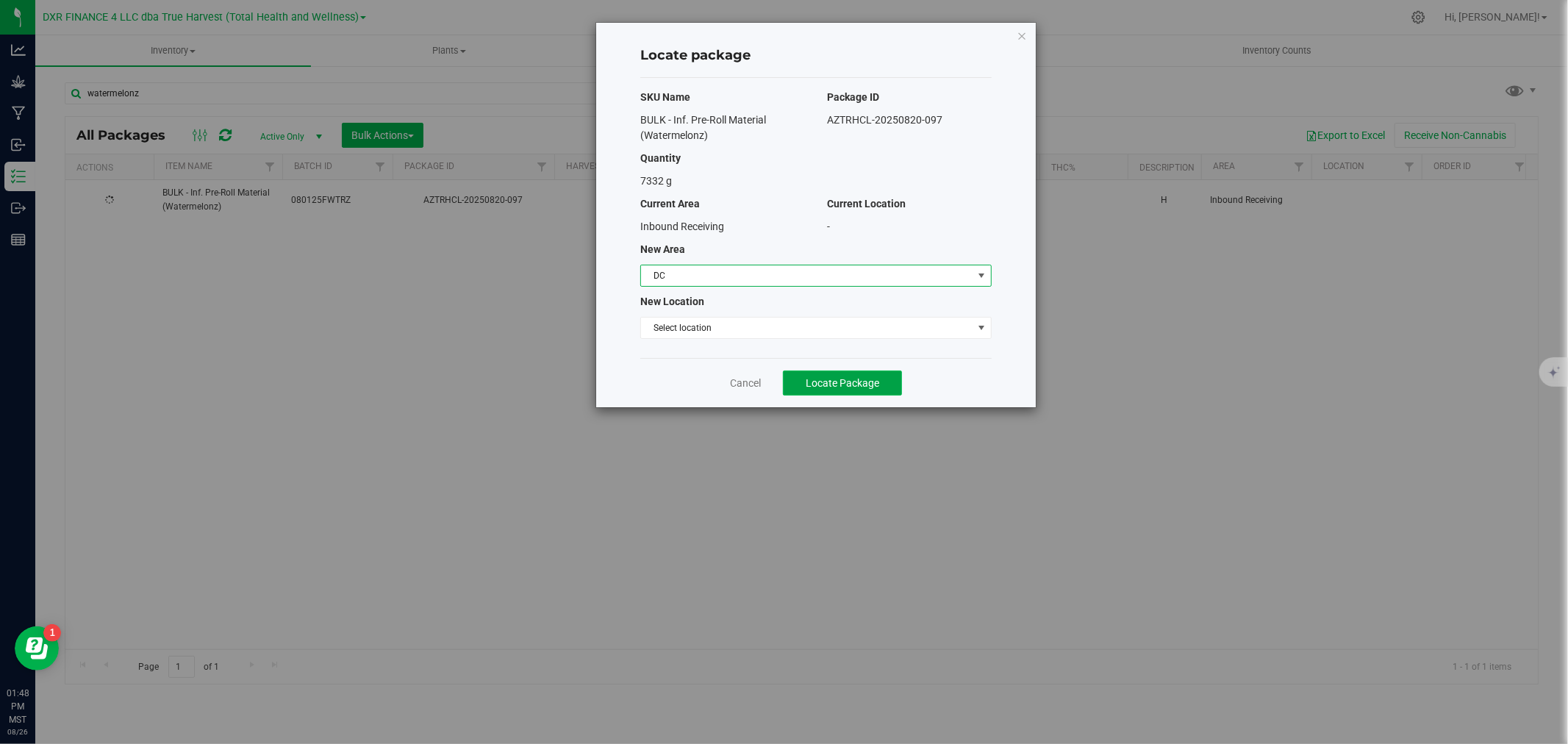
click at [827, 375] on button "Locate Package" at bounding box center [842, 383] width 119 height 25
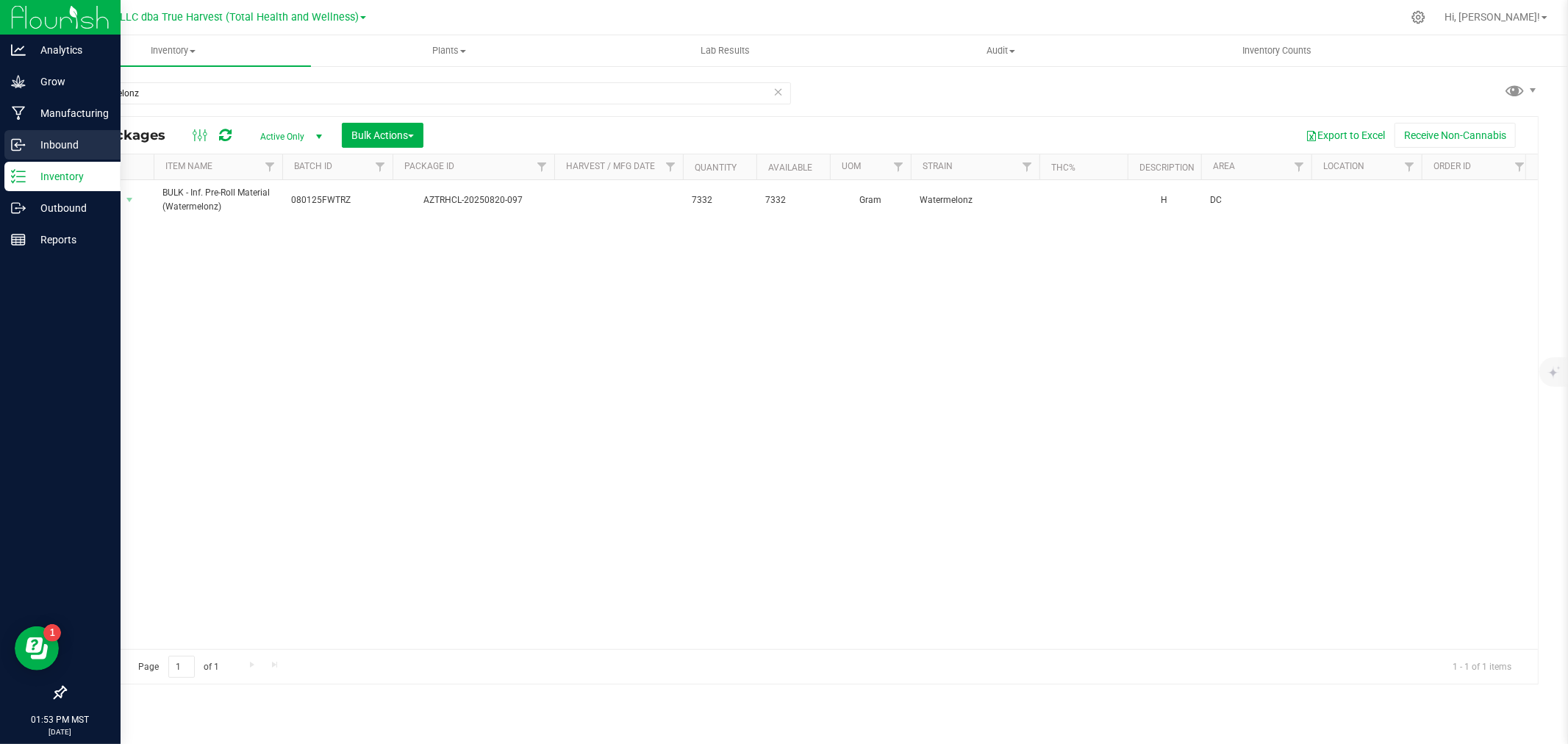
click at [20, 148] on icon at bounding box center [18, 144] width 15 height 15
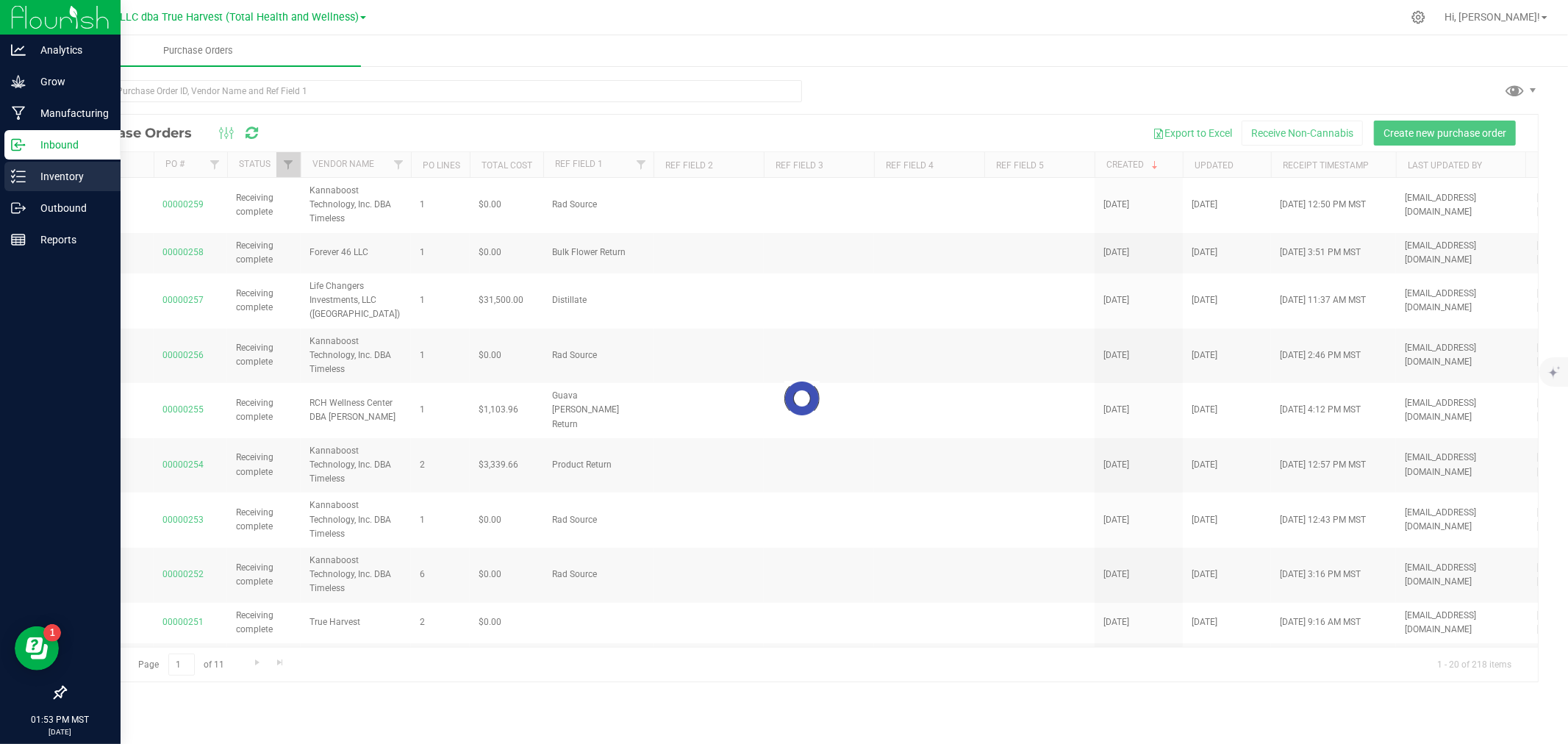
click at [25, 175] on p "Inventory" at bounding box center [69, 177] width 88 height 18
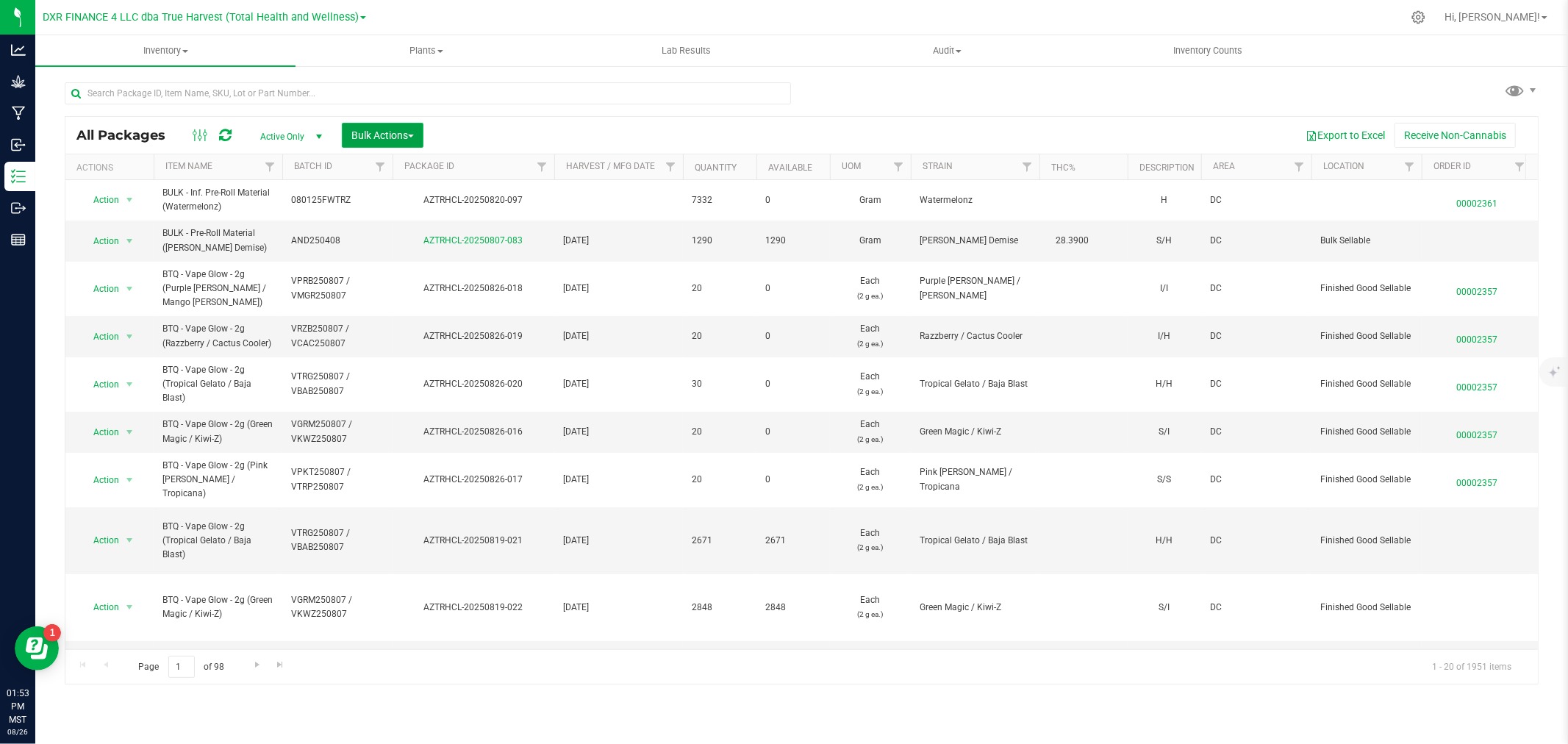
click at [416, 136] on button "Bulk Actions" at bounding box center [382, 135] width 82 height 25
click at [393, 303] on span "Print package labels" at bounding box center [394, 303] width 88 height 11
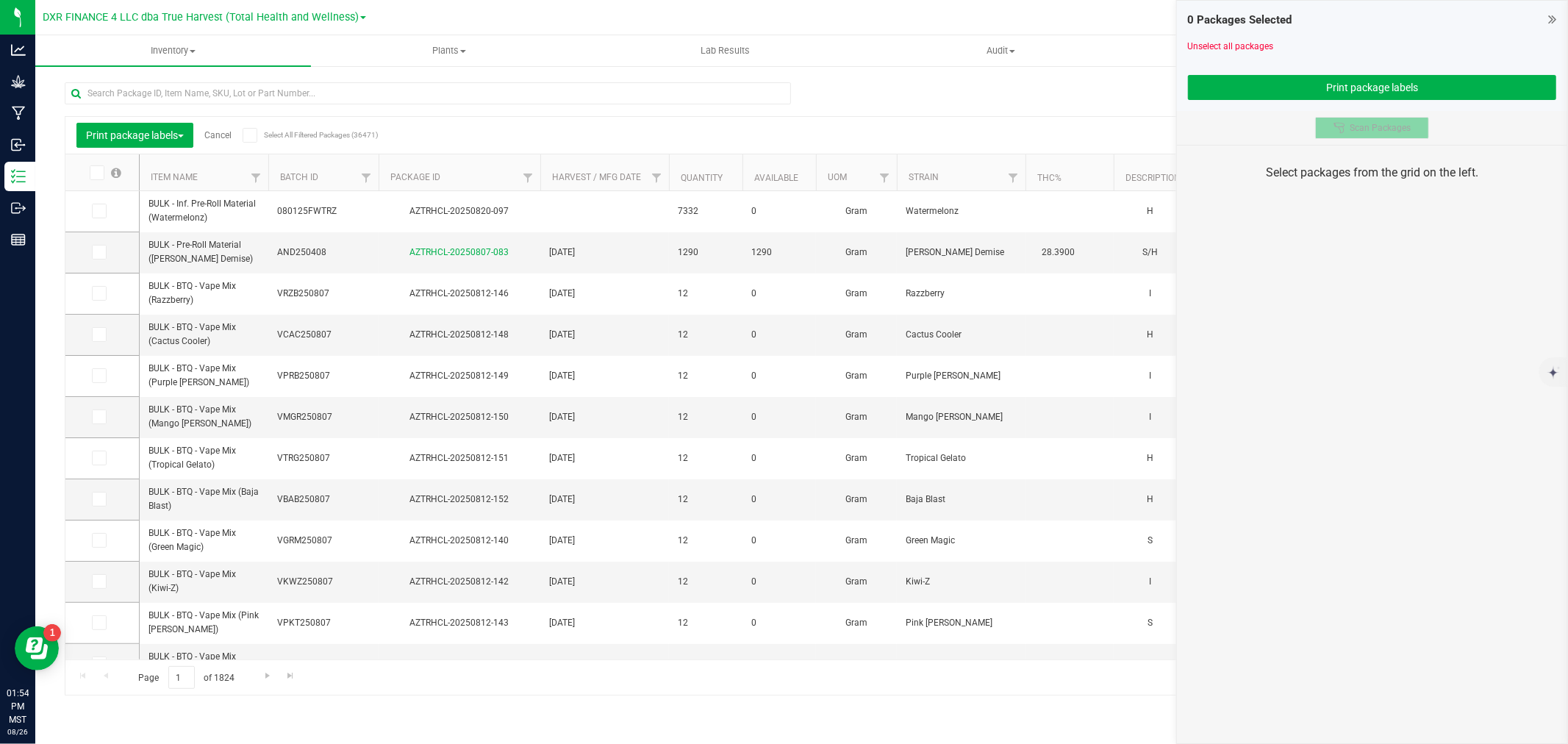
click at [1391, 122] on span "Scan Packages" at bounding box center [1379, 127] width 61 height 11
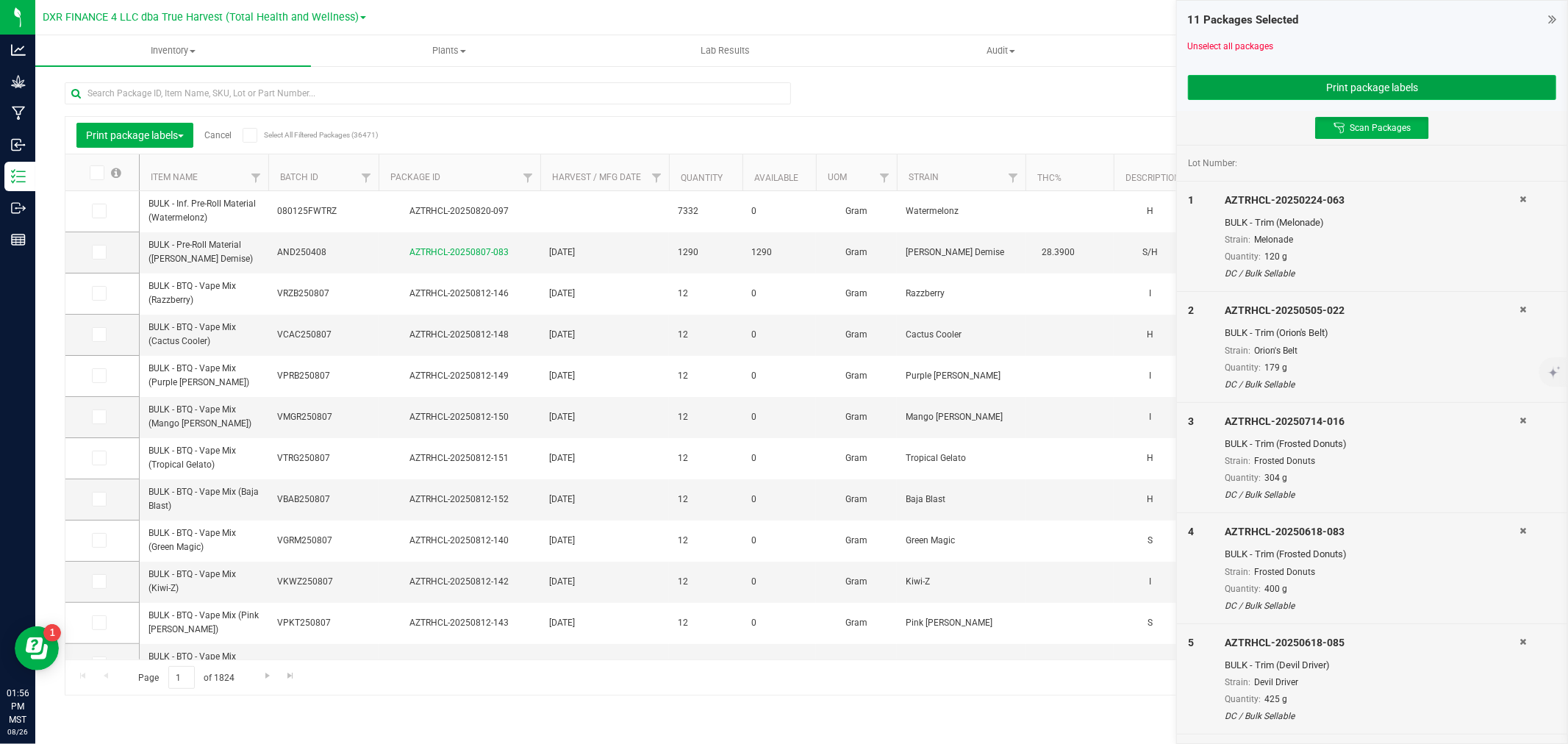
click at [1333, 87] on button "Print package labels" at bounding box center [1371, 87] width 368 height 25
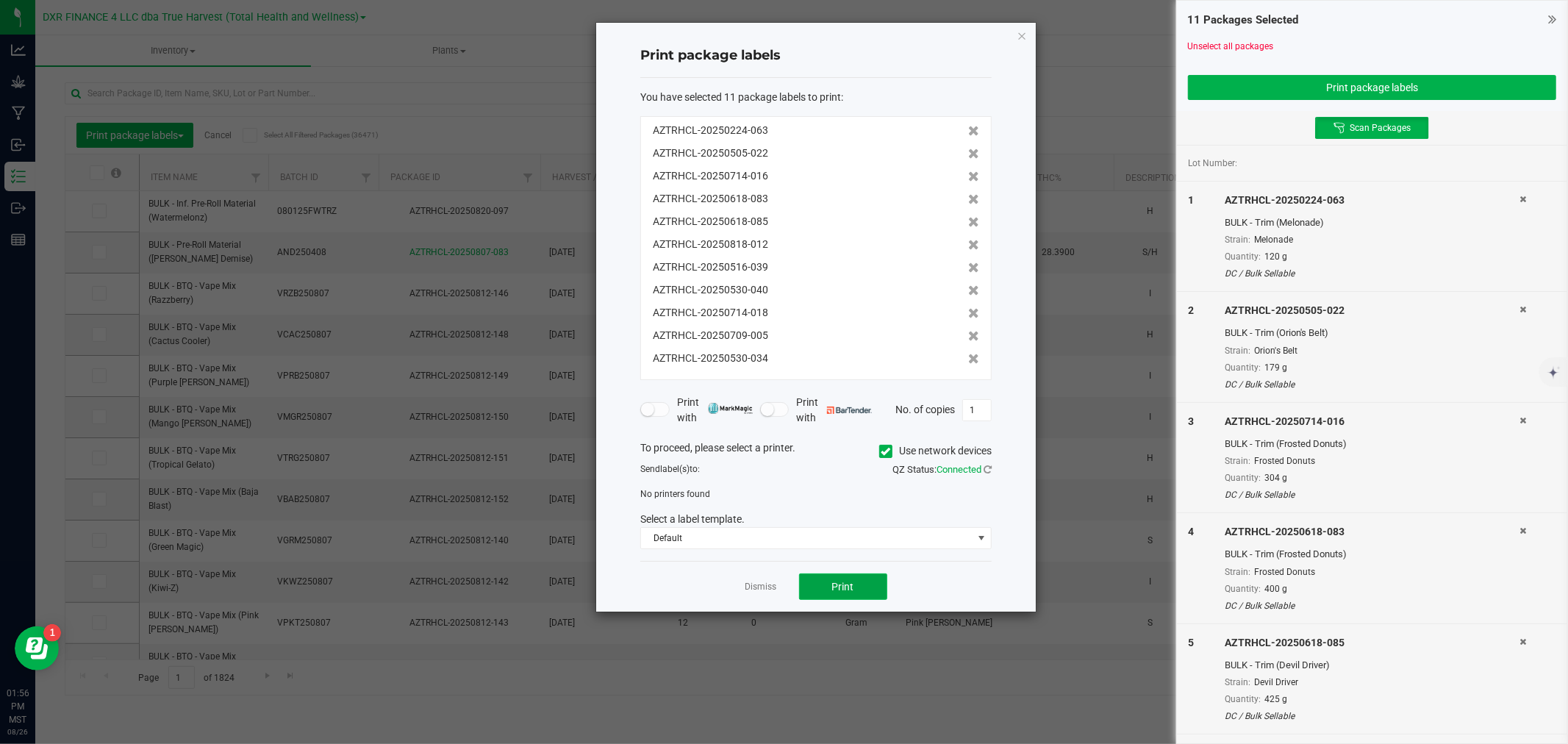
click at [817, 589] on button "Print" at bounding box center [843, 587] width 88 height 26
click at [880, 458] on span at bounding box center [885, 451] width 13 height 13
click at [0, 0] on input "Use network devices" at bounding box center [0, 0] width 0 height 0
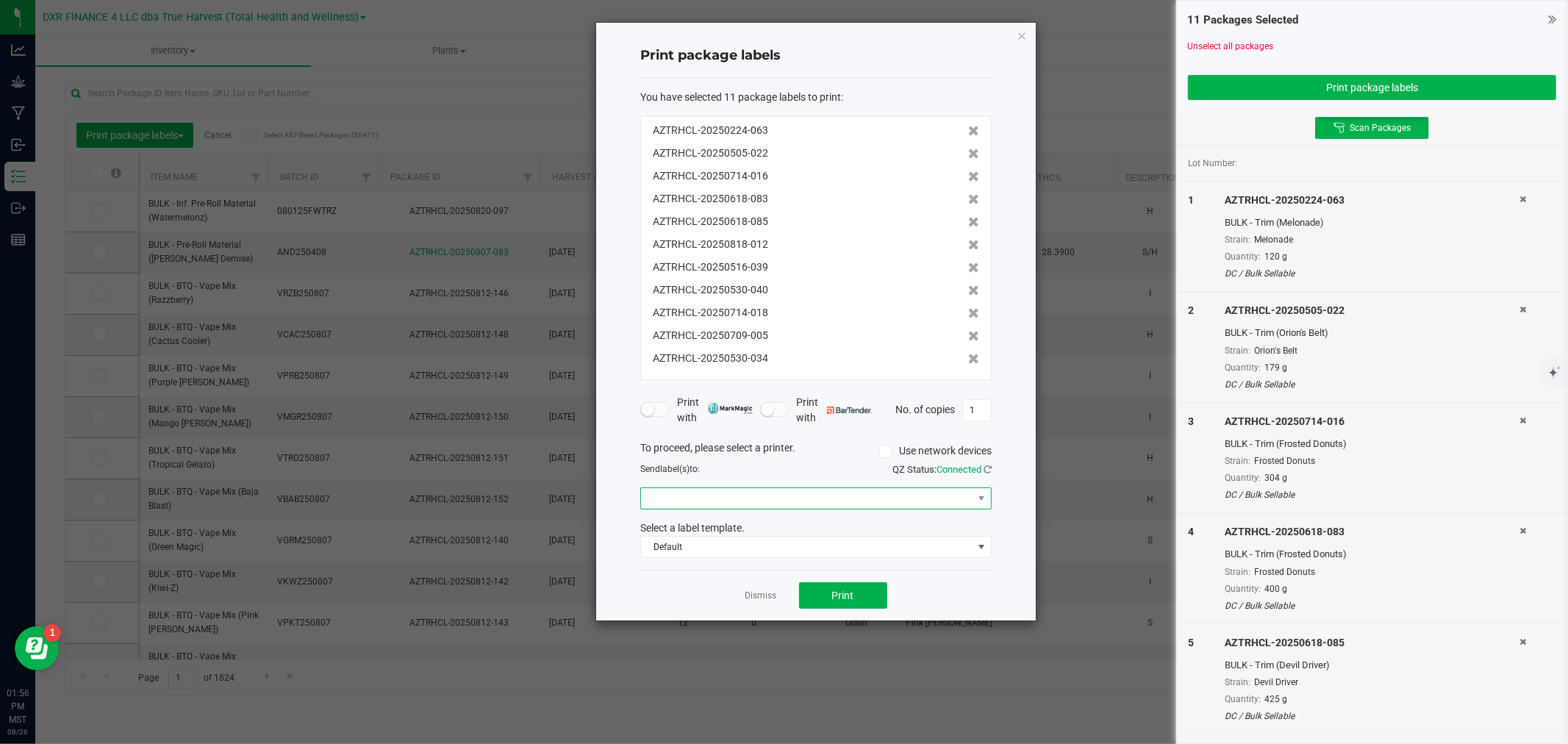
click at [774, 497] on span at bounding box center [806, 498] width 331 height 20
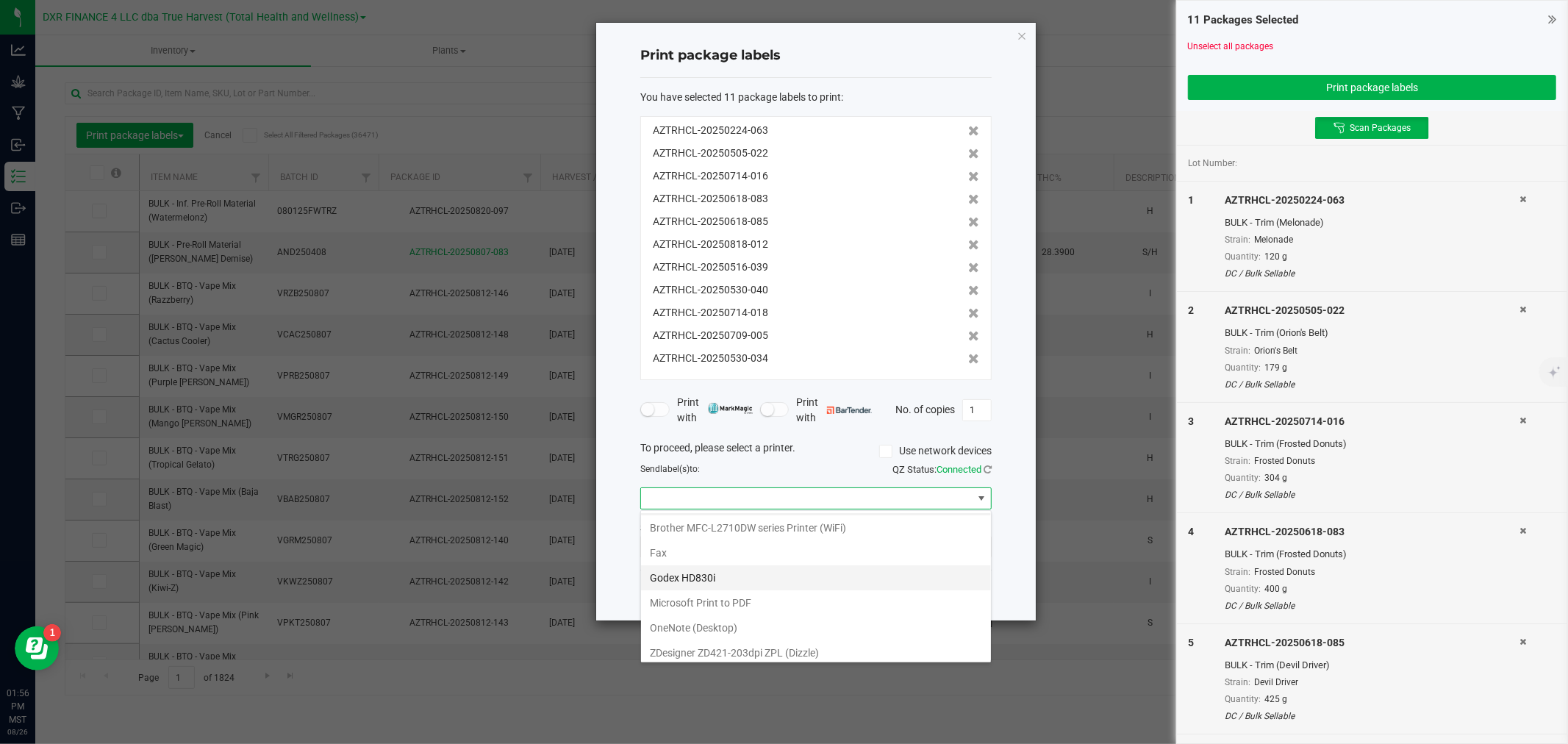
scroll to position [28, 0]
click at [727, 651] on \(Dizzle\) "ZDesigner ZD421-203dpi ZPL (Dizzle)" at bounding box center [816, 647] width 350 height 25
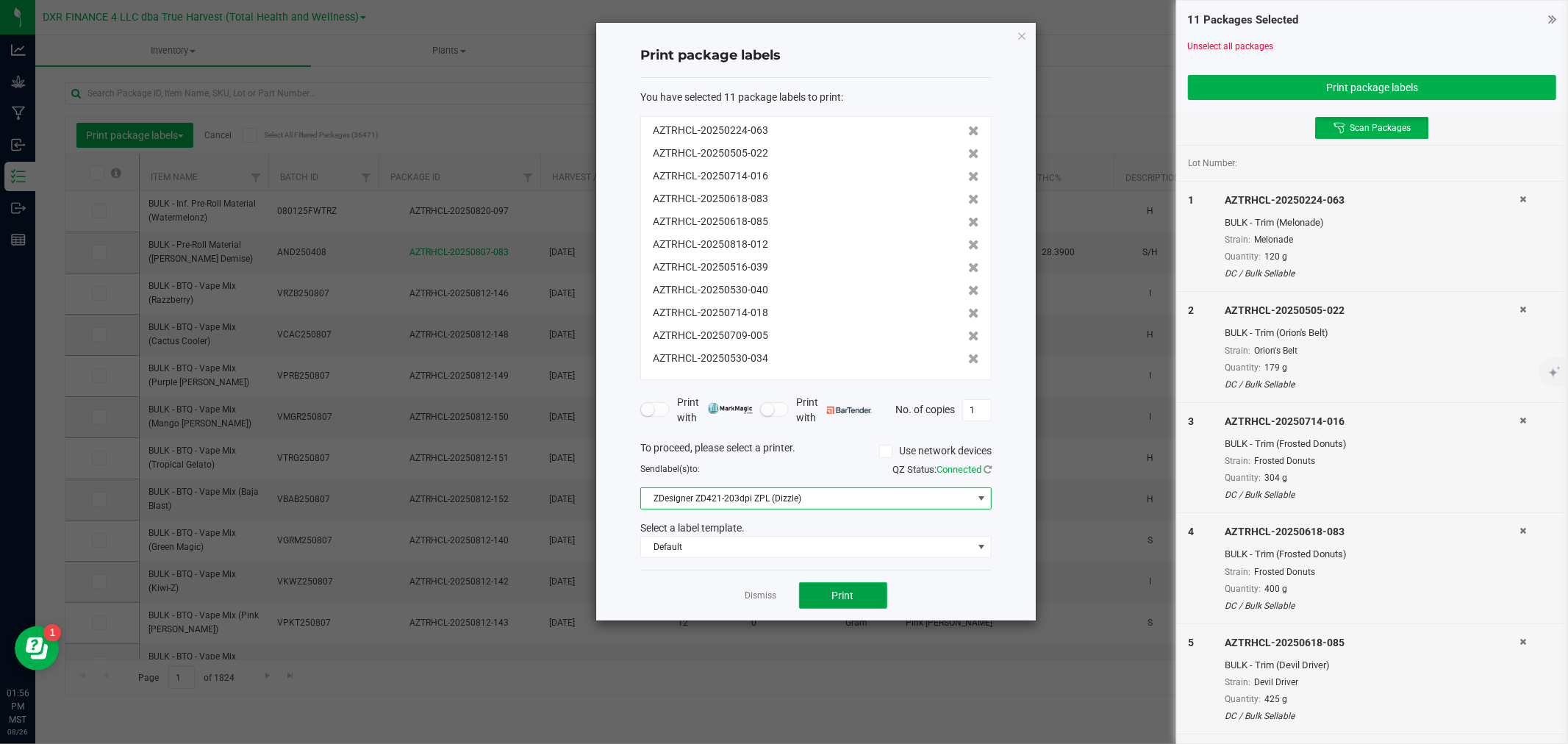
click at [827, 592] on button "Print" at bounding box center [843, 596] width 88 height 26
click at [761, 587] on div "Dismiss Print" at bounding box center [816, 596] width 351 height 51
click at [768, 596] on link "Dismiss" at bounding box center [762, 596] width 32 height 12
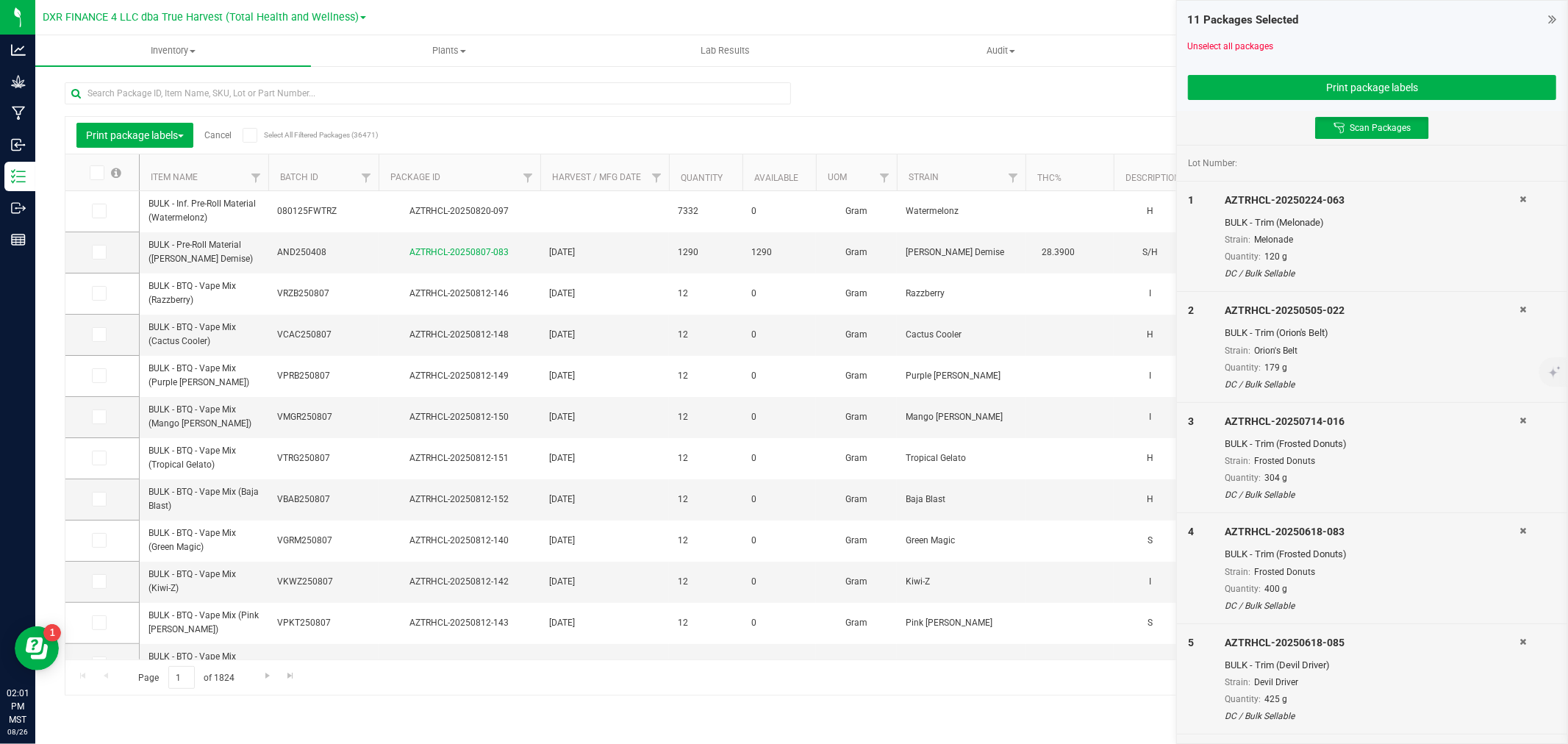
click at [1264, 53] on div at bounding box center [1371, 58] width 368 height 11
click at [1257, 49] on link "Unselect all packages" at bounding box center [1231, 47] width 86 height 11
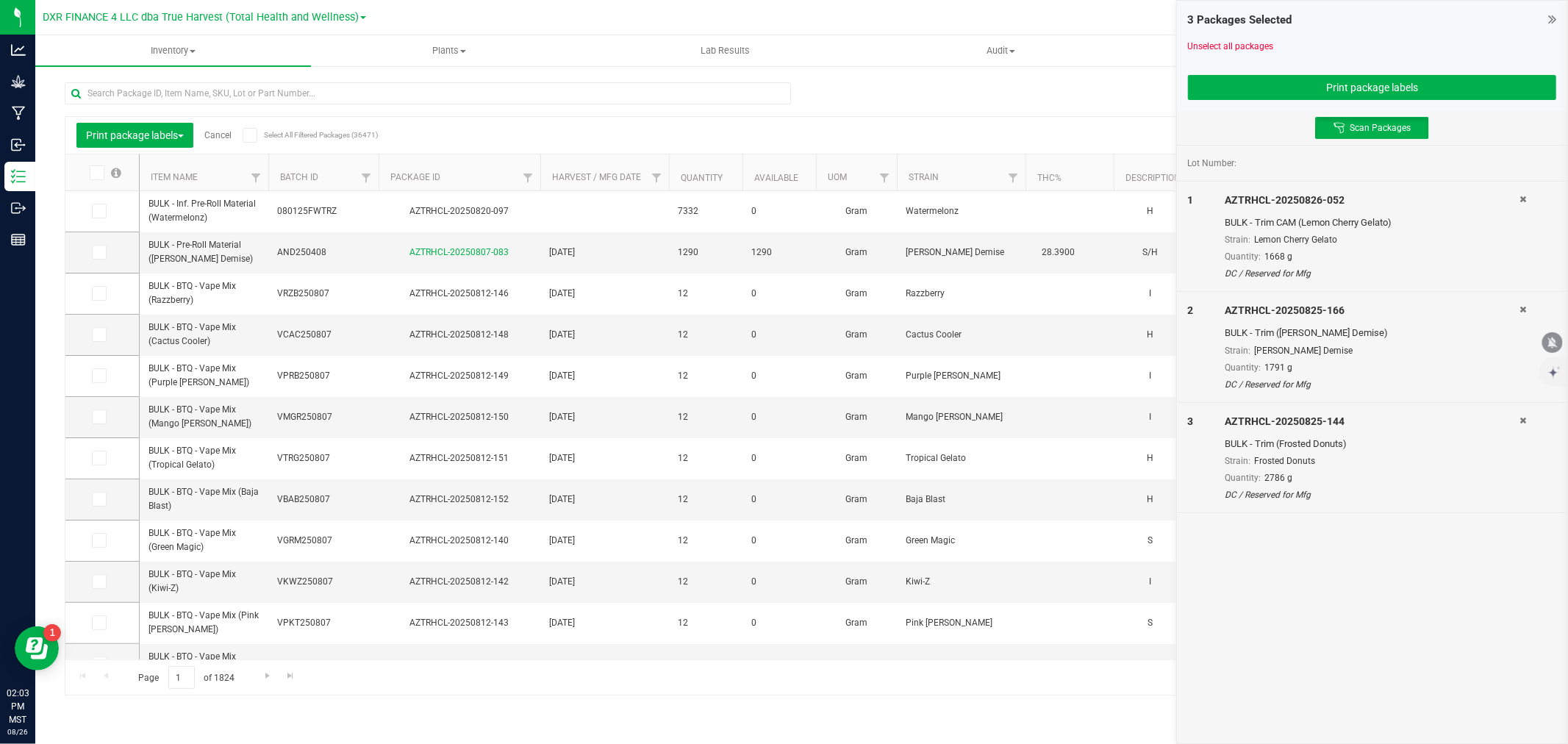
click at [1379, 74] on div at bounding box center [1371, 69] width 368 height 11
click at [1377, 83] on button "Print package labels" at bounding box center [1371, 87] width 368 height 25
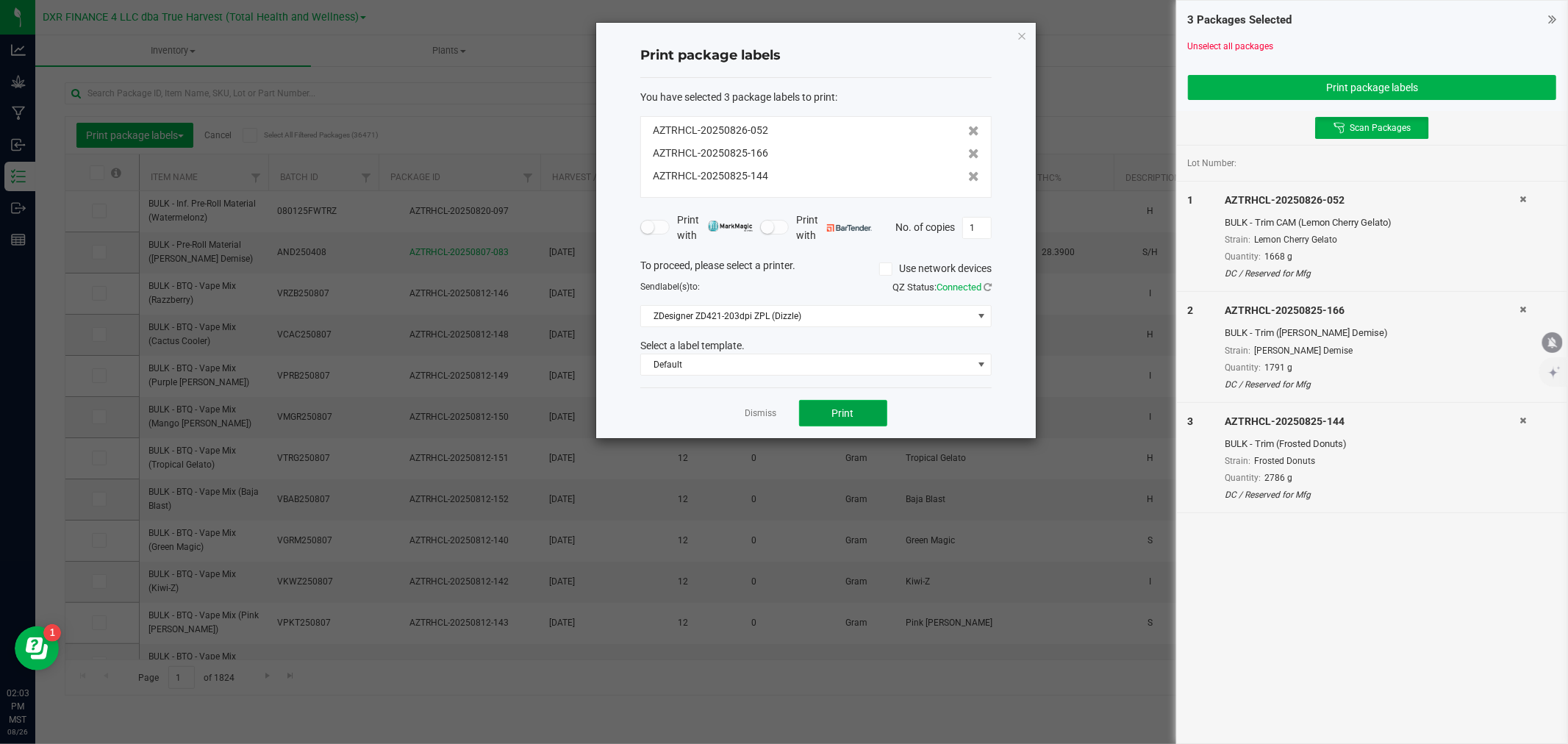
click at [844, 408] on span "Print" at bounding box center [842, 413] width 22 height 11
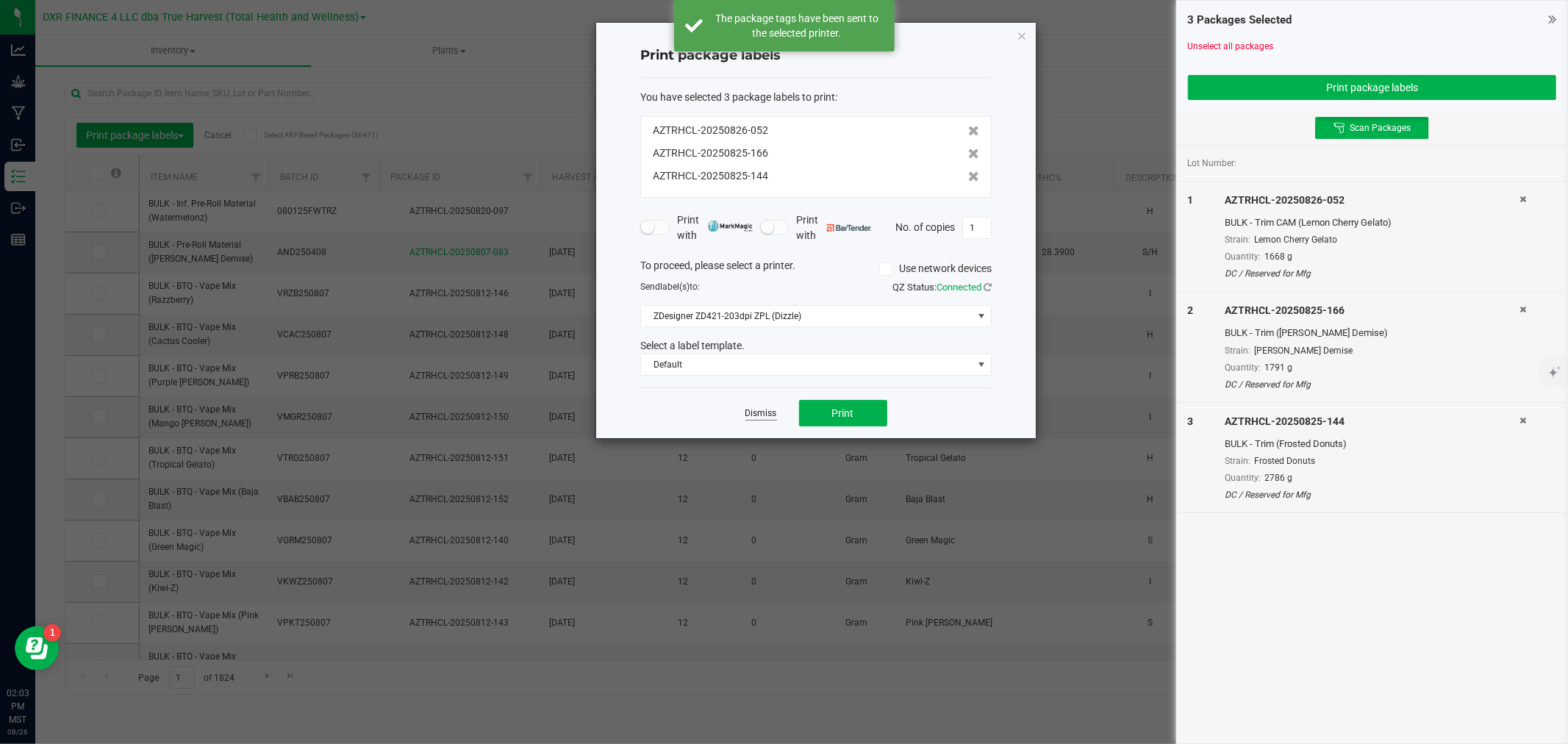
click at [766, 416] on link "Dismiss" at bounding box center [762, 414] width 32 height 12
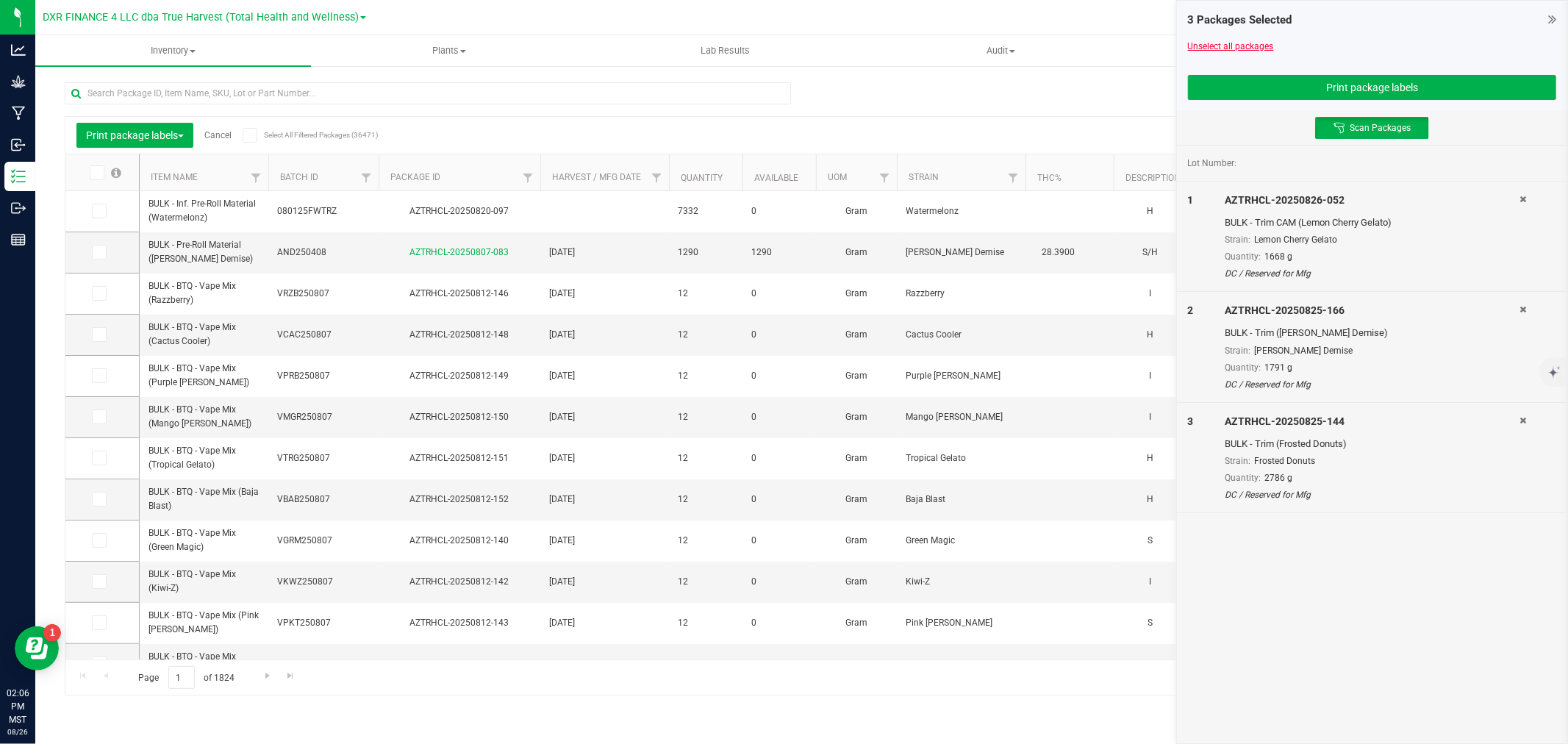
click at [1237, 45] on link "Unselect all packages" at bounding box center [1231, 47] width 86 height 11
click at [1261, 84] on button "Print package labels" at bounding box center [1371, 87] width 368 height 25
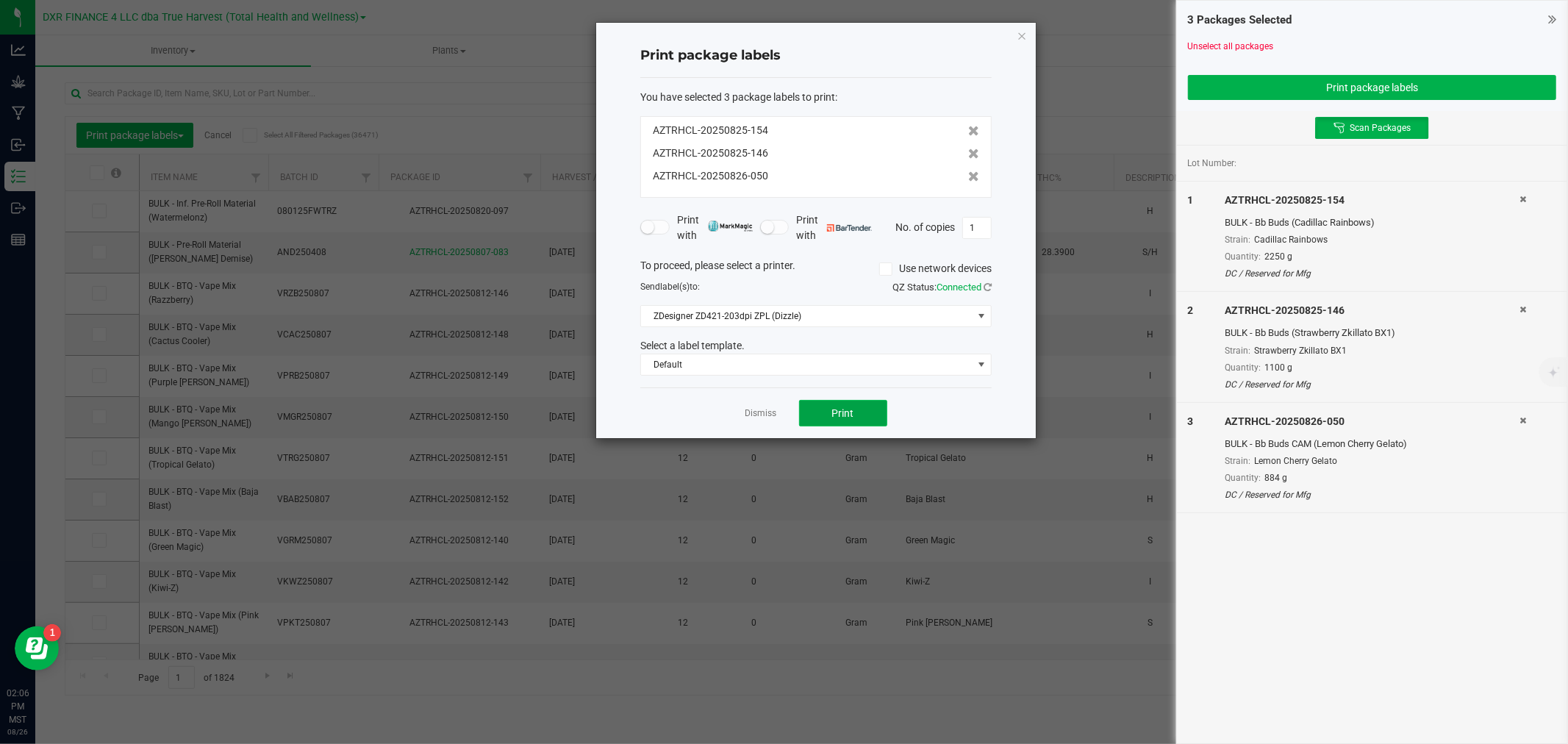
click at [817, 410] on button "Print" at bounding box center [843, 413] width 88 height 26
click at [769, 415] on link "Dismiss" at bounding box center [762, 414] width 32 height 12
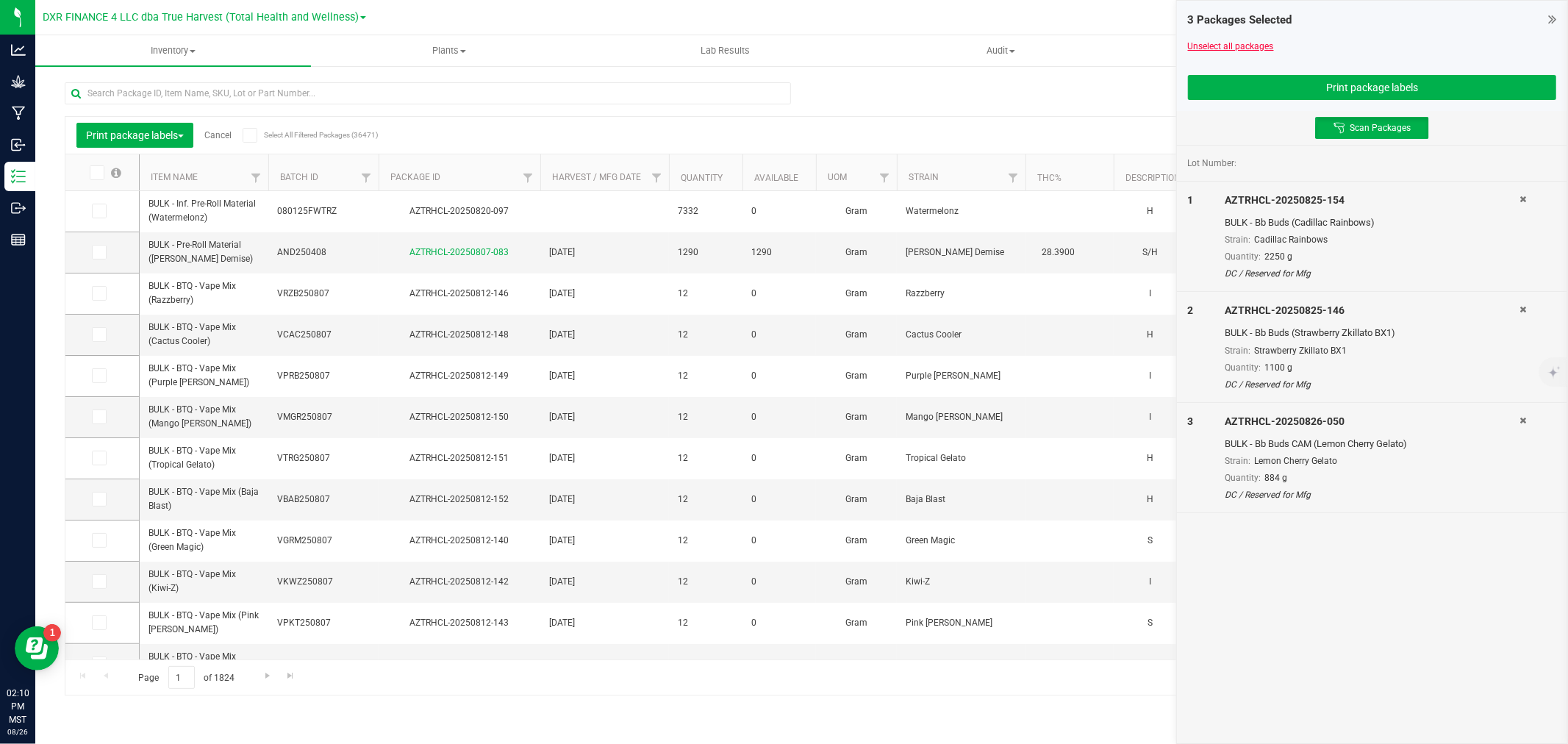
click at [1260, 41] on link "Unselect all packages" at bounding box center [1231, 47] width 86 height 11
click at [1423, 78] on button "Print package labels" at bounding box center [1371, 87] width 368 height 25
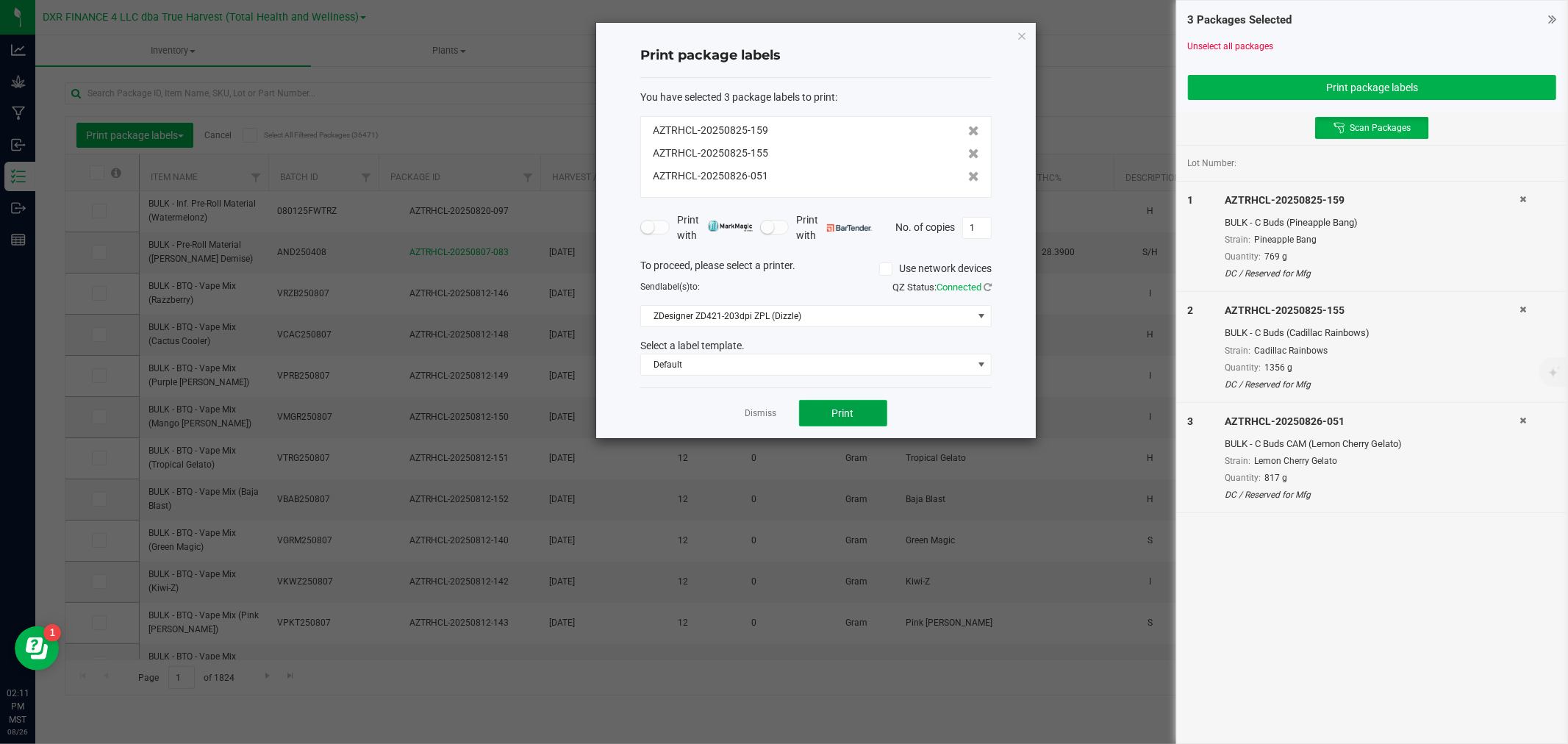
click at [856, 419] on button "Print" at bounding box center [843, 413] width 88 height 26
click at [755, 415] on link "Dismiss" at bounding box center [762, 414] width 32 height 12
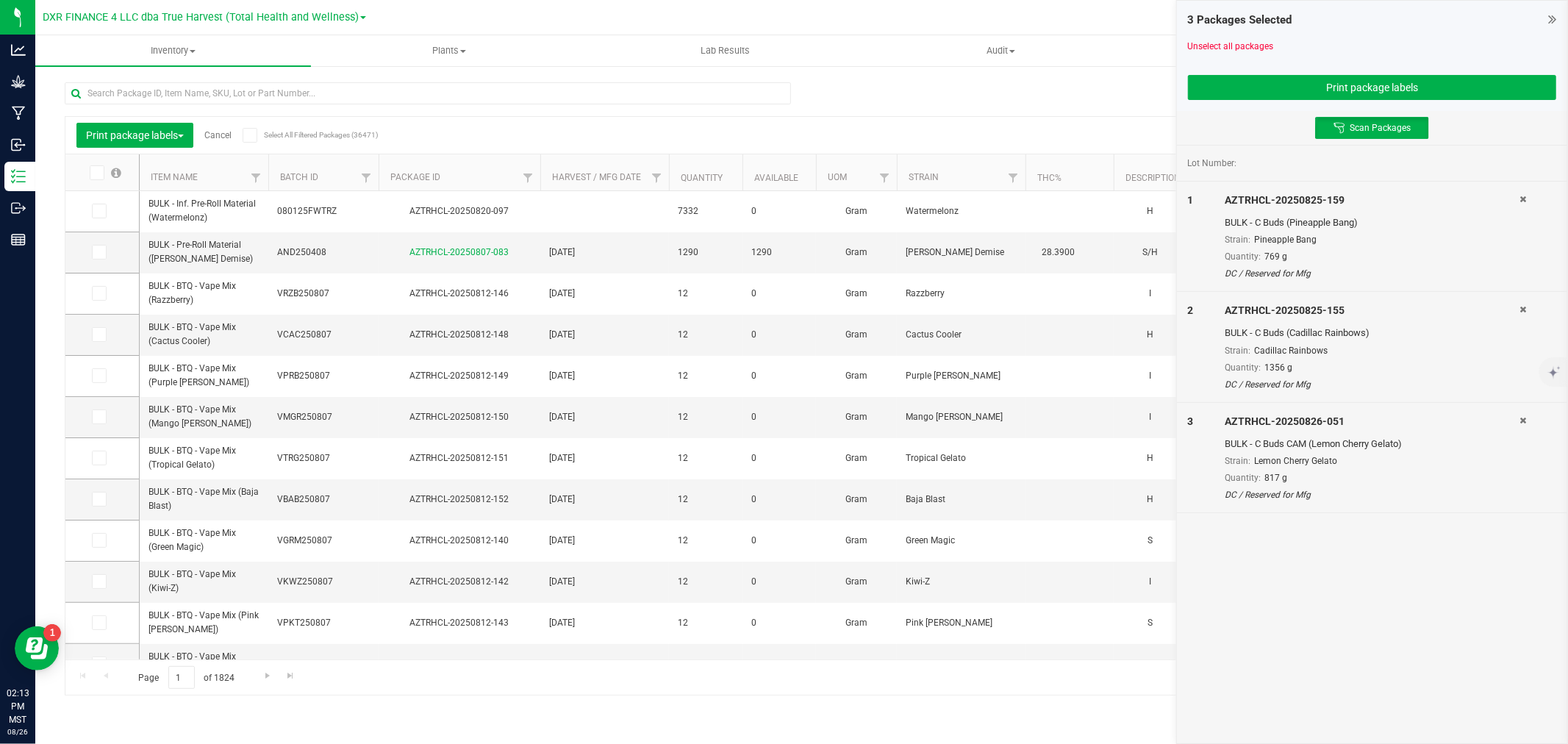
click at [1258, 37] on div at bounding box center [1371, 34] width 368 height 11
click at [1255, 50] on link "Unselect all packages" at bounding box center [1231, 47] width 86 height 11
click at [1370, 77] on button "Print package labels" at bounding box center [1371, 87] width 368 height 25
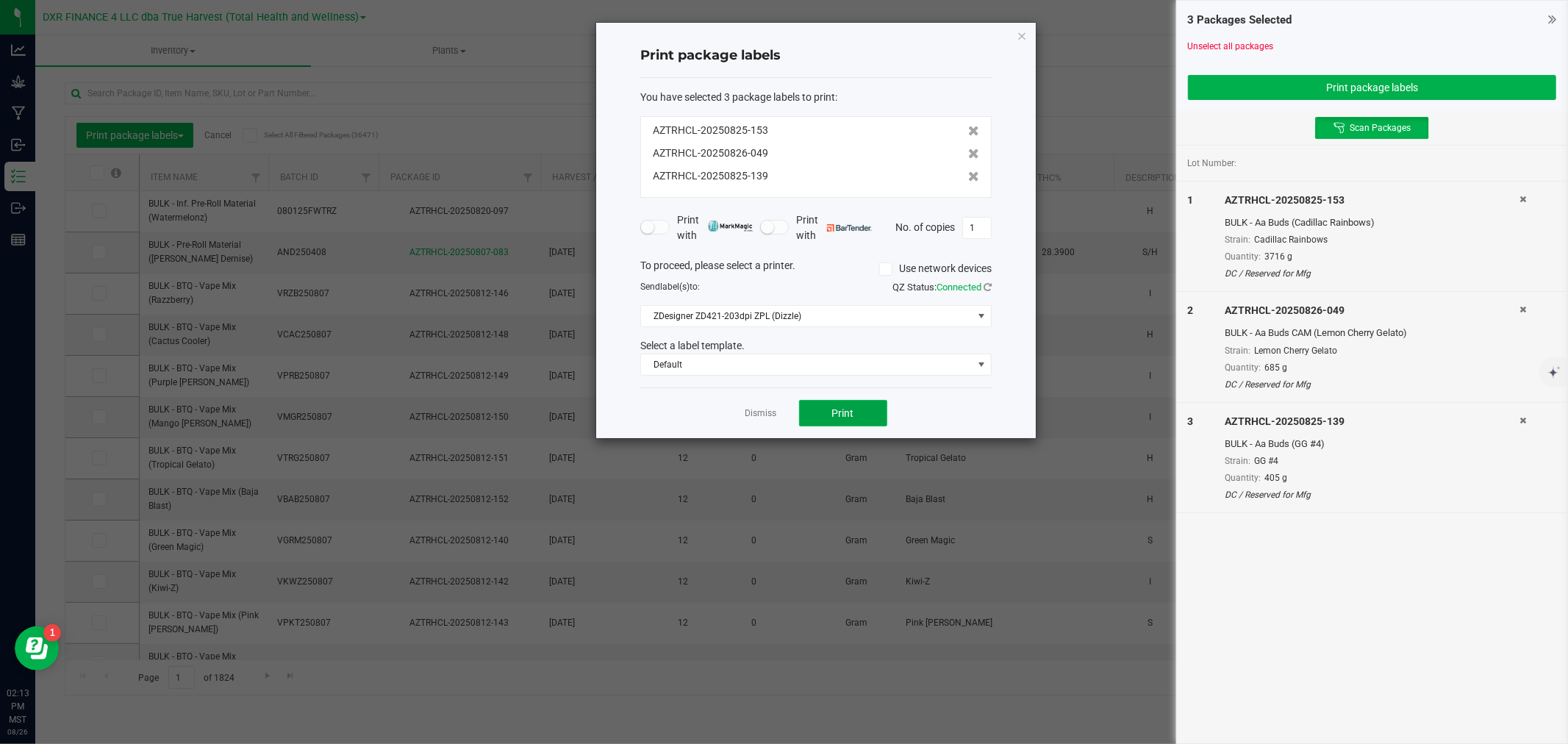
click at [813, 419] on button "Print" at bounding box center [843, 413] width 88 height 26
click at [773, 404] on div "Dismiss Print" at bounding box center [816, 413] width 351 height 51
click at [769, 405] on div "Dismiss Print" at bounding box center [816, 413] width 351 height 51
click at [765, 414] on link "Dismiss" at bounding box center [762, 414] width 32 height 12
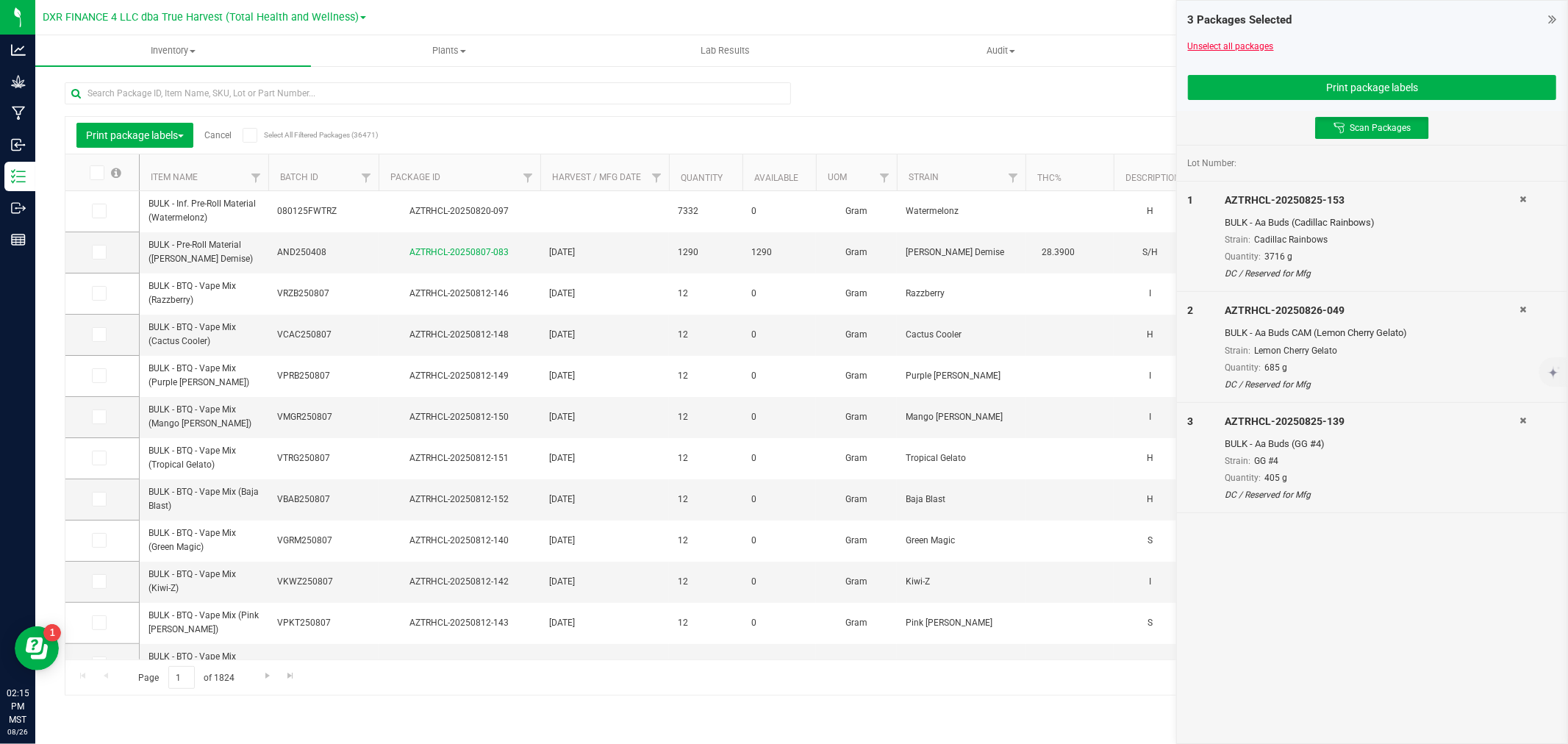
click at [1205, 50] on link "Unselect all packages" at bounding box center [1231, 47] width 86 height 11
click at [1338, 79] on button "Print package labels" at bounding box center [1371, 87] width 368 height 25
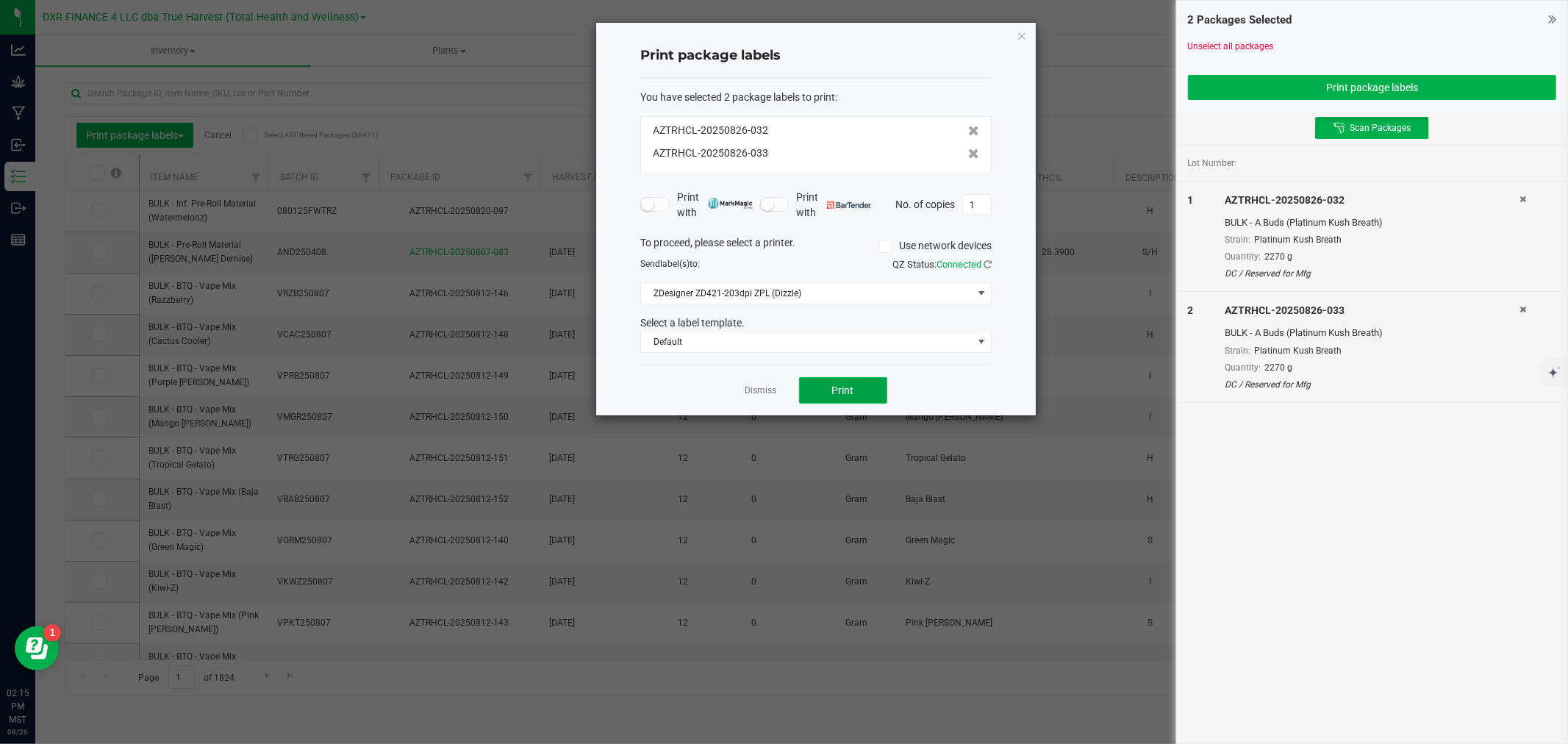
click at [858, 383] on button "Print" at bounding box center [843, 390] width 88 height 26
click at [757, 394] on link "Dismiss" at bounding box center [762, 391] width 32 height 12
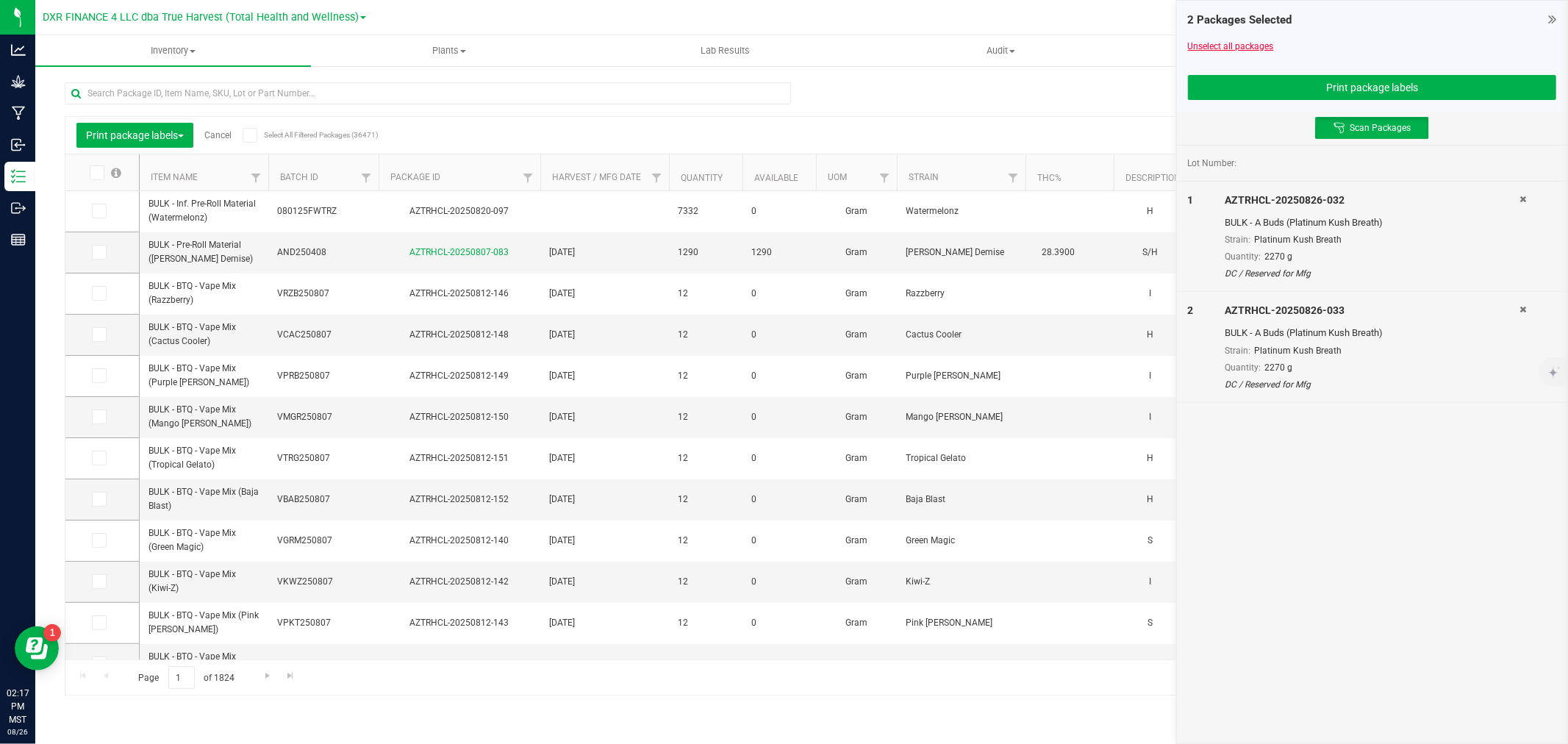
click at [1205, 48] on link "Unselect all packages" at bounding box center [1231, 47] width 86 height 11
click at [1294, 76] on button "Print package labels" at bounding box center [1371, 87] width 368 height 25
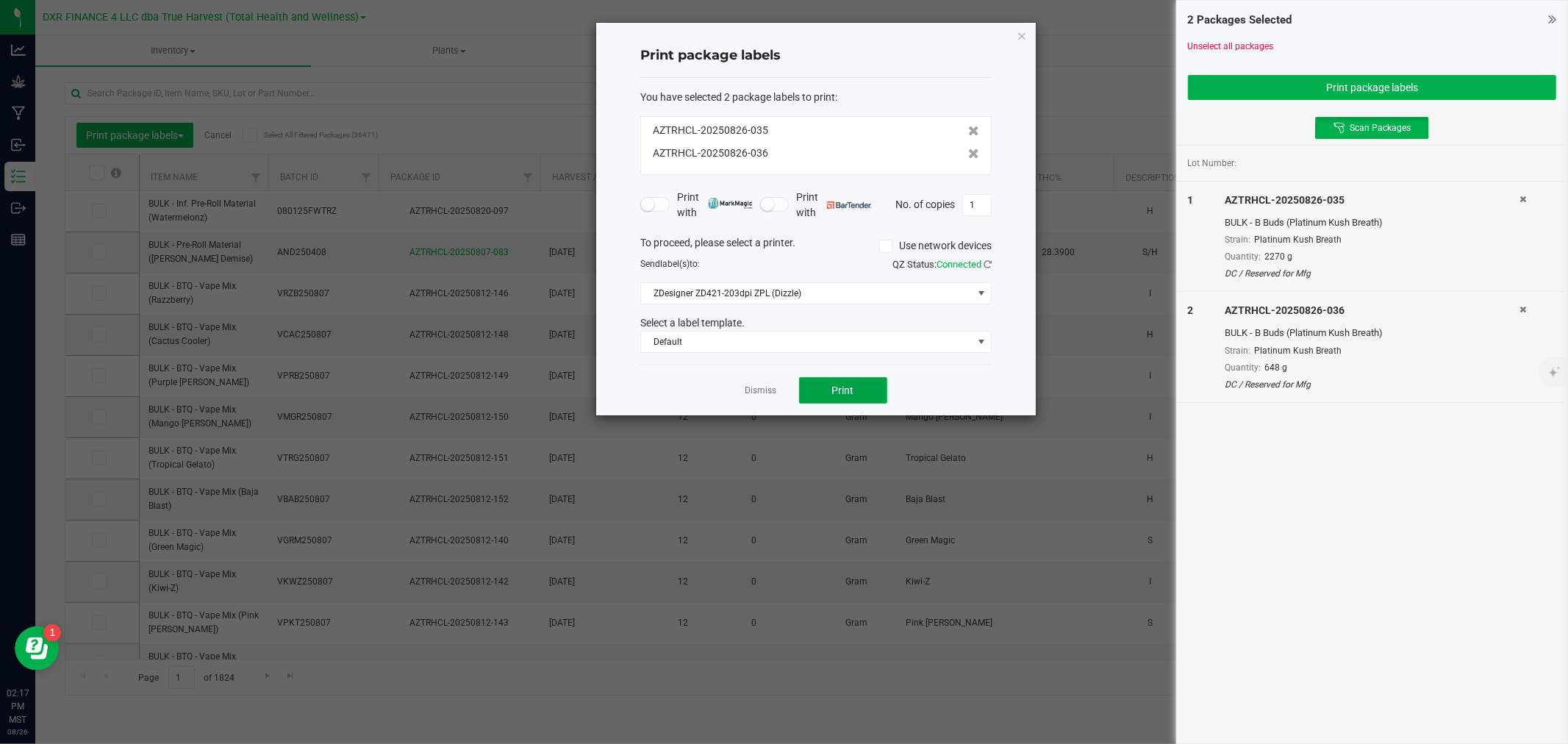
click at [867, 386] on button "Print" at bounding box center [843, 390] width 88 height 26
click at [759, 387] on link "Dismiss" at bounding box center [762, 391] width 32 height 12
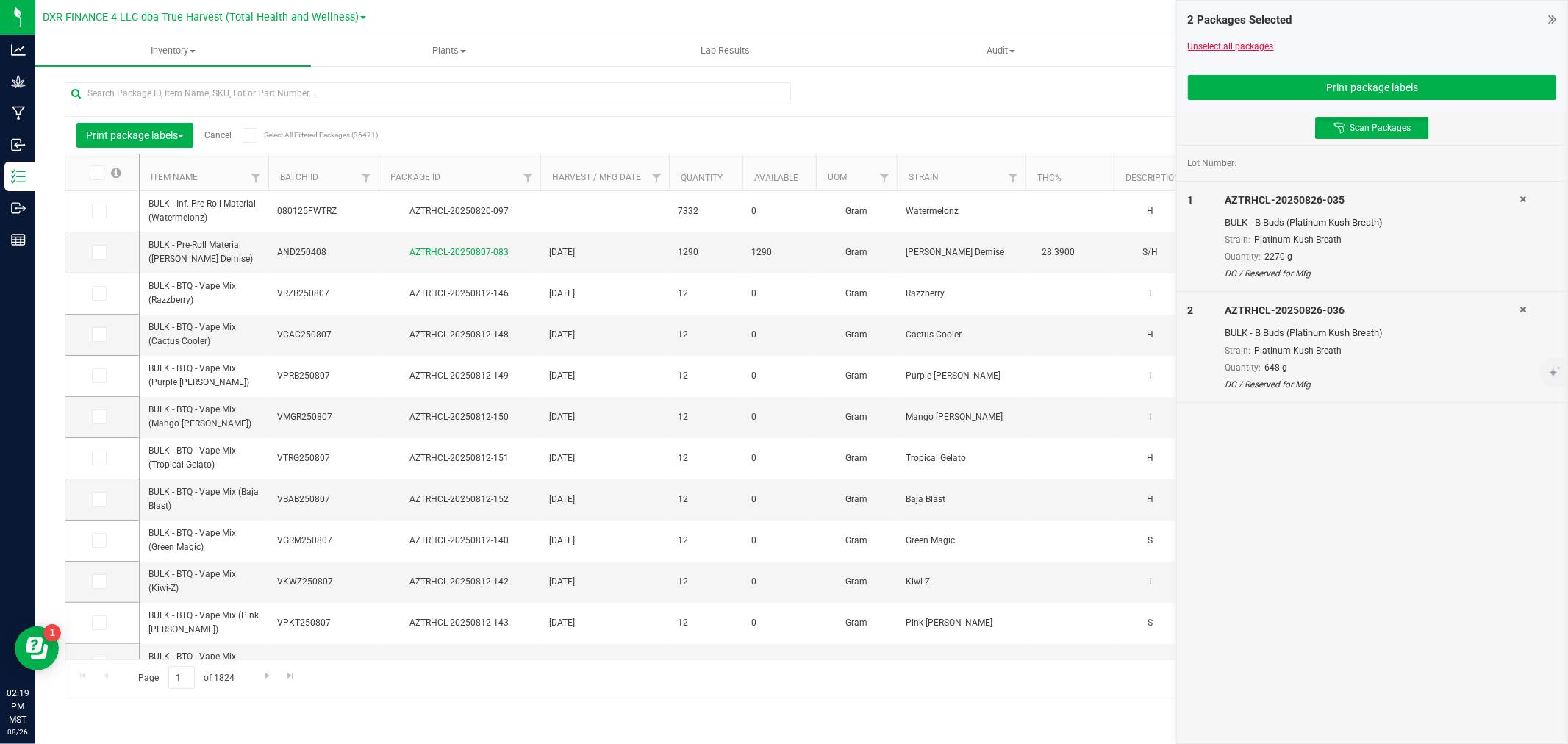
click at [1240, 41] on link "Unselect all packages" at bounding box center [1231, 47] width 86 height 11
click at [1287, 83] on button "Print package labels" at bounding box center [1371, 87] width 368 height 25
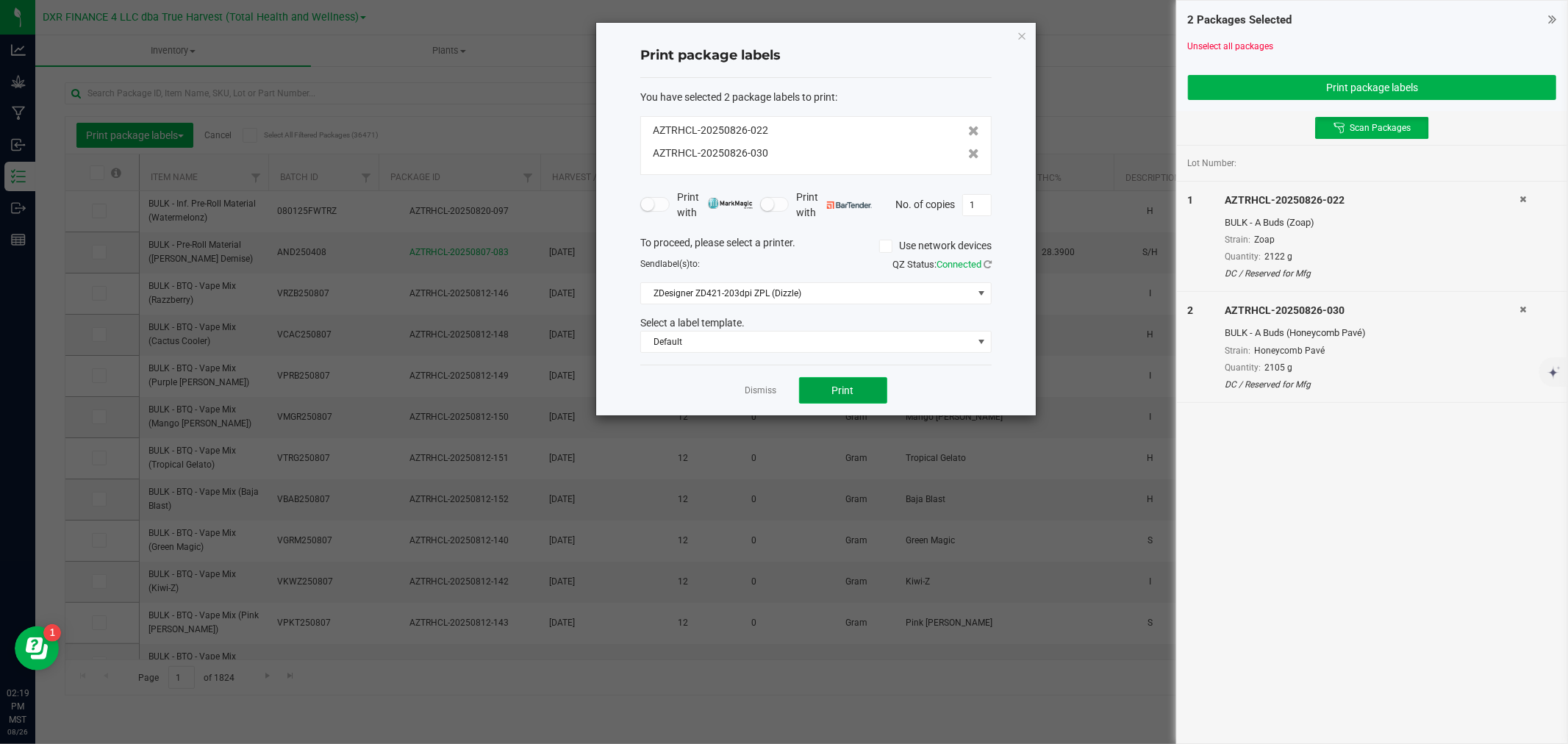
click at [867, 387] on button "Print" at bounding box center [843, 390] width 88 height 26
click at [760, 385] on link "Dismiss" at bounding box center [762, 391] width 32 height 12
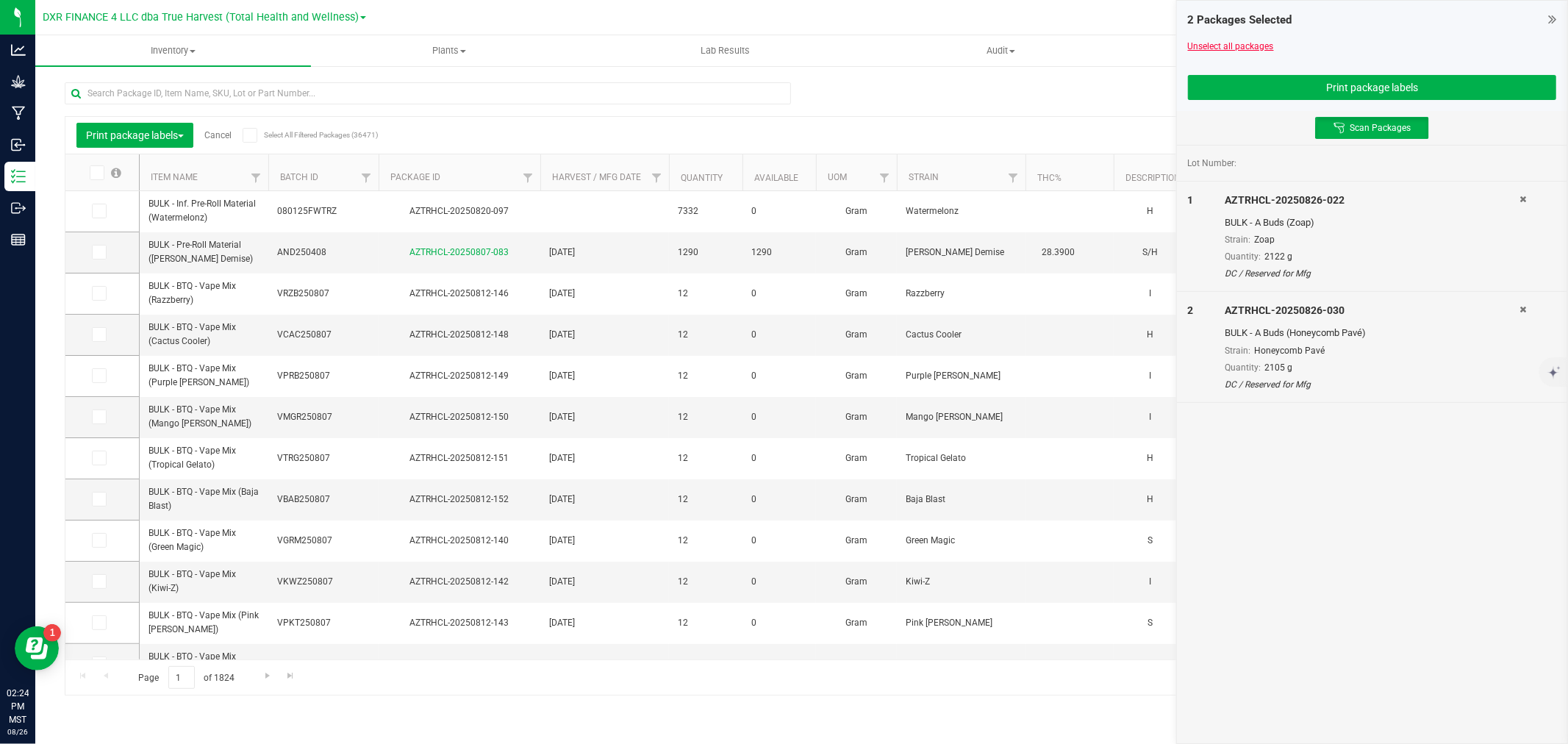
click at [1243, 46] on link "Unselect all packages" at bounding box center [1231, 47] width 86 height 11
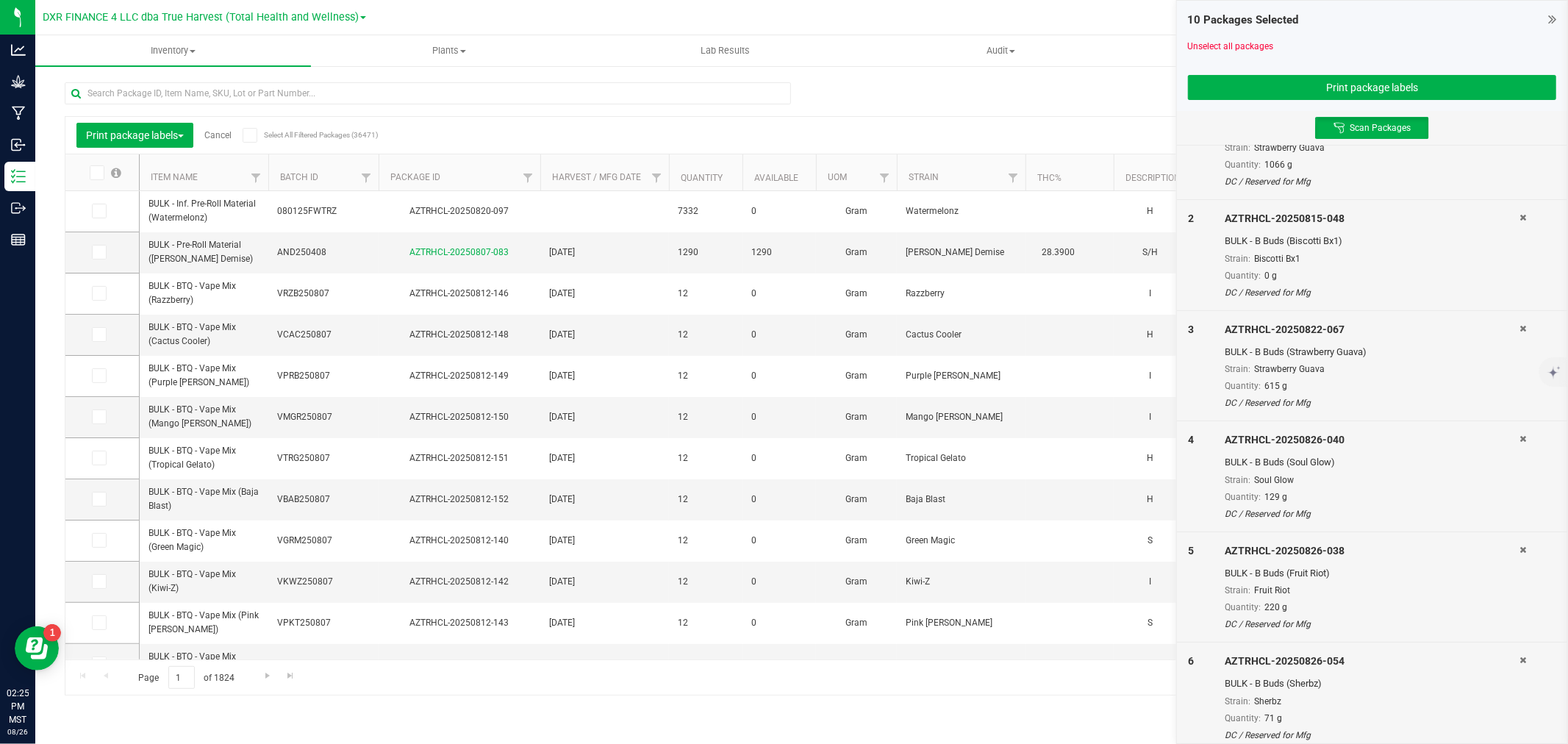
scroll to position [0, 0]
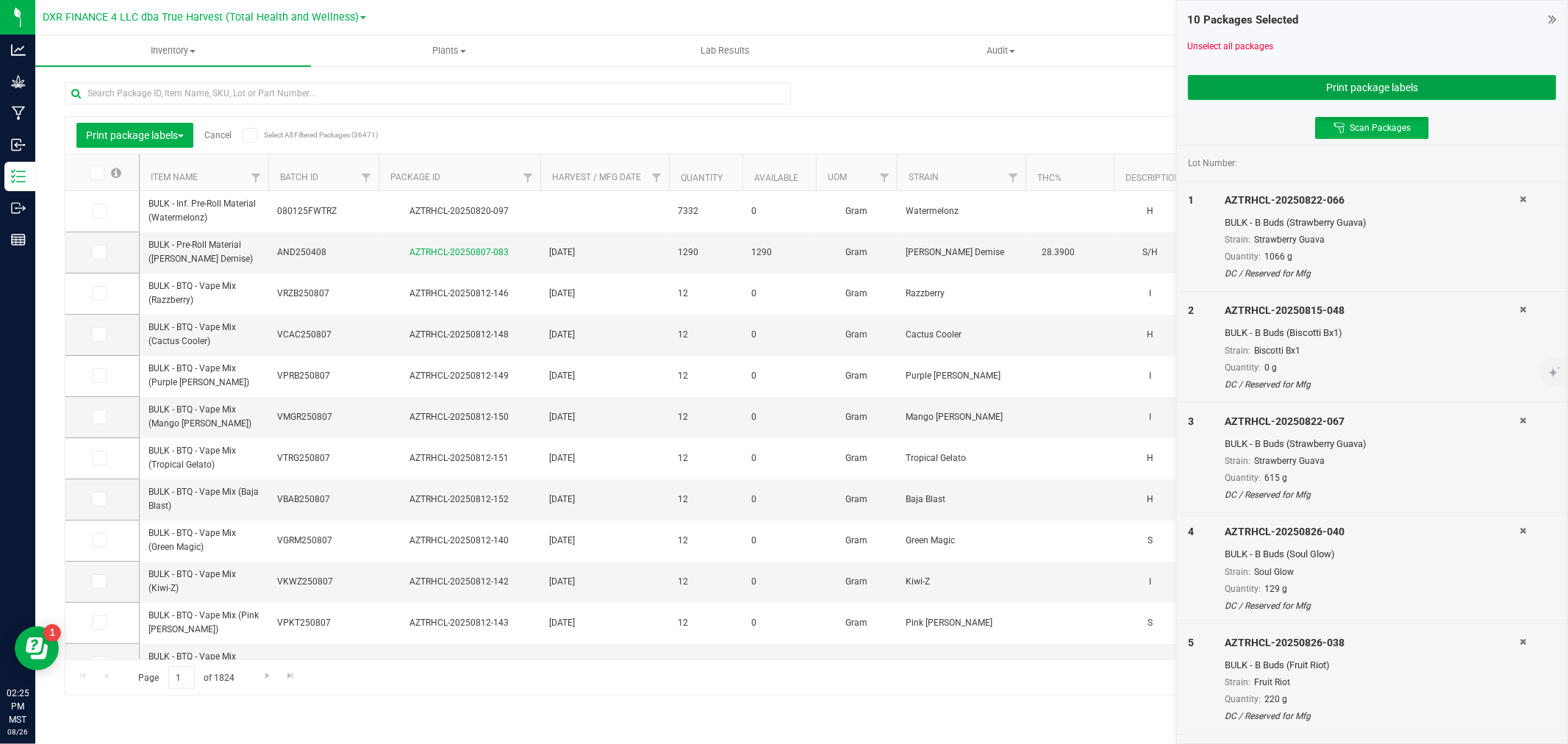
click at [1362, 82] on button "Print package labels" at bounding box center [1371, 87] width 368 height 25
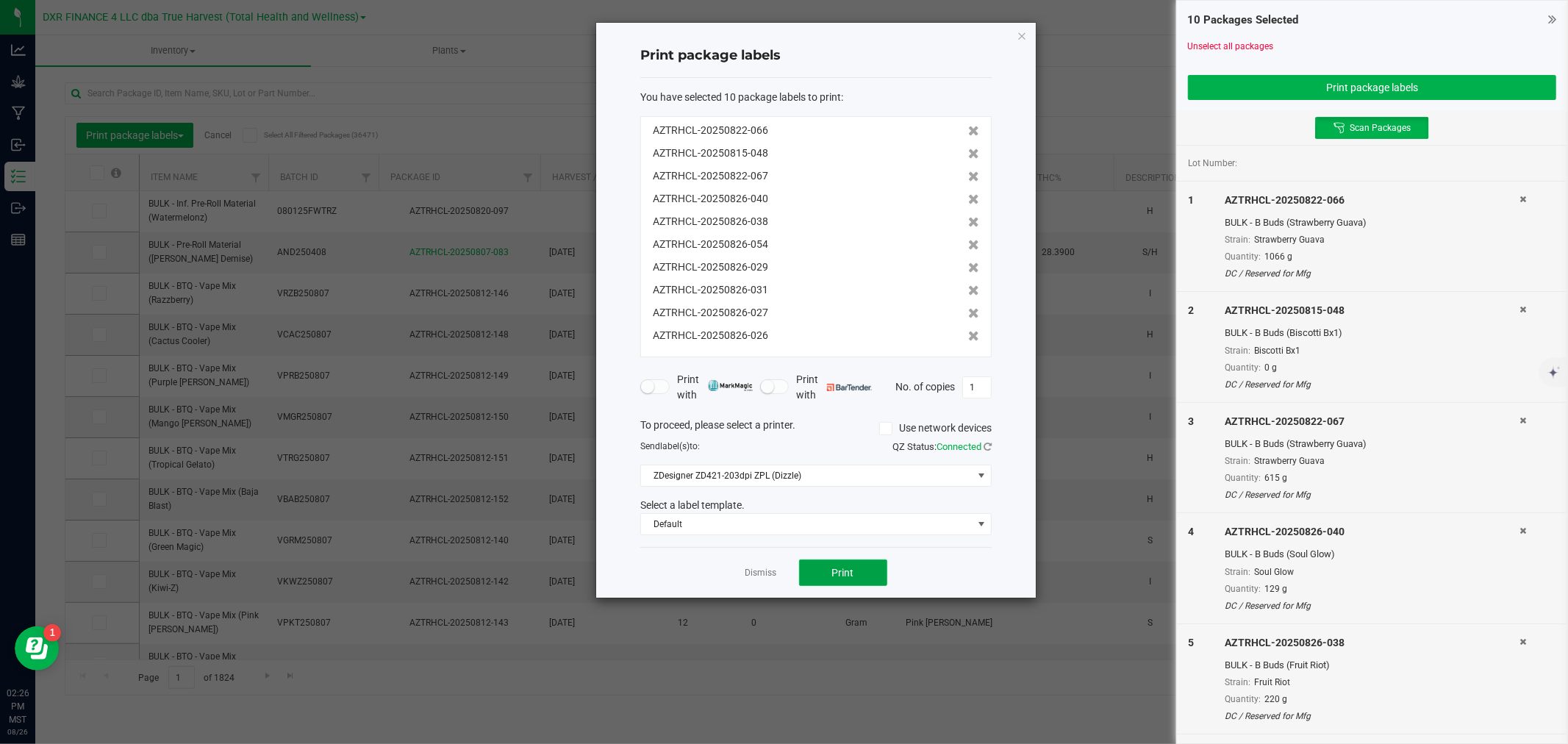
click at [825, 585] on button "Print" at bounding box center [843, 573] width 88 height 26
drag, startPoint x: 763, startPoint y: 581, endPoint x: 765, endPoint y: 572, distance: 9.2
click at [763, 581] on div "Dismiss Print" at bounding box center [816, 573] width 351 height 51
click at [765, 572] on link "Dismiss" at bounding box center [762, 573] width 32 height 12
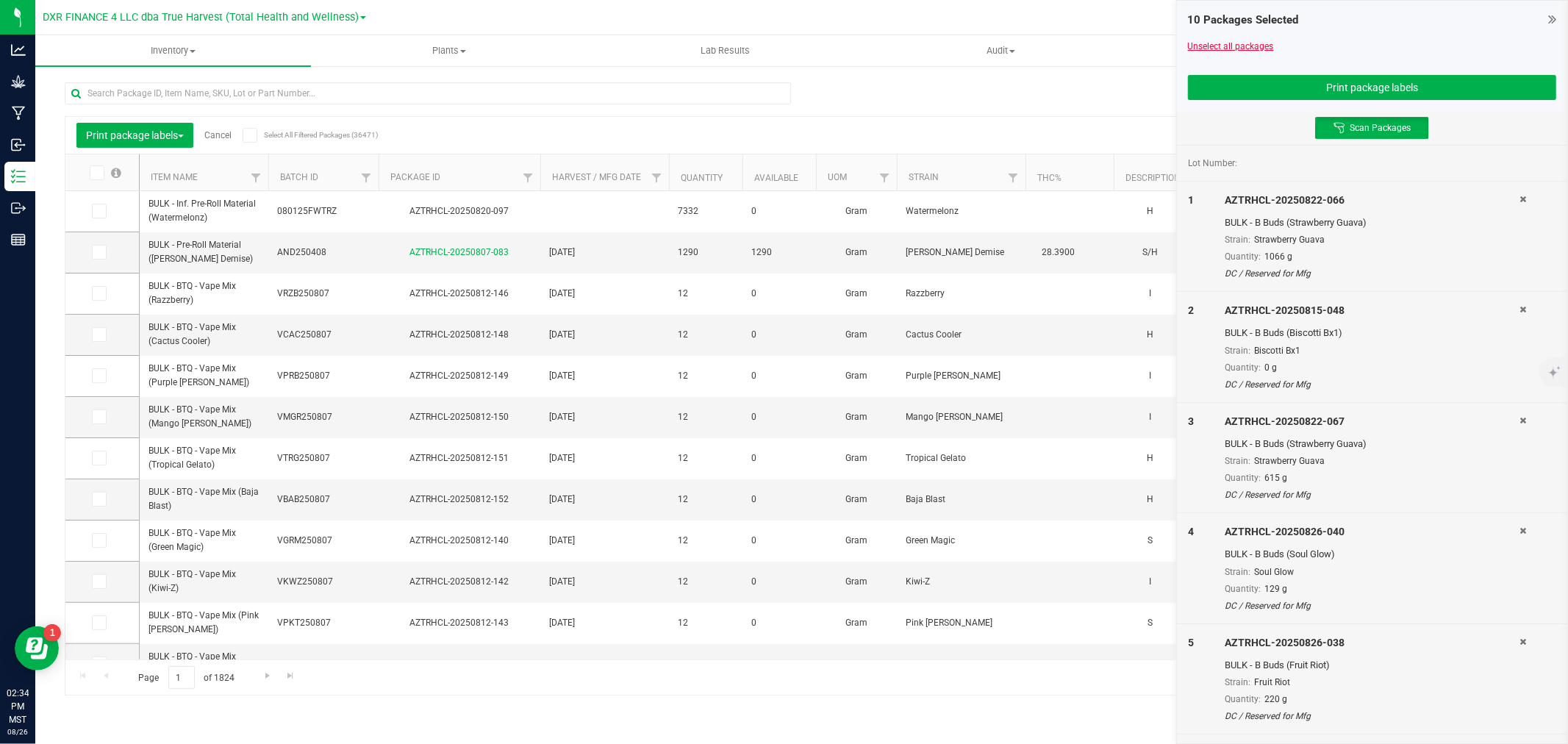
click at [1247, 50] on link "Unselect all packages" at bounding box center [1231, 47] width 86 height 11
click at [1275, 83] on button "Print package labels" at bounding box center [1371, 87] width 368 height 25
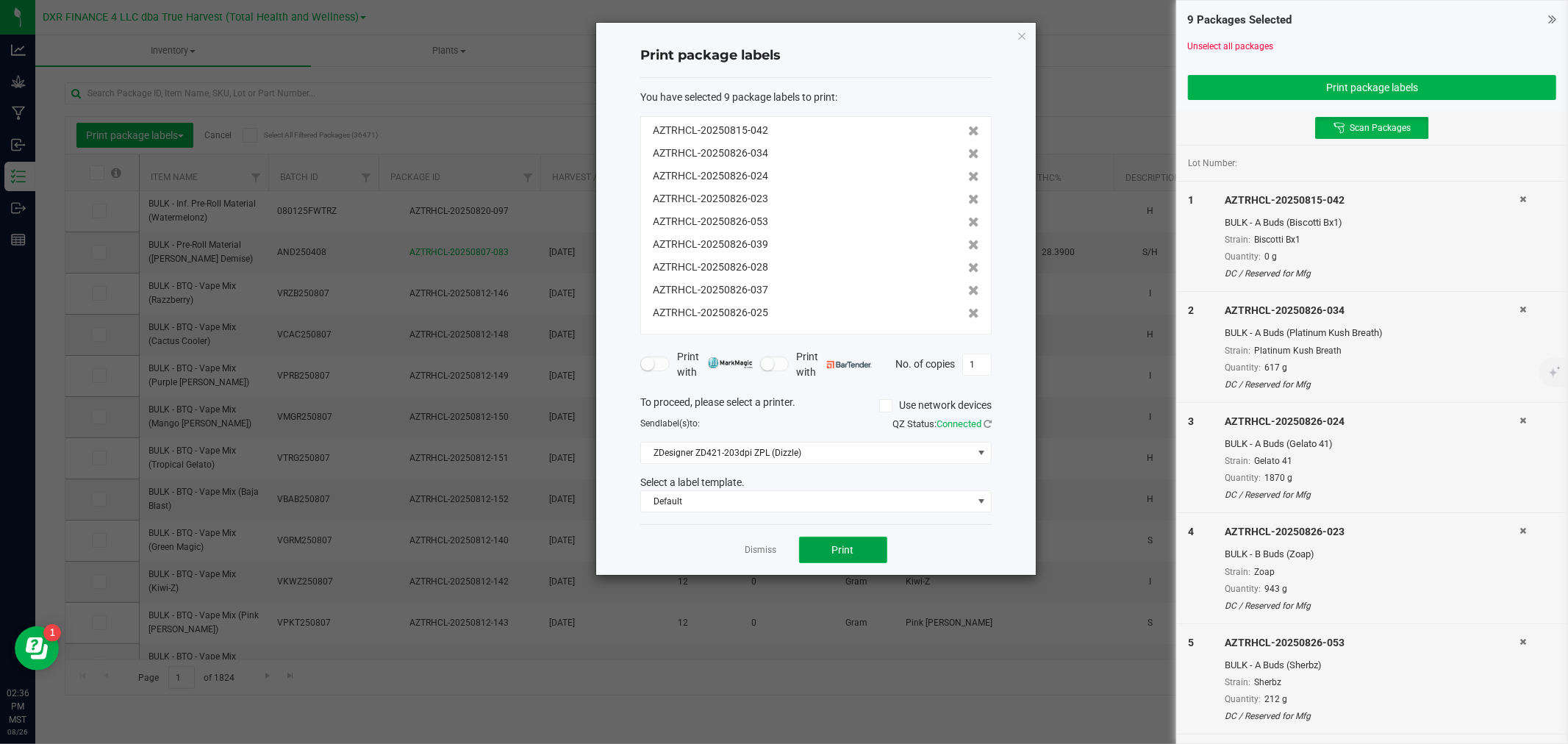
click at [826, 547] on button "Print" at bounding box center [843, 550] width 88 height 26
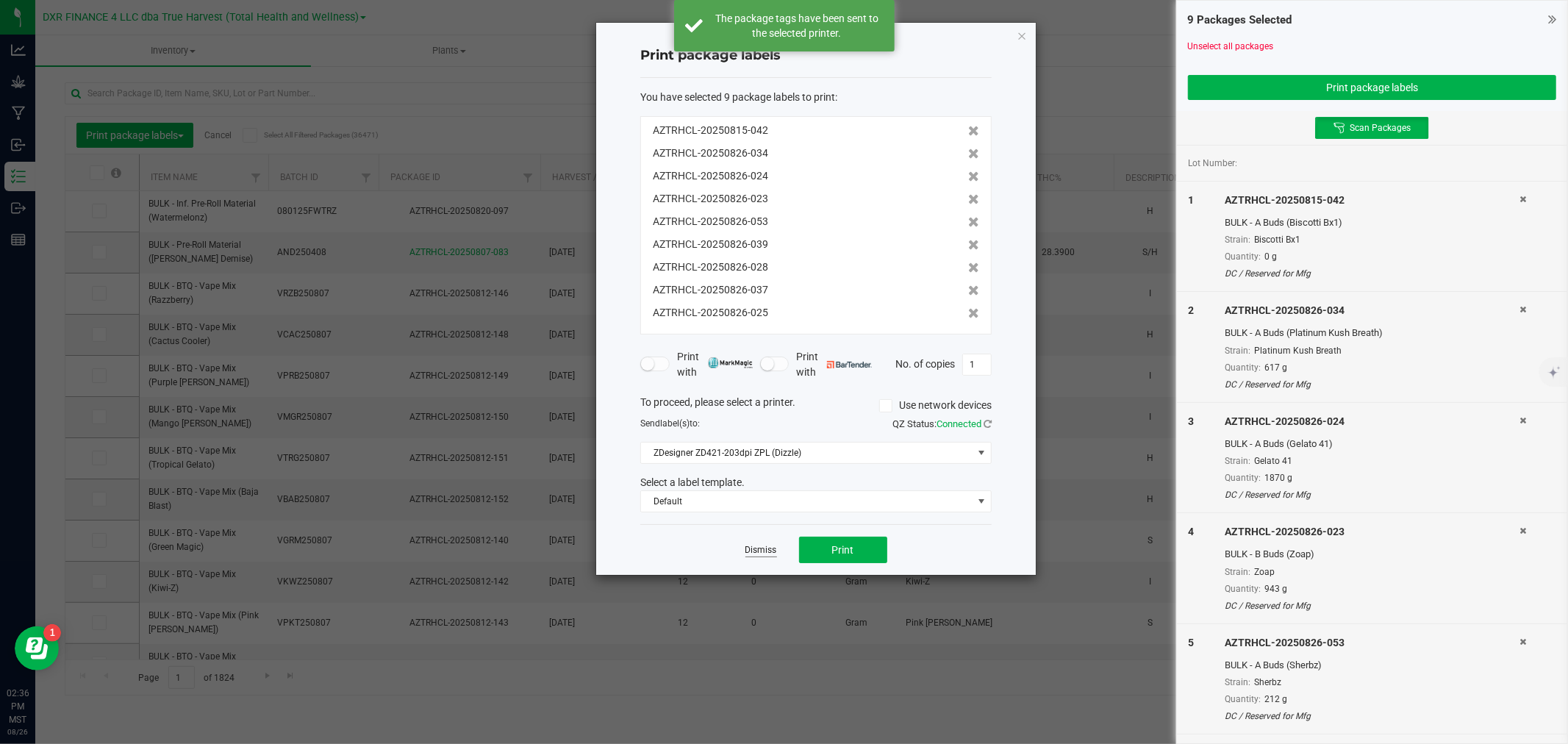
click at [750, 546] on link "Dismiss" at bounding box center [762, 550] width 32 height 12
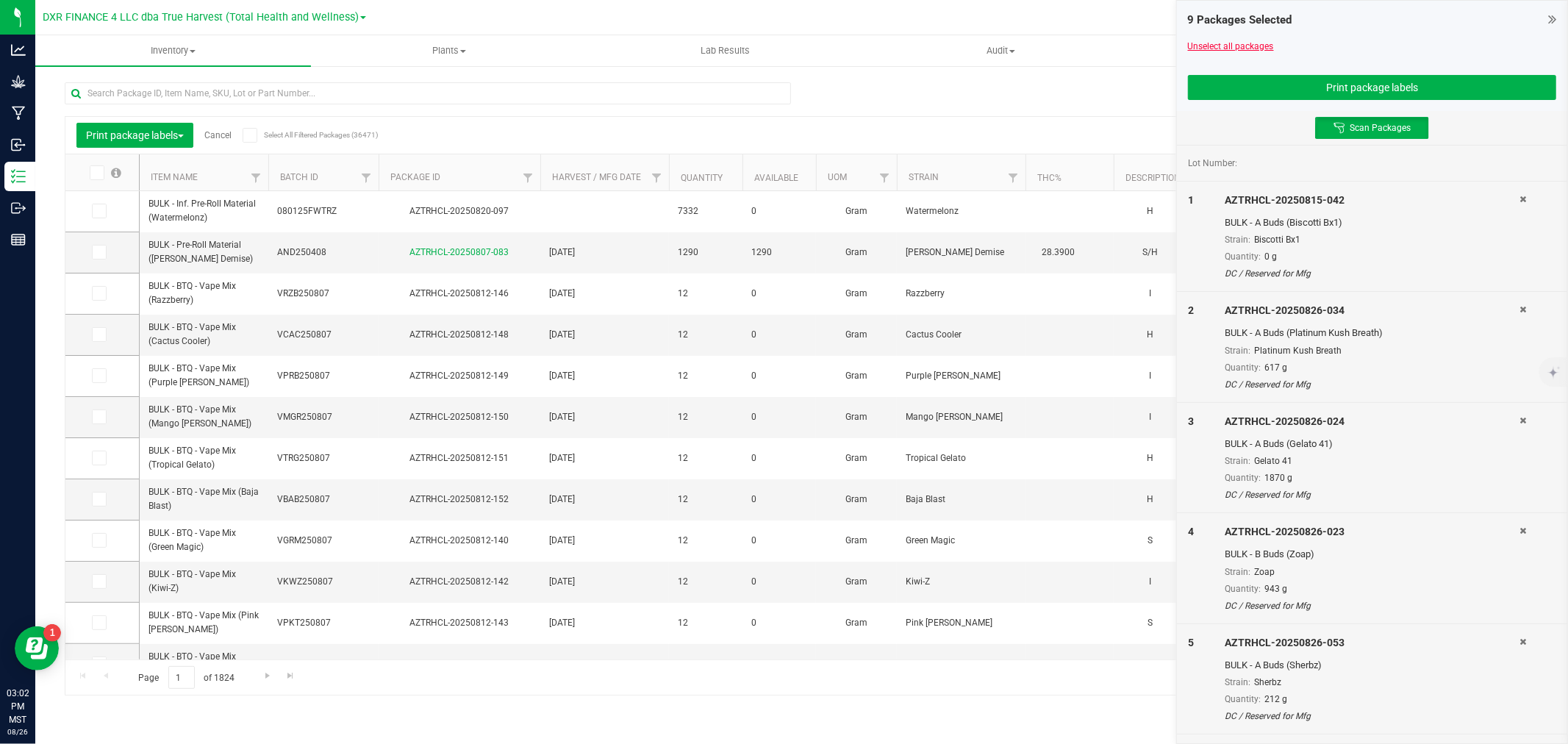
click at [1206, 44] on link "Unselect all packages" at bounding box center [1231, 47] width 86 height 11
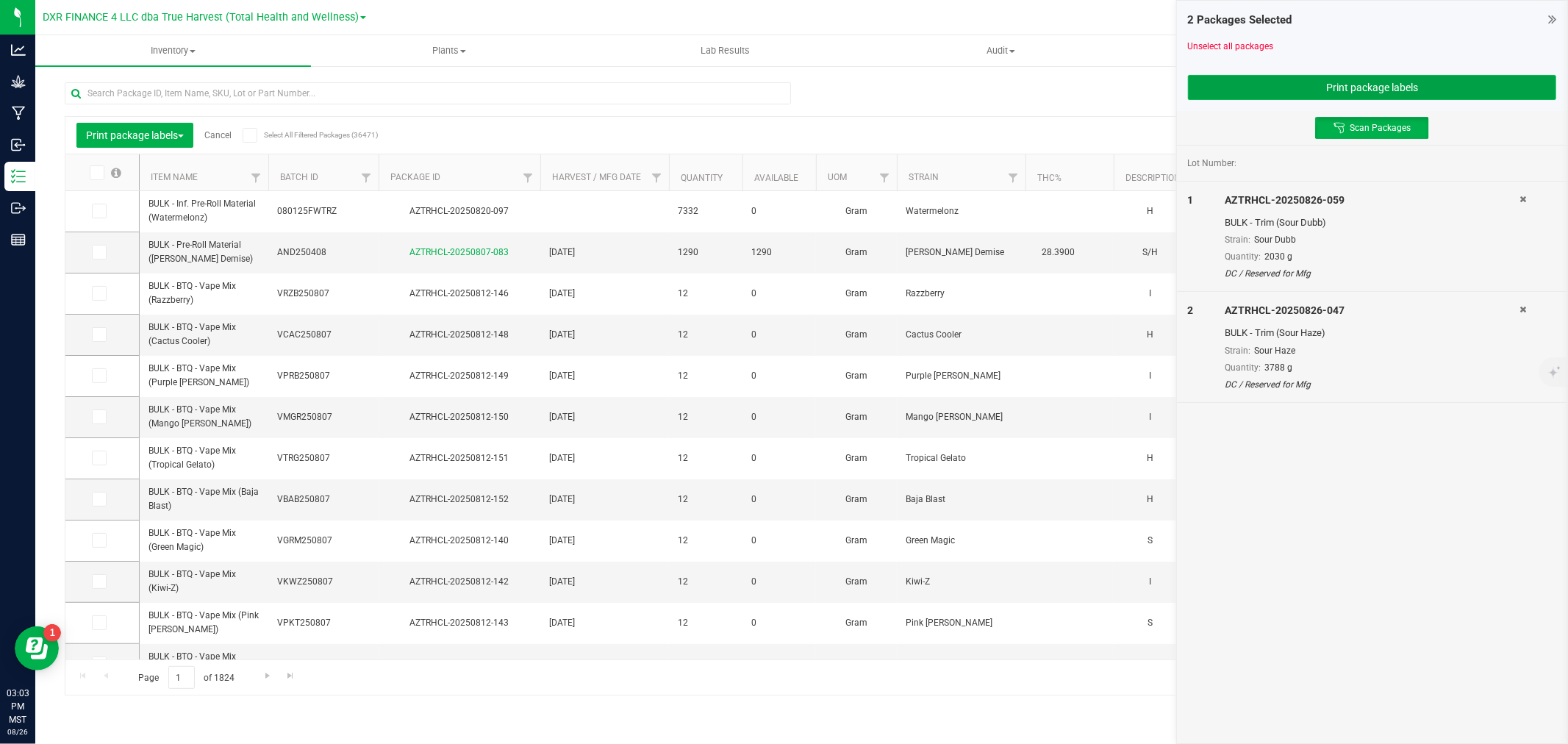
click at [1390, 85] on button "Print package labels" at bounding box center [1371, 87] width 368 height 25
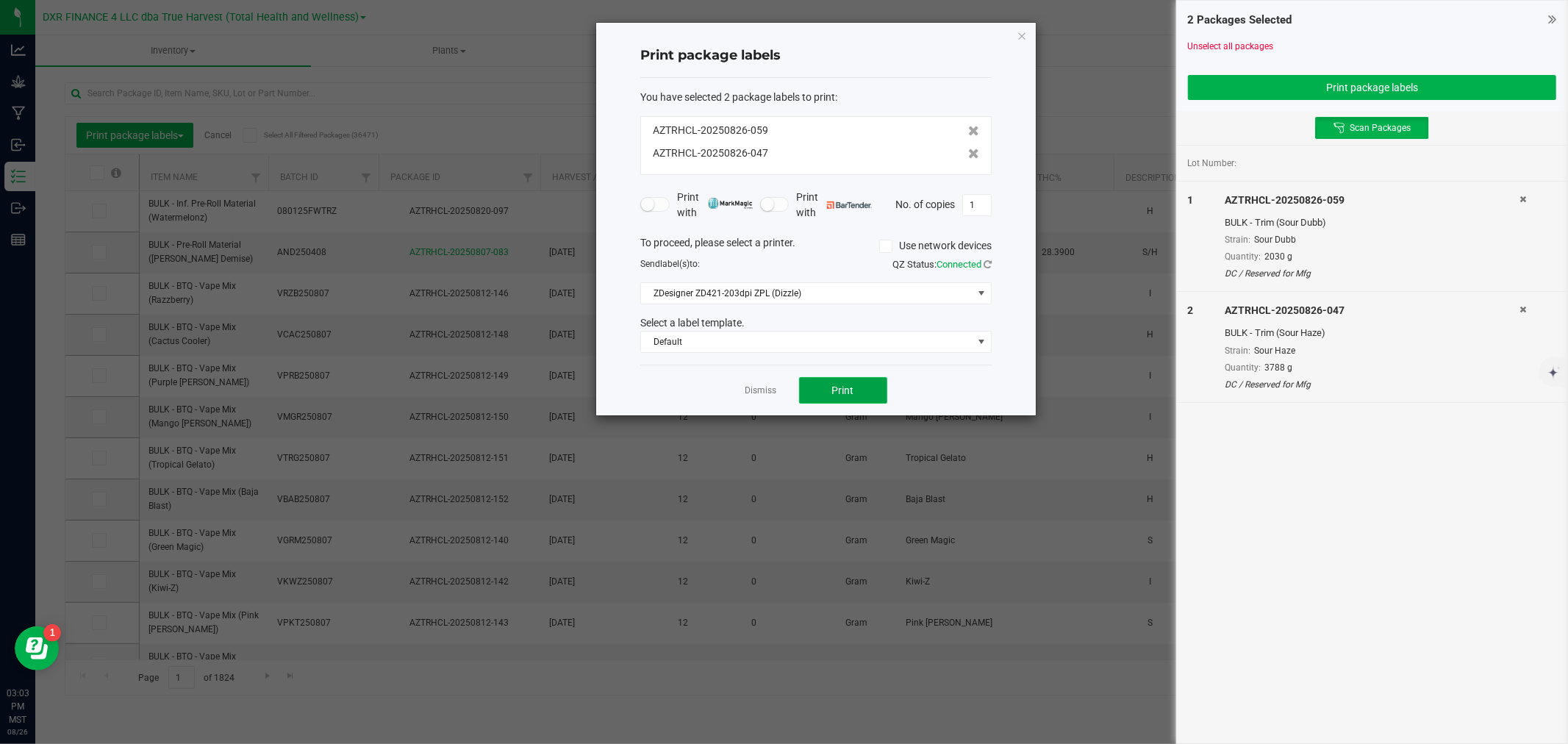
click at [848, 388] on span "Print" at bounding box center [842, 390] width 22 height 11
click at [761, 393] on link "Dismiss" at bounding box center [762, 391] width 32 height 12
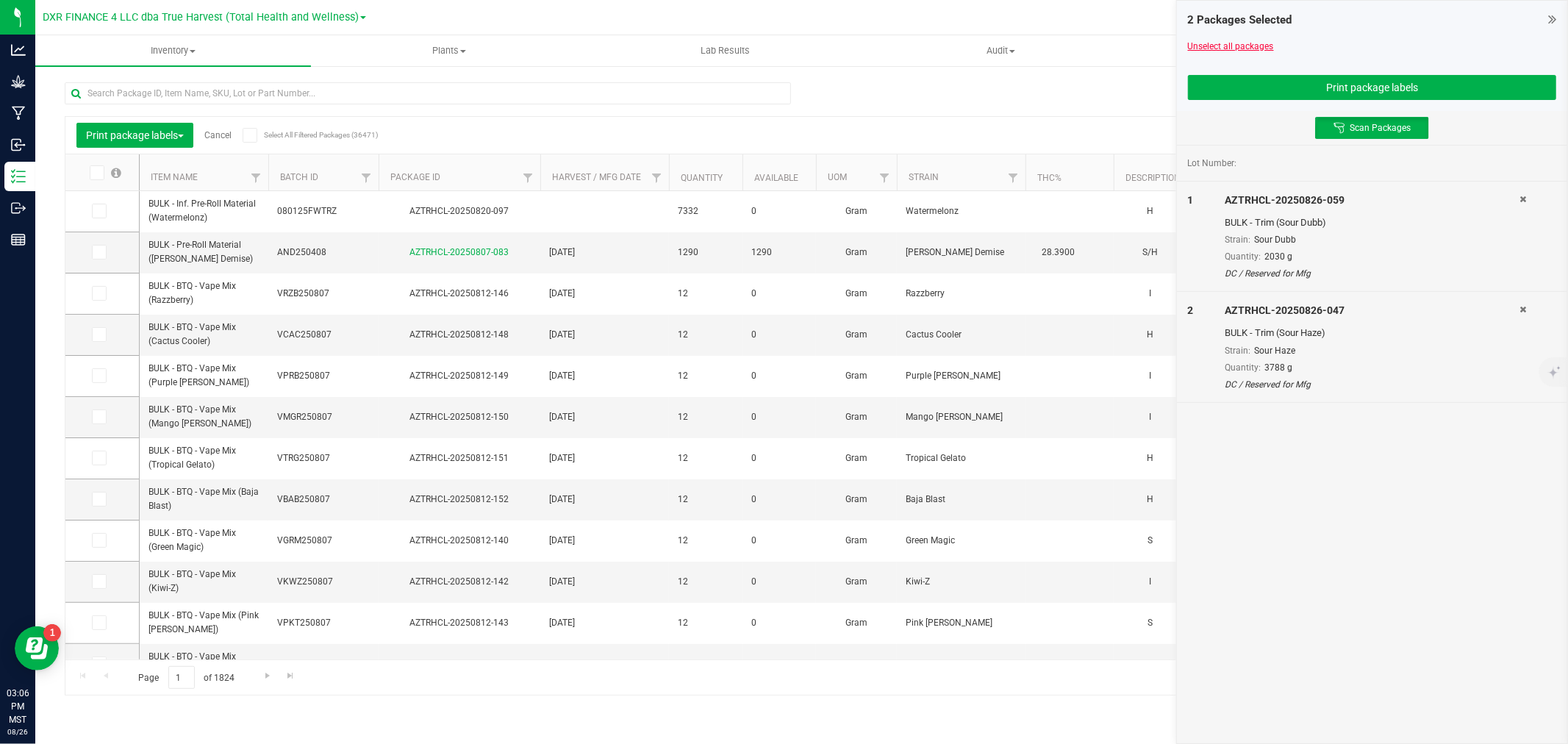
click at [1210, 48] on link "Unselect all packages" at bounding box center [1231, 47] width 86 height 11
click at [1408, 87] on button "Print package labels" at bounding box center [1371, 87] width 368 height 25
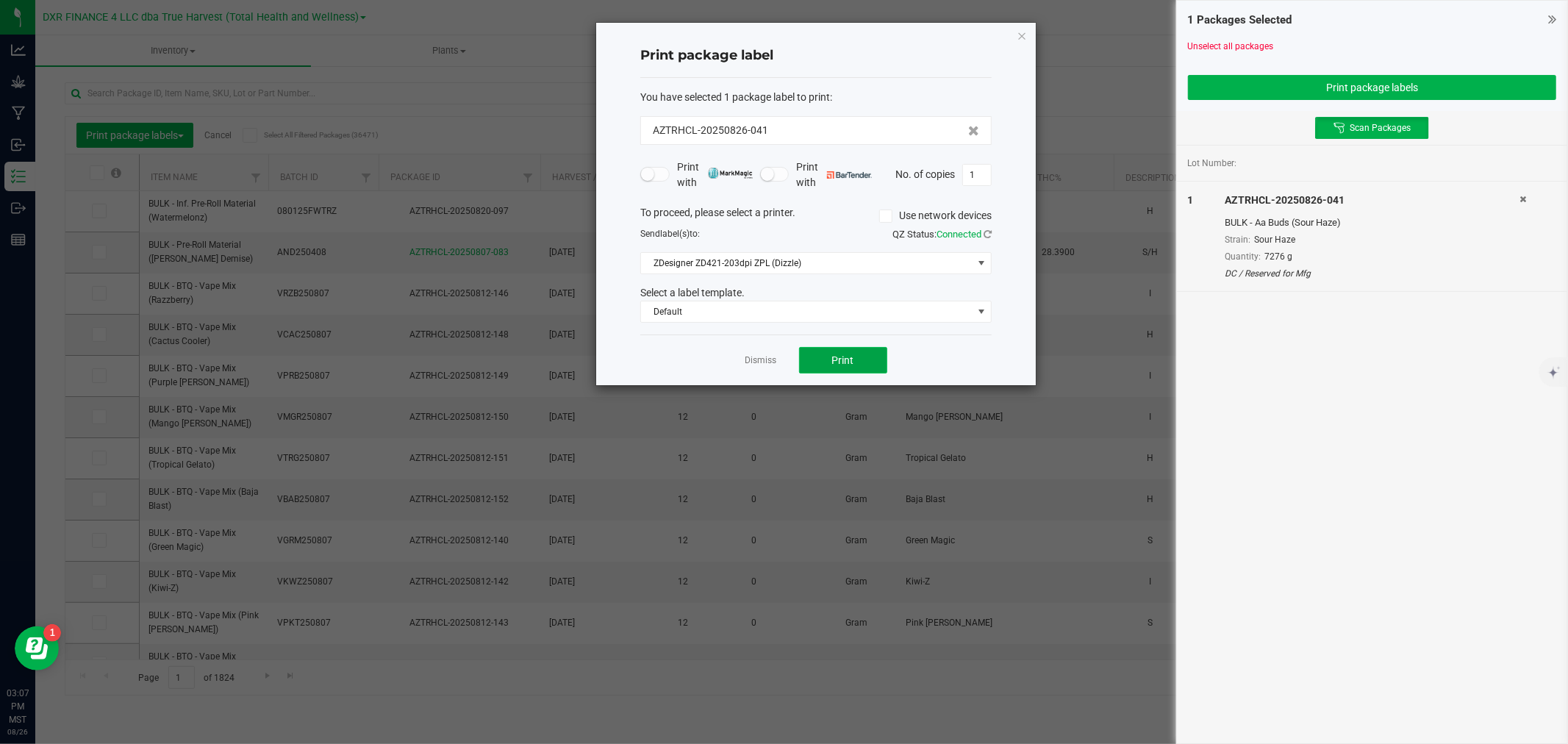
click at [842, 366] on button "Print" at bounding box center [843, 360] width 88 height 26
click at [758, 360] on link "Dismiss" at bounding box center [762, 360] width 32 height 12
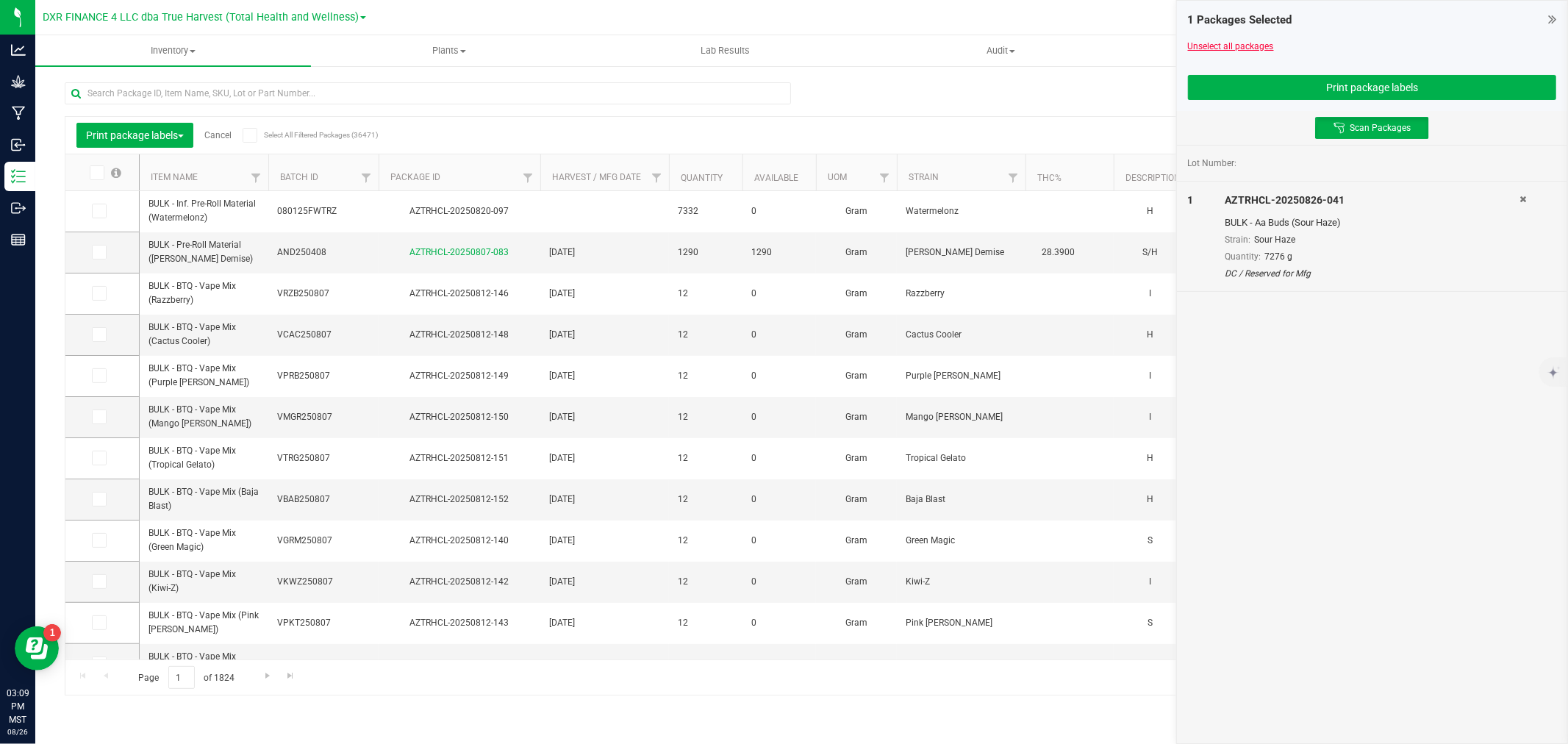
click at [1200, 47] on link "Unselect all packages" at bounding box center [1231, 47] width 86 height 11
click at [1310, 86] on button "Print package labels" at bounding box center [1371, 87] width 368 height 25
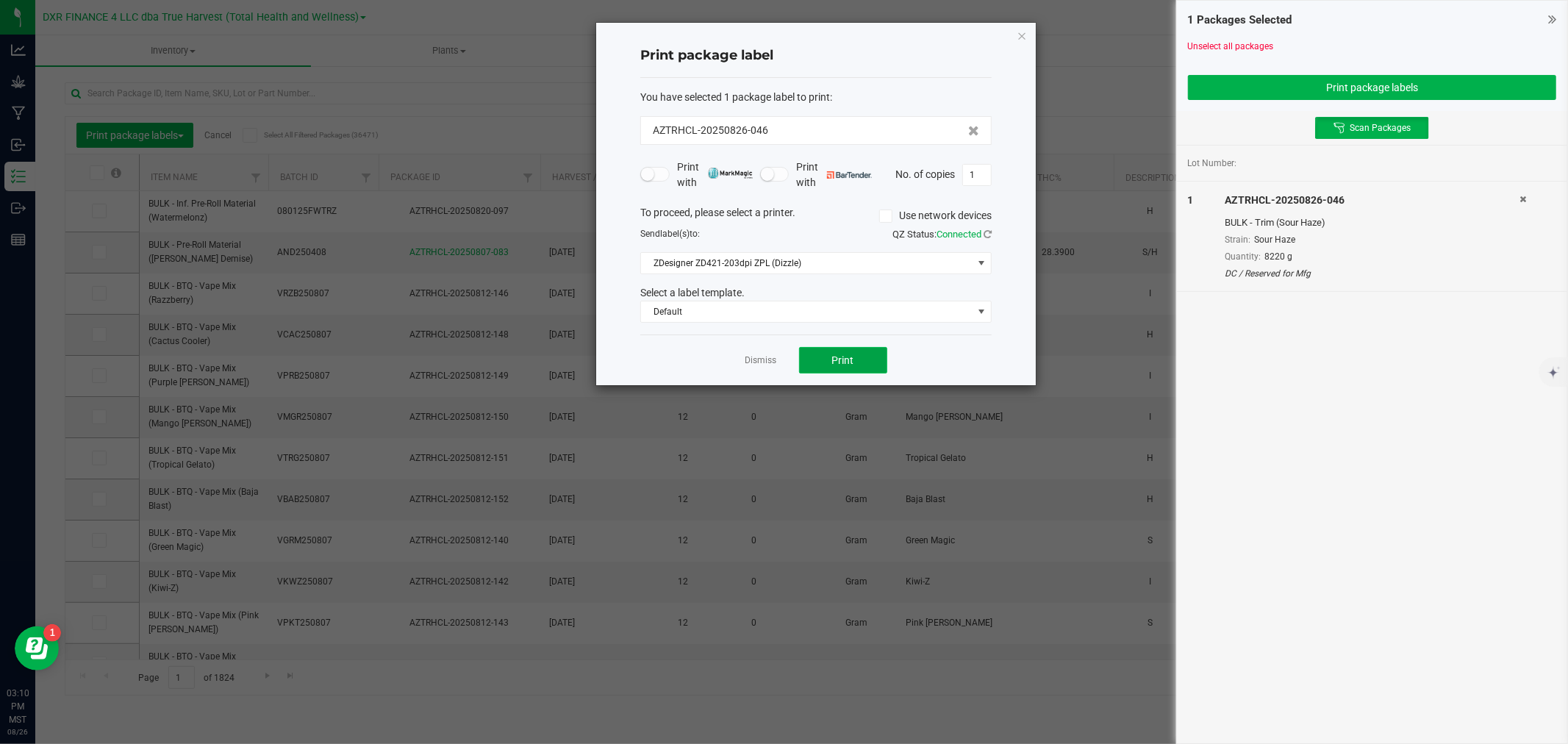
click at [847, 364] on span "Print" at bounding box center [842, 359] width 22 height 11
click at [770, 362] on link "Dismiss" at bounding box center [762, 360] width 32 height 12
